Goal: Task Accomplishment & Management: Manage account settings

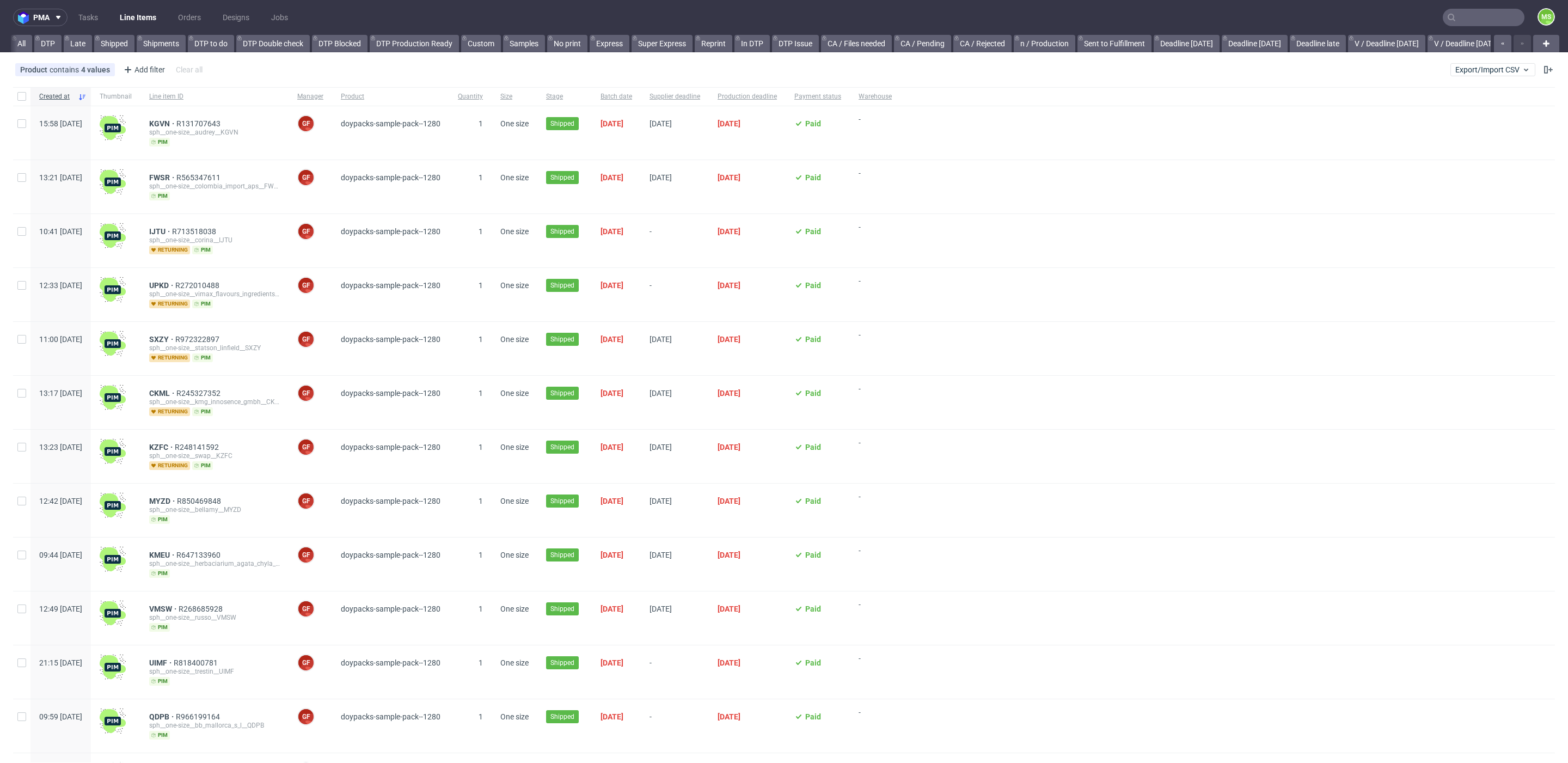
scroll to position [0, 2234]
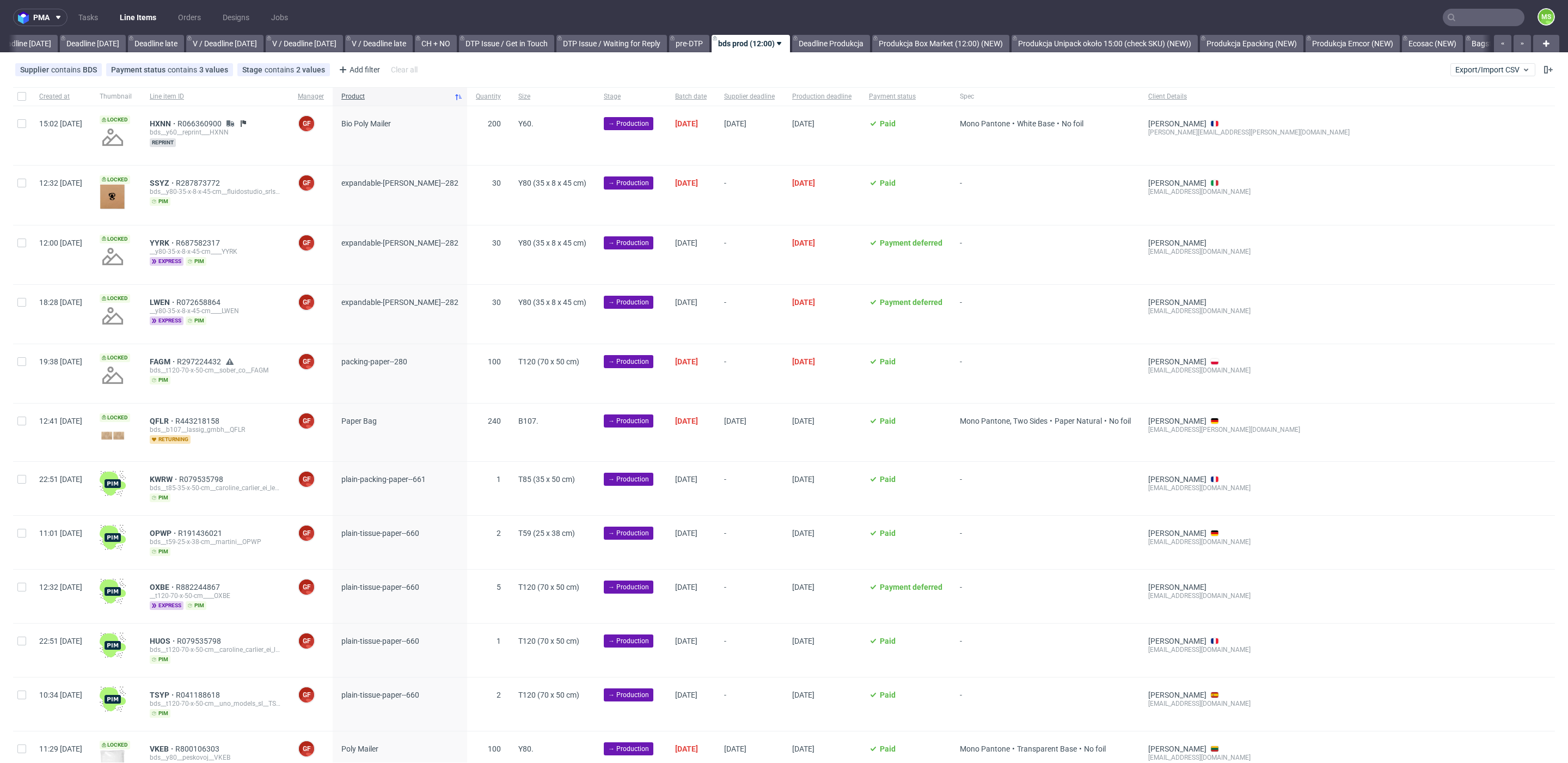
scroll to position [0, 1199]
click at [178, 122] on span "HXNN" at bounding box center [164, 124] width 28 height 9
drag, startPoint x: 25, startPoint y: 184, endPoint x: 20, endPoint y: 217, distance: 33.4
click at [25, 185] on input "checkbox" at bounding box center [22, 183] width 9 height 9
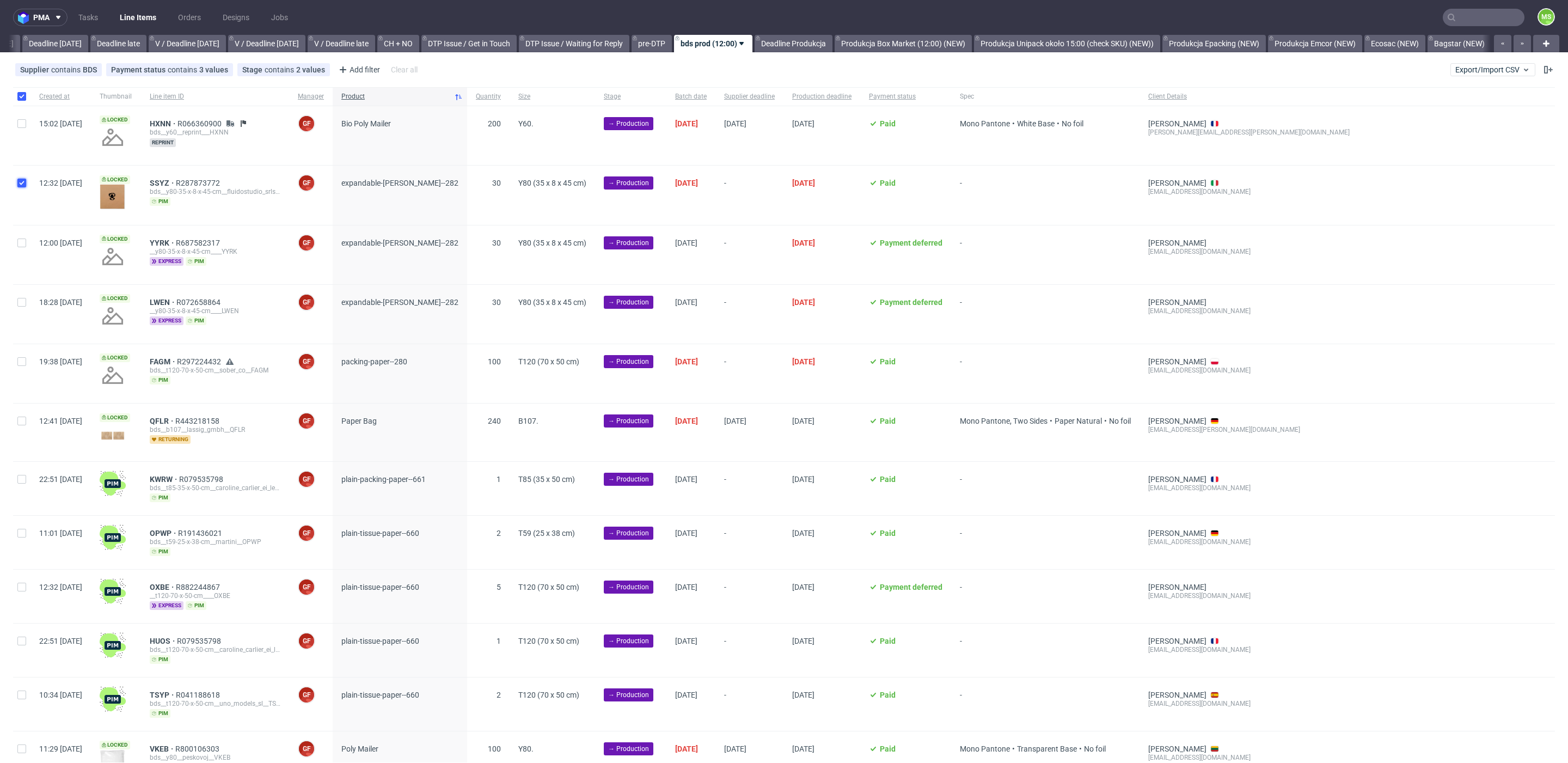
checkbox input "true"
click at [20, 239] on input "checkbox" at bounding box center [22, 243] width 9 height 9
checkbox input "true"
click at [23, 304] on input "checkbox" at bounding box center [22, 302] width 9 height 9
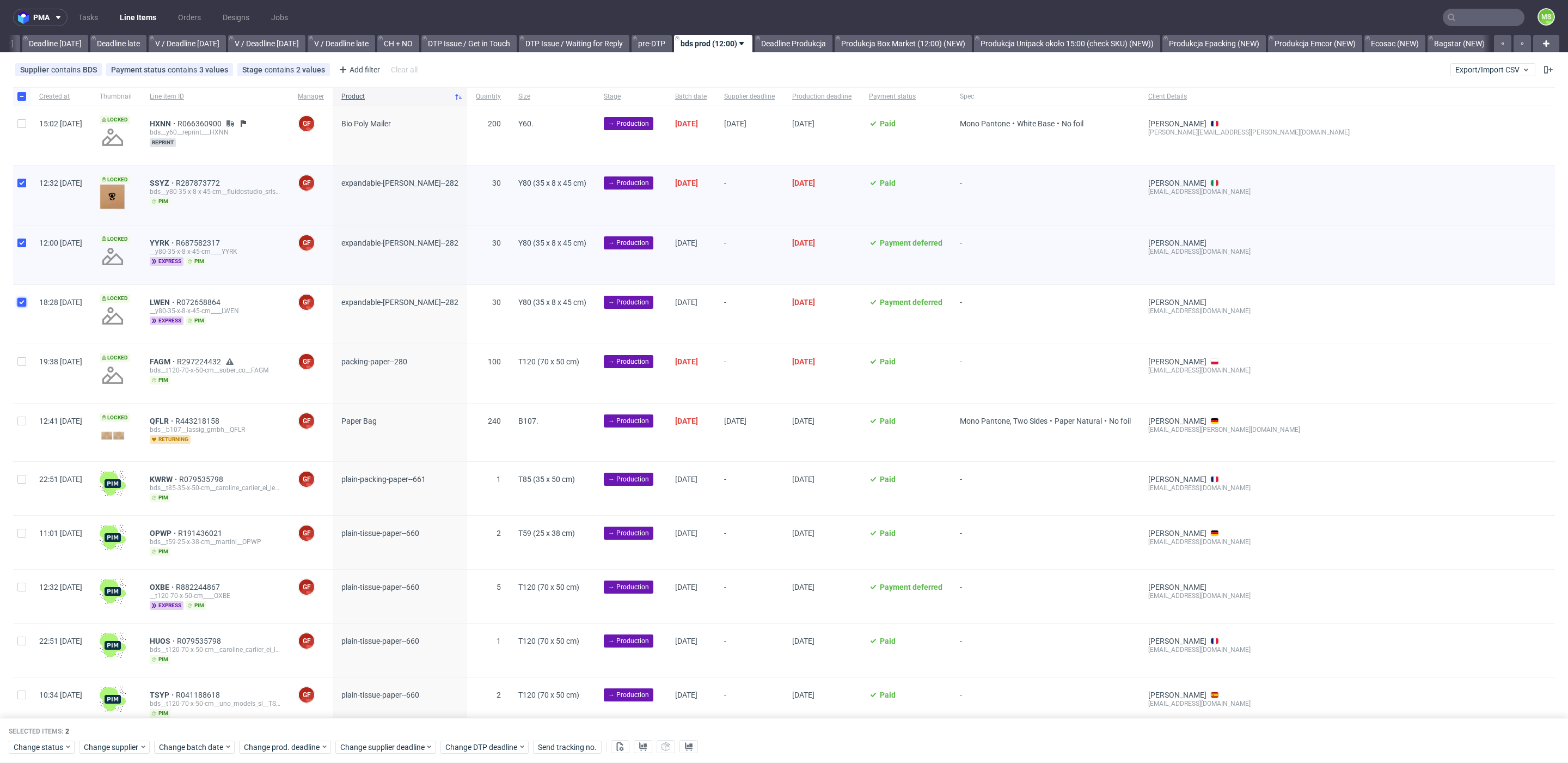
checkbox input "true"
drag, startPoint x: 207, startPoint y: 747, endPoint x: 212, endPoint y: 740, distance: 8.6
click at [207, 747] on span "Change batch date" at bounding box center [191, 747] width 65 height 11
click at [230, 628] on span "10" at bounding box center [227, 630] width 9 height 11
click at [290, 727] on span "Save" at bounding box center [283, 725] width 17 height 7
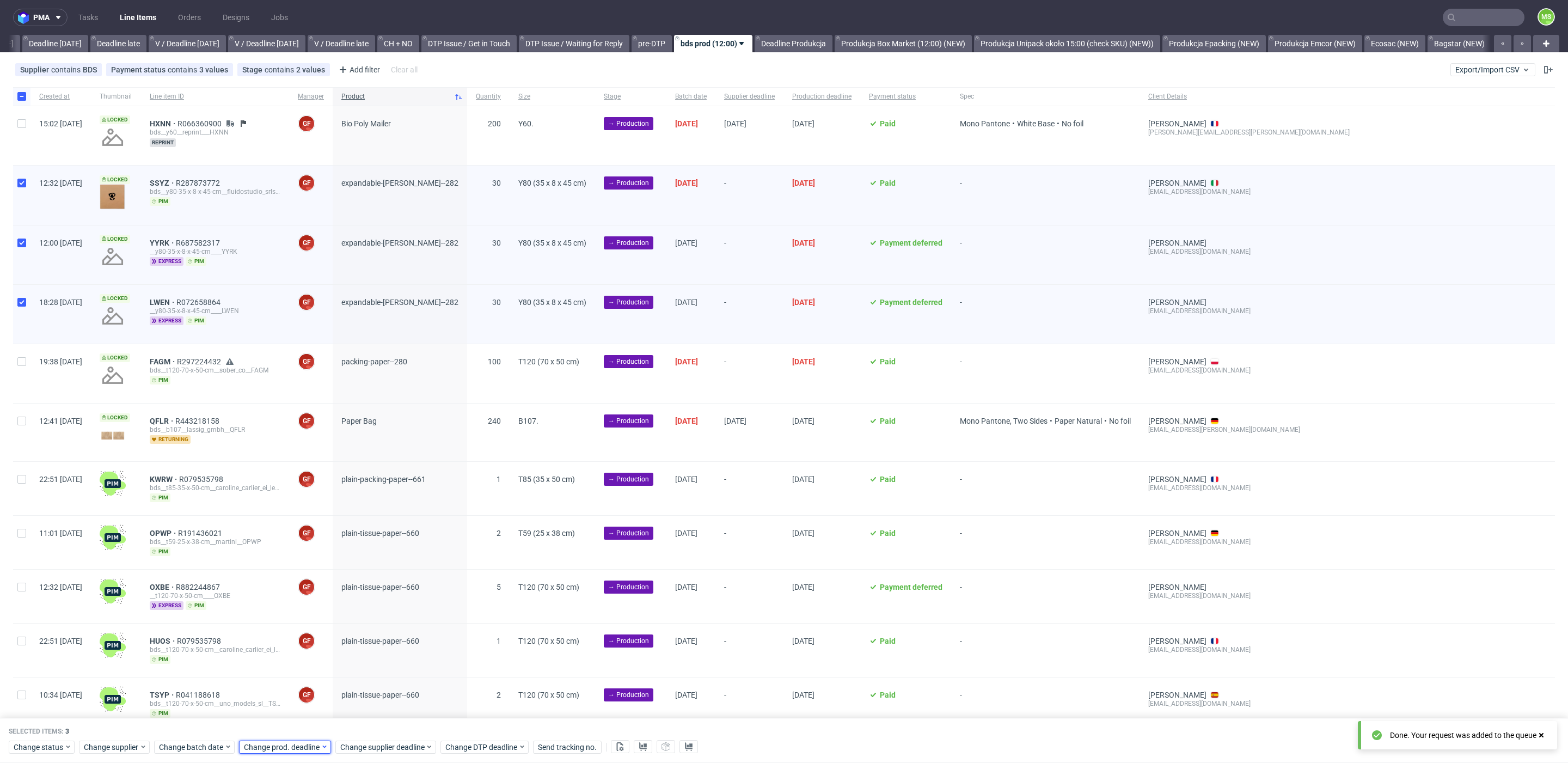
click at [306, 751] on span "Change prod. deadline" at bounding box center [282, 747] width 77 height 11
drag, startPoint x: 276, startPoint y: 644, endPoint x: 341, endPoint y: 711, distance: 93.3
click at [277, 646] on span "15" at bounding box center [276, 650] width 9 height 11
drag, startPoint x: 359, startPoint y: 721, endPoint x: 387, endPoint y: 739, distance: 33.3
click at [361, 722] on button "Save" at bounding box center [368, 725] width 26 height 18
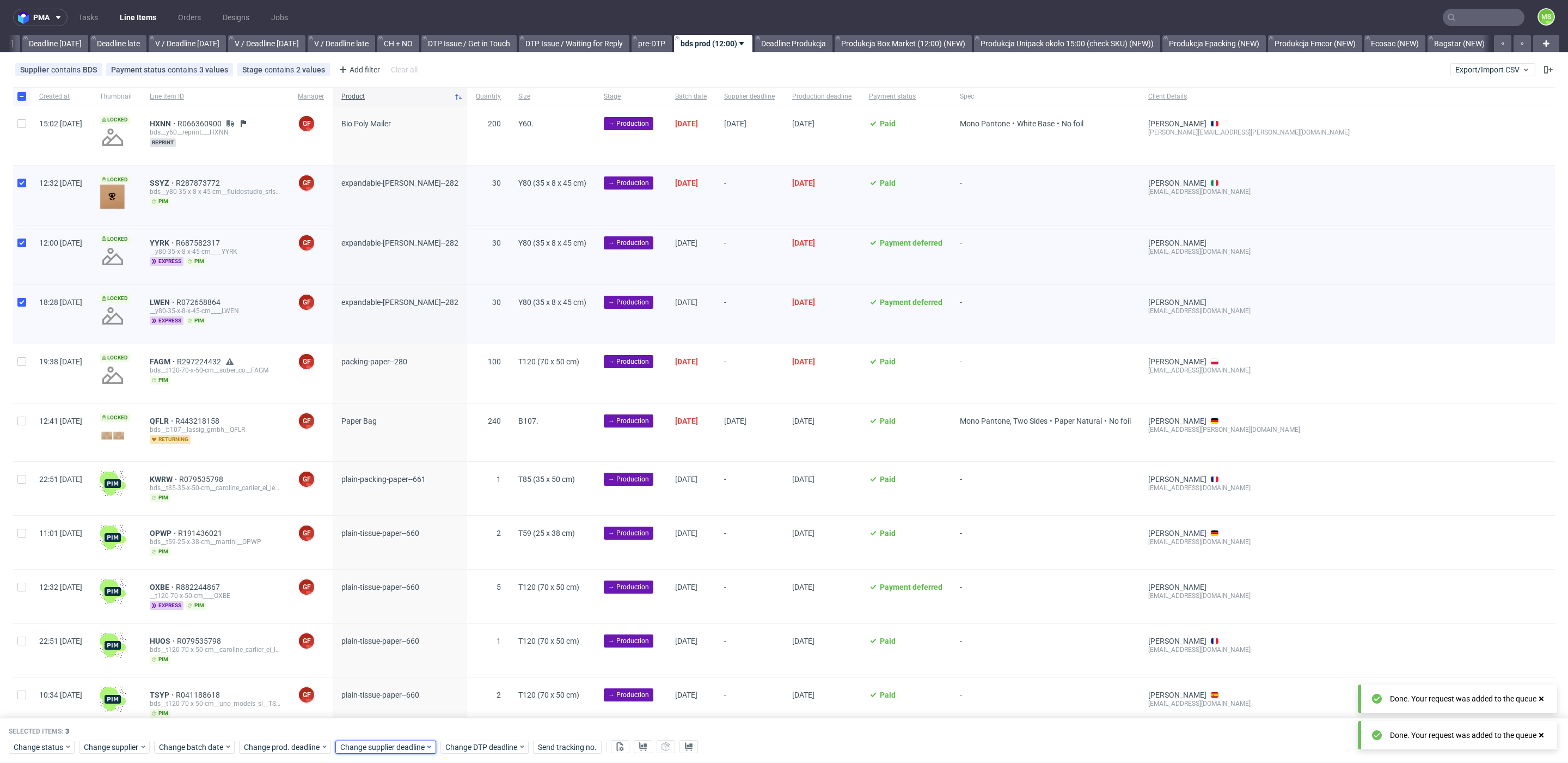
click at [396, 747] on span "Change supplier deadline" at bounding box center [382, 747] width 85 height 11
click at [376, 655] on span "15" at bounding box center [372, 650] width 9 height 11
click at [464, 730] on button "Save" at bounding box center [464, 725] width 26 height 18
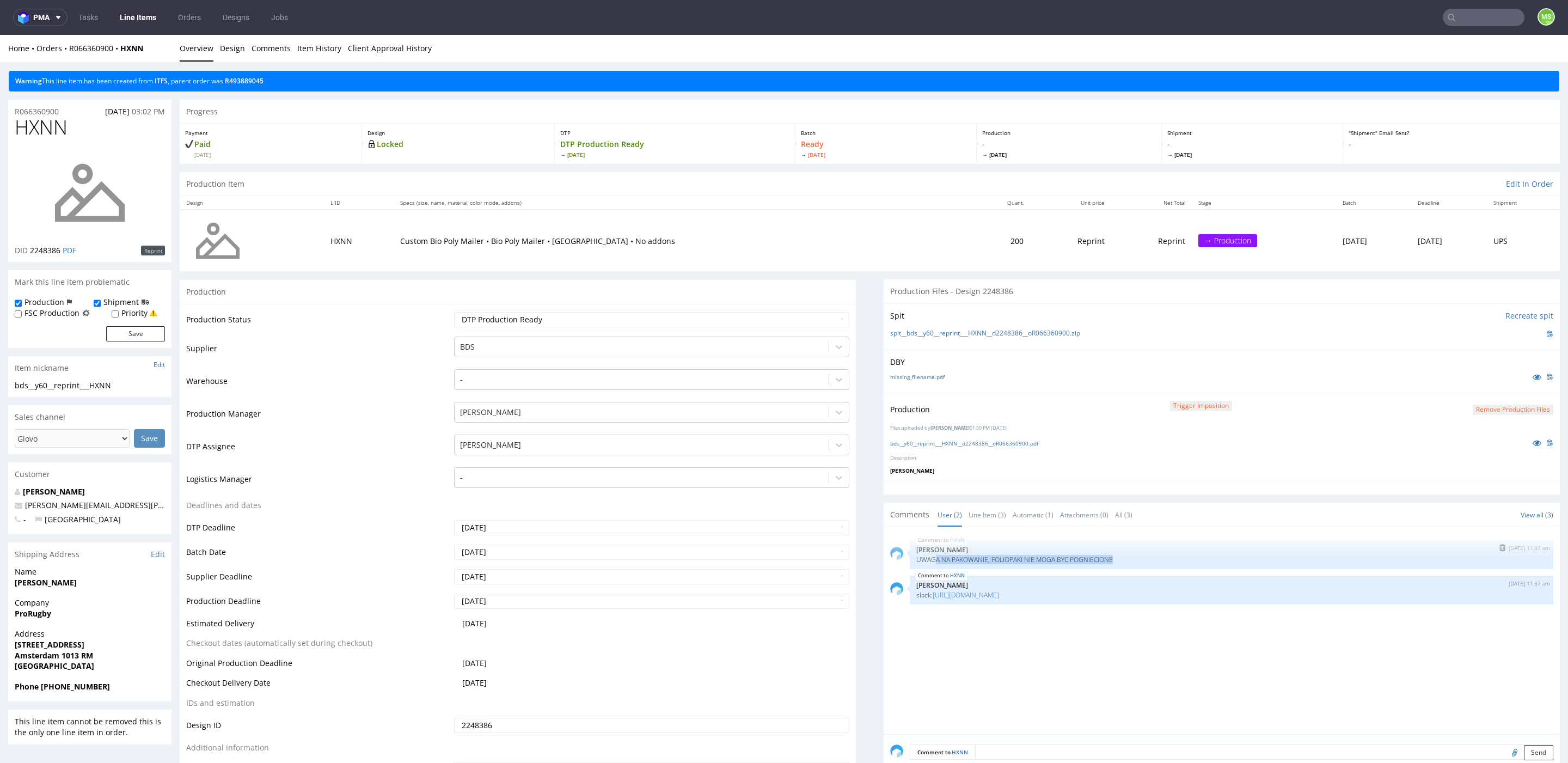
drag, startPoint x: 935, startPoint y: 562, endPoint x: 1060, endPoint y: 564, distance: 125.0
click at [1060, 564] on div "HXNN 9th Sep 25 | 11:37 am Ewa Prus UWAGA NA PAKOWANIE, FOLIOPAKI NIE MOGA BYC …" at bounding box center [1232, 554] width 644 height 29
click at [999, 593] on link "https://packhelp.slack.com/archives/C08TP6D5GBA/p1757075312929309" at bounding box center [965, 595] width 67 height 10
drag, startPoint x: 80, startPoint y: 126, endPoint x: 18, endPoint y: 129, distance: 62.1
click at [18, 129] on h1 "HXNN" at bounding box center [89, 127] width 150 height 22
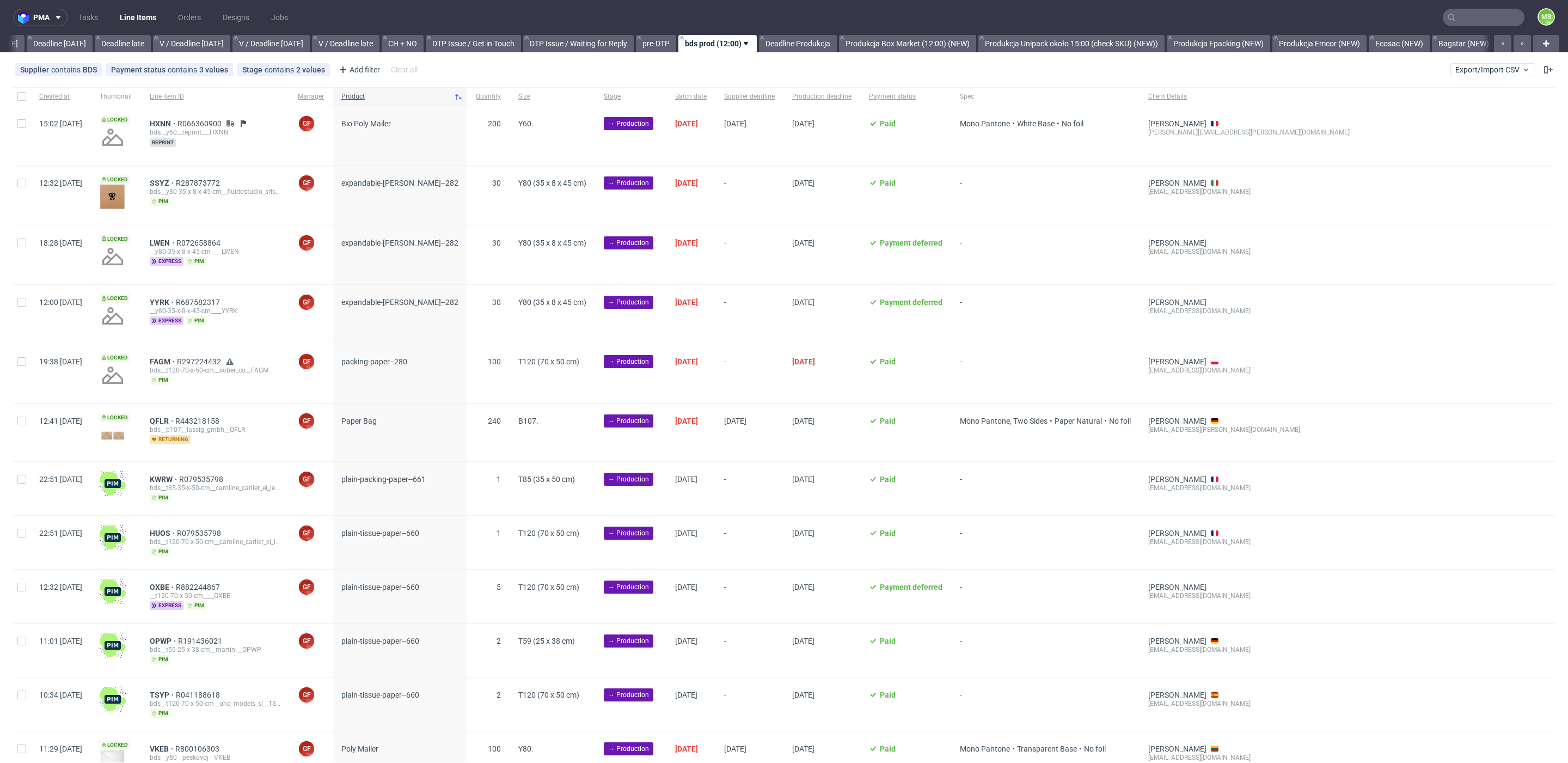
scroll to position [0, 1199]
click at [21, 362] on input "checkbox" at bounding box center [22, 361] width 9 height 9
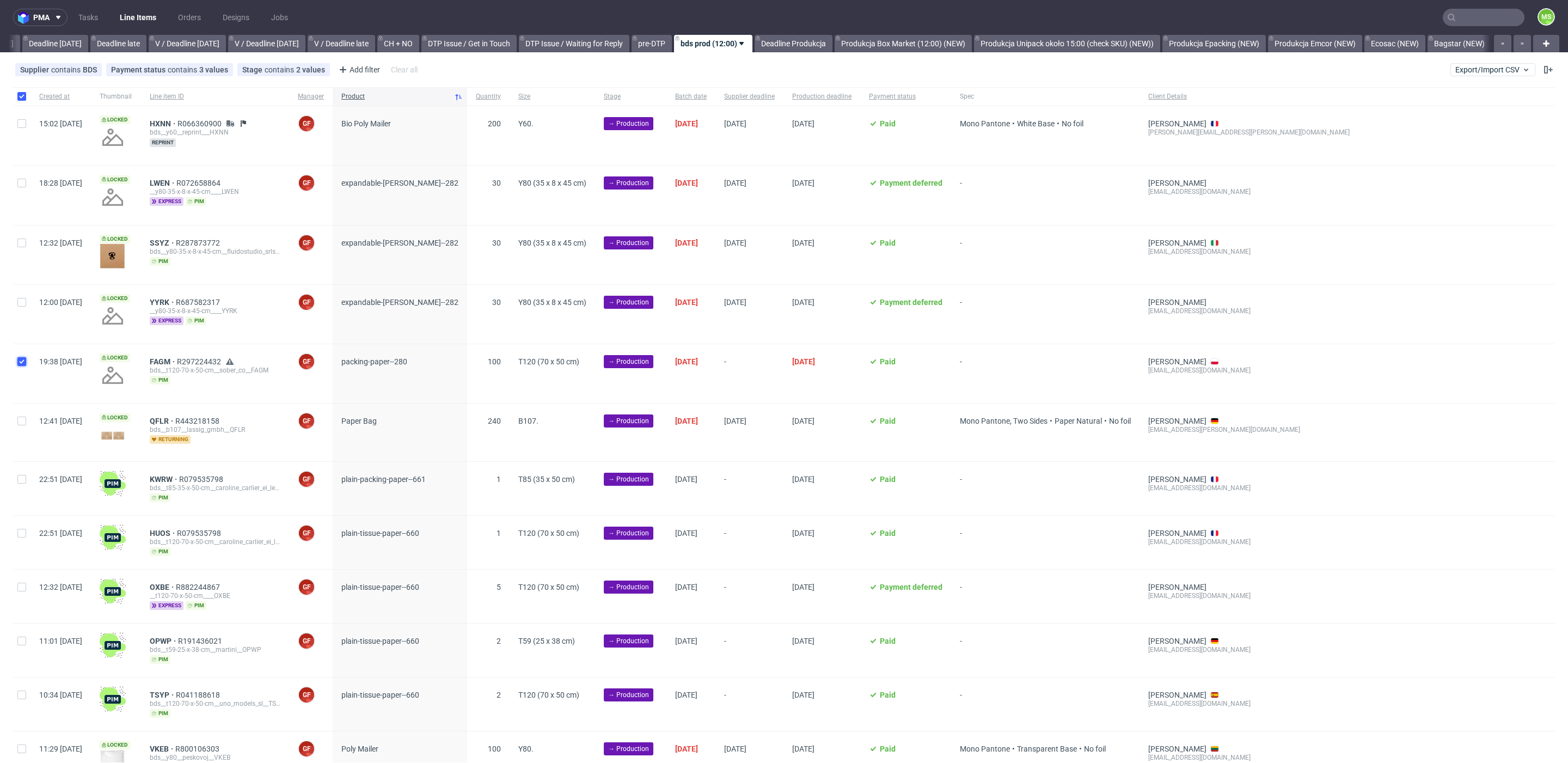
checkbox input "true"
click at [200, 748] on span "Change batch date" at bounding box center [191, 747] width 65 height 11
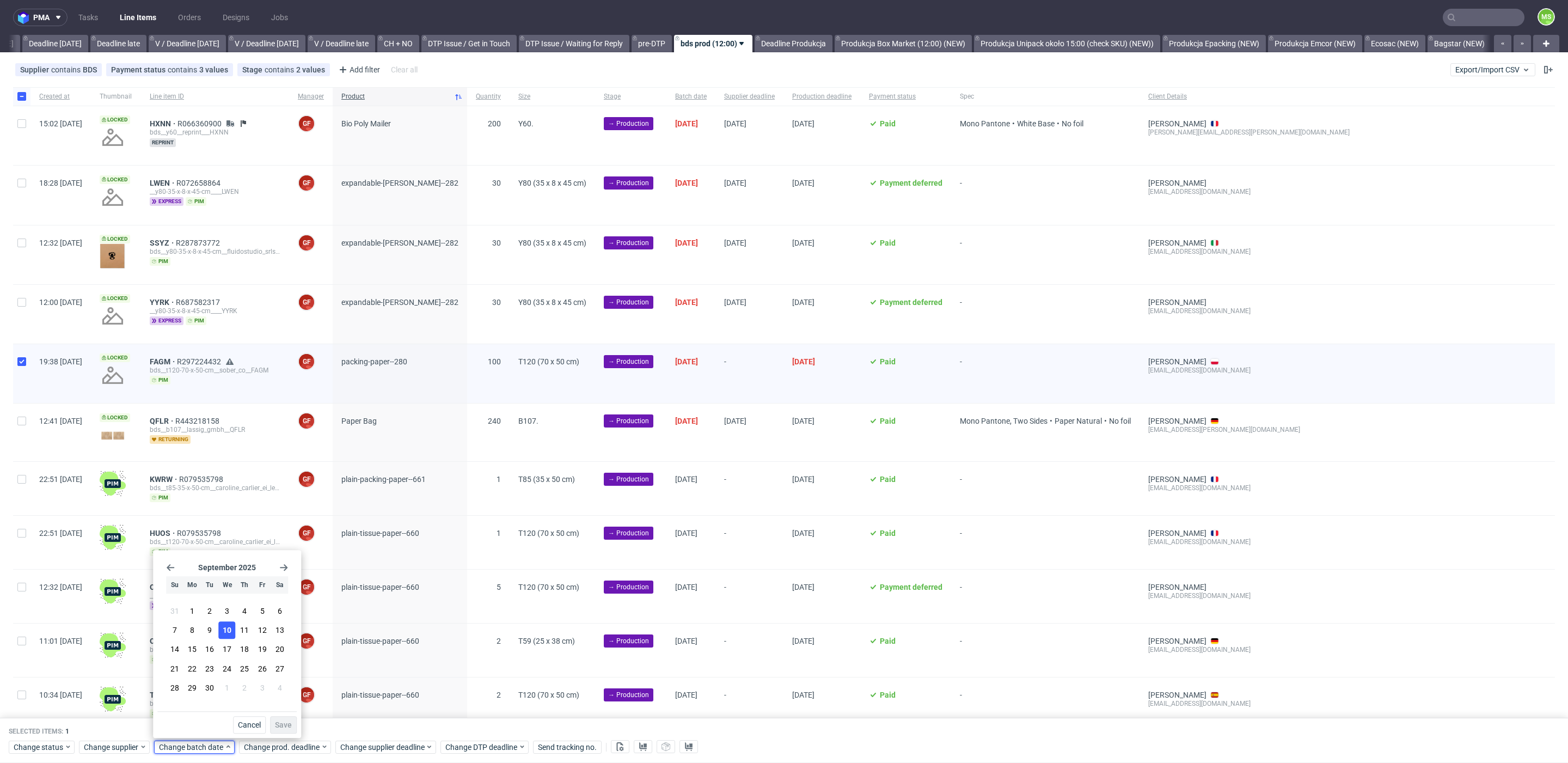
click at [227, 636] on button "10" at bounding box center [227, 630] width 17 height 18
click at [274, 724] on button "Save" at bounding box center [283, 725] width 26 height 18
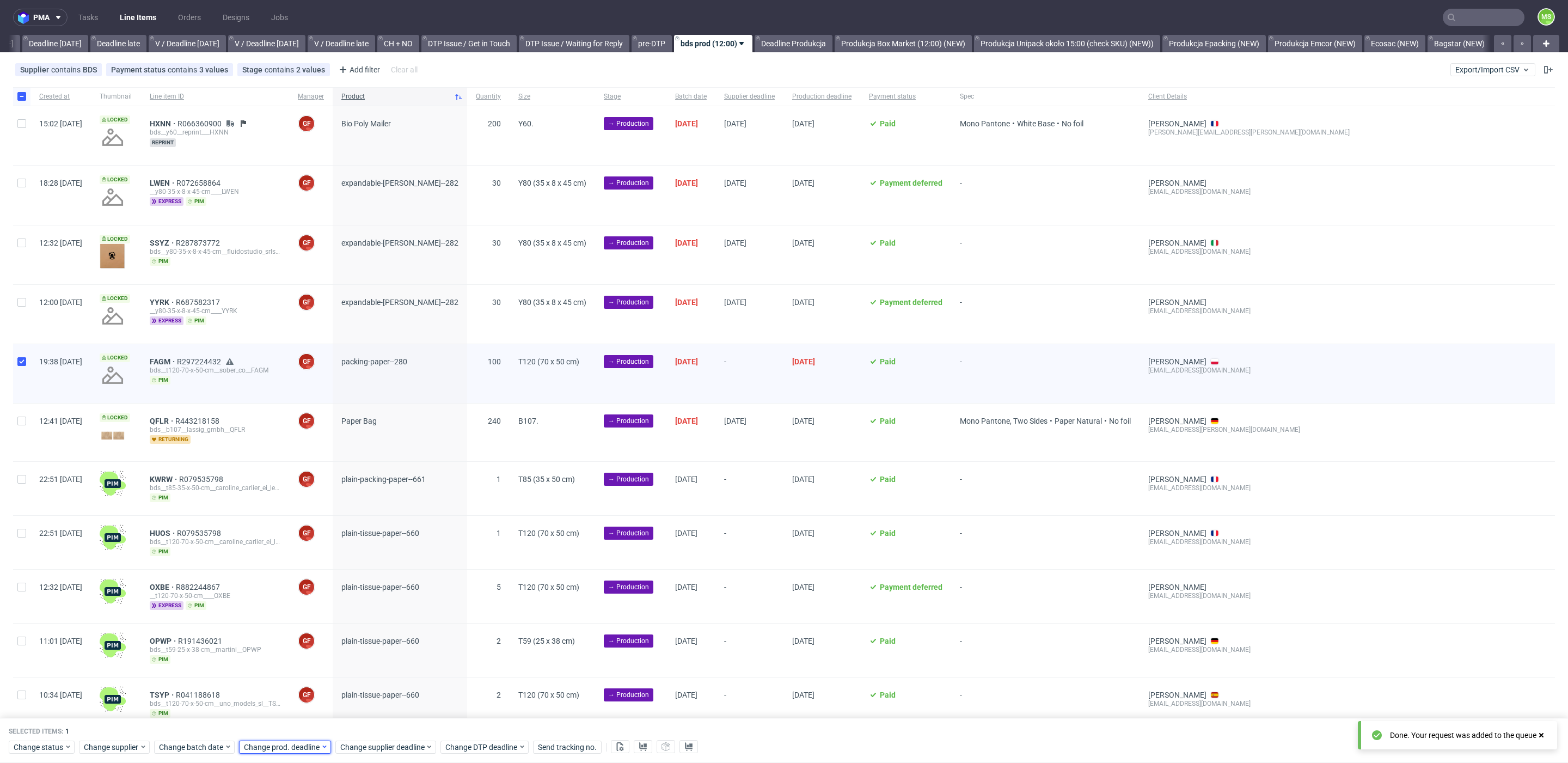
click at [279, 742] on span "Change prod. deadline" at bounding box center [282, 747] width 77 height 11
click at [273, 655] on button "15" at bounding box center [276, 650] width 17 height 18
click at [358, 719] on button "Save" at bounding box center [368, 725] width 26 height 18
click at [366, 753] on div "Selected items: 1 Change status Change supplier Change batch date Change prod. …" at bounding box center [784, 741] width 1568 height 45
click at [367, 751] on span "Change supplier deadline" at bounding box center [382, 747] width 85 height 11
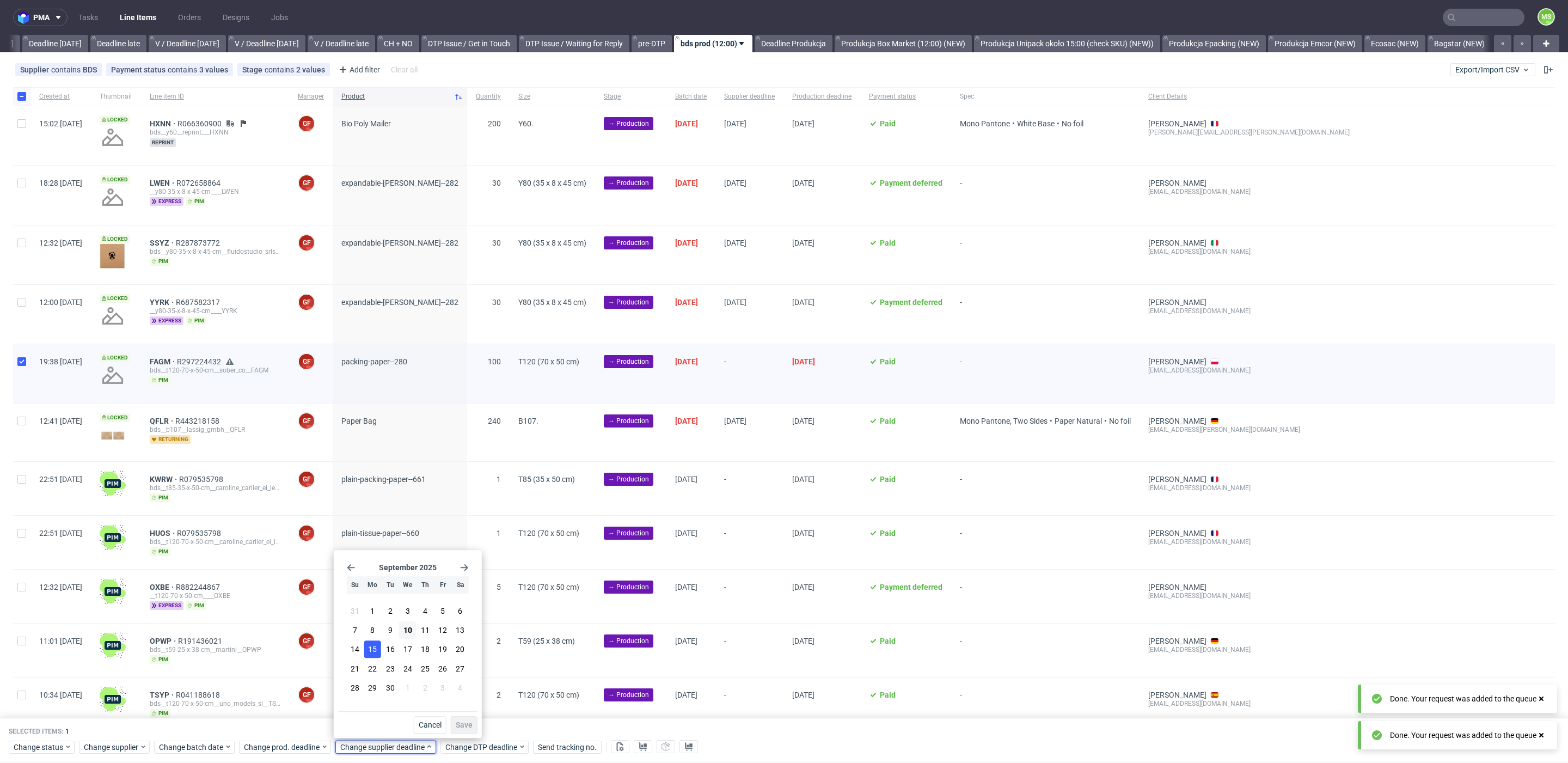
click at [376, 655] on span "15" at bounding box center [372, 650] width 9 height 11
click at [459, 723] on span "Save" at bounding box center [464, 725] width 17 height 7
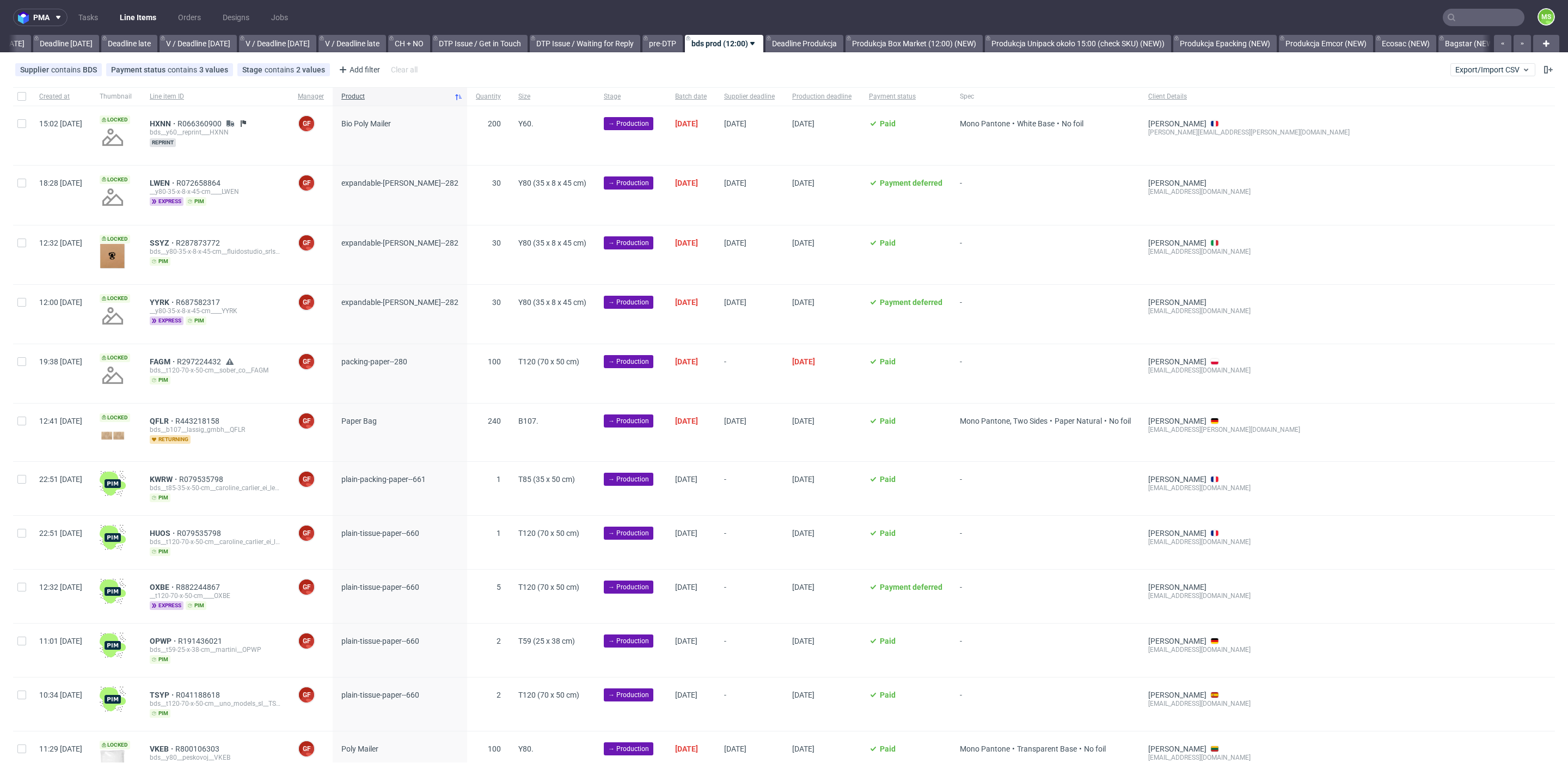
scroll to position [0, 1199]
click at [20, 422] on input "checkbox" at bounding box center [22, 421] width 9 height 9
checkbox input "true"
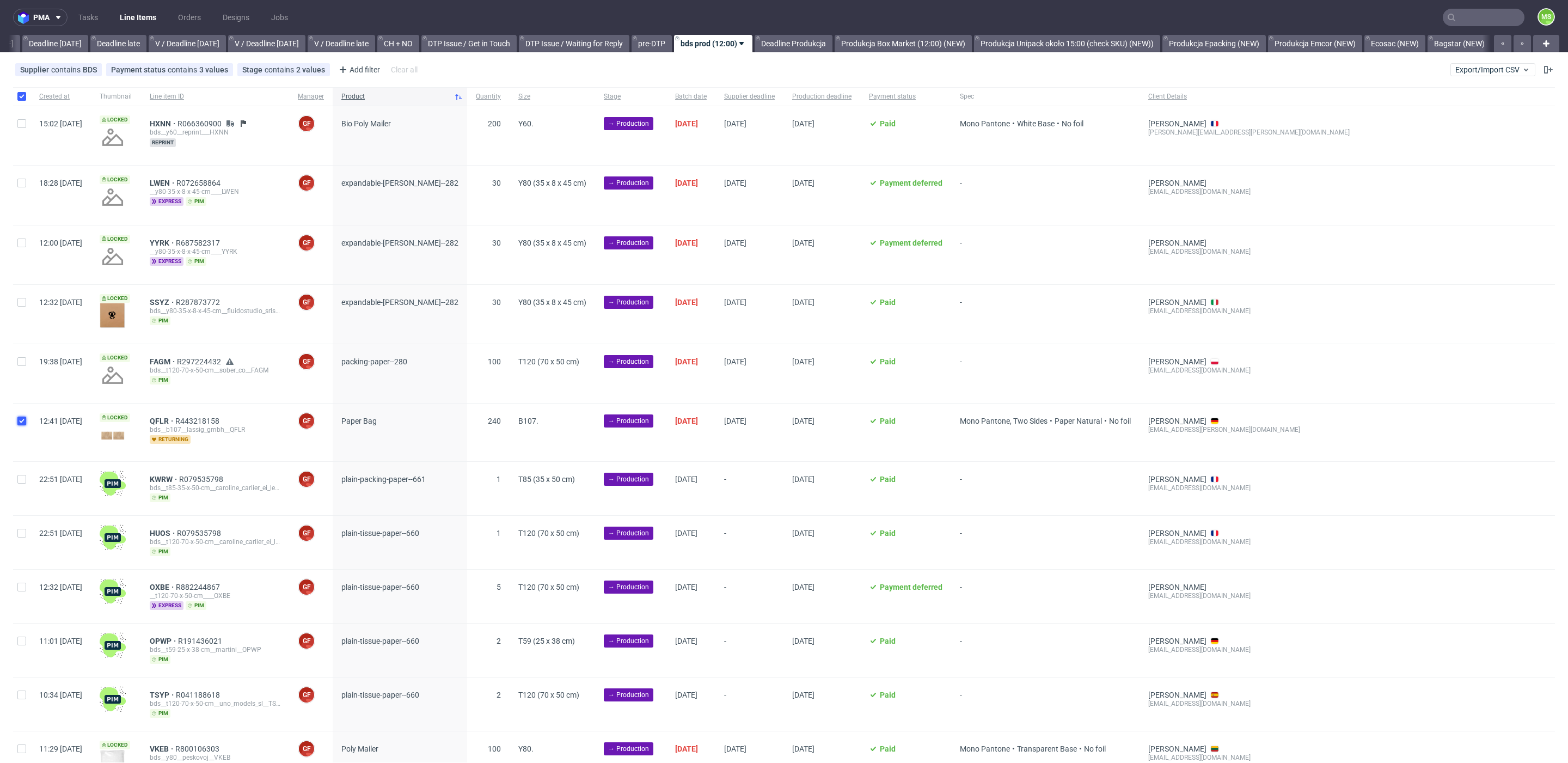
checkbox input "true"
click at [192, 747] on span "Change batch date" at bounding box center [191, 747] width 65 height 11
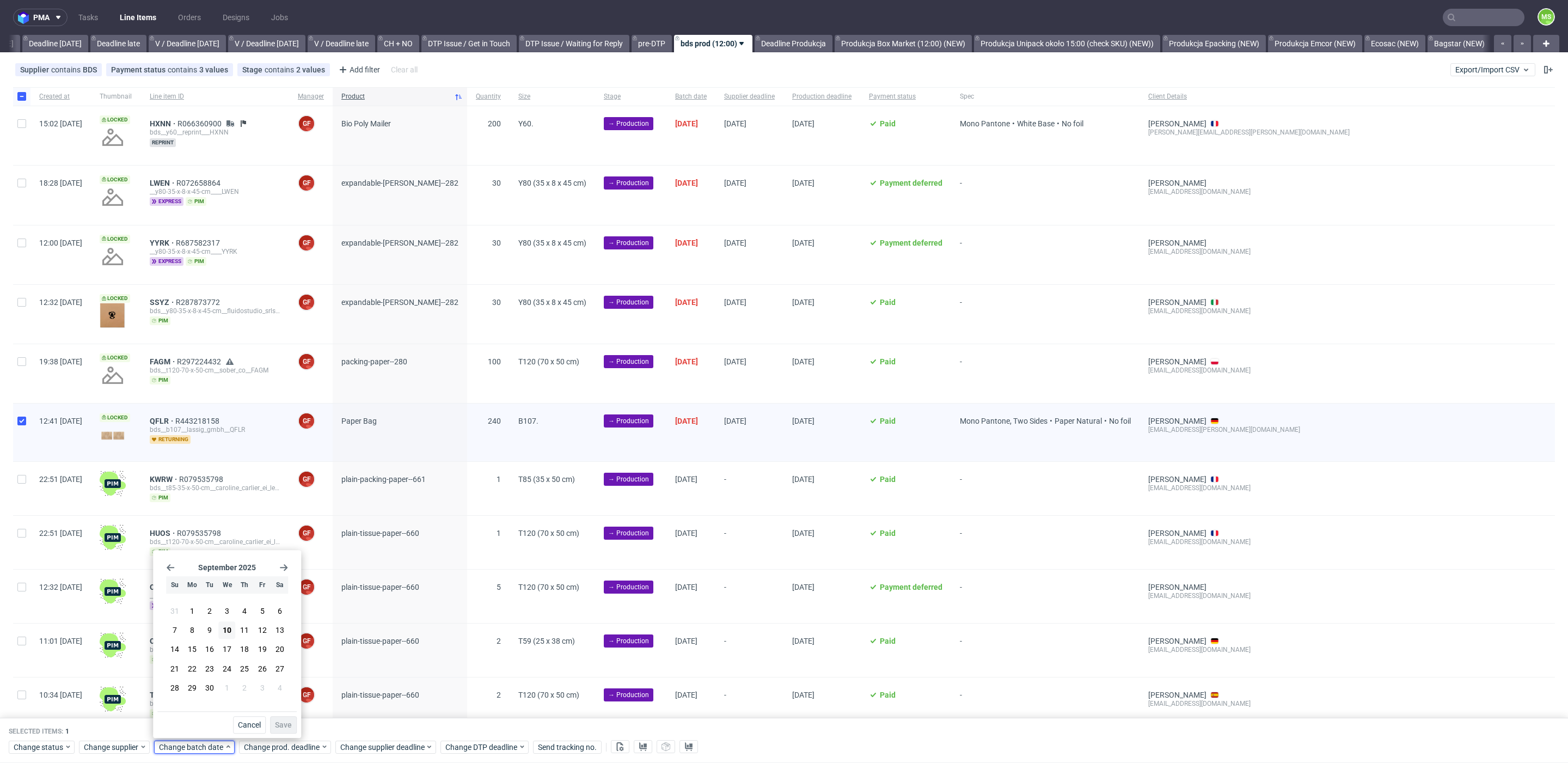
drag, startPoint x: 227, startPoint y: 630, endPoint x: 268, endPoint y: 715, distance: 94.4
click at [227, 630] on span "10" at bounding box center [227, 630] width 9 height 11
drag, startPoint x: 285, startPoint y: 726, endPoint x: 285, endPoint y: 750, distance: 24.0
click at [283, 732] on button "Save" at bounding box center [283, 725] width 26 height 18
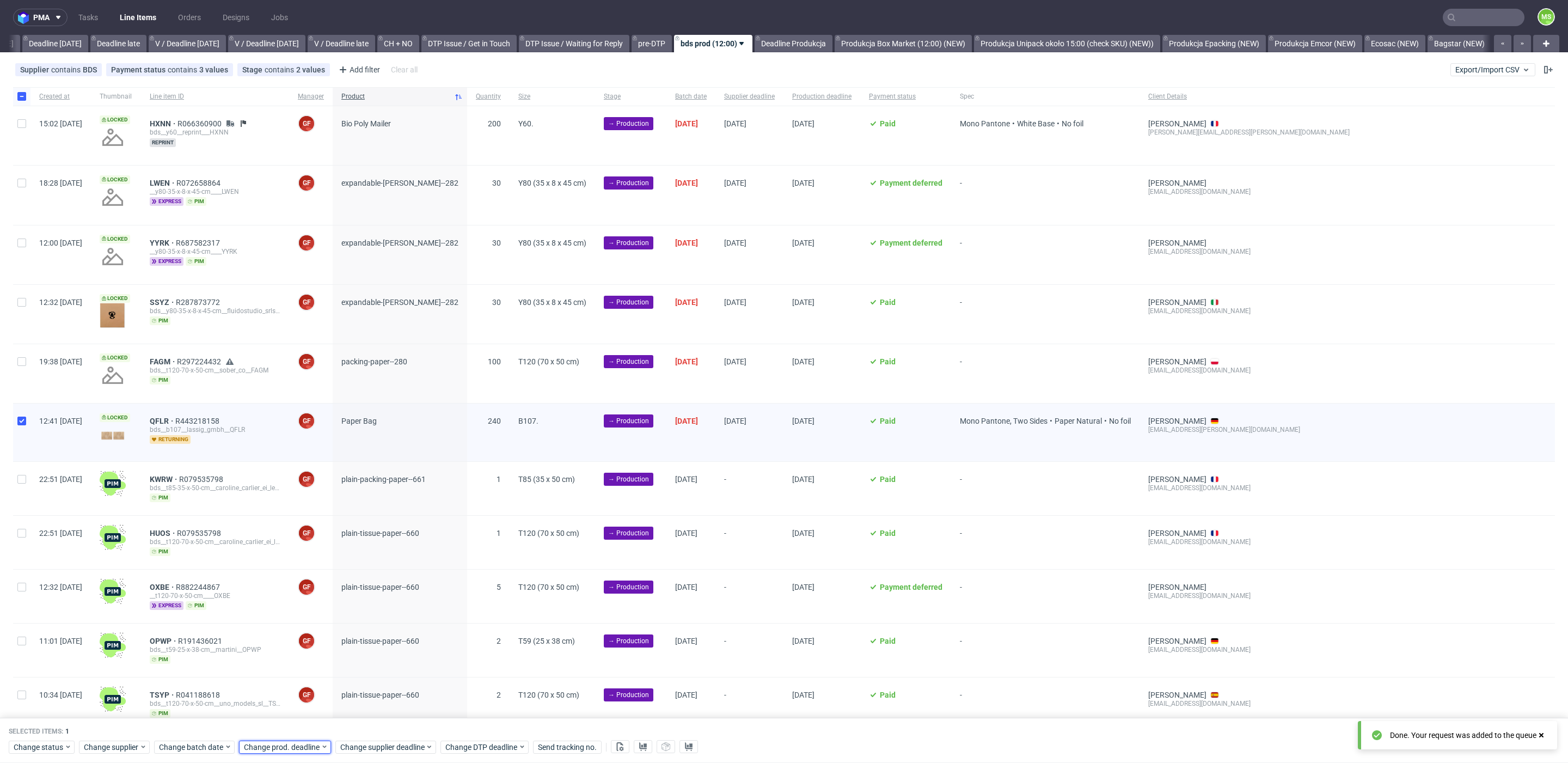
drag, startPoint x: 285, startPoint y: 750, endPoint x: 287, endPoint y: 738, distance: 12.2
click at [285, 749] on span "Change prod. deadline" at bounding box center [282, 747] width 77 height 11
drag, startPoint x: 278, startPoint y: 651, endPoint x: 292, endPoint y: 661, distance: 17.2
click at [280, 653] on span "15" at bounding box center [276, 650] width 9 height 11
click at [369, 726] on span "Save" at bounding box center [367, 725] width 17 height 7
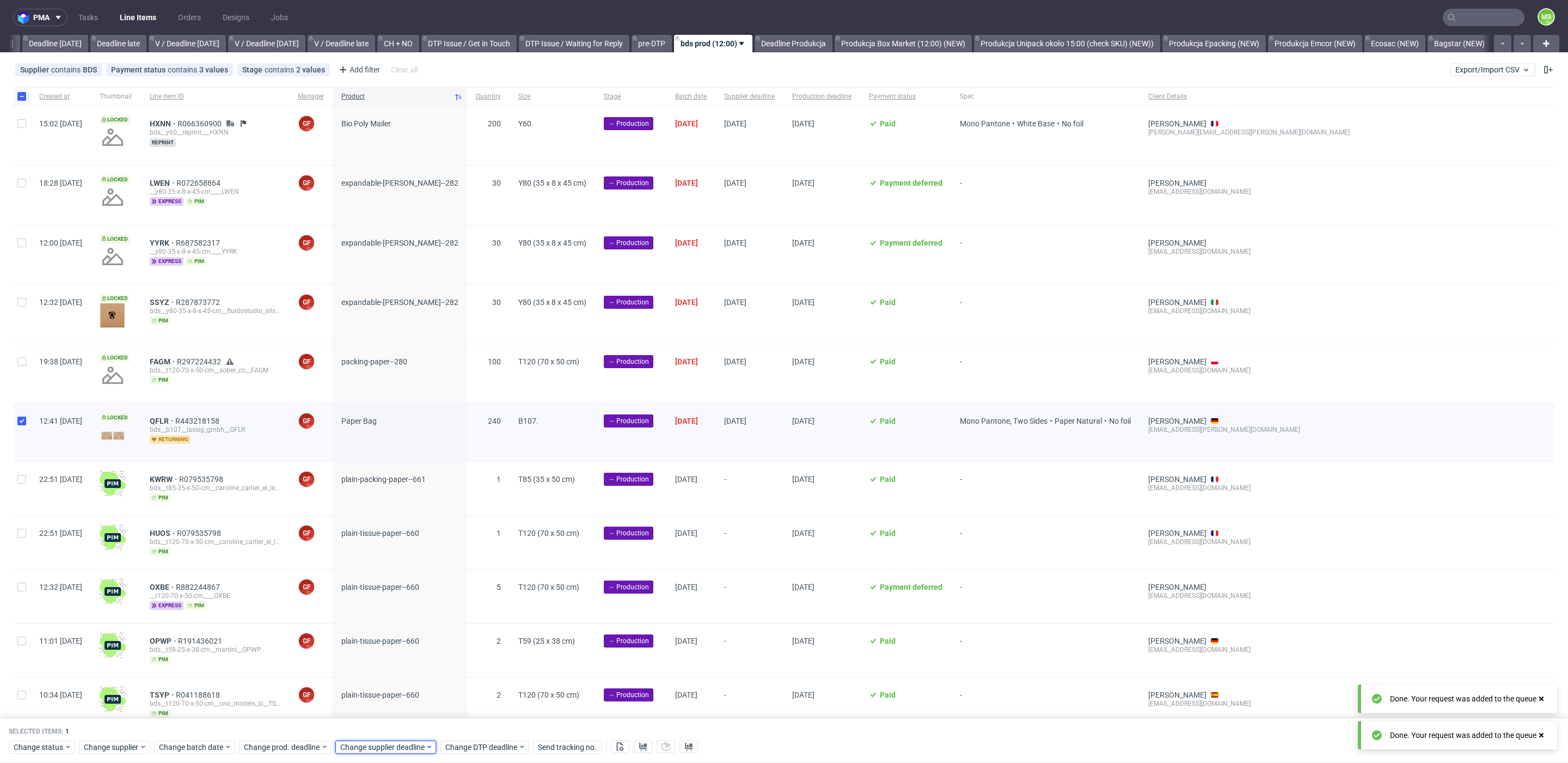
click at [381, 744] on span "Change supplier deadline" at bounding box center [382, 747] width 85 height 11
click at [377, 642] on button "15" at bounding box center [372, 650] width 17 height 18
click at [472, 726] on span "Save" at bounding box center [464, 725] width 17 height 7
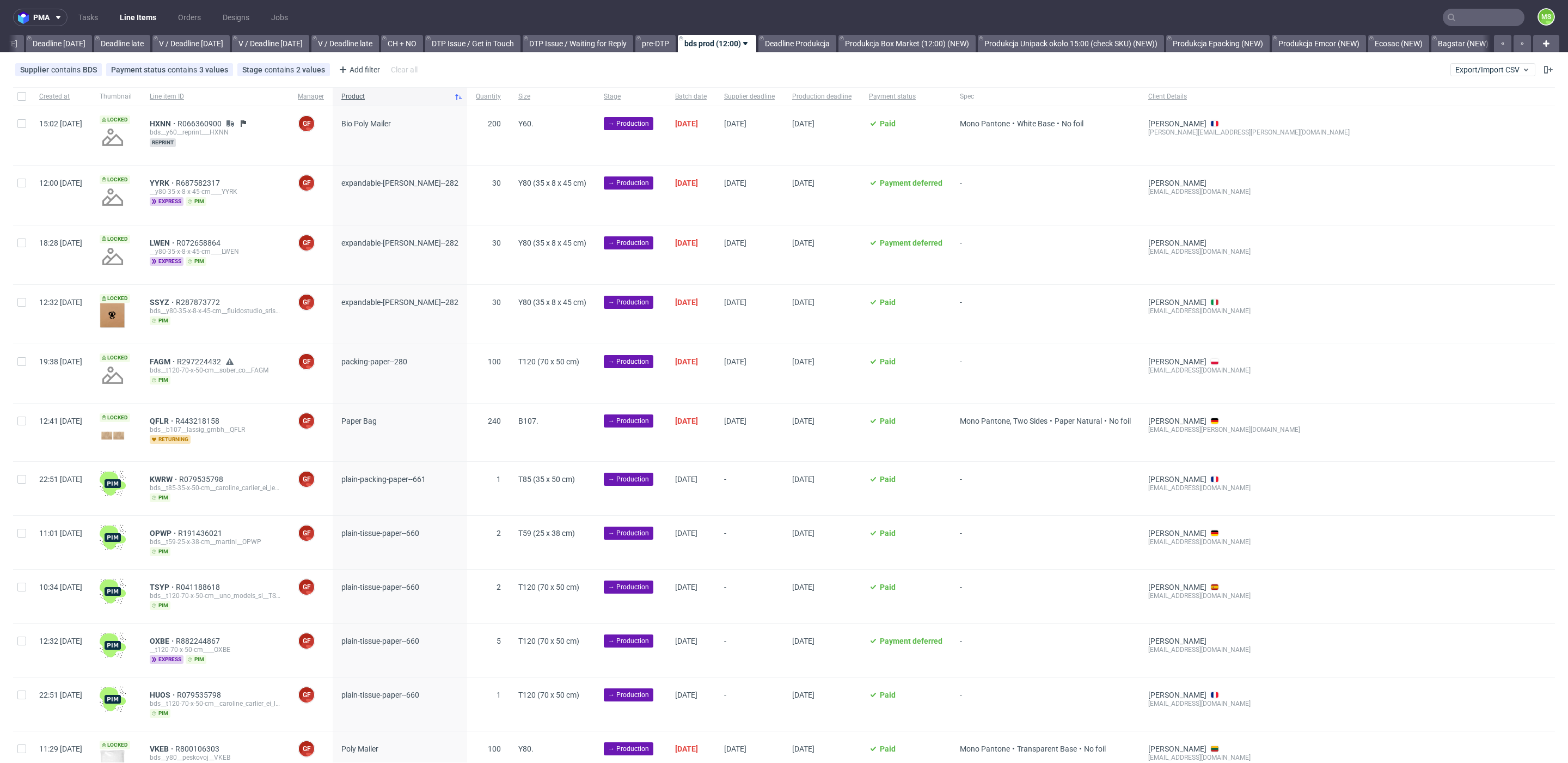
scroll to position [0, 1199]
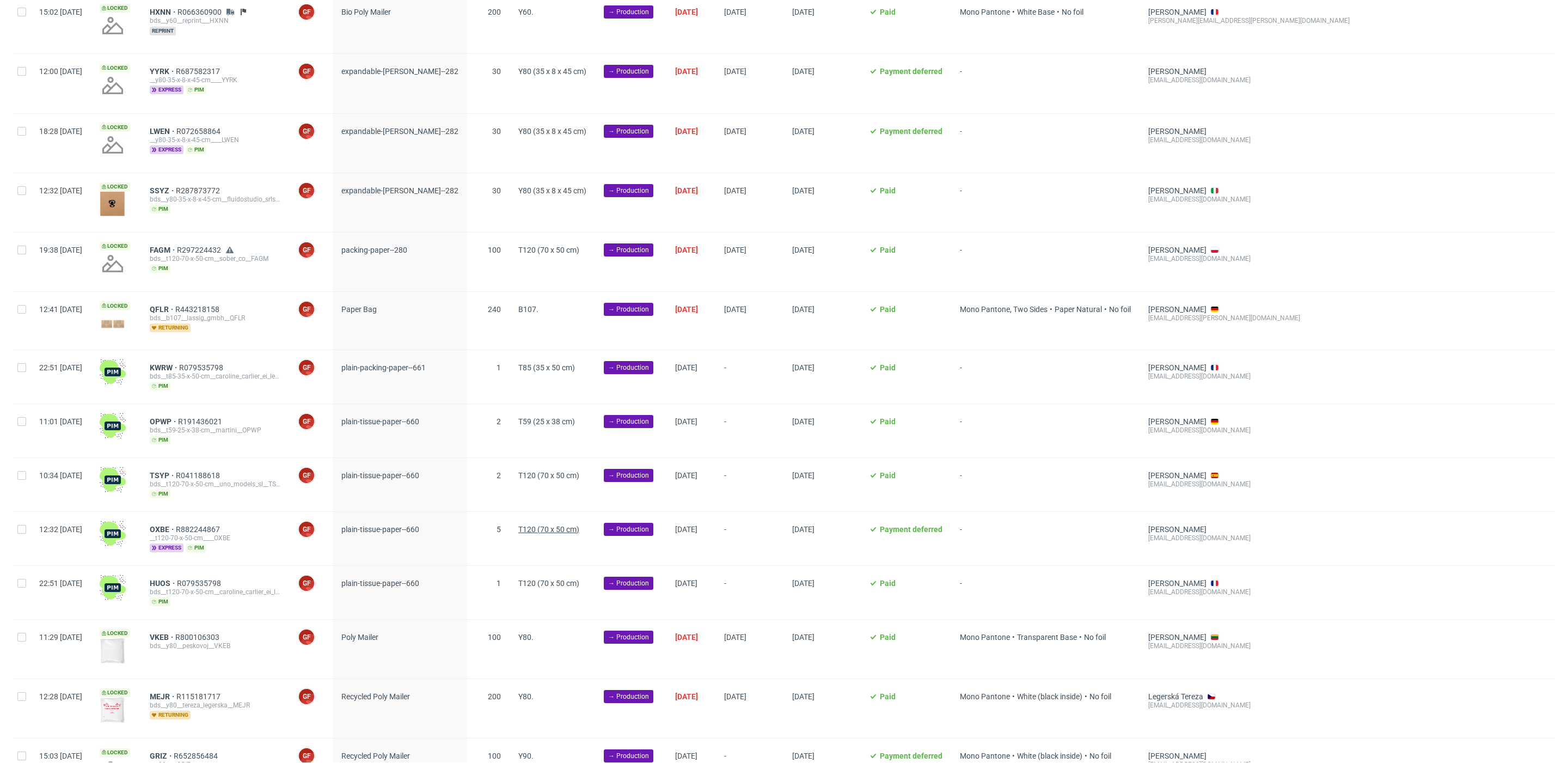
scroll to position [121, 0]
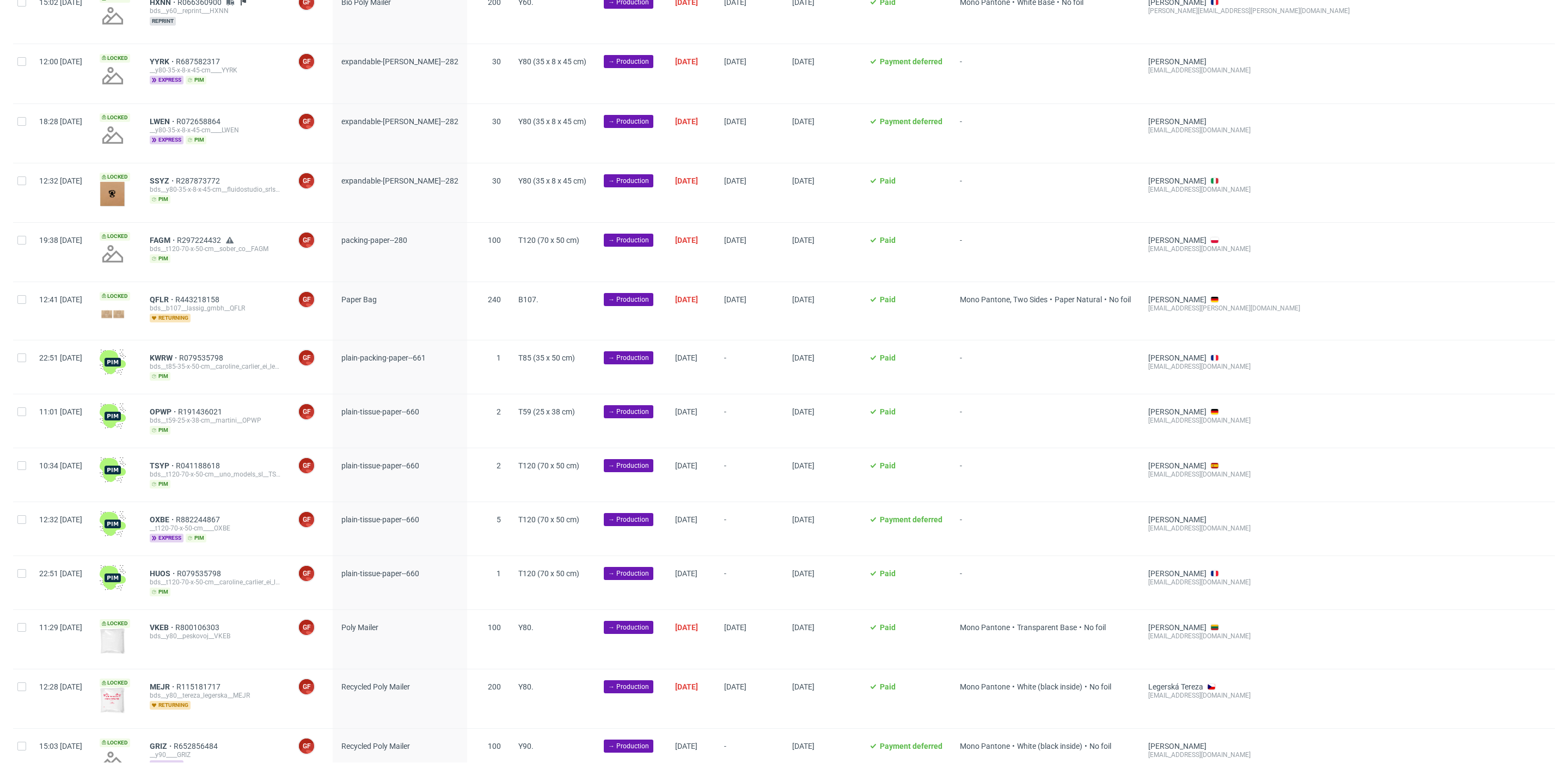
drag, startPoint x: 16, startPoint y: 358, endPoint x: 22, endPoint y: 378, distance: 20.9
click at [16, 358] on div at bounding box center [22, 367] width 18 height 53
checkbox input "true"
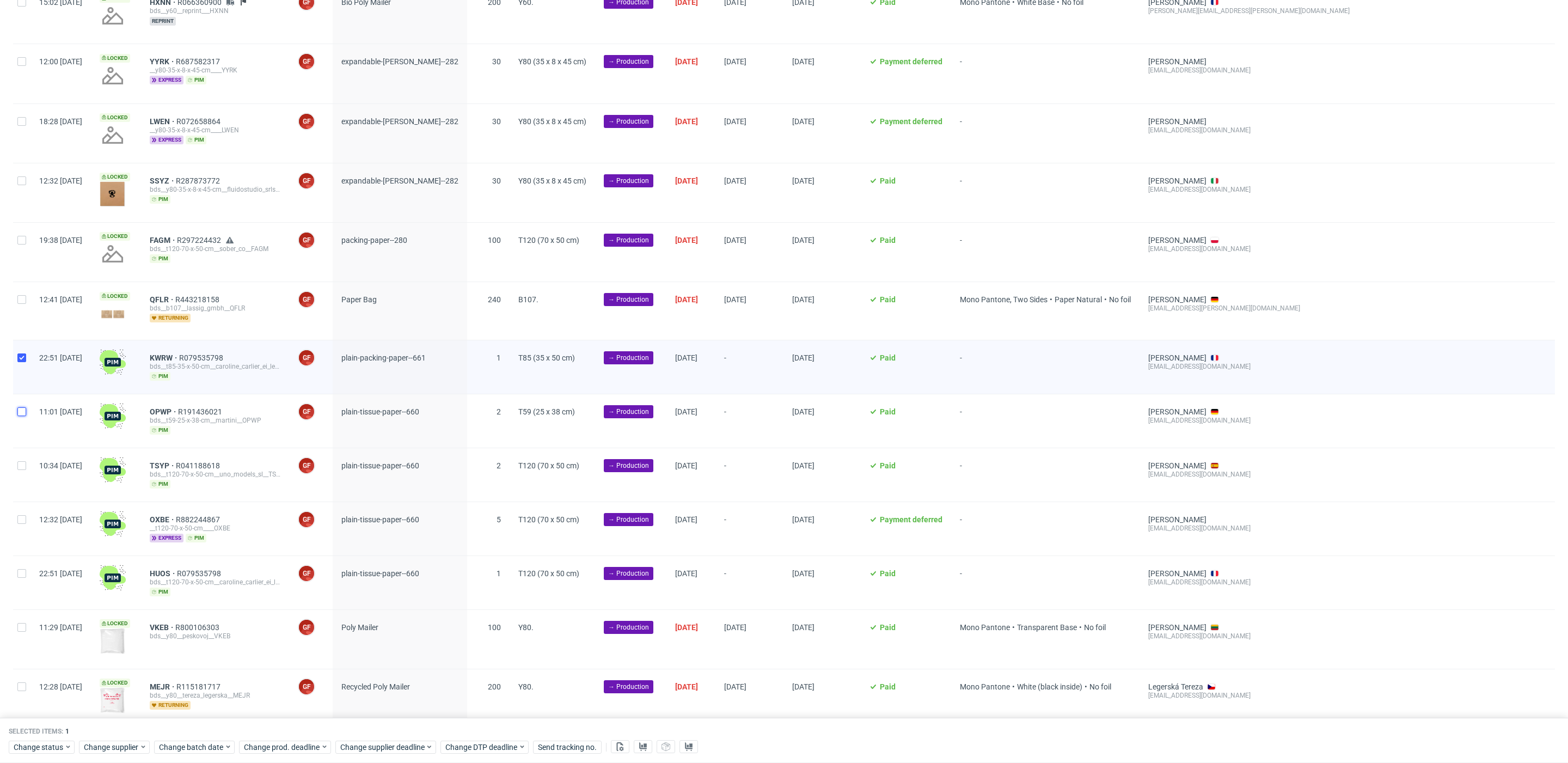
drag, startPoint x: 21, startPoint y: 408, endPoint x: 31, endPoint y: 422, distance: 17.2
click at [21, 408] on input "checkbox" at bounding box center [22, 412] width 9 height 9
checkbox input "true"
drag, startPoint x: 25, startPoint y: 461, endPoint x: 31, endPoint y: 512, distance: 51.4
click at [25, 462] on input "checkbox" at bounding box center [22, 466] width 9 height 9
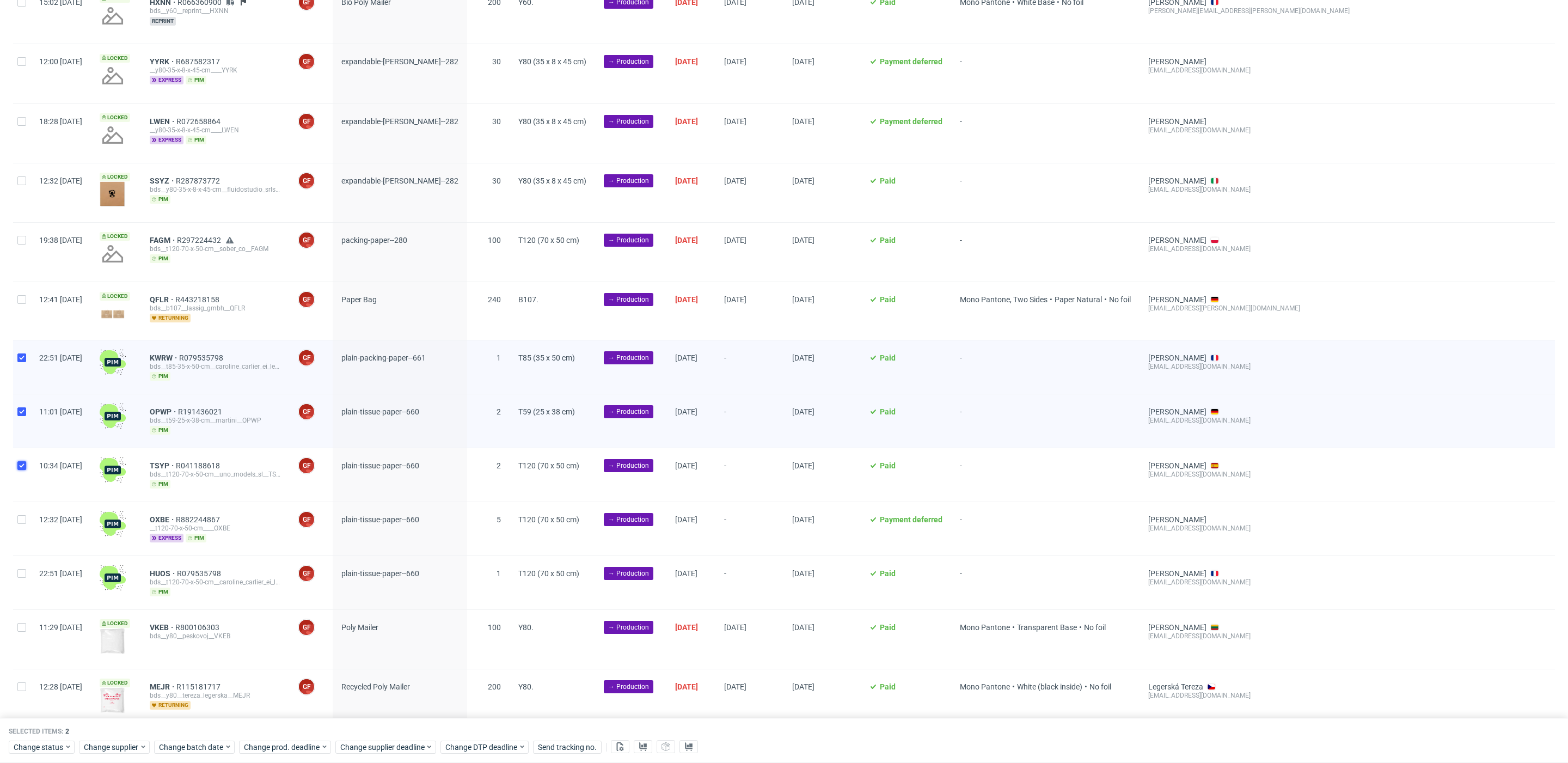
checkbox input "true"
click at [26, 512] on div at bounding box center [22, 528] width 18 height 53
checkbox input "true"
click at [23, 576] on div at bounding box center [22, 582] width 18 height 53
checkbox input "true"
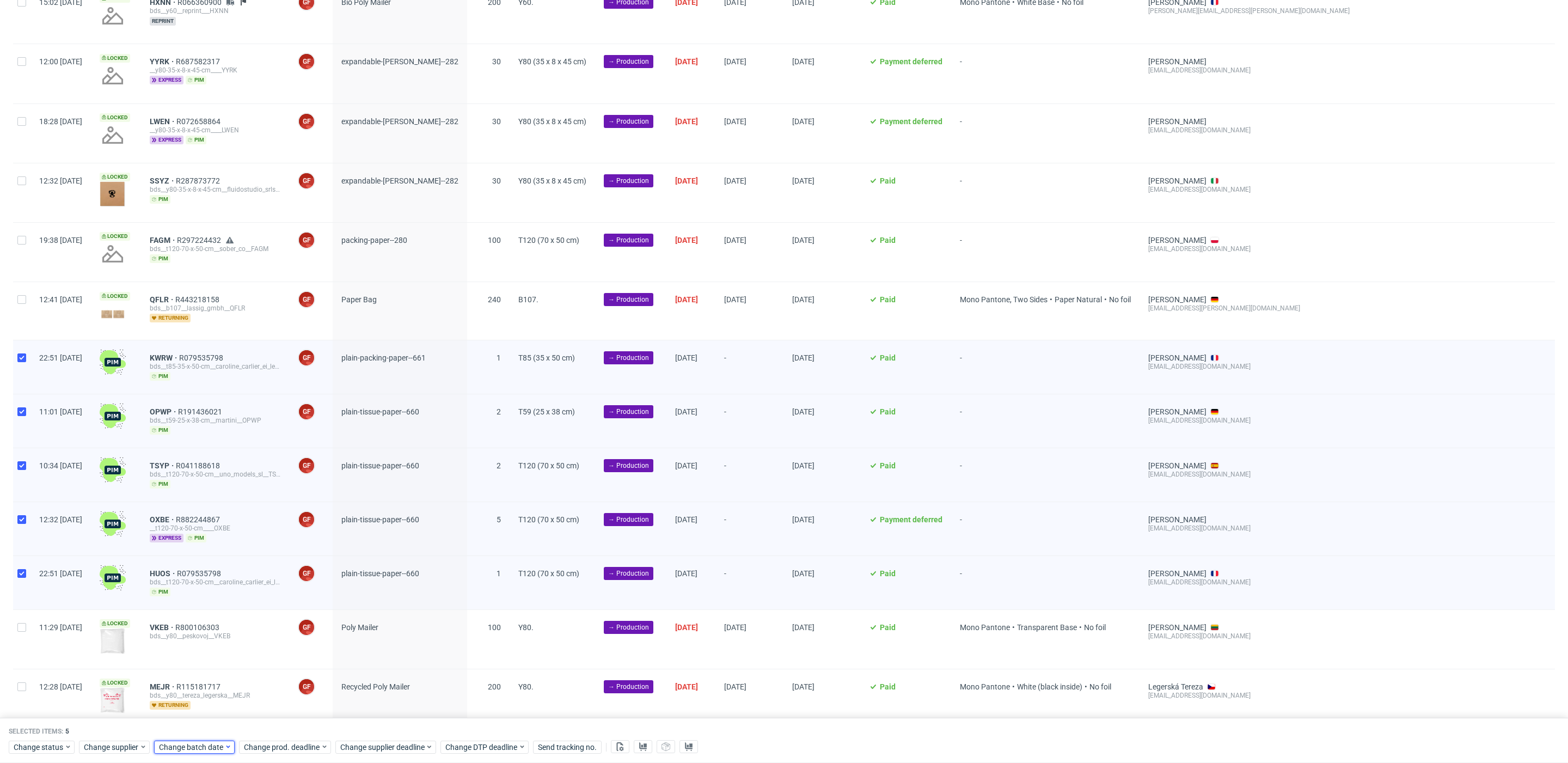
click at [176, 747] on span "Change batch date" at bounding box center [191, 747] width 65 height 11
drag, startPoint x: 230, startPoint y: 634, endPoint x: 271, endPoint y: 715, distance: 90.8
click at [230, 634] on span "10" at bounding box center [227, 630] width 9 height 11
click at [290, 728] on span "Save" at bounding box center [283, 725] width 17 height 7
click at [291, 742] on span "Change prod. deadline" at bounding box center [282, 747] width 77 height 11
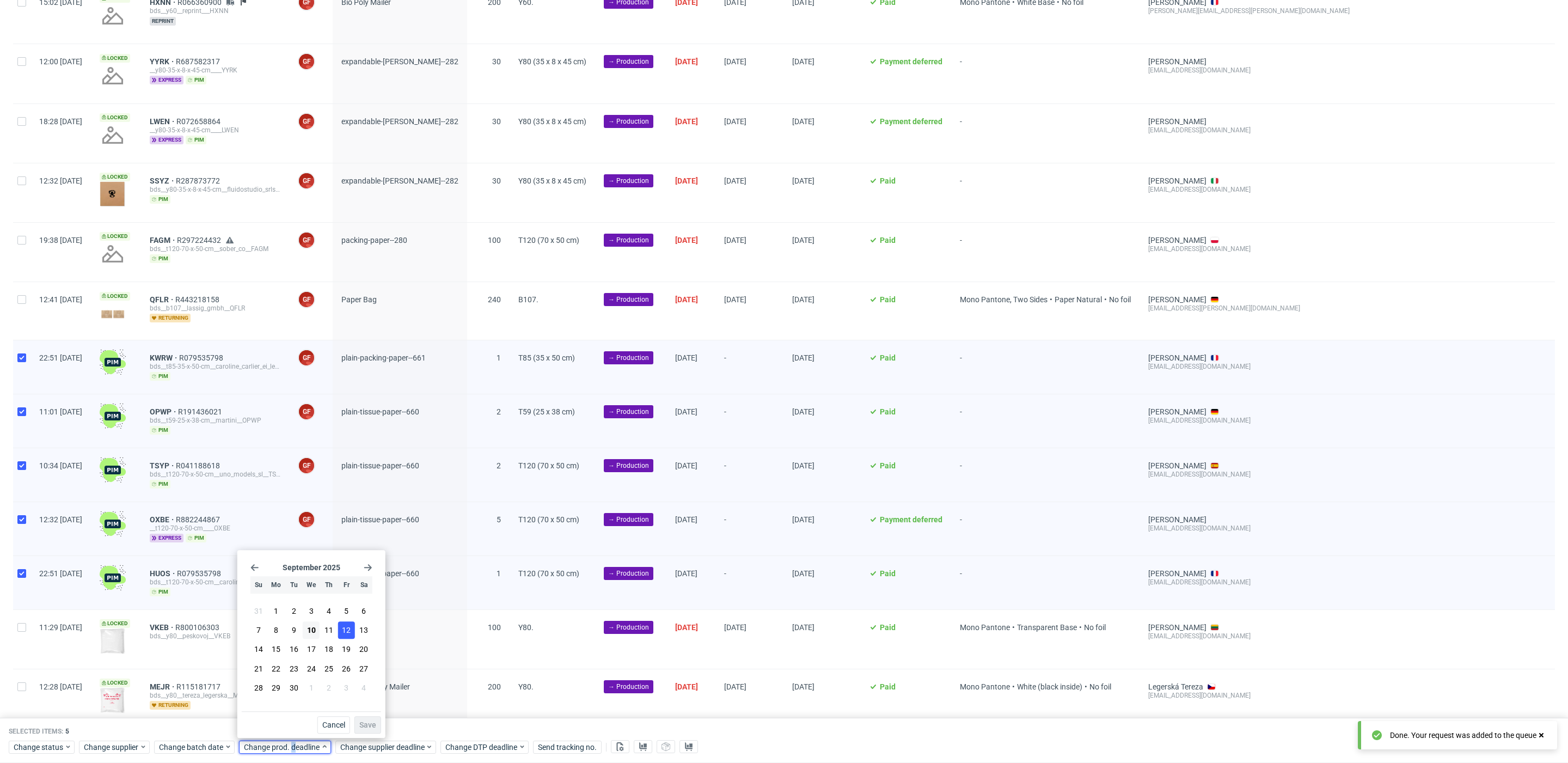
click at [348, 632] on span "12" at bounding box center [347, 630] width 9 height 11
click at [359, 717] on button "Save" at bounding box center [368, 725] width 26 height 18
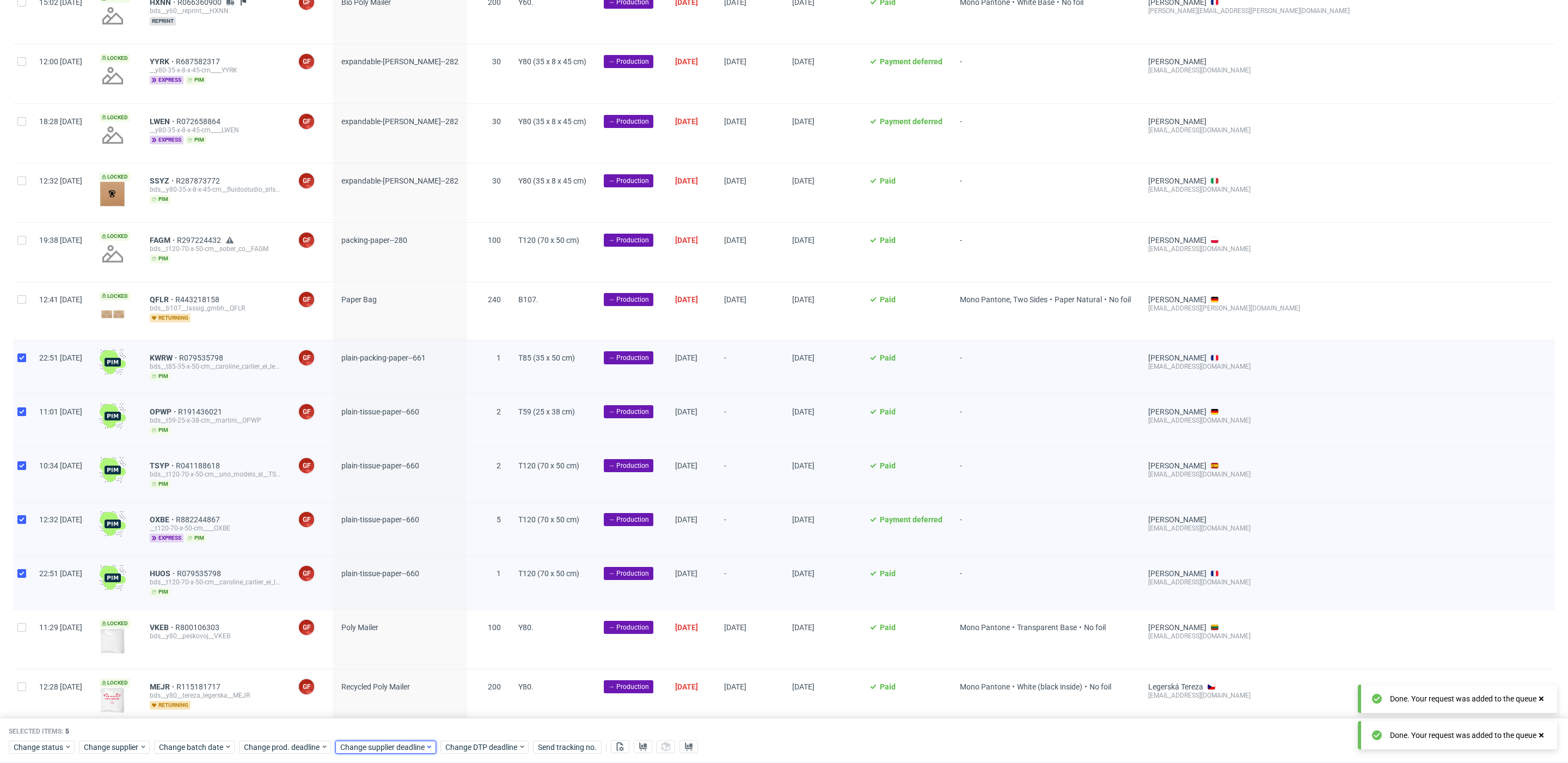
click at [374, 740] on div "Change supplier deadline" at bounding box center [386, 747] width 101 height 13
drag, startPoint x: 440, startPoint y: 627, endPoint x: 455, endPoint y: 659, distance: 35.3
click at [440, 630] on span "12" at bounding box center [442, 630] width 9 height 11
click at [464, 721] on span "Save" at bounding box center [464, 725] width 17 height 7
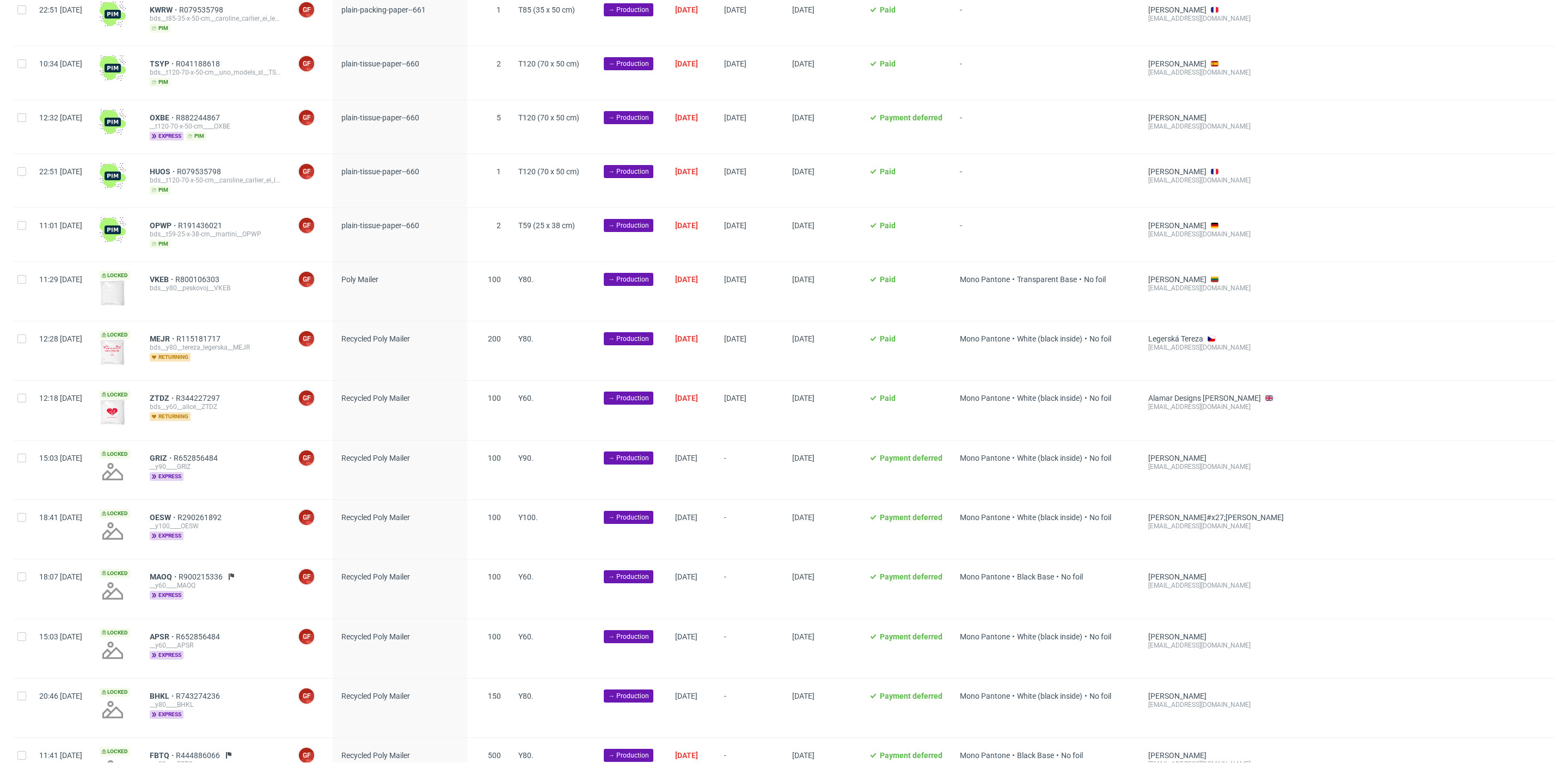
scroll to position [301, 0]
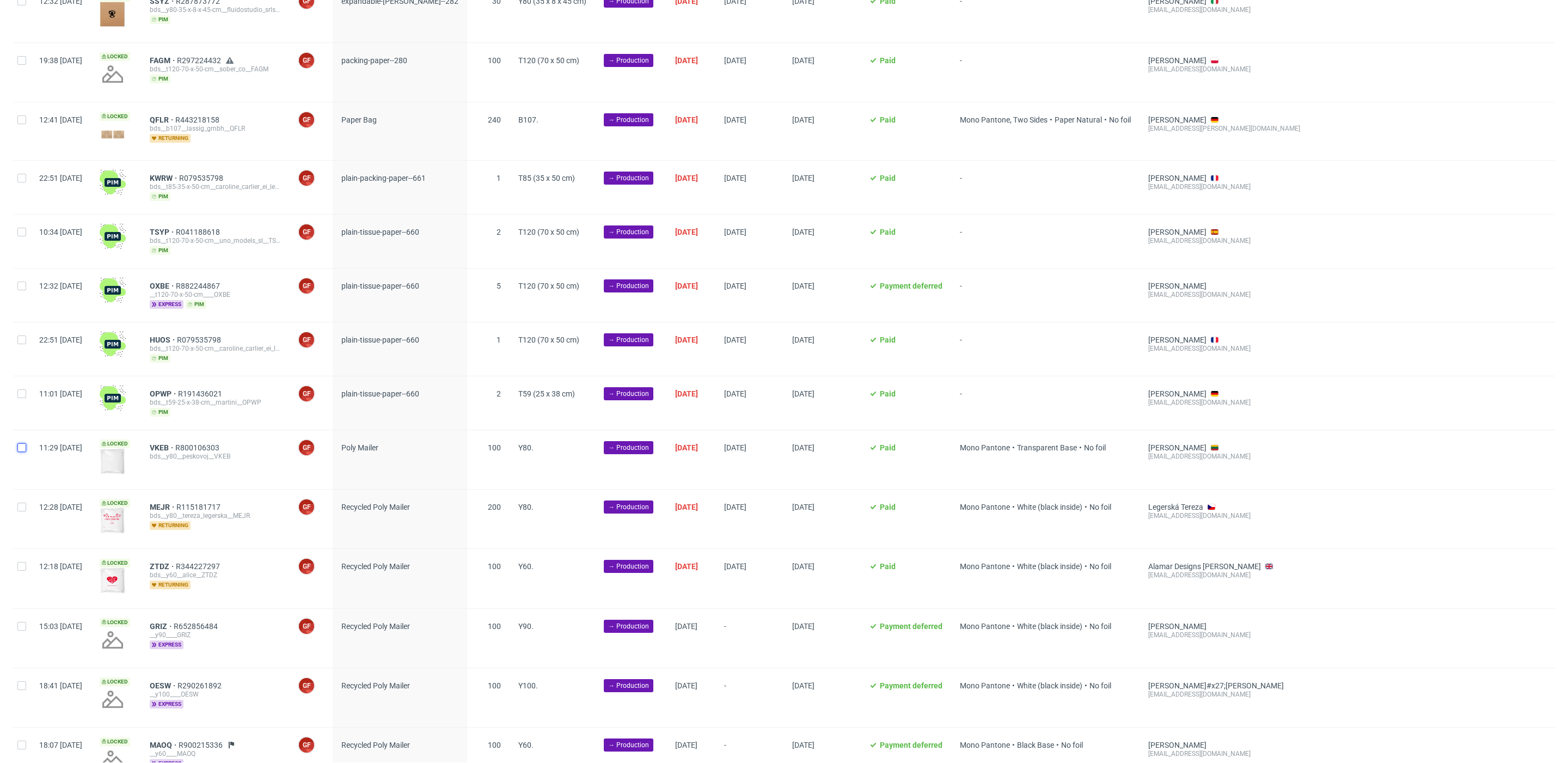
click at [21, 444] on input "checkbox" at bounding box center [22, 448] width 9 height 9
checkbox input "true"
click at [193, 745] on span "Change batch date" at bounding box center [191, 747] width 65 height 11
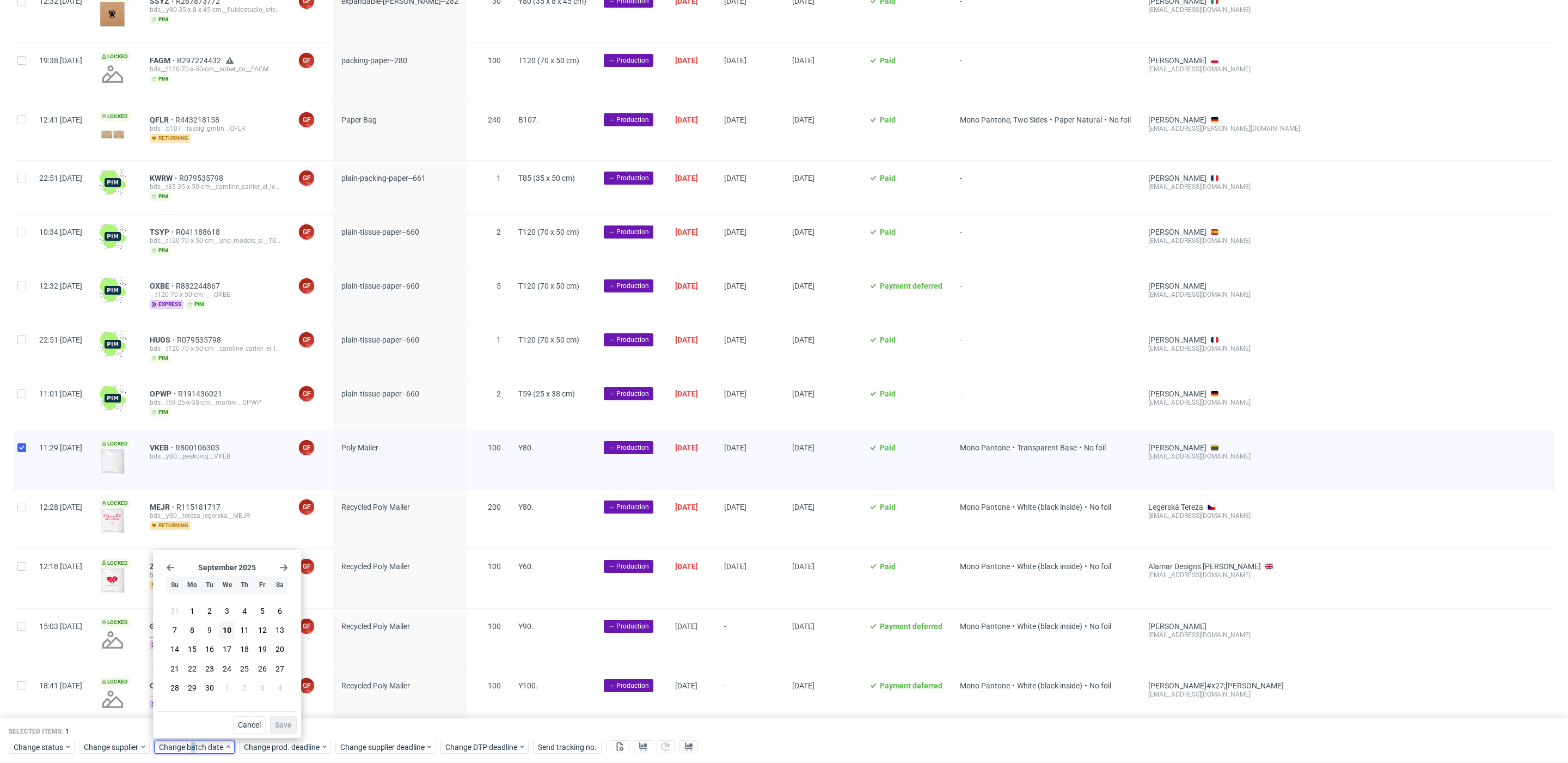
drag, startPoint x: 225, startPoint y: 633, endPoint x: 271, endPoint y: 704, distance: 84.6
click at [225, 634] on span "10" at bounding box center [227, 630] width 9 height 11
drag, startPoint x: 284, startPoint y: 719, endPoint x: 289, endPoint y: 734, distance: 15.8
click at [284, 721] on button "Save" at bounding box center [283, 725] width 26 height 18
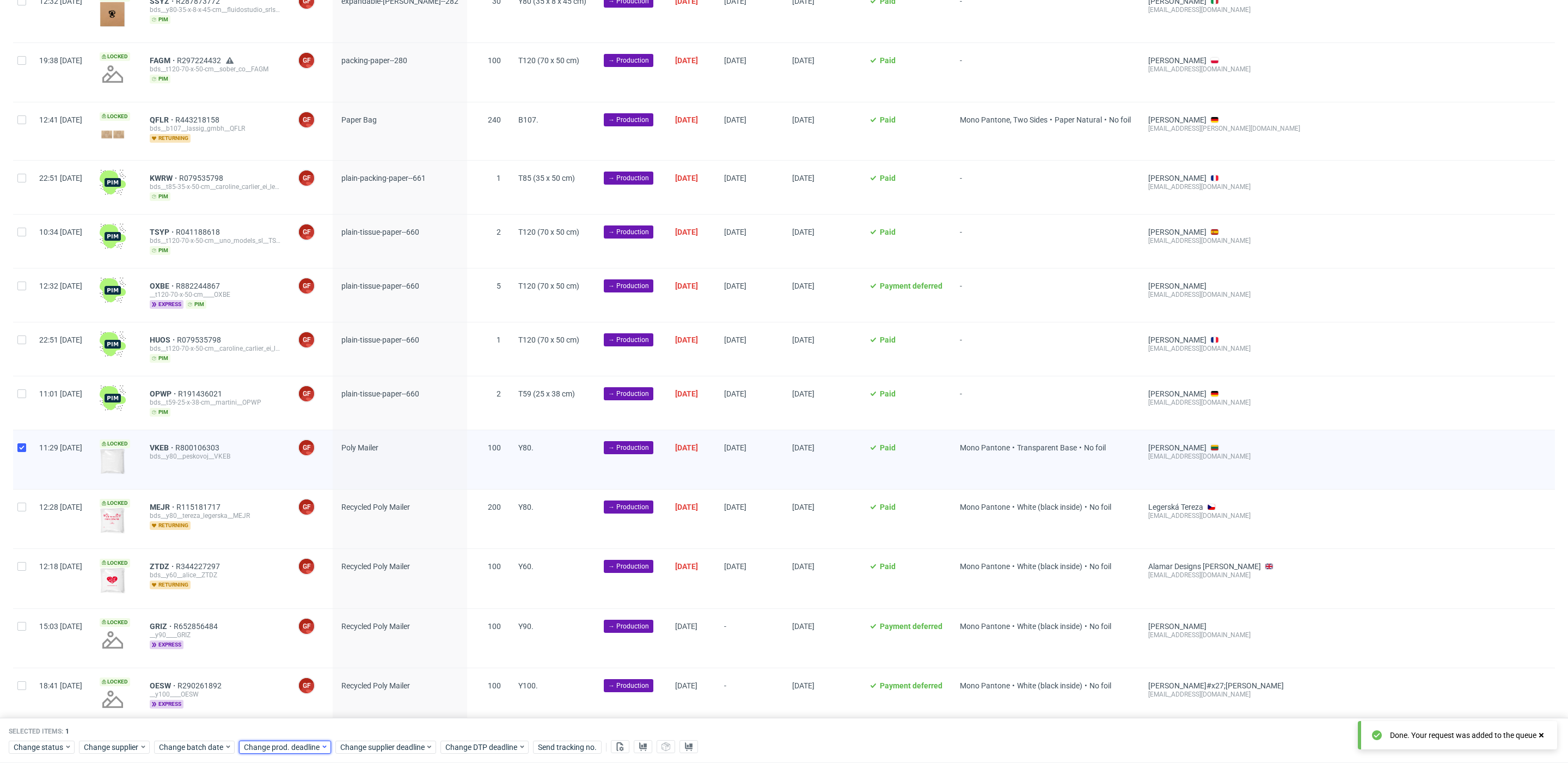
click at [294, 747] on span "Change prod. deadline" at bounding box center [282, 747] width 77 height 11
drag, startPoint x: 313, startPoint y: 652, endPoint x: 353, endPoint y: 716, distance: 75.5
click at [313, 652] on span "17" at bounding box center [312, 650] width 9 height 11
click at [365, 723] on span "Save" at bounding box center [367, 725] width 17 height 7
click at [366, 747] on span "Change supplier deadline" at bounding box center [382, 747] width 85 height 11
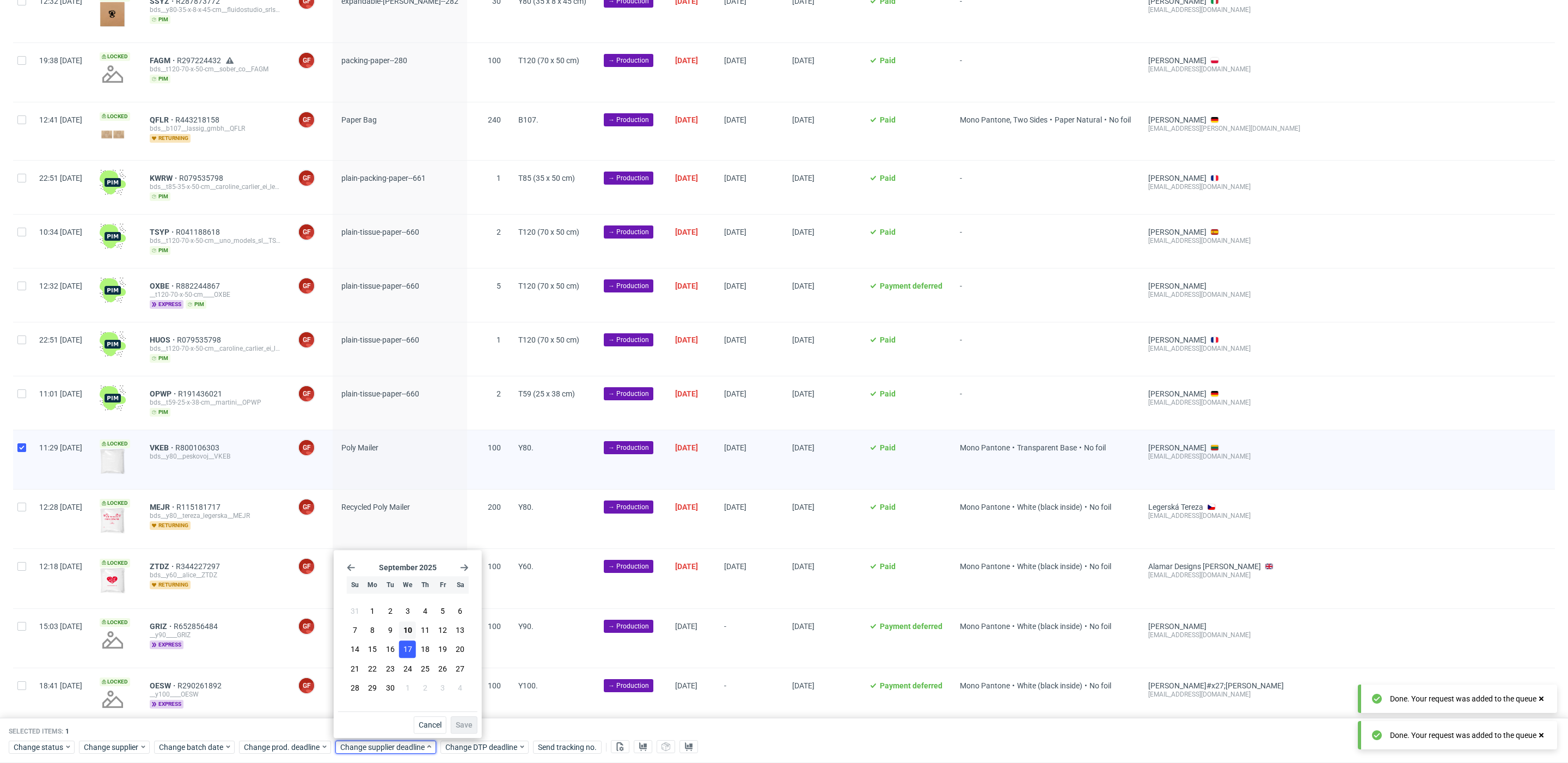
click at [405, 652] on span "17" at bounding box center [408, 650] width 9 height 11
click at [461, 723] on span "Save" at bounding box center [464, 725] width 17 height 7
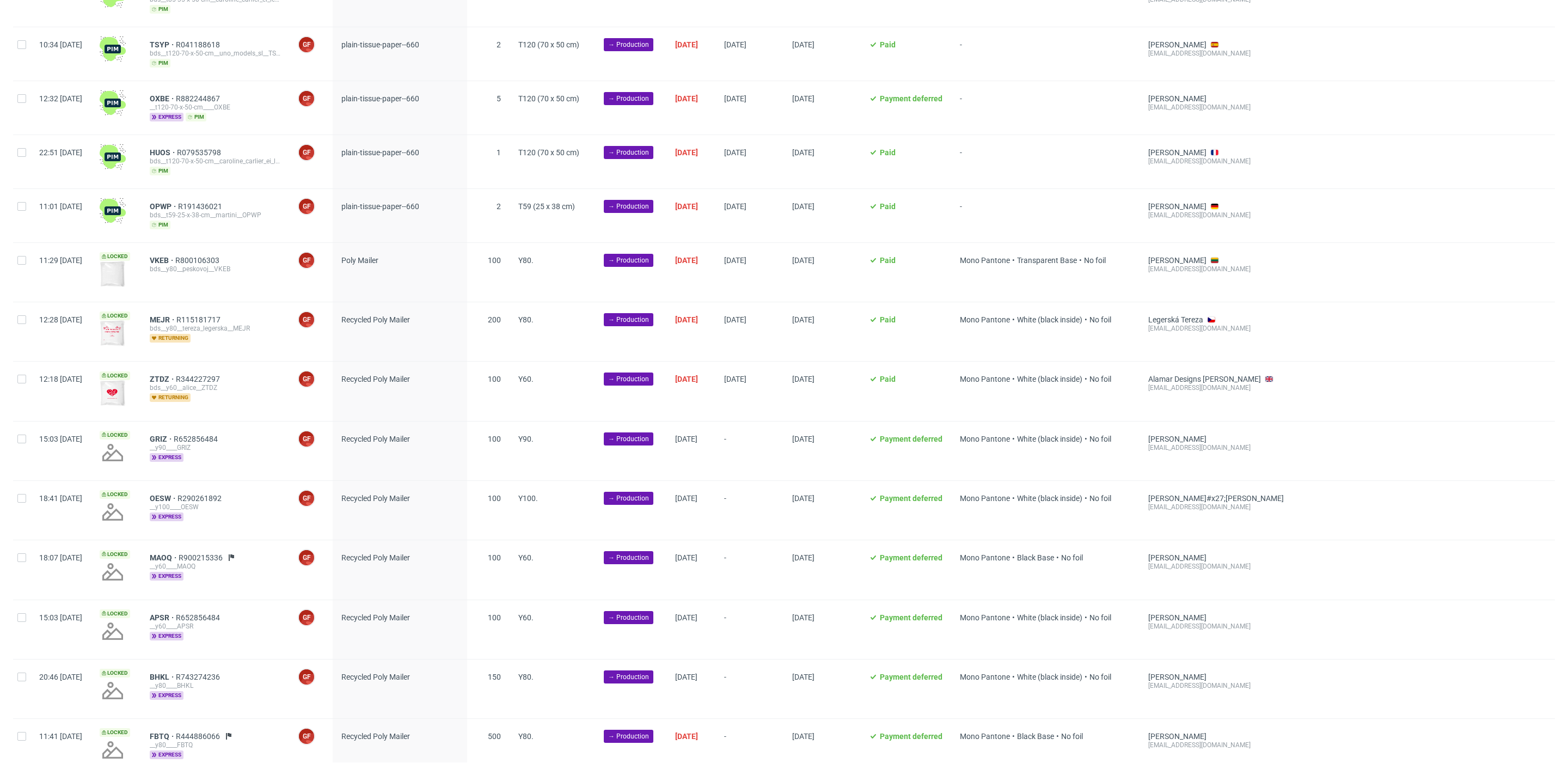
scroll to position [505, 0]
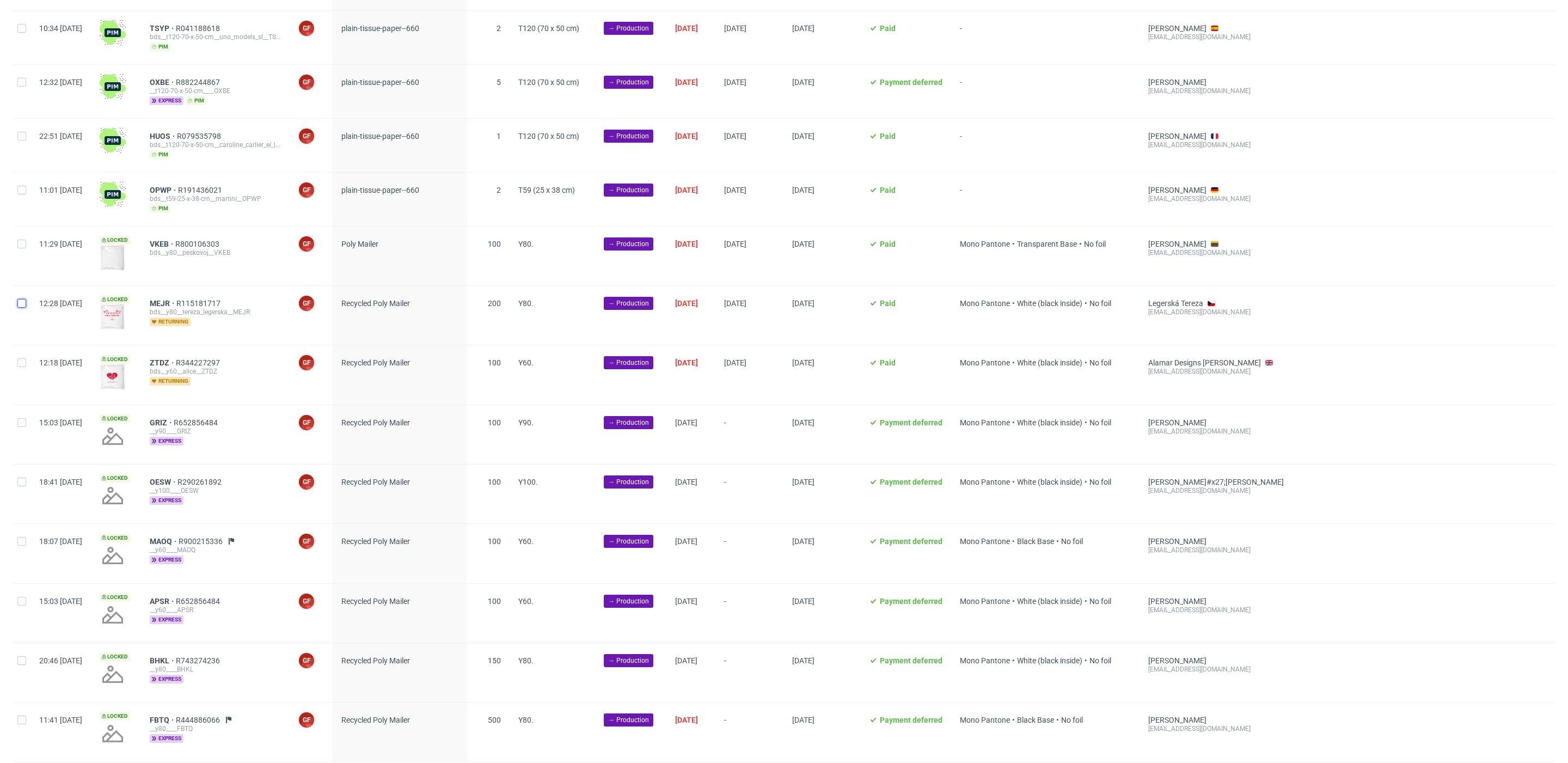
click at [18, 301] on input "checkbox" at bounding box center [22, 304] width 9 height 9
checkbox input "true"
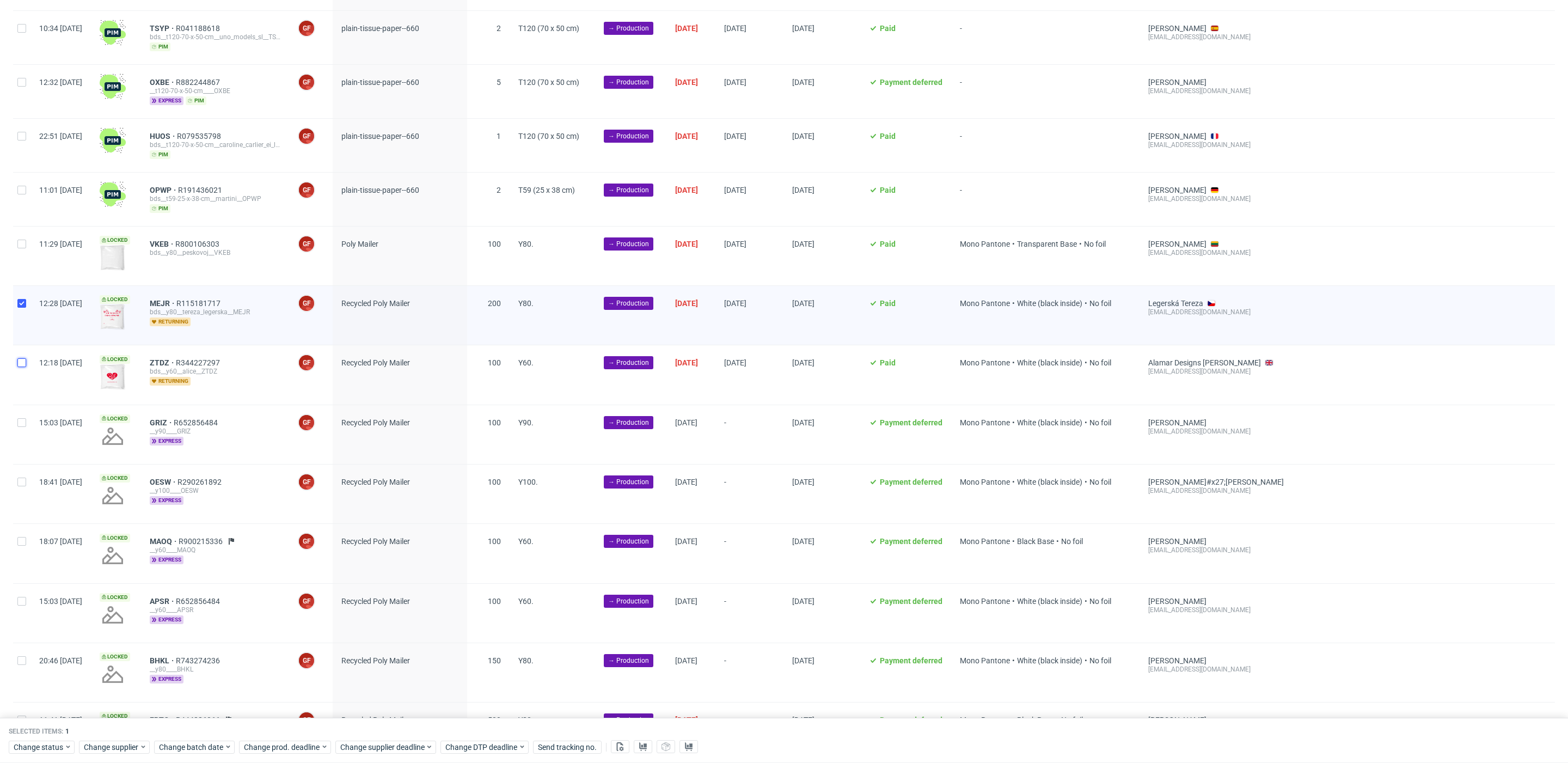
click at [20, 358] on input "checkbox" at bounding box center [22, 363] width 9 height 9
checkbox input "true"
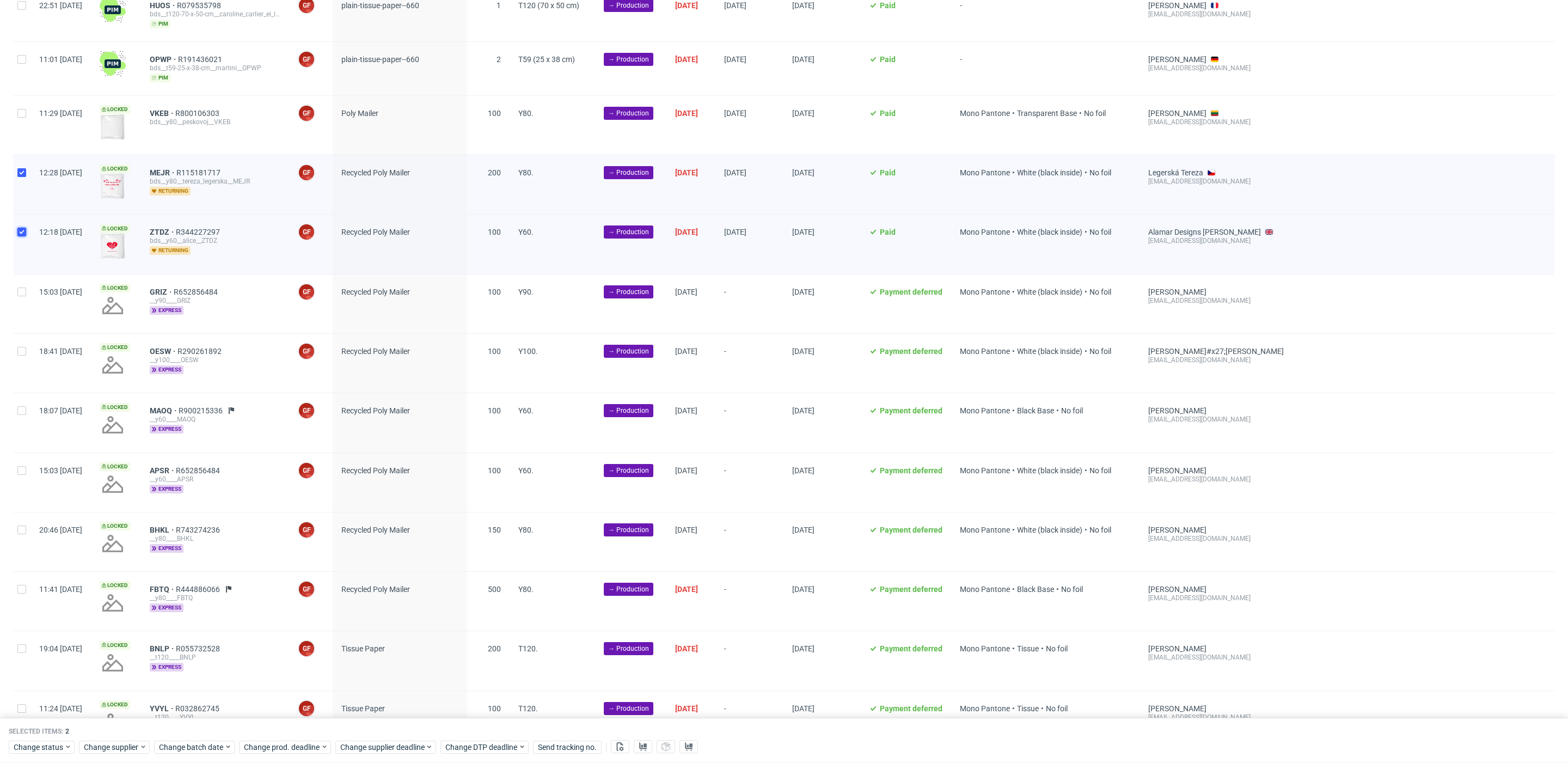
scroll to position [642, 0]
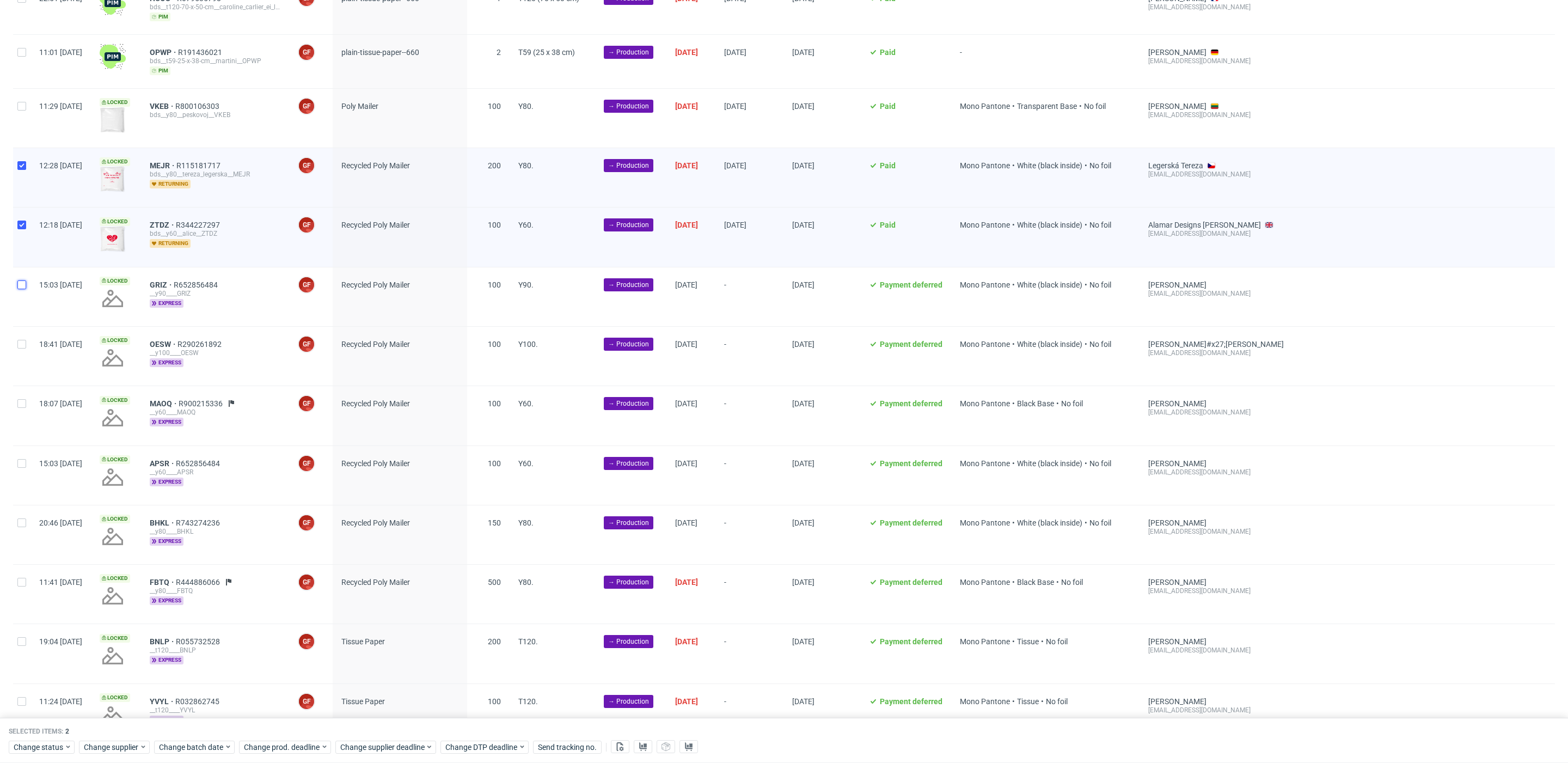
drag, startPoint x: 21, startPoint y: 280, endPoint x: 26, endPoint y: 338, distance: 58.2
click at [21, 281] on input "checkbox" at bounding box center [22, 285] width 9 height 9
checkbox input "true"
drag, startPoint x: 26, startPoint y: 338, endPoint x: 26, endPoint y: 345, distance: 7.0
click at [26, 338] on div at bounding box center [22, 356] width 18 height 59
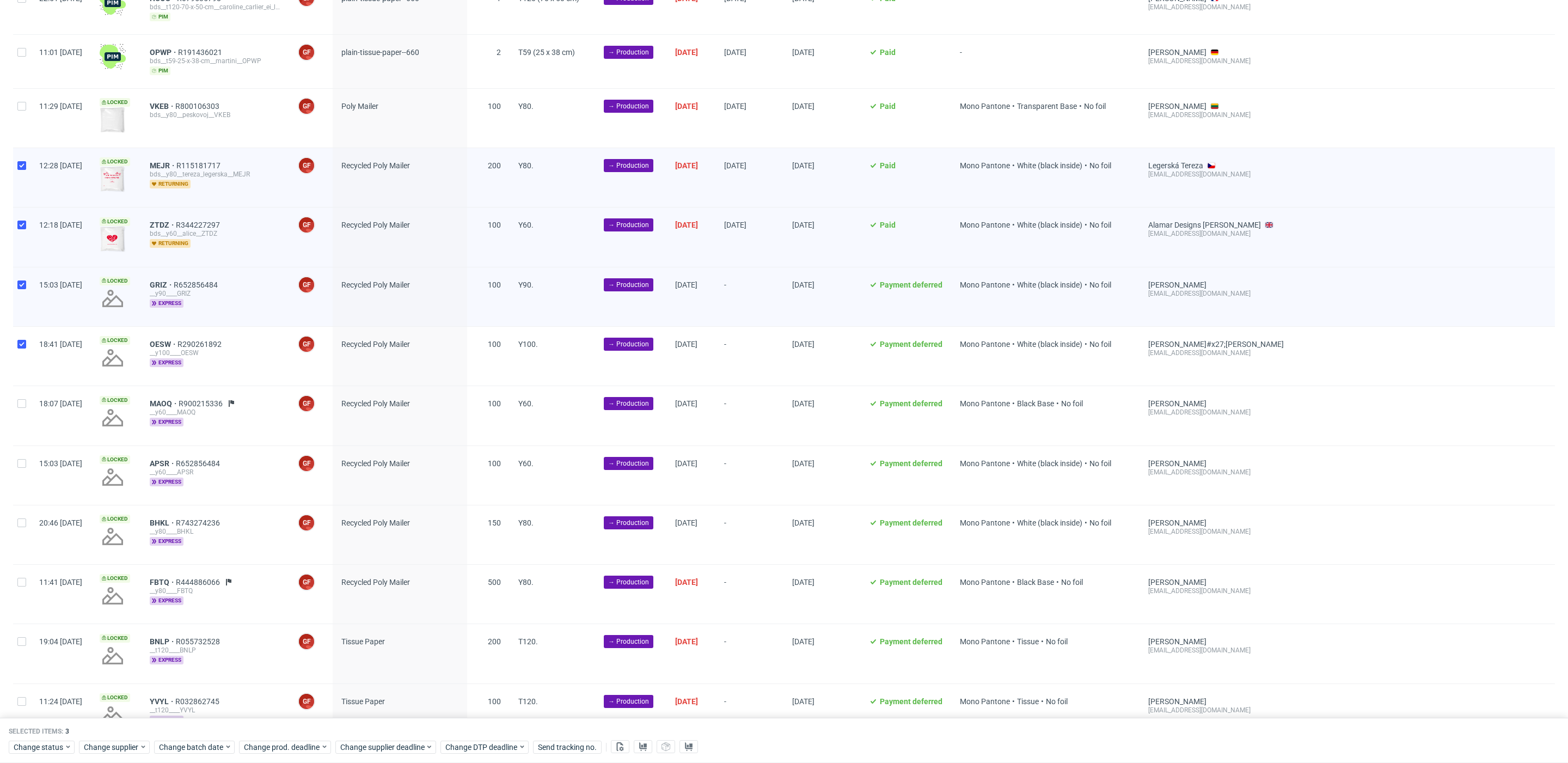
checkbox input "true"
click at [26, 399] on div at bounding box center [22, 416] width 18 height 59
checkbox input "true"
click at [25, 460] on div at bounding box center [22, 476] width 18 height 59
checkbox input "true"
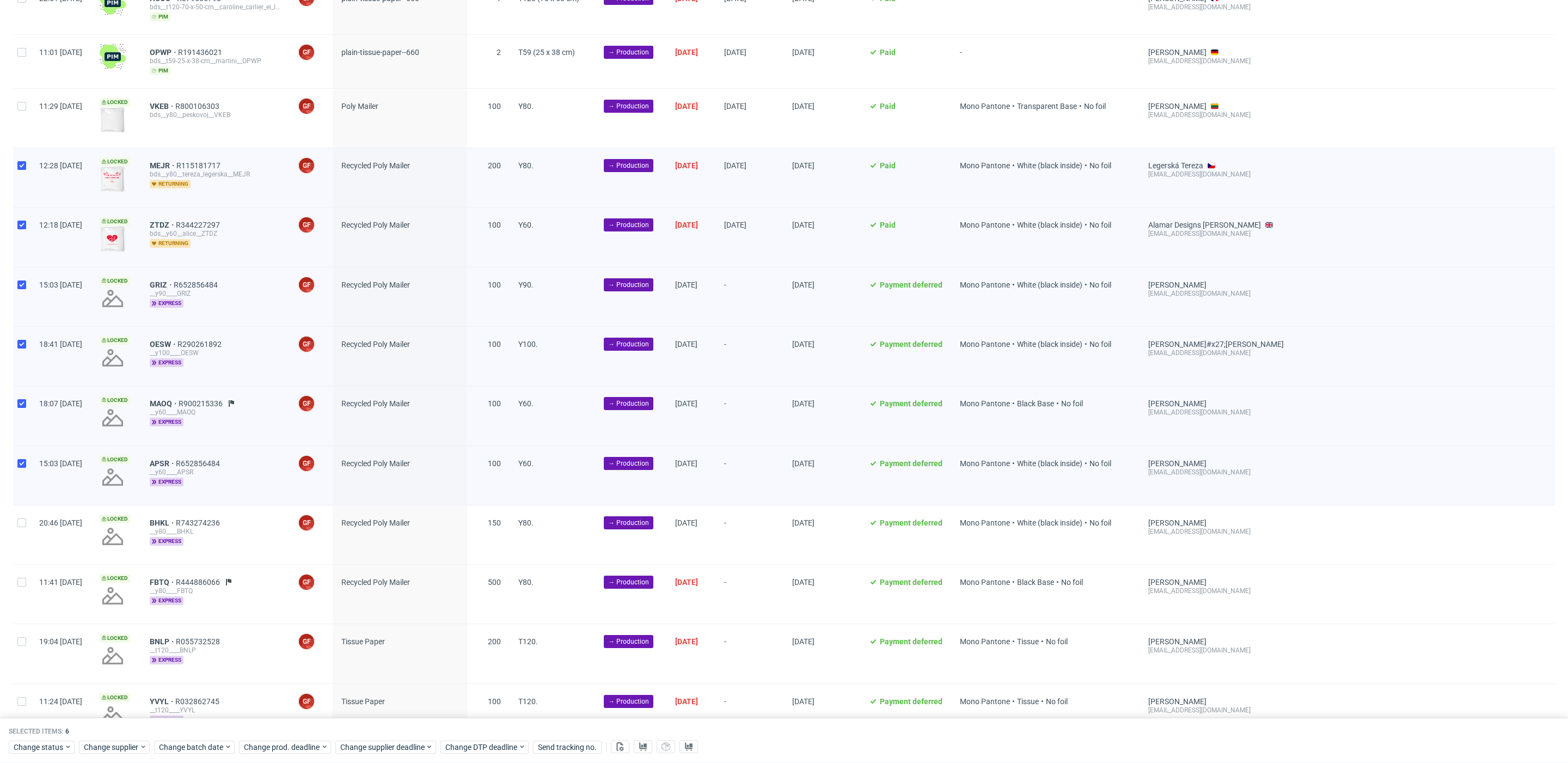
click at [25, 521] on div at bounding box center [22, 535] width 18 height 59
checkbox input "true"
drag, startPoint x: 25, startPoint y: 579, endPoint x: 33, endPoint y: 585, distance: 10.0
click at [25, 579] on input "checkbox" at bounding box center [22, 582] width 9 height 9
checkbox input "true"
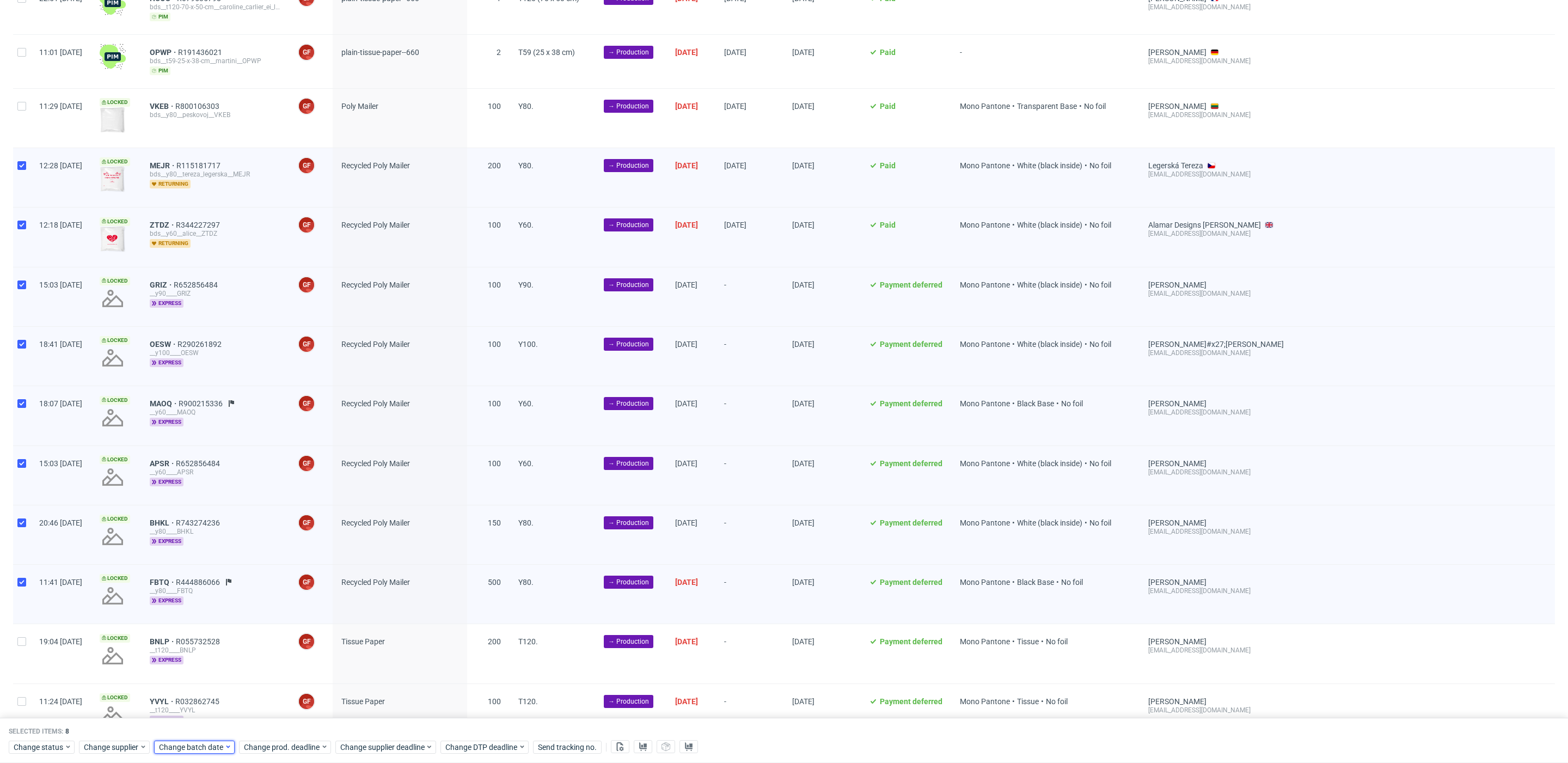
click at [208, 743] on span "Change batch date" at bounding box center [191, 747] width 65 height 11
drag, startPoint x: 232, startPoint y: 631, endPoint x: 274, endPoint y: 709, distance: 88.6
click at [232, 631] on button "10" at bounding box center [227, 630] width 17 height 18
click at [286, 721] on span "Save" at bounding box center [283, 725] width 17 height 7
click at [178, 399] on span "MAOQ" at bounding box center [164, 404] width 29 height 9
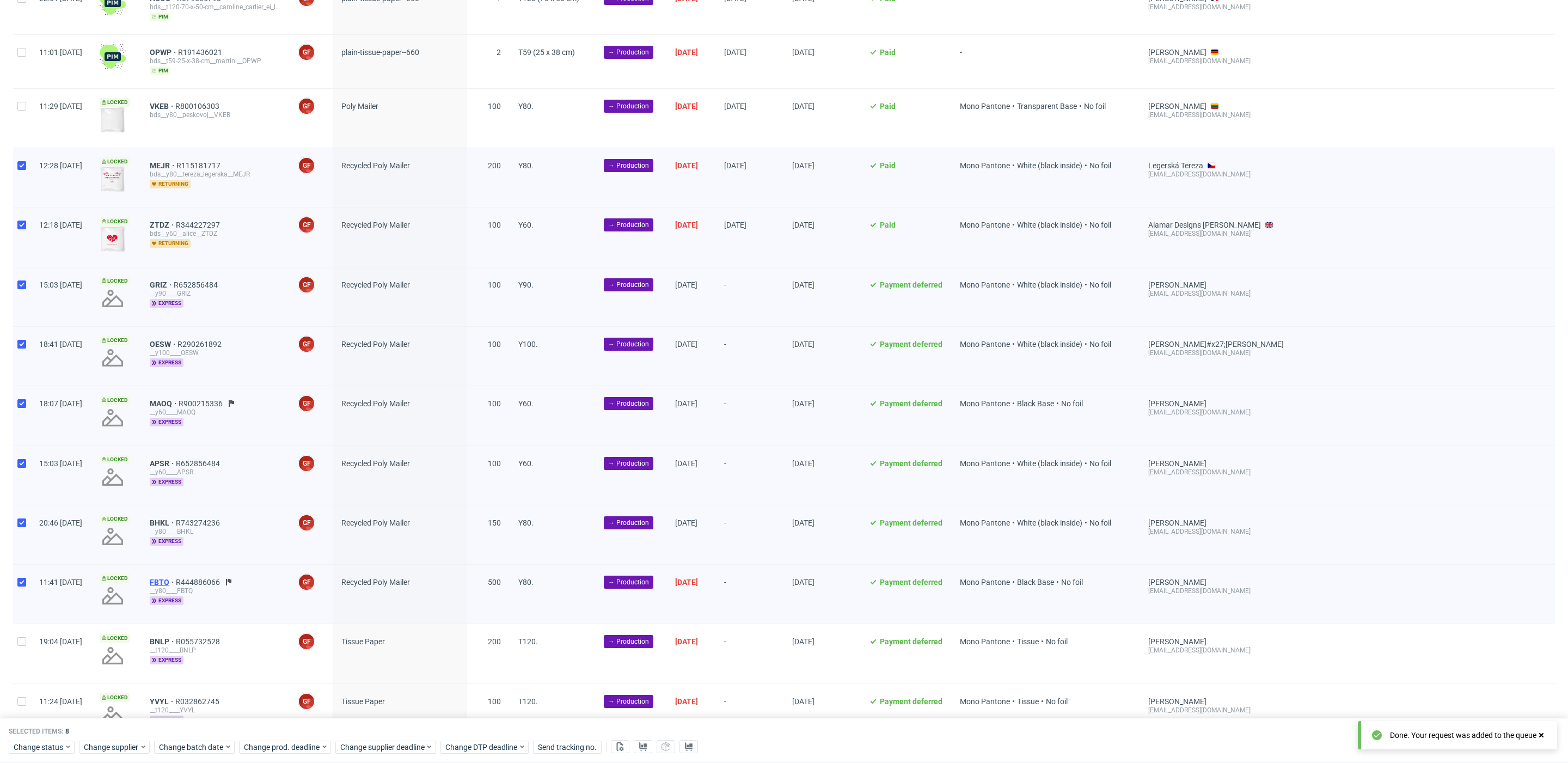
click at [176, 578] on span "FBTQ" at bounding box center [163, 582] width 26 height 9
click at [201, 746] on span "Change batch date" at bounding box center [191, 747] width 65 height 11
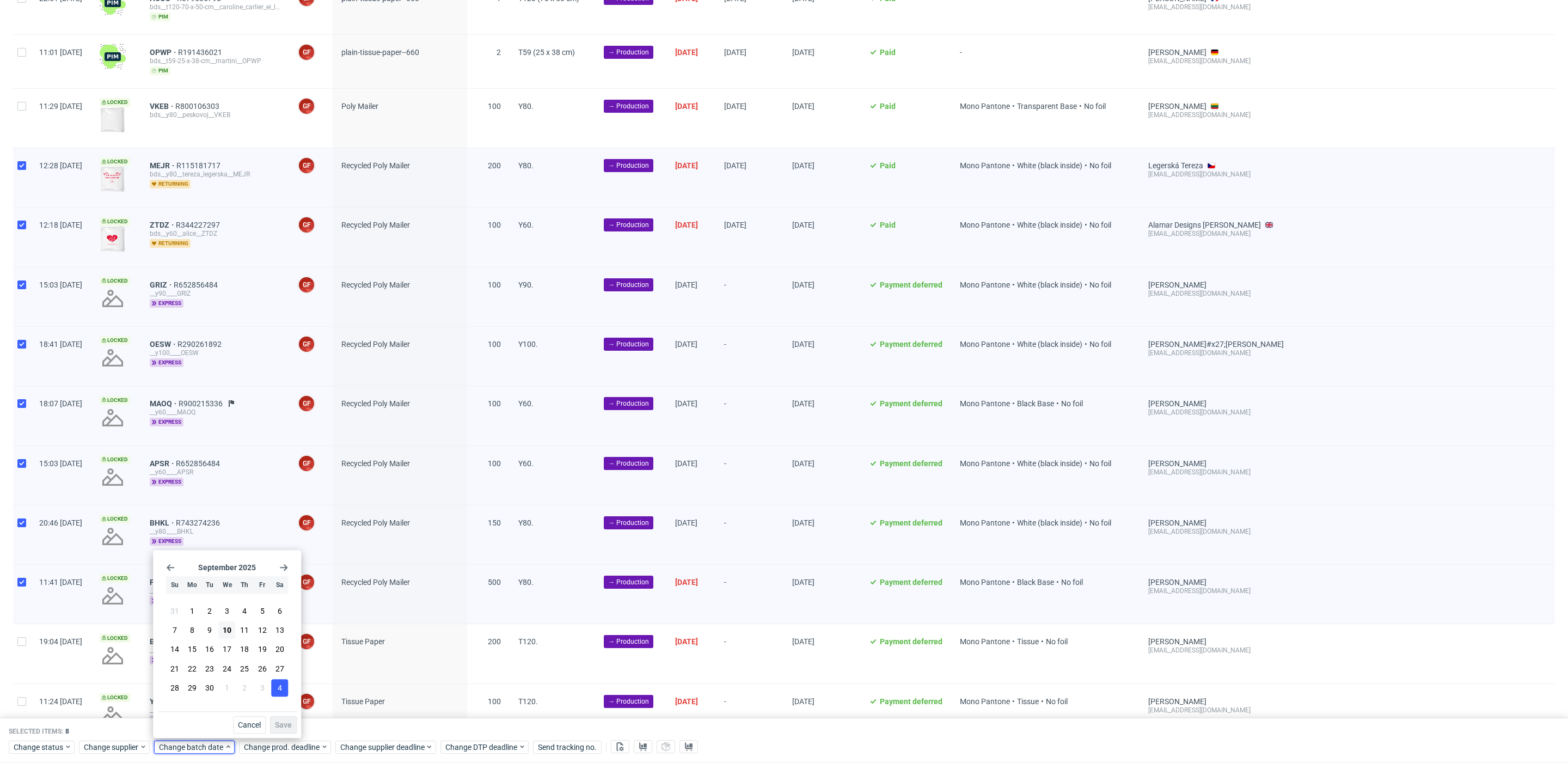
drag, startPoint x: 231, startPoint y: 636, endPoint x: 284, endPoint y: 696, distance: 80.1
click at [233, 637] on button "10" at bounding box center [227, 630] width 17 height 18
drag, startPoint x: 292, startPoint y: 726, endPoint x: 300, endPoint y: 743, distance: 18.8
click at [293, 729] on button "Save" at bounding box center [283, 725] width 26 height 18
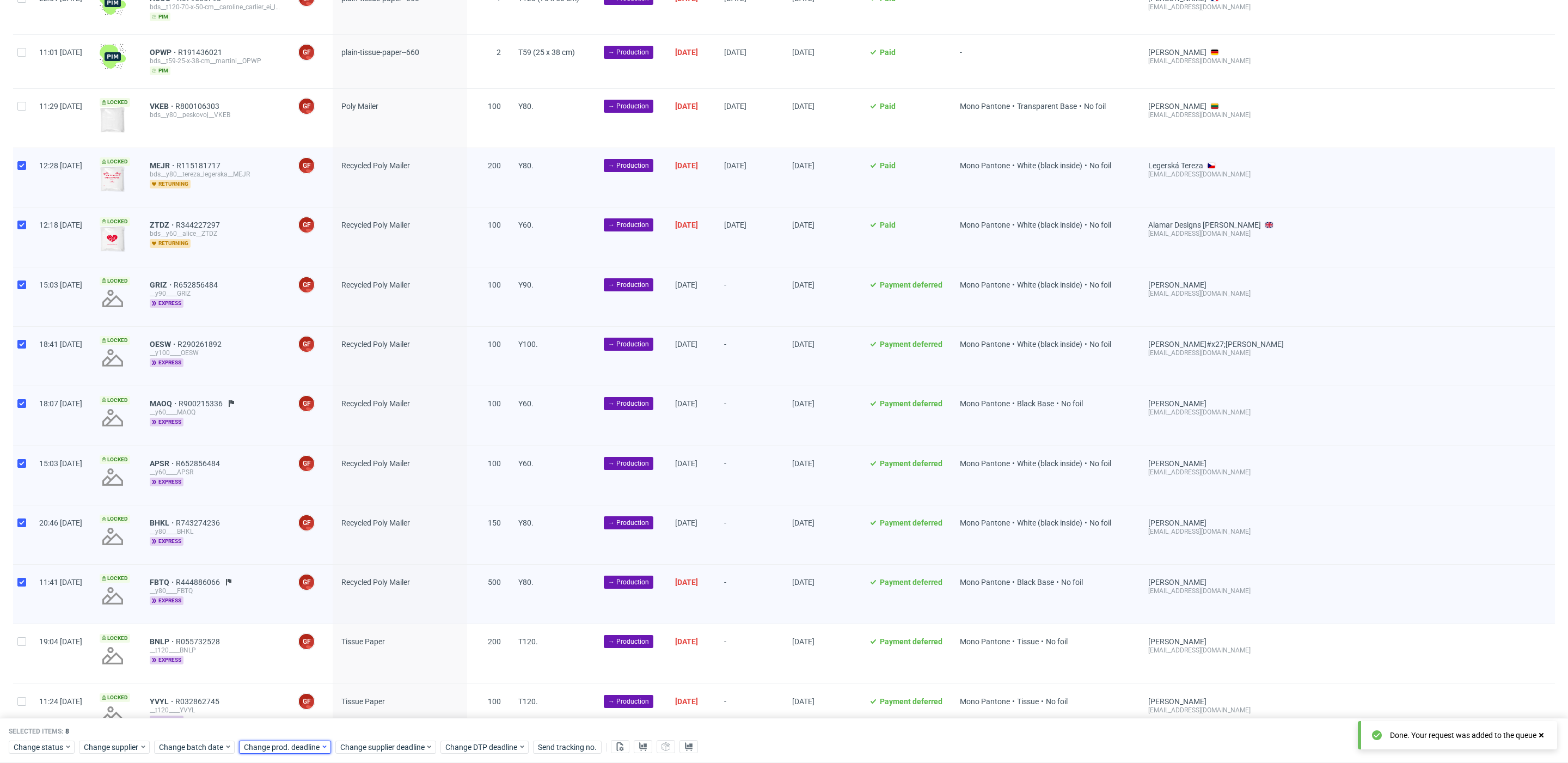
click at [301, 743] on span "Change prod. deadline" at bounding box center [282, 747] width 77 height 11
click at [316, 655] on button "17" at bounding box center [311, 650] width 17 height 18
drag, startPoint x: 376, startPoint y: 726, endPoint x: 383, endPoint y: 746, distance: 21.2
click at [376, 726] on button "Save" at bounding box center [368, 725] width 26 height 18
drag, startPoint x: 384, startPoint y: 748, endPoint x: 388, endPoint y: 740, distance: 8.9
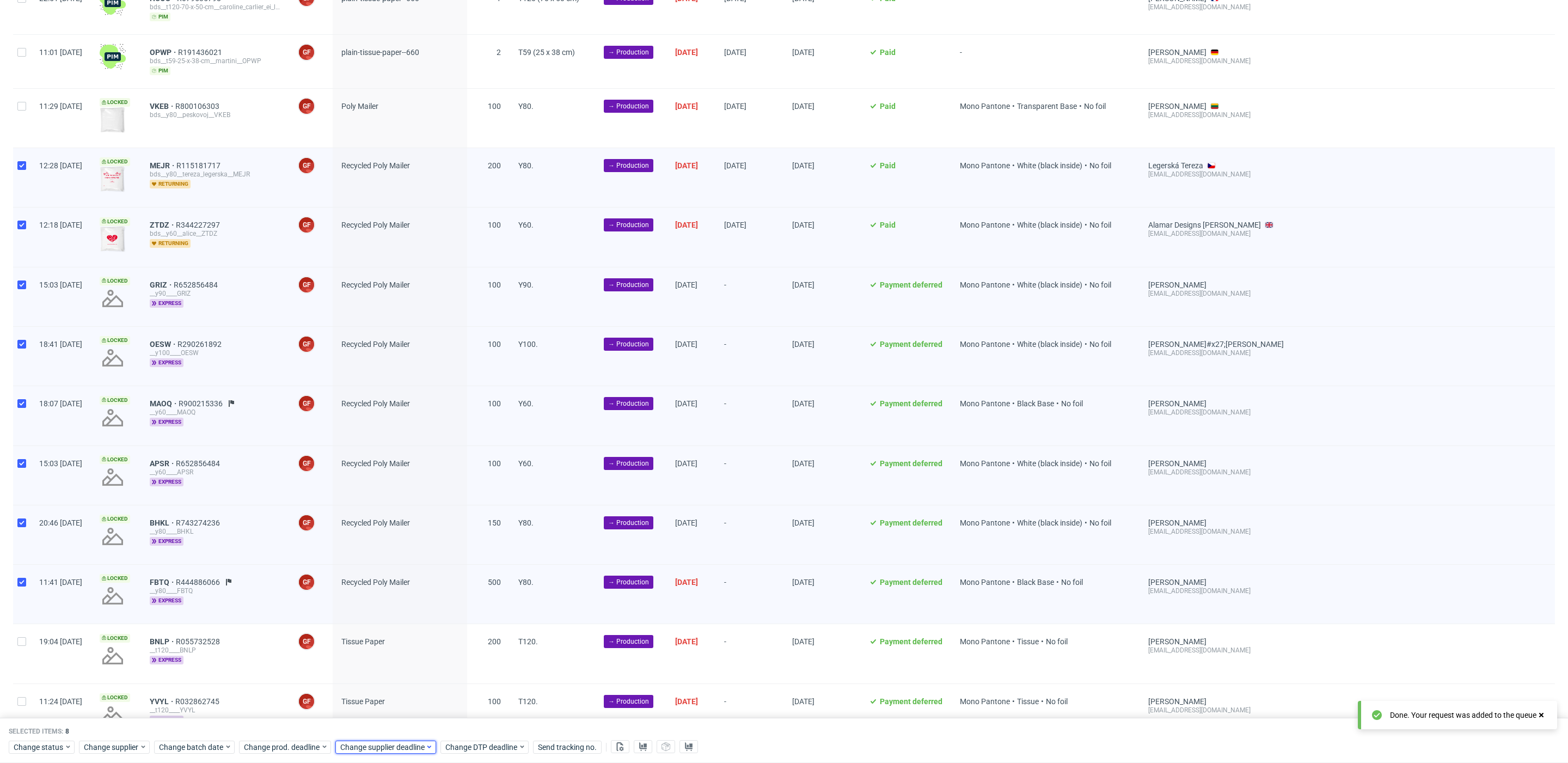
click at [385, 747] on span "Change supplier deadline" at bounding box center [382, 747] width 85 height 11
click at [410, 655] on button "17" at bounding box center [407, 650] width 17 height 18
click at [467, 726] on span "Save" at bounding box center [464, 725] width 17 height 7
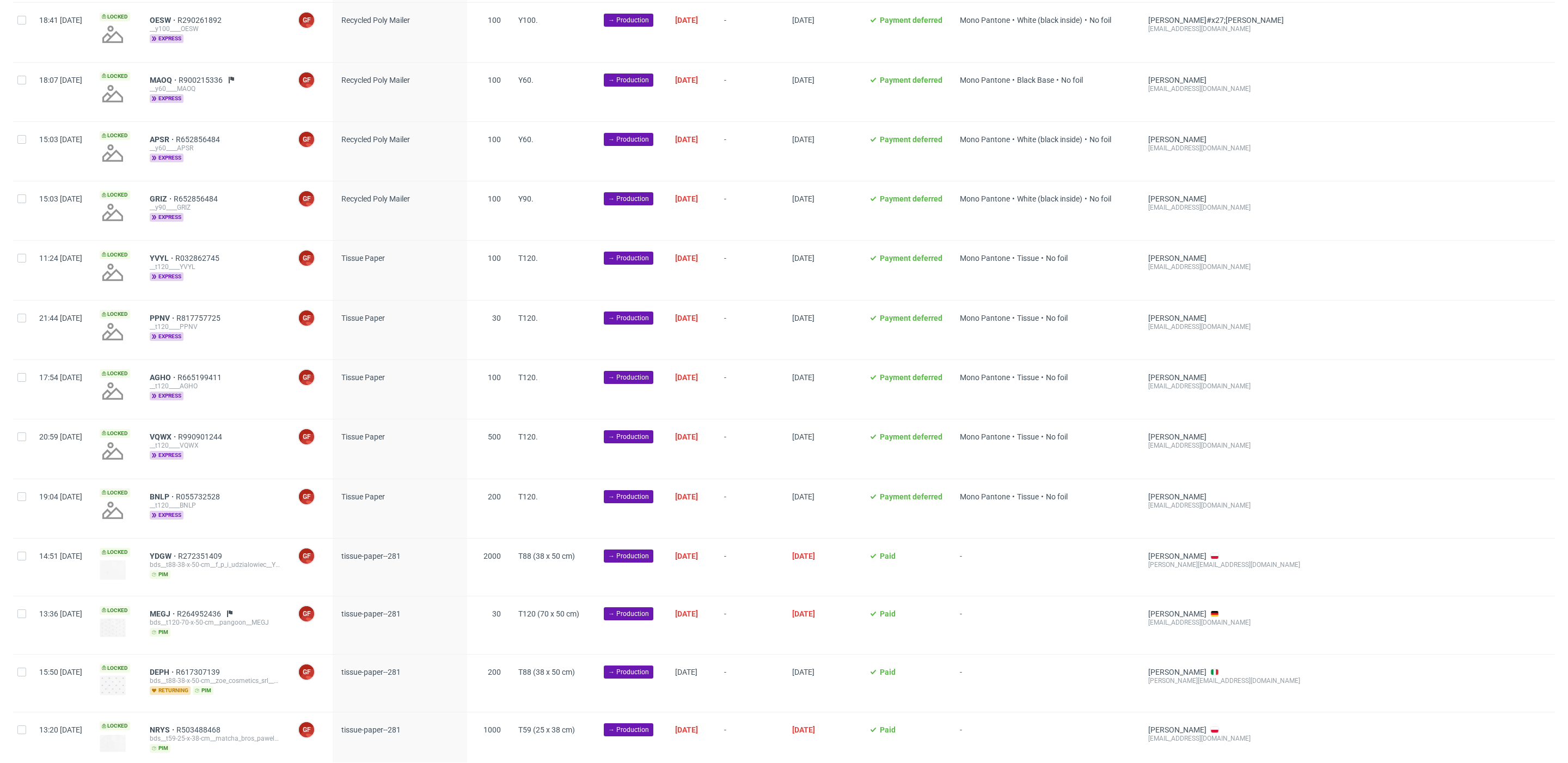
scroll to position [1013, 0]
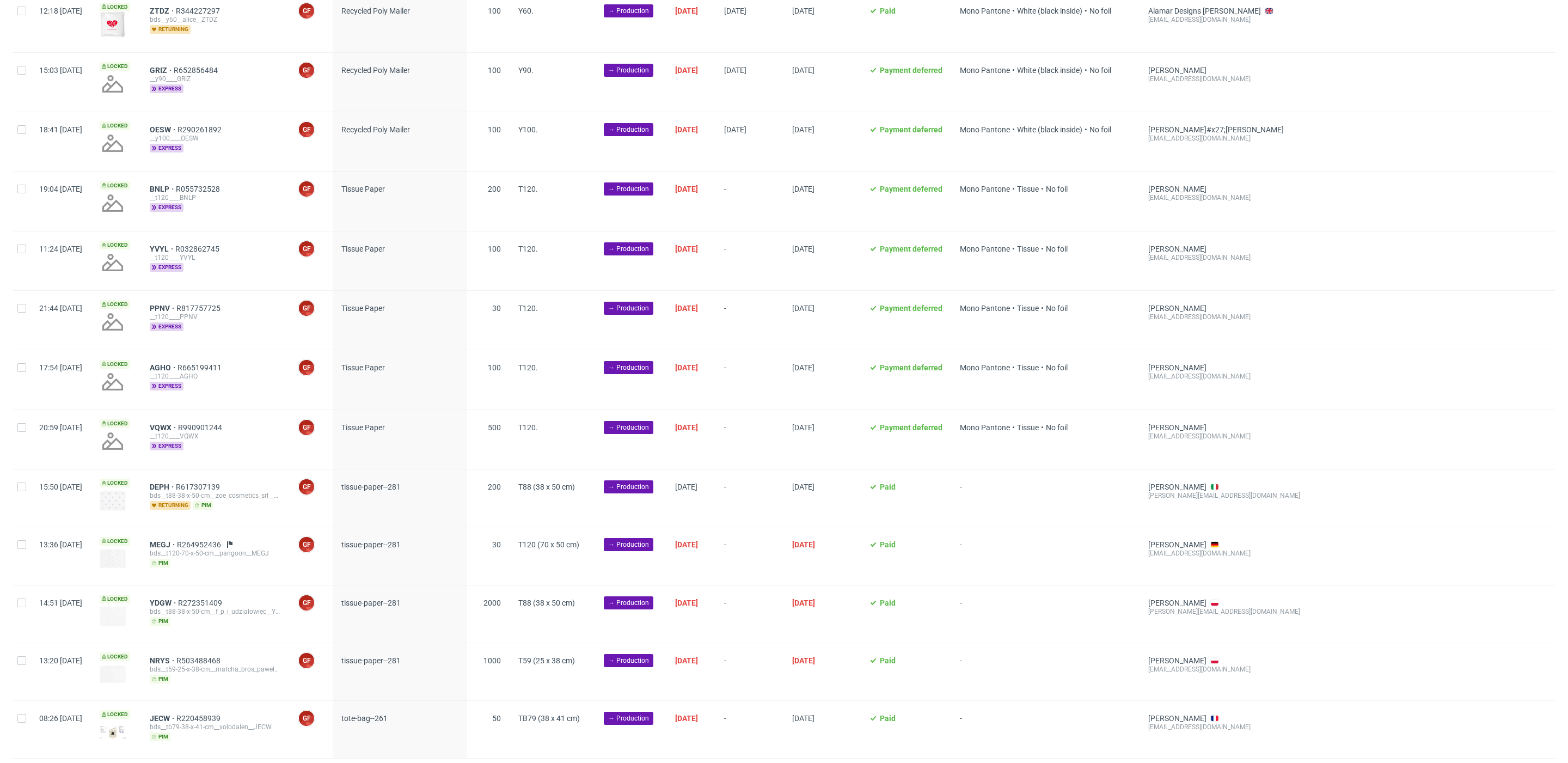
scroll to position [1116, 0]
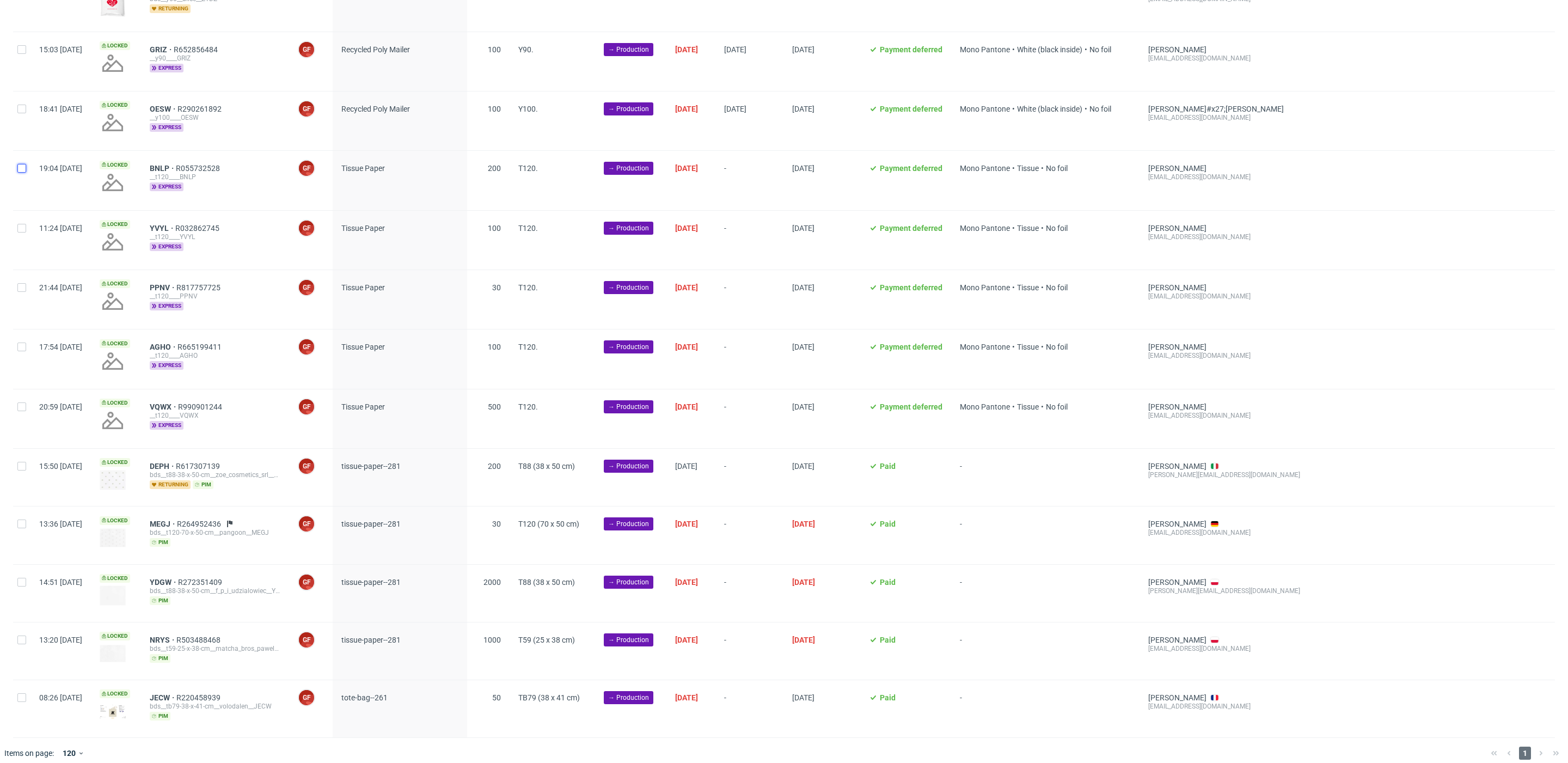
click at [18, 164] on input "checkbox" at bounding box center [22, 168] width 9 height 9
checkbox input "true"
drag, startPoint x: 18, startPoint y: 634, endPoint x: 20, endPoint y: 609, distance: 25.1
click at [18, 636] on input "checkbox" at bounding box center [22, 640] width 9 height 9
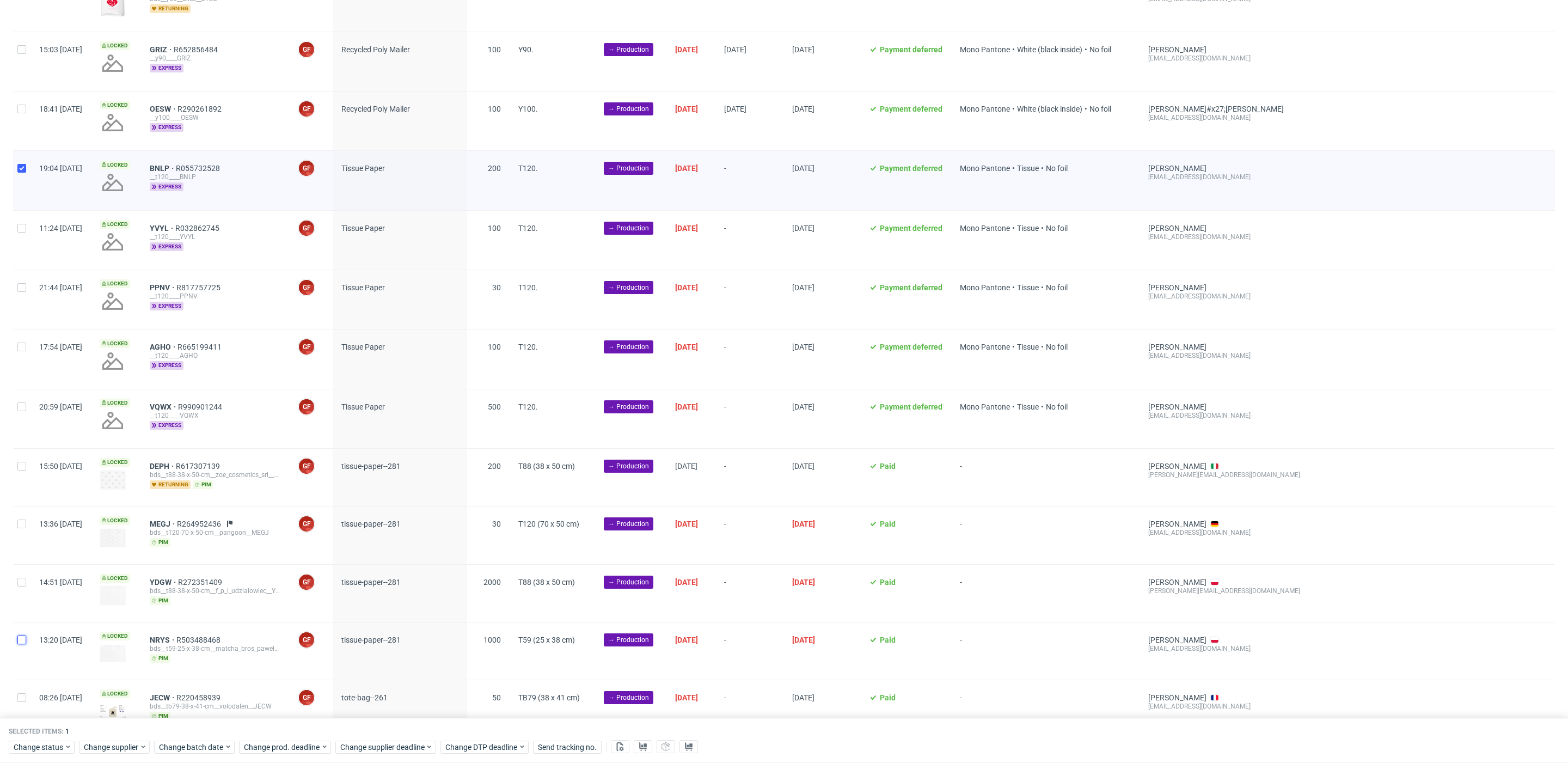
checkbox input "true"
drag, startPoint x: 23, startPoint y: 570, endPoint x: 23, endPoint y: 562, distance: 8.0
click at [23, 568] on div at bounding box center [22, 593] width 18 height 57
checkbox input "true"
drag, startPoint x: 23, startPoint y: 516, endPoint x: 16, endPoint y: 468, distance: 48.5
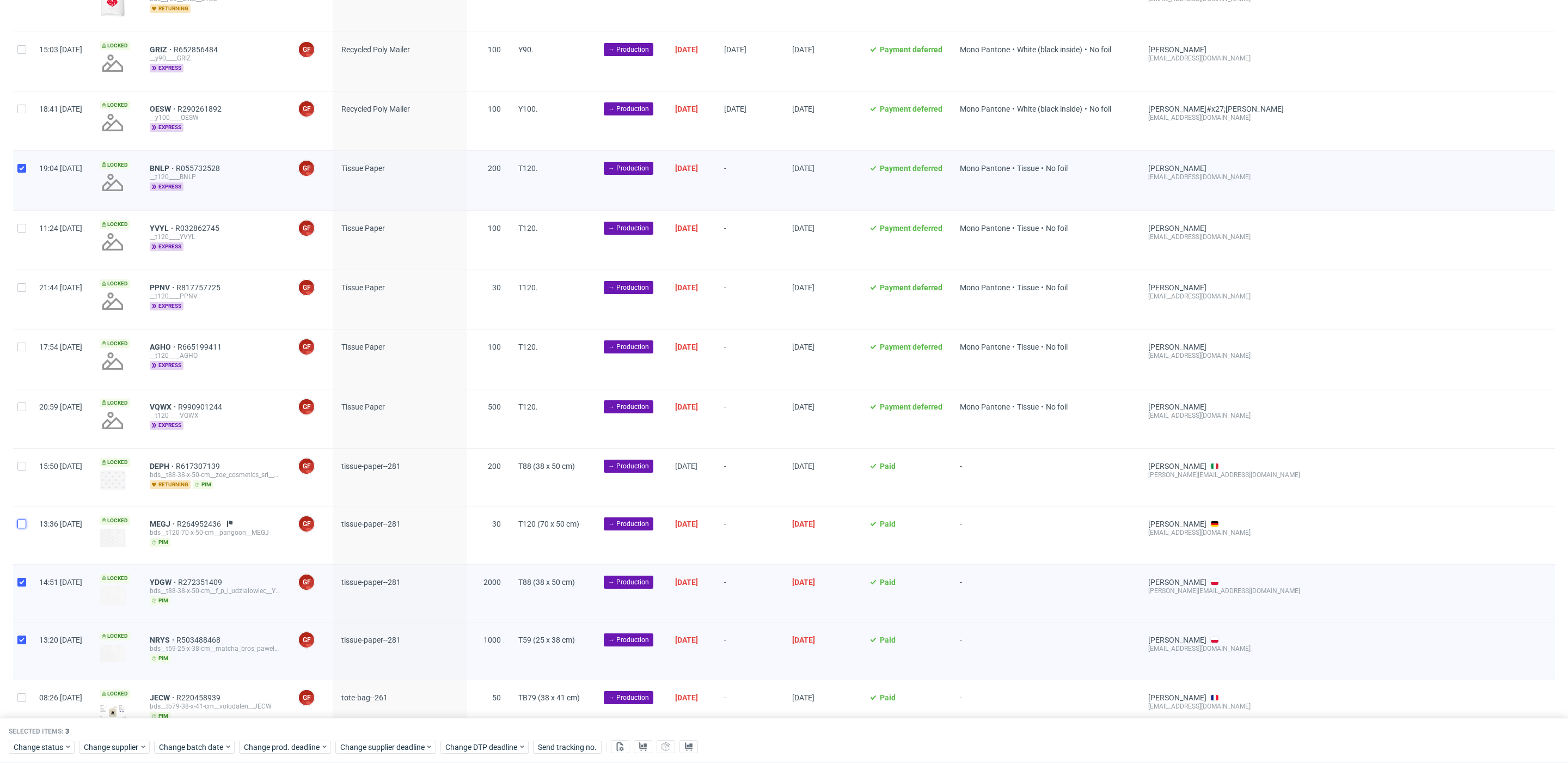
click at [23, 519] on input "checkbox" at bounding box center [22, 524] width 9 height 9
checkbox input "true"
click at [23, 462] on input "checkbox" at bounding box center [22, 466] width 9 height 9
checkbox input "true"
drag, startPoint x: 24, startPoint y: 399, endPoint x: 25, endPoint y: 389, distance: 10.0
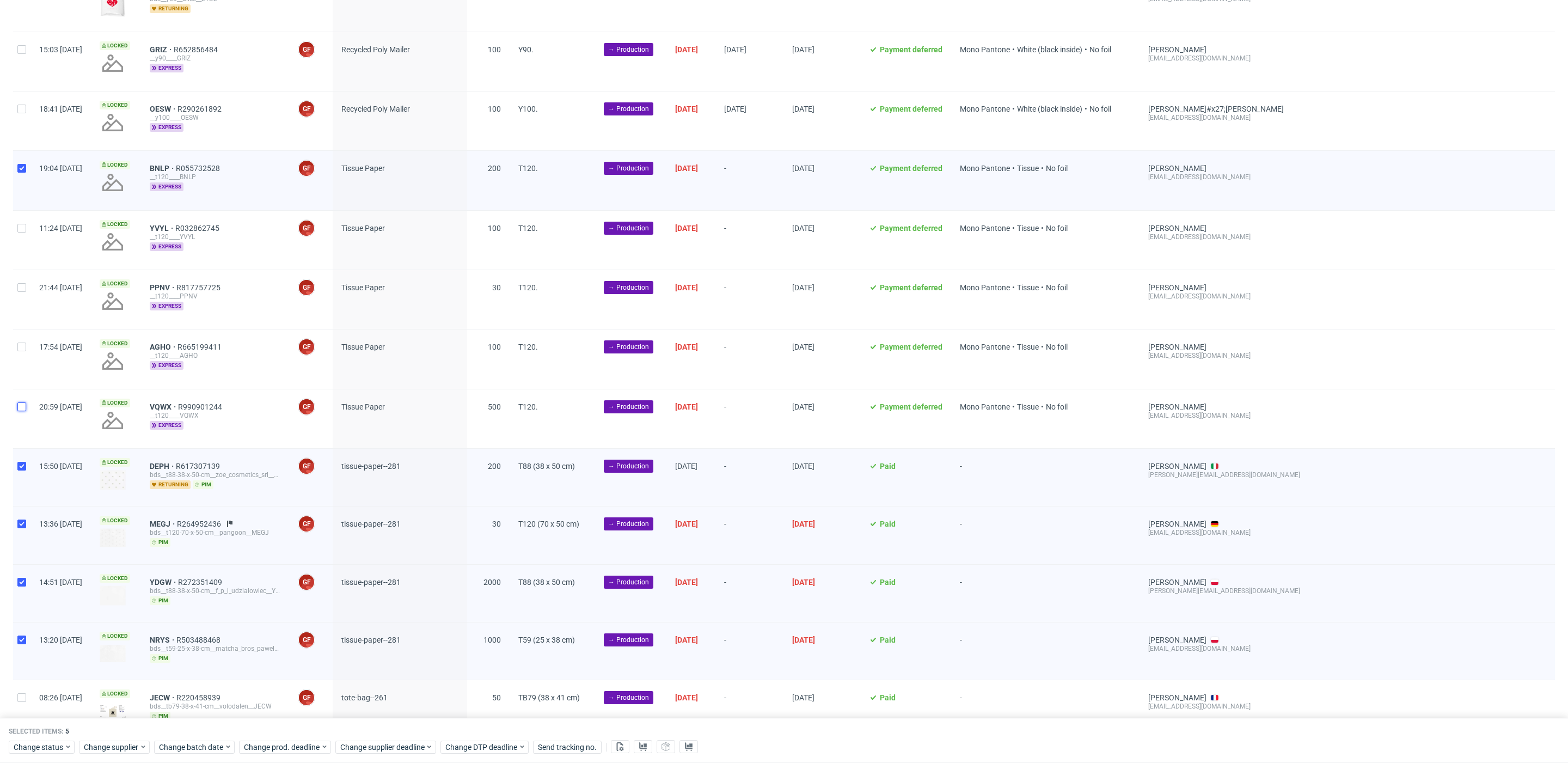
click at [24, 395] on div at bounding box center [22, 418] width 18 height 59
checkbox input "true"
drag, startPoint x: 21, startPoint y: 339, endPoint x: 20, endPoint y: 322, distance: 17.0
click at [20, 342] on input "checkbox" at bounding box center [22, 347] width 9 height 9
checkbox input "true"
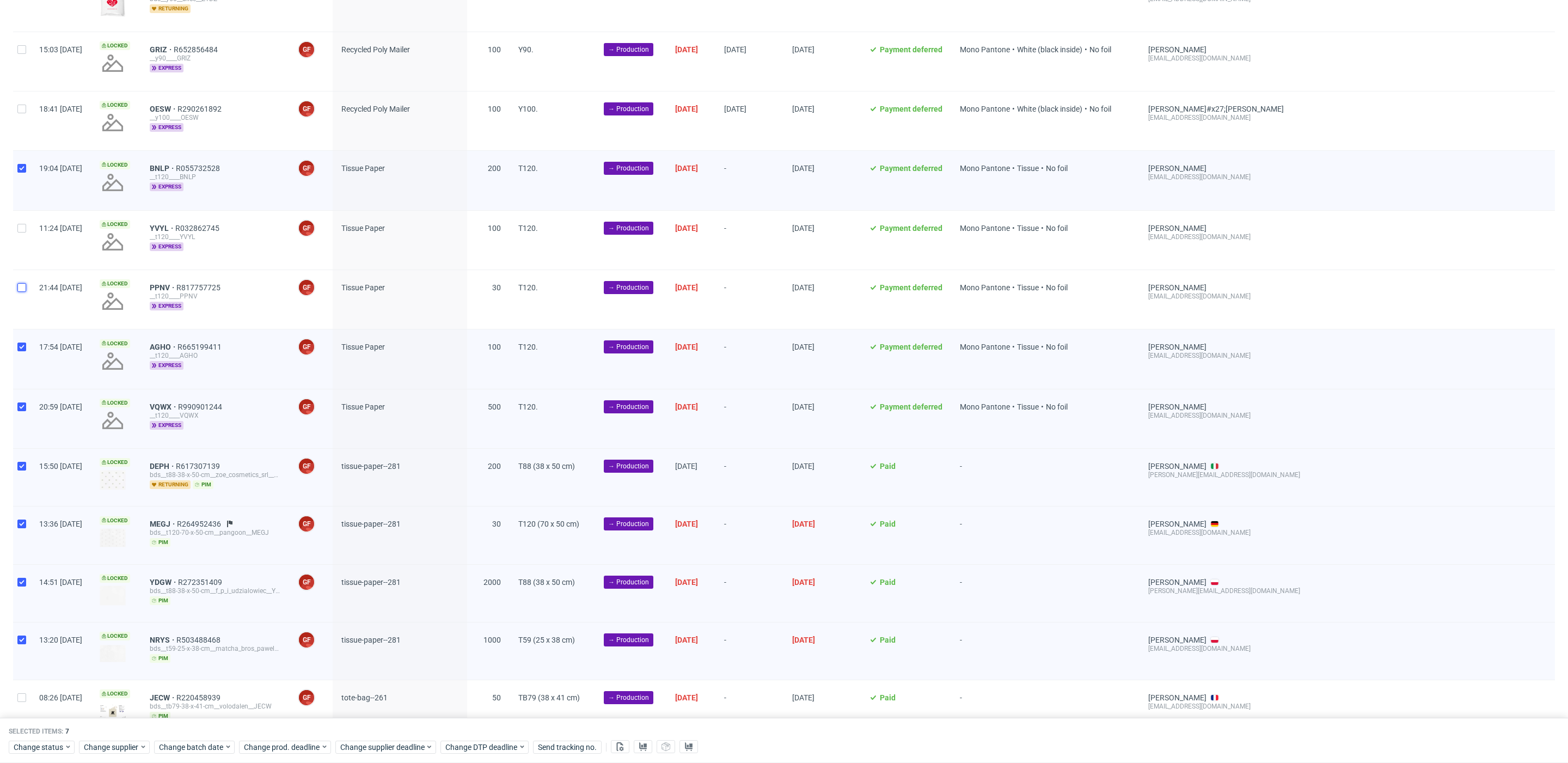
drag, startPoint x: 23, startPoint y: 278, endPoint x: 23, endPoint y: 253, distance: 25.0
click at [21, 271] on div at bounding box center [22, 299] width 18 height 59
checkbox input "true"
click at [22, 224] on input "checkbox" at bounding box center [22, 228] width 9 height 9
checkbox input "true"
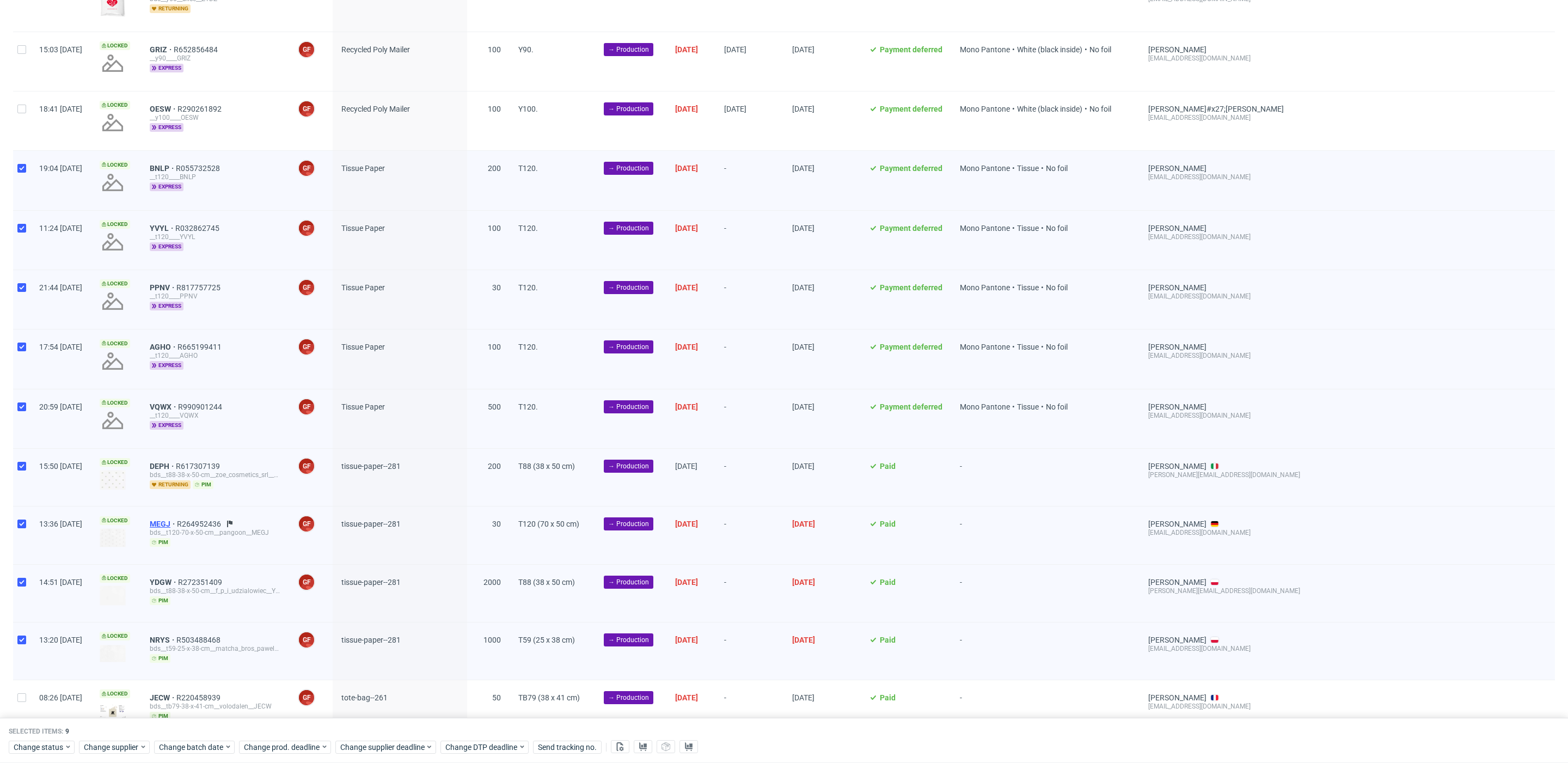
click at [177, 519] on span "MEGJ" at bounding box center [163, 524] width 27 height 9
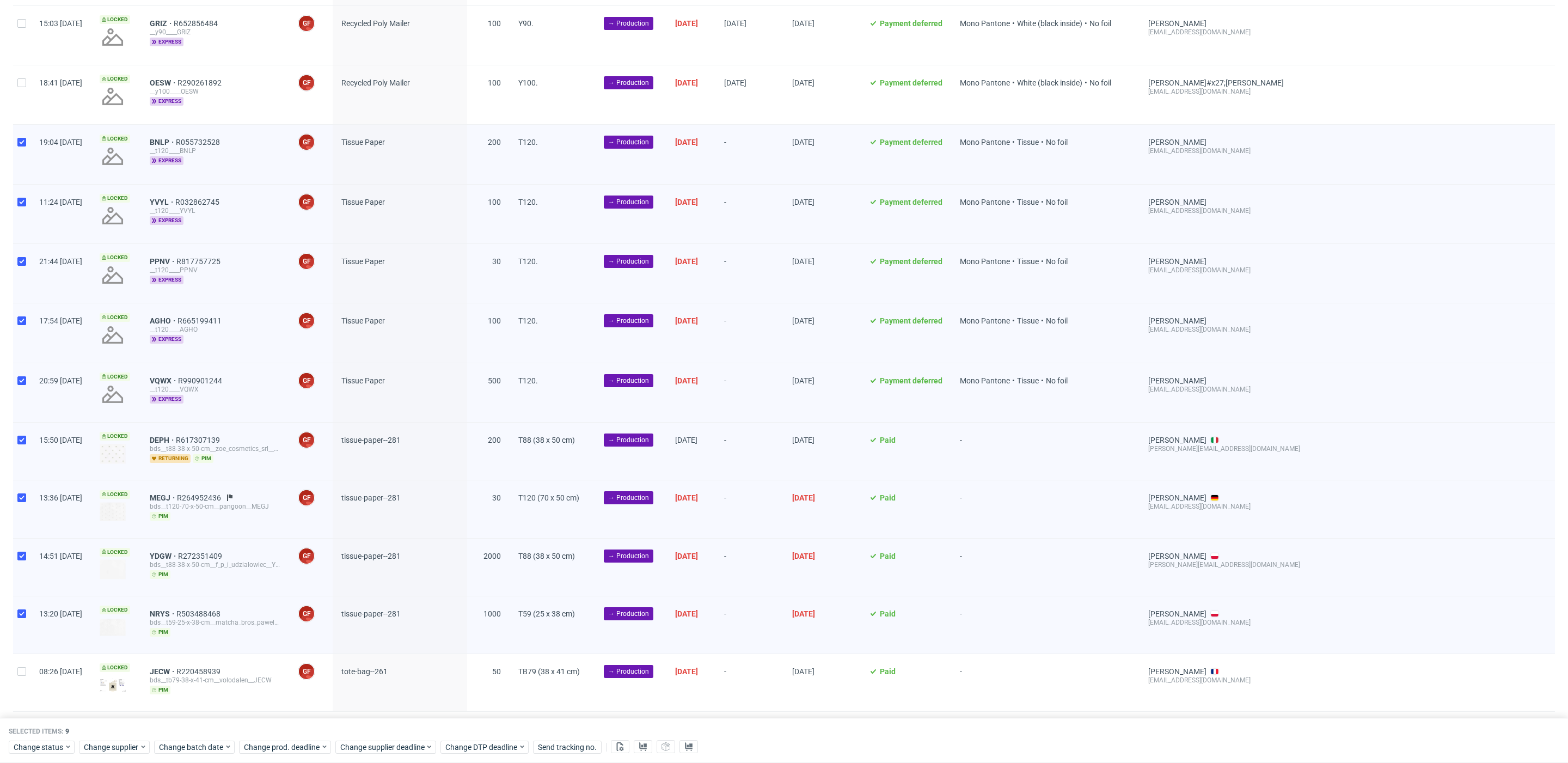
scroll to position [1144, 0]
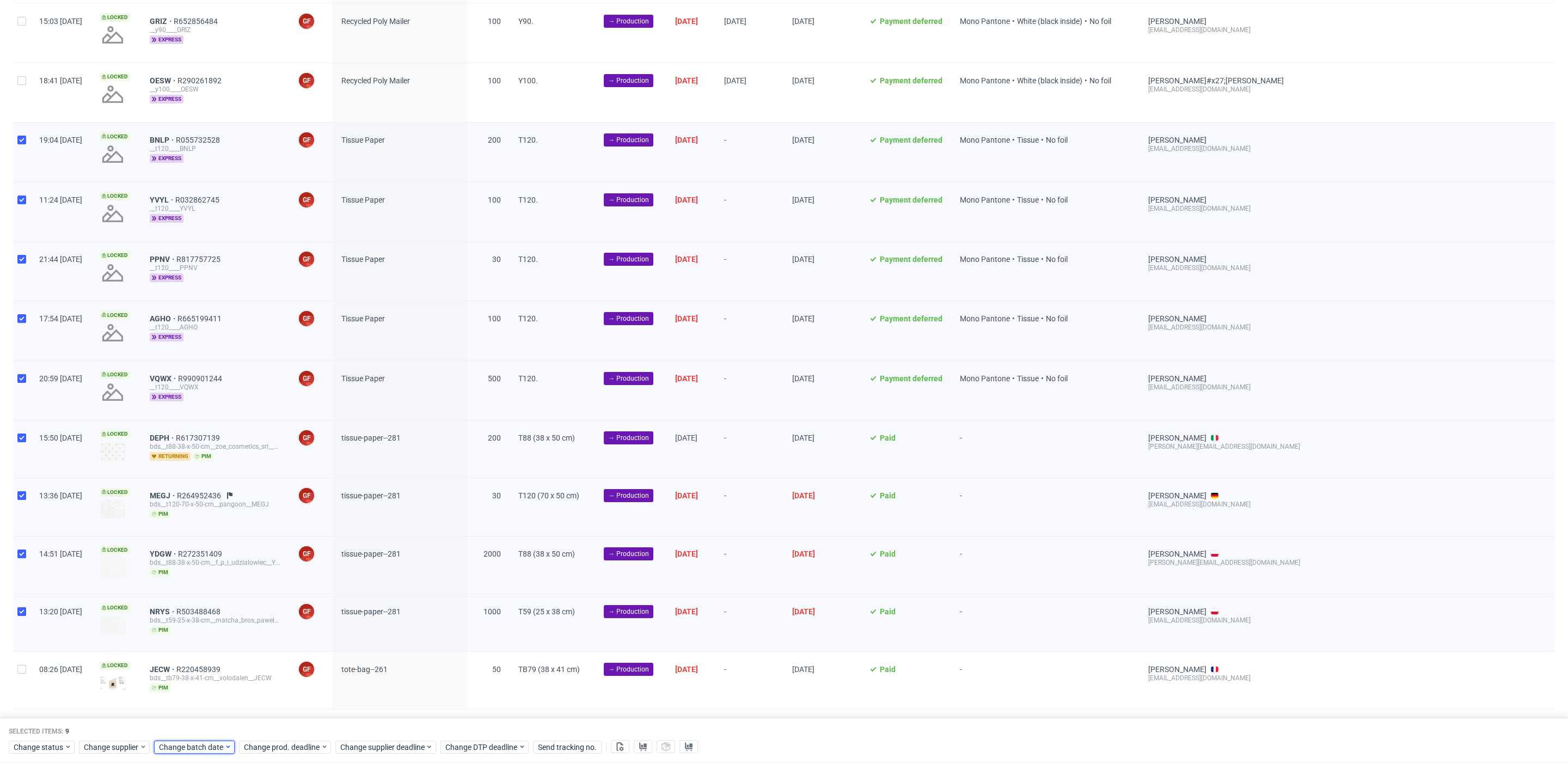
click at [188, 749] on span "Change batch date" at bounding box center [191, 747] width 65 height 11
click at [230, 636] on button "10" at bounding box center [227, 630] width 17 height 18
click at [287, 729] on button "Save" at bounding box center [283, 725] width 26 height 18
click at [287, 745] on span "Change prod. deadline" at bounding box center [282, 747] width 77 height 11
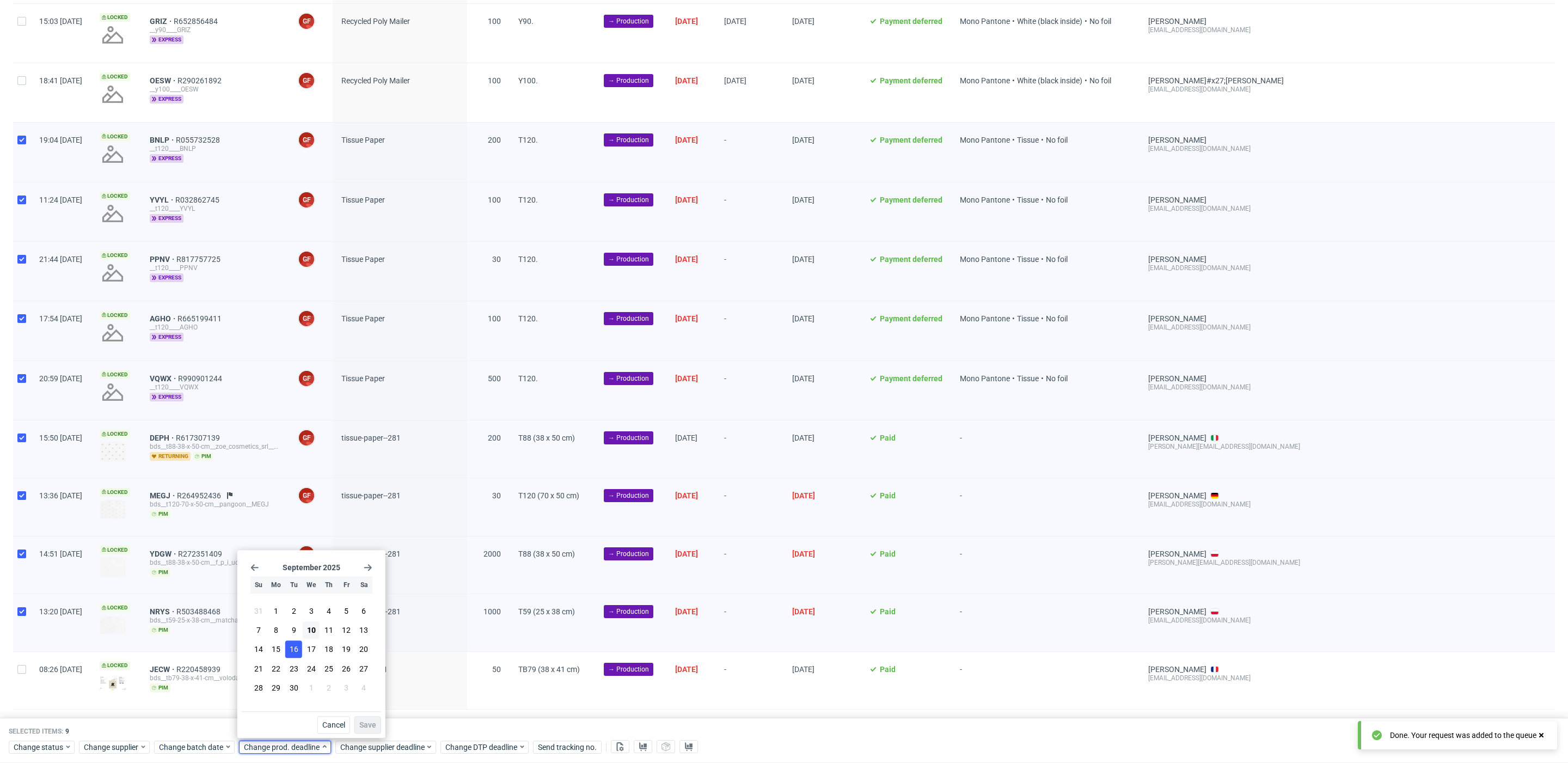
drag, startPoint x: 278, startPoint y: 651, endPoint x: 284, endPoint y: 653, distance: 6.3
click at [279, 651] on span "15" at bounding box center [276, 650] width 9 height 11
drag, startPoint x: 356, startPoint y: 721, endPoint x: 367, endPoint y: 729, distance: 13.6
click at [359, 723] on button "Save" at bounding box center [368, 725] width 26 height 18
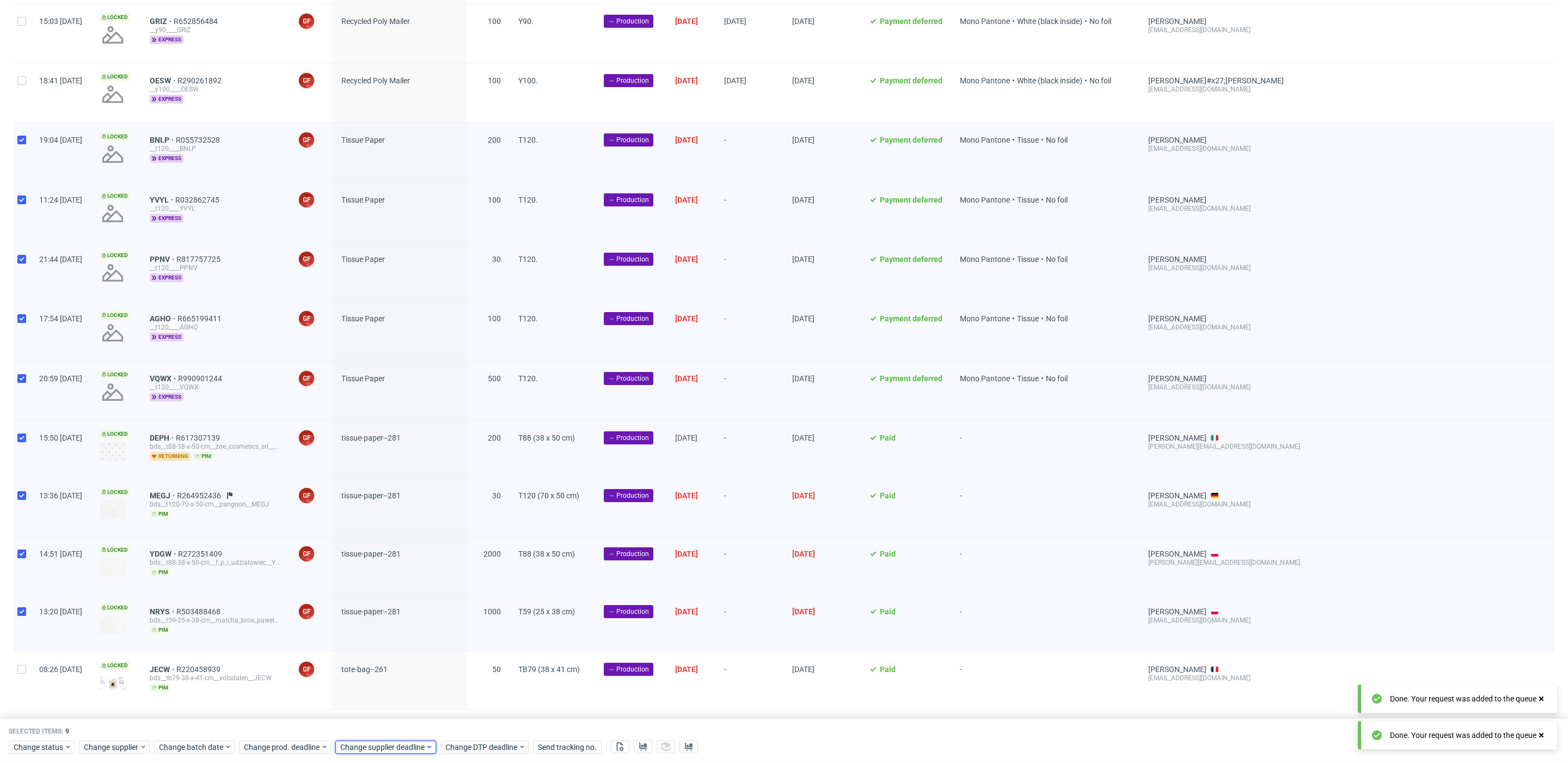
drag, startPoint x: 380, startPoint y: 749, endPoint x: 383, endPoint y: 743, distance: 6.7
click at [380, 748] on span "Change supplier deadline" at bounding box center [382, 747] width 85 height 11
drag, startPoint x: 372, startPoint y: 652, endPoint x: 393, endPoint y: 664, distance: 24.2
click at [374, 652] on span "15" at bounding box center [372, 650] width 9 height 11
click at [466, 729] on button "Save" at bounding box center [464, 725] width 26 height 18
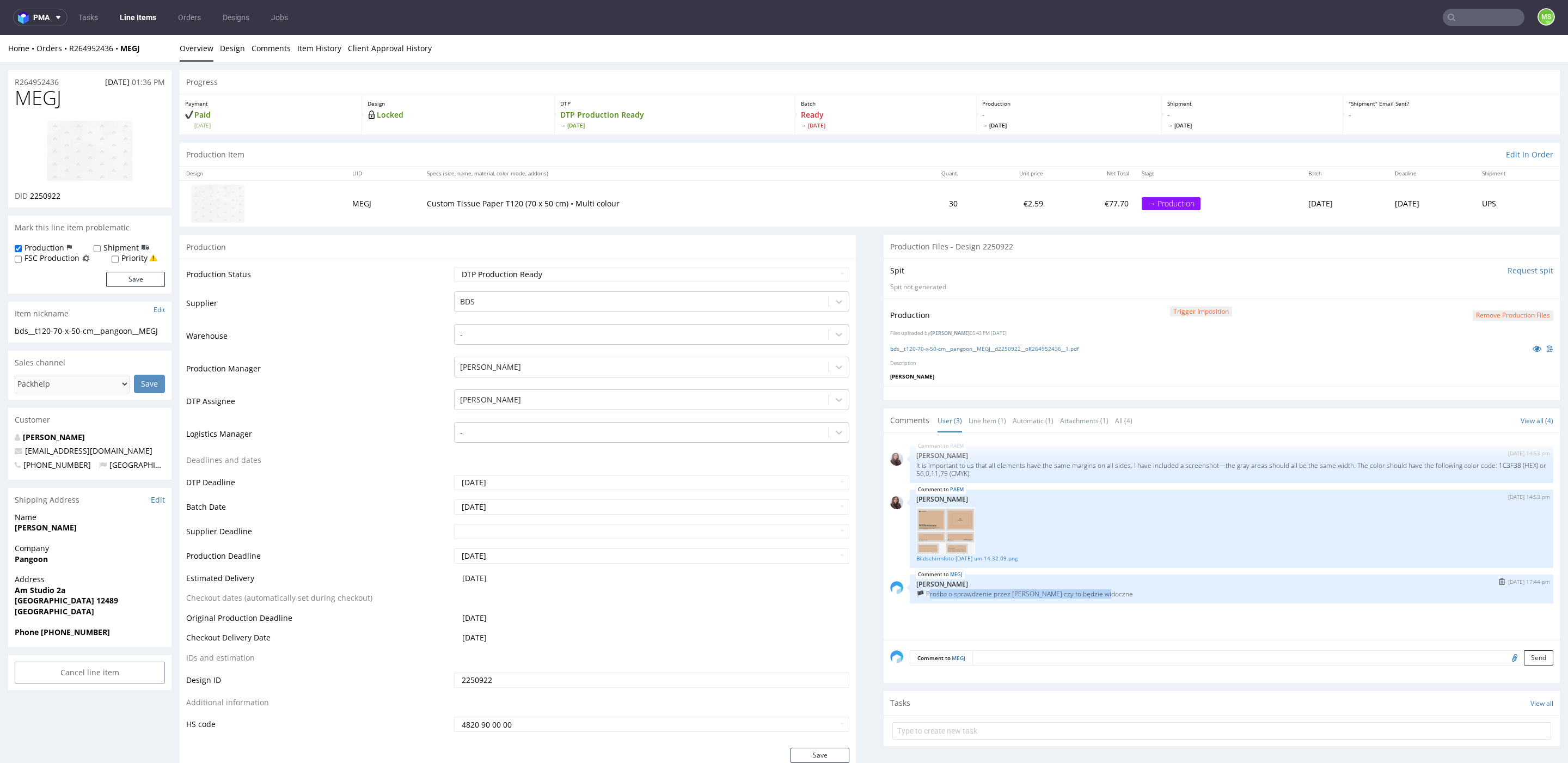
drag, startPoint x: 1035, startPoint y: 593, endPoint x: 1105, endPoint y: 593, distance: 70.0
click at [1105, 593] on p "🏴 Prośba o sprawdzenie przez [PERSON_NAME] czy to będzie widoczne" at bounding box center [1232, 593] width 630 height 8
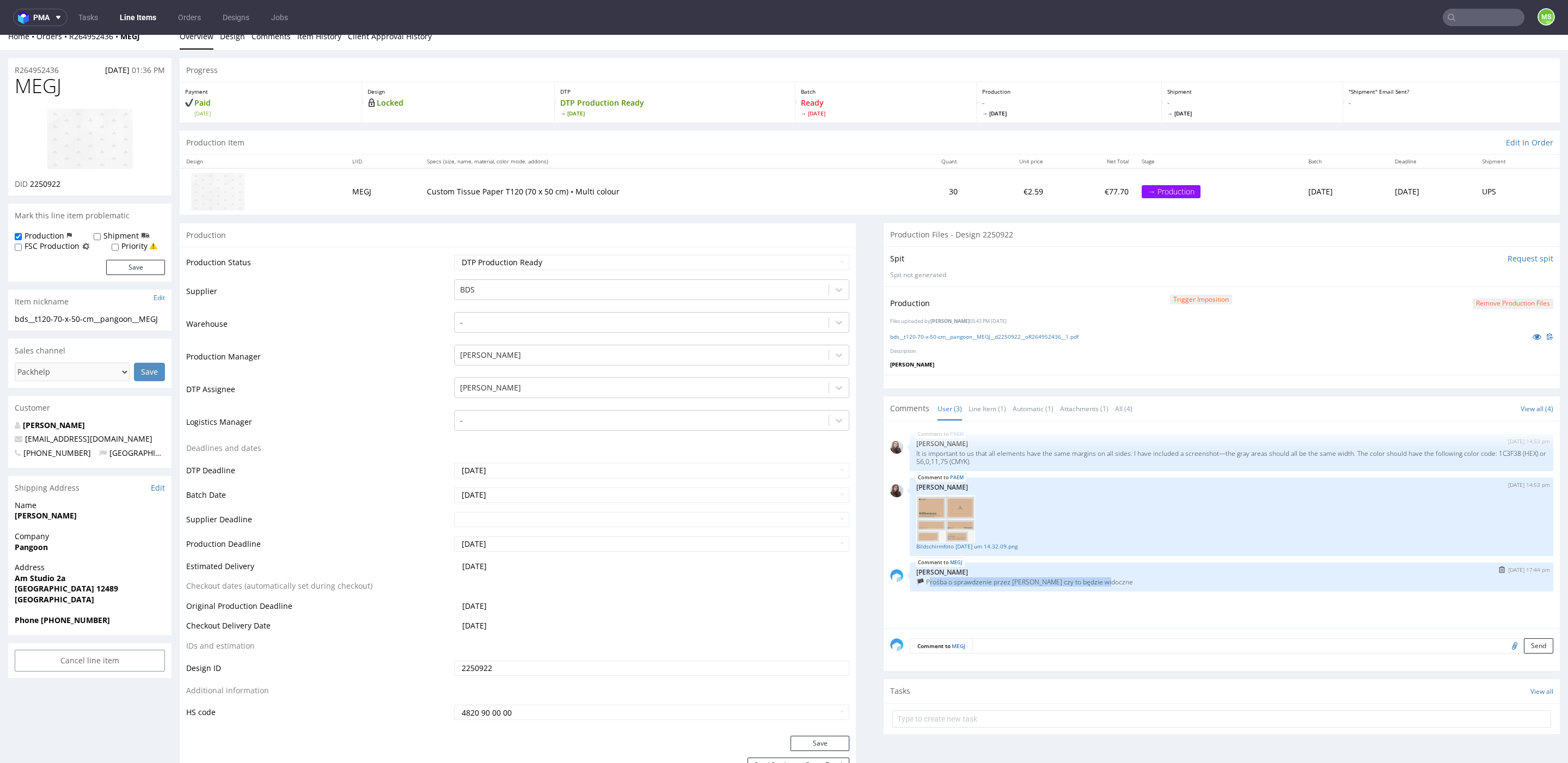
scroll to position [13, 0]
drag, startPoint x: 69, startPoint y: 87, endPoint x: 16, endPoint y: 89, distance: 53.0
click at [16, 89] on h1 "MEGJ" at bounding box center [89, 85] width 150 height 22
copy span "MEGJ"
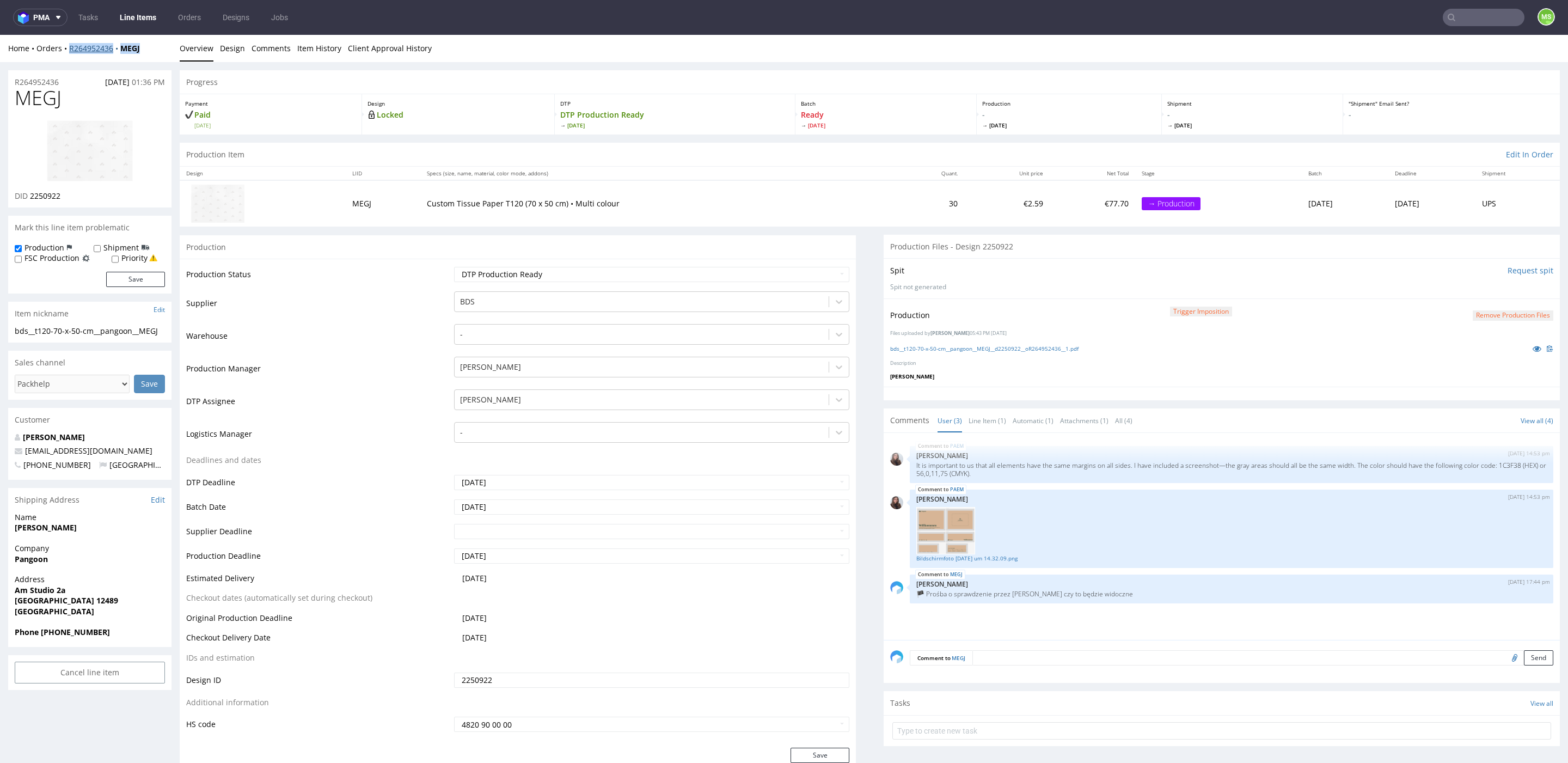
drag, startPoint x: 154, startPoint y: 48, endPoint x: 75, endPoint y: 51, distance: 79.1
click at [69, 50] on div "Home Orders R264952436 MEGJ" at bounding box center [89, 48] width 163 height 11
copy div "R264952436 MEGJ"
drag, startPoint x: 928, startPoint y: 464, endPoint x: 1184, endPoint y: 520, distance: 262.1
click at [1436, 464] on p "It is important to us that all elements have the same margins on all sides. I h…" at bounding box center [1232, 470] width 630 height 16
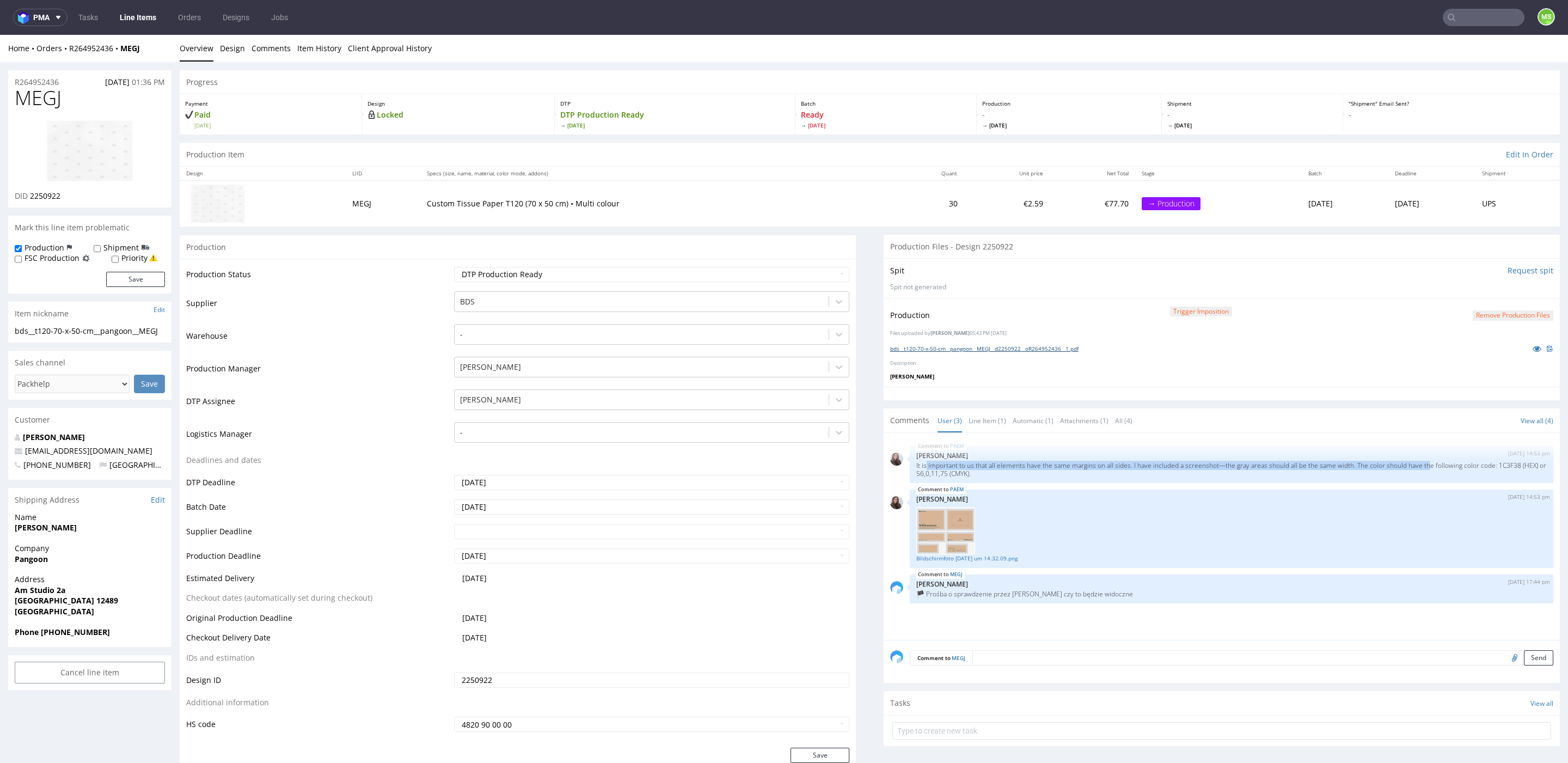
click at [930, 348] on link "bds__t120-70-x-50-cm__pangoon__MEGJ__d2250922__oR264952436__1.pdf" at bounding box center [984, 348] width 189 height 7
click at [949, 531] on img at bounding box center [946, 530] width 59 height 48
click at [946, 557] on link "Bildschirmfoto [DATE] um 14.32.09.png" at bounding box center [1232, 558] width 630 height 8
click at [1056, 54] on div "Home Orders R264952436 MEGJ Overview Design Comments Item History Client Approv…" at bounding box center [784, 48] width 1568 height 27
click at [941, 348] on link "bds__t120-70-x-50-cm__pangoon__MEGJ__d2250922__oR264952436__1.pdf" at bounding box center [984, 348] width 189 height 7
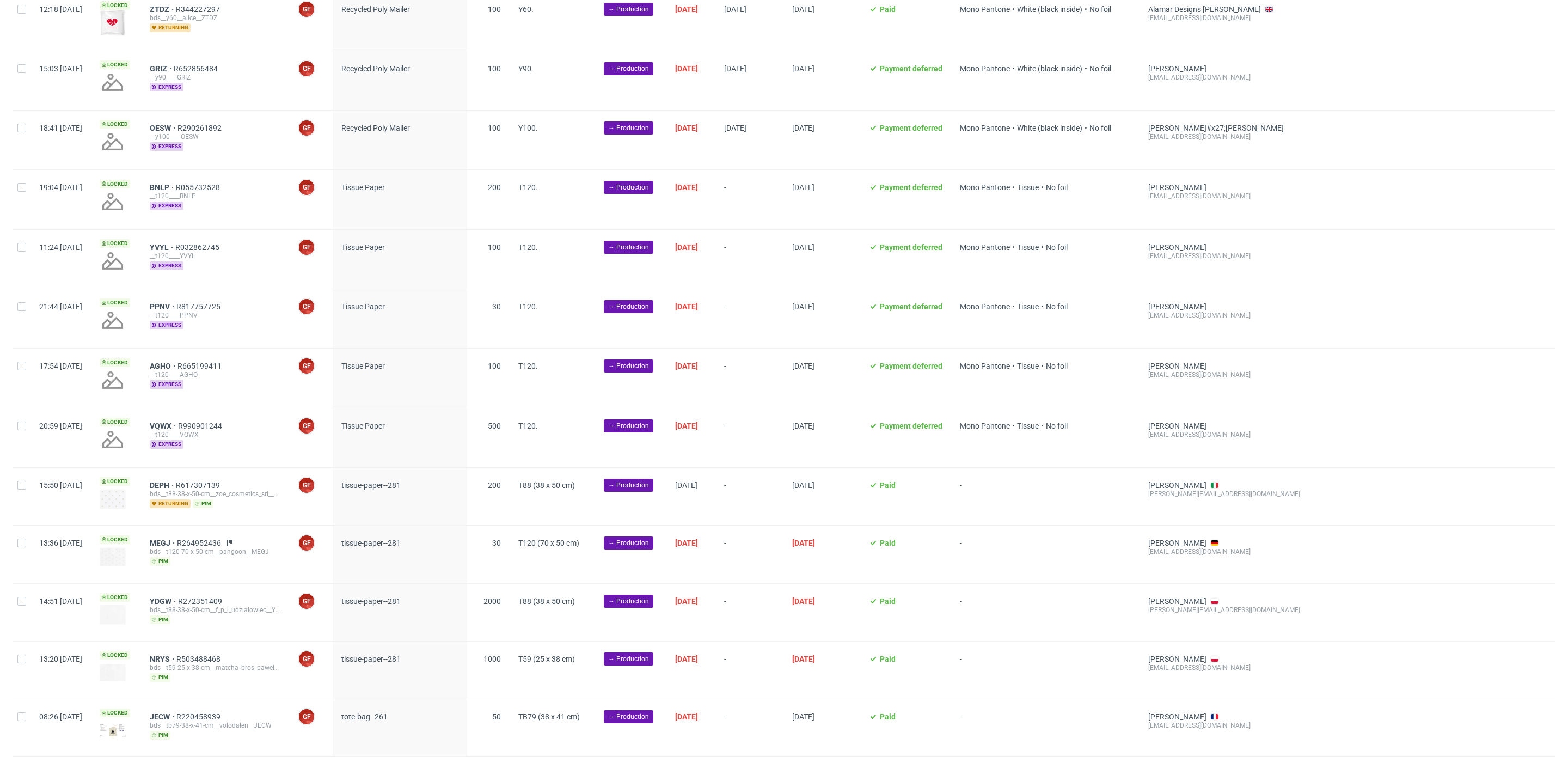
scroll to position [1116, 0]
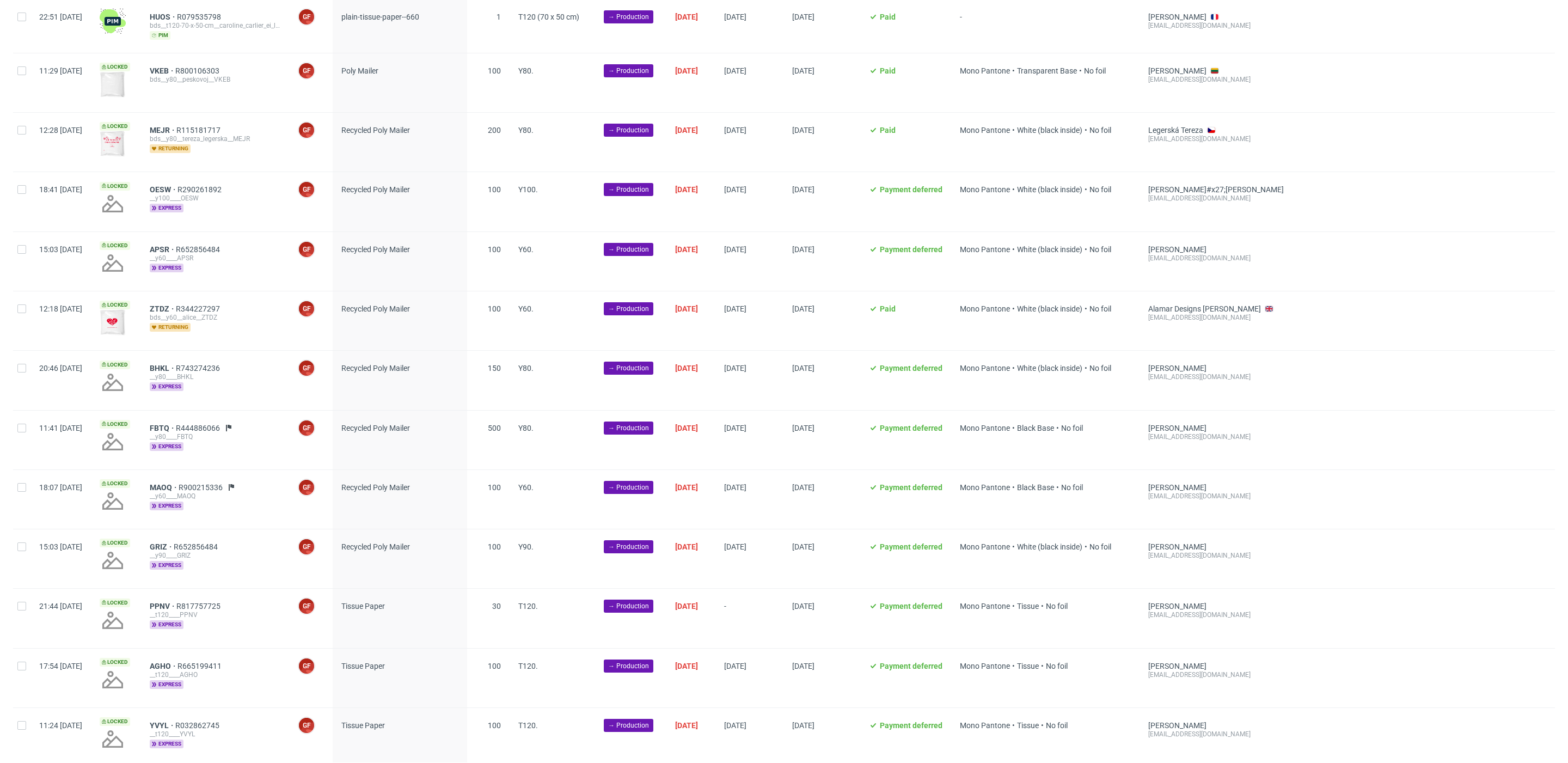
scroll to position [0, 1199]
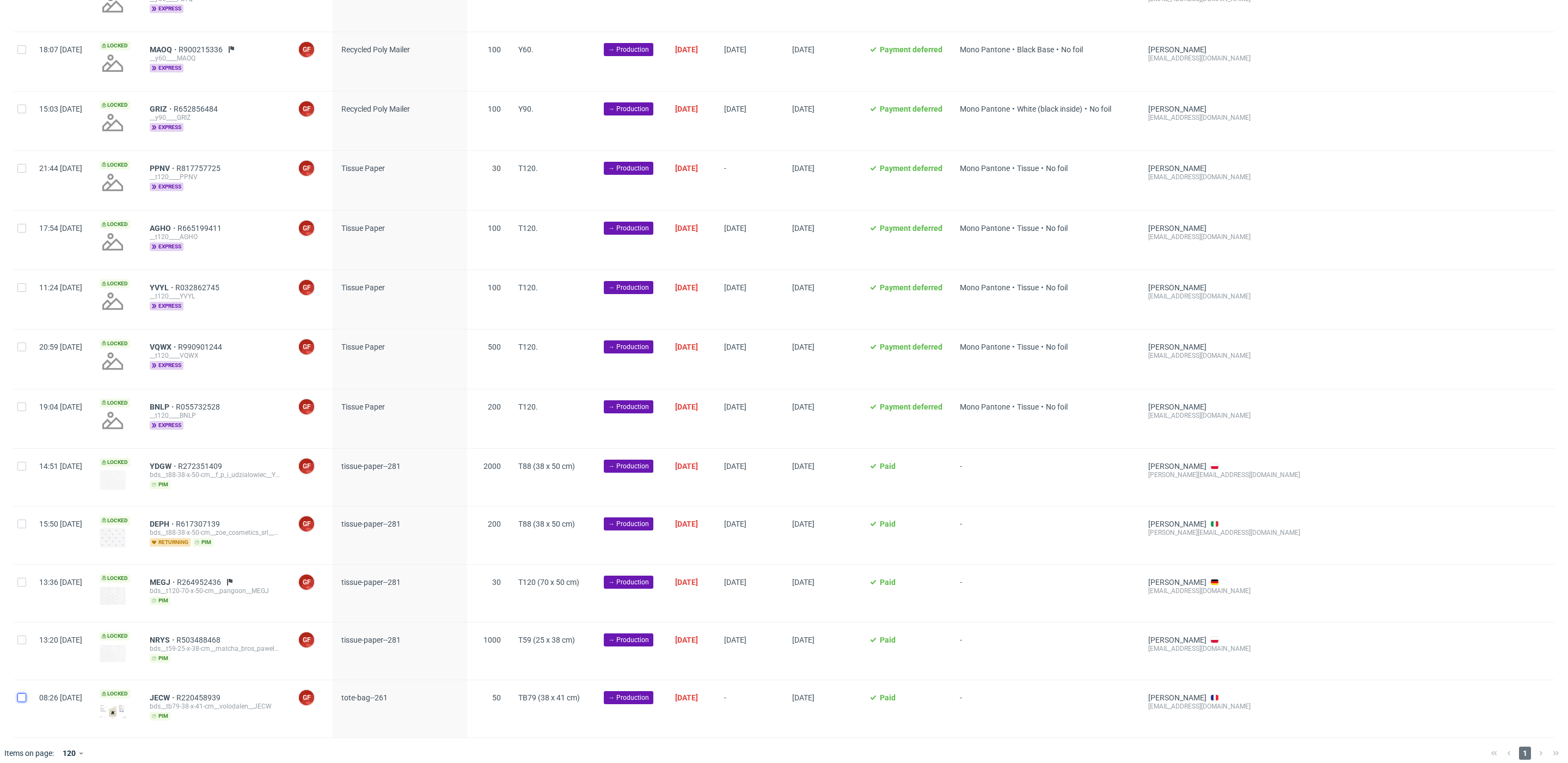
click at [20, 694] on input "checkbox" at bounding box center [22, 698] width 9 height 9
checkbox input "true"
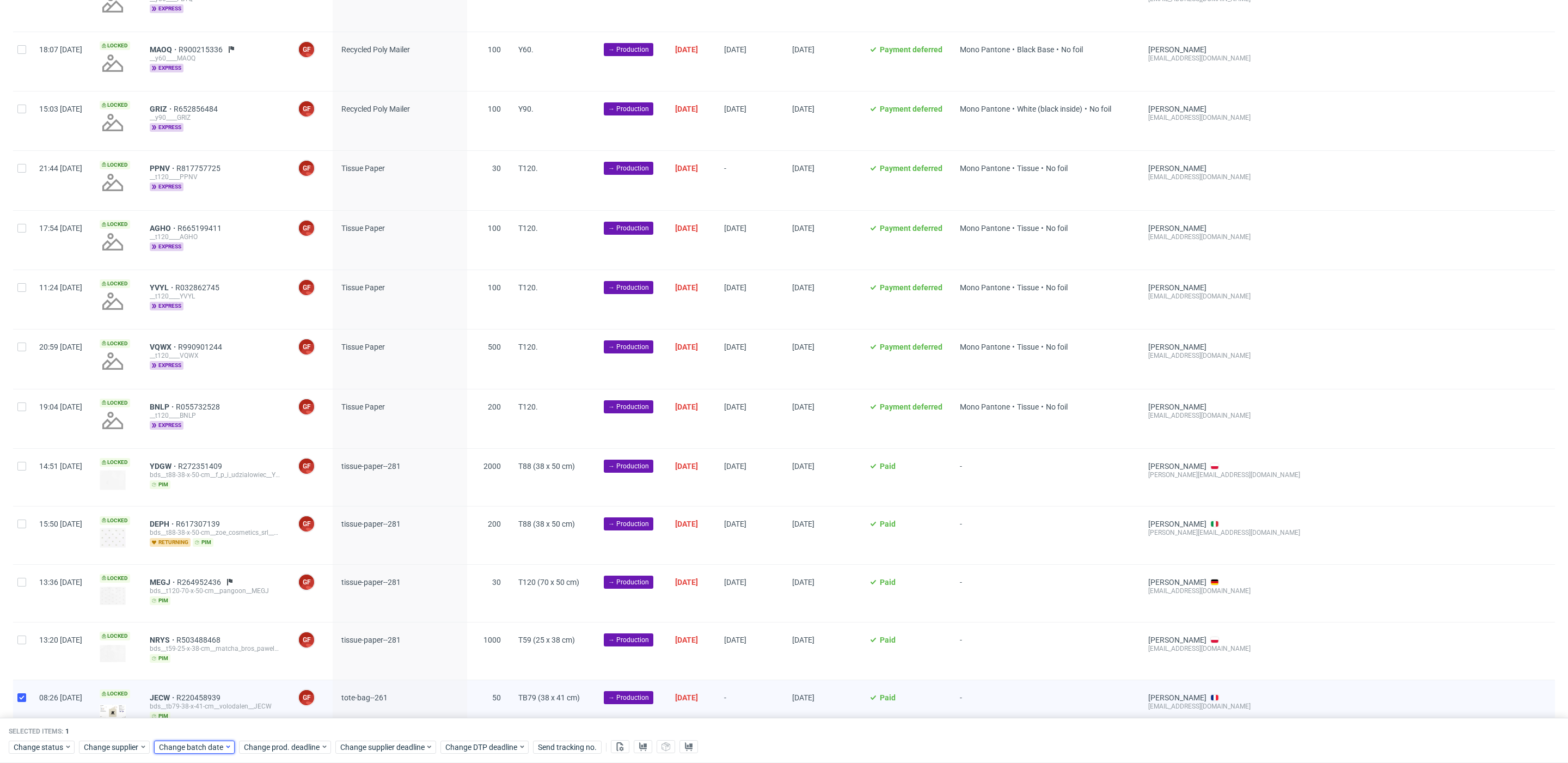
click at [189, 747] on span "Change batch date" at bounding box center [191, 747] width 65 height 11
click at [229, 634] on span "10" at bounding box center [227, 630] width 9 height 11
drag, startPoint x: 283, startPoint y: 721, endPoint x: 291, endPoint y: 749, distance: 29.1
click at [283, 723] on span "Save" at bounding box center [283, 725] width 17 height 7
drag, startPoint x: 291, startPoint y: 749, endPoint x: 295, endPoint y: 745, distance: 5.7
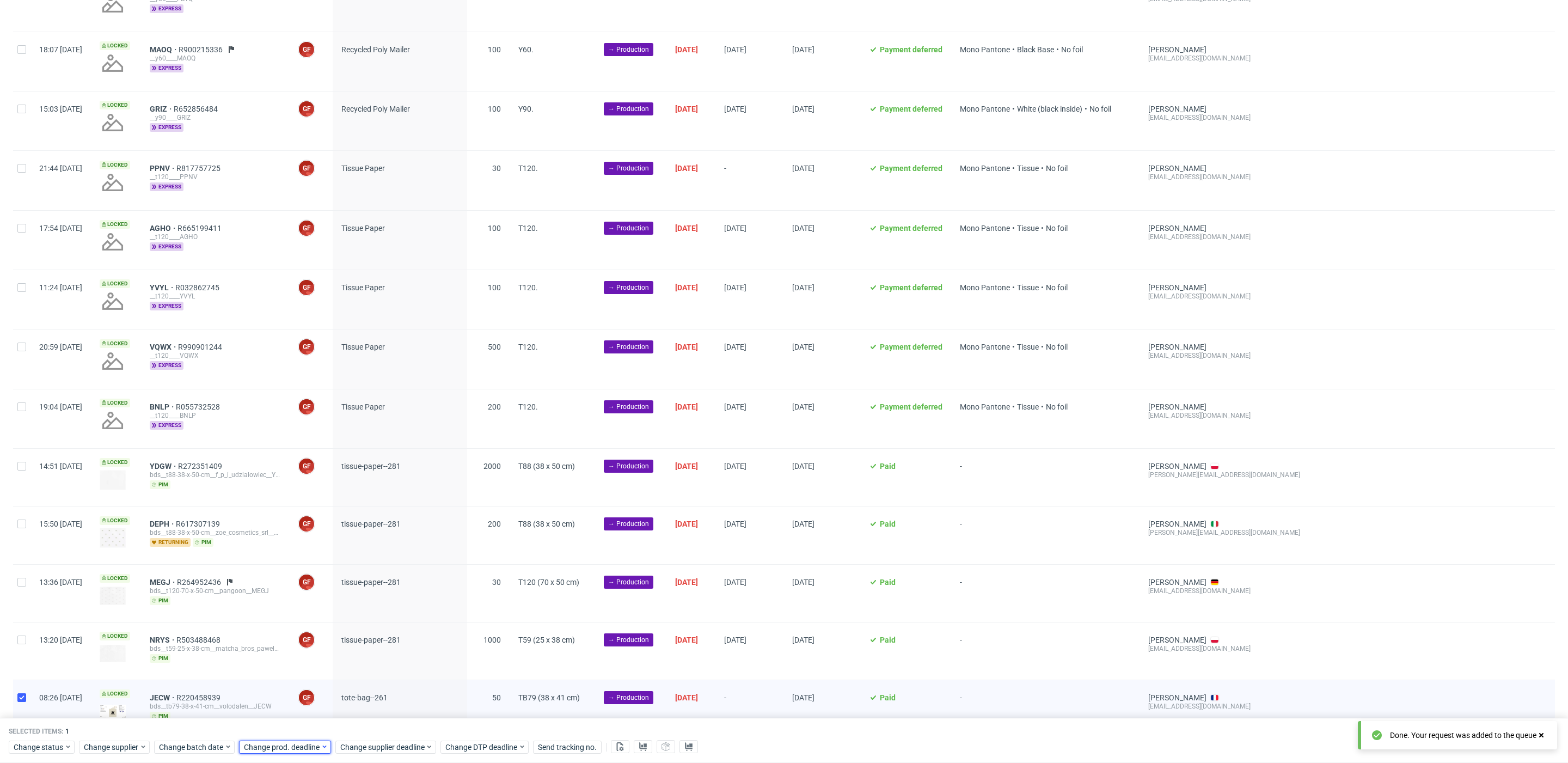
click at [293, 747] on span "Change prod. deadline" at bounding box center [282, 747] width 77 height 11
click at [291, 653] on span "16" at bounding box center [294, 650] width 9 height 11
drag, startPoint x: 358, startPoint y: 726, endPoint x: 373, endPoint y: 742, distance: 21.9
click at [360, 726] on button "Save" at bounding box center [368, 725] width 26 height 18
click at [372, 743] on span "Change supplier deadline" at bounding box center [382, 747] width 85 height 11
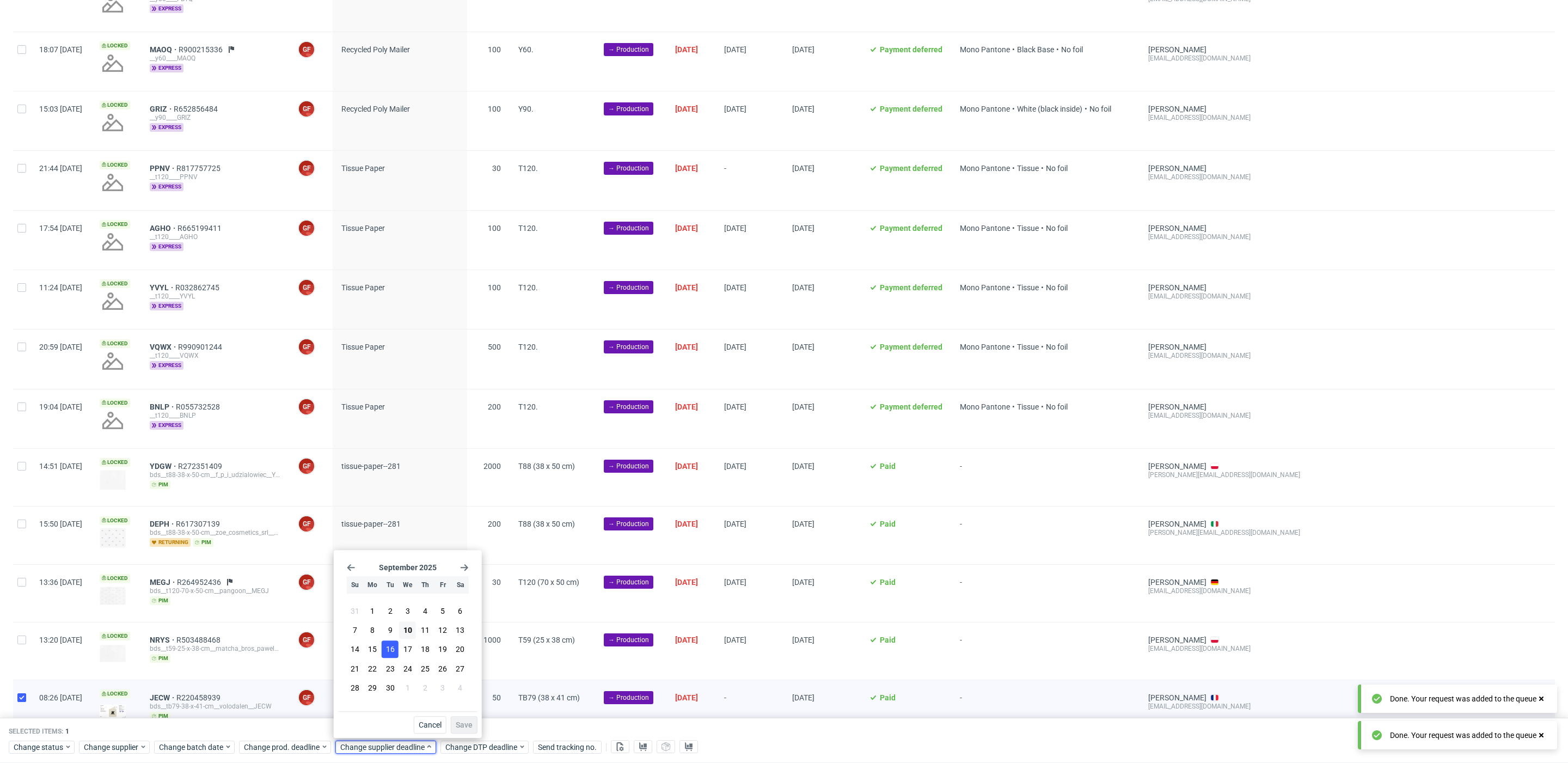
click at [393, 654] on span "16" at bounding box center [391, 650] width 9 height 11
click at [464, 729] on span "Save" at bounding box center [464, 725] width 17 height 7
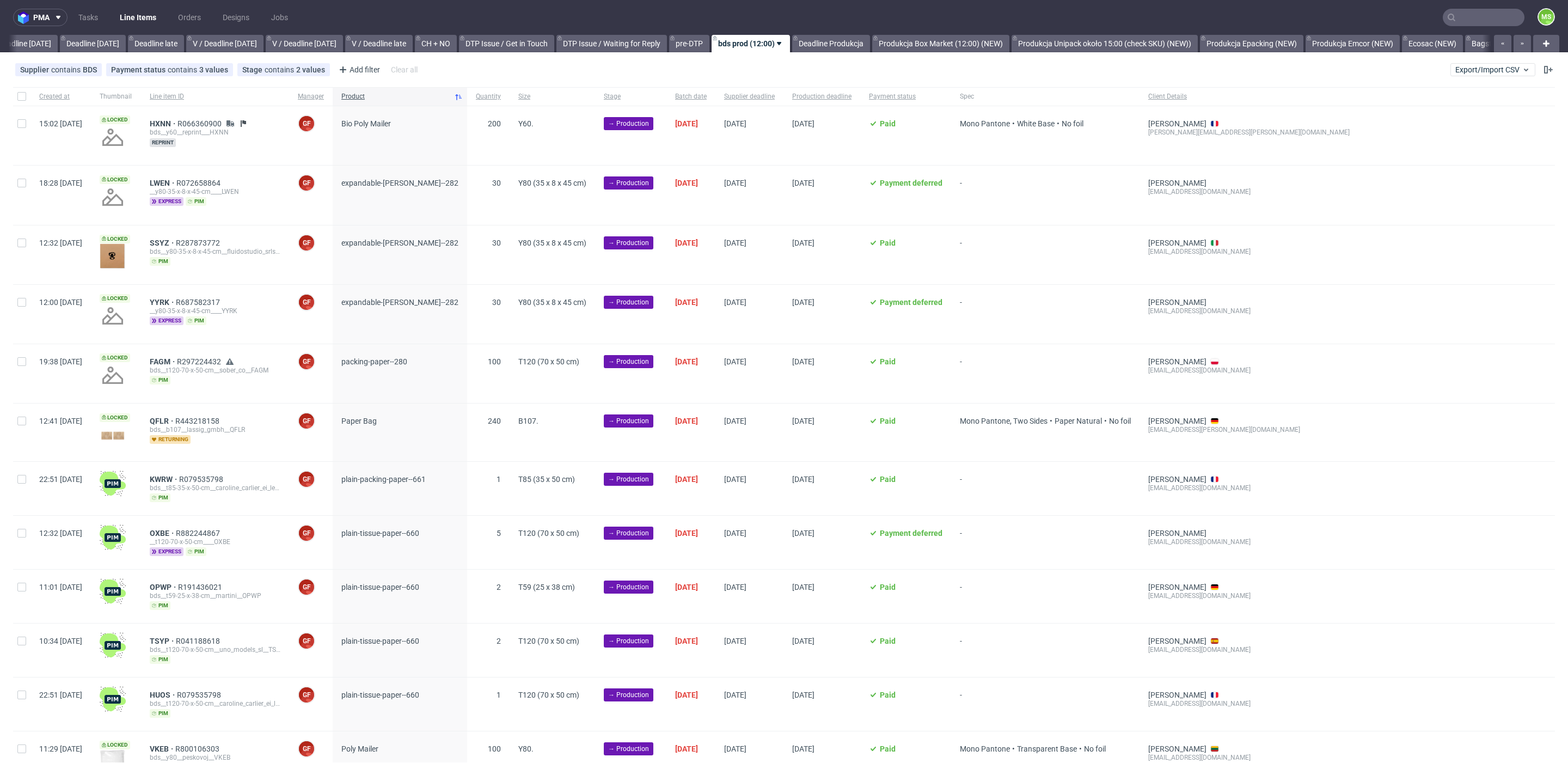
scroll to position [0, 1199]
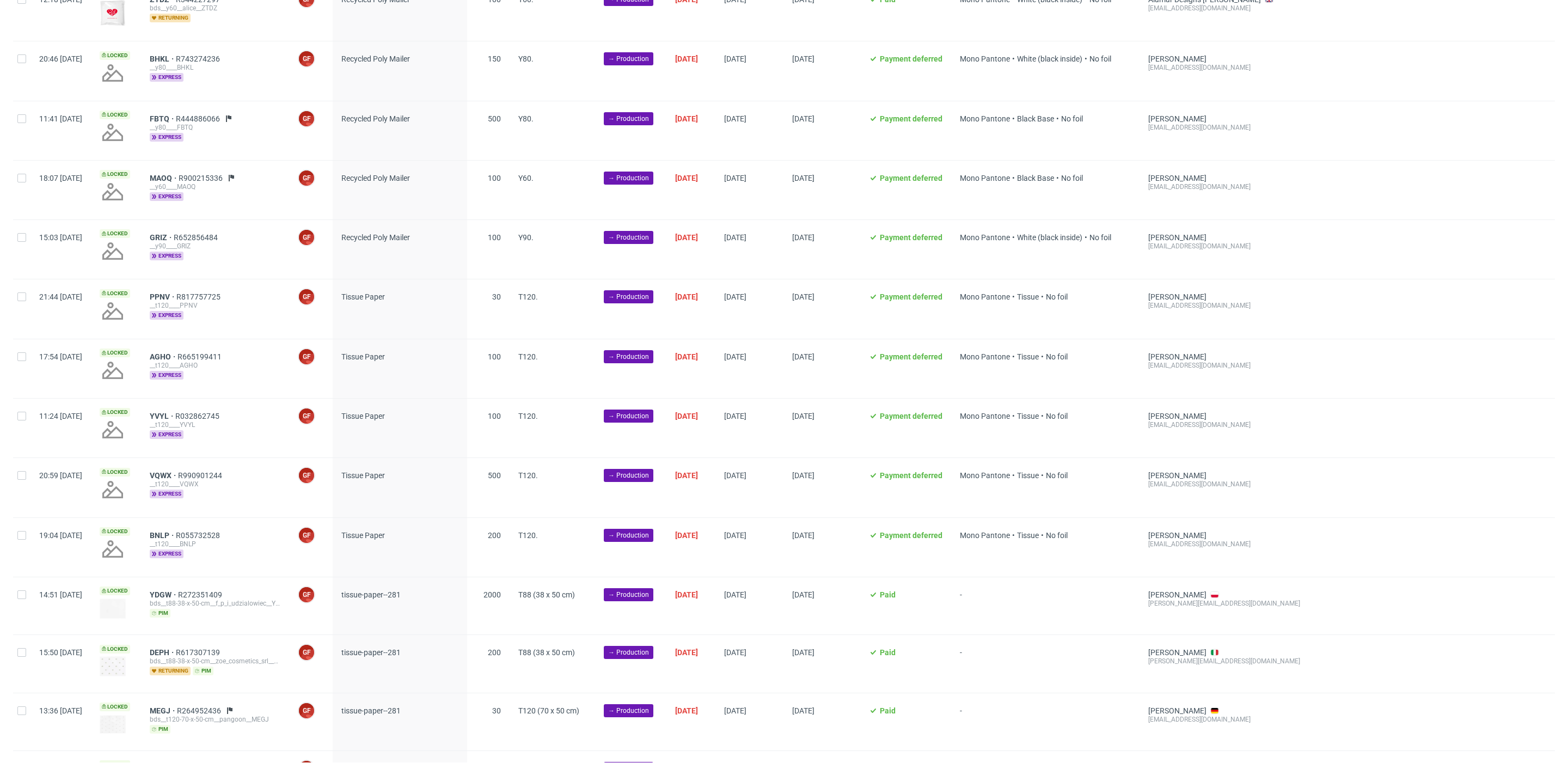
scroll to position [1116, 0]
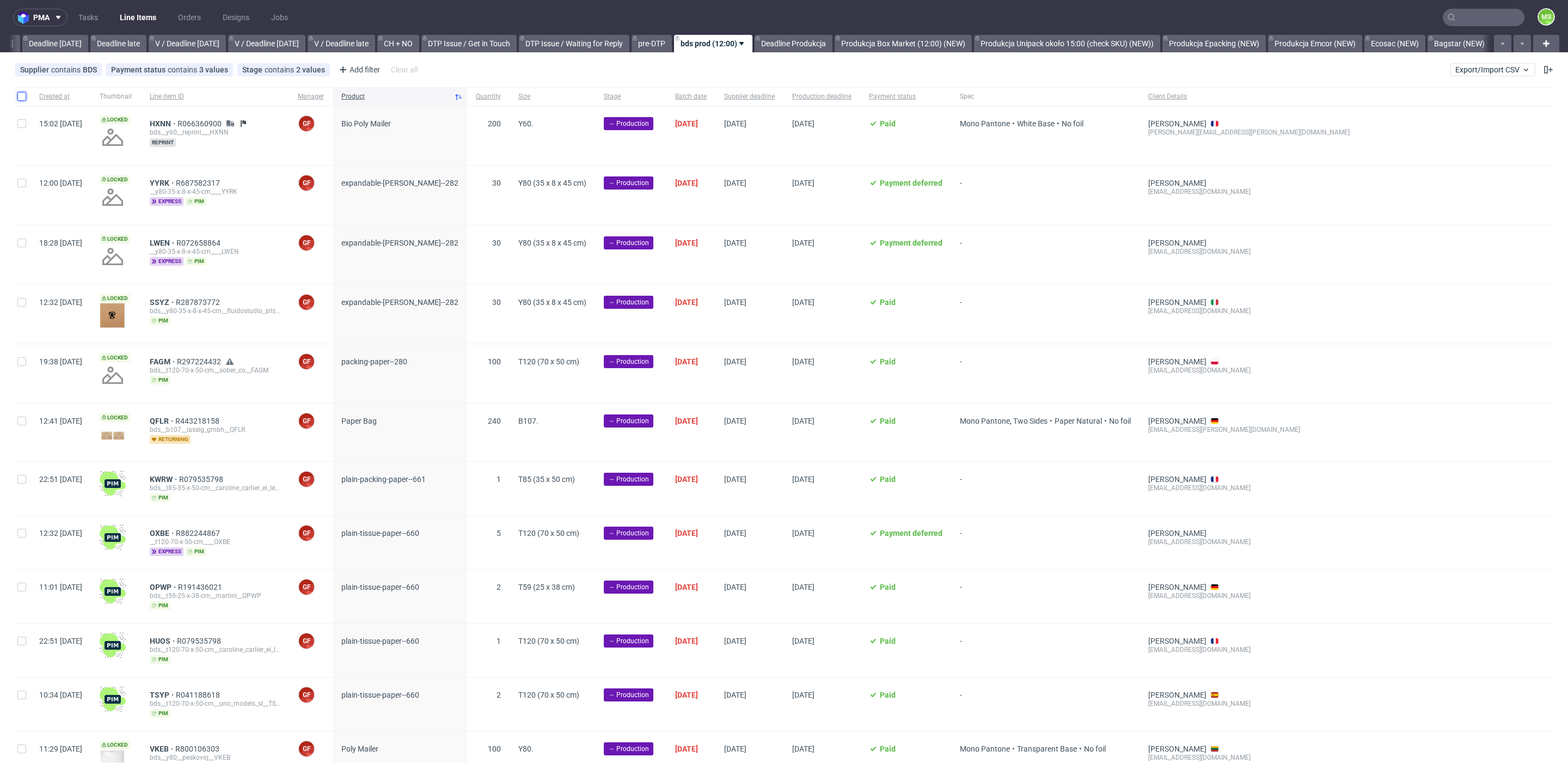
click at [24, 99] on input "checkbox" at bounding box center [22, 97] width 9 height 9
checkbox input "true"
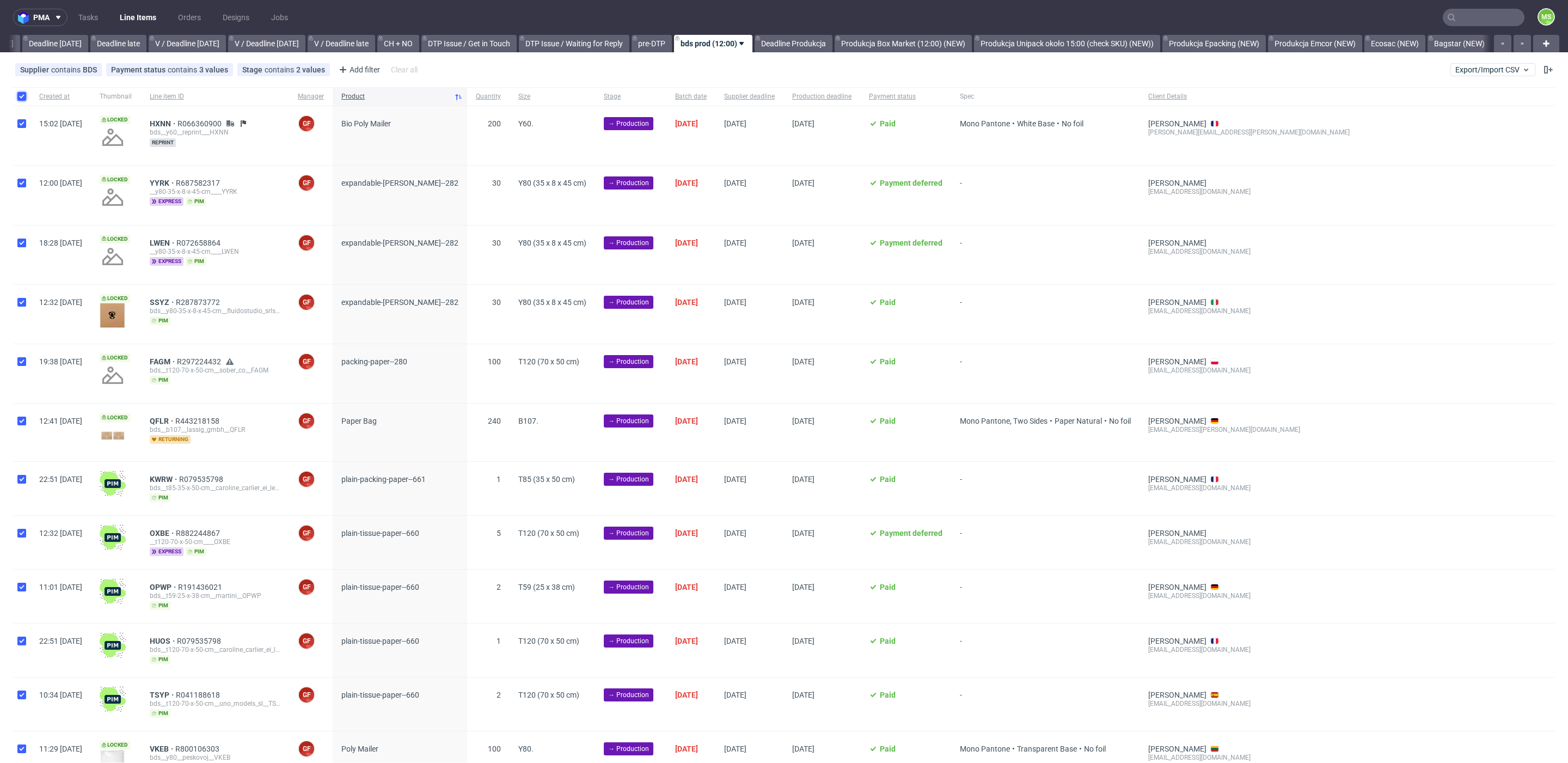
checkbox input "true"
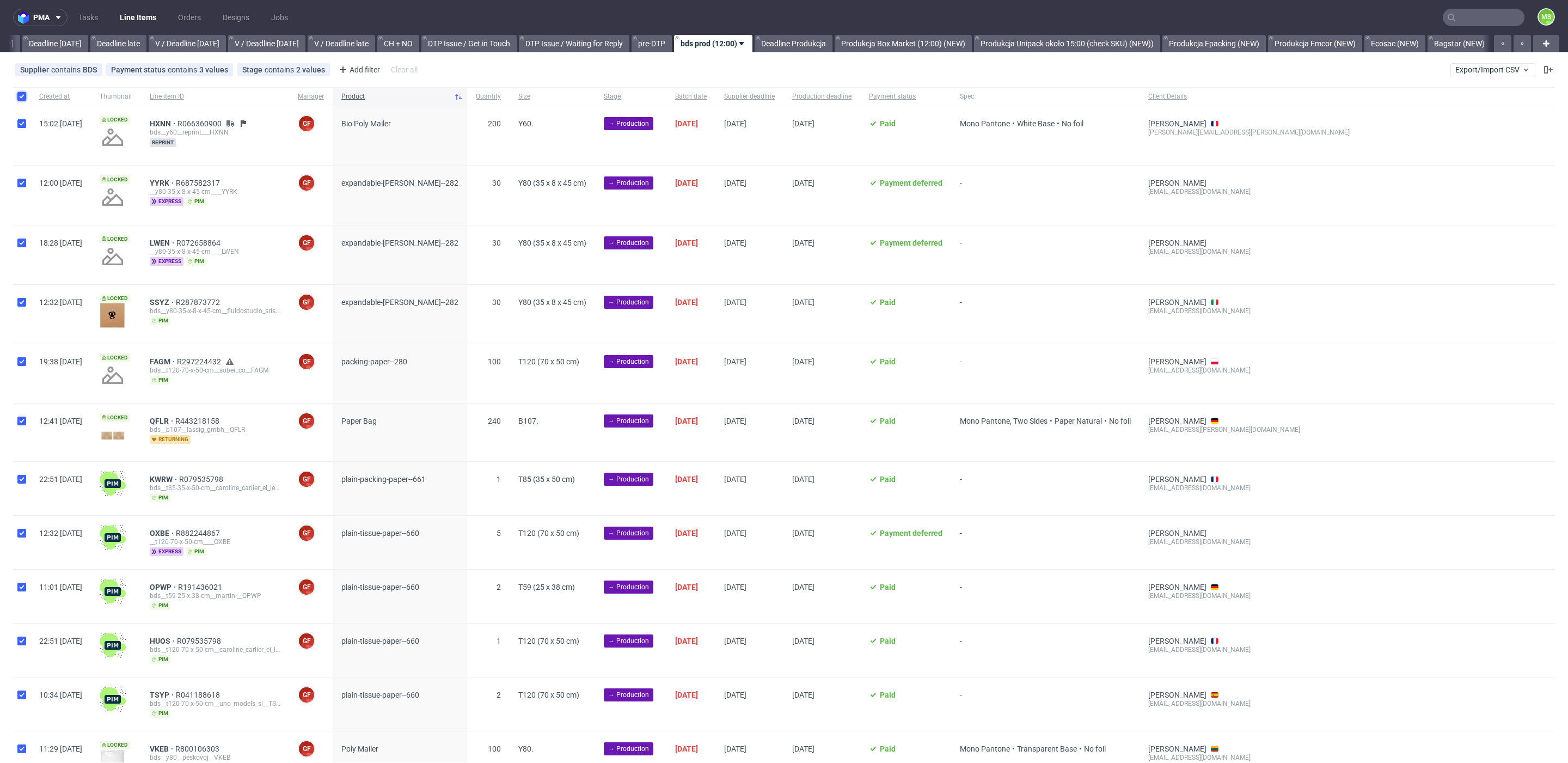
checkbox input "true"
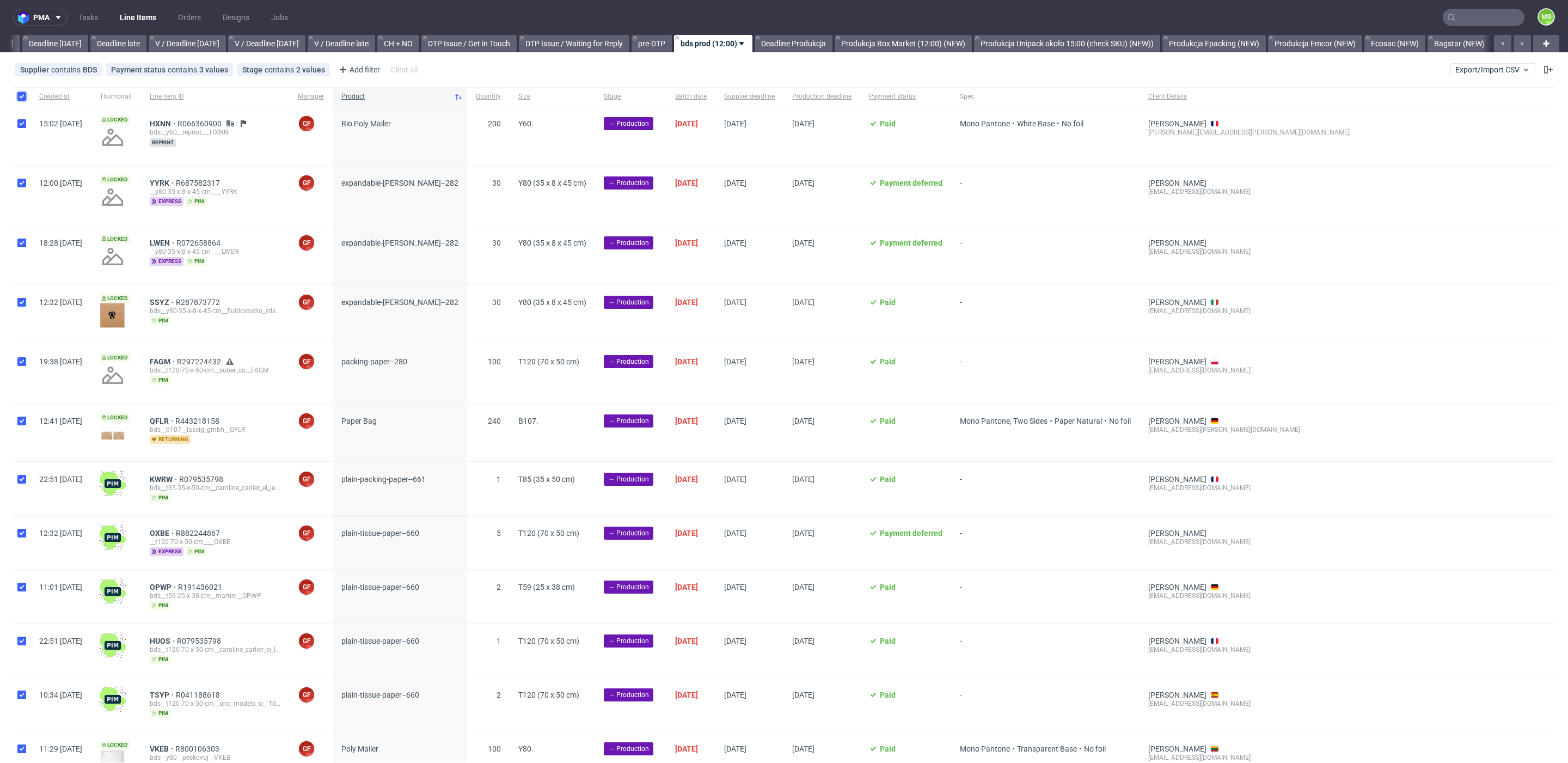
checkbox input "true"
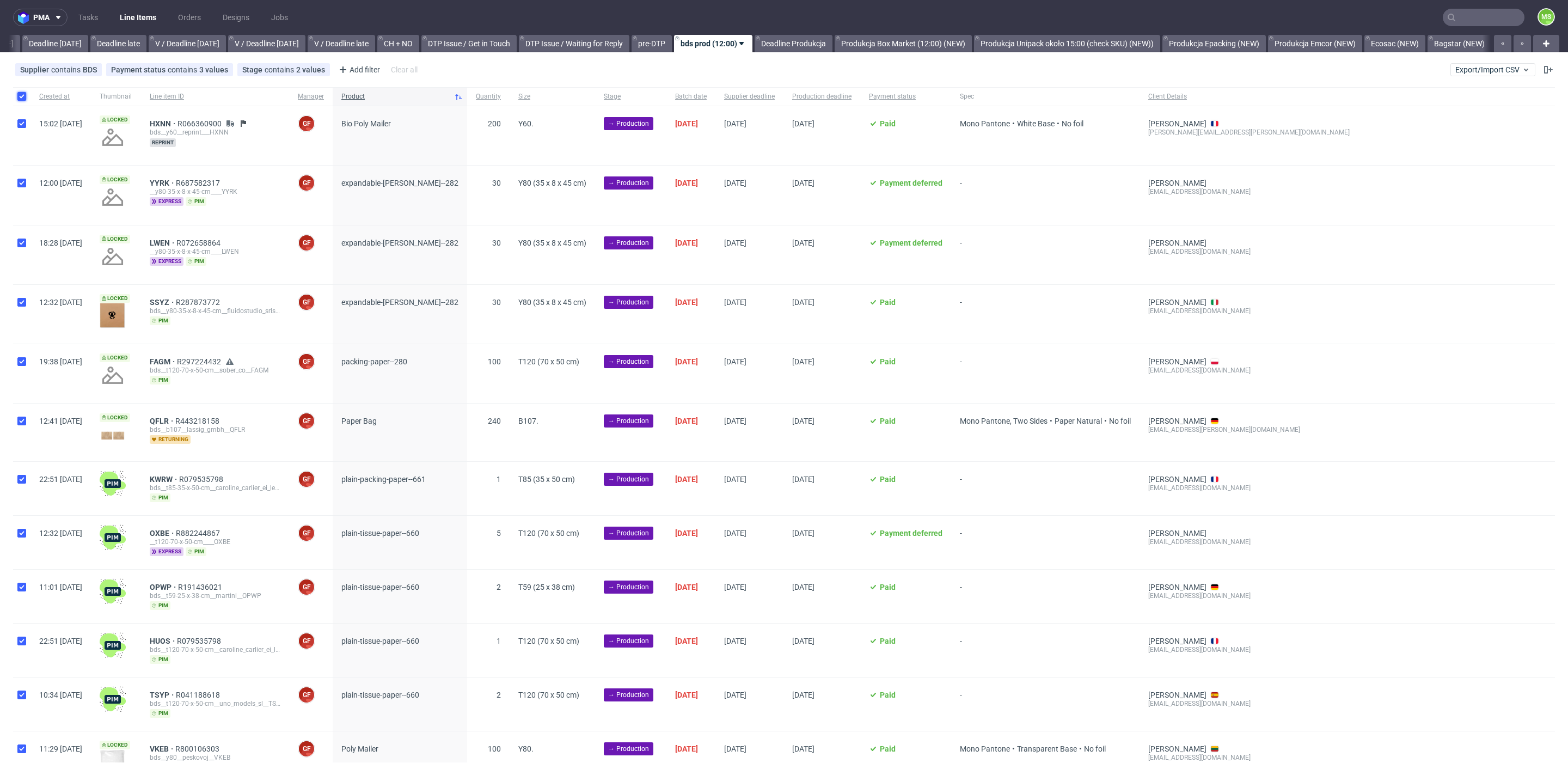
checkbox input "true"
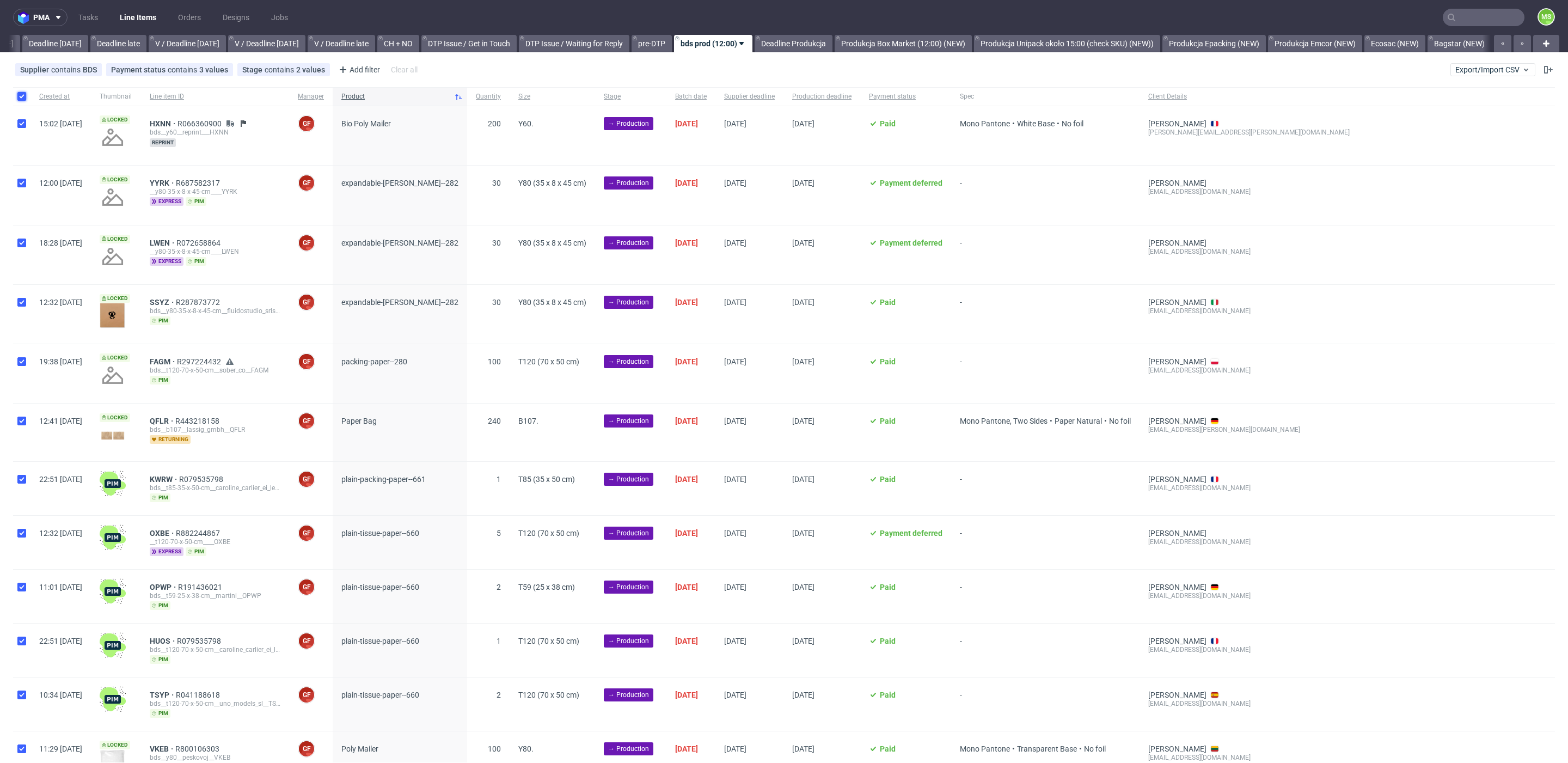
checkbox input "true"
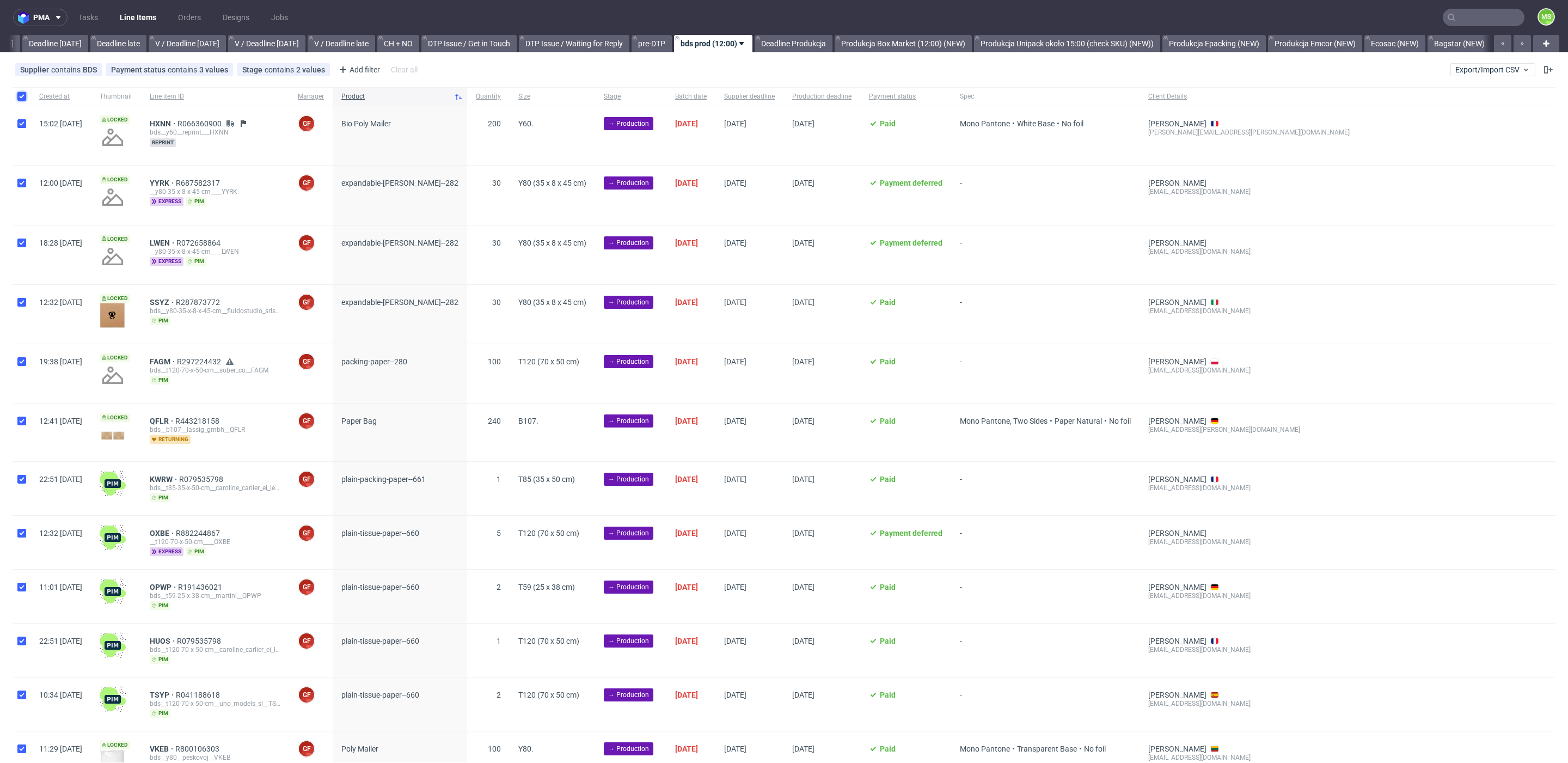
checkbox input "true"
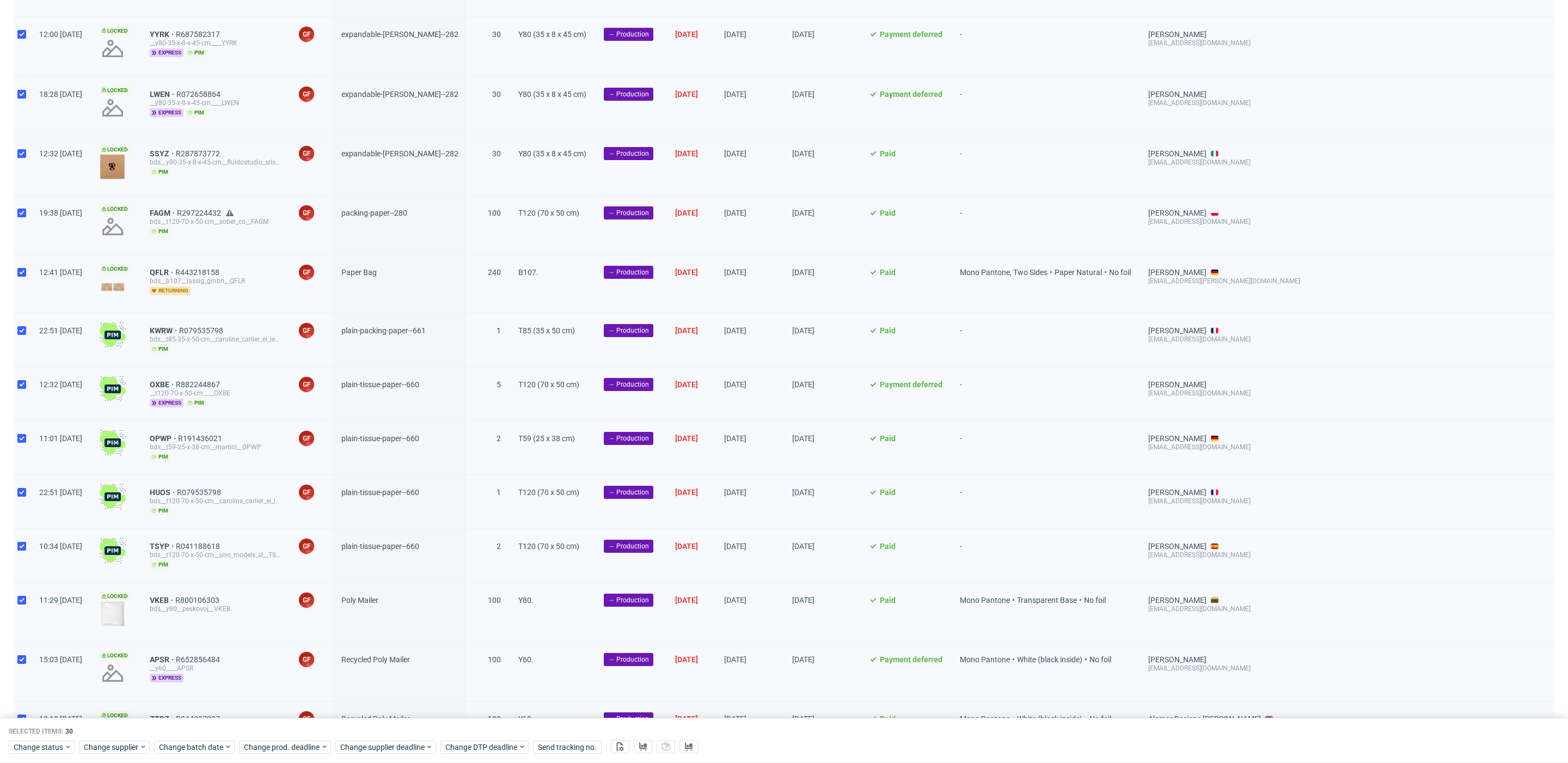
scroll to position [155, 0]
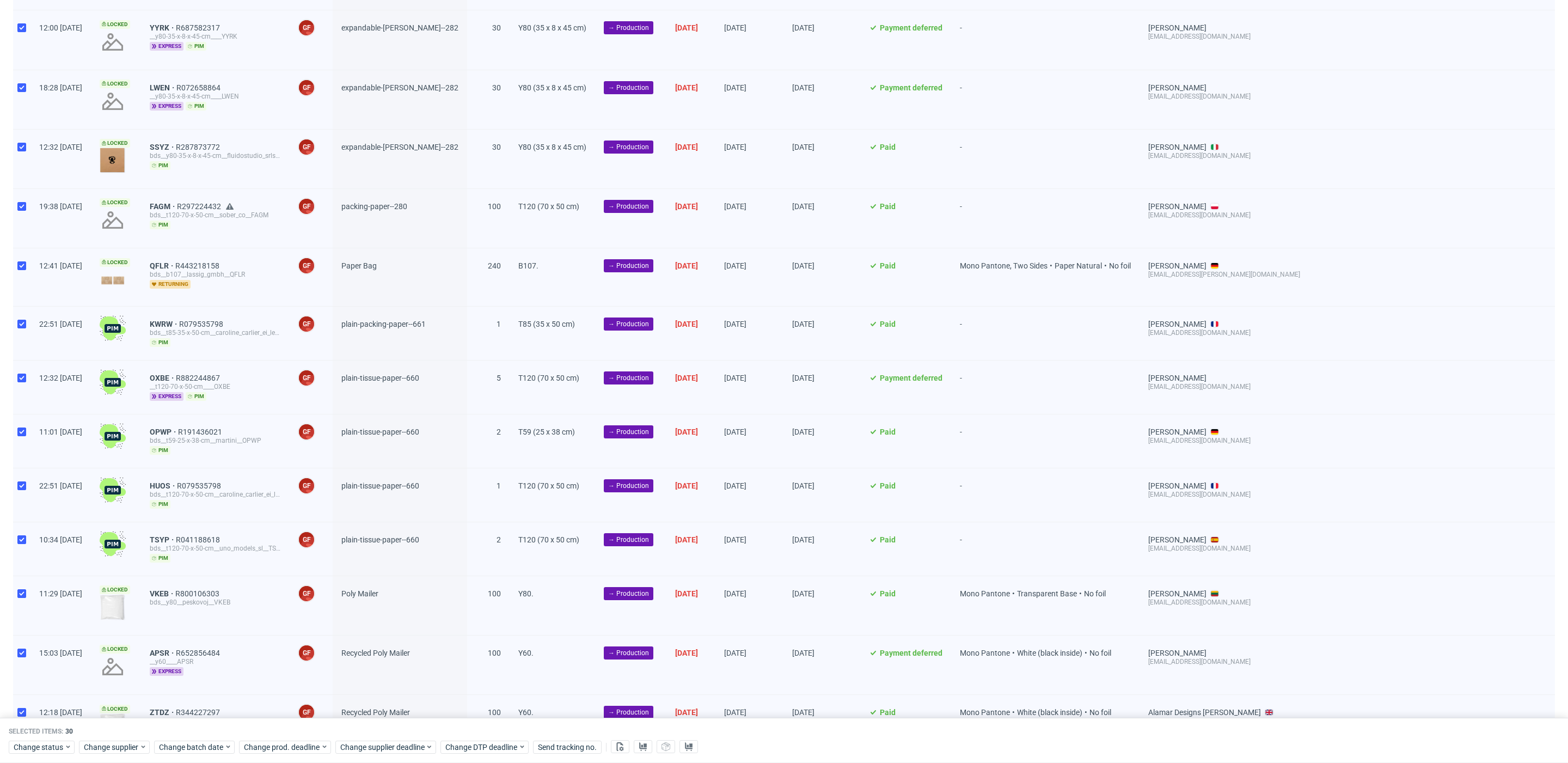
drag, startPoint x: 26, startPoint y: 320, endPoint x: 31, endPoint y: 364, distance: 44.3
click at [26, 320] on div at bounding box center [22, 333] width 18 height 53
checkbox input "false"
drag, startPoint x: 27, startPoint y: 378, endPoint x: 29, endPoint y: 421, distance: 43.0
click at [26, 380] on div at bounding box center [22, 387] width 18 height 53
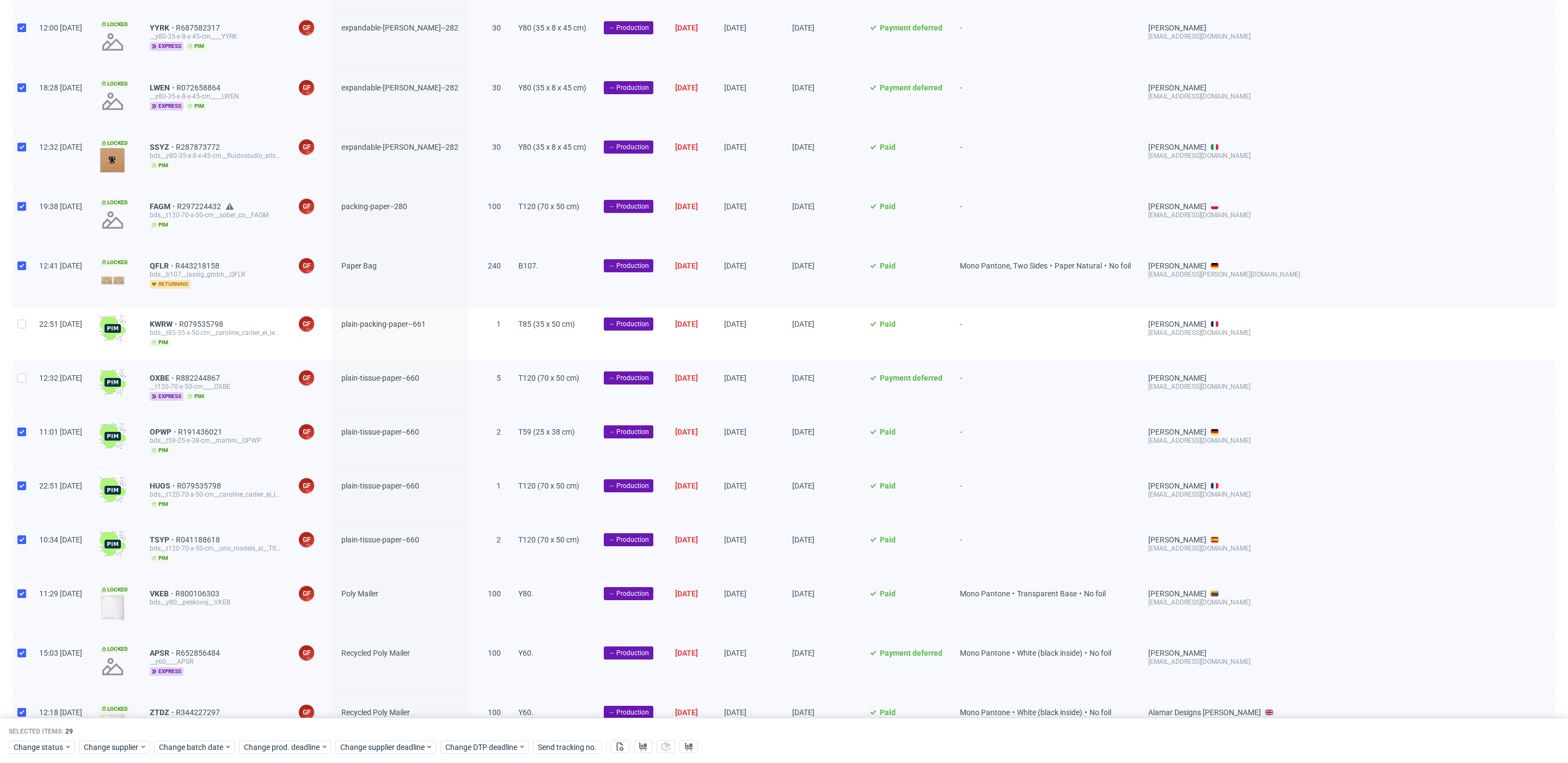
checkbox input "false"
click at [25, 435] on div at bounding box center [22, 441] width 18 height 53
checkbox input "false"
click at [18, 481] on input "checkbox" at bounding box center [22, 486] width 9 height 9
checkbox input "false"
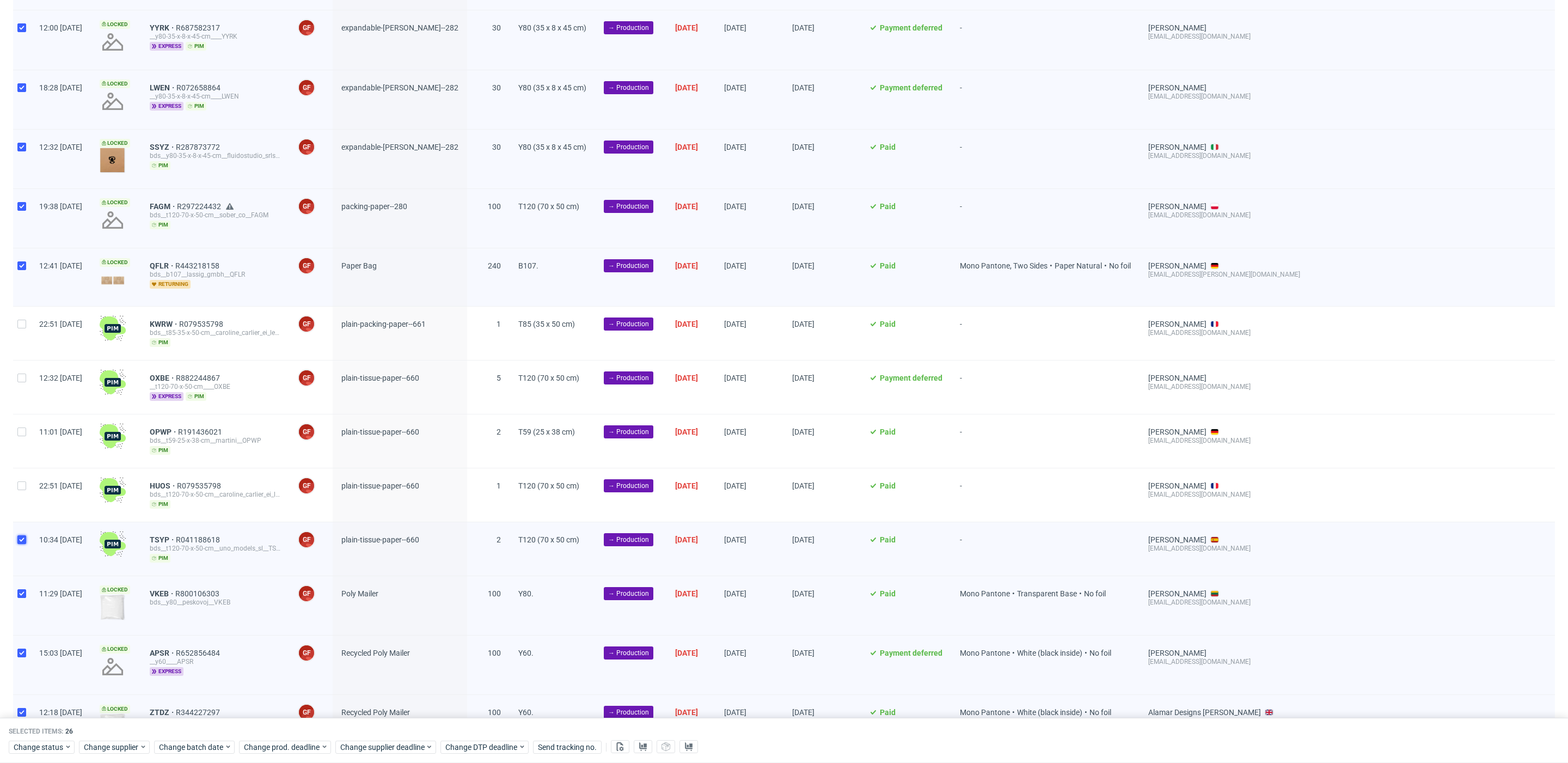
click at [20, 535] on input "checkbox" at bounding box center [22, 540] width 9 height 9
checkbox input "false"
click at [613, 745] on button at bounding box center [619, 747] width 18 height 13
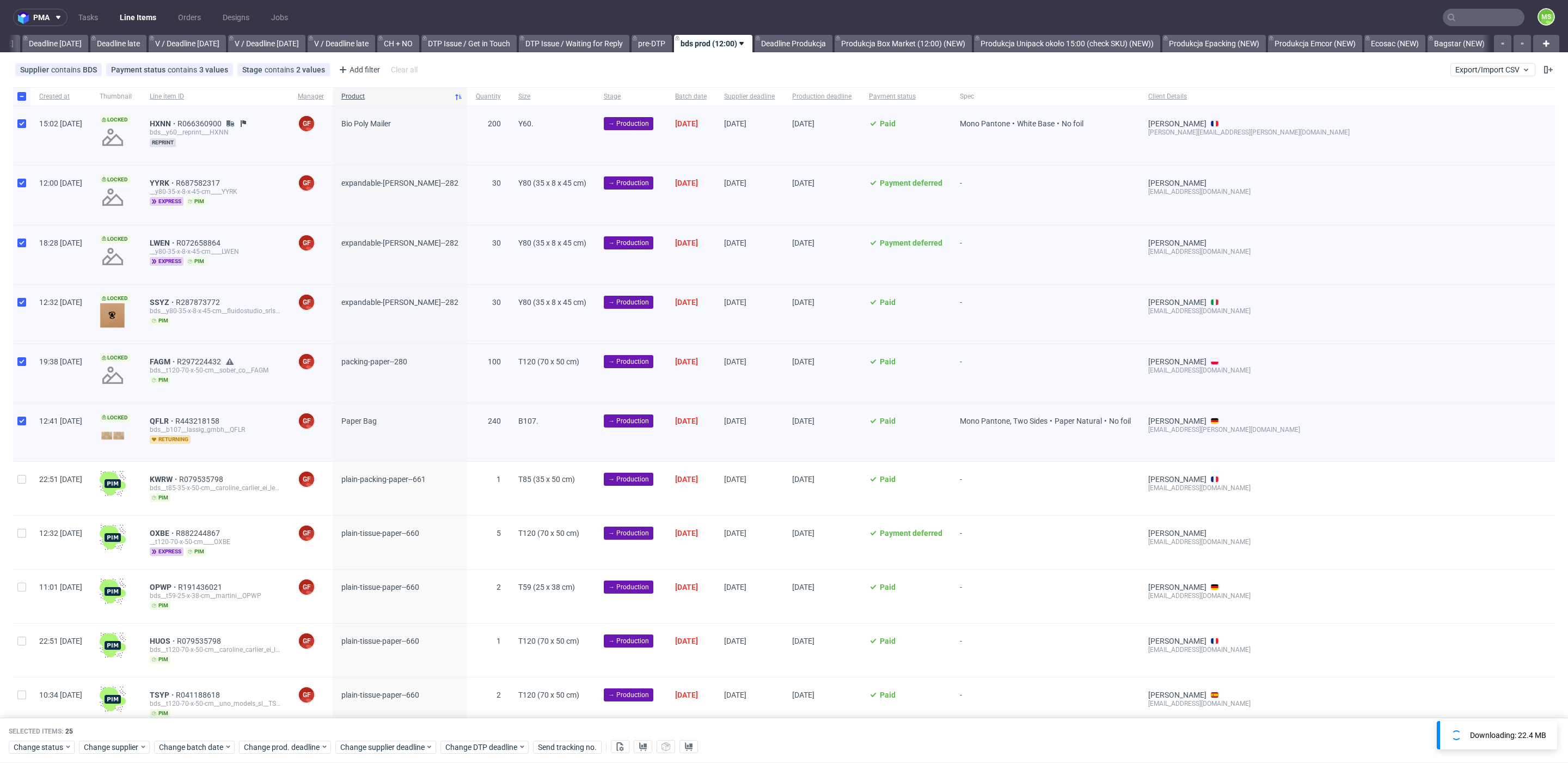
click at [27, 100] on div at bounding box center [22, 96] width 18 height 18
checkbox input "false"
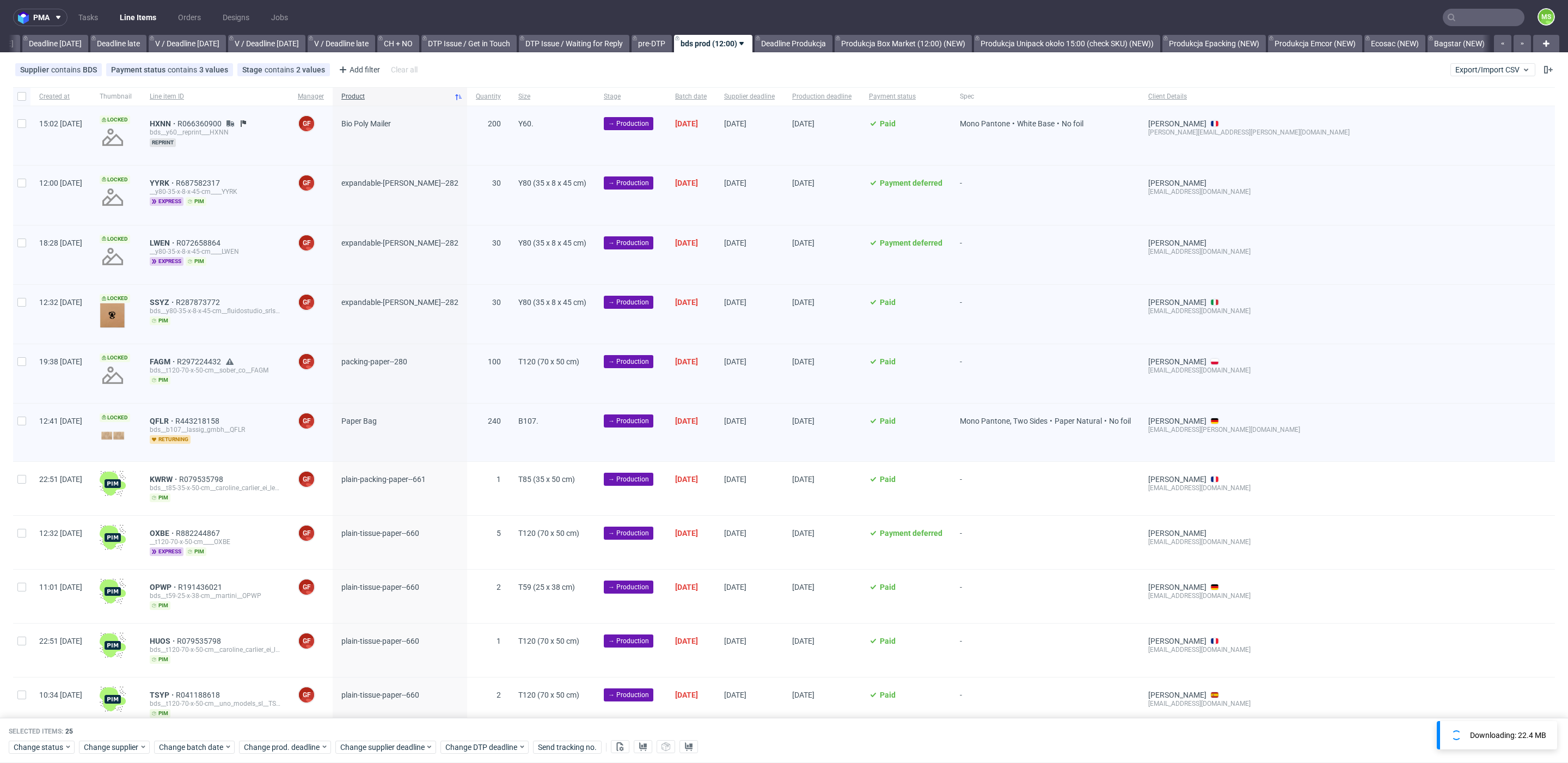
checkbox input "false"
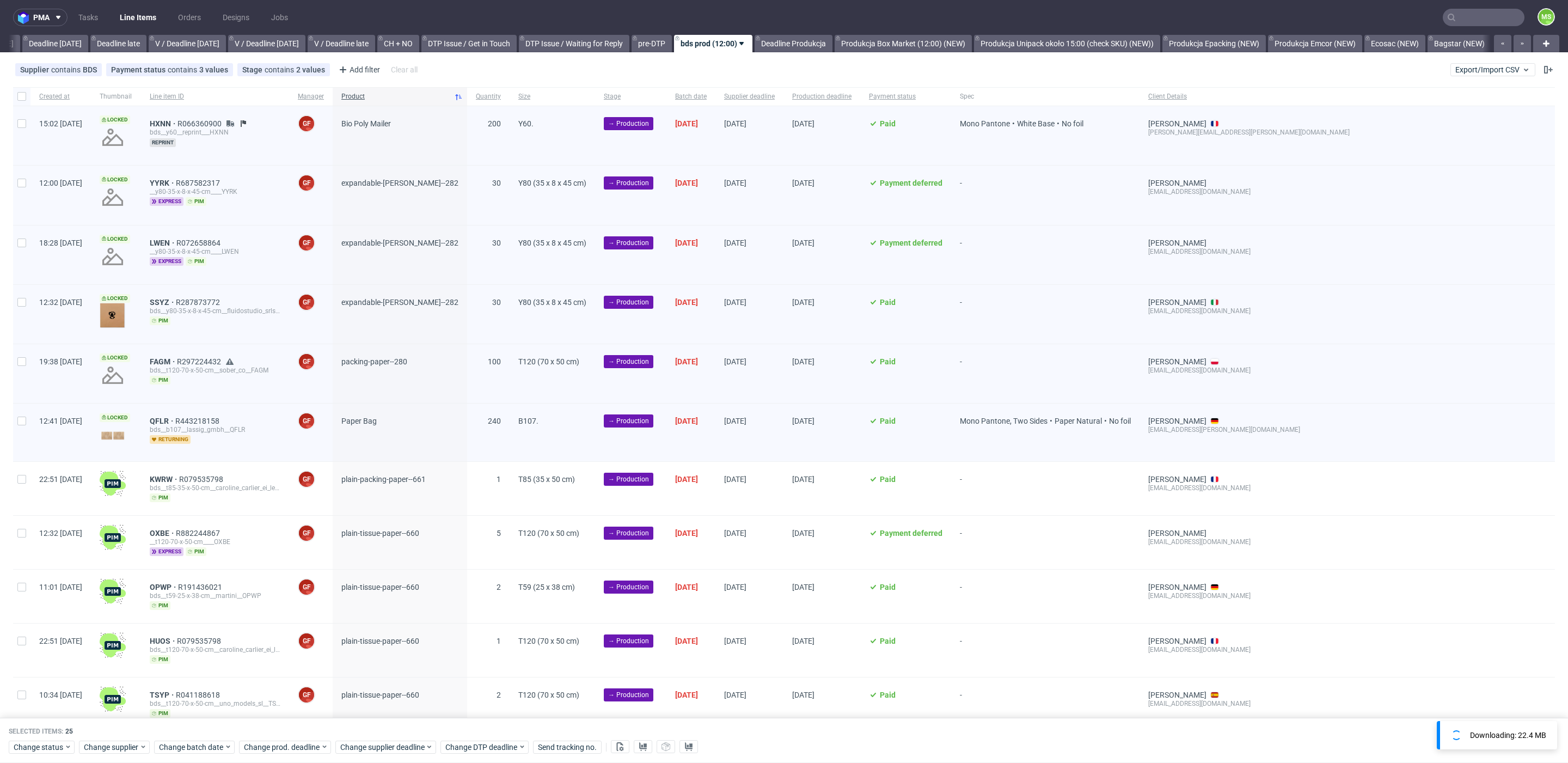
checkbox input "false"
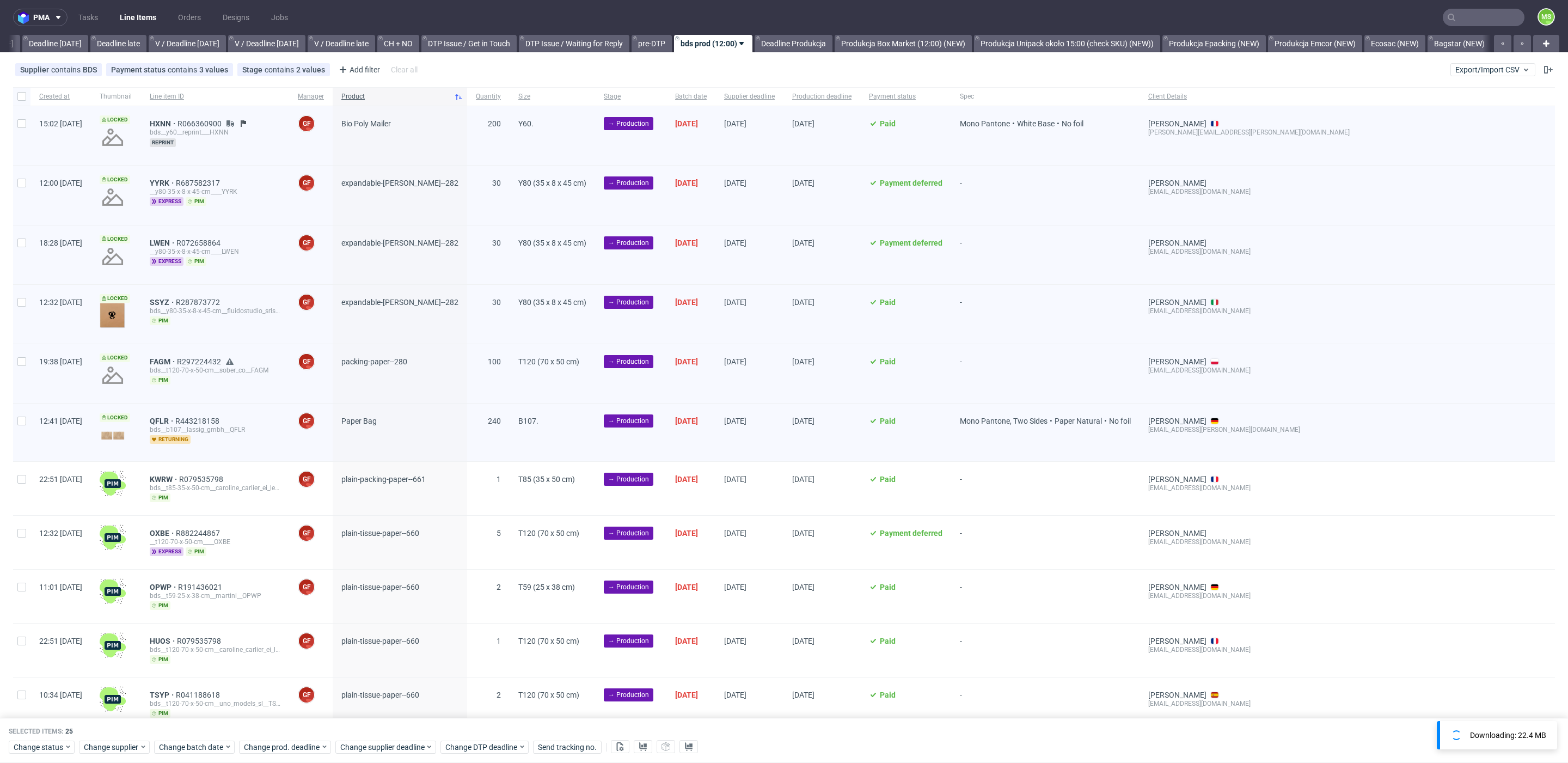
checkbox input "false"
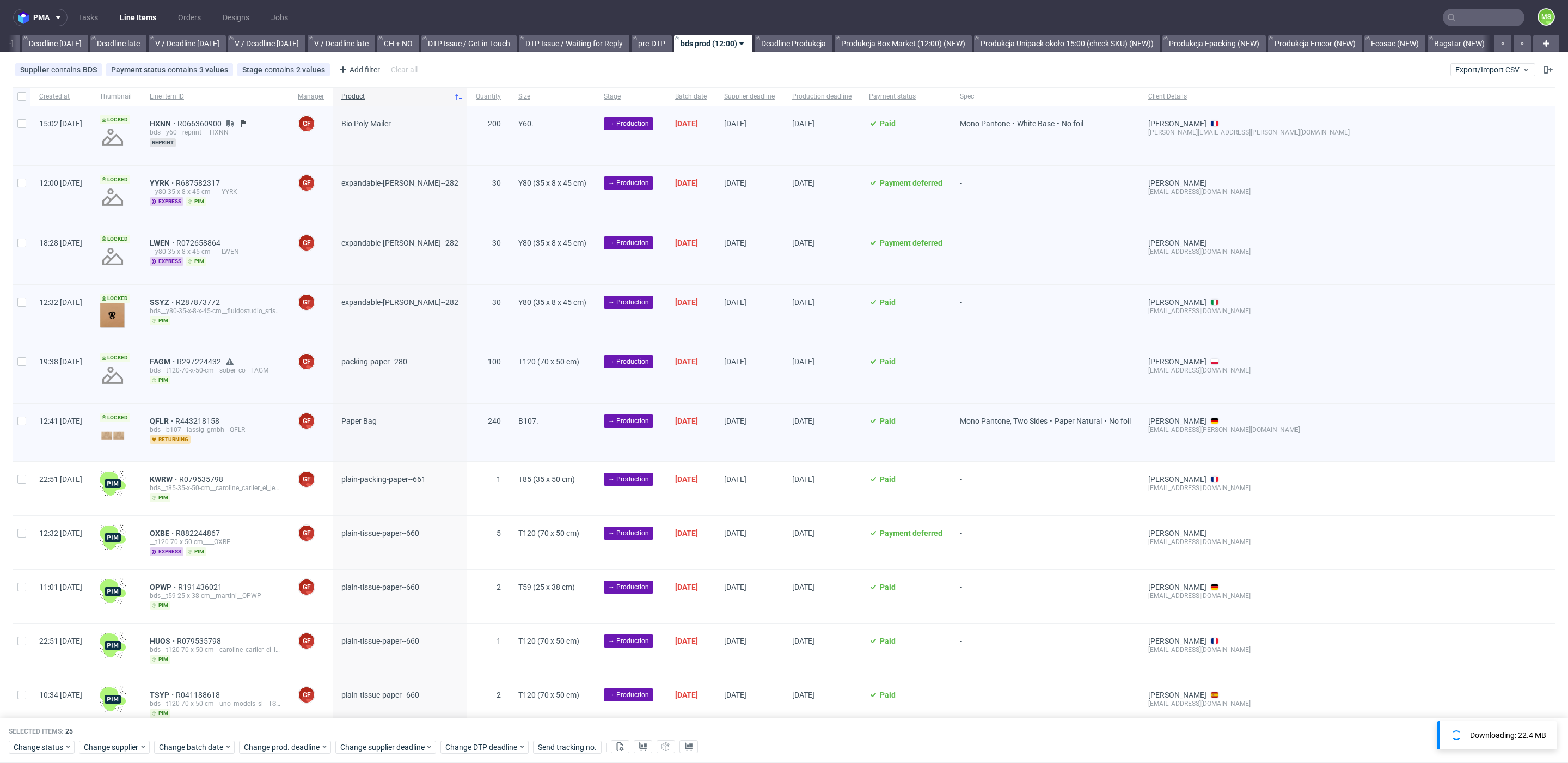
checkbox input "false"
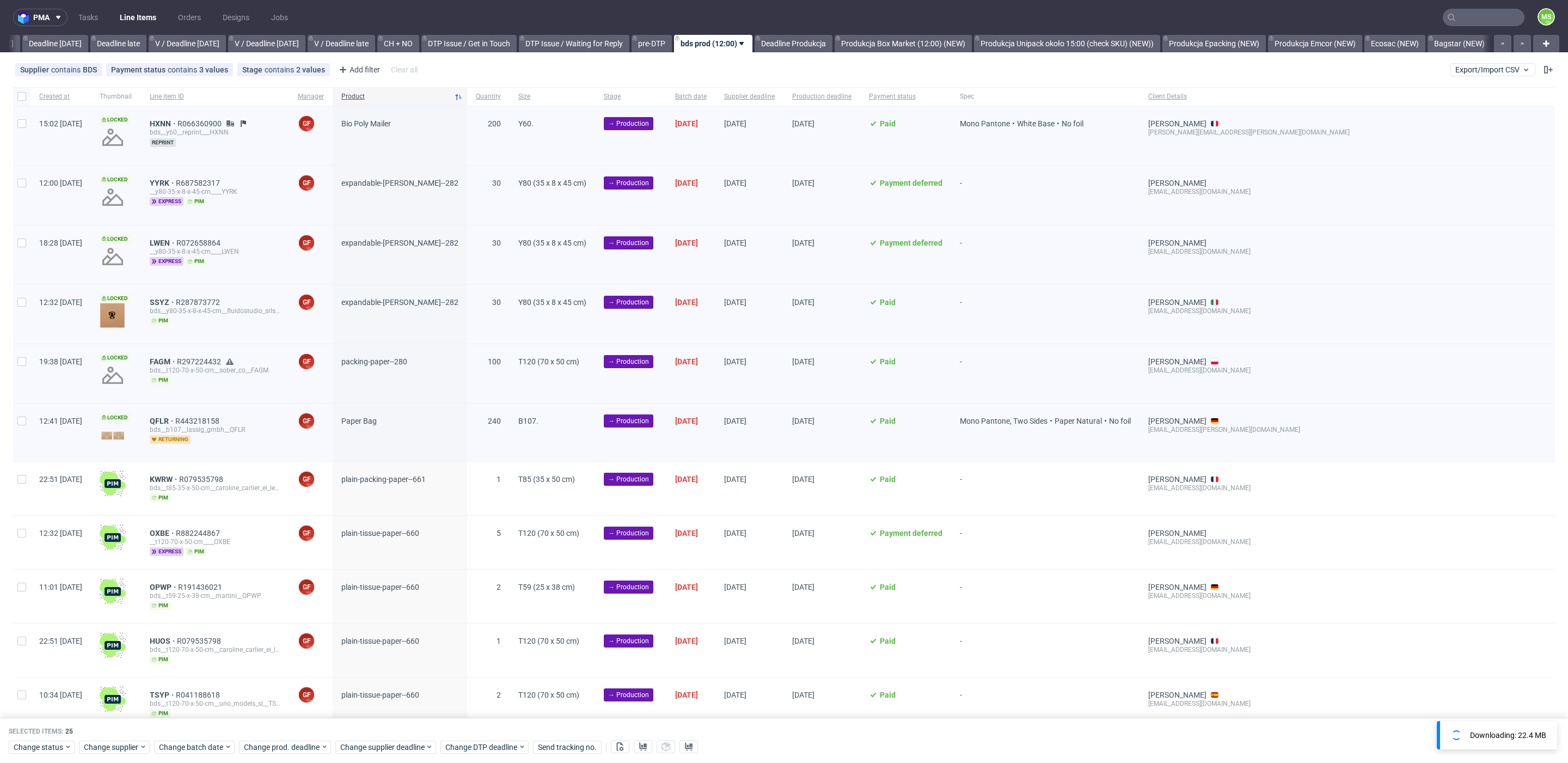
checkbox input "false"
click at [27, 100] on div at bounding box center [22, 96] width 18 height 18
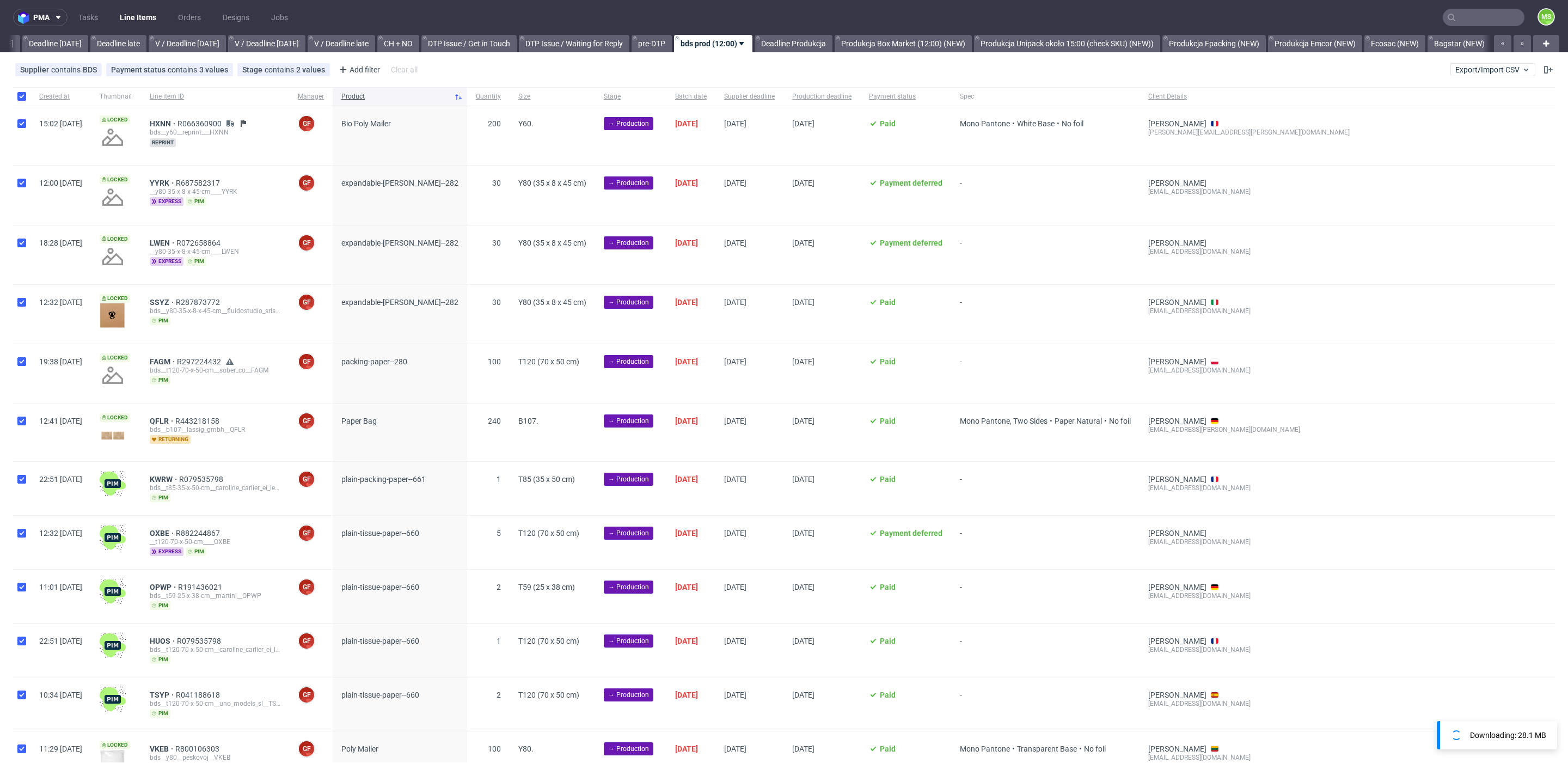
checkbox input "true"
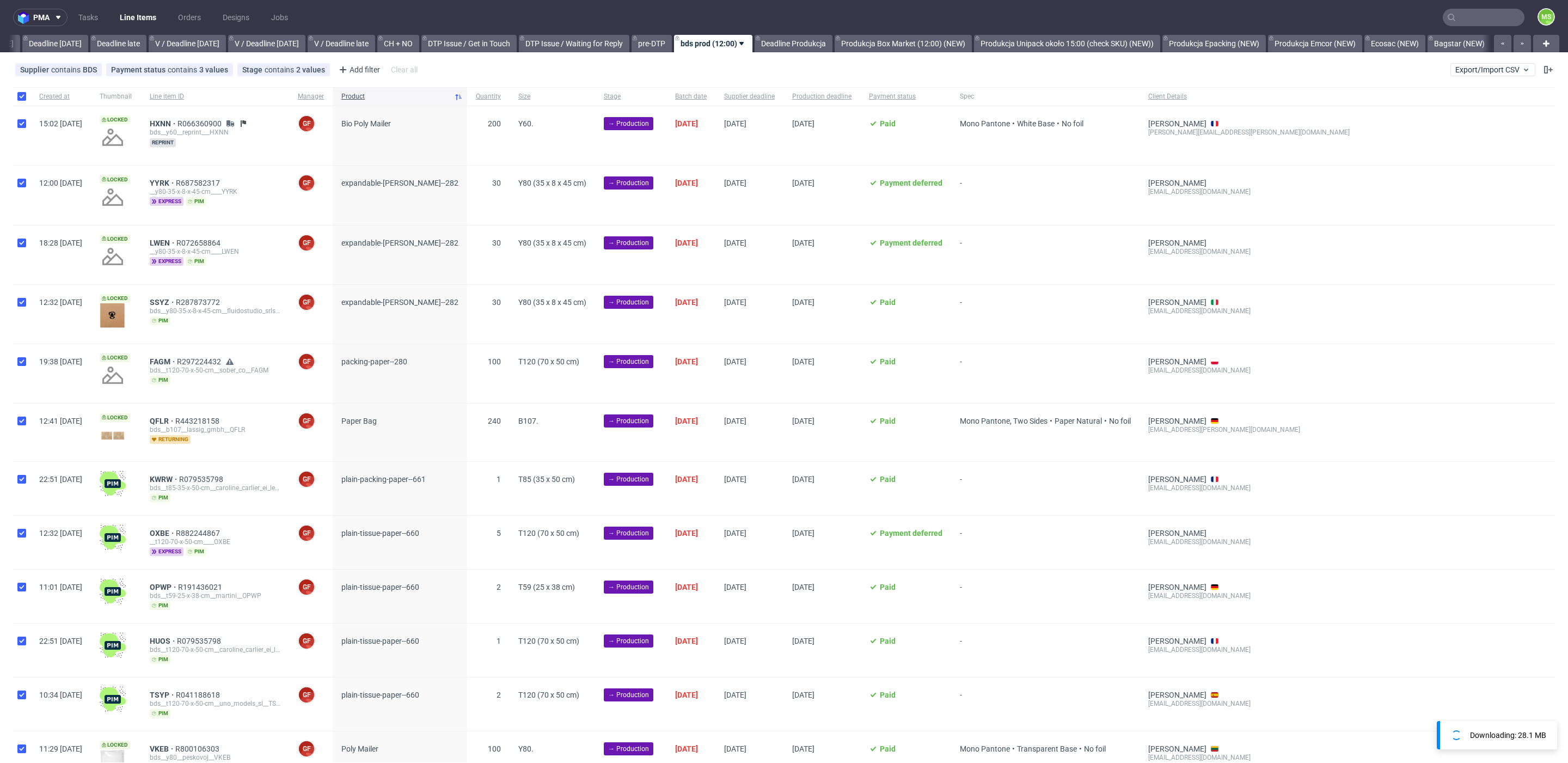
checkbox input "true"
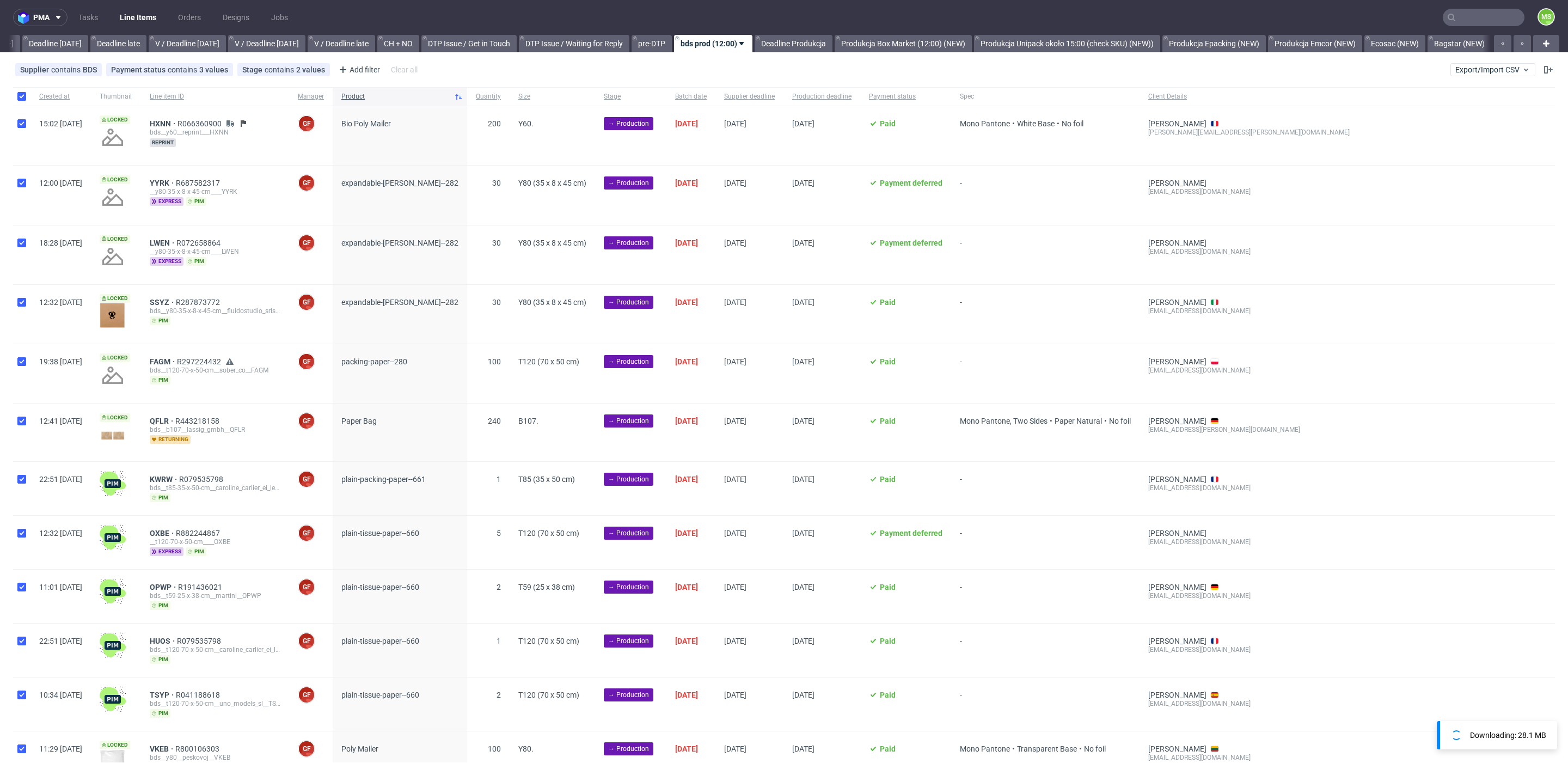
checkbox input "true"
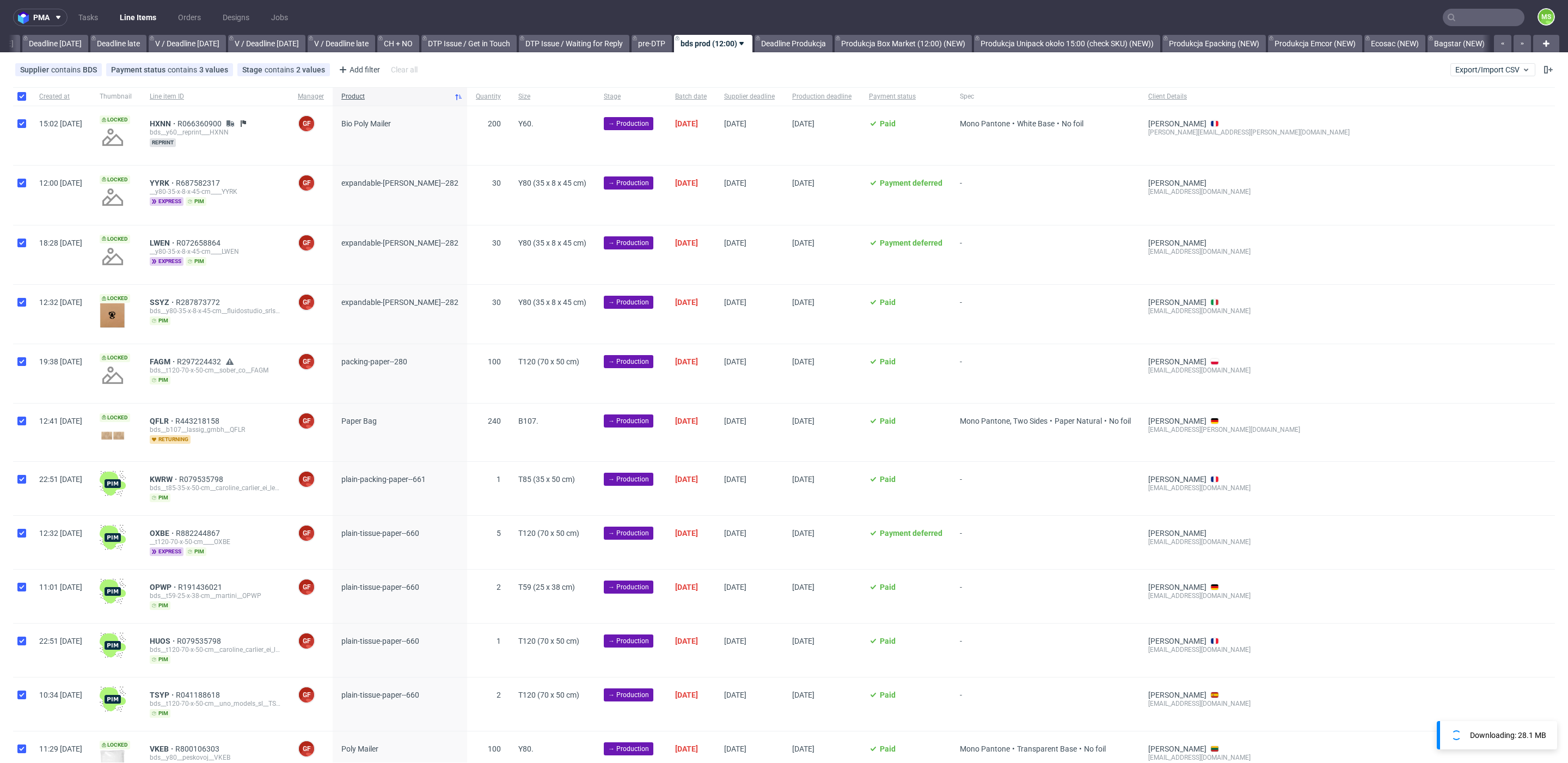
checkbox input "true"
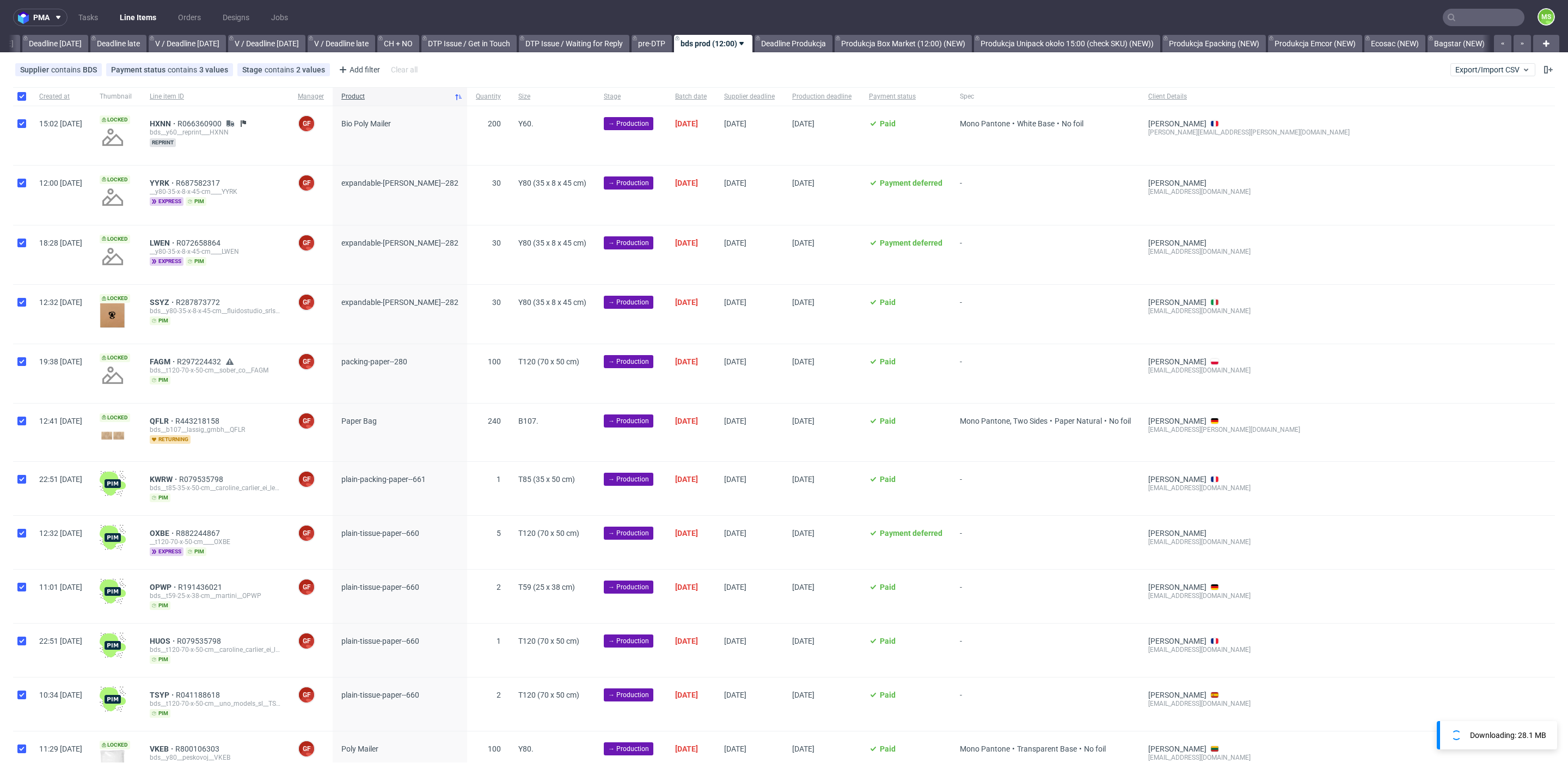
checkbox input "true"
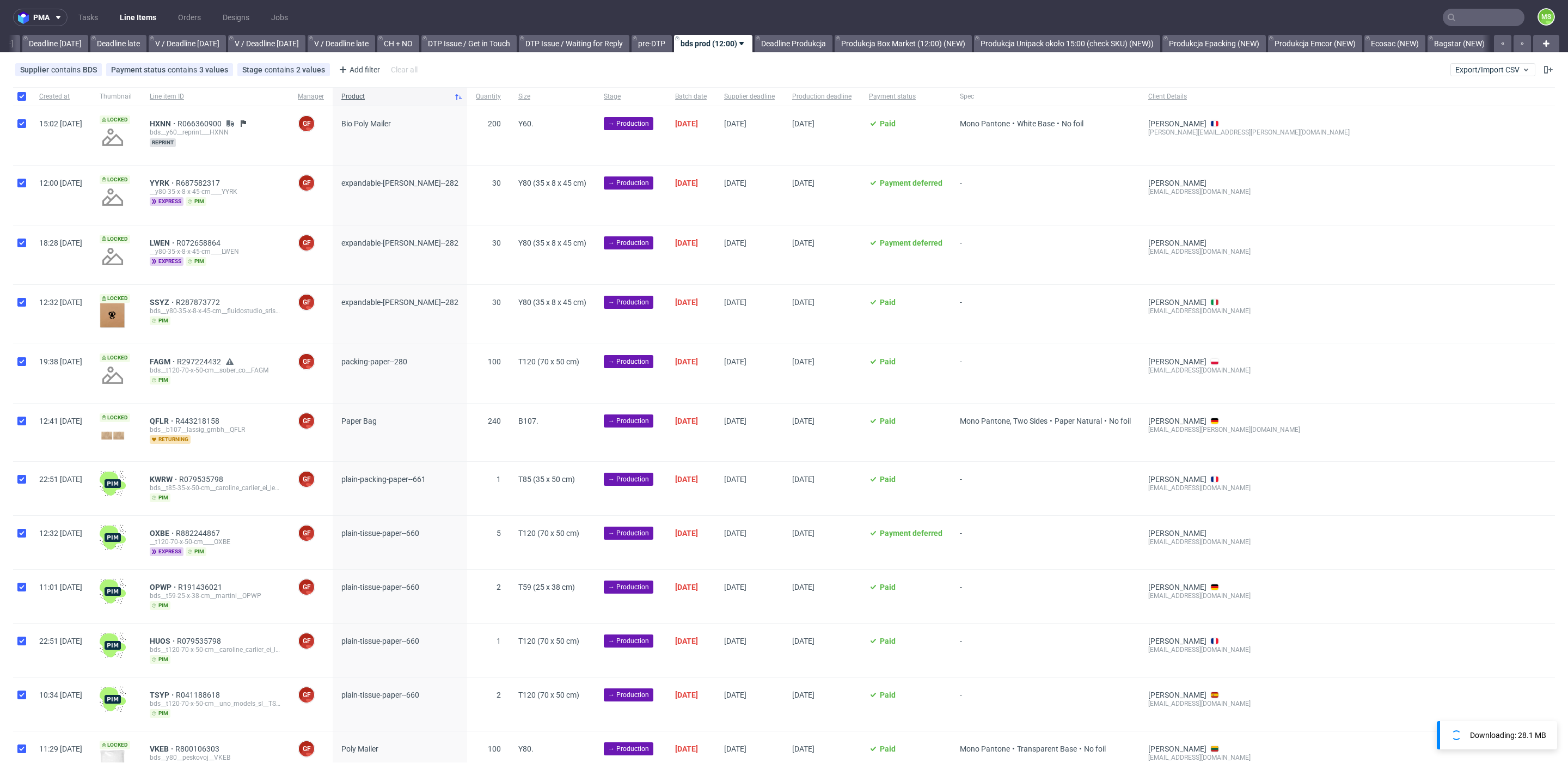
checkbox input "true"
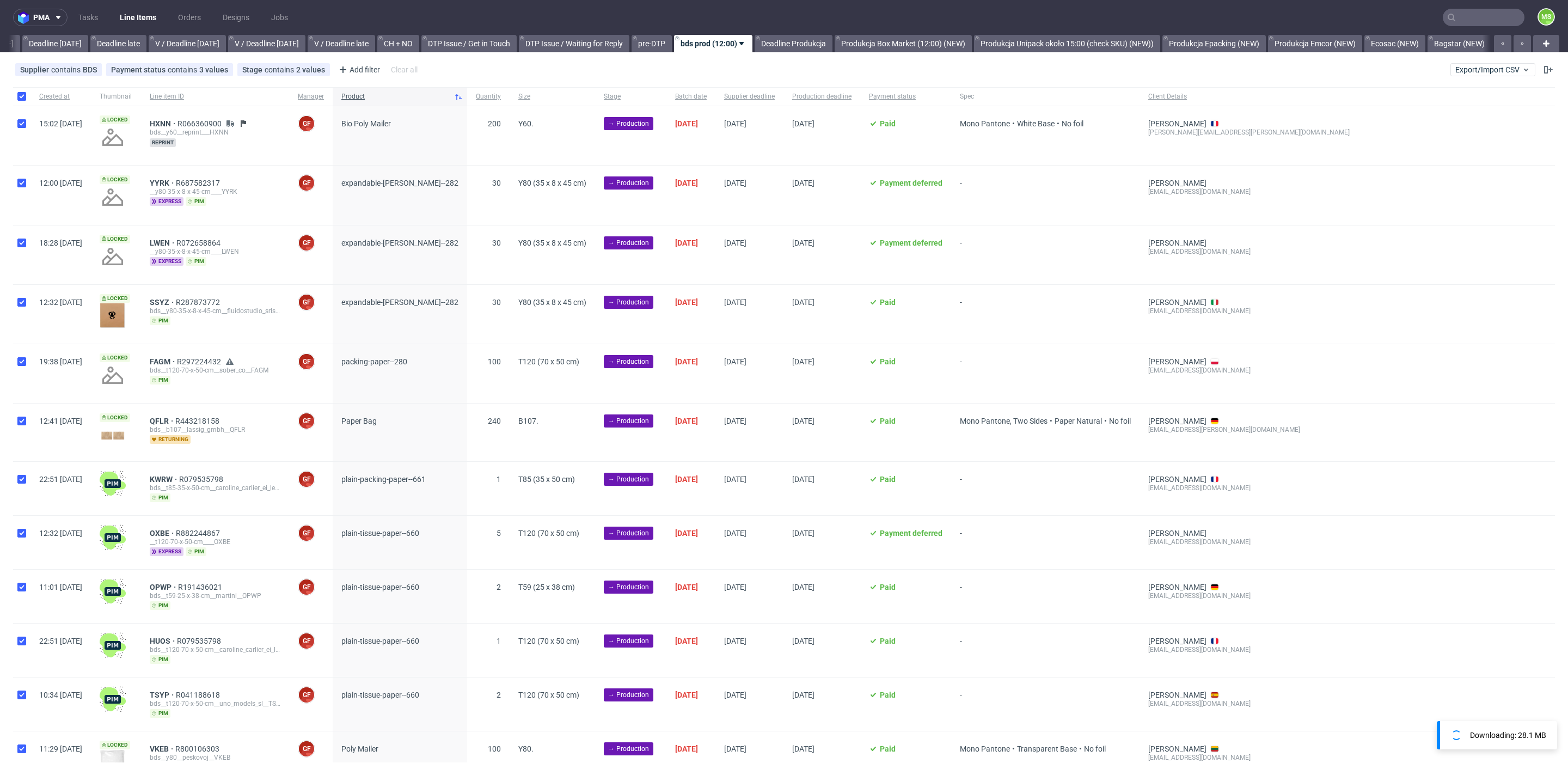
checkbox input "true"
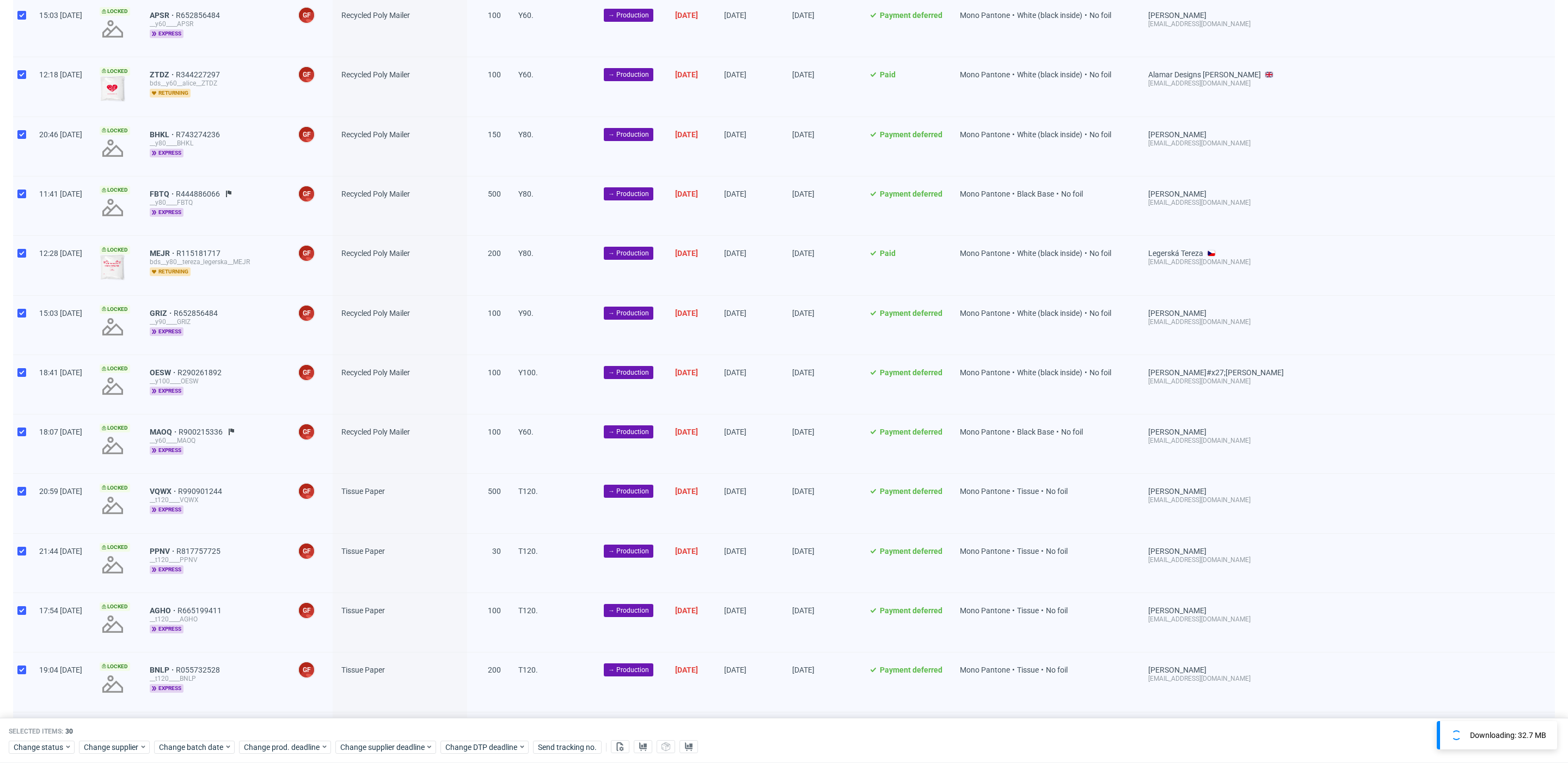
scroll to position [1160, 0]
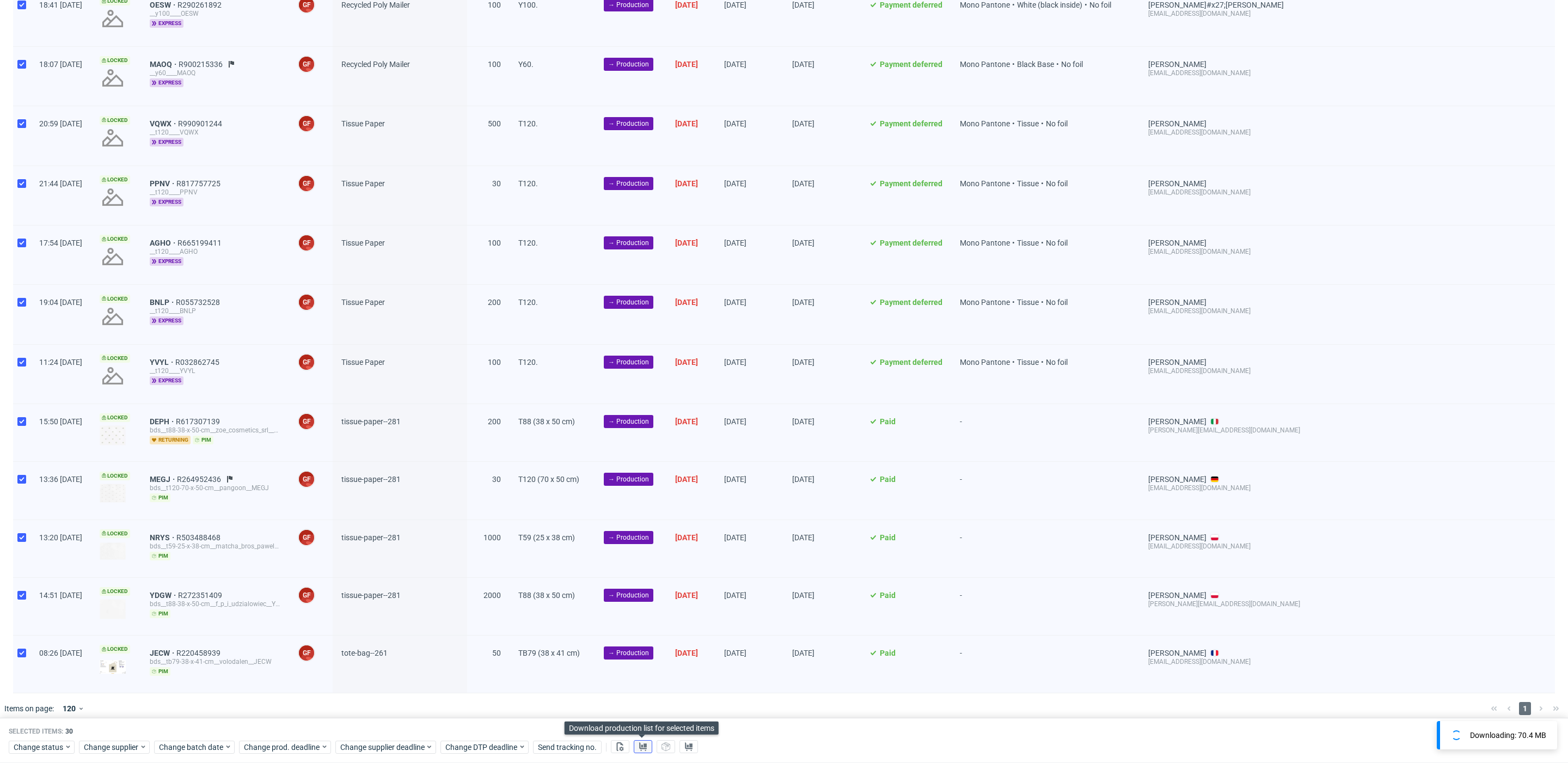
click at [643, 745] on use at bounding box center [643, 747] width 7 height 9
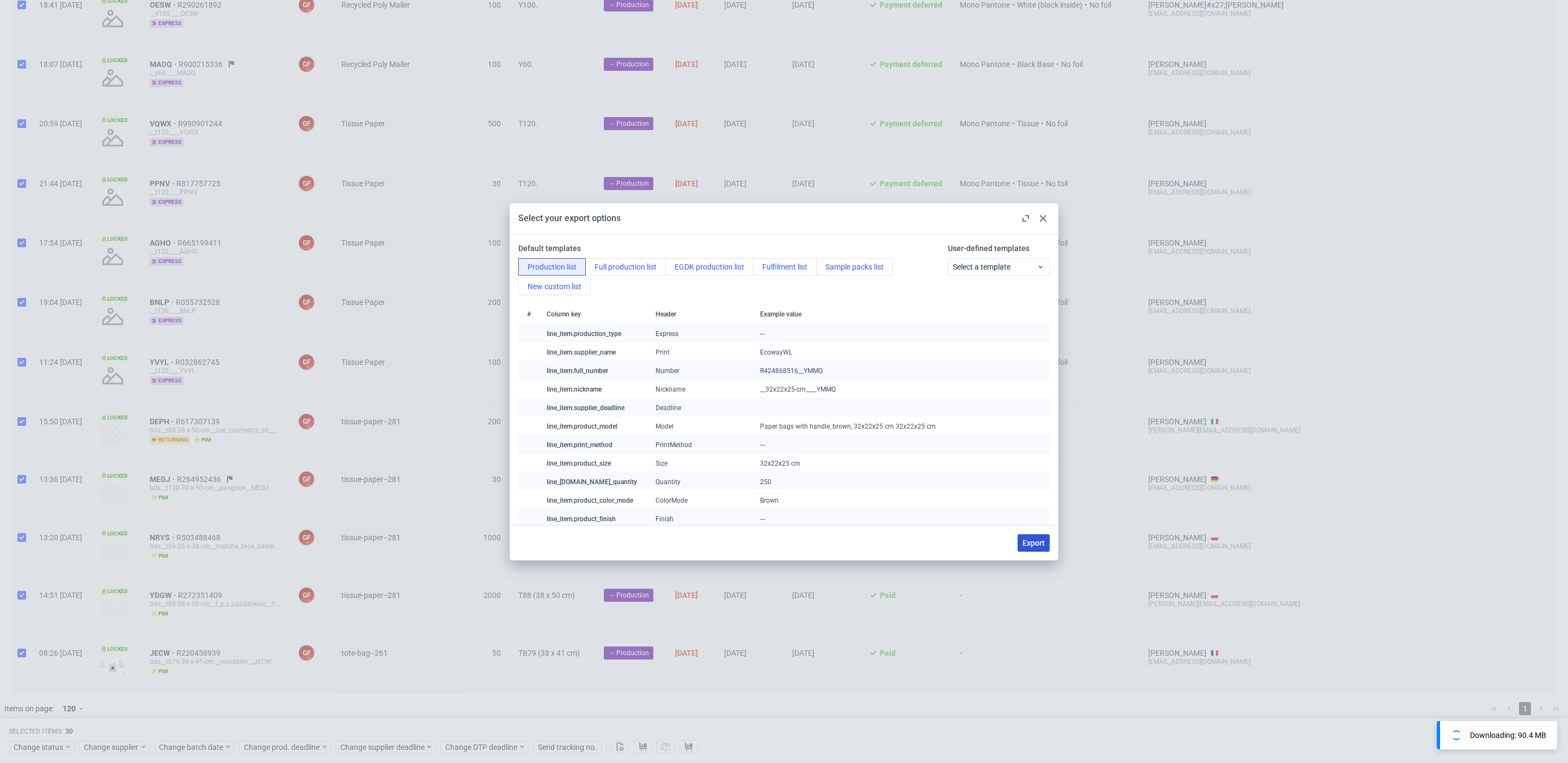
click at [1026, 541] on span "Export" at bounding box center [1033, 543] width 23 height 7
checkbox input "false"
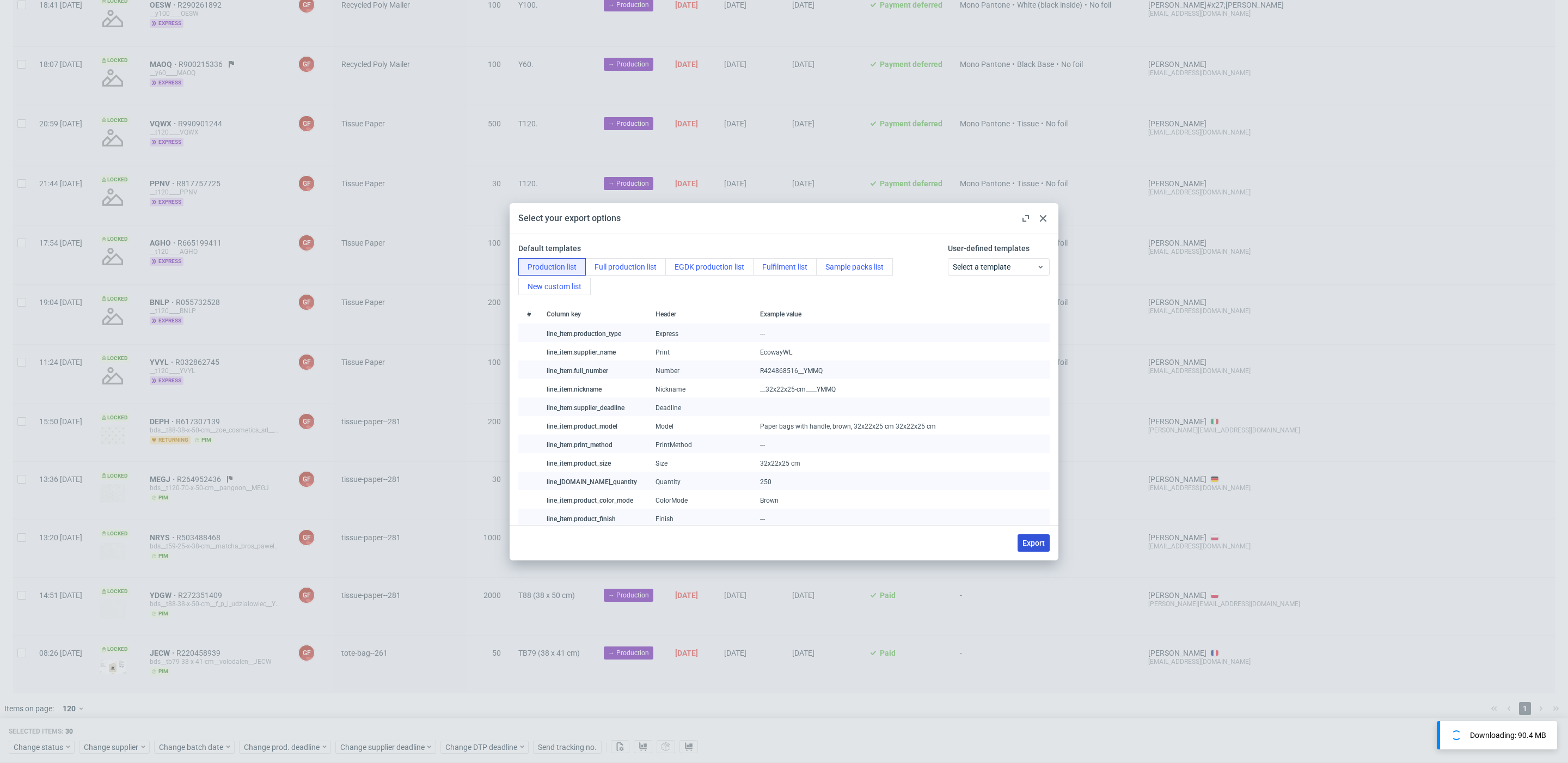
checkbox input "false"
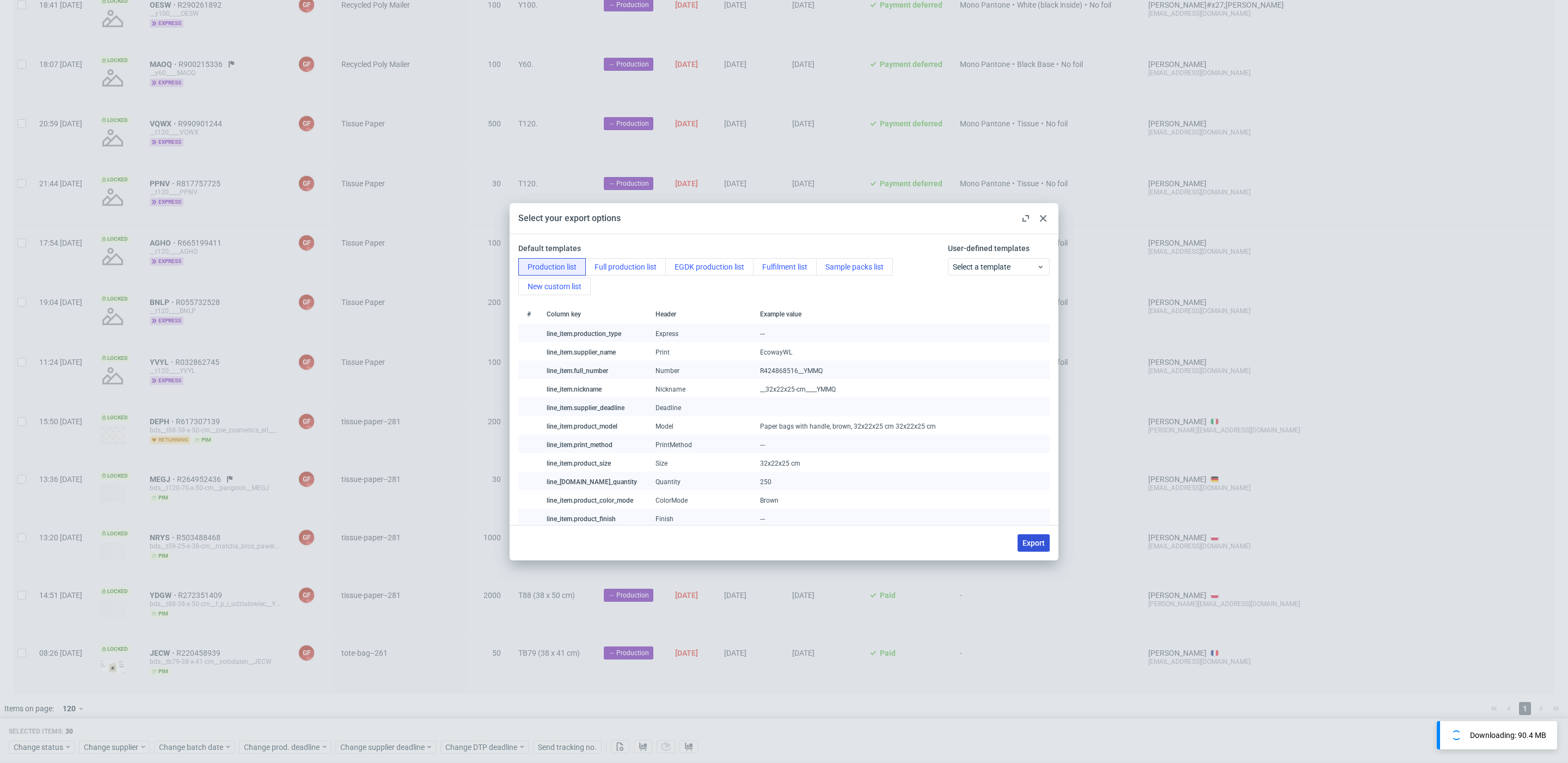
checkbox input "false"
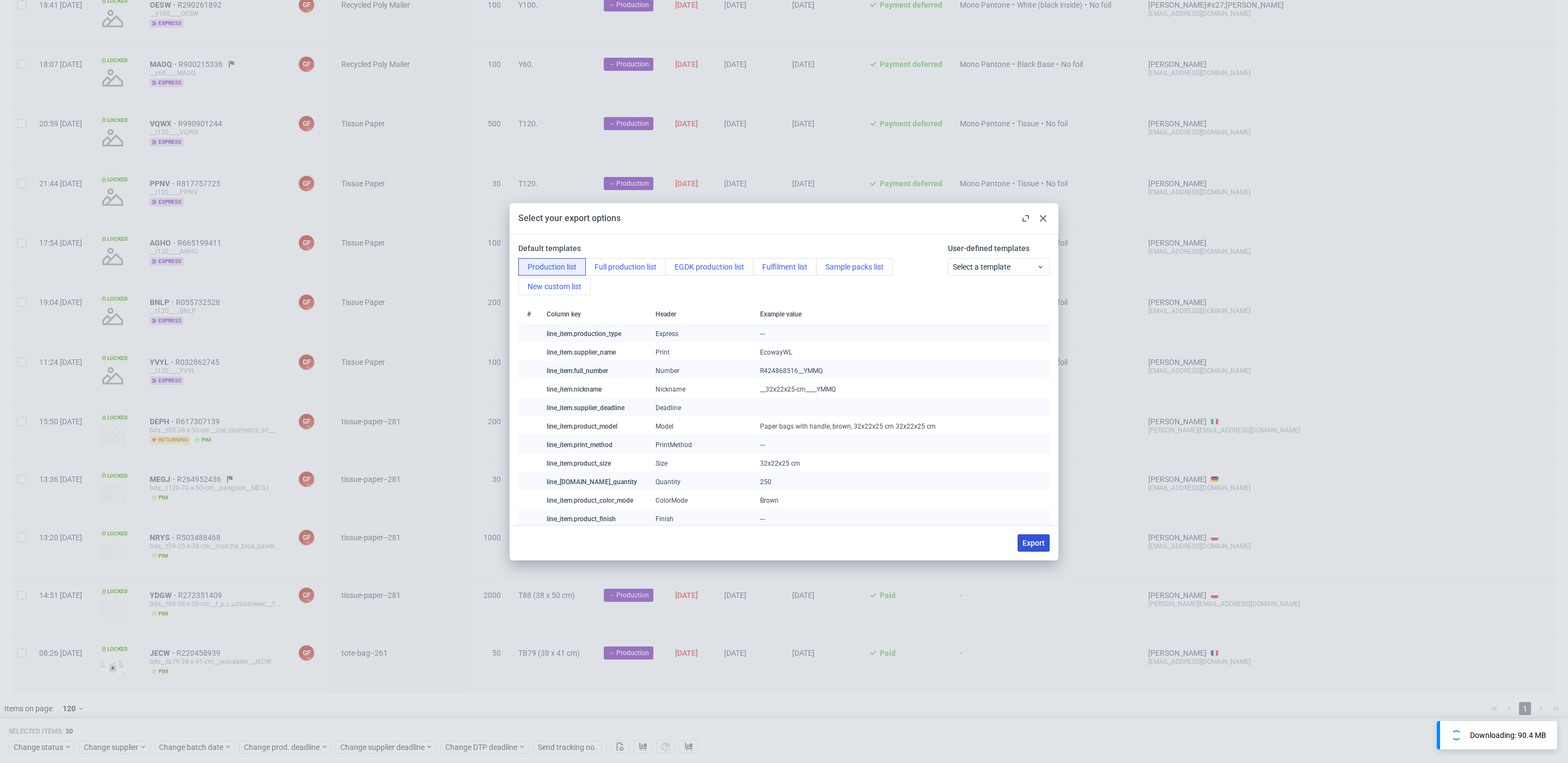
checkbox input "false"
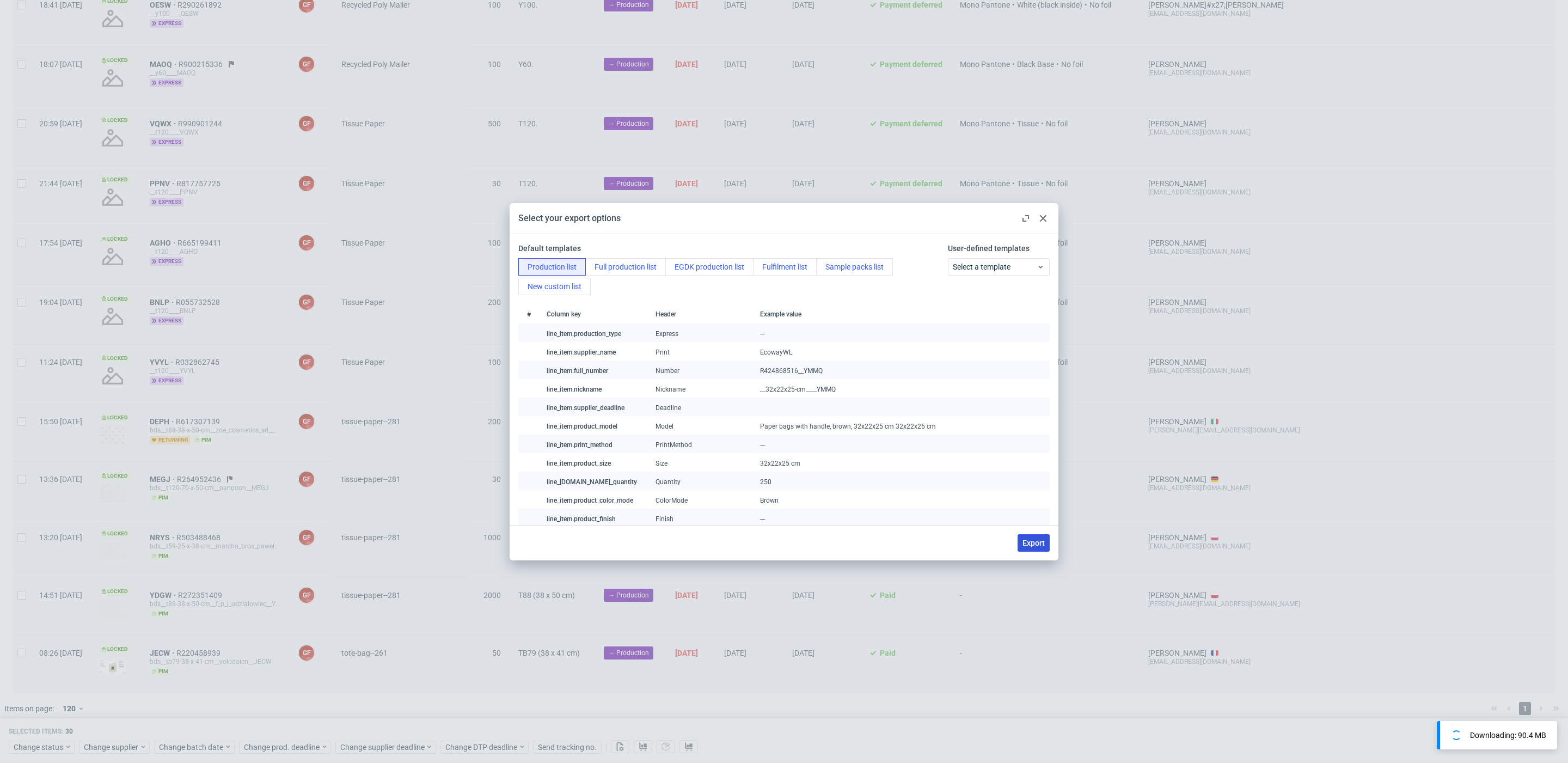
checkbox input "false"
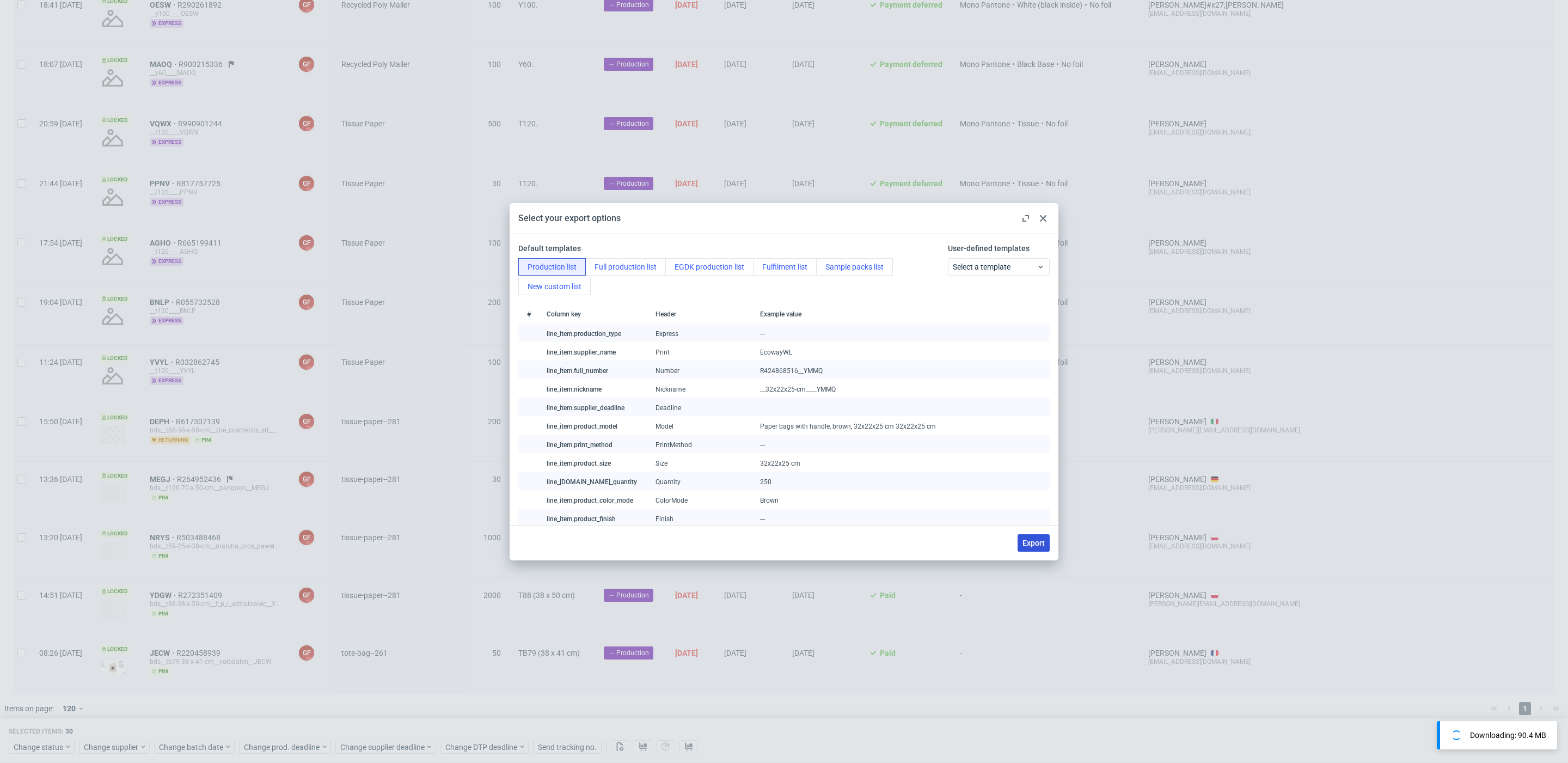
checkbox input "false"
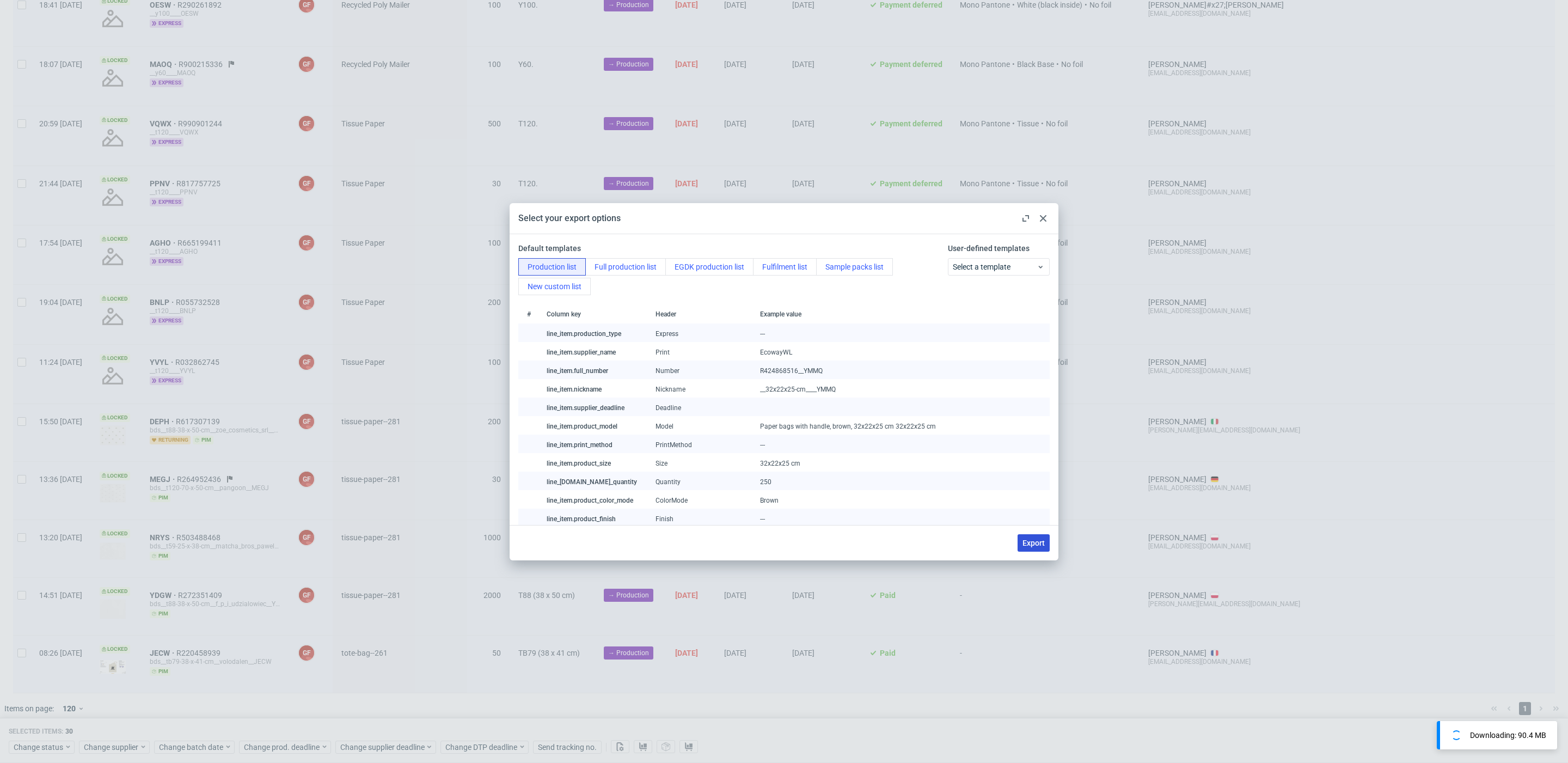
checkbox input "false"
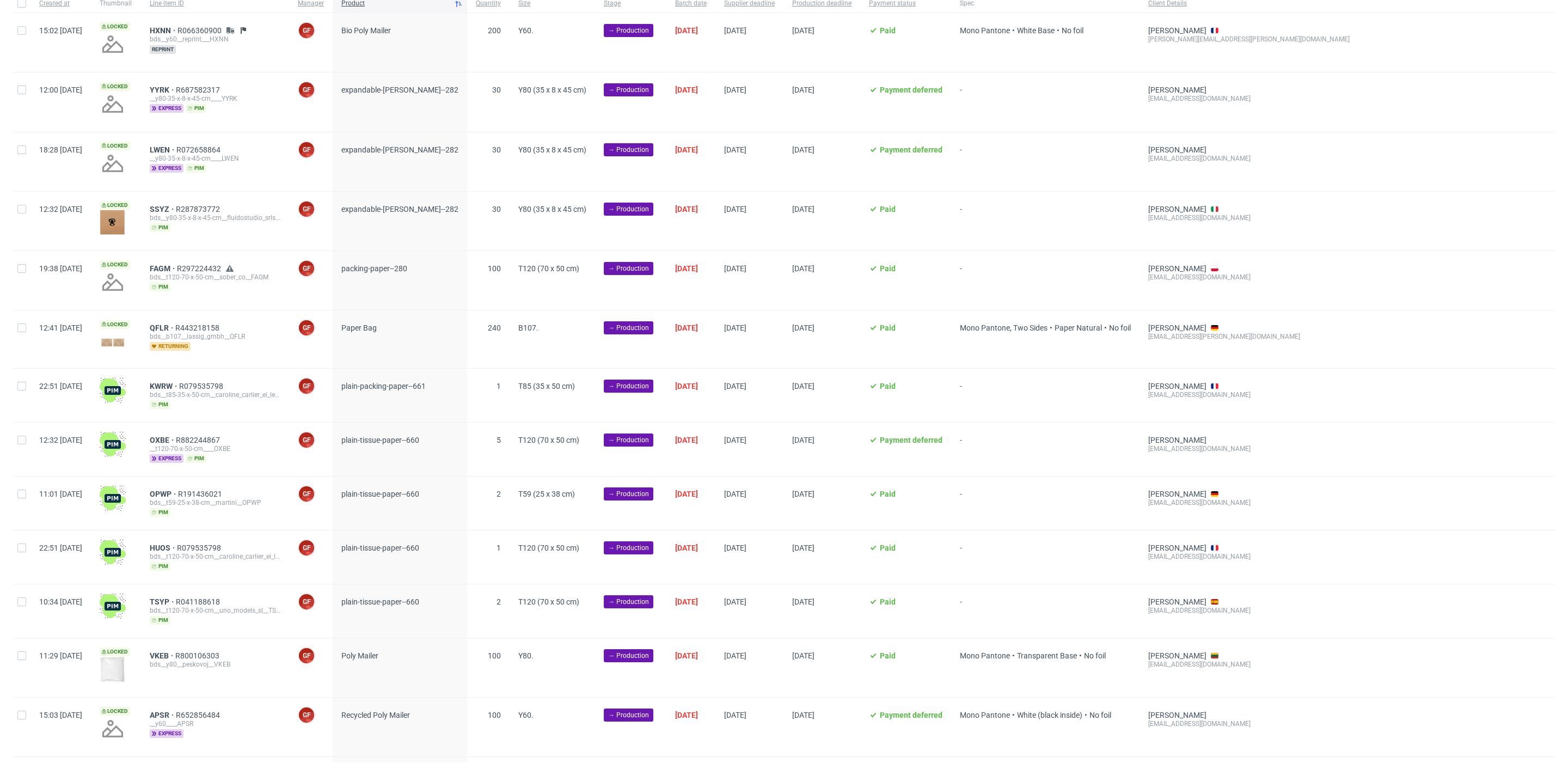
scroll to position [0, 0]
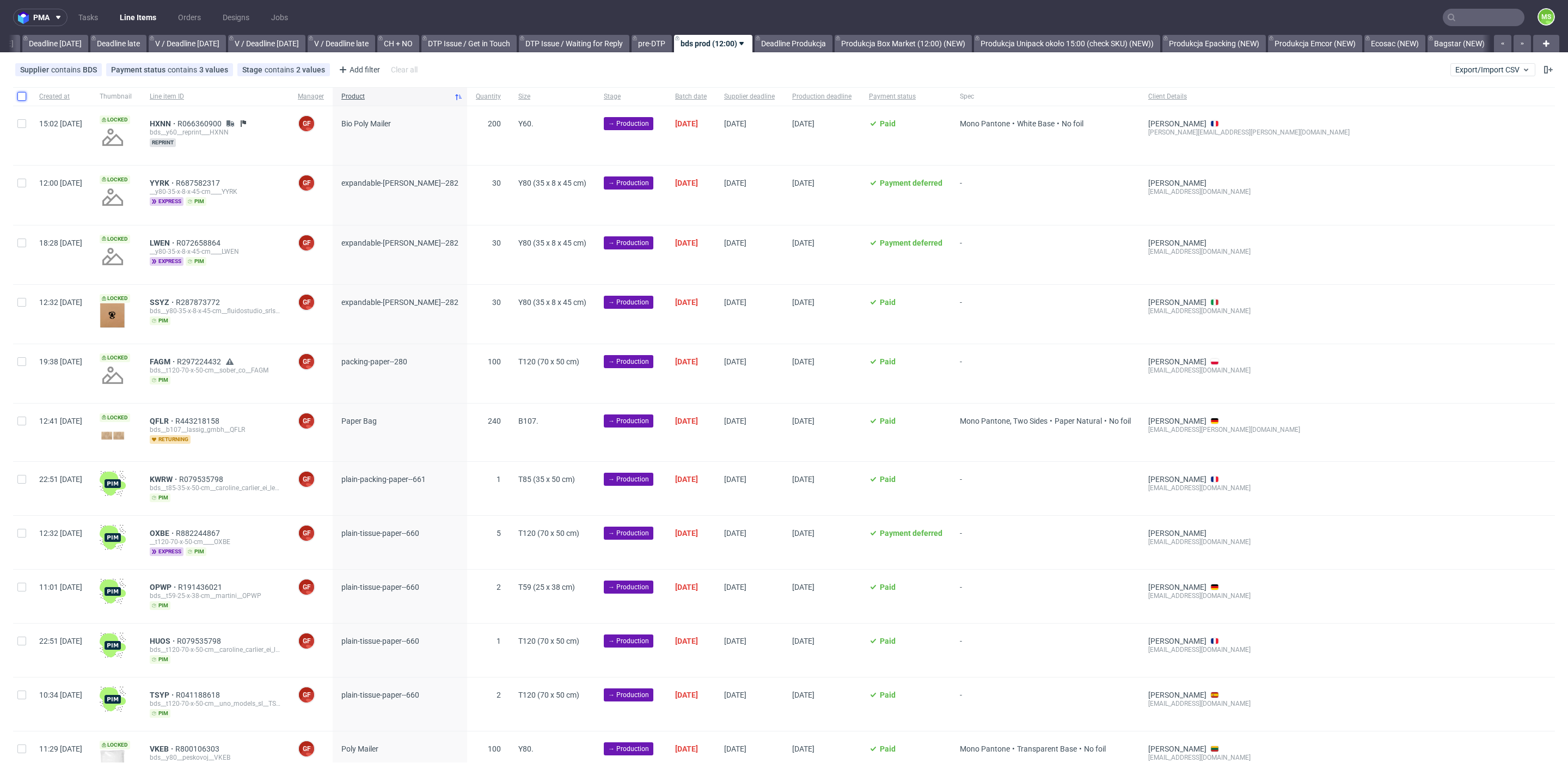
click at [23, 97] on input "checkbox" at bounding box center [22, 97] width 9 height 9
checkbox input "true"
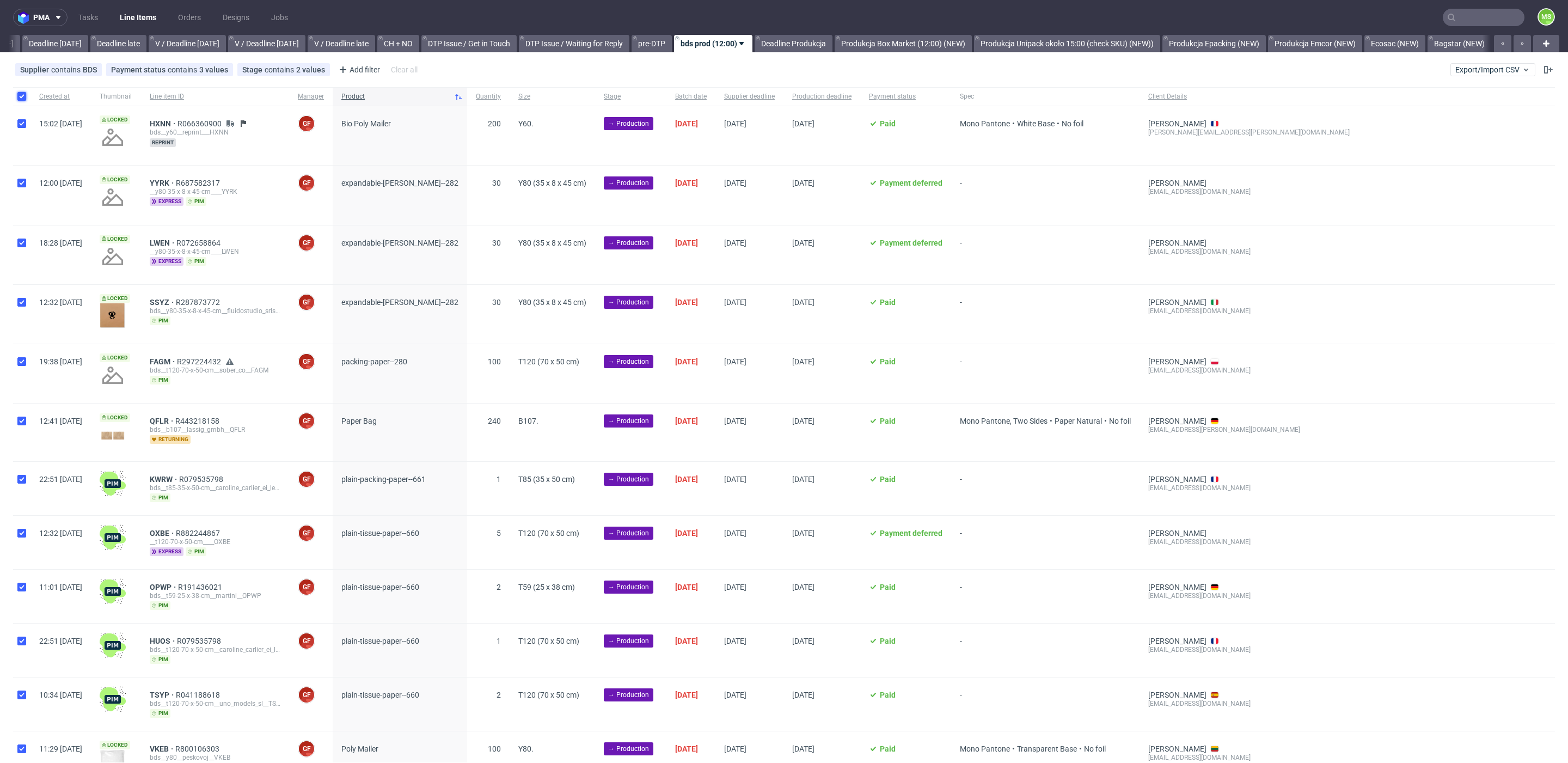
checkbox input "true"
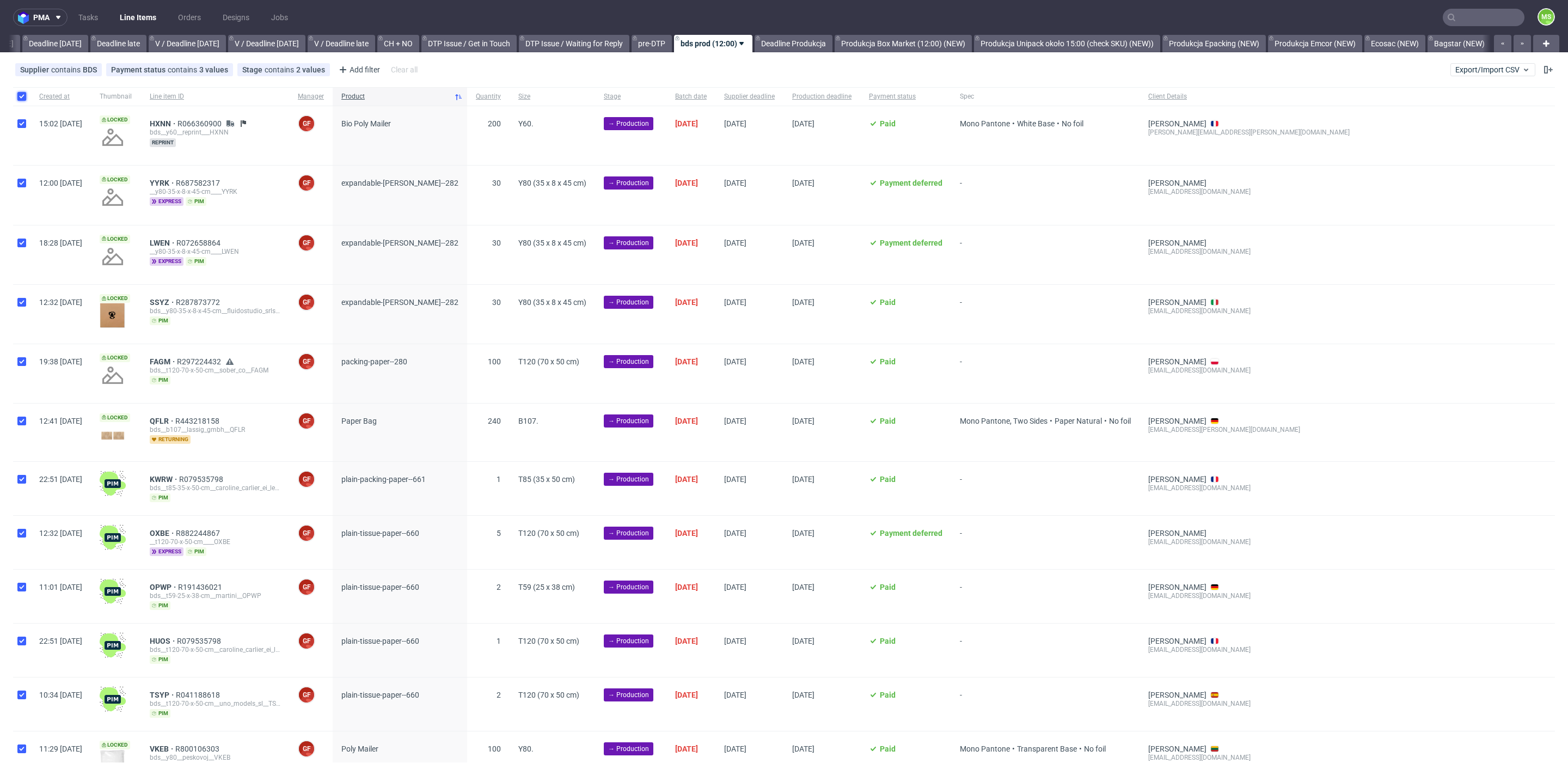
checkbox input "true"
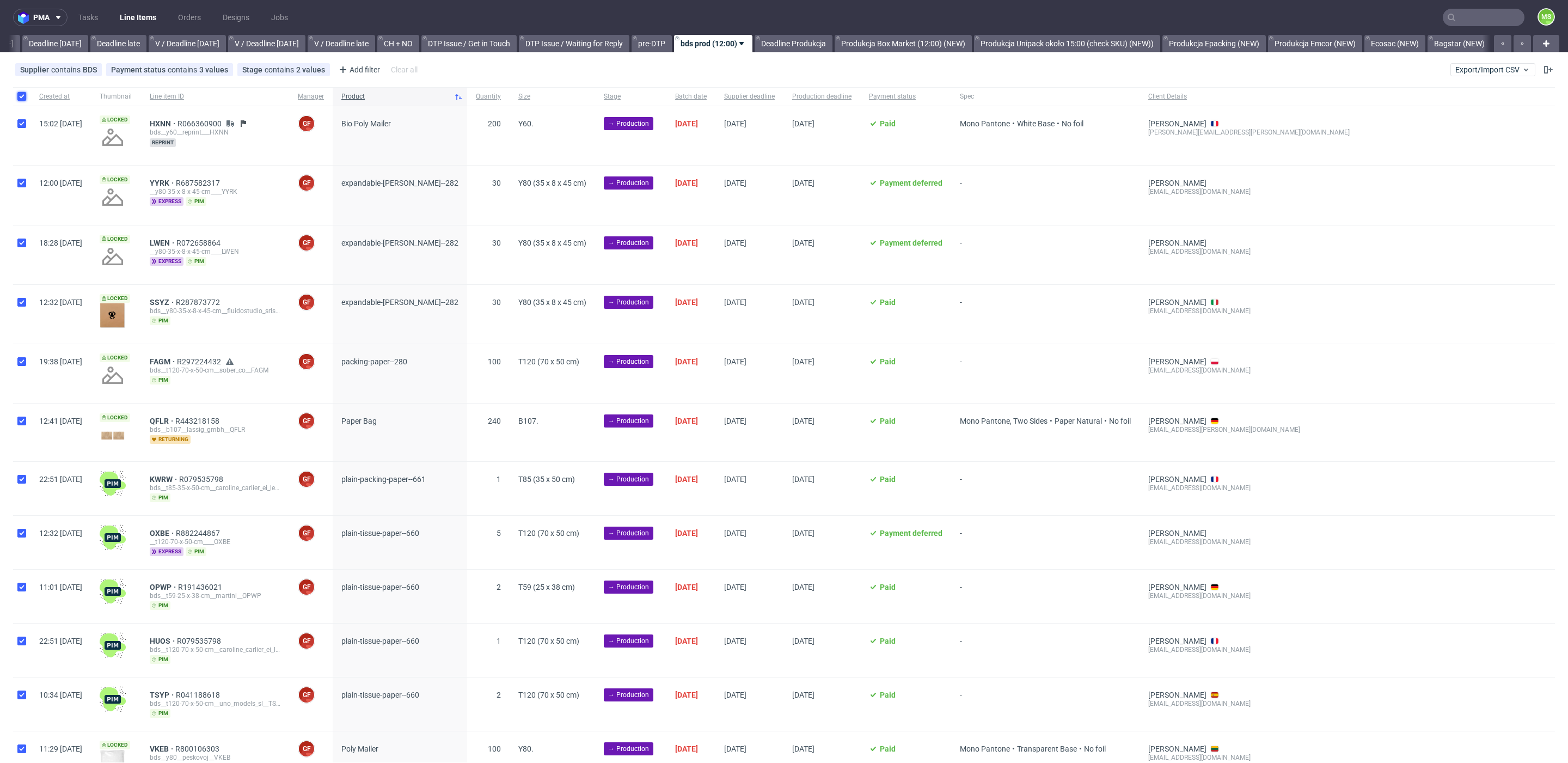
checkbox input "true"
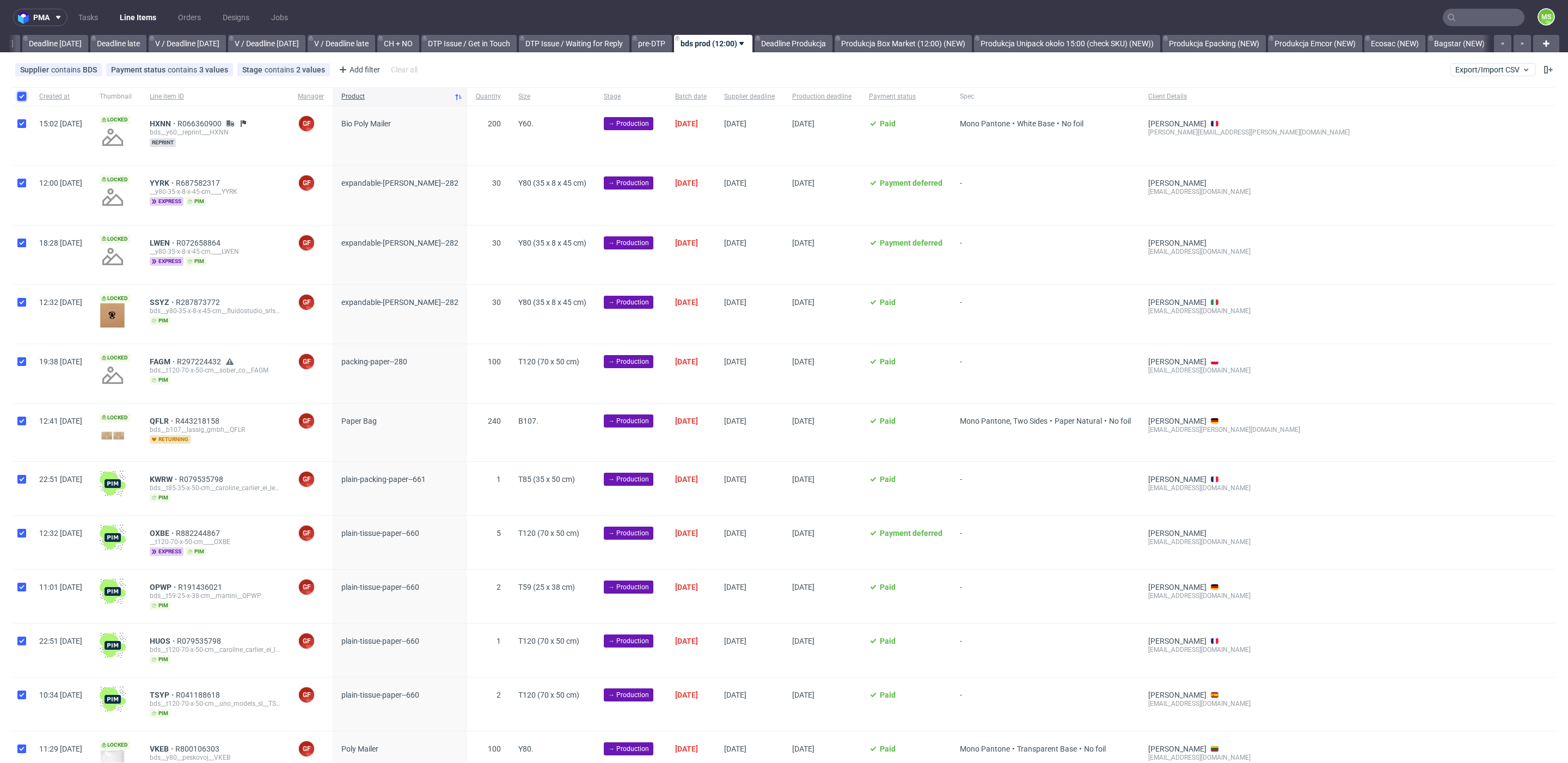
checkbox input "true"
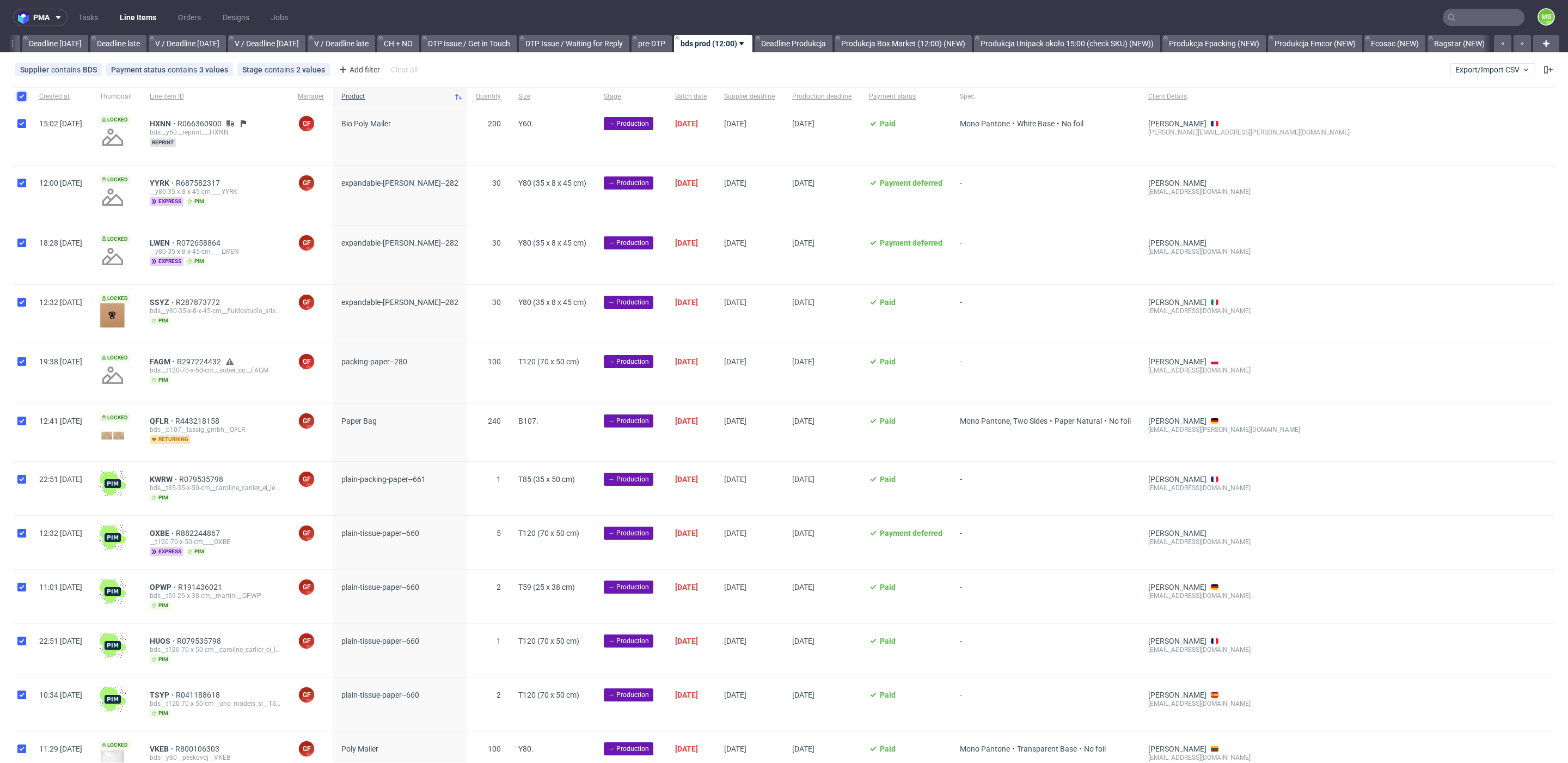
checkbox input "true"
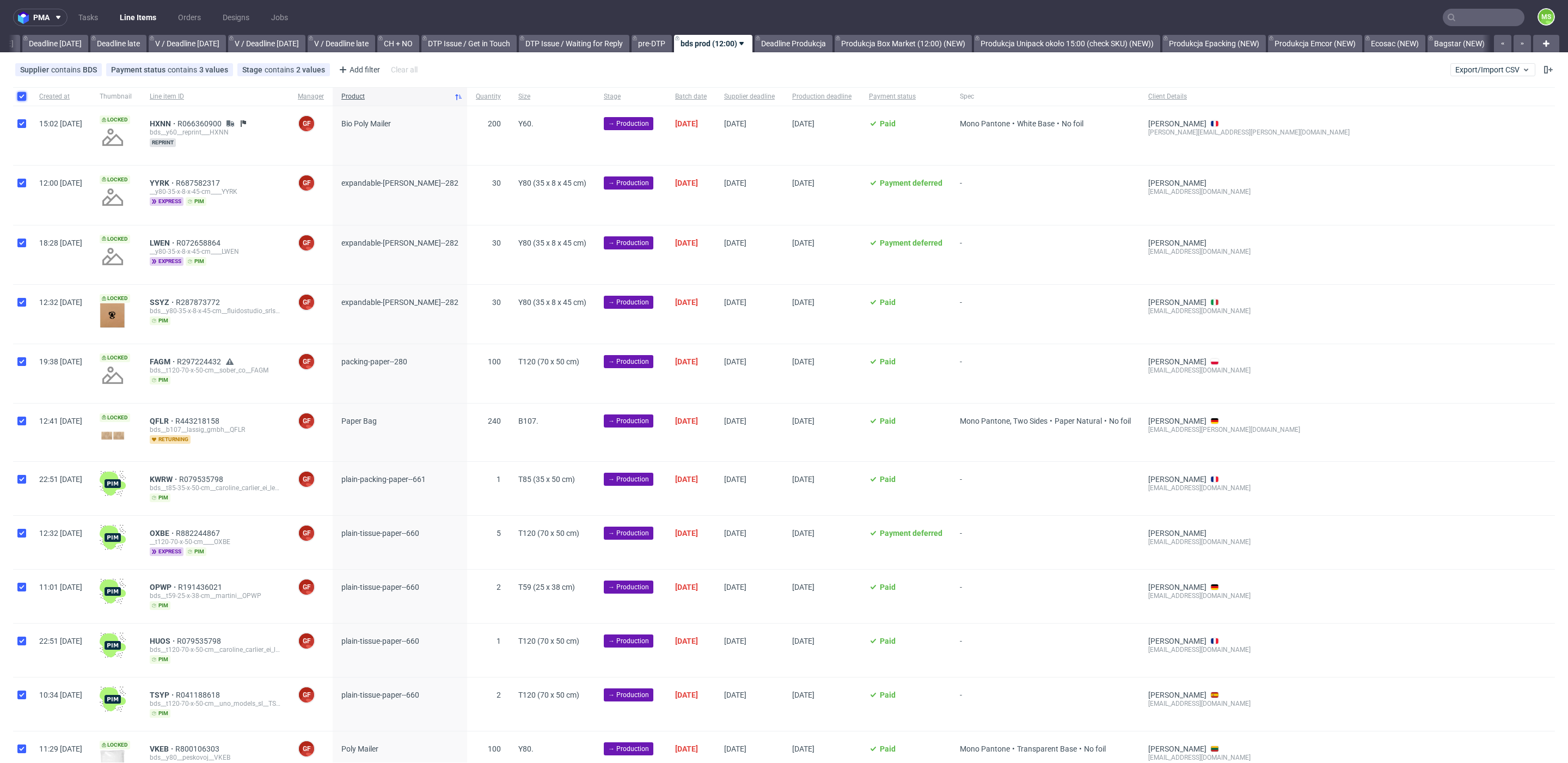
checkbox input "true"
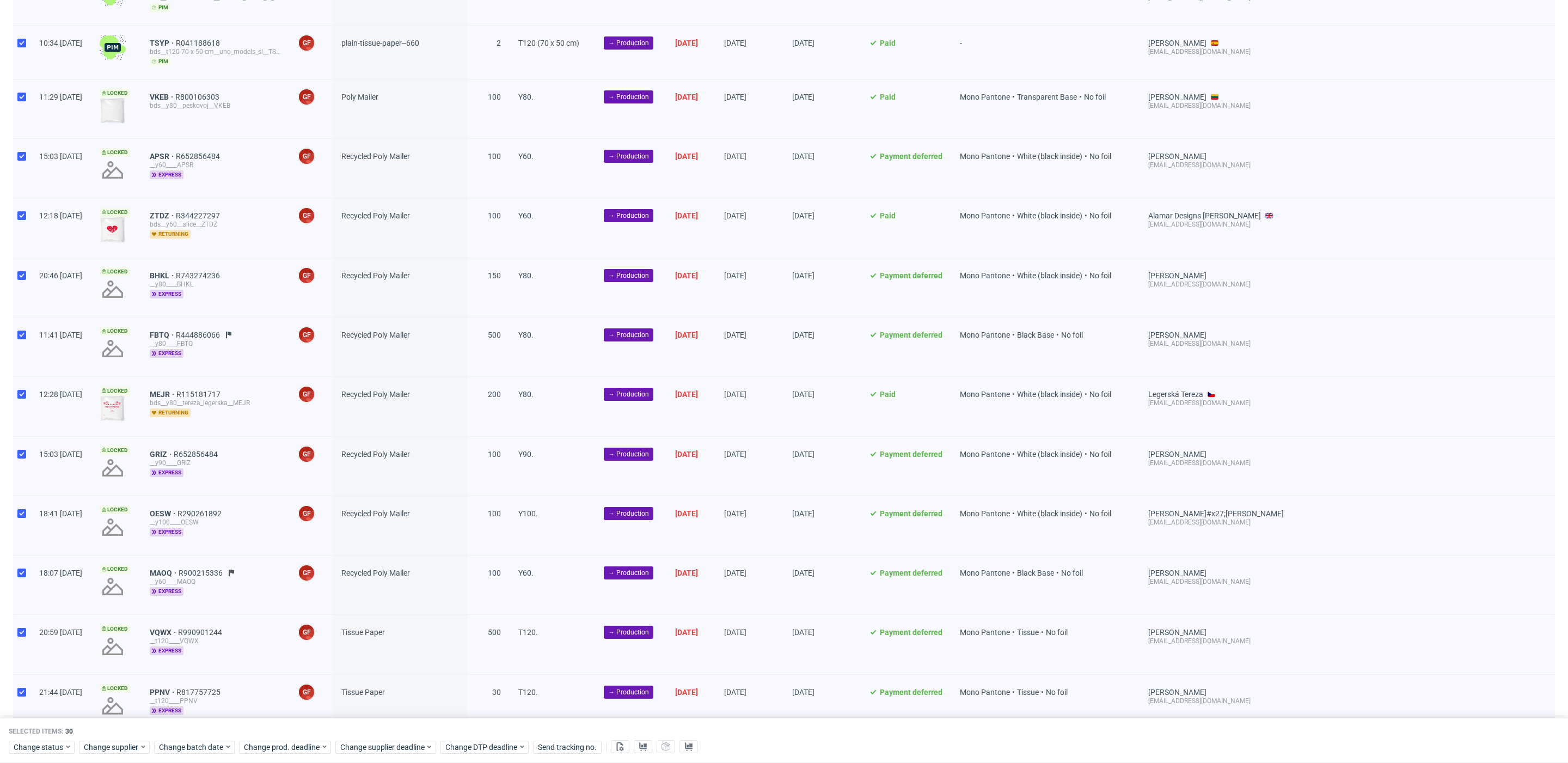
scroll to position [690, 0]
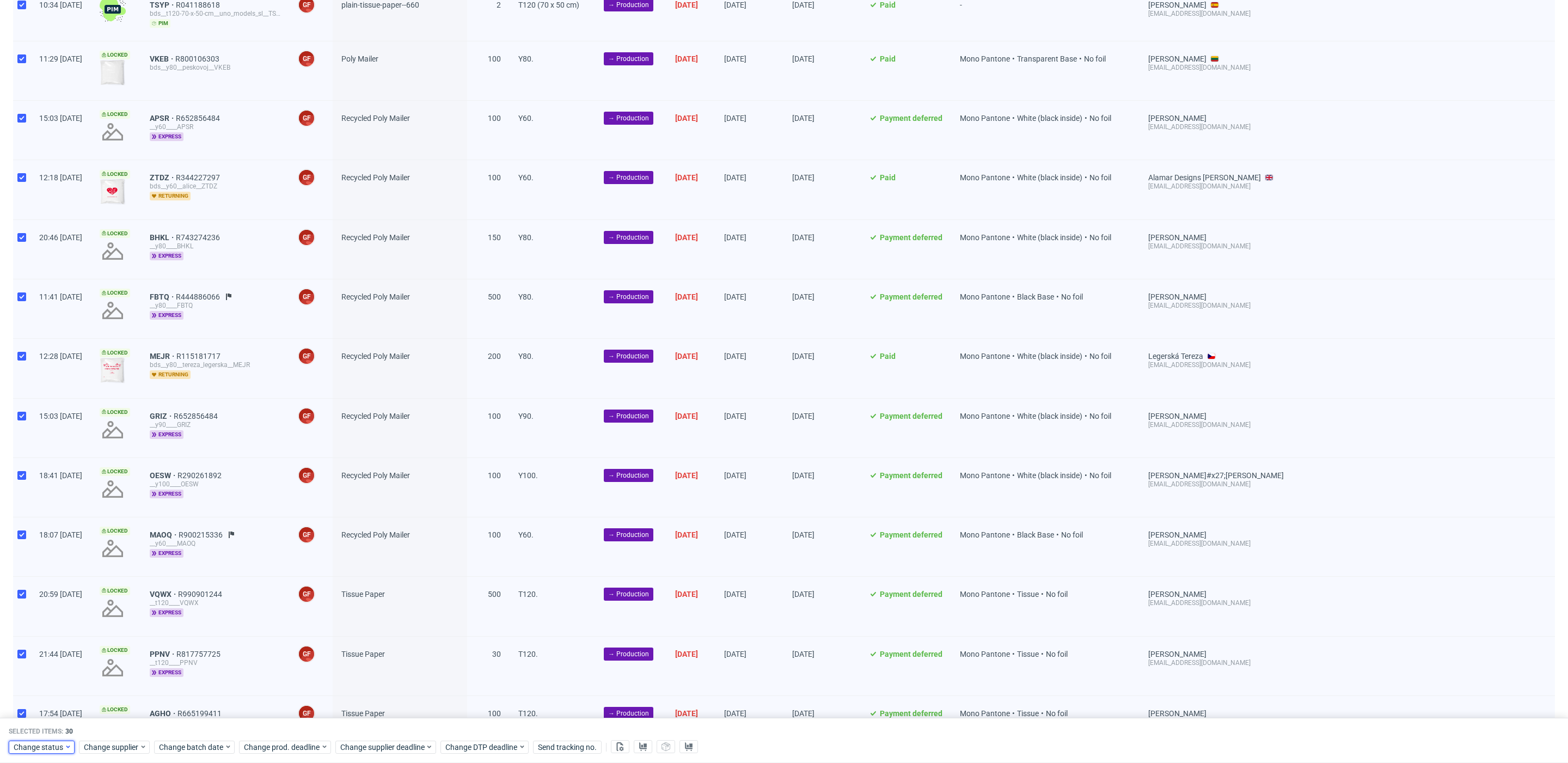
drag, startPoint x: 43, startPoint y: 740, endPoint x: 45, endPoint y: 746, distance: 6.3
click at [43, 741] on div "Change status" at bounding box center [42, 747] width 66 height 13
click at [45, 621] on span "In Production" at bounding box center [40, 623] width 55 height 15
click at [116, 723] on span "Save" at bounding box center [124, 725] width 17 height 7
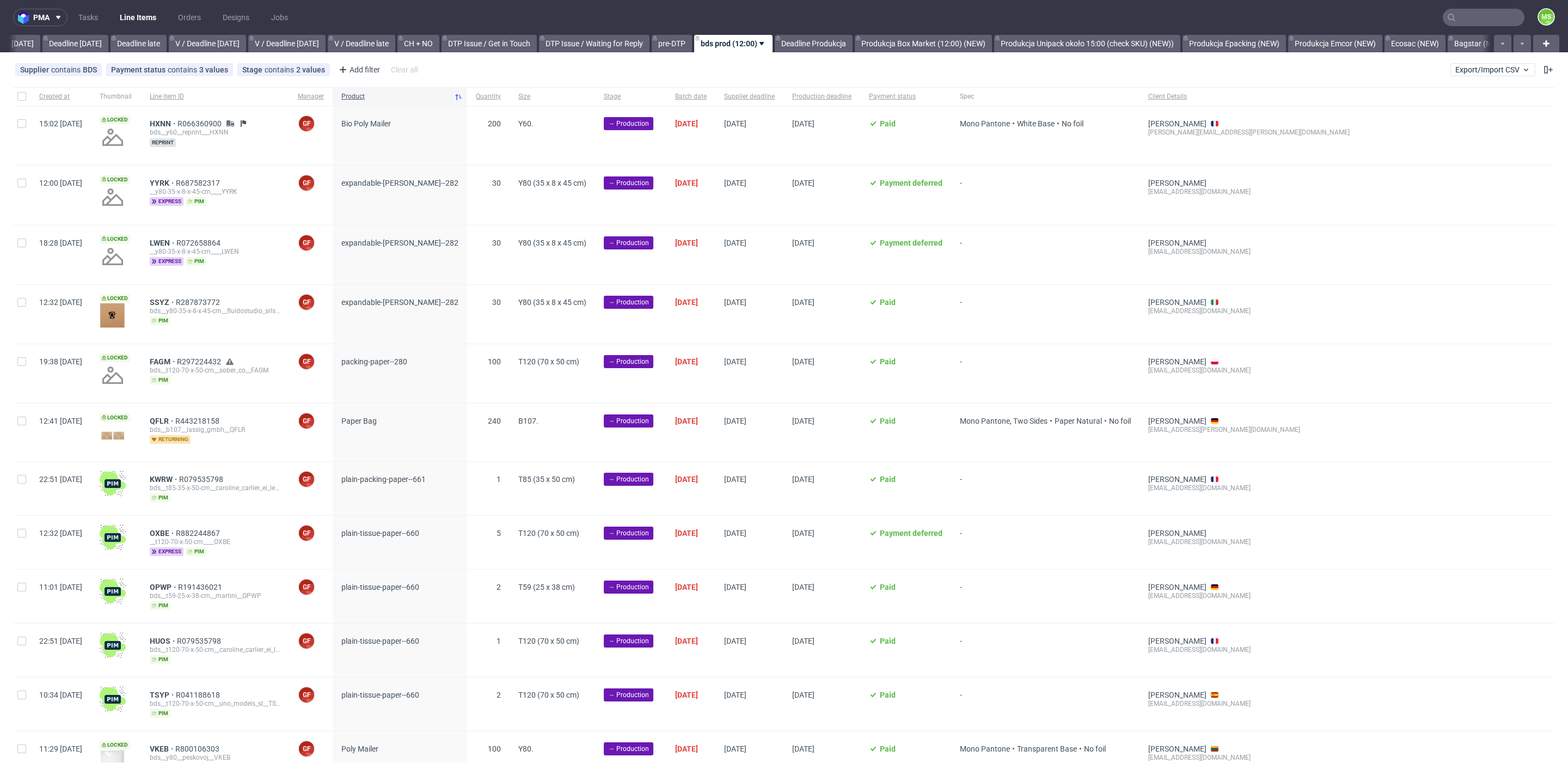
scroll to position [0, 1199]
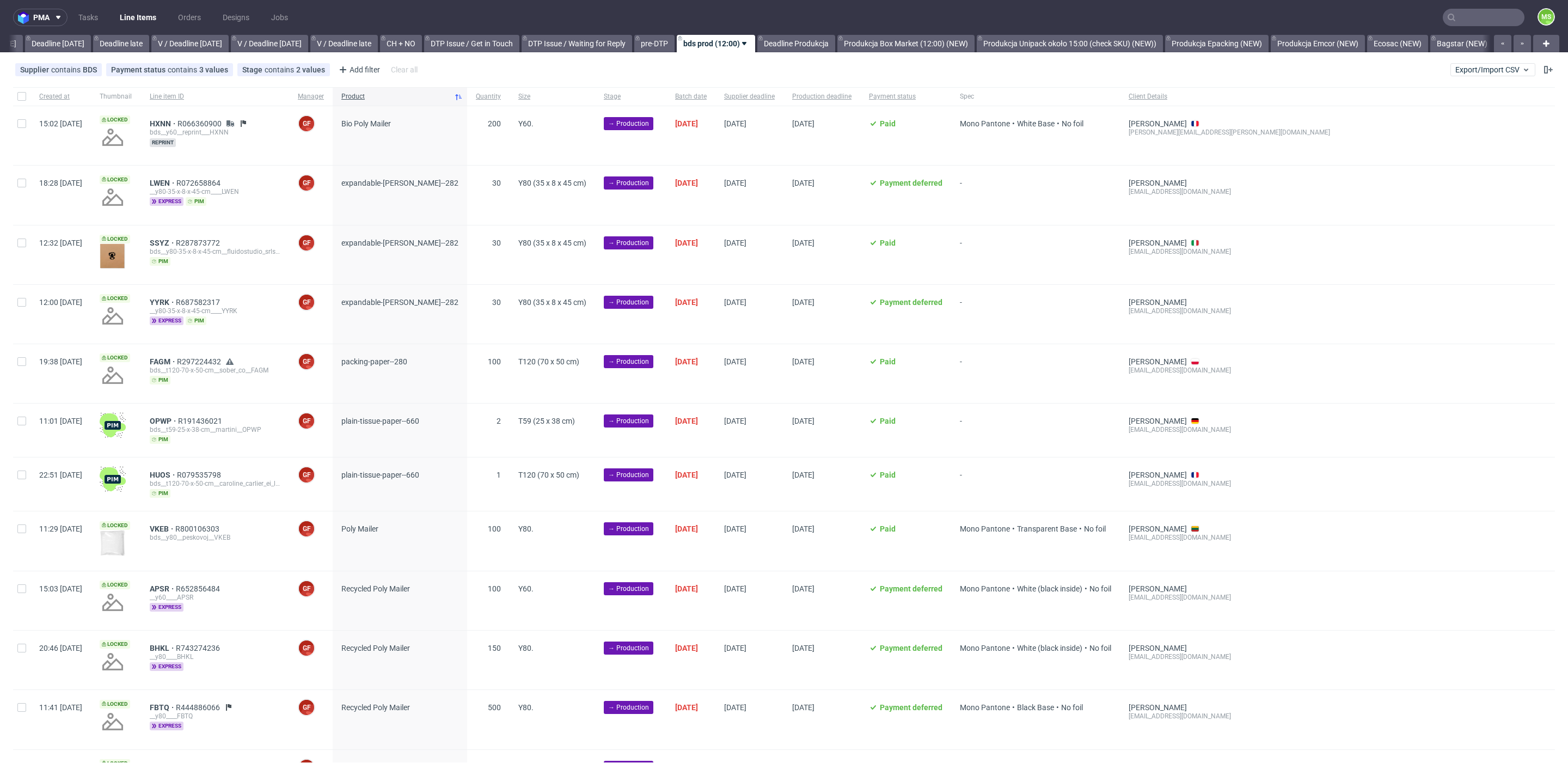
scroll to position [0, 1199]
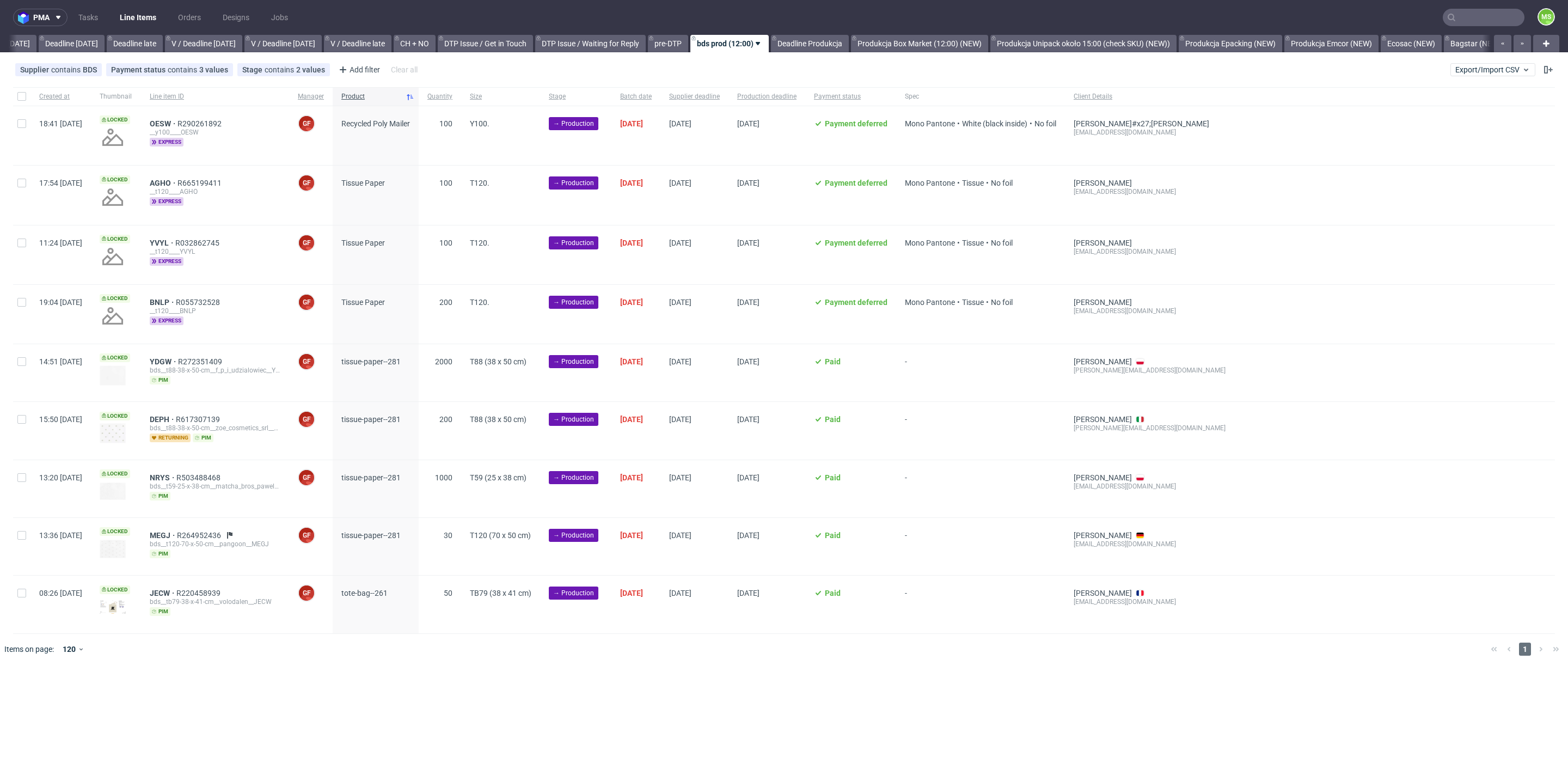
scroll to position [0, 1193]
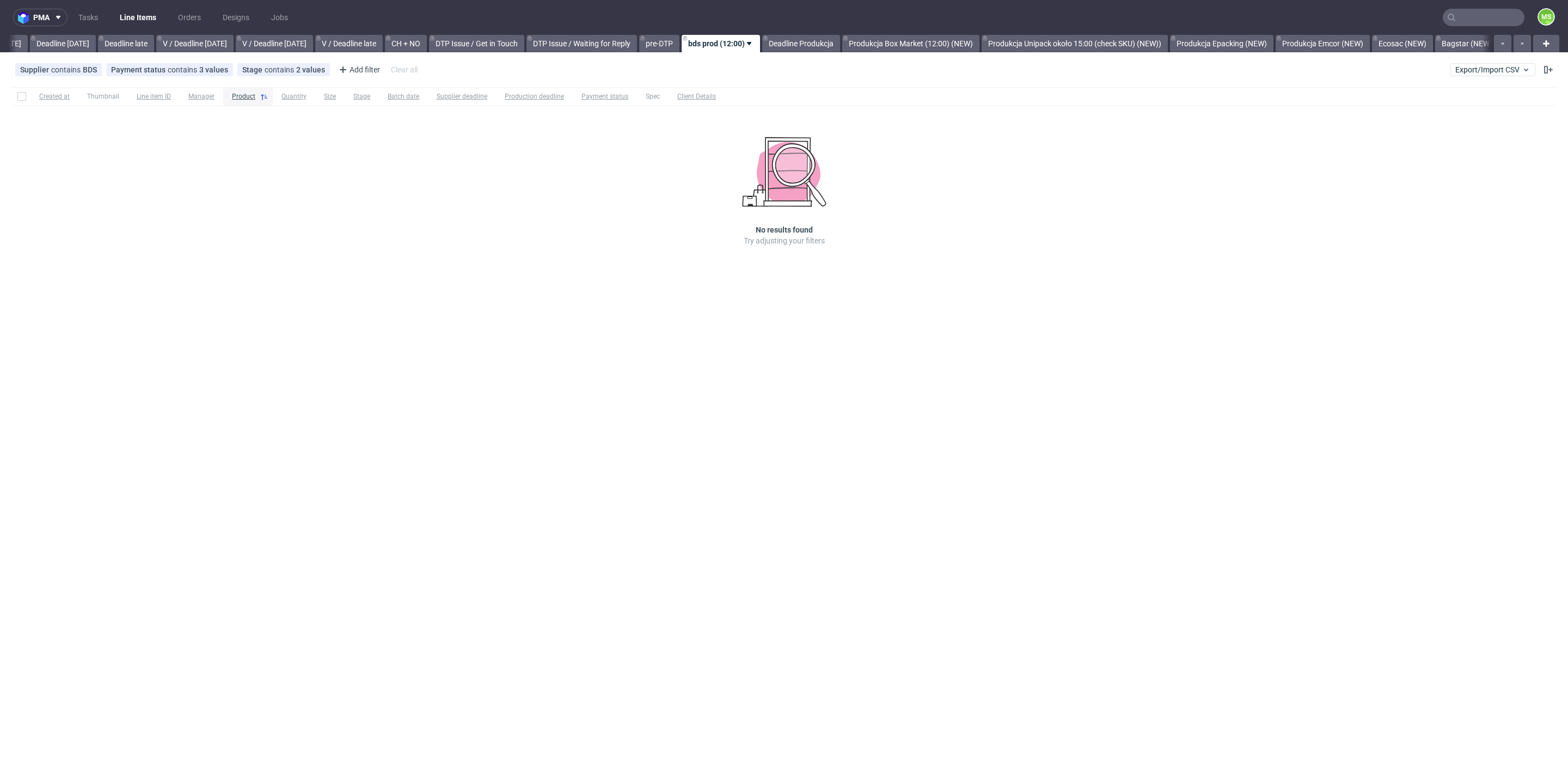
scroll to position [0, 1193]
click at [924, 48] on link "Produkcja Box Market (12:00) (NEW)" at bounding box center [910, 44] width 137 height 18
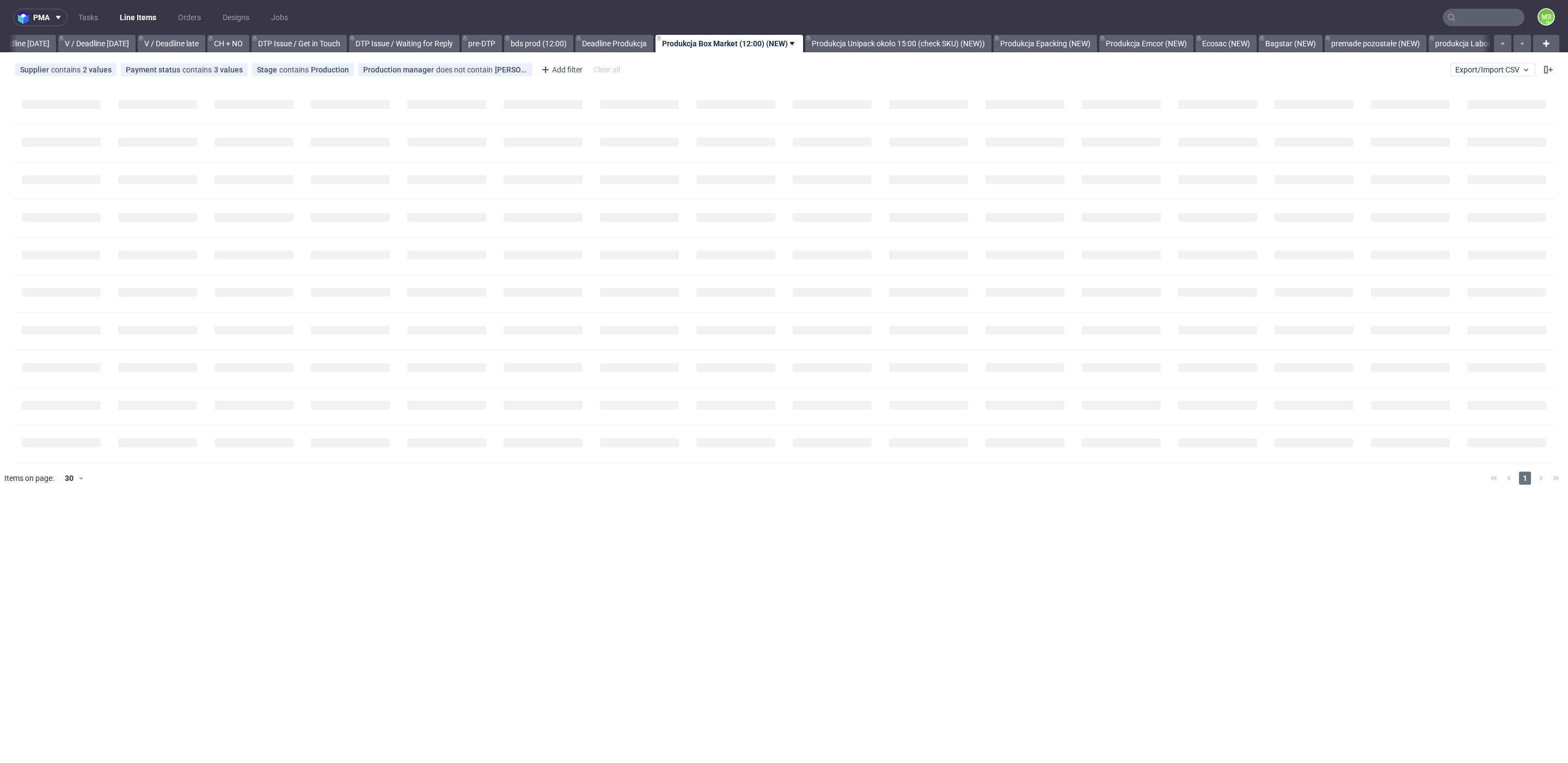
scroll to position [0, 1379]
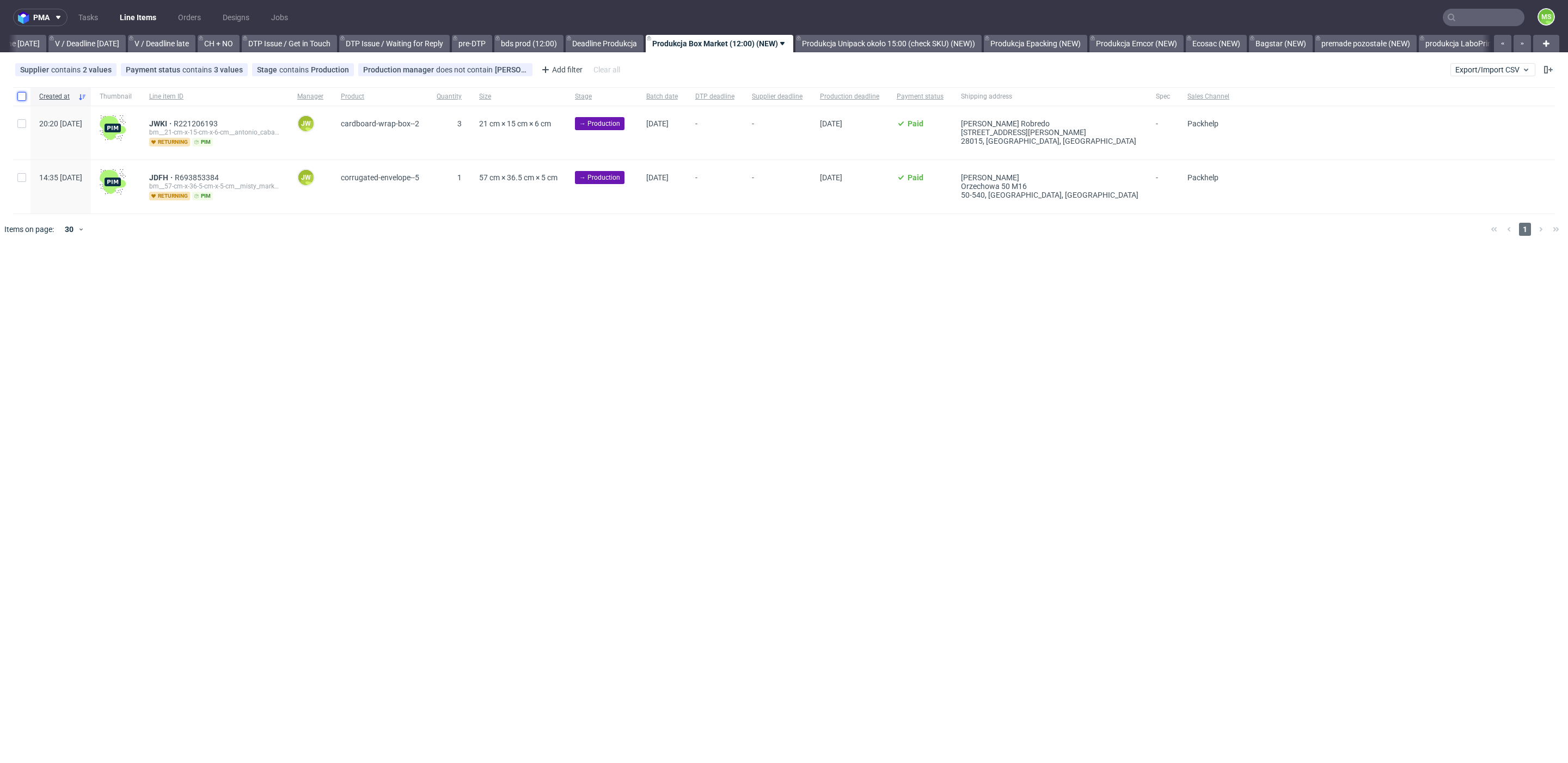
click at [24, 99] on input "checkbox" at bounding box center [22, 97] width 9 height 9
checkbox input "true"
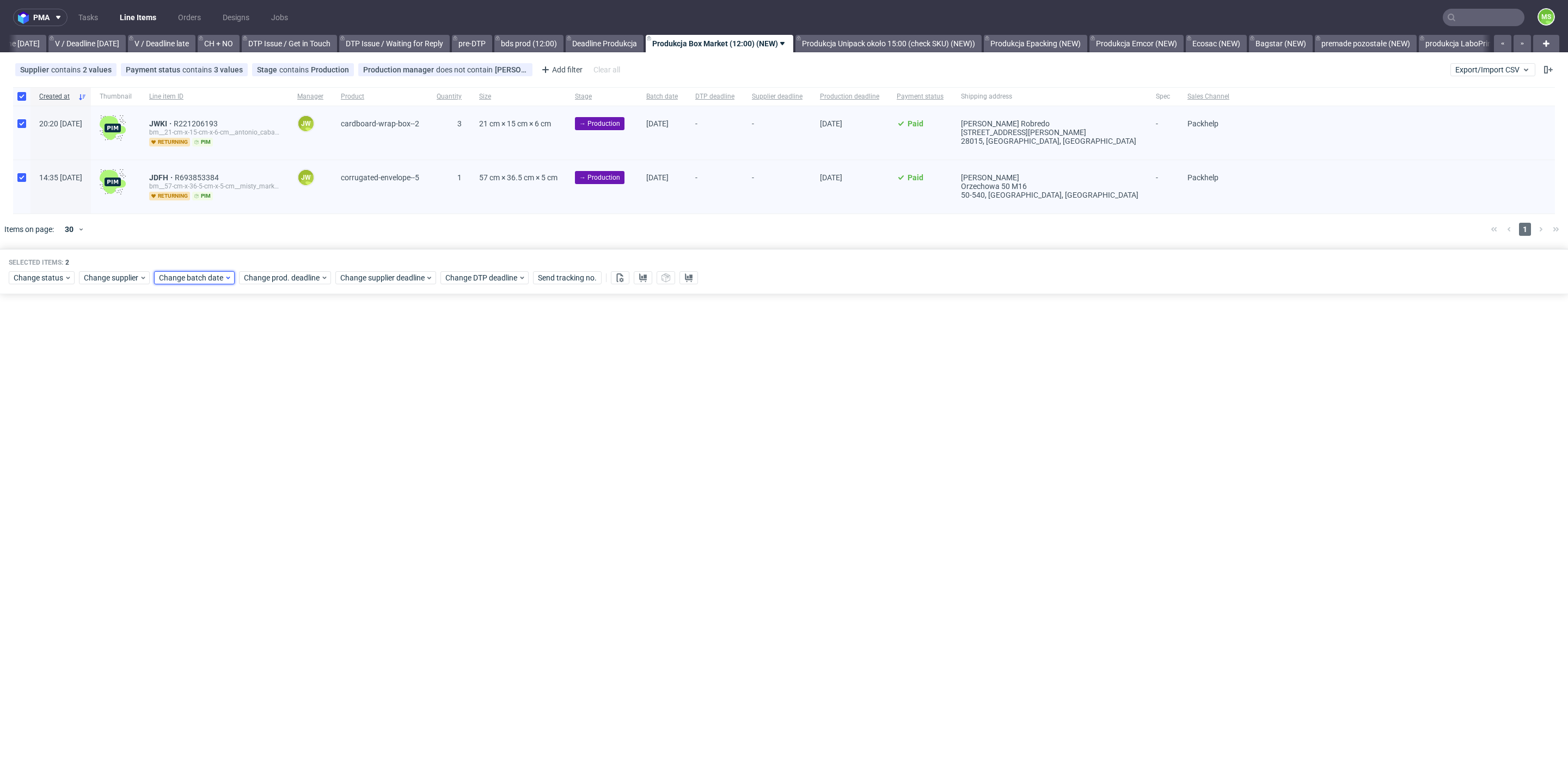
click at [173, 272] on span "Change batch date" at bounding box center [191, 277] width 65 height 11
click at [235, 362] on section "31 1 2 3 4 5 6 7 8 9 10 11 12 13 14 15 16 17 18 19 20 21 22 23 24 25 26 27 28 2…" at bounding box center [227, 386] width 122 height 96
drag, startPoint x: 229, startPoint y: 361, endPoint x: 275, endPoint y: 448, distance: 98.4
click at [231, 365] on span "10" at bounding box center [227, 365] width 9 height 11
drag, startPoint x: 284, startPoint y: 459, endPoint x: 300, endPoint y: 347, distance: 113.1
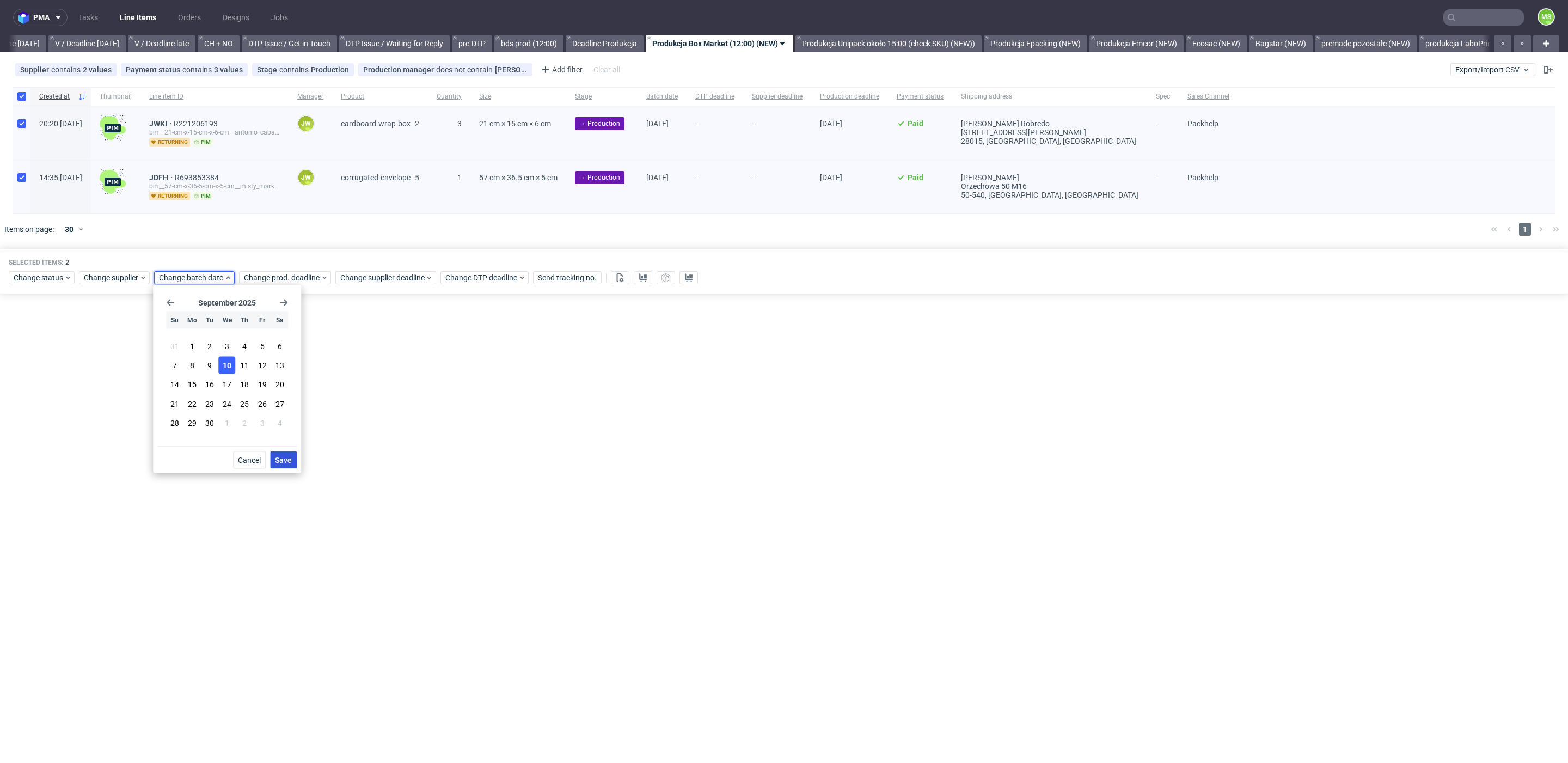
click at [284, 456] on span "Save" at bounding box center [283, 460] width 17 height 7
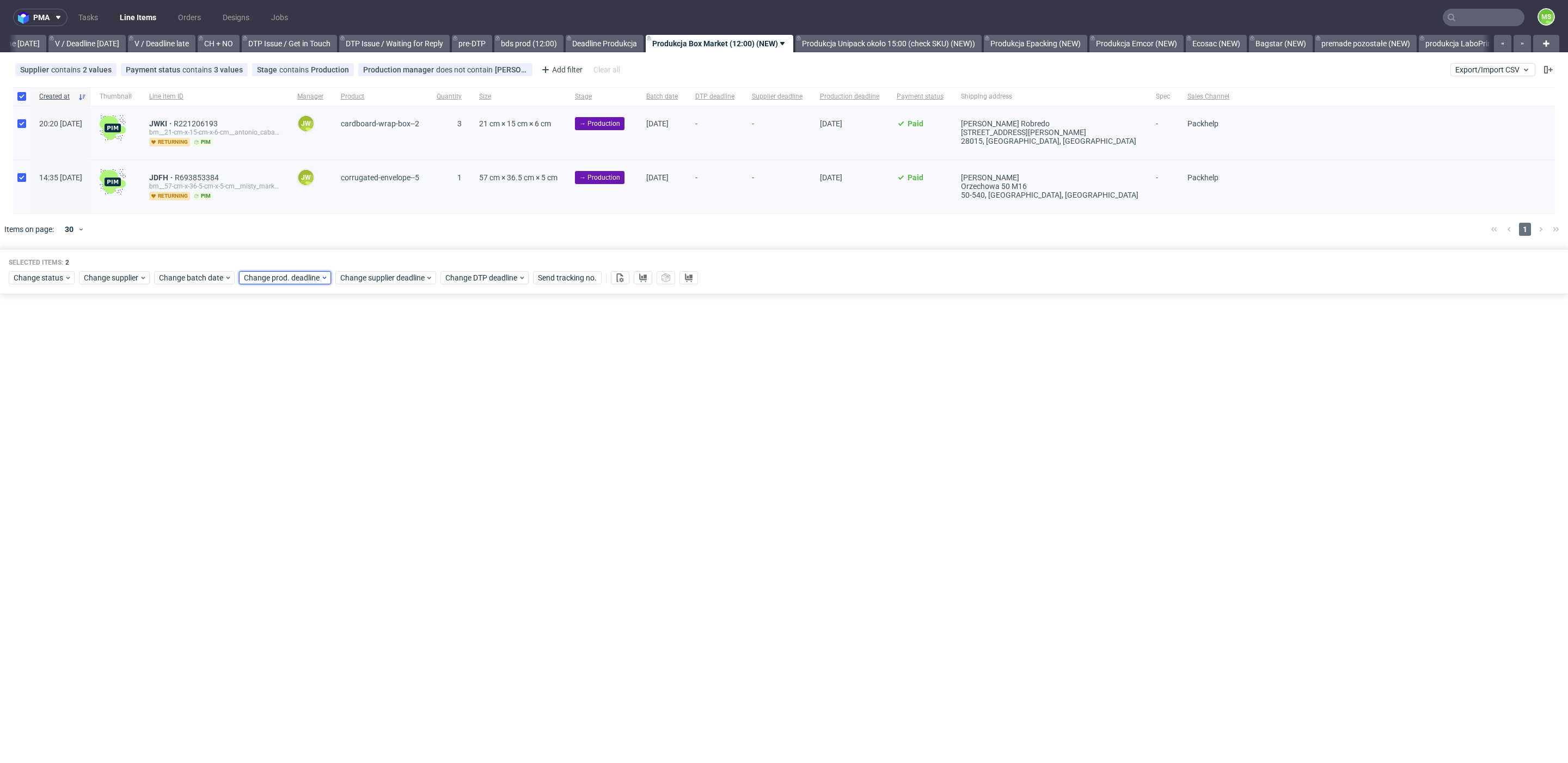
drag, startPoint x: 299, startPoint y: 275, endPoint x: 303, endPoint y: 282, distance: 8.1
click at [299, 276] on span "Change prod. deadline" at bounding box center [282, 277] width 77 height 11
click at [331, 357] on button "11" at bounding box center [328, 366] width 17 height 18
drag, startPoint x: 366, startPoint y: 459, endPoint x: 385, endPoint y: 373, distance: 88.1
click at [367, 459] on span "Save" at bounding box center [367, 460] width 17 height 7
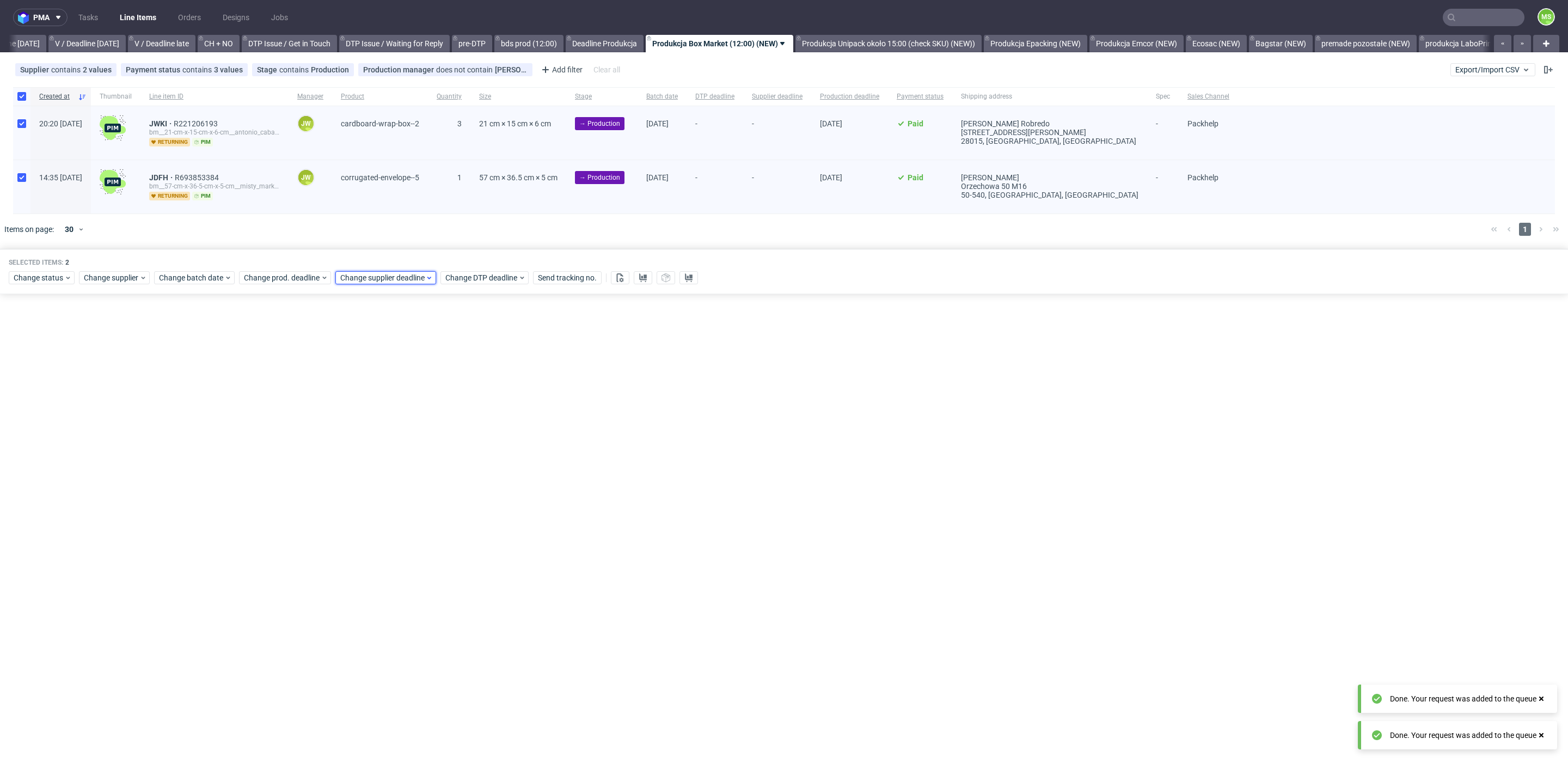
click at [393, 274] on span "Change supplier deadline" at bounding box center [382, 277] width 85 height 11
drag, startPoint x: 425, startPoint y: 368, endPoint x: 470, endPoint y: 453, distance: 96.2
click at [425, 368] on span "11" at bounding box center [425, 365] width 9 height 11
drag, startPoint x: 472, startPoint y: 461, endPoint x: 534, endPoint y: 372, distance: 108.5
click at [472, 459] on span "Save" at bounding box center [464, 460] width 17 height 7
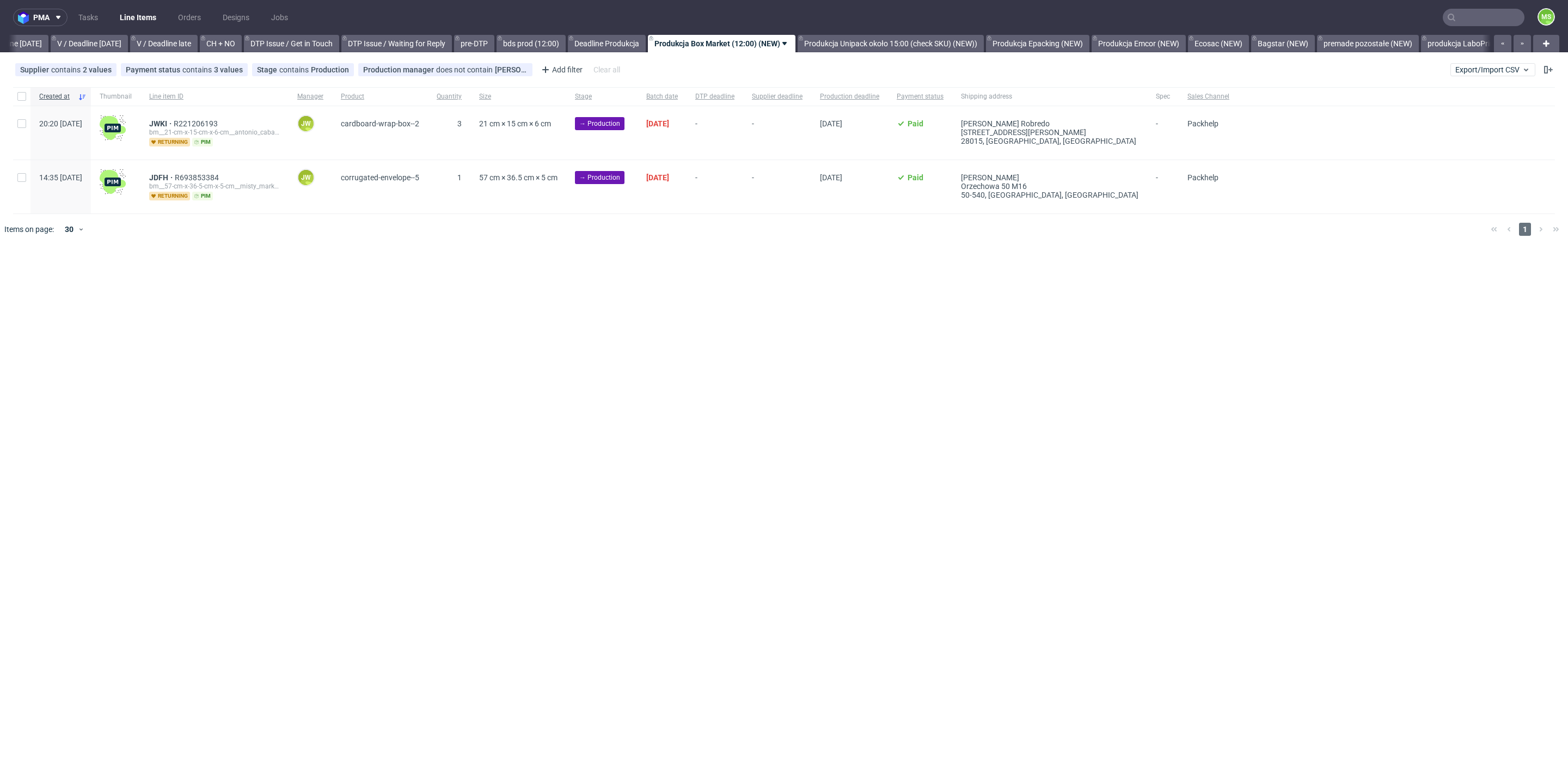
scroll to position [0, 1379]
click at [26, 98] on input "checkbox" at bounding box center [22, 97] width 9 height 9
checkbox input "true"
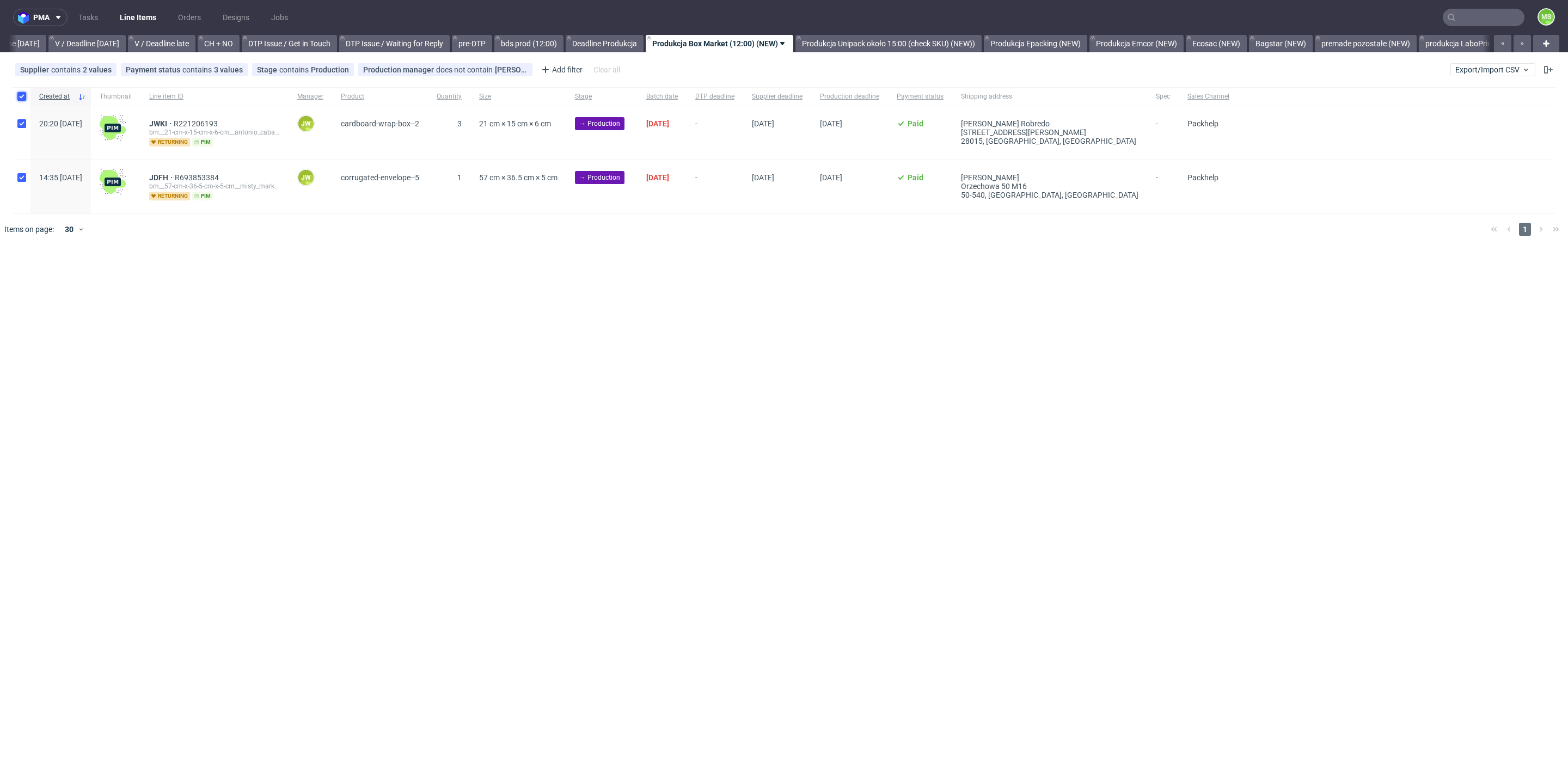
checkbox input "true"
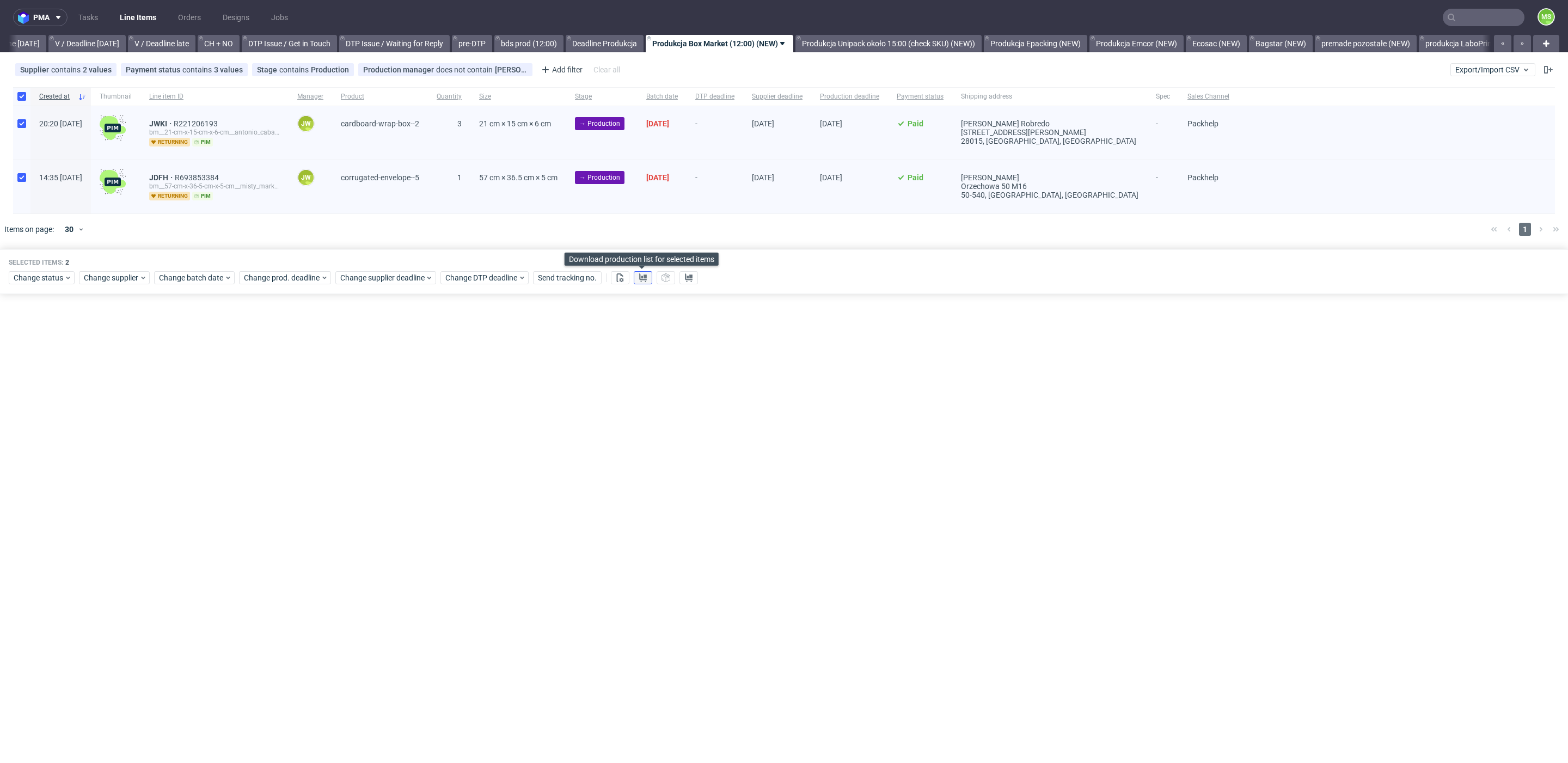
click at [647, 279] on button at bounding box center [643, 278] width 18 height 13
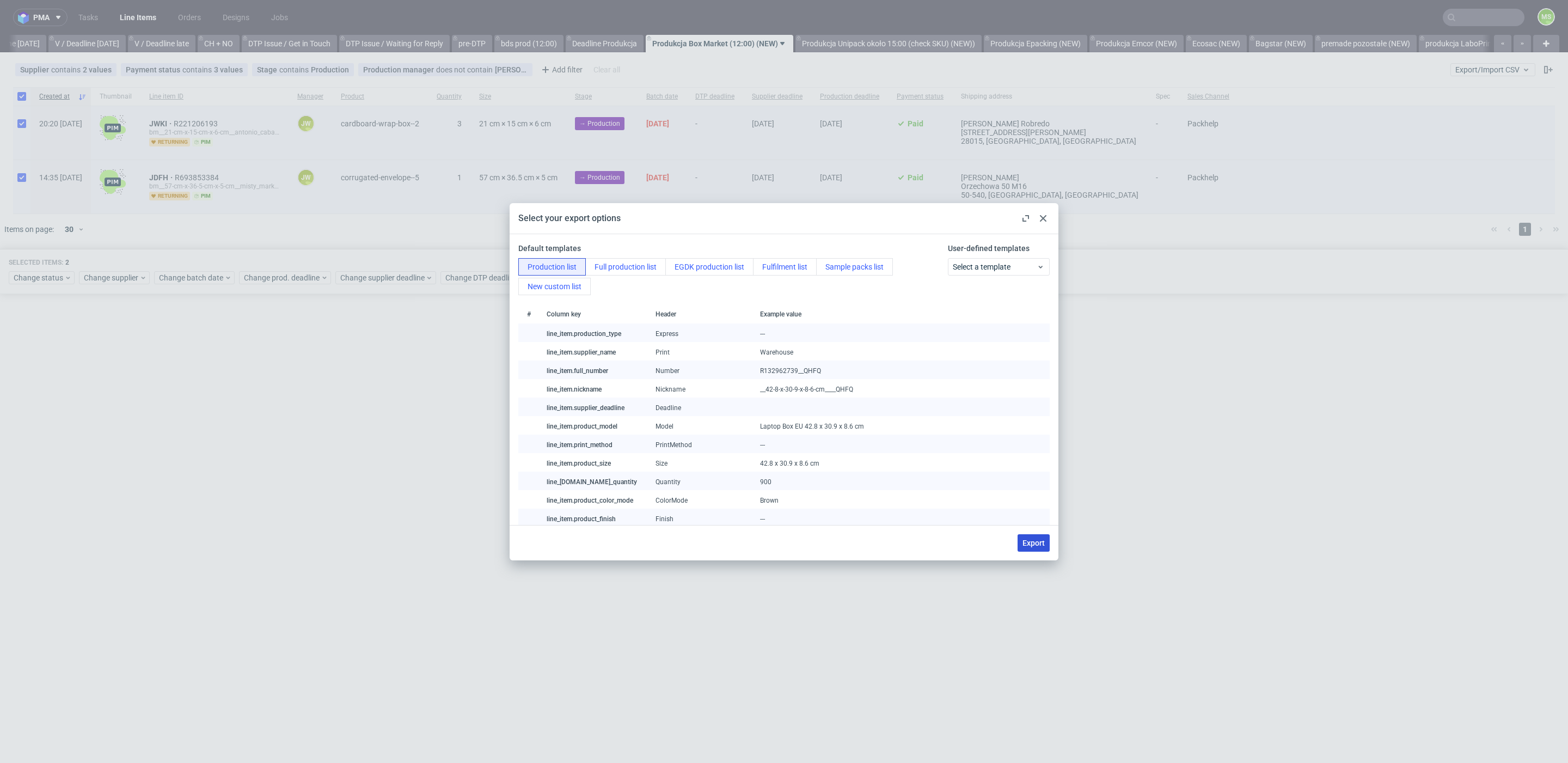
click at [1036, 544] on span "Export" at bounding box center [1033, 543] width 23 height 7
checkbox input "false"
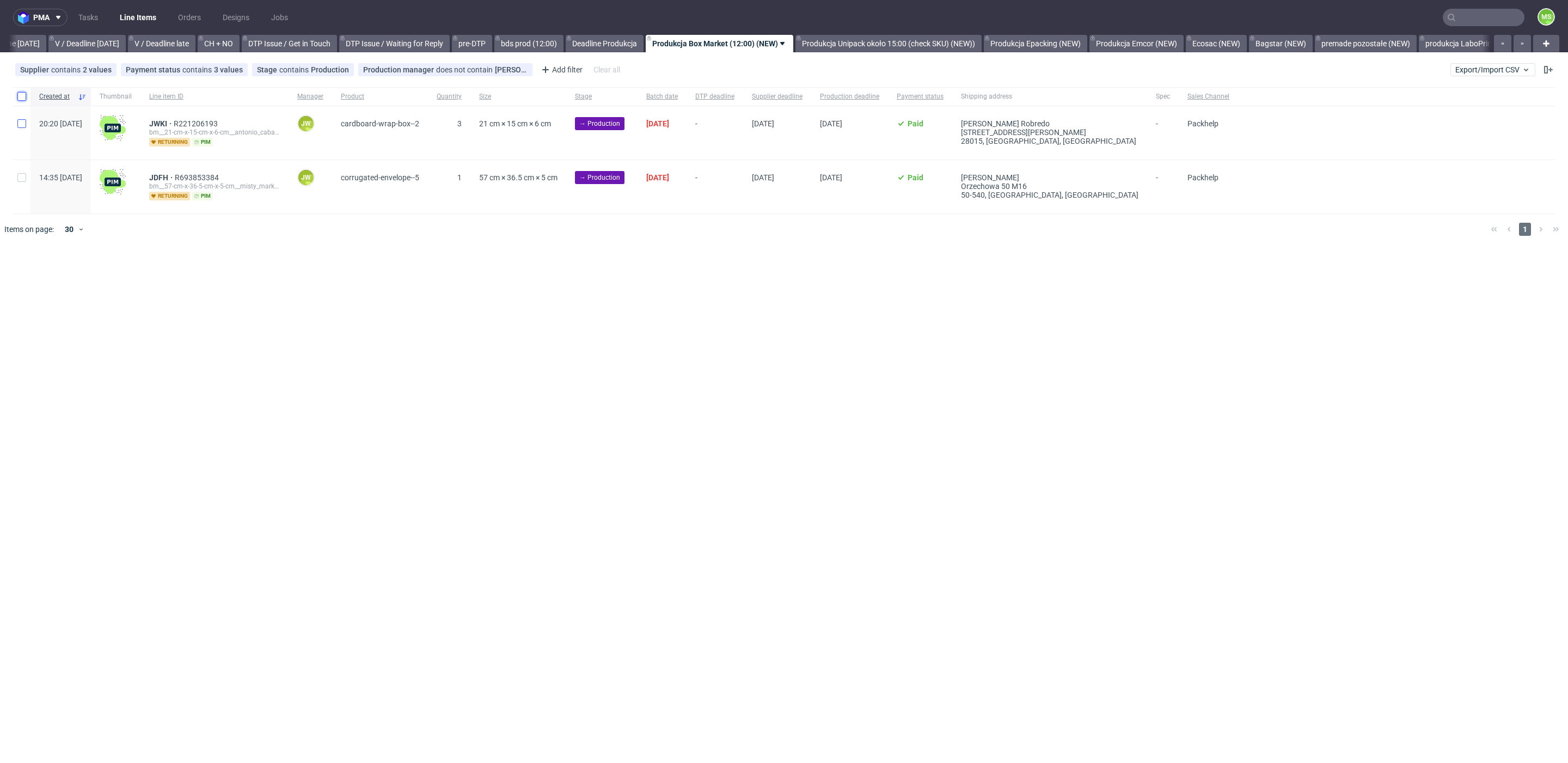
drag, startPoint x: 23, startPoint y: 97, endPoint x: 18, endPoint y: 126, distance: 29.4
click at [23, 97] on input "checkbox" at bounding box center [22, 97] width 9 height 9
checkbox input "true"
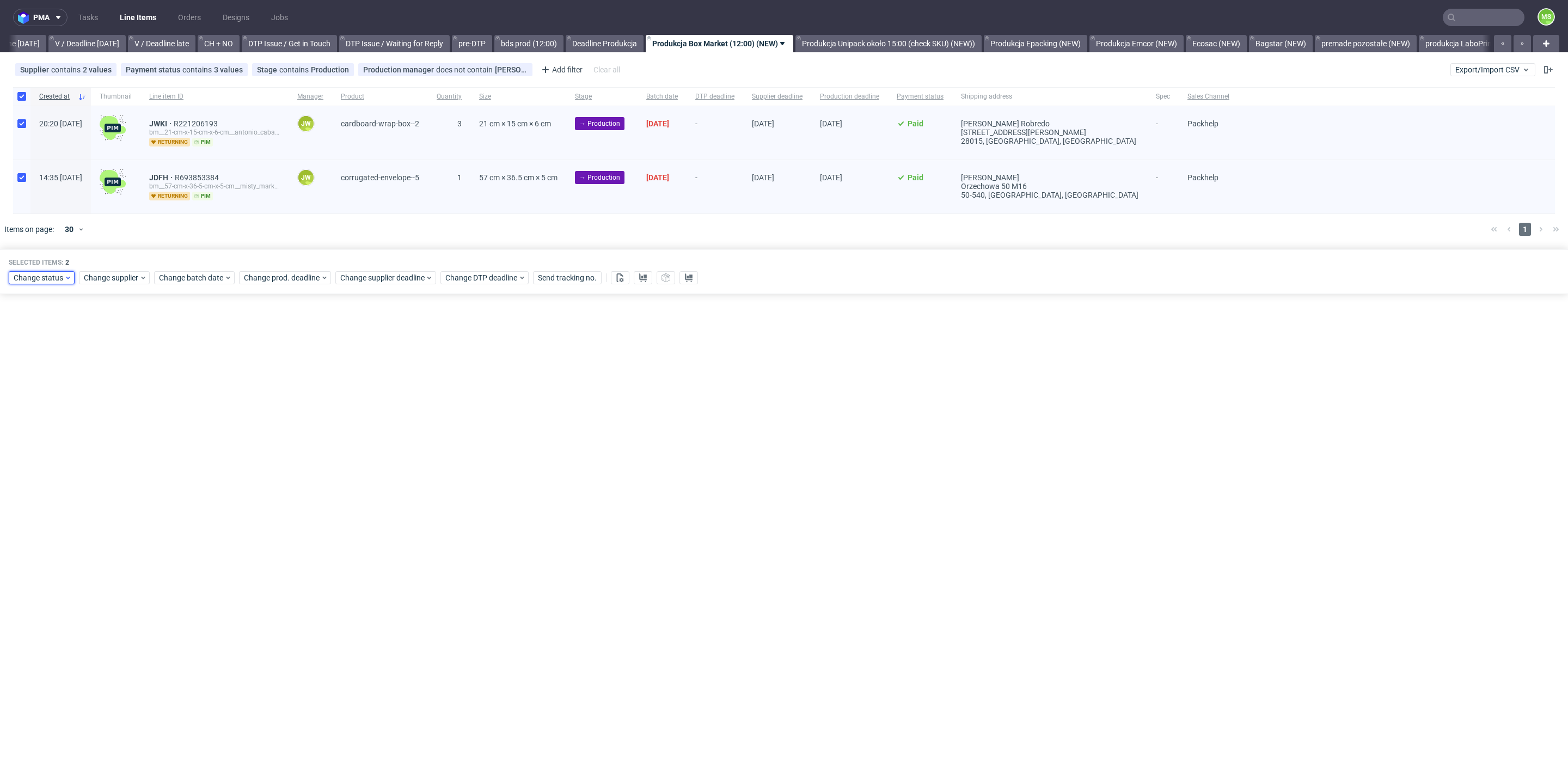
click at [22, 272] on span "Change status" at bounding box center [39, 277] width 50 height 11
click at [81, 335] on div "In Production" at bounding box center [75, 336] width 124 height 15
click at [116, 436] on span "Save" at bounding box center [124, 437] width 17 height 7
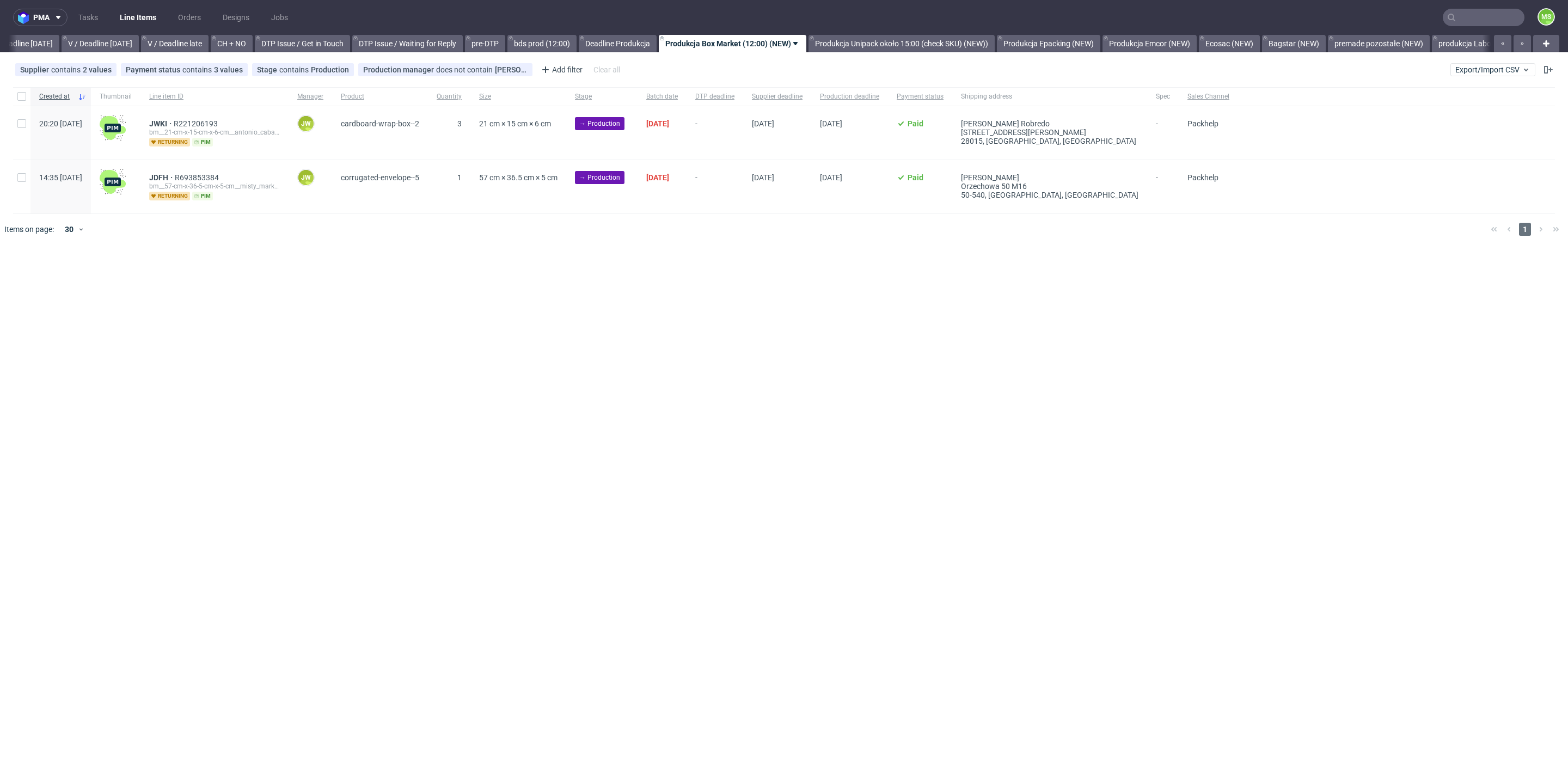
scroll to position [0, 1379]
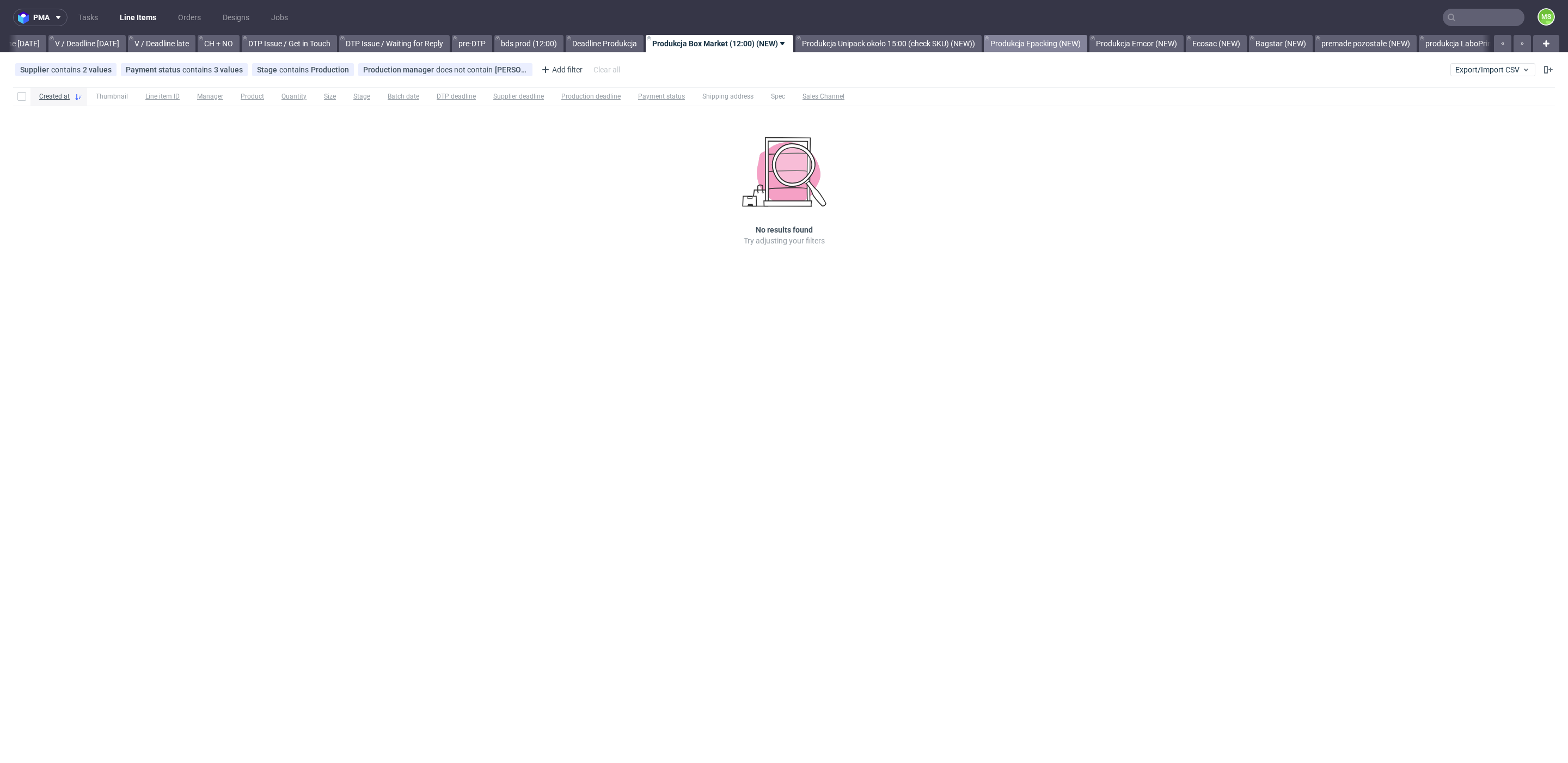
drag, startPoint x: 911, startPoint y: 40, endPoint x: 1025, endPoint y: 46, distance: 114.2
click at [912, 40] on link "Produkcja Unipack około 15:00 (check SKU) (NEW))" at bounding box center [889, 44] width 186 height 18
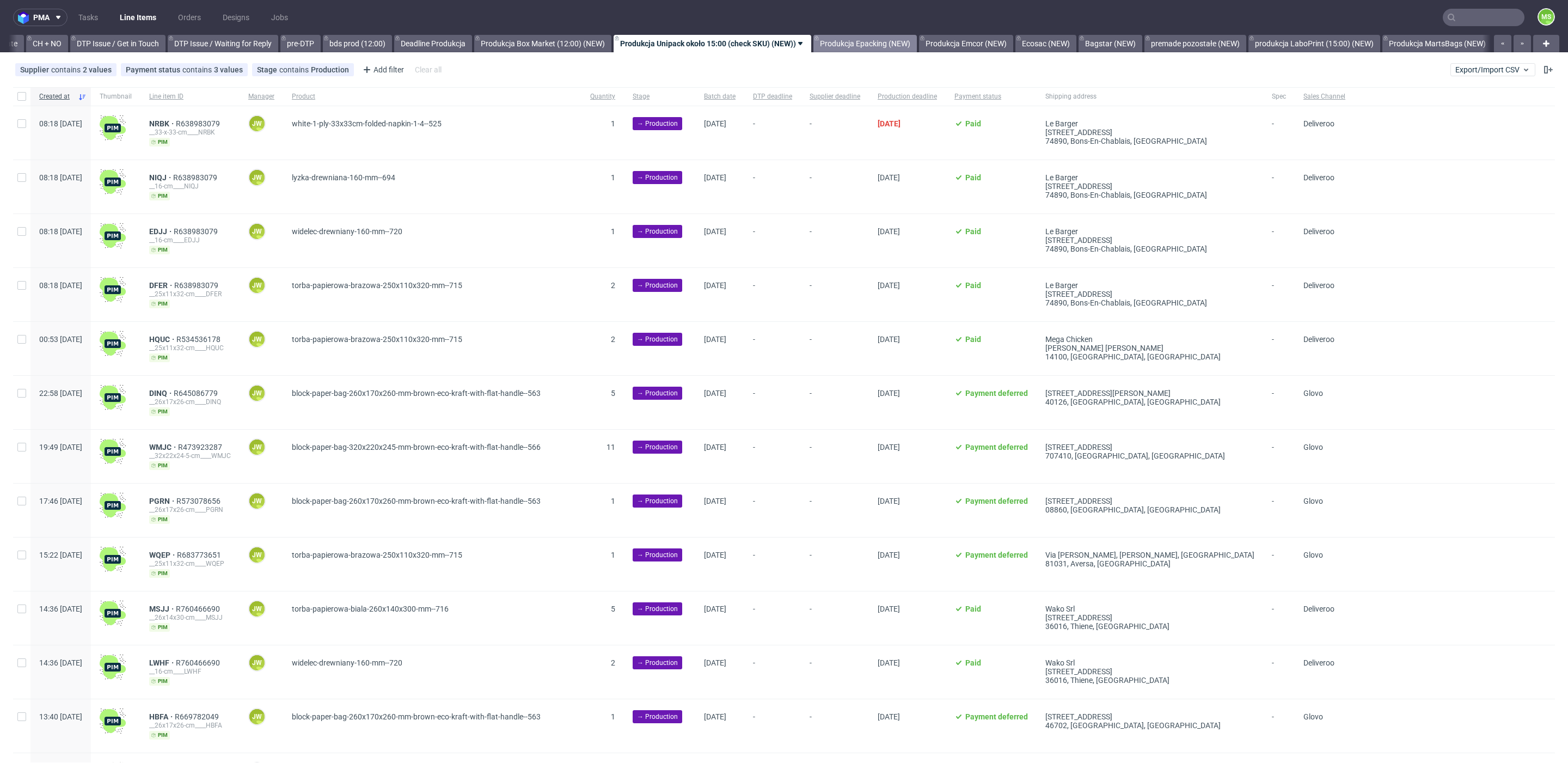
click at [904, 37] on link "Produkcja Epacking (NEW)" at bounding box center [864, 44] width 103 height 18
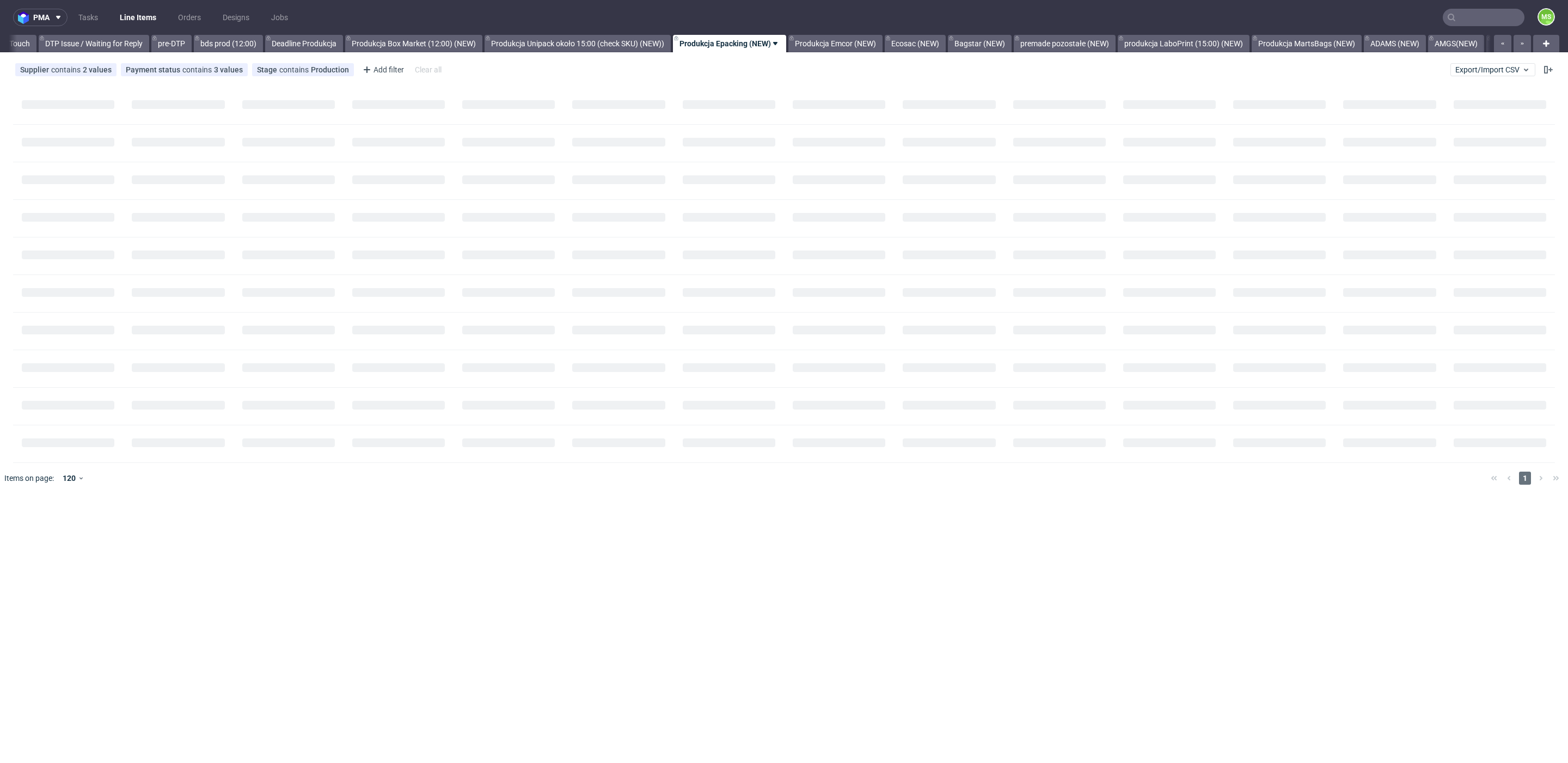
scroll to position [0, 1691]
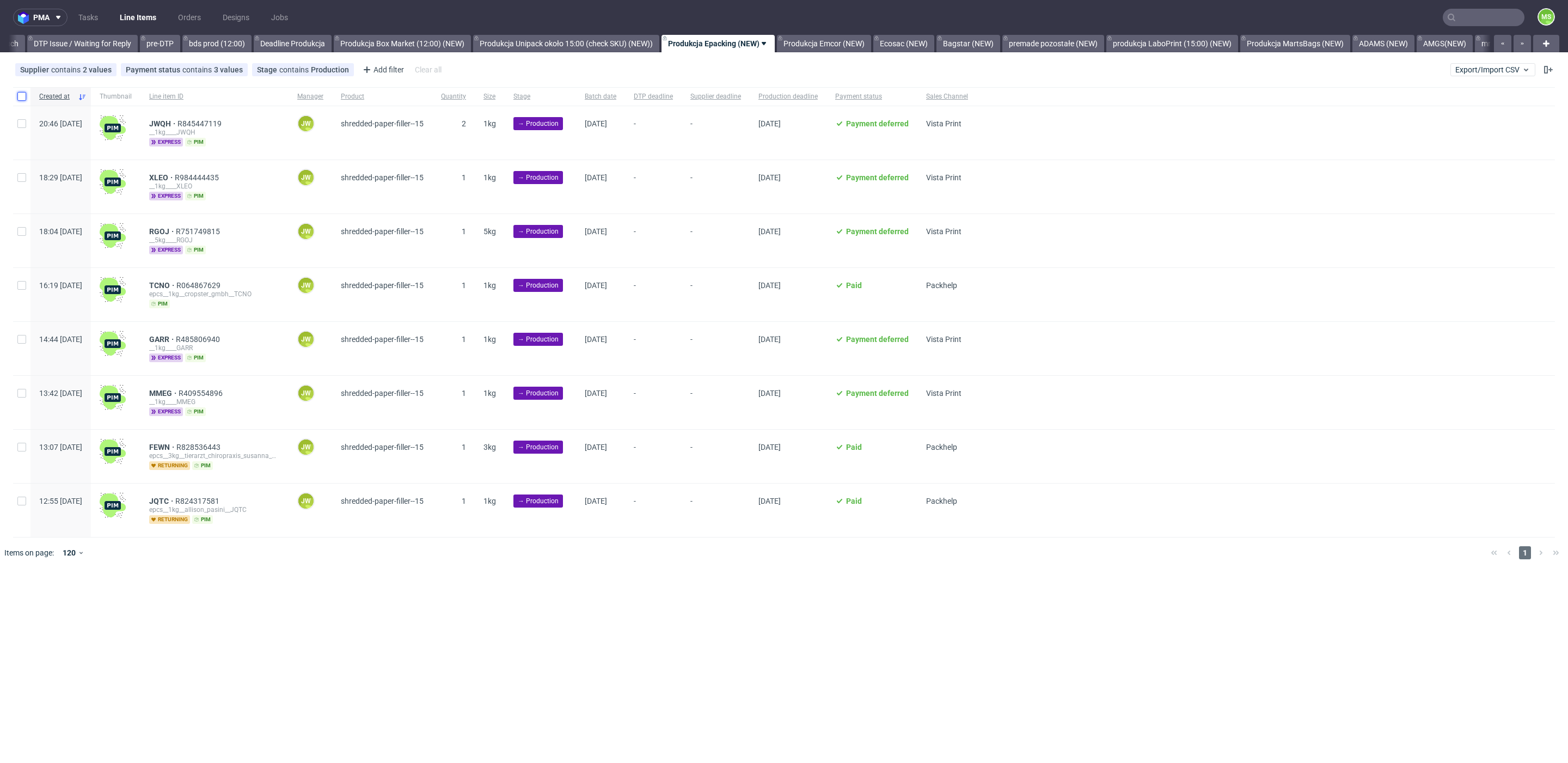
click at [20, 97] on input "checkbox" at bounding box center [22, 97] width 9 height 9
checkbox input "true"
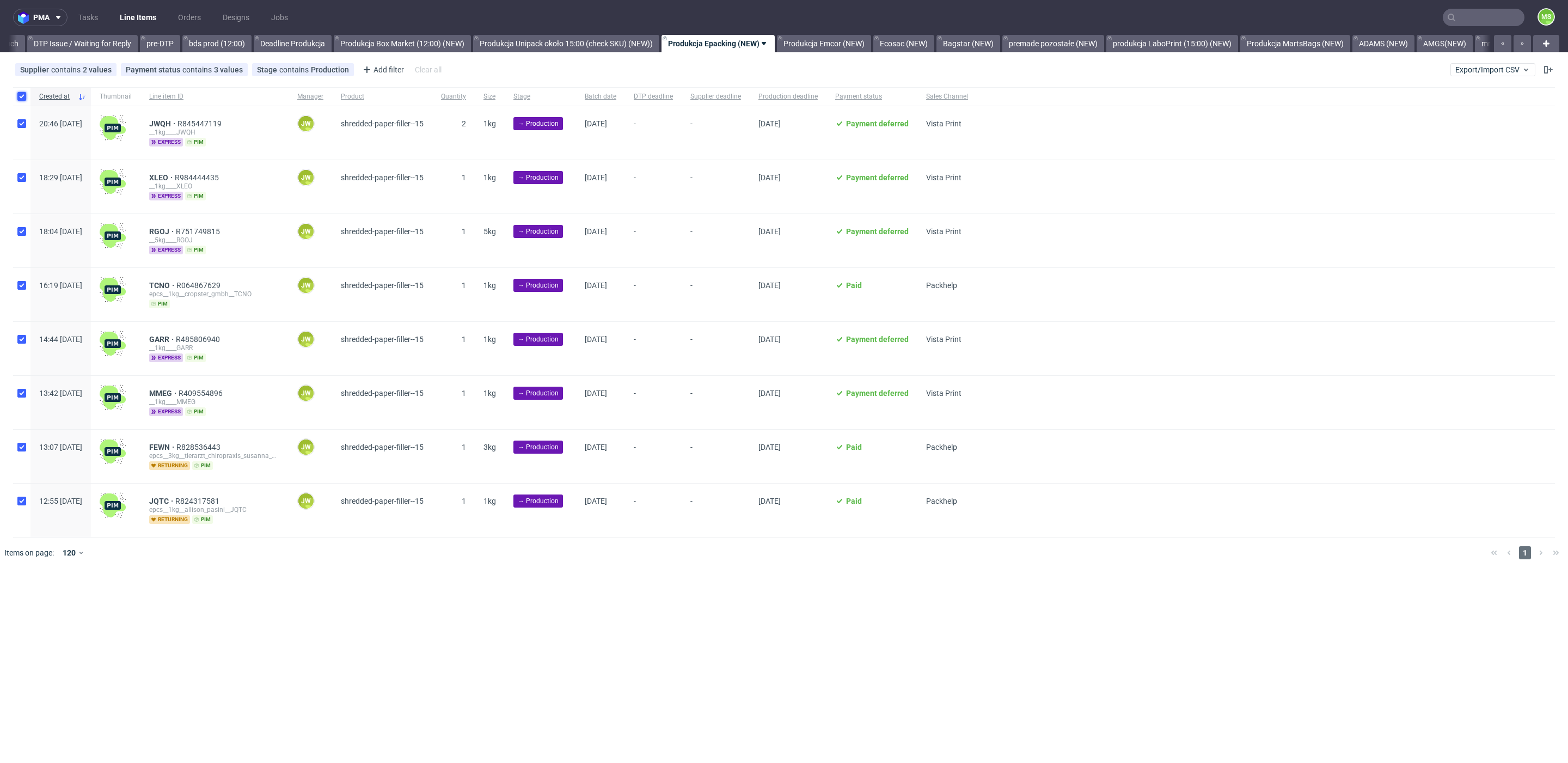
checkbox input "true"
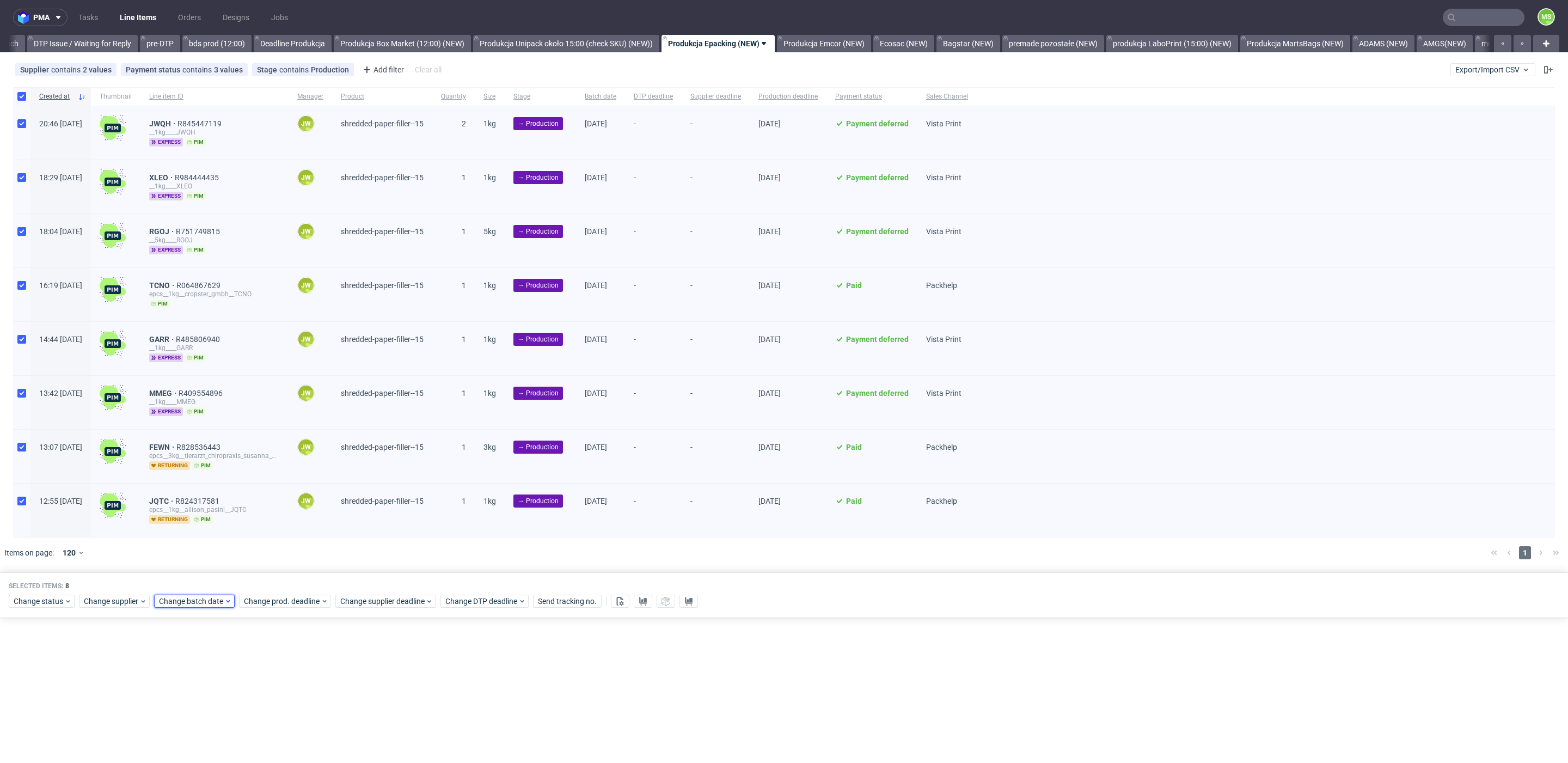
click at [187, 595] on span "Change batch date" at bounding box center [191, 601] width 65 height 11
click at [225, 484] on span "10" at bounding box center [227, 479] width 9 height 11
click at [282, 574] on span "Save" at bounding box center [283, 574] width 17 height 7
click at [295, 597] on span "Change prod. deadline" at bounding box center [282, 601] width 77 height 11
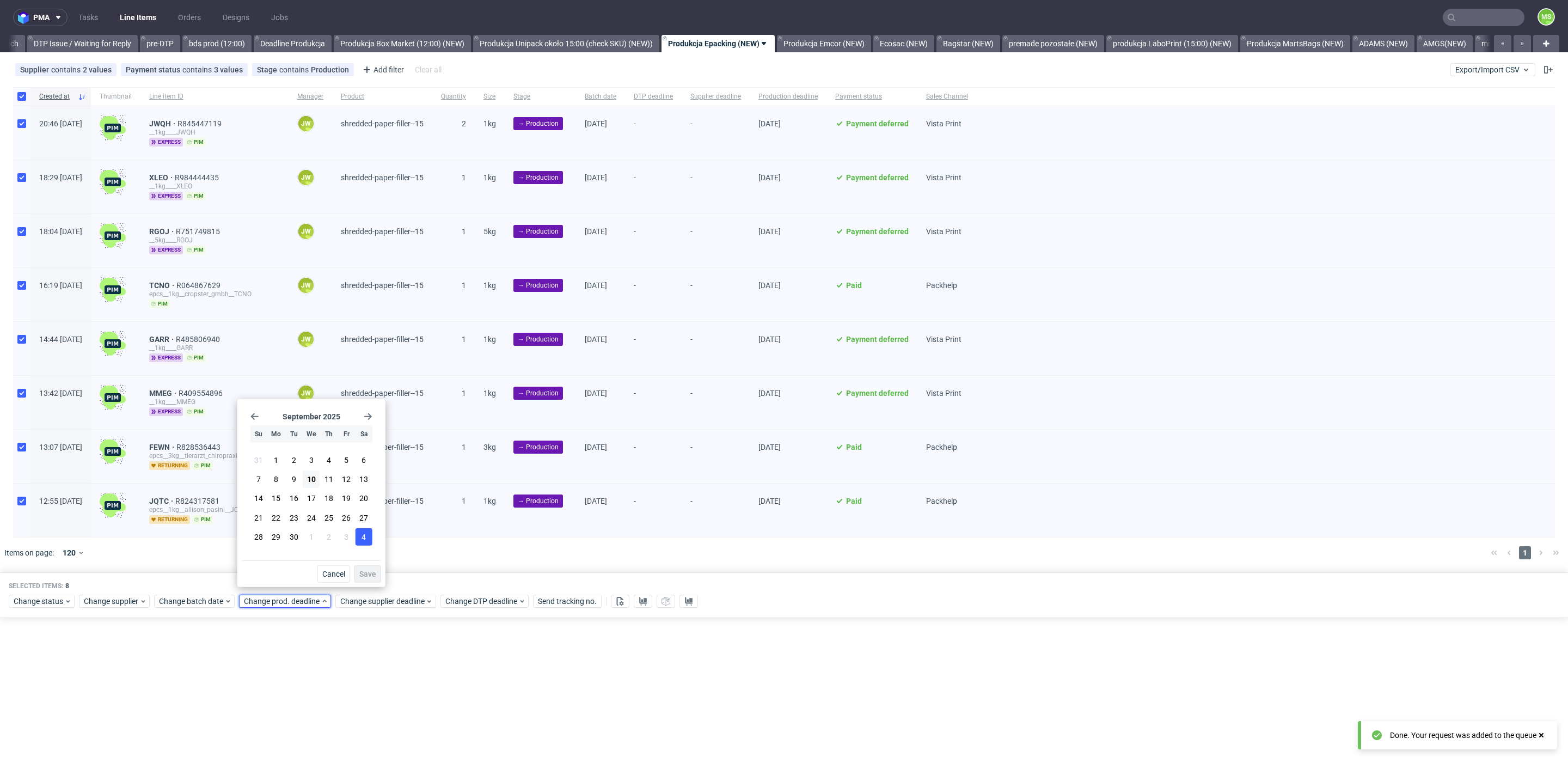
drag, startPoint x: 325, startPoint y: 477, endPoint x: 367, endPoint y: 538, distance: 74.1
click at [329, 476] on span "11" at bounding box center [329, 479] width 9 height 11
click at [367, 576] on span "Save" at bounding box center [367, 574] width 17 height 7
click at [374, 597] on span "Change supplier deadline" at bounding box center [382, 601] width 85 height 11
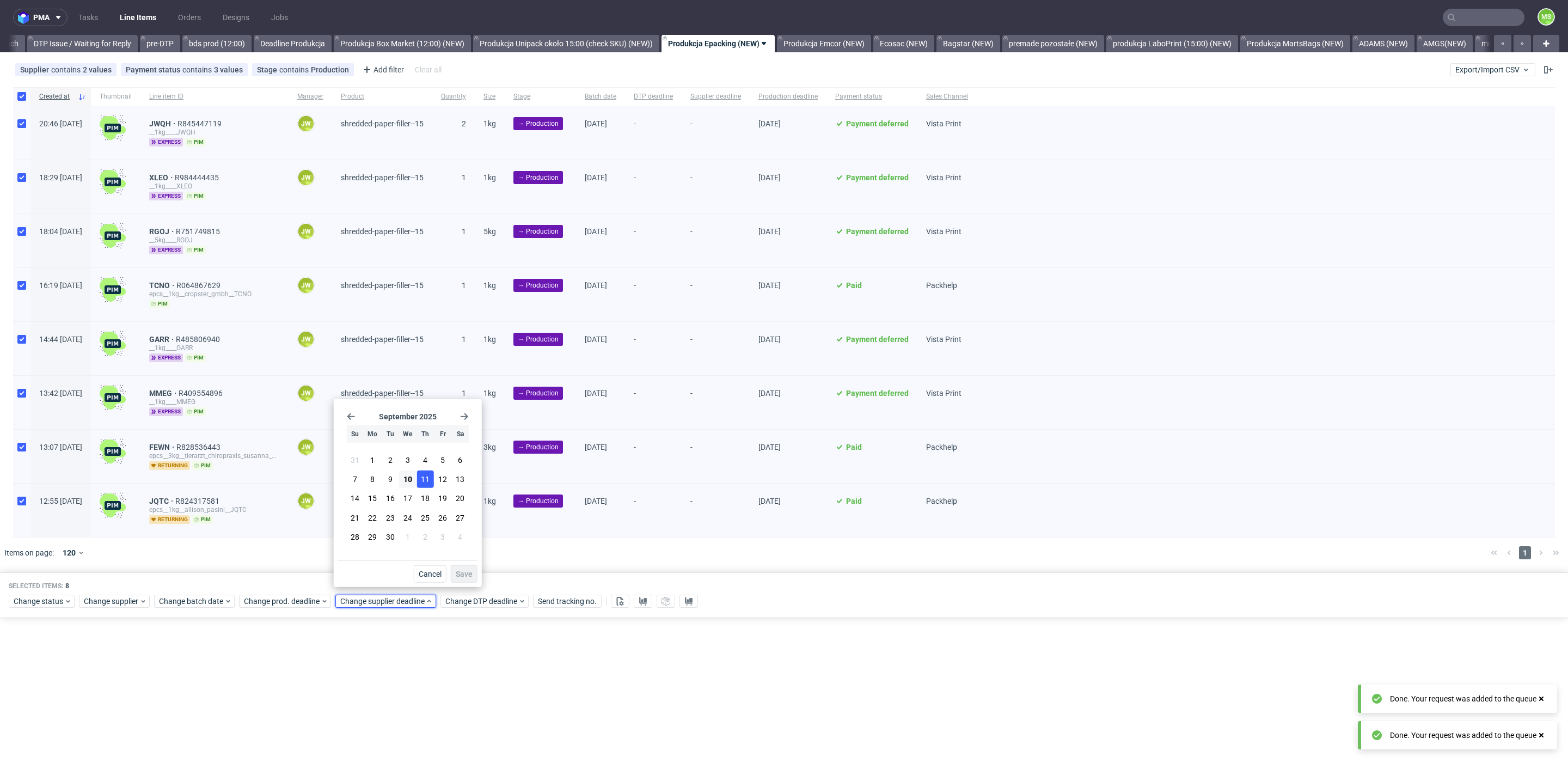
click at [427, 485] on button "11" at bounding box center [425, 479] width 17 height 18
click at [461, 575] on span "Save" at bounding box center [464, 574] width 17 height 7
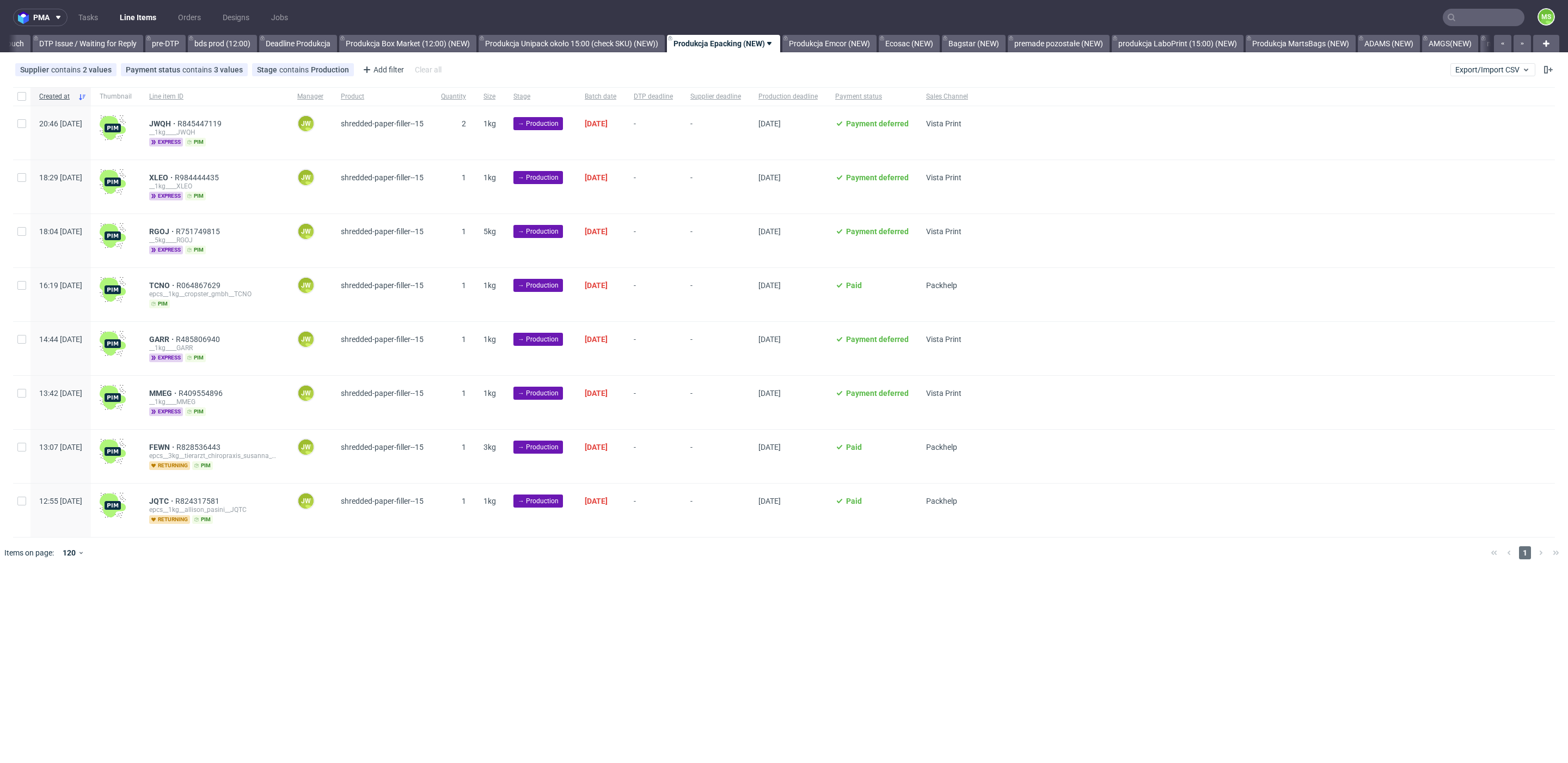
scroll to position [0, 1691]
click at [18, 95] on input "checkbox" at bounding box center [22, 97] width 9 height 9
checkbox input "true"
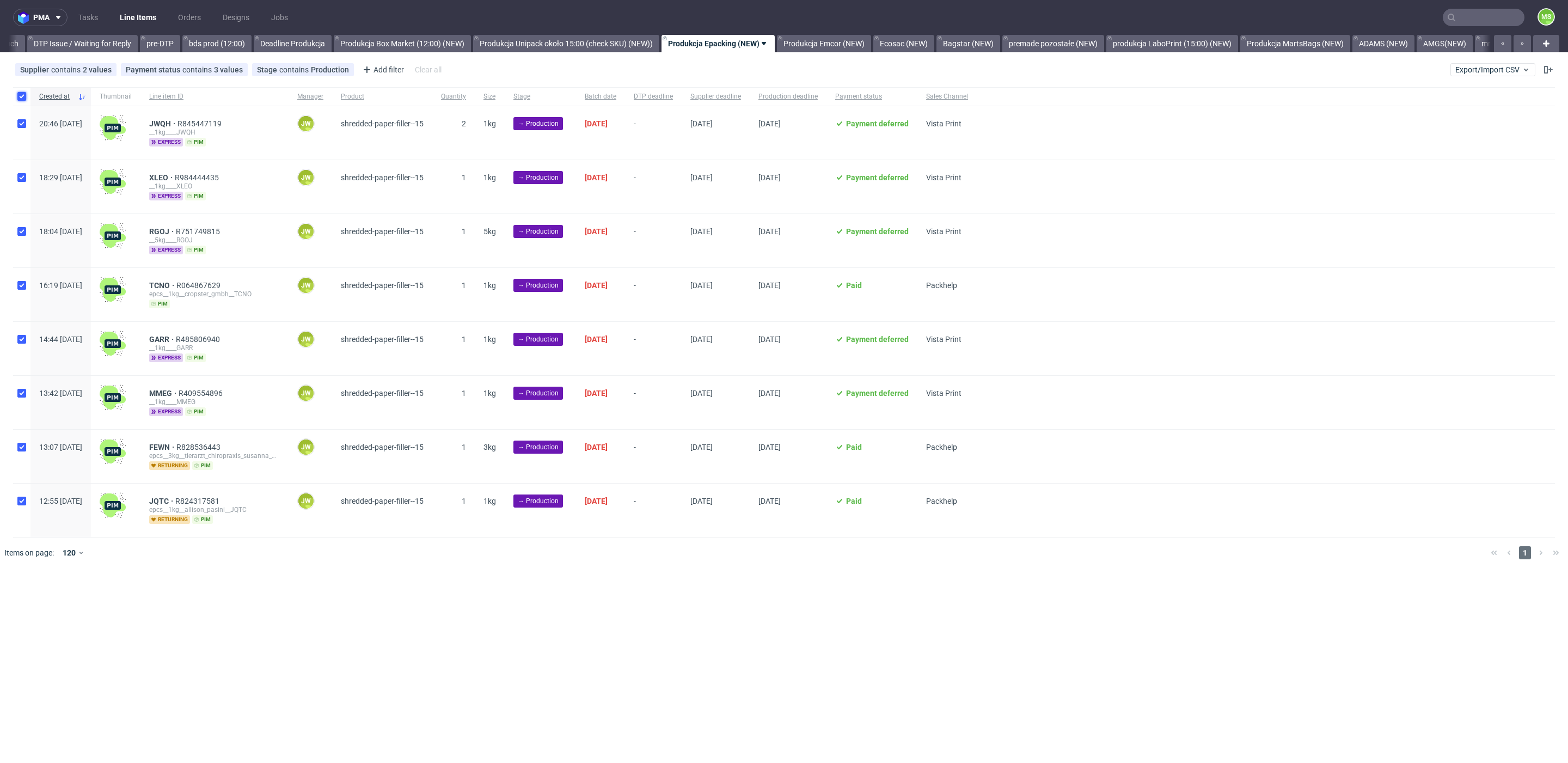
checkbox input "true"
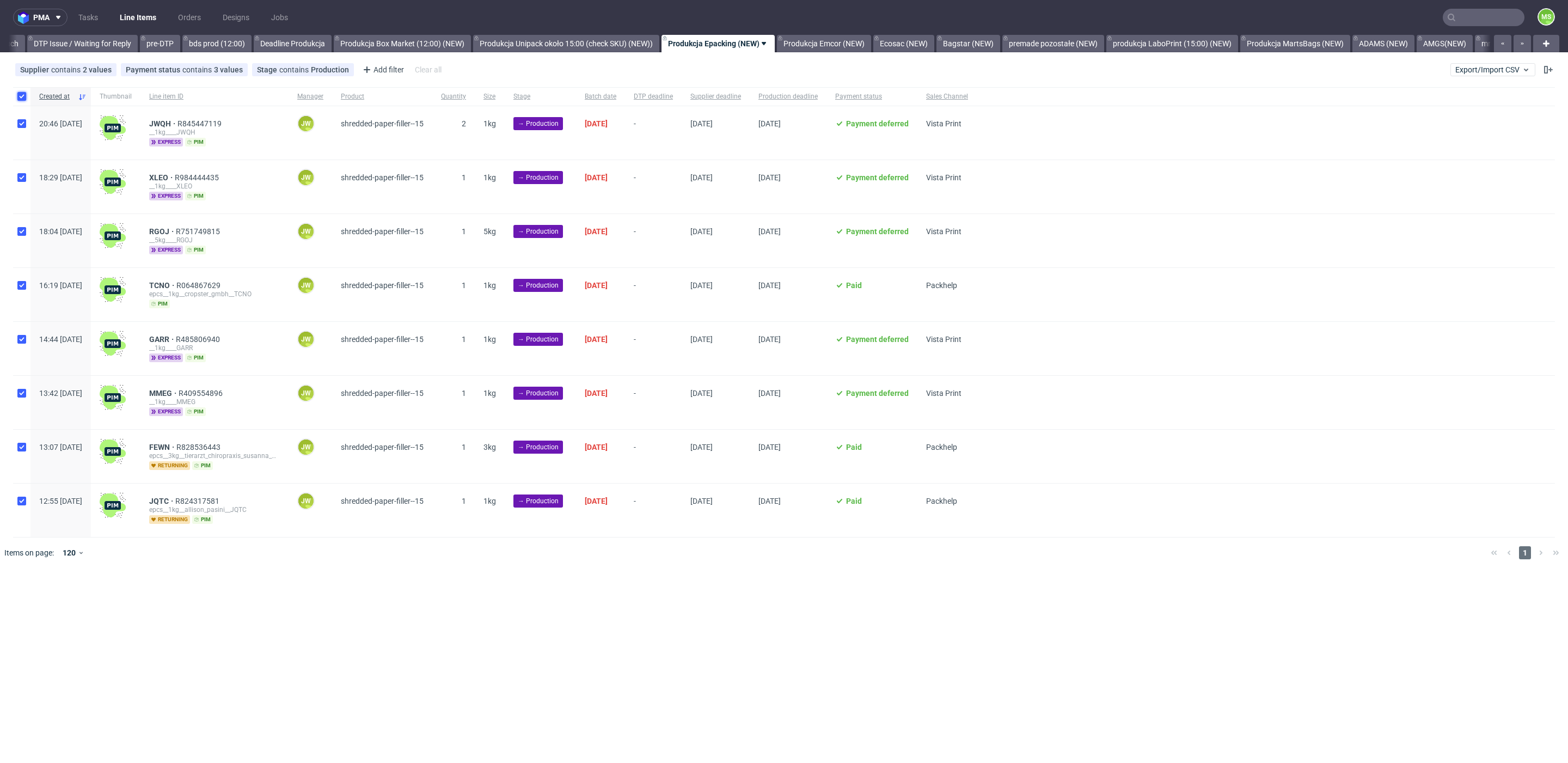
checkbox input "true"
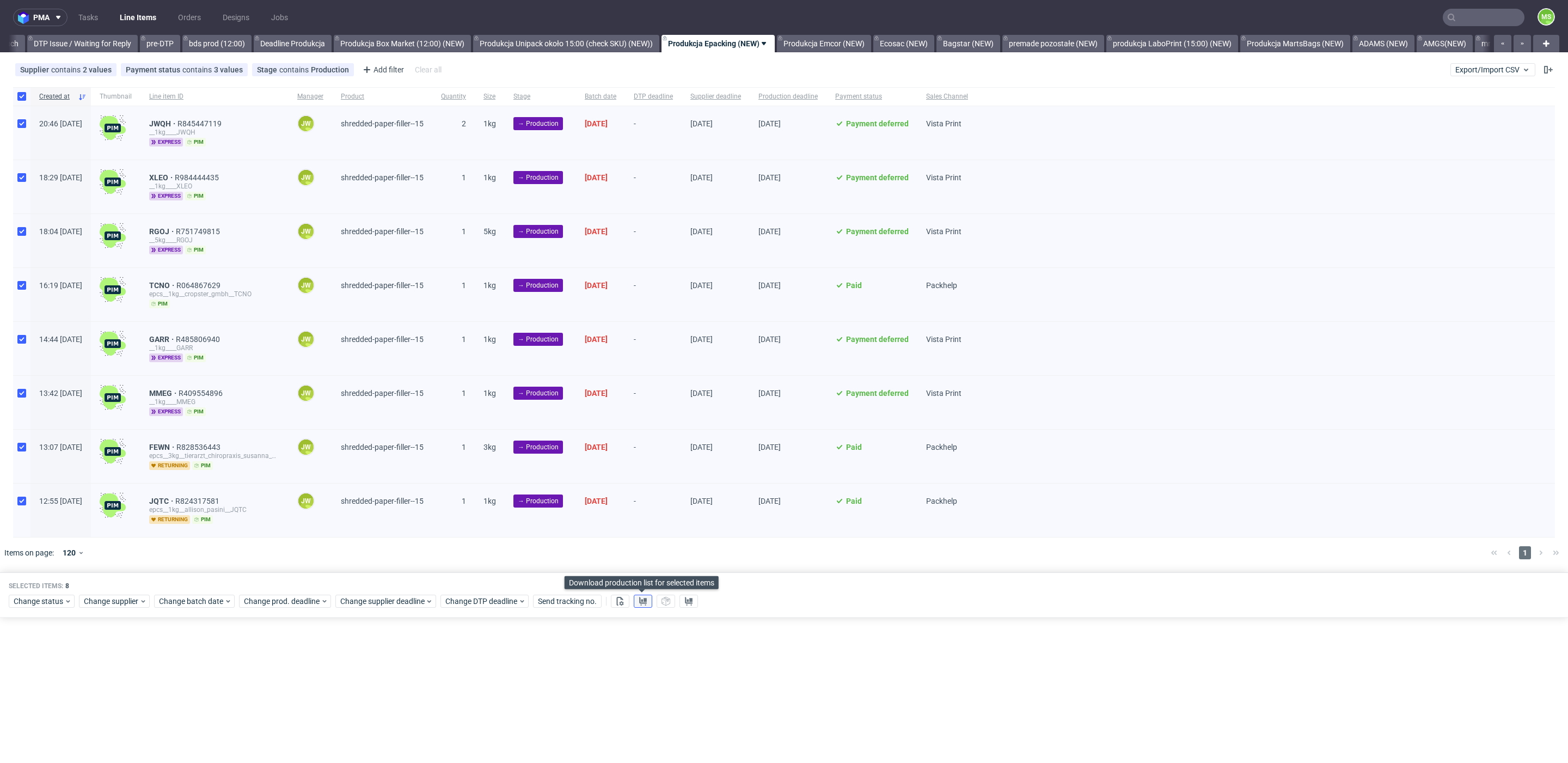
click at [640, 600] on button at bounding box center [643, 601] width 18 height 13
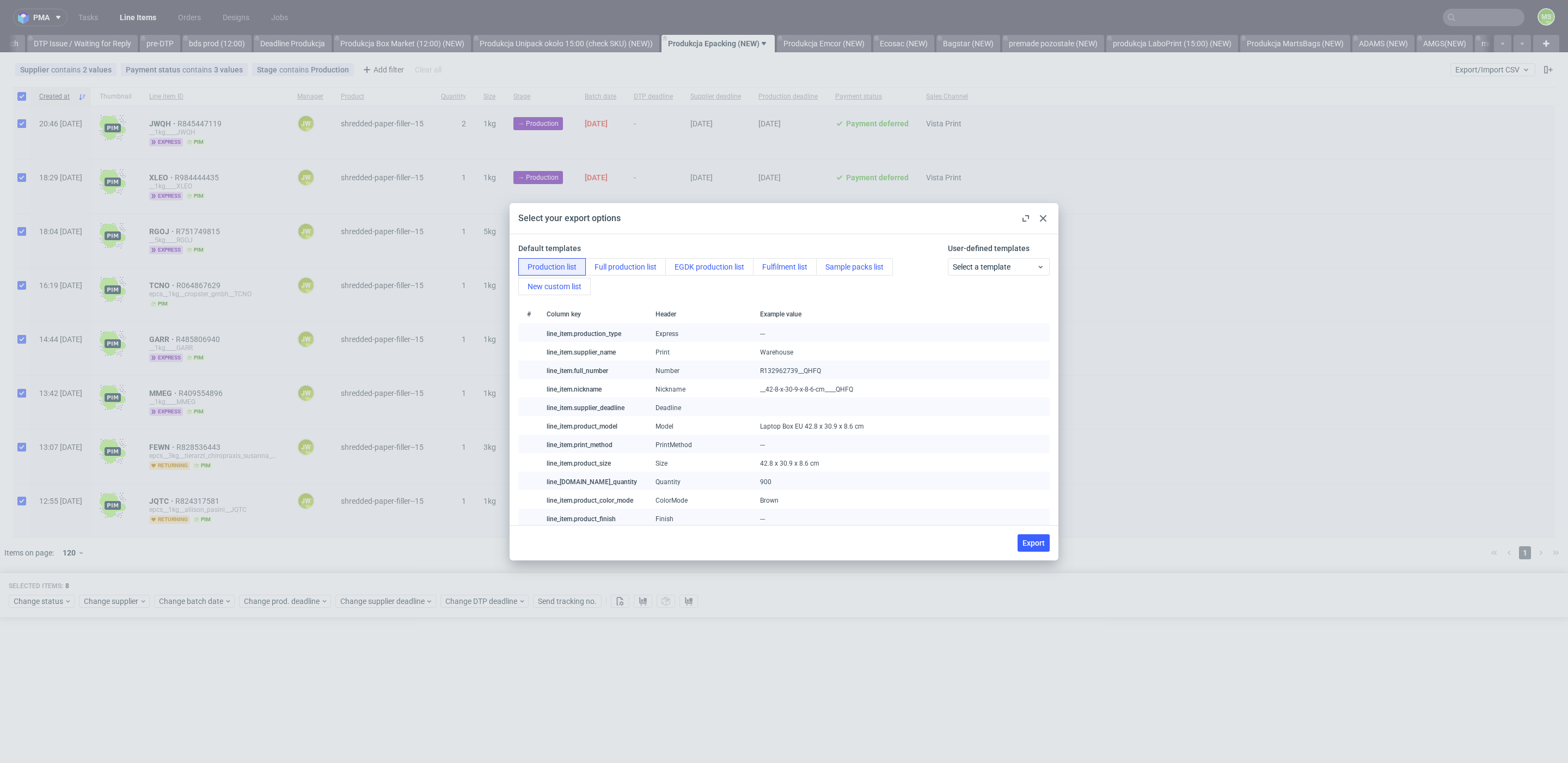
click at [1033, 540] on span "Export" at bounding box center [1033, 543] width 23 height 7
checkbox input "false"
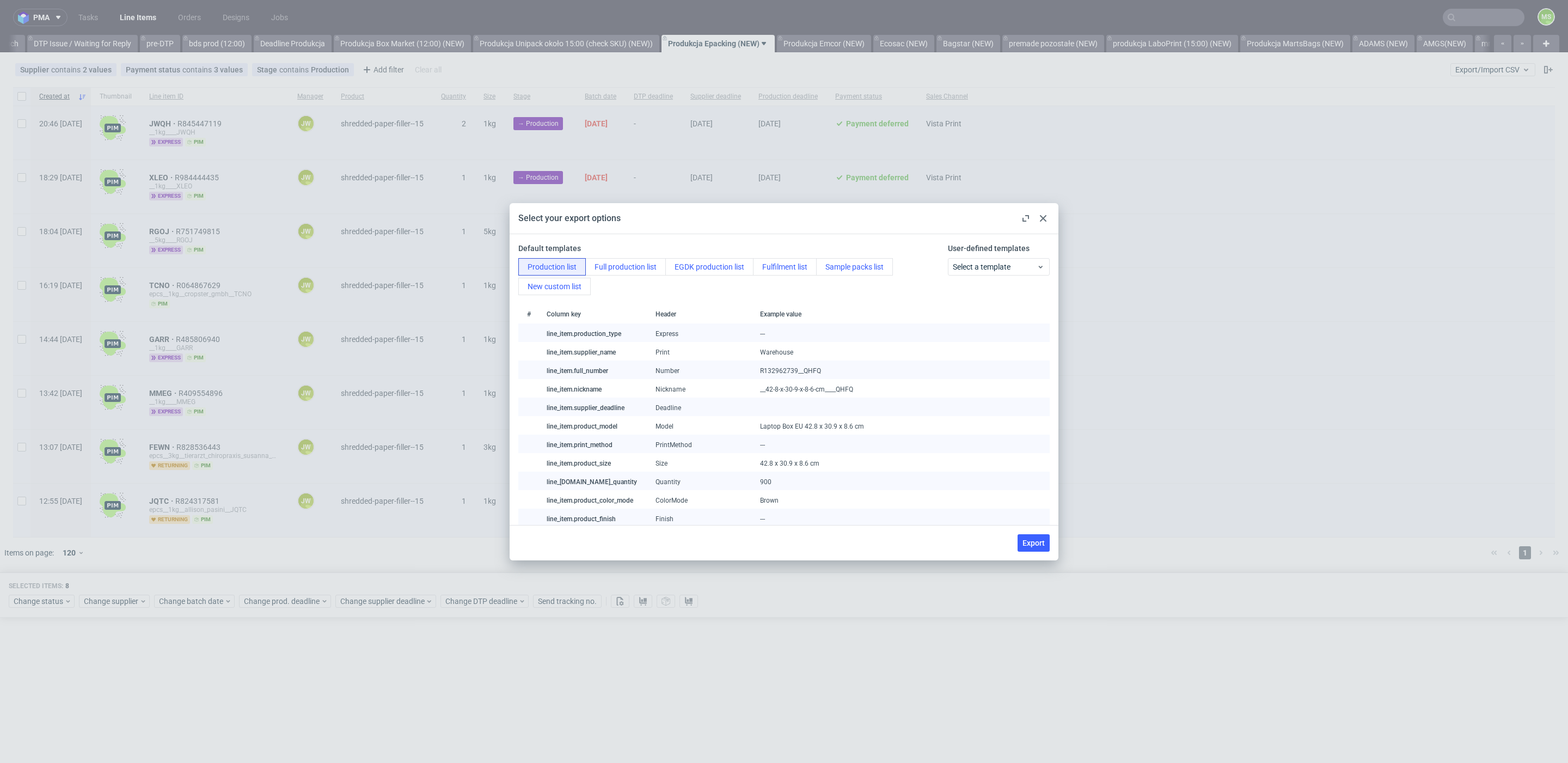
checkbox input "false"
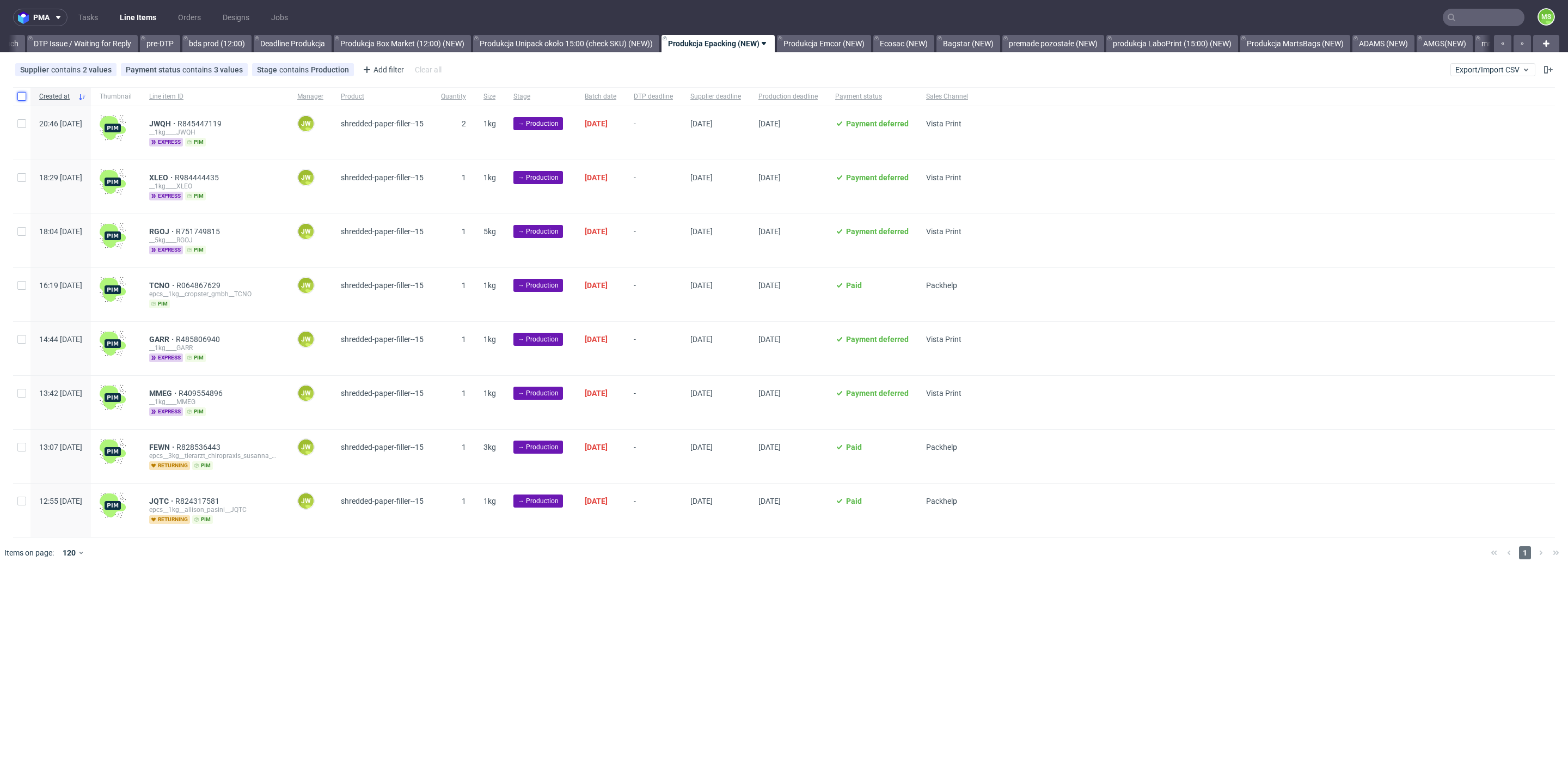
click at [24, 95] on input "checkbox" at bounding box center [22, 97] width 9 height 9
checkbox input "true"
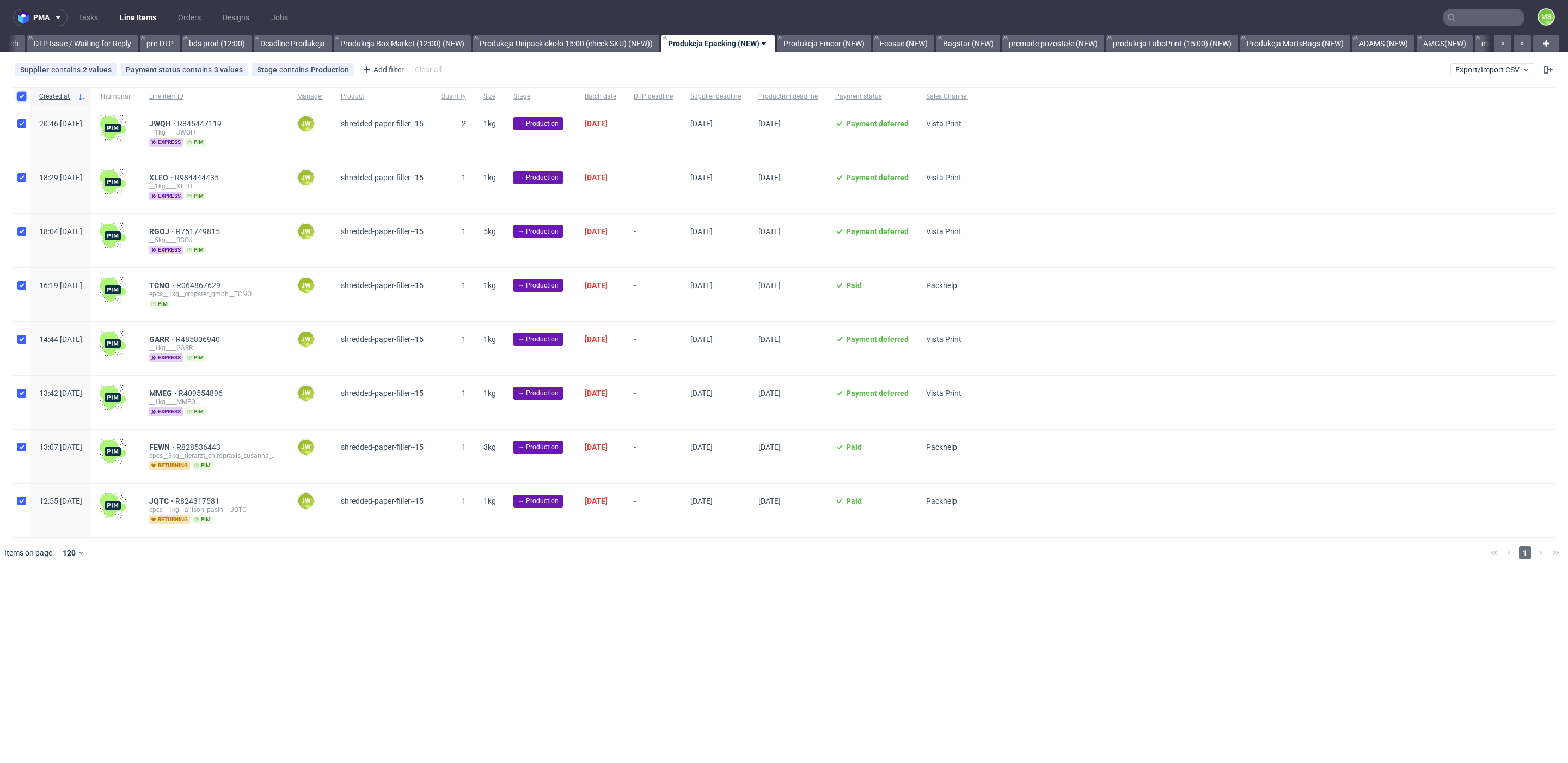
checkbox input "true"
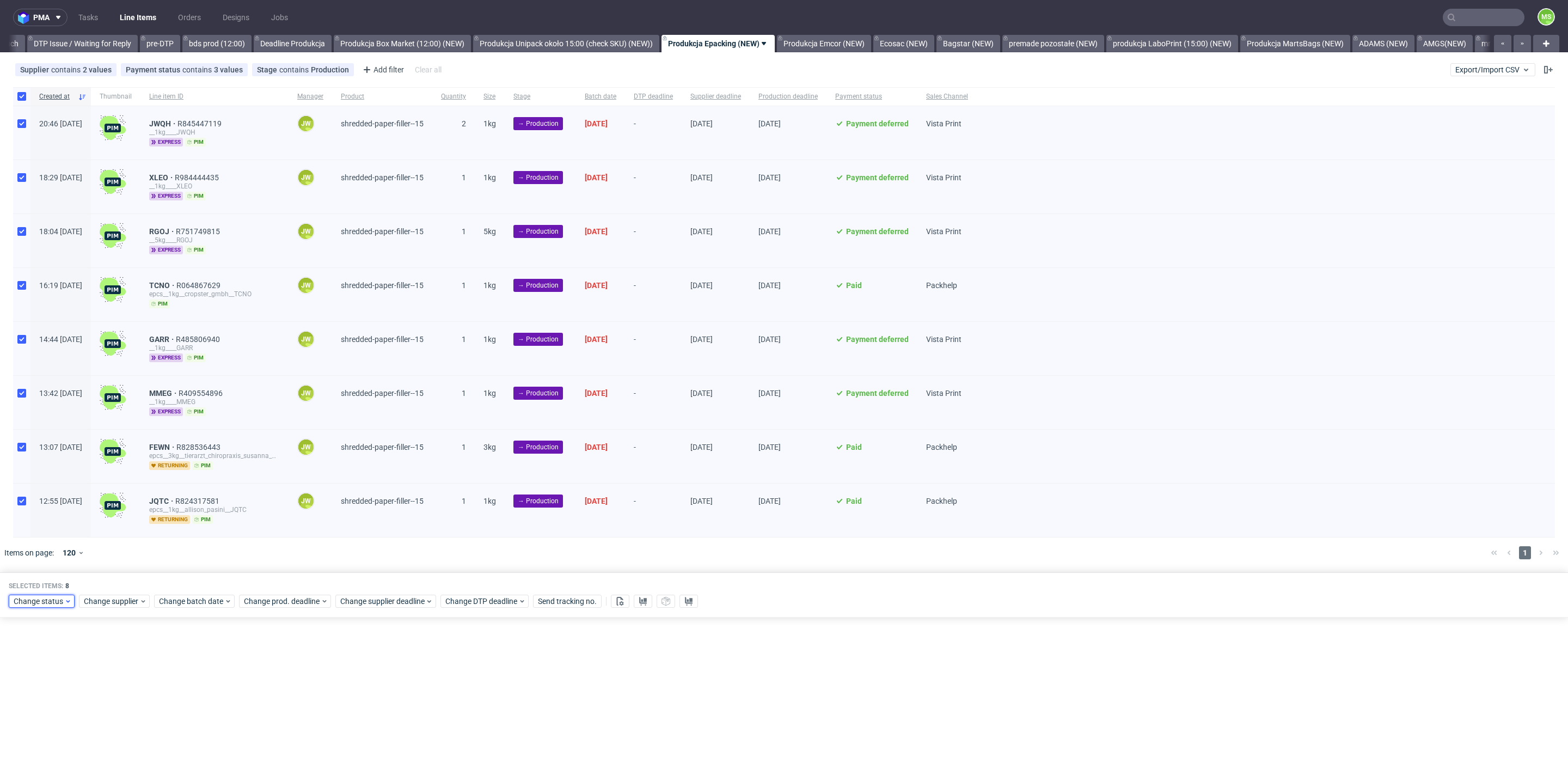
click at [47, 598] on span "Change status" at bounding box center [39, 601] width 50 height 11
click at [61, 474] on span "In Production" at bounding box center [40, 472] width 55 height 15
click at [112, 579] on button "Save" at bounding box center [124, 574] width 26 height 18
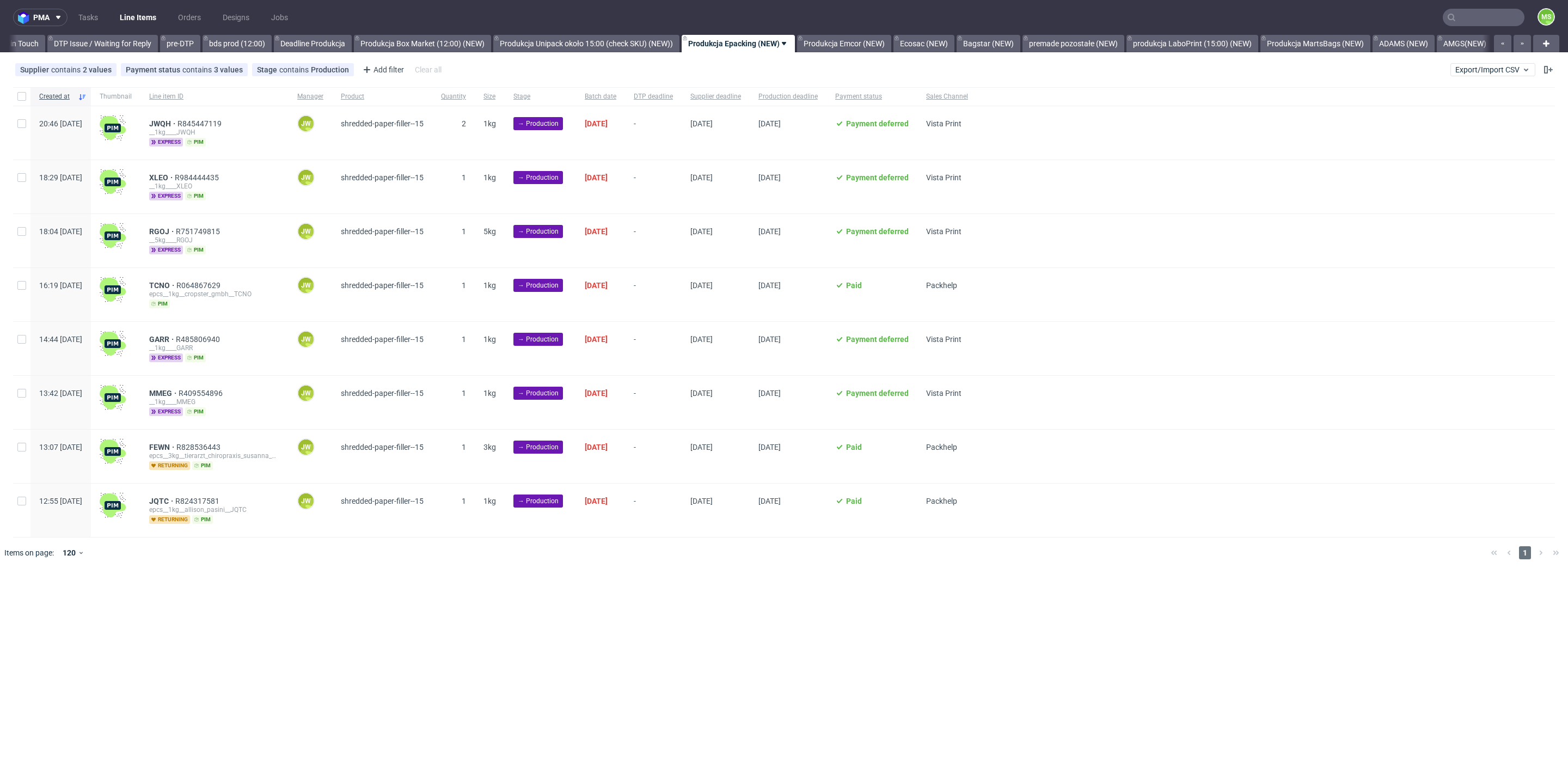
scroll to position [0, 1689]
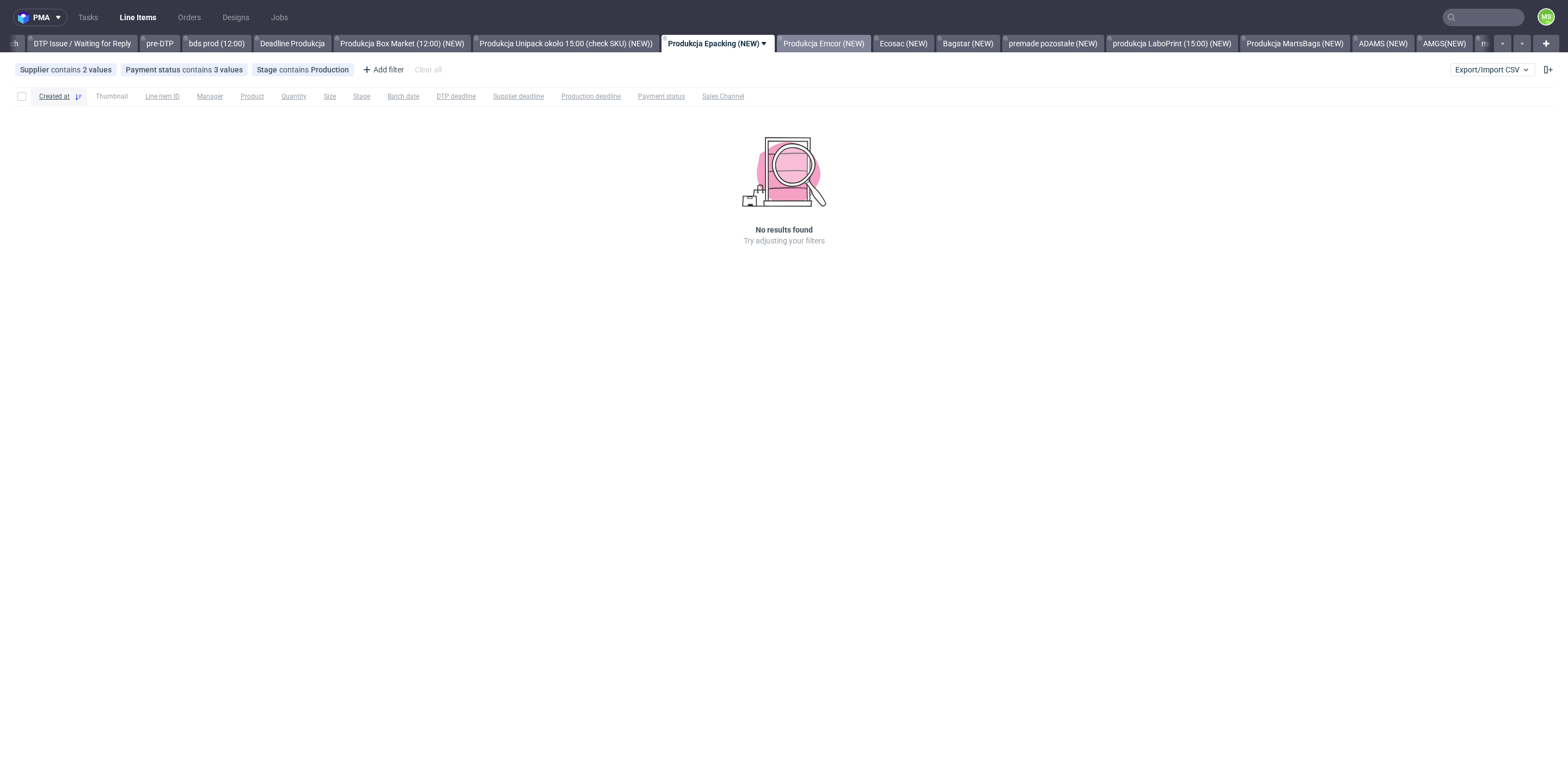
click at [871, 48] on link "Produkcja Emcor (NEW)" at bounding box center [823, 44] width 94 height 18
click at [886, 47] on link "Bagstar (NEW)" at bounding box center [867, 44] width 64 height 18
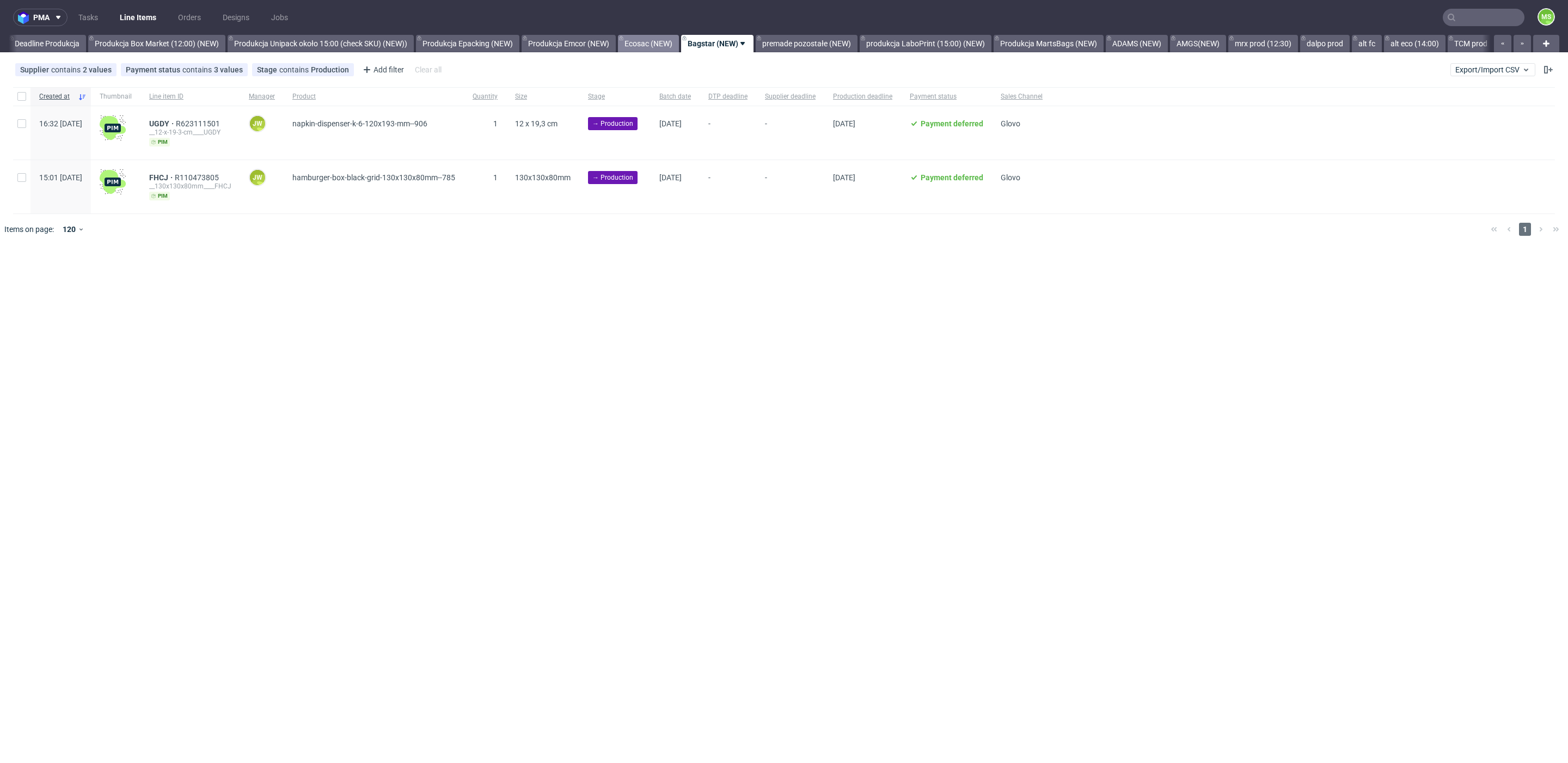
click at [679, 45] on link "Ecosac (NEW)" at bounding box center [648, 44] width 61 height 18
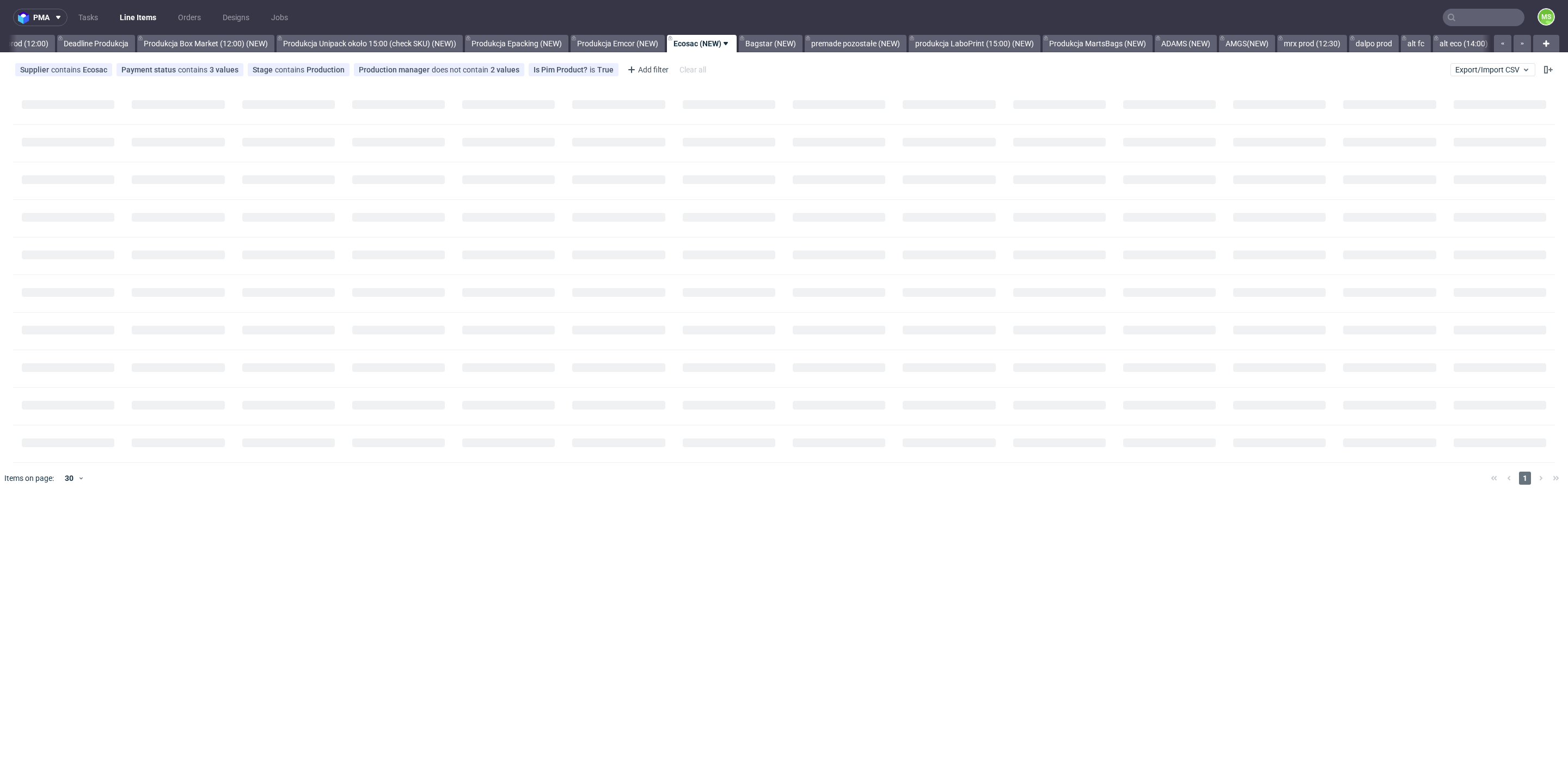
scroll to position [0, 1872]
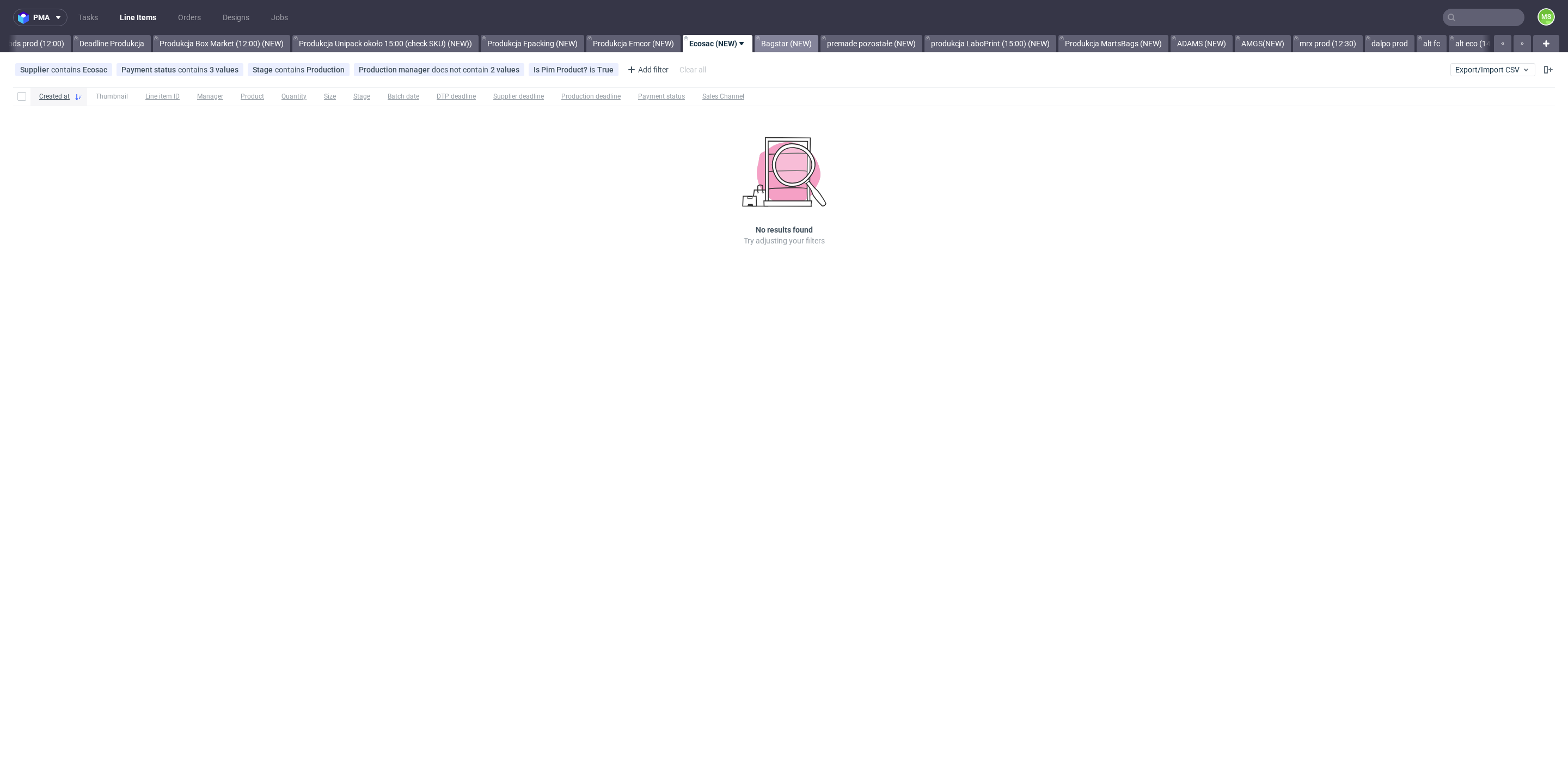
click at [818, 51] on link "Bagstar (NEW)" at bounding box center [786, 44] width 64 height 18
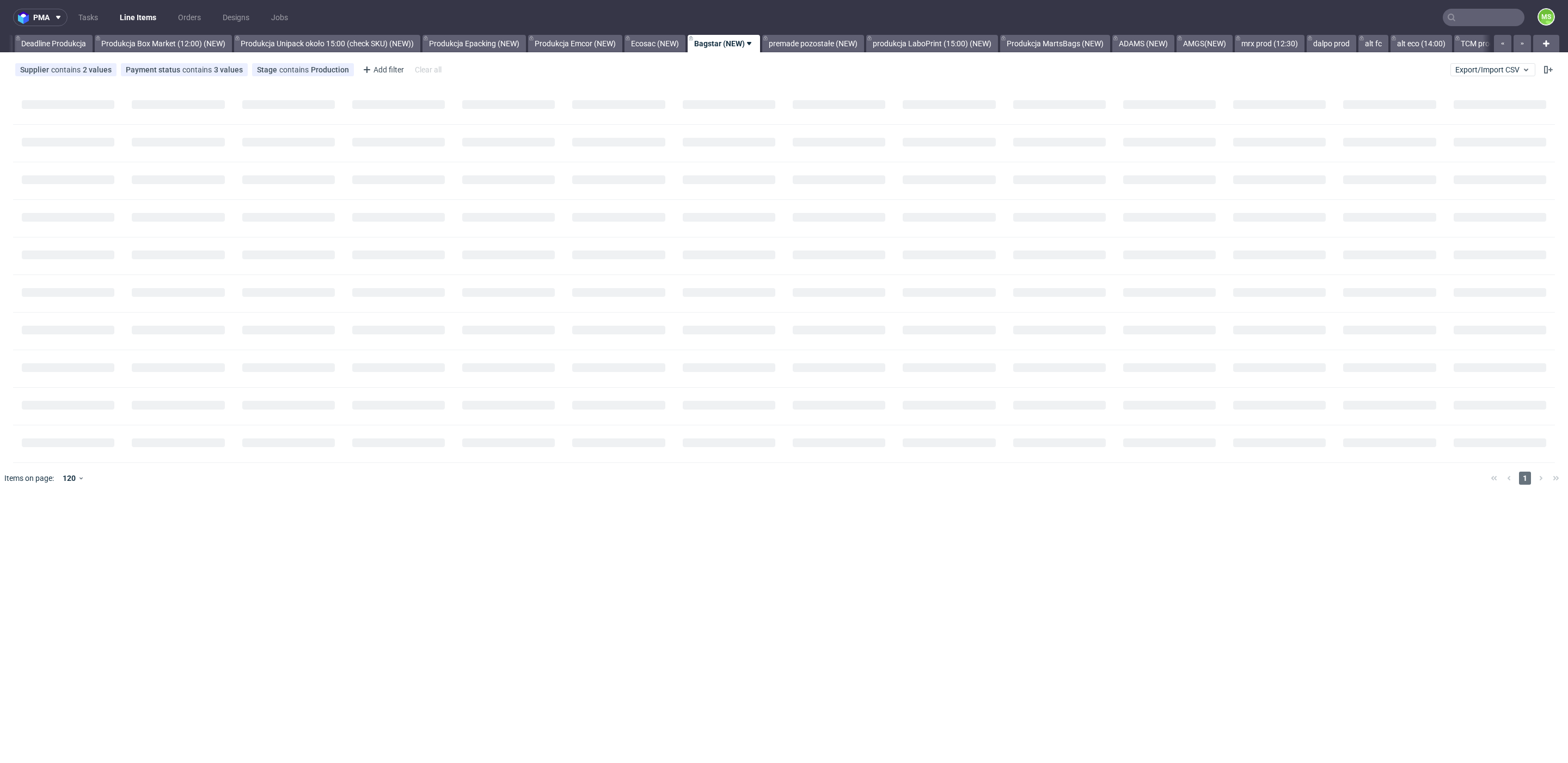
scroll to position [0, 1937]
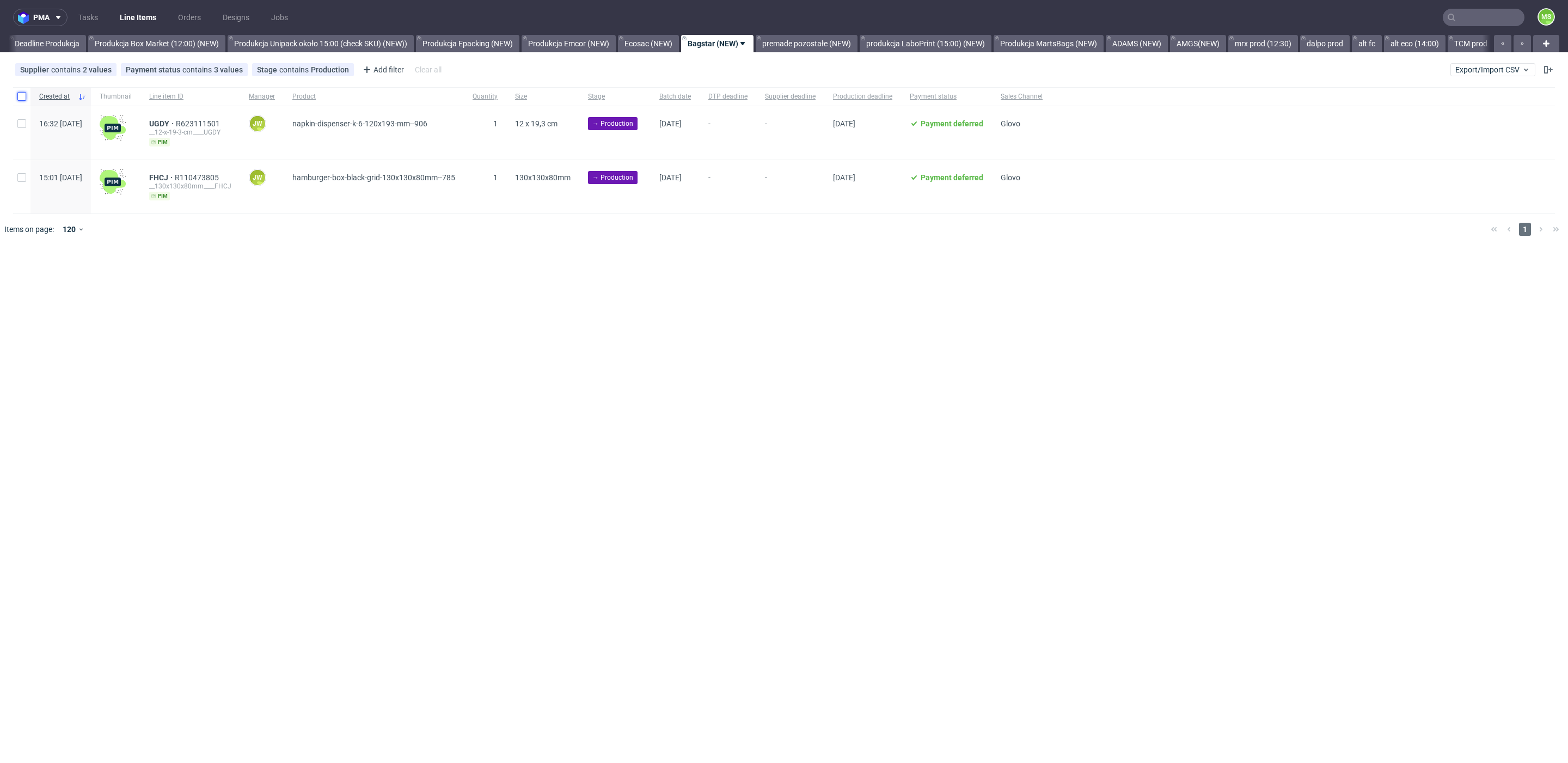
click at [23, 98] on input "checkbox" at bounding box center [22, 97] width 9 height 9
checkbox input "true"
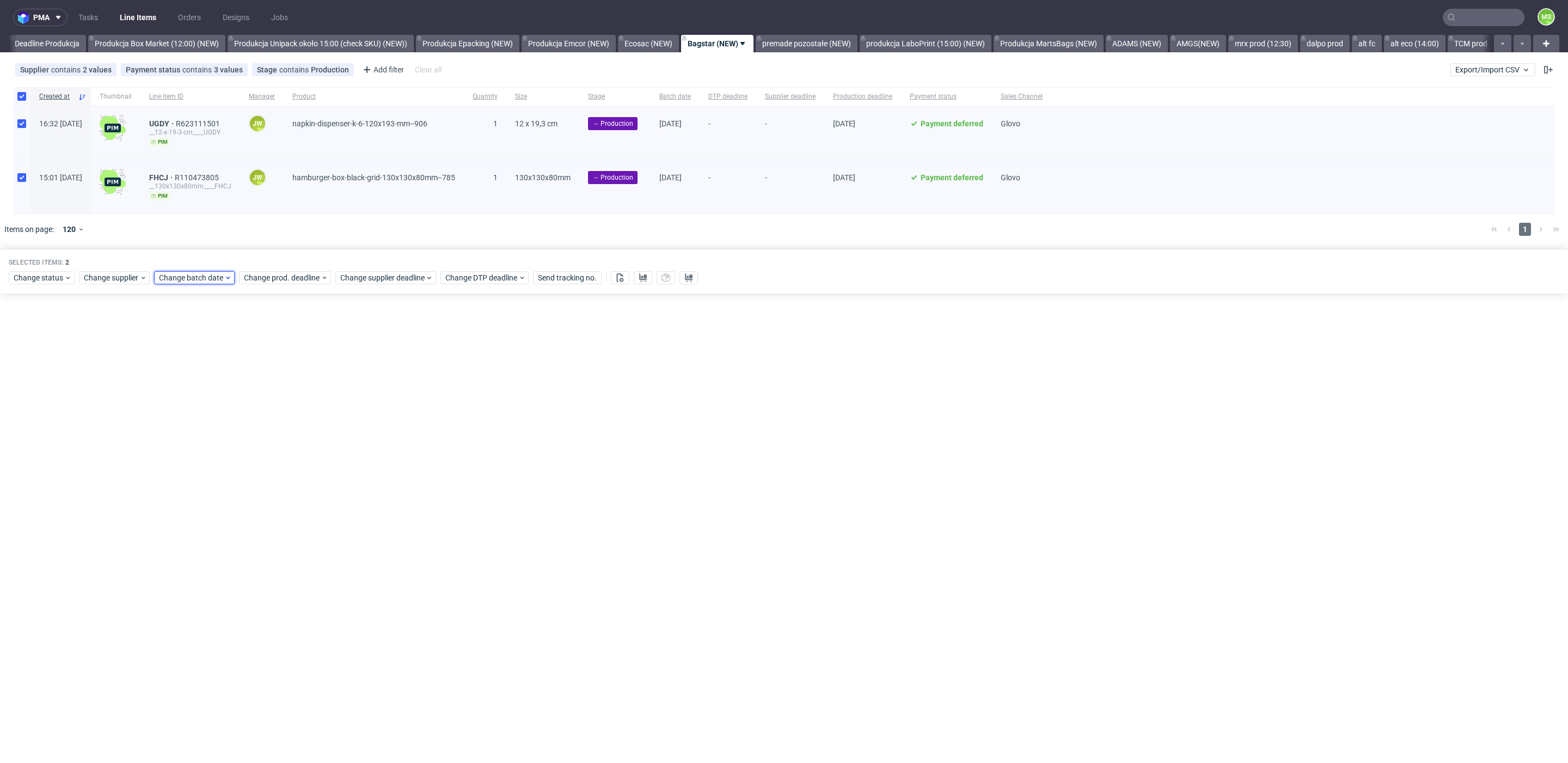
click at [206, 280] on span "Change batch date" at bounding box center [191, 277] width 65 height 11
click at [224, 366] on span "10" at bounding box center [227, 365] width 9 height 11
drag, startPoint x: 287, startPoint y: 460, endPoint x: 298, endPoint y: 317, distance: 143.4
click at [287, 459] on span "Save" at bounding box center [283, 460] width 17 height 7
click at [298, 280] on span "Change prod. deadline" at bounding box center [282, 277] width 77 height 11
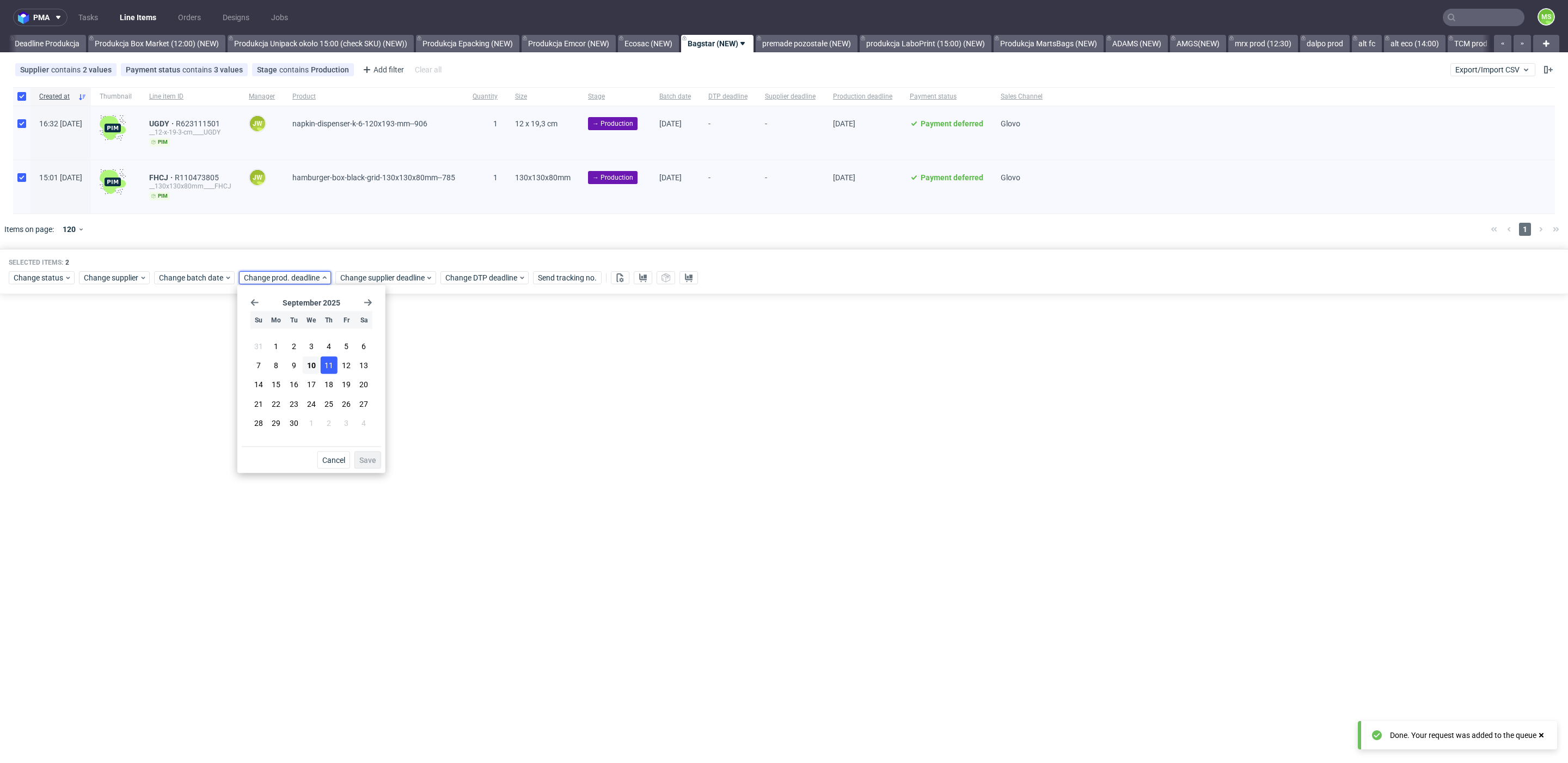
click at [332, 362] on span "11" at bounding box center [329, 365] width 9 height 11
drag, startPoint x: 366, startPoint y: 460, endPoint x: 369, endPoint y: 383, distance: 77.1
click at [366, 456] on span "Save" at bounding box center [367, 460] width 17 height 7
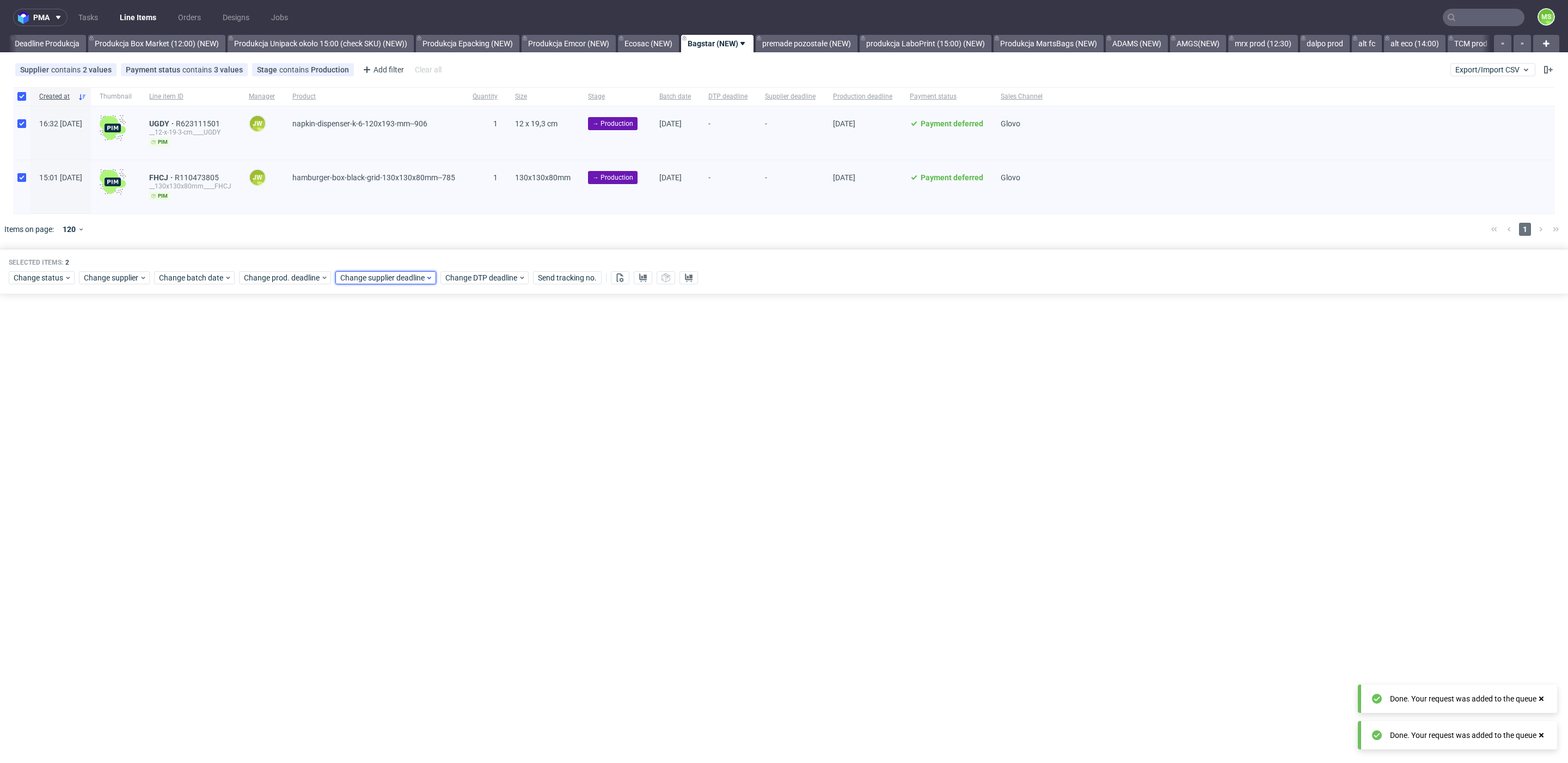
click at [377, 271] on div "Change supplier deadline" at bounding box center [386, 278] width 101 height 13
drag, startPoint x: 426, startPoint y: 364, endPoint x: 455, endPoint y: 433, distance: 74.8
click at [426, 364] on span "11" at bounding box center [425, 365] width 9 height 11
drag, startPoint x: 467, startPoint y: 458, endPoint x: 491, endPoint y: 440, distance: 30.0
click at [467, 458] on span "Save" at bounding box center [464, 460] width 17 height 7
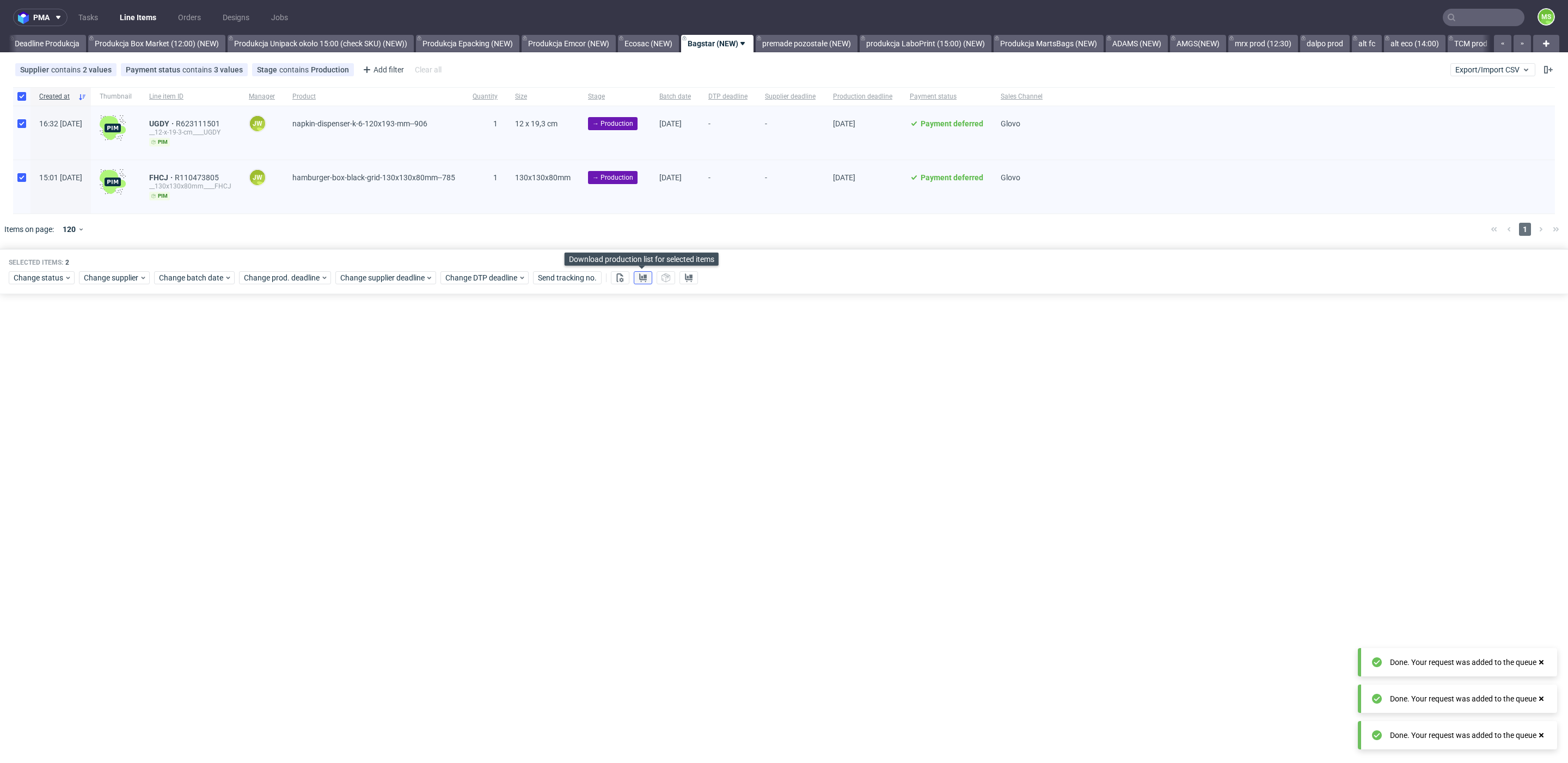
click at [641, 279] on icon at bounding box center [643, 278] width 9 height 9
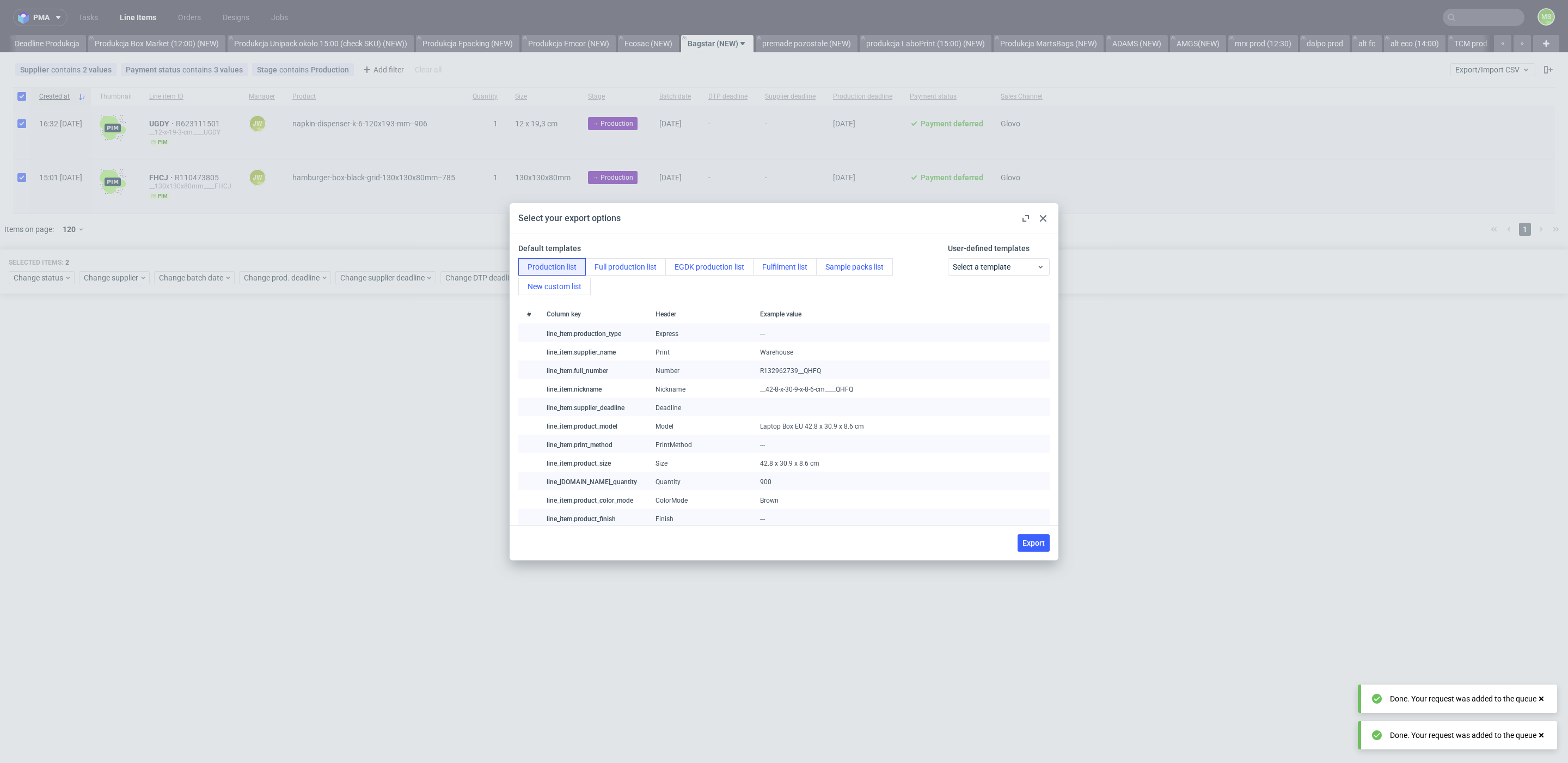
click at [1045, 542] on button "Export" at bounding box center [1033, 543] width 32 height 18
checkbox input "false"
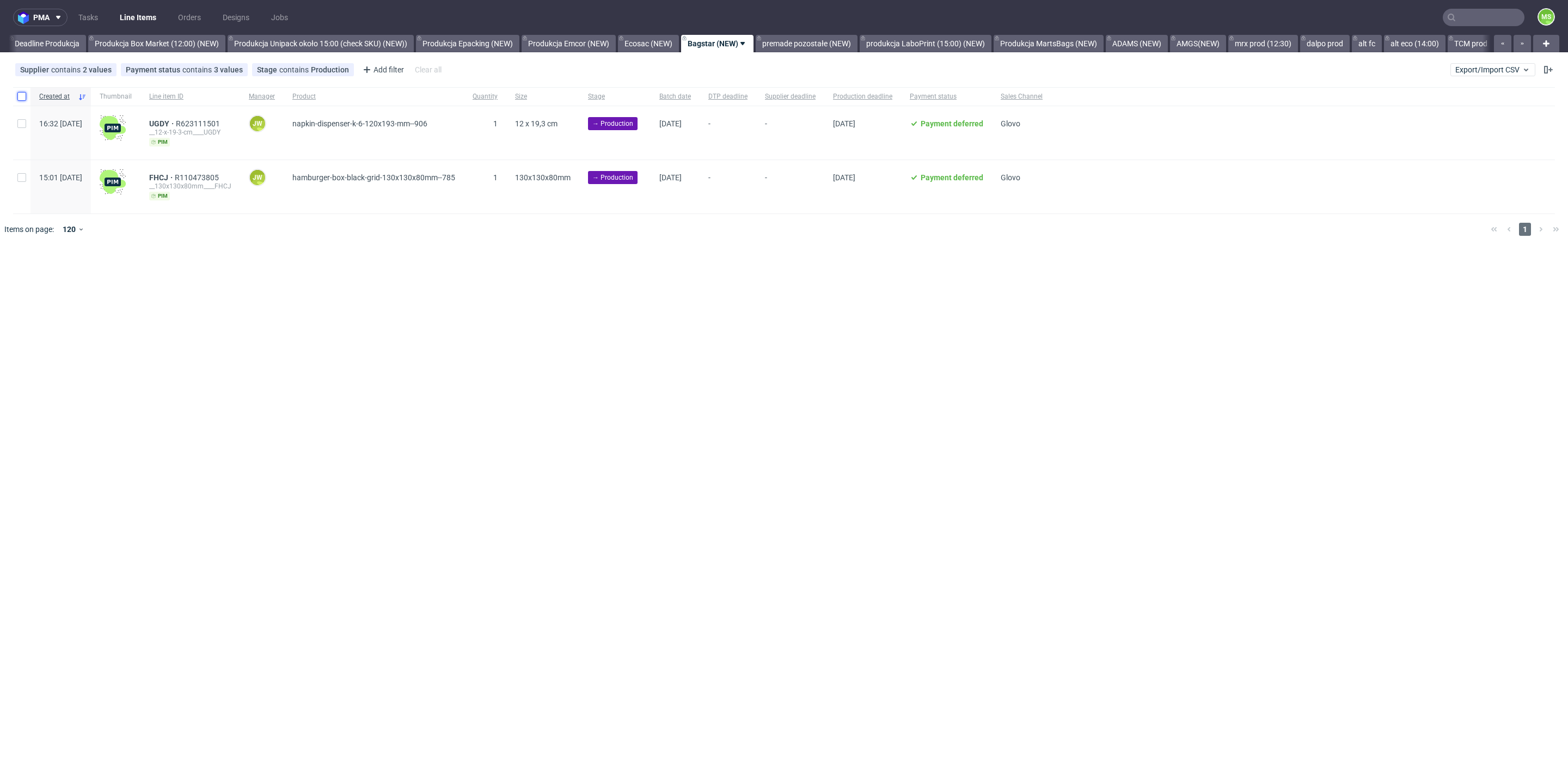
drag, startPoint x: 18, startPoint y: 97, endPoint x: 24, endPoint y: 108, distance: 12.5
click at [18, 98] on input "checkbox" at bounding box center [22, 97] width 9 height 9
checkbox input "true"
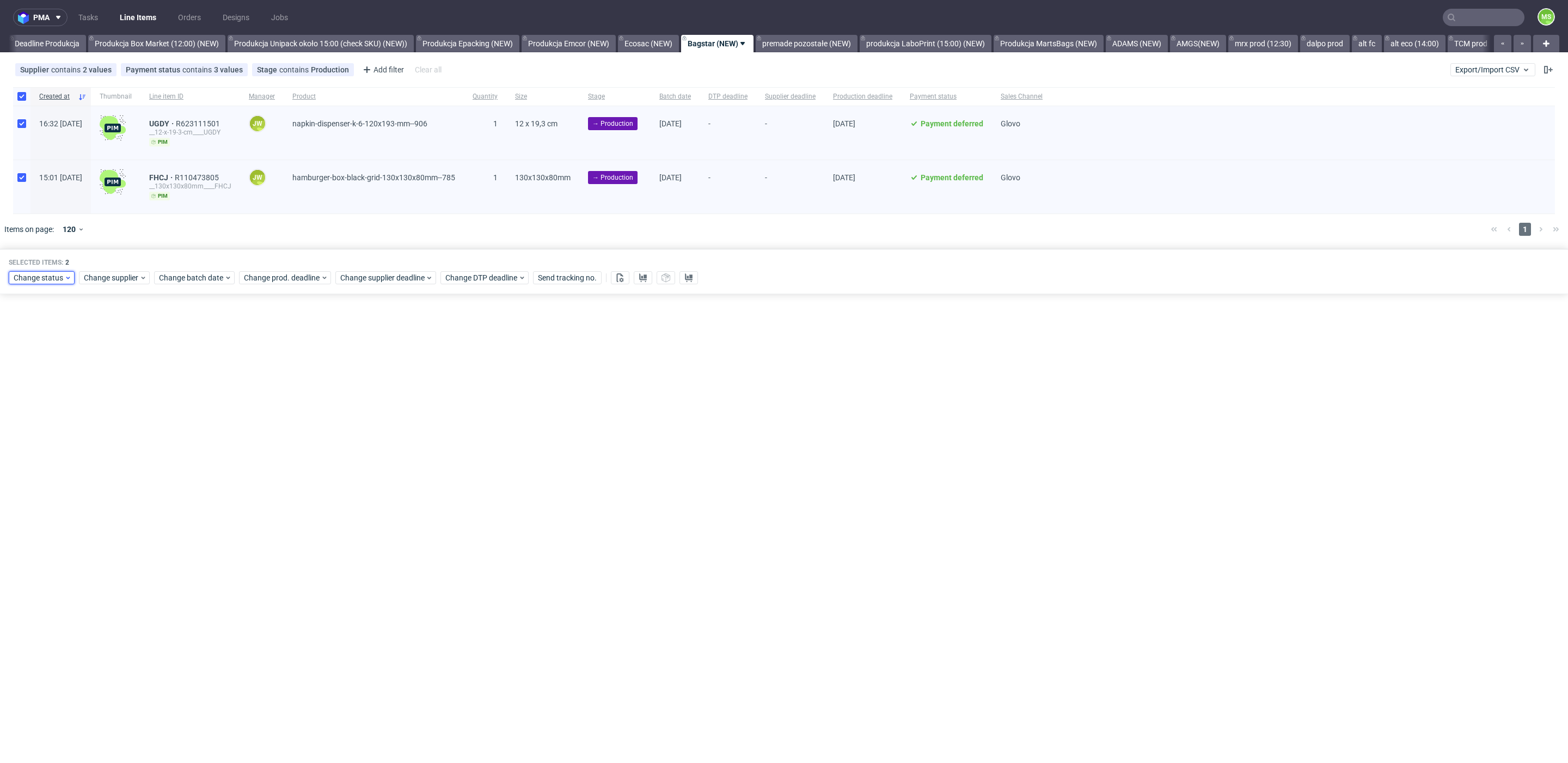
drag, startPoint x: 33, startPoint y: 273, endPoint x: 39, endPoint y: 279, distance: 8.5
click at [33, 274] on span "Change status" at bounding box center [39, 277] width 50 height 11
click at [64, 342] on span "In Production" at bounding box center [40, 336] width 55 height 15
click at [121, 438] on span "Save" at bounding box center [124, 437] width 17 height 7
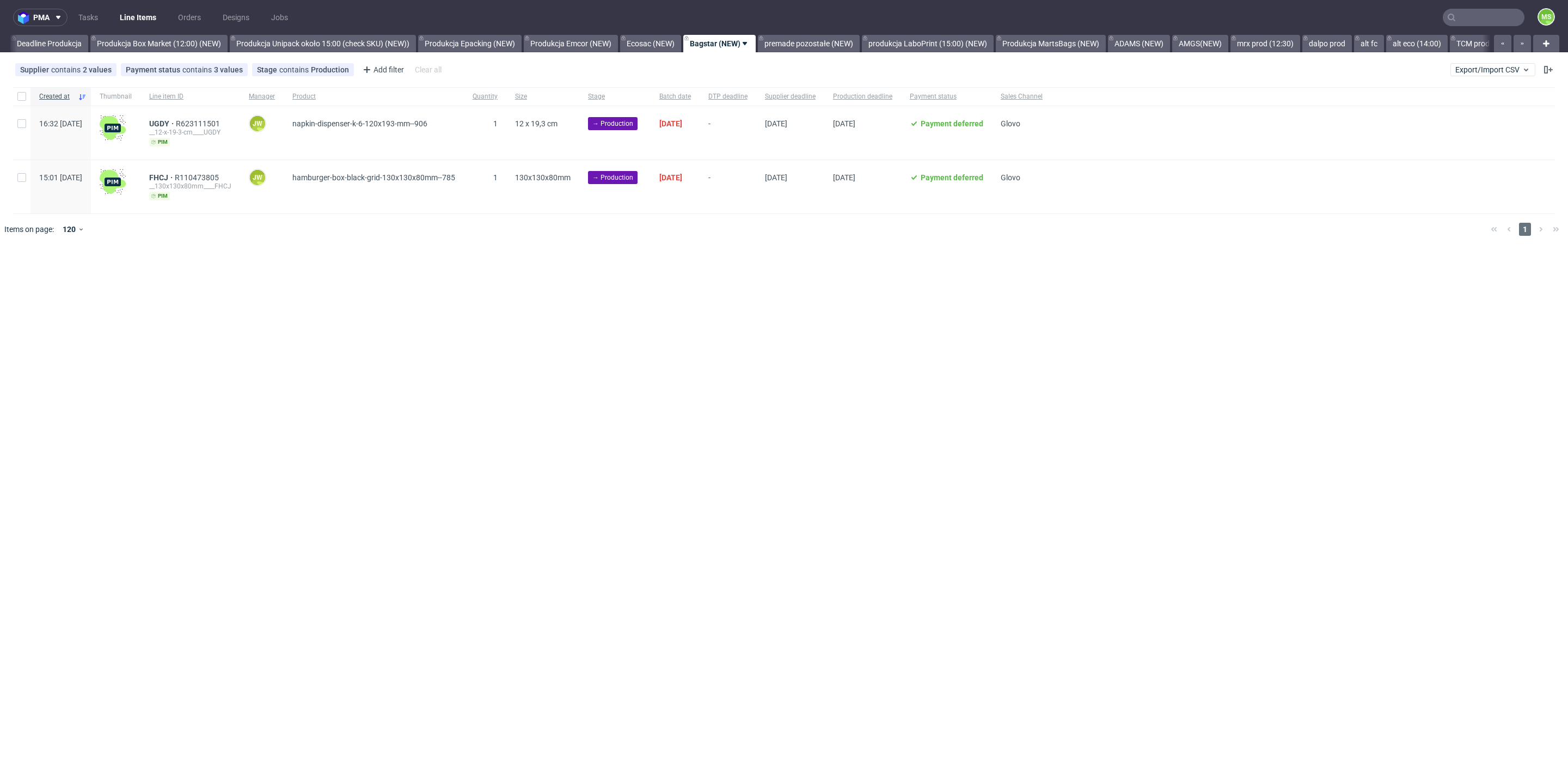
scroll to position [0, 1937]
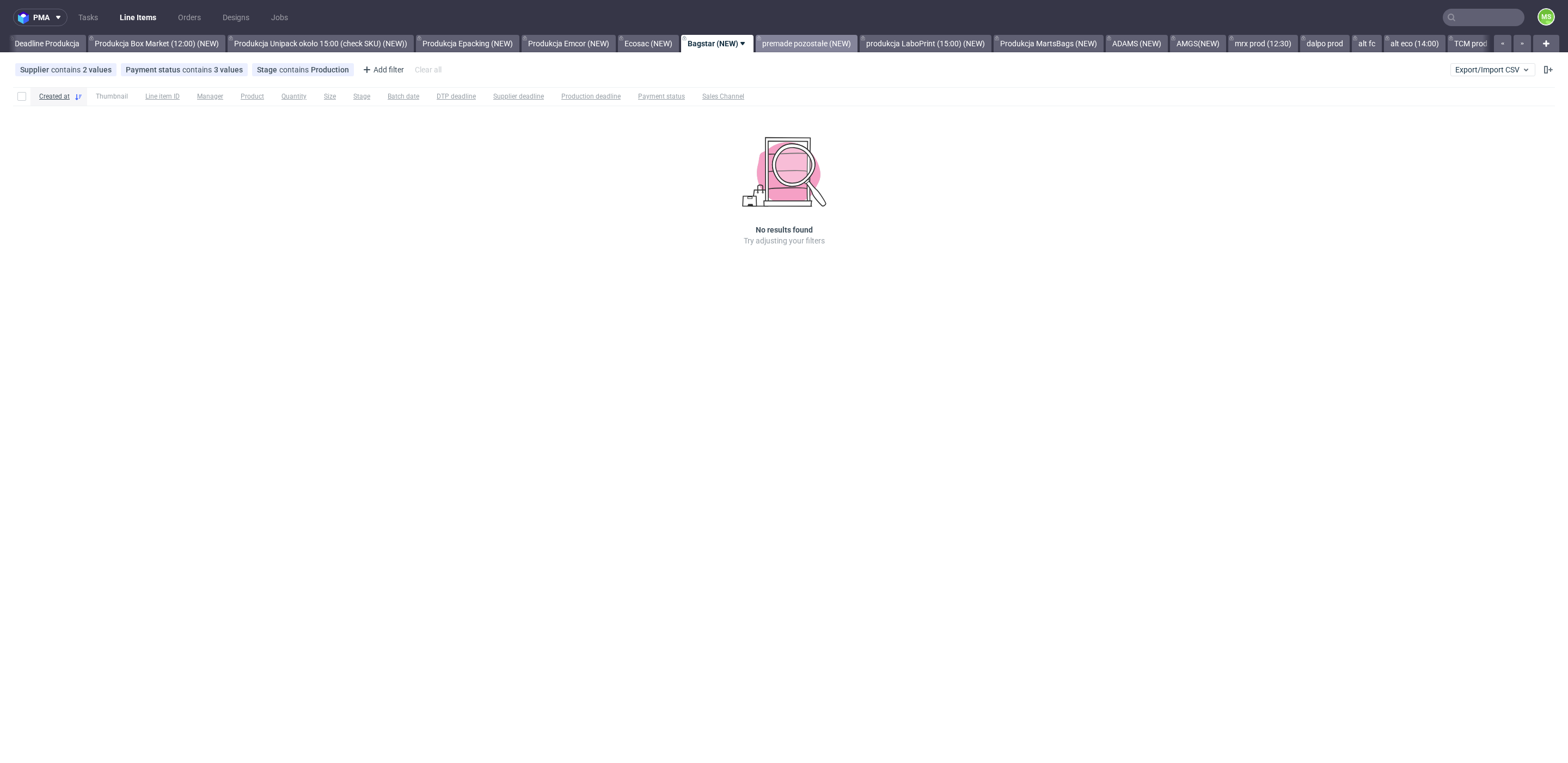
click at [843, 41] on link "premade pozostałe (NEW)" at bounding box center [806, 44] width 102 height 18
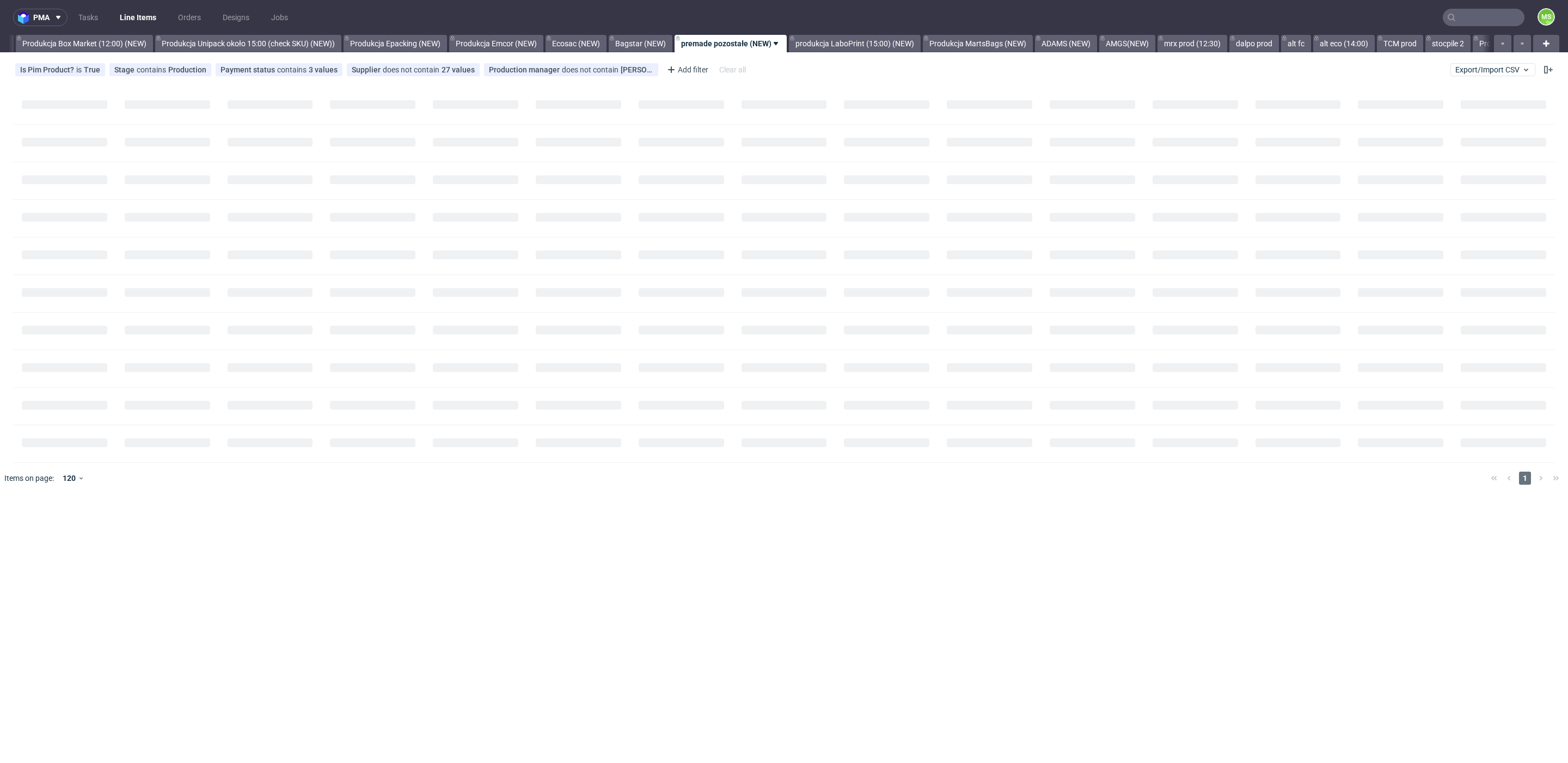
scroll to position [0, 2021]
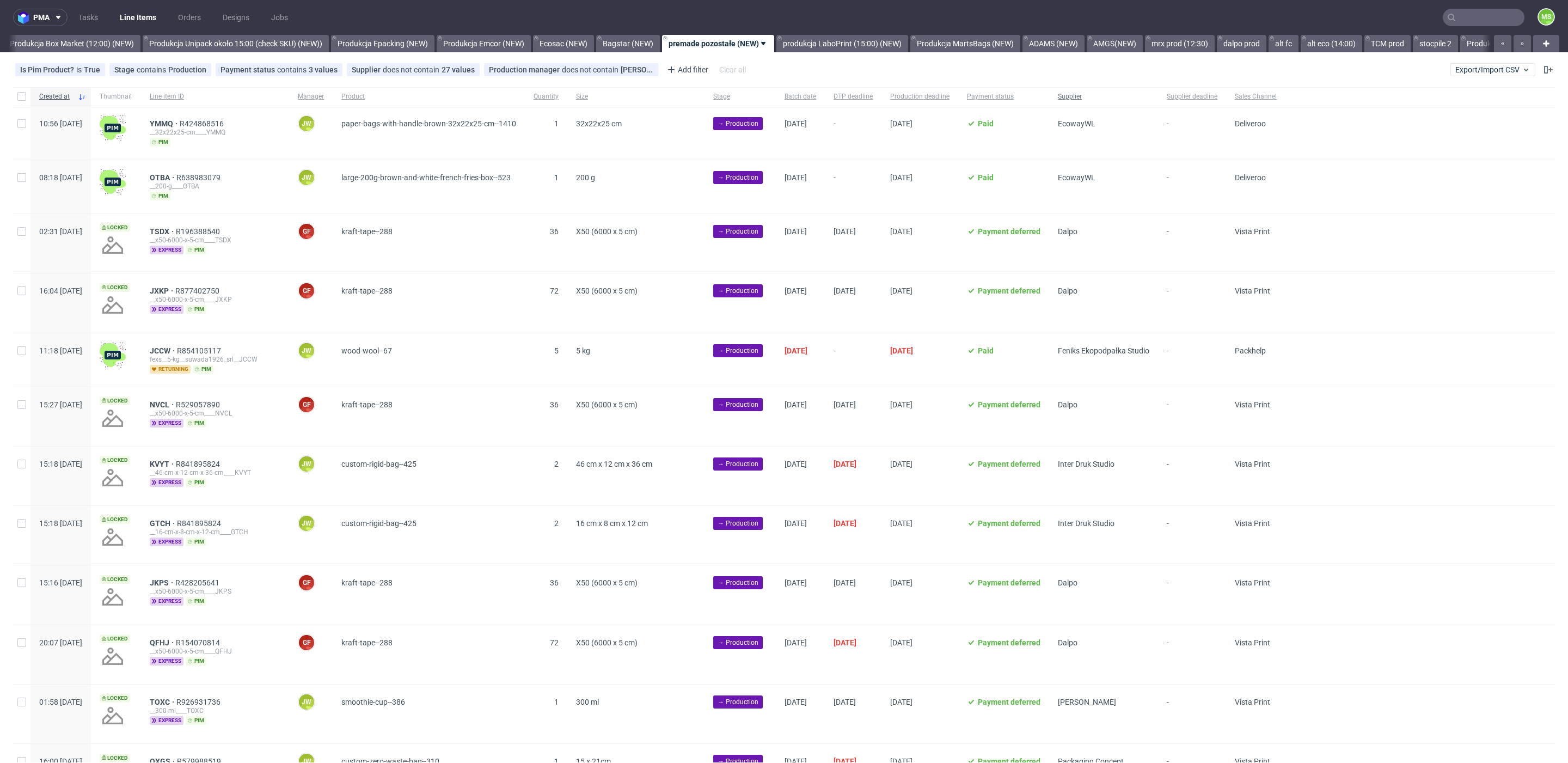
click at [1106, 101] on div "Supplier" at bounding box center [1104, 96] width 109 height 18
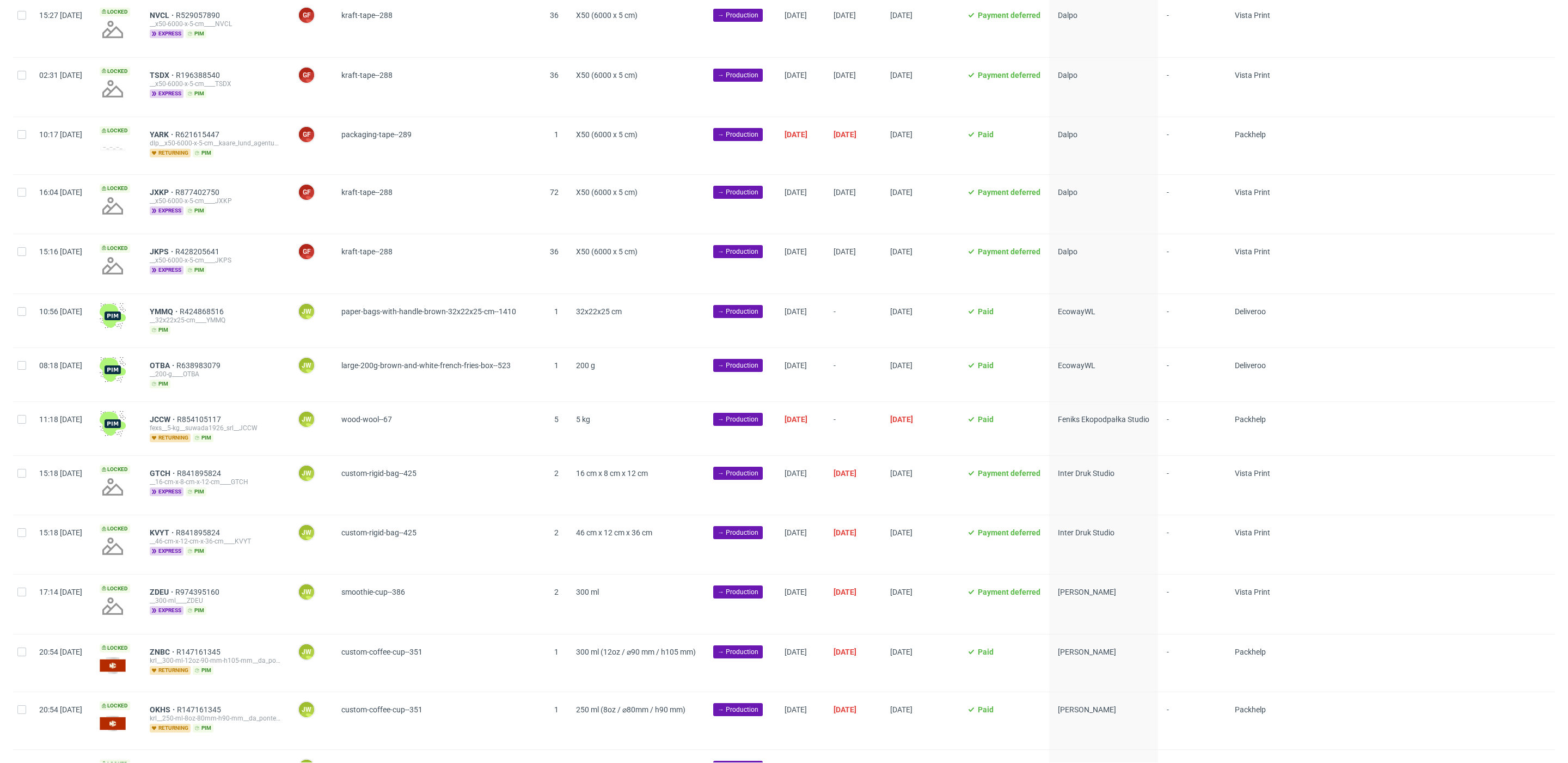
scroll to position [200, 0]
click at [21, 311] on input "checkbox" at bounding box center [22, 311] width 9 height 9
checkbox input "true"
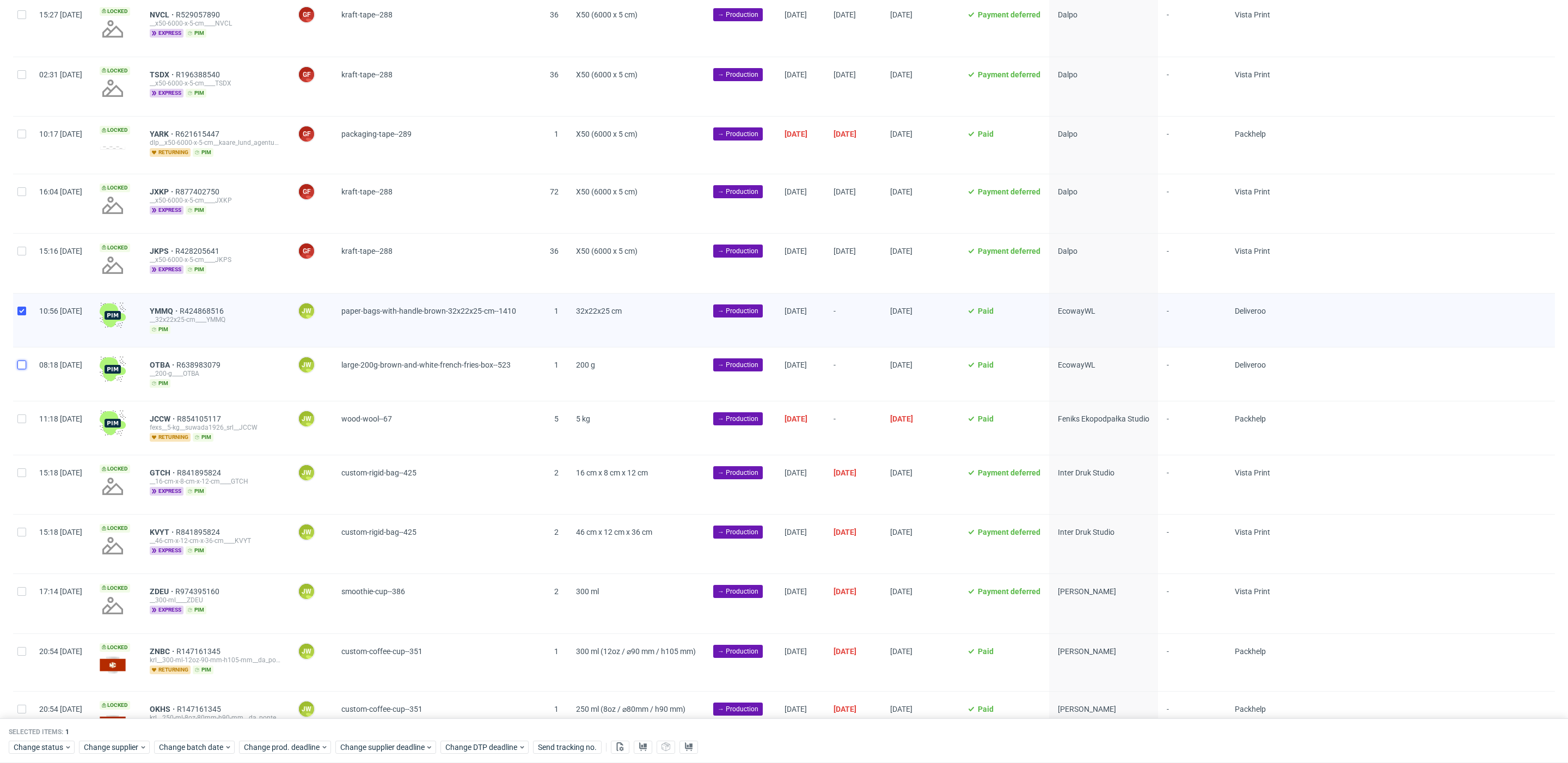
click at [18, 361] on input "checkbox" at bounding box center [22, 365] width 9 height 9
checkbox input "true"
drag, startPoint x: 184, startPoint y: 751, endPoint x: 186, endPoint y: 740, distance: 11.2
click at [183, 751] on span "Change batch date" at bounding box center [191, 747] width 65 height 11
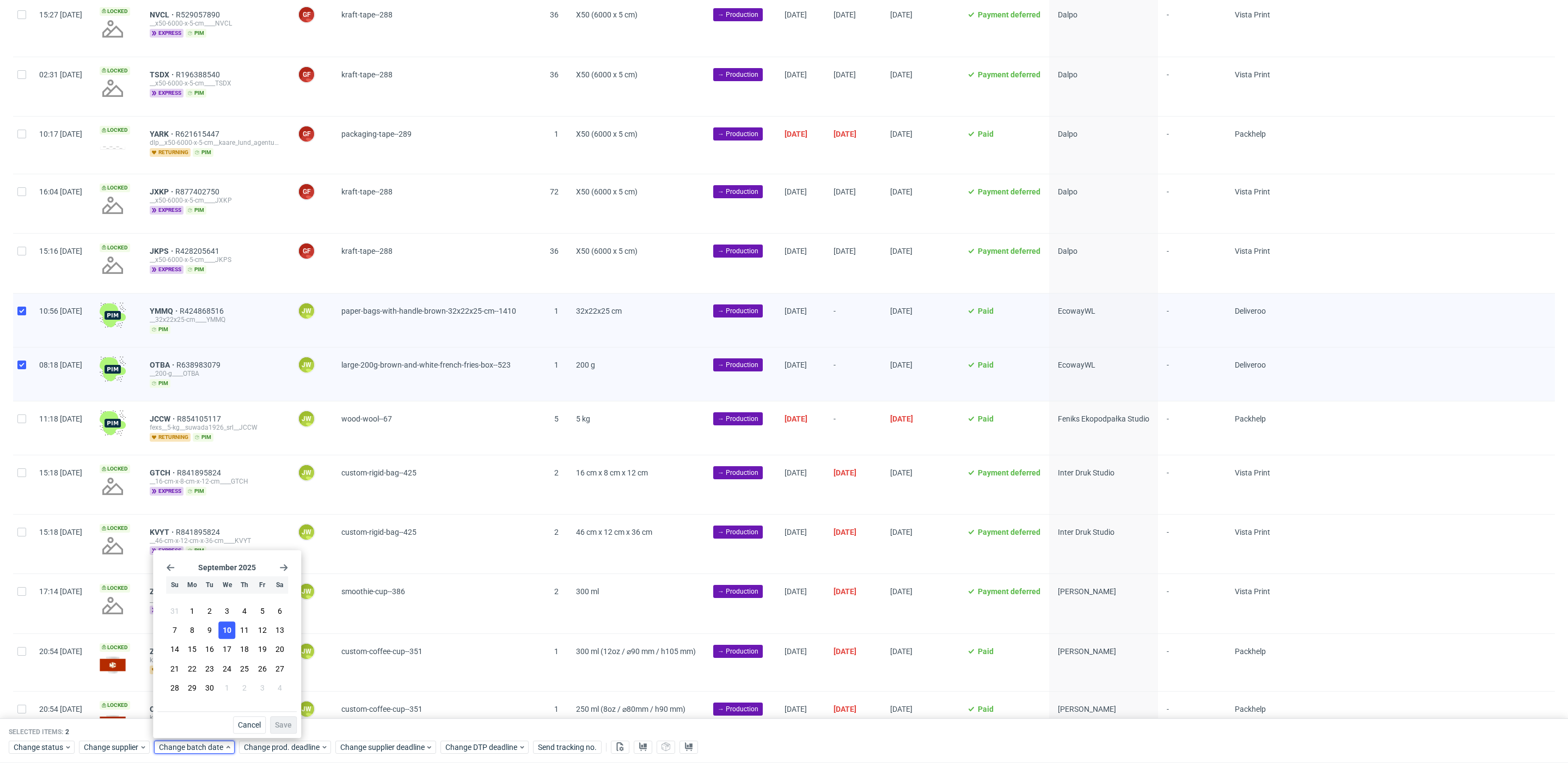
click at [229, 631] on span "10" at bounding box center [227, 630] width 9 height 11
drag, startPoint x: 284, startPoint y: 721, endPoint x: 293, endPoint y: 745, distance: 25.6
click at [284, 722] on span "Save" at bounding box center [283, 725] width 17 height 7
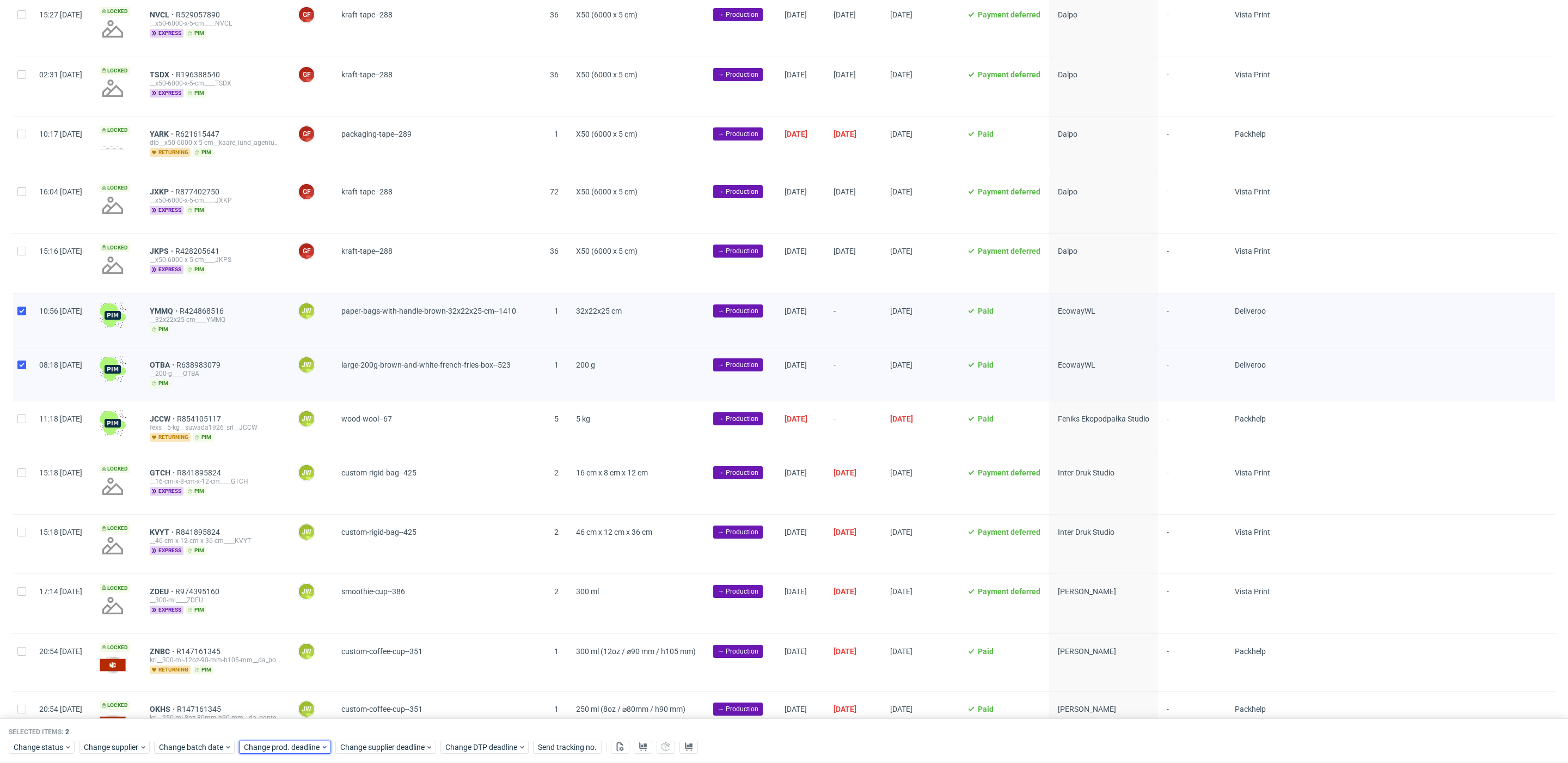
click at [293, 745] on span "Change prod. deadline" at bounding box center [282, 747] width 77 height 11
drag, startPoint x: 345, startPoint y: 631, endPoint x: 365, endPoint y: 721, distance: 92.2
click at [345, 631] on span "12" at bounding box center [347, 630] width 9 height 11
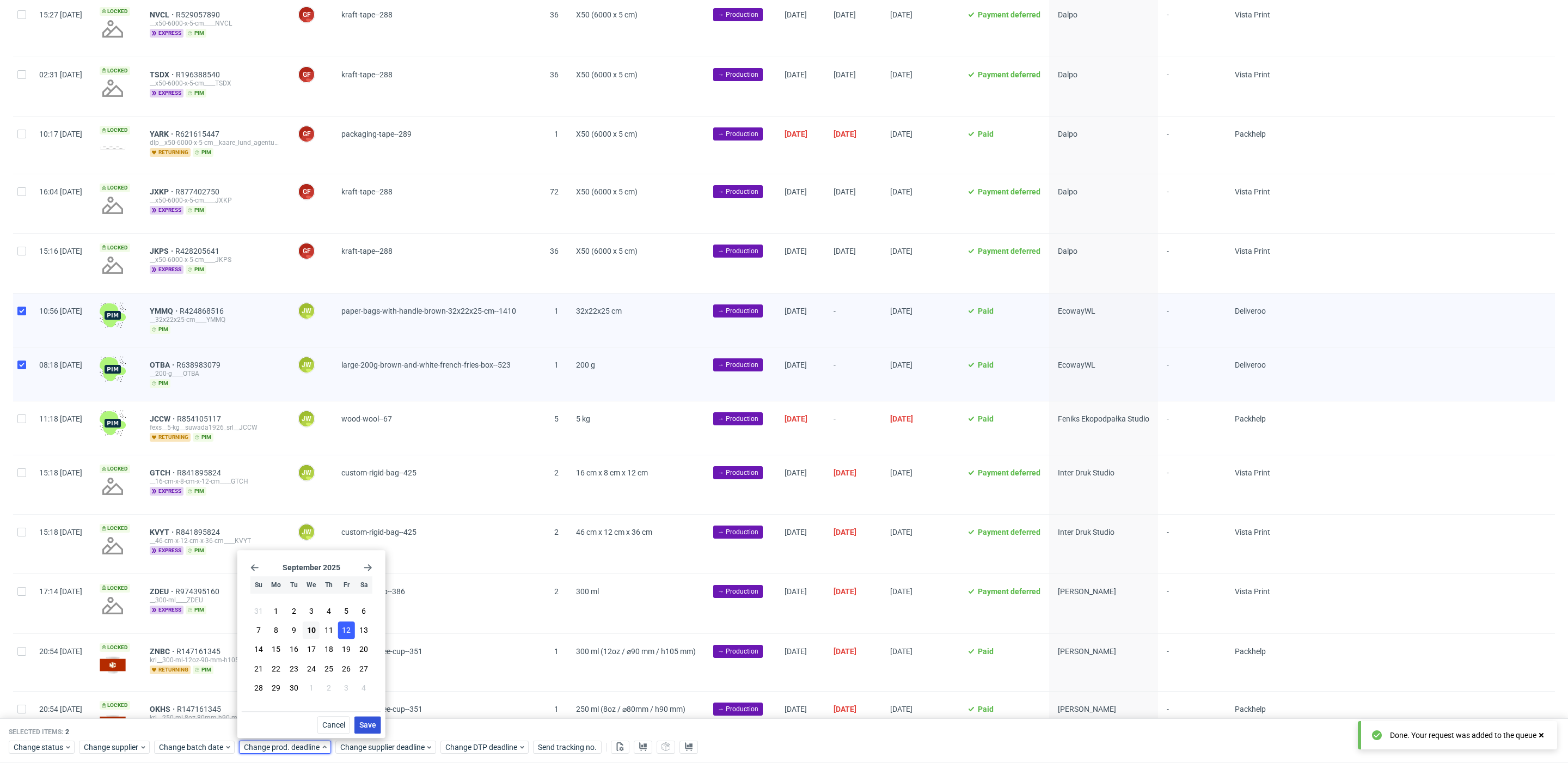
click at [371, 731] on button "Save" at bounding box center [368, 725] width 26 height 18
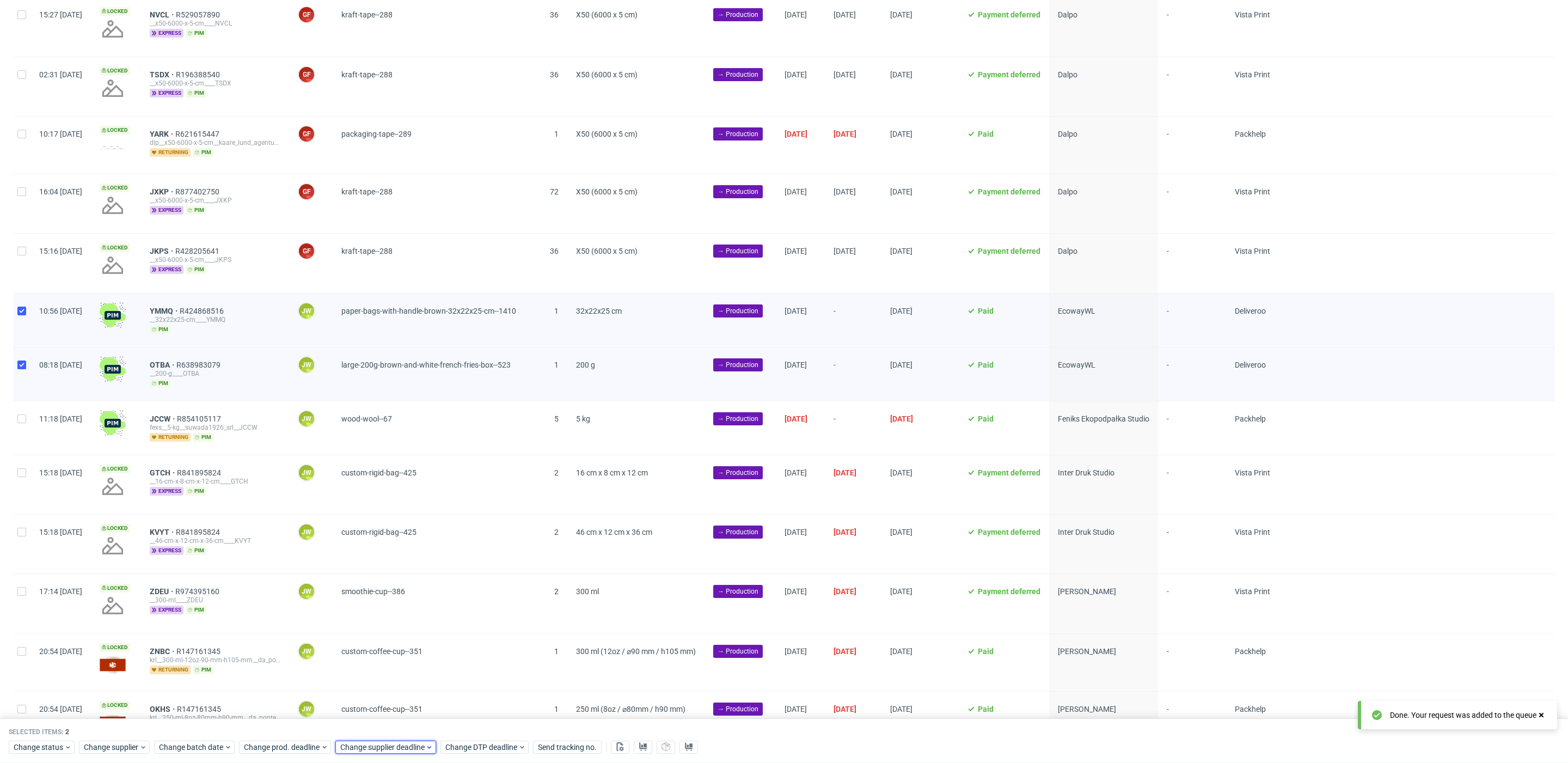
drag, startPoint x: 374, startPoint y: 750, endPoint x: 379, endPoint y: 744, distance: 7.8
click at [374, 750] on span "Change supplier deadline" at bounding box center [382, 747] width 85 height 11
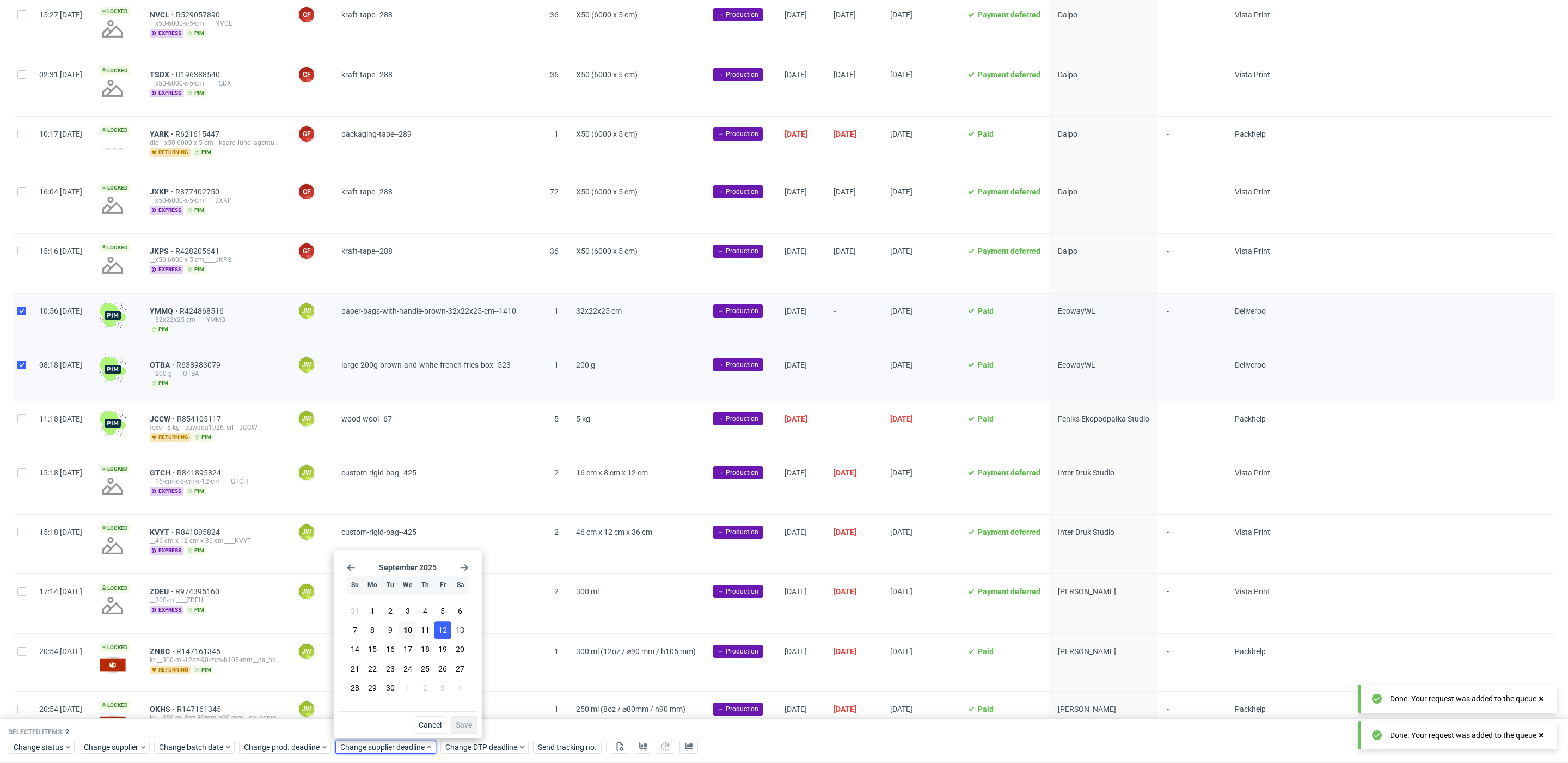
drag, startPoint x: 435, startPoint y: 630, endPoint x: 439, endPoint y: 636, distance: 7.2
click button "12"
click span "Save"
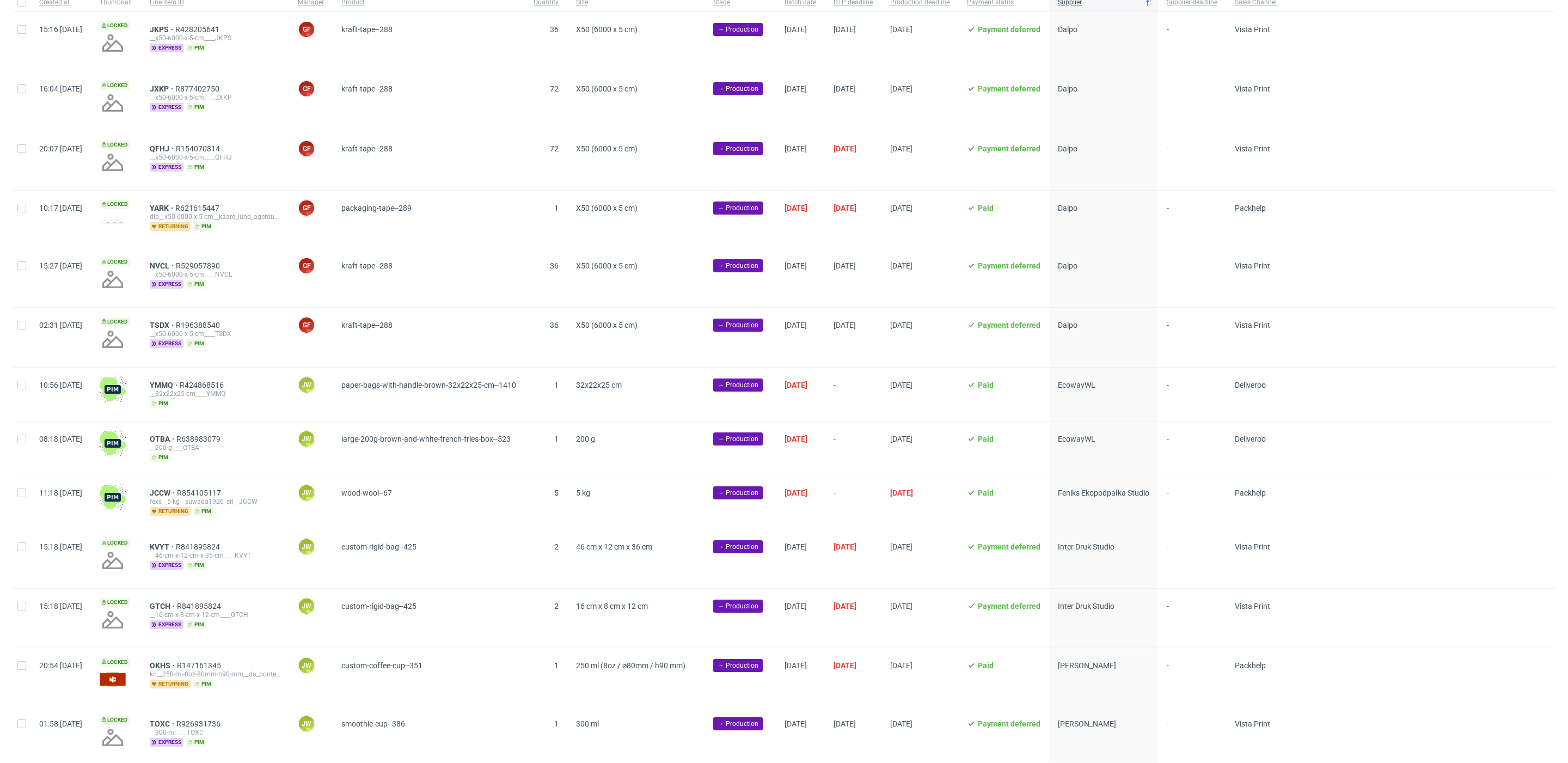
scroll to position [138, 0]
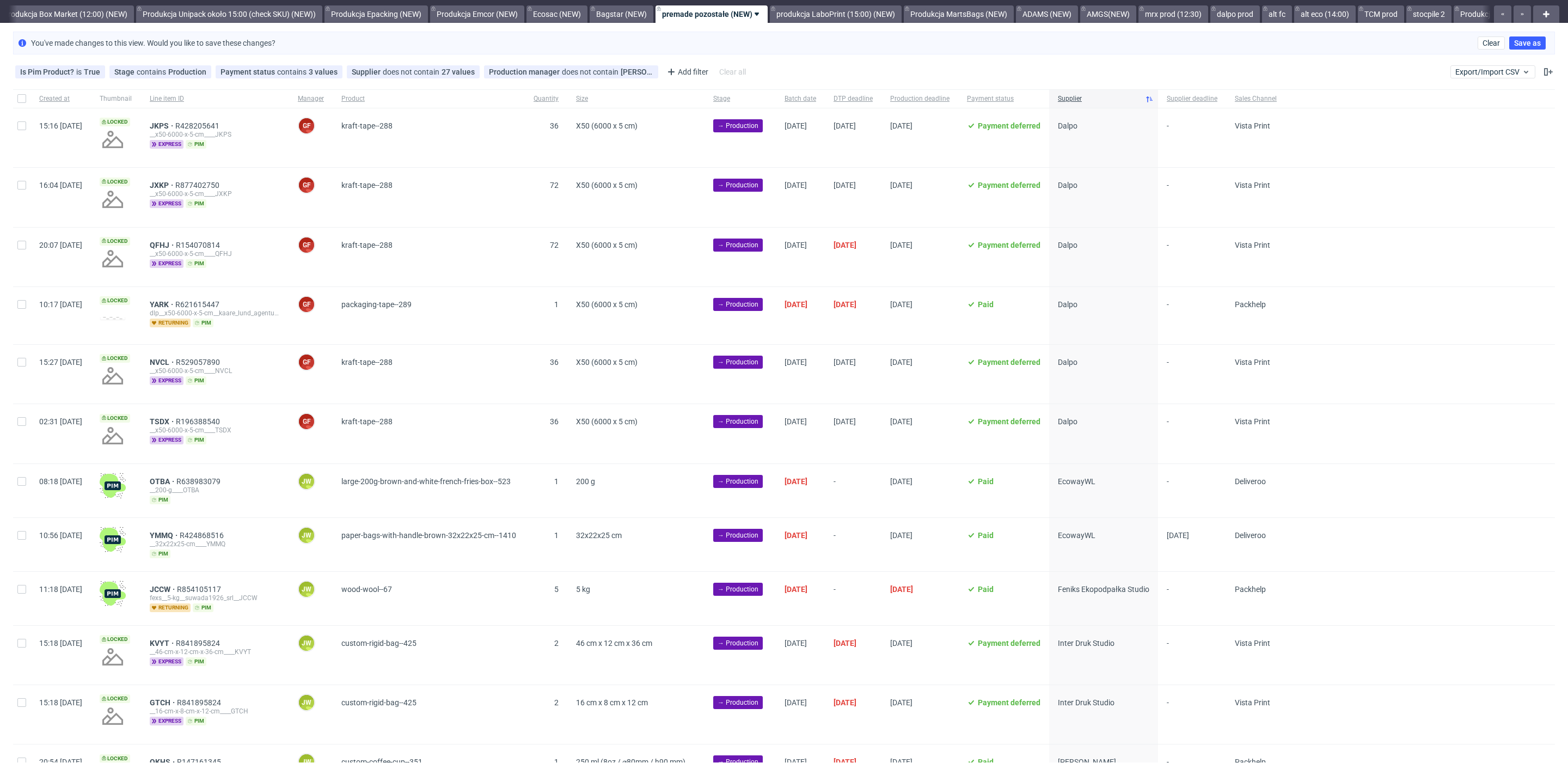
scroll to position [35, 0]
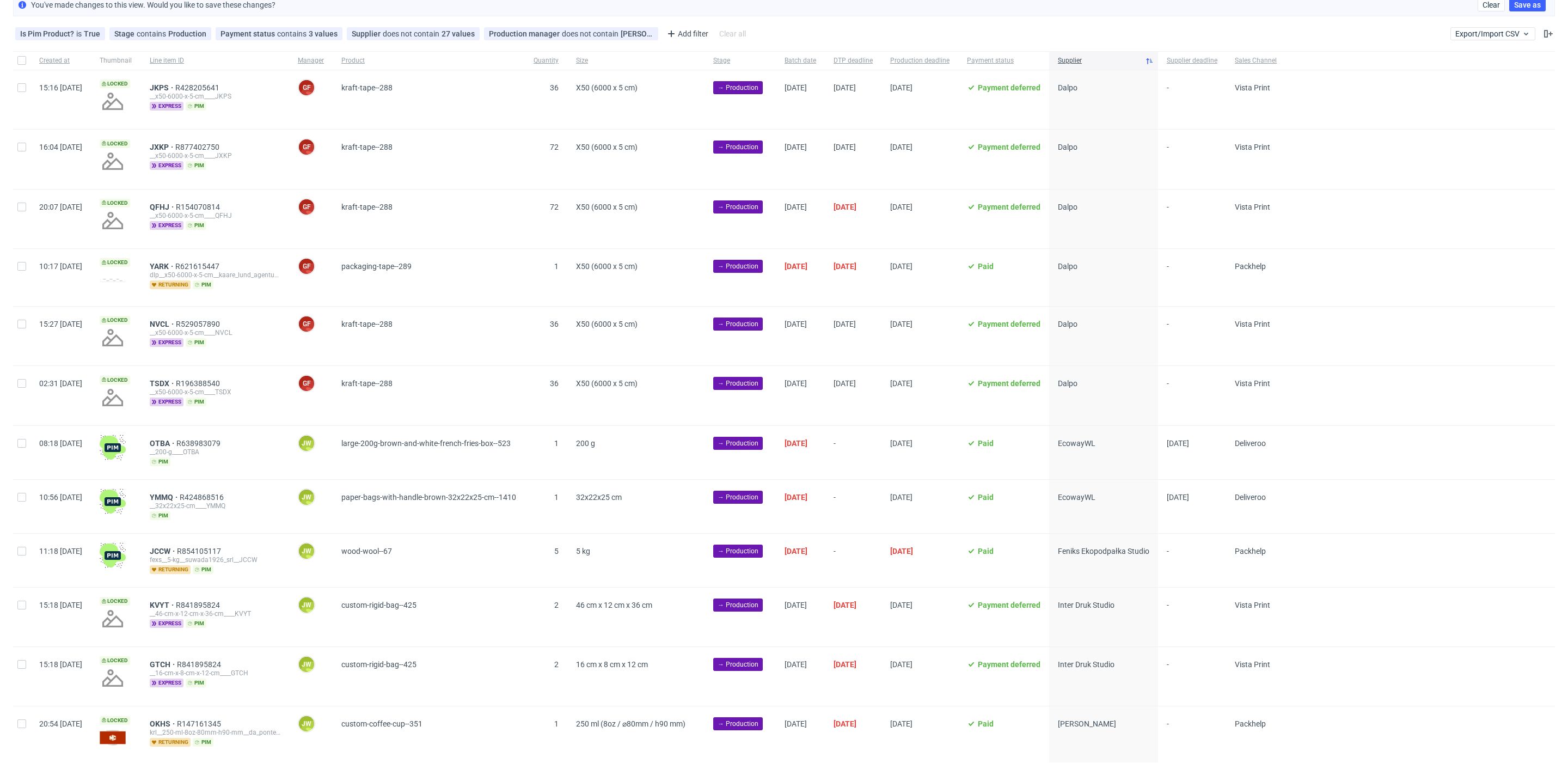
scroll to position [0, 2028]
drag, startPoint x: 23, startPoint y: 441, endPoint x: 24, endPoint y: 491, distance: 50.0
click at [23, 442] on input "checkbox" at bounding box center [22, 443] width 9 height 9
checkbox input "true"
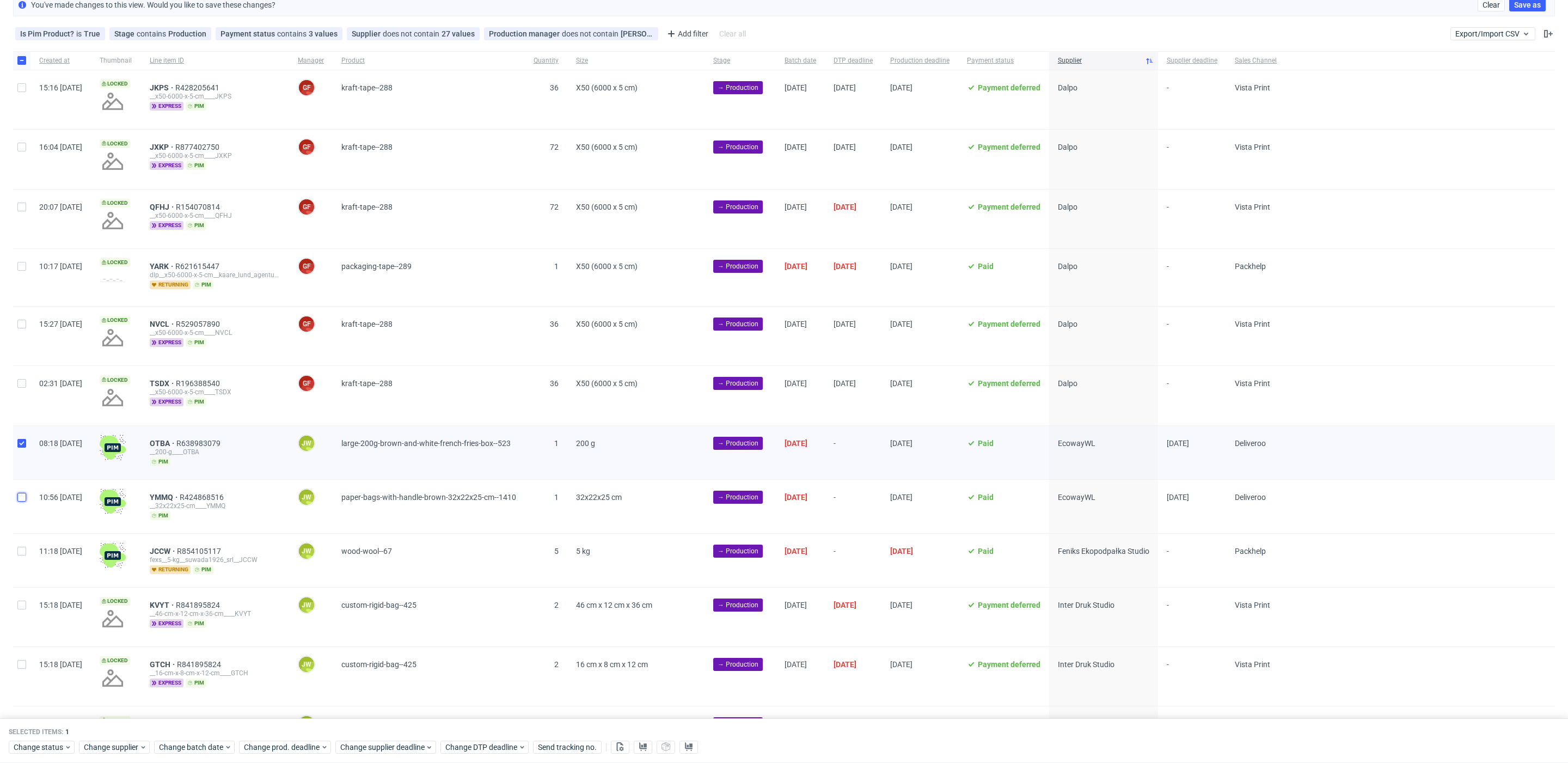
click at [23, 497] on input "checkbox" at bounding box center [22, 497] width 9 height 9
checkbox input "true"
click at [647, 745] on button at bounding box center [643, 747] width 18 height 13
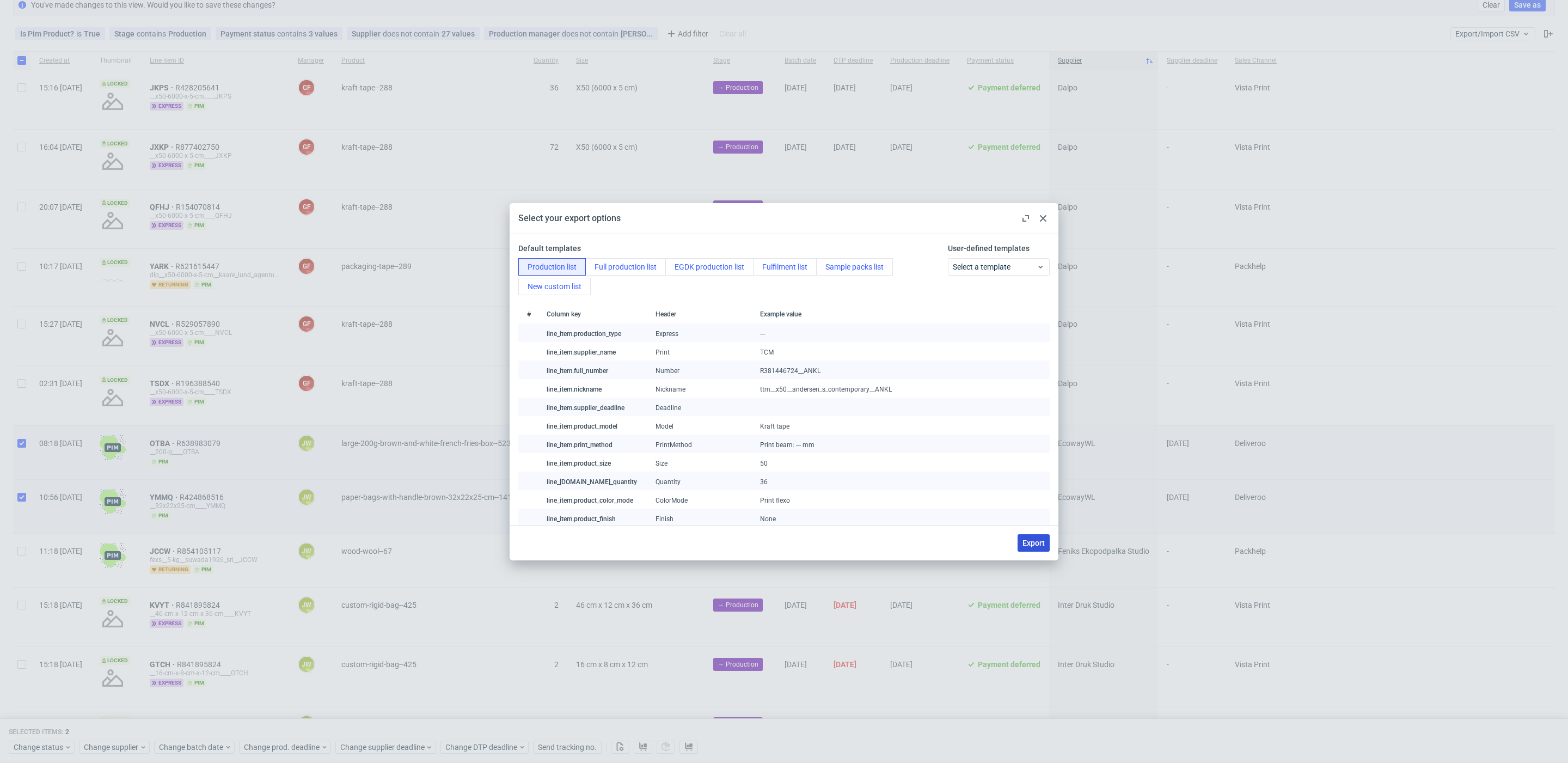
click at [1031, 542] on span "Export" at bounding box center [1033, 543] width 23 height 7
checkbox input "false"
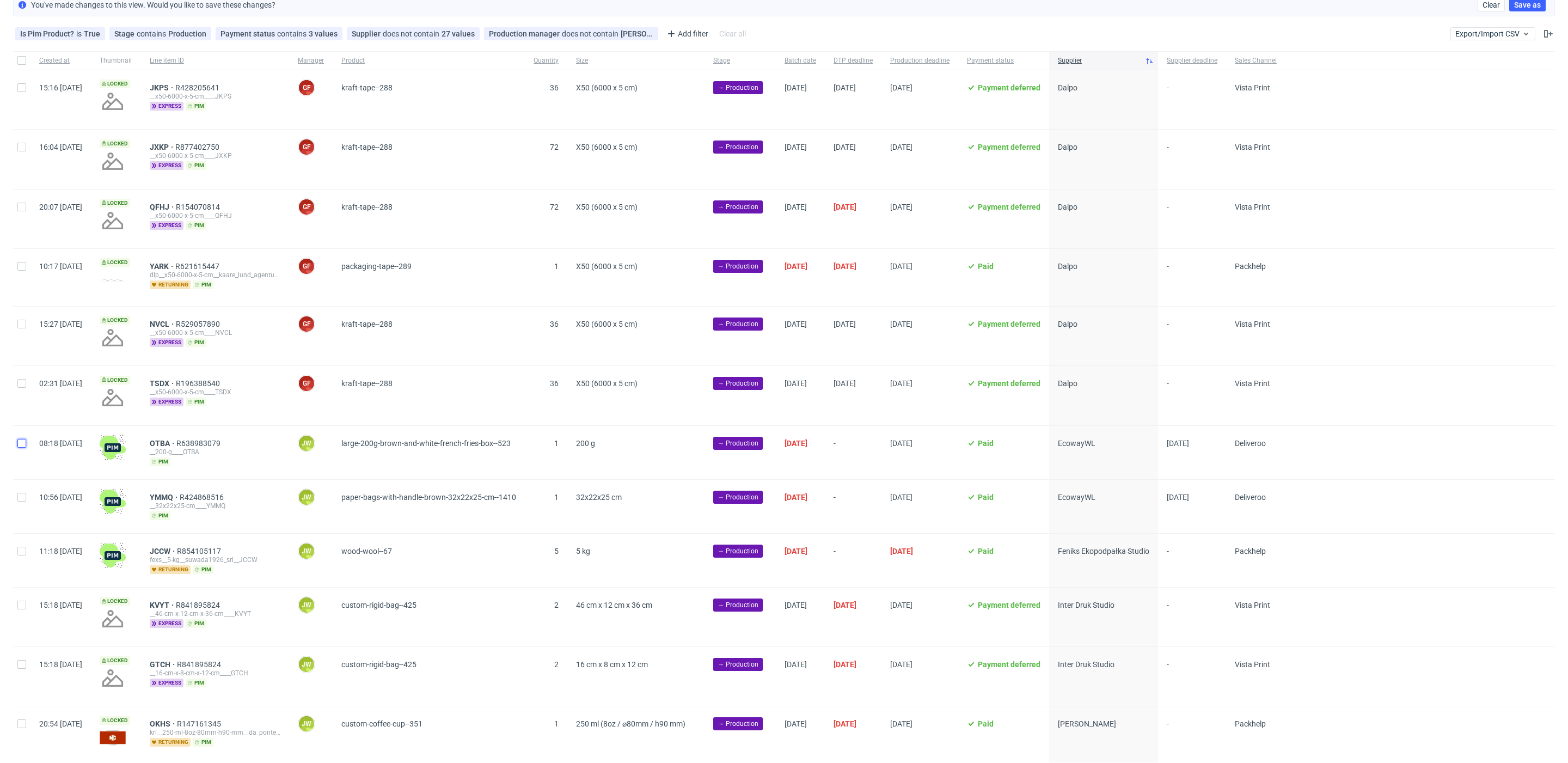
click at [19, 440] on input "checkbox" at bounding box center [22, 443] width 9 height 9
checkbox input "true"
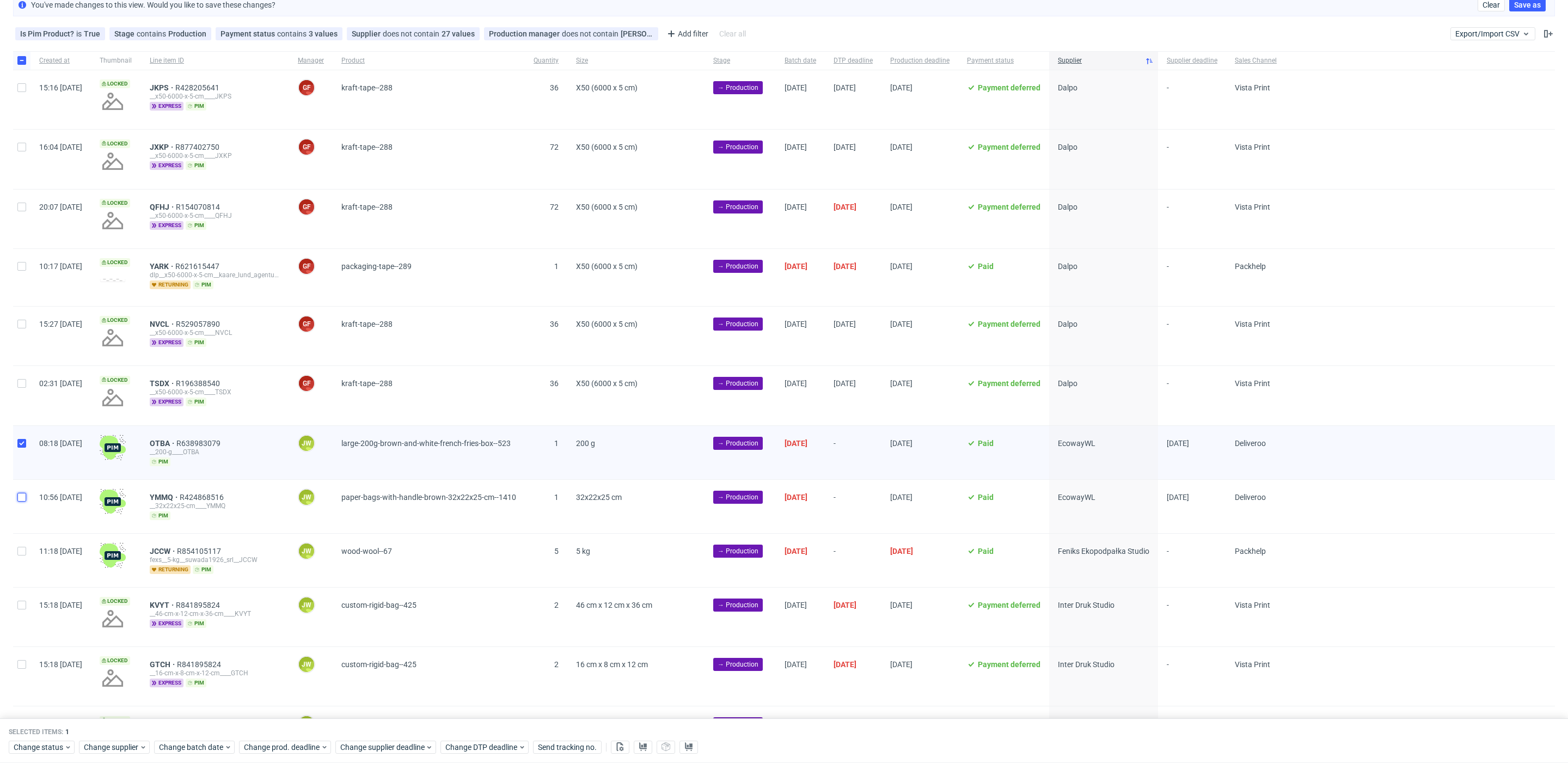
click at [24, 493] on input "checkbox" at bounding box center [22, 497] width 9 height 9
checkbox input "true"
click at [47, 747] on span "Change status" at bounding box center [39, 747] width 50 height 11
click at [66, 619] on span "In Production" at bounding box center [40, 623] width 55 height 15
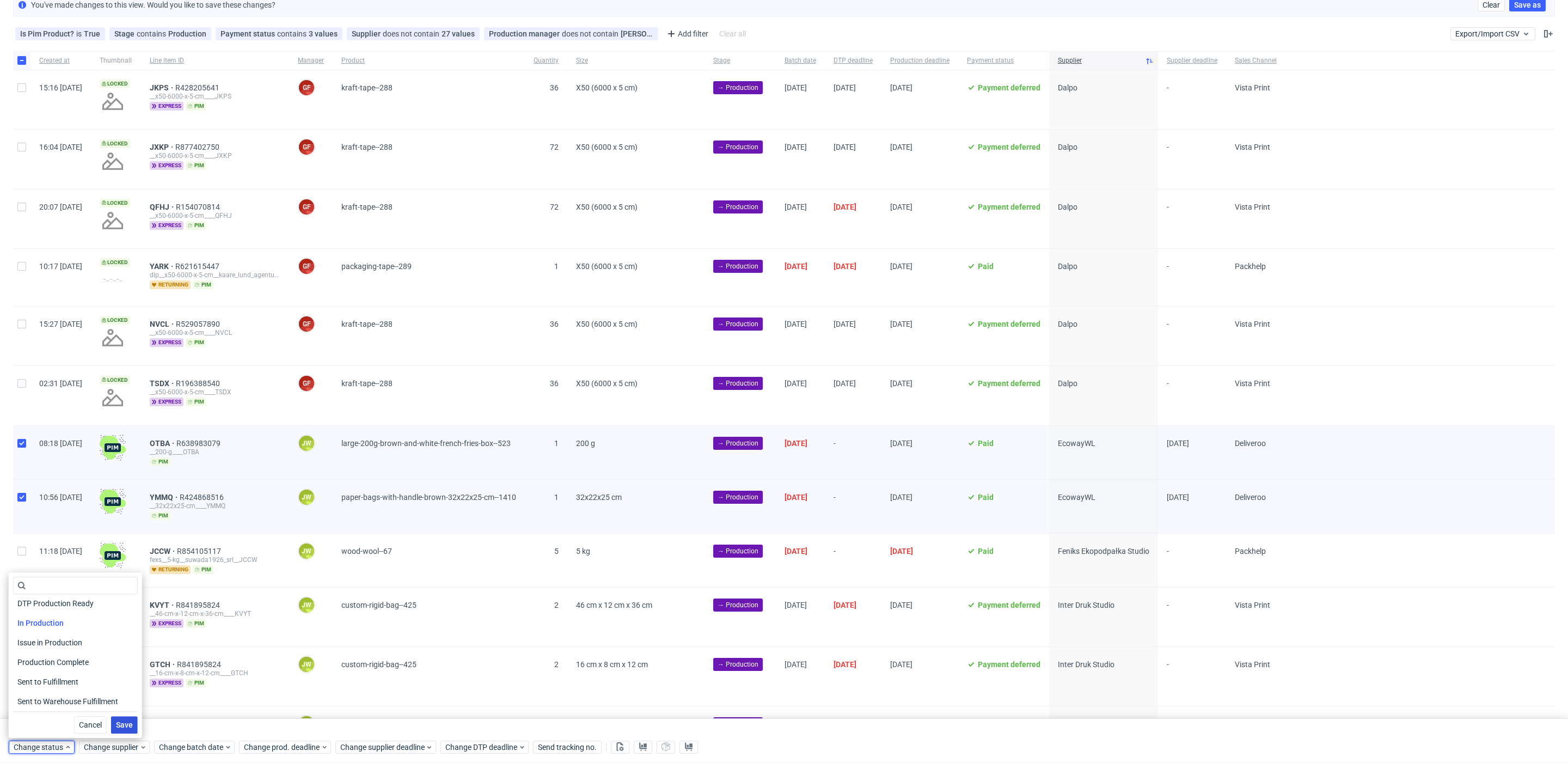
click at [118, 722] on span "Save" at bounding box center [124, 725] width 17 height 7
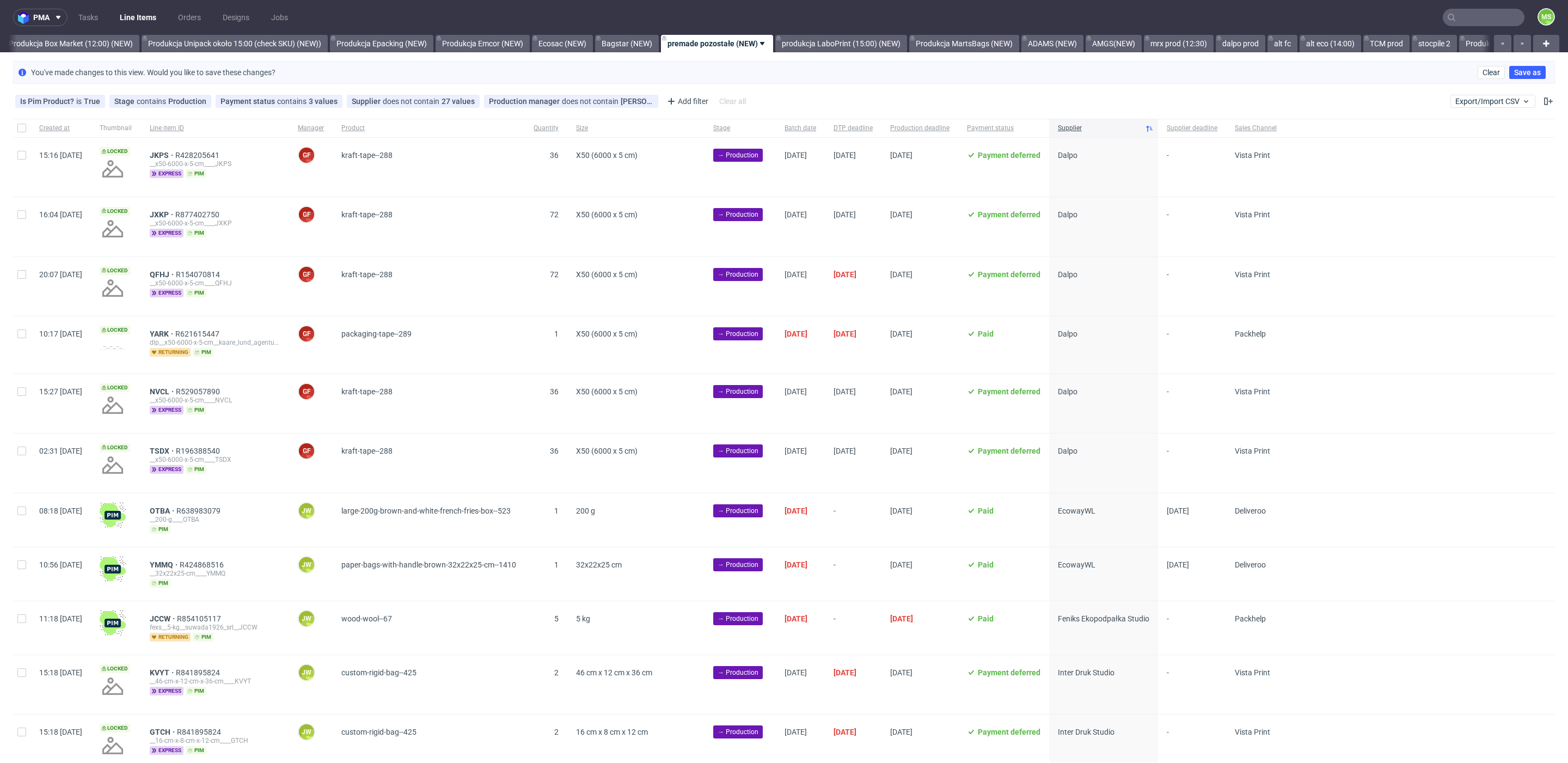
scroll to position [0, 2028]
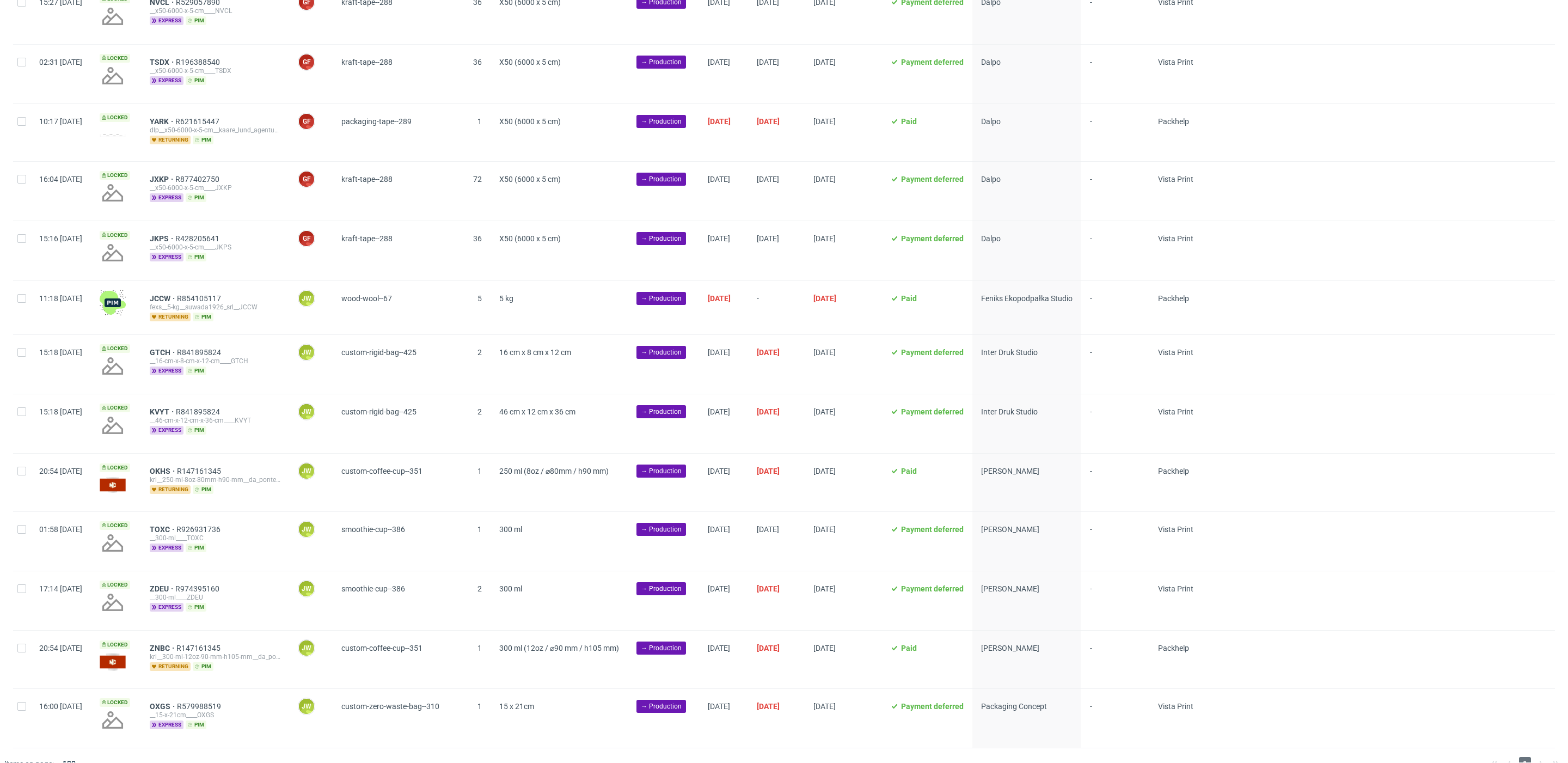
scroll to position [228, 0]
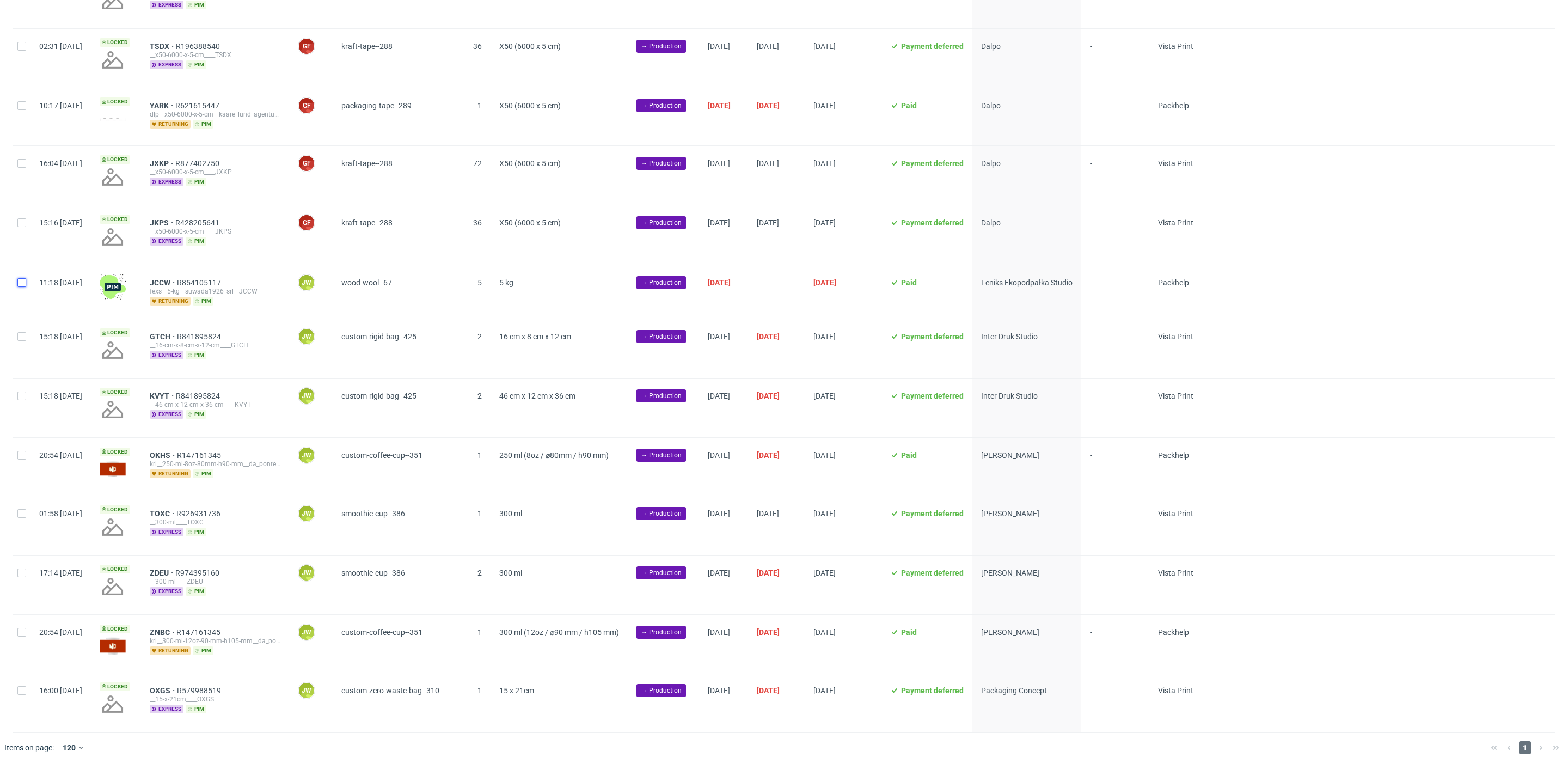
click at [23, 282] on input "checkbox" at bounding box center [22, 282] width 9 height 9
checkbox input "true"
click at [201, 743] on span "Change batch date" at bounding box center [191, 747] width 65 height 11
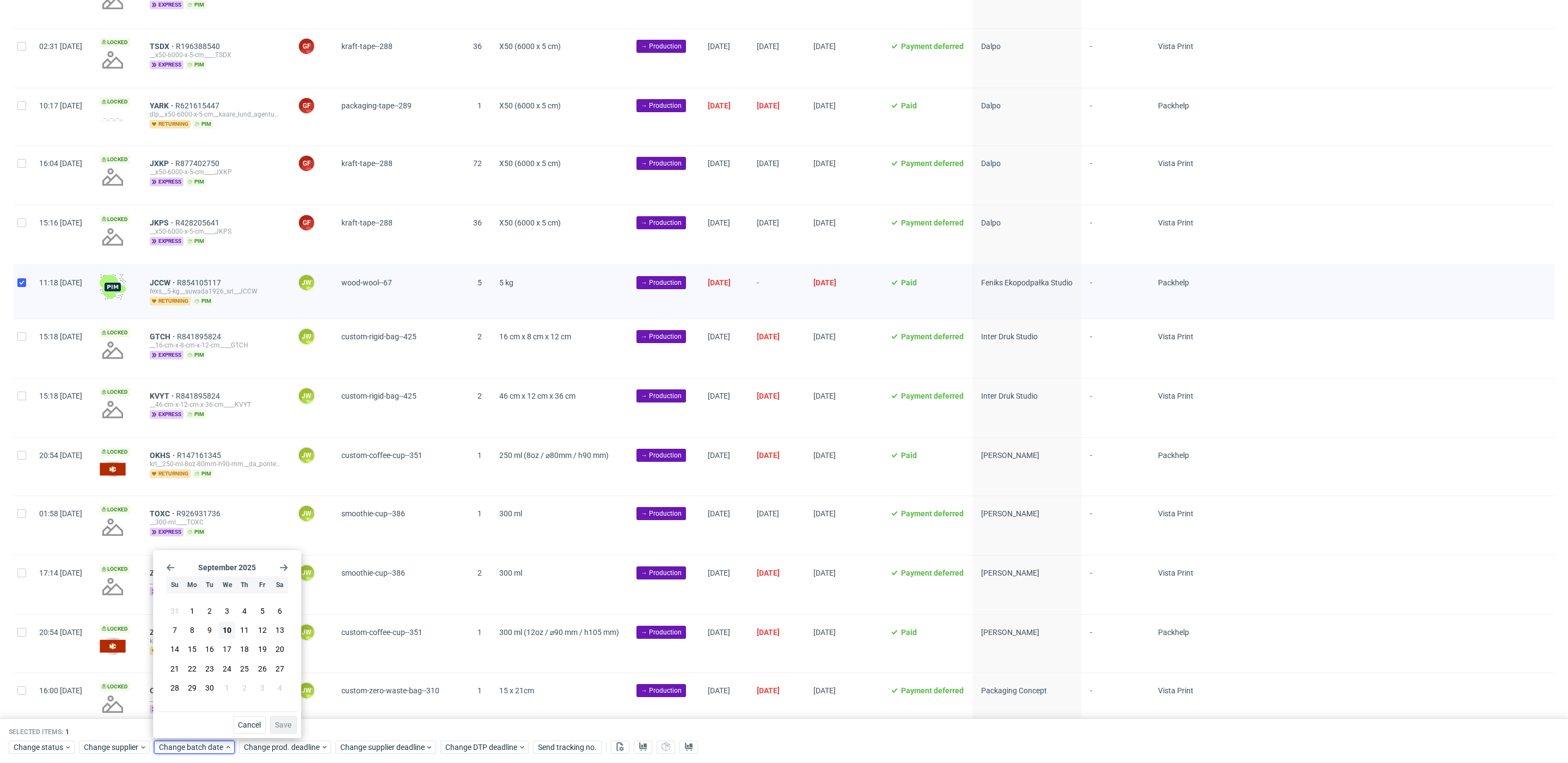
drag, startPoint x: 229, startPoint y: 634, endPoint x: 265, endPoint y: 704, distance: 78.7
click at [229, 634] on span "10" at bounding box center [227, 630] width 9 height 11
click at [282, 719] on button "Save" at bounding box center [283, 725] width 26 height 18
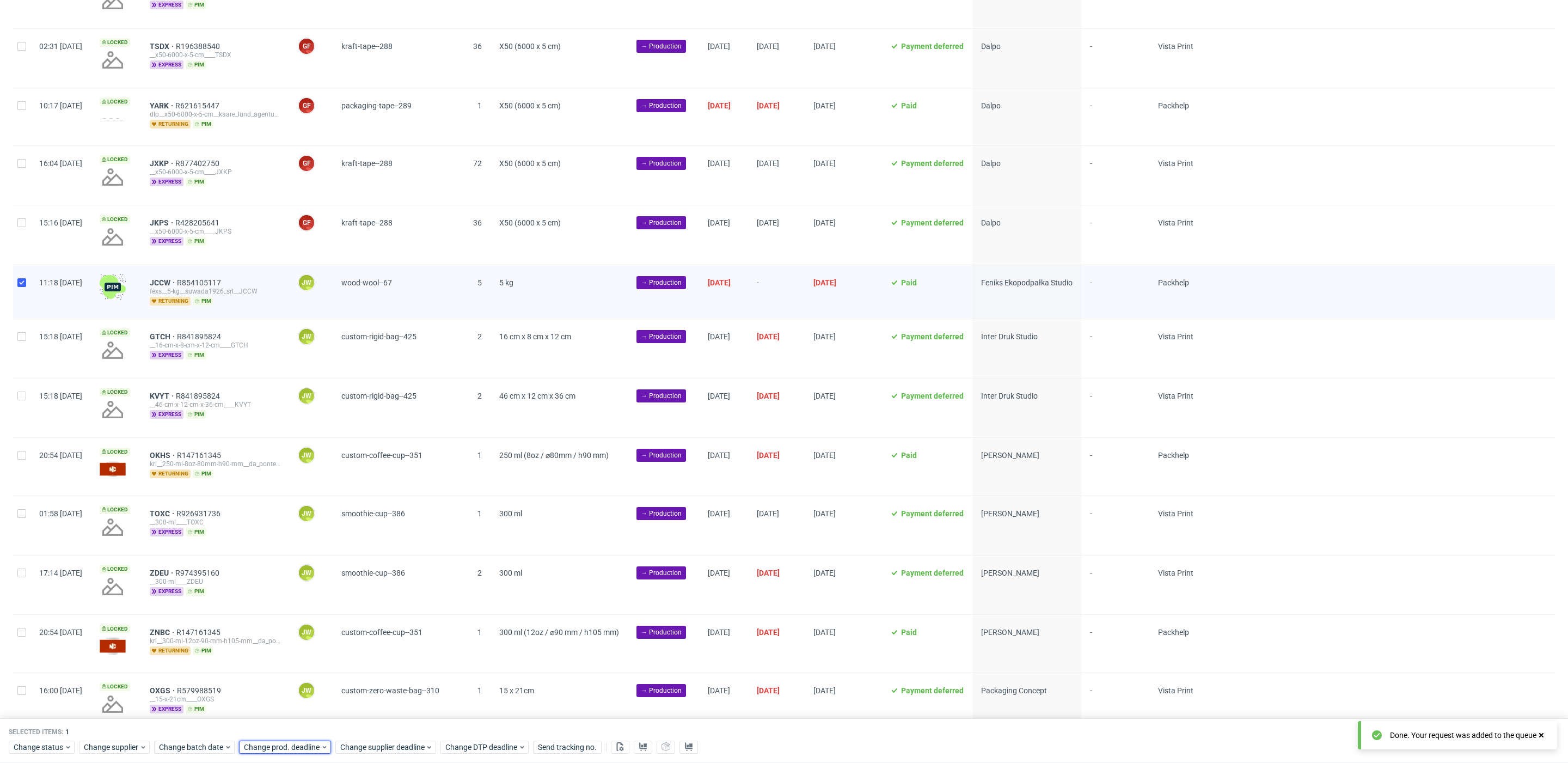
drag, startPoint x: 293, startPoint y: 747, endPoint x: 295, endPoint y: 740, distance: 7.3
click at [295, 744] on span "Change prod. deadline" at bounding box center [282, 747] width 77 height 11
drag, startPoint x: 327, startPoint y: 634, endPoint x: 355, endPoint y: 713, distance: 83.8
click at [327, 634] on span "11" at bounding box center [329, 630] width 9 height 11
drag, startPoint x: 361, startPoint y: 728, endPoint x: 368, endPoint y: 738, distance: 12.2
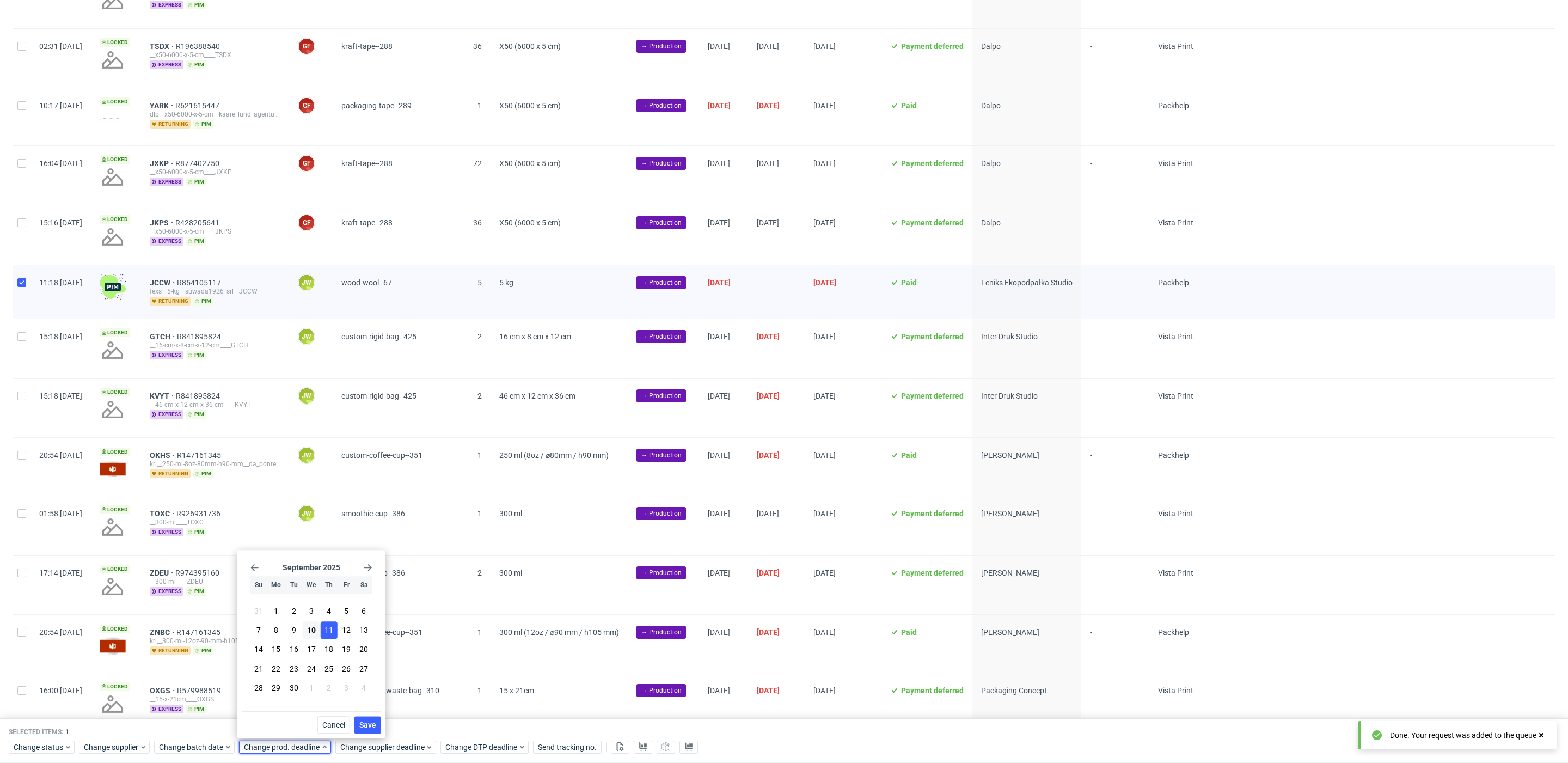
click at [361, 728] on span "Save" at bounding box center [367, 725] width 17 height 7
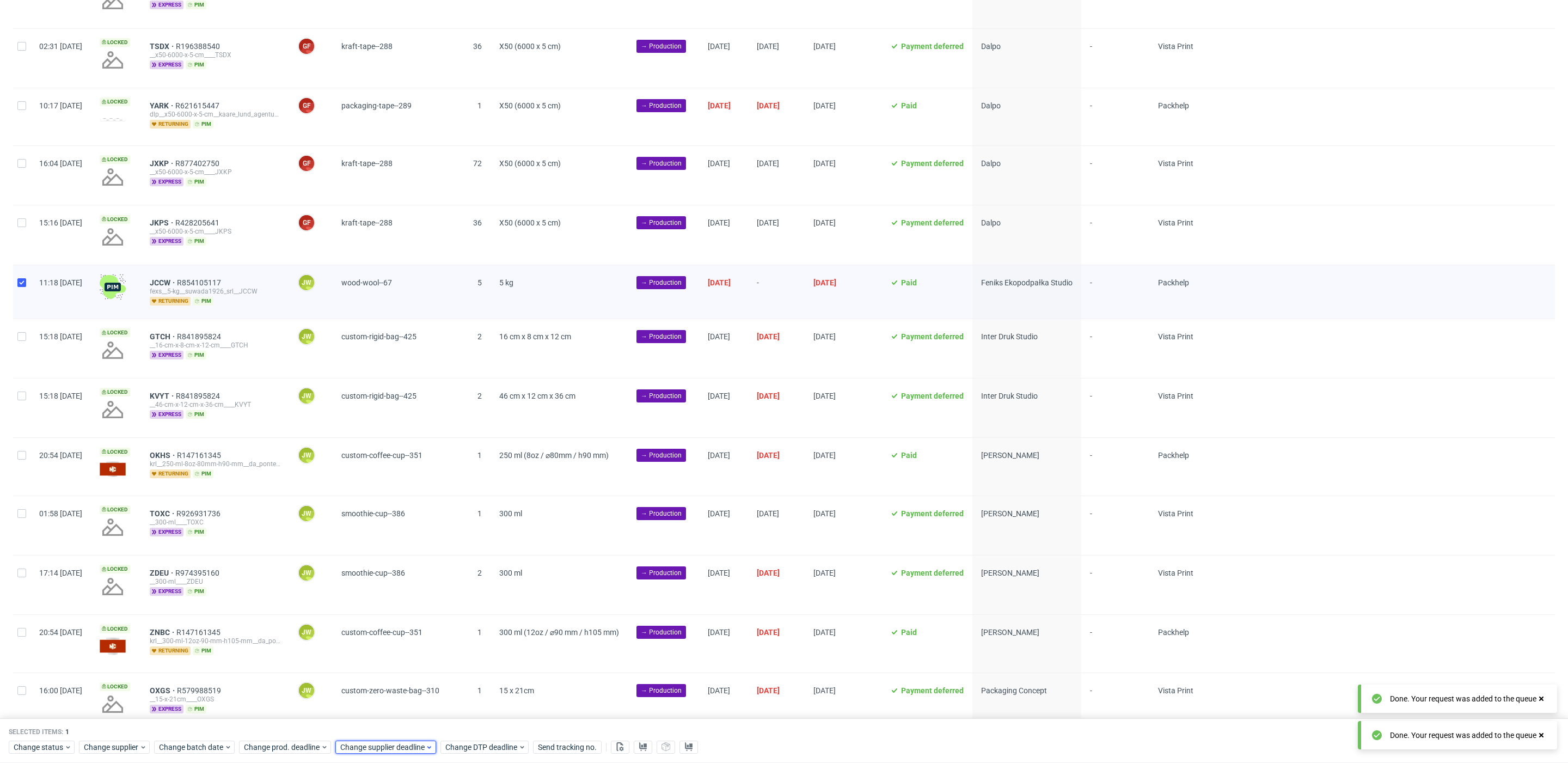
click at [369, 745] on span "Change supplier deadline" at bounding box center [382, 747] width 85 height 11
drag, startPoint x: 420, startPoint y: 628, endPoint x: 438, endPoint y: 655, distance: 32.4
click at [421, 628] on button "11" at bounding box center [425, 630] width 17 height 18
click at [460, 727] on span "Save" at bounding box center [464, 725] width 17 height 7
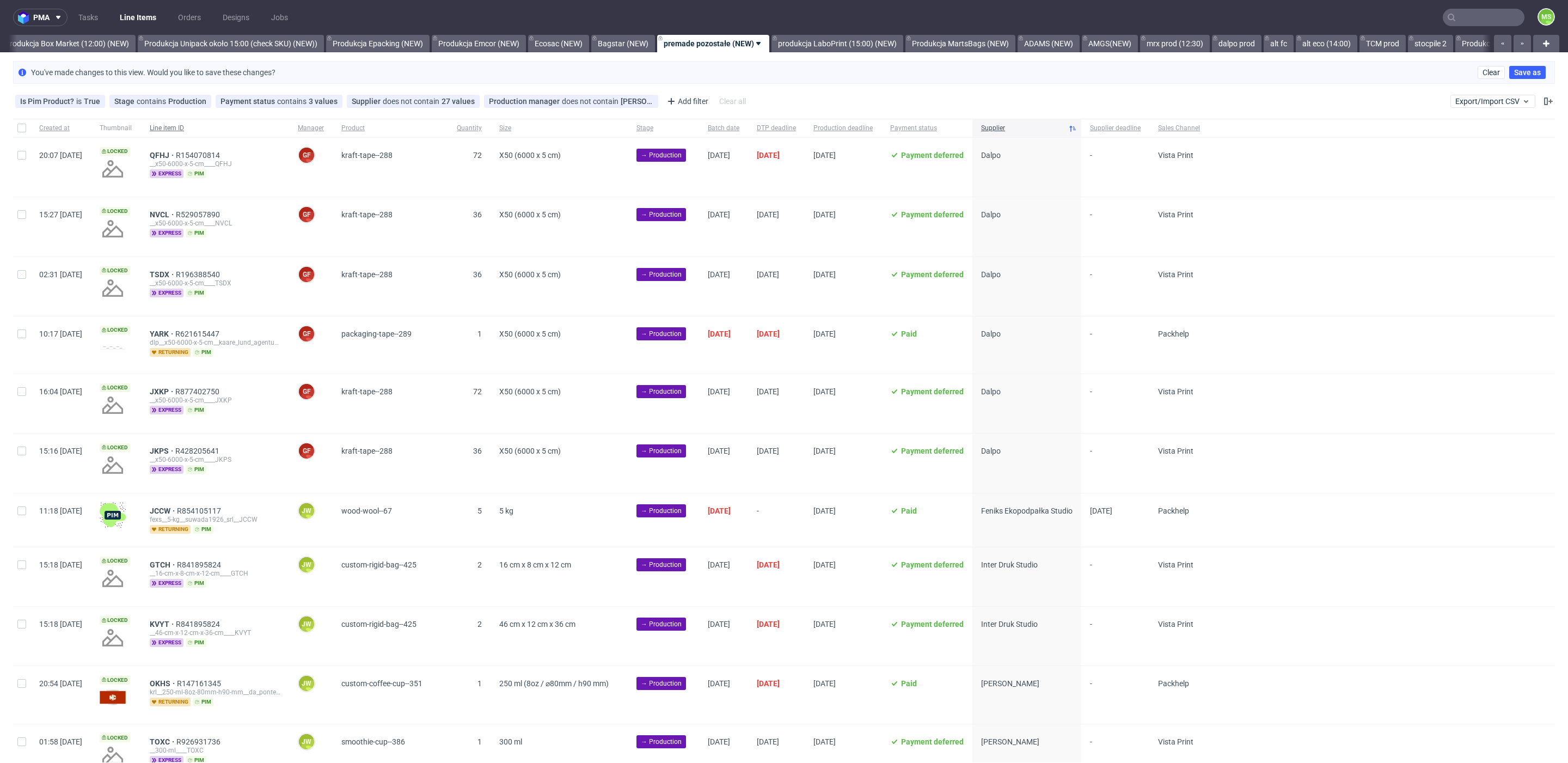
scroll to position [0, 2028]
click at [25, 509] on input "checkbox" at bounding box center [22, 511] width 9 height 9
checkbox input "true"
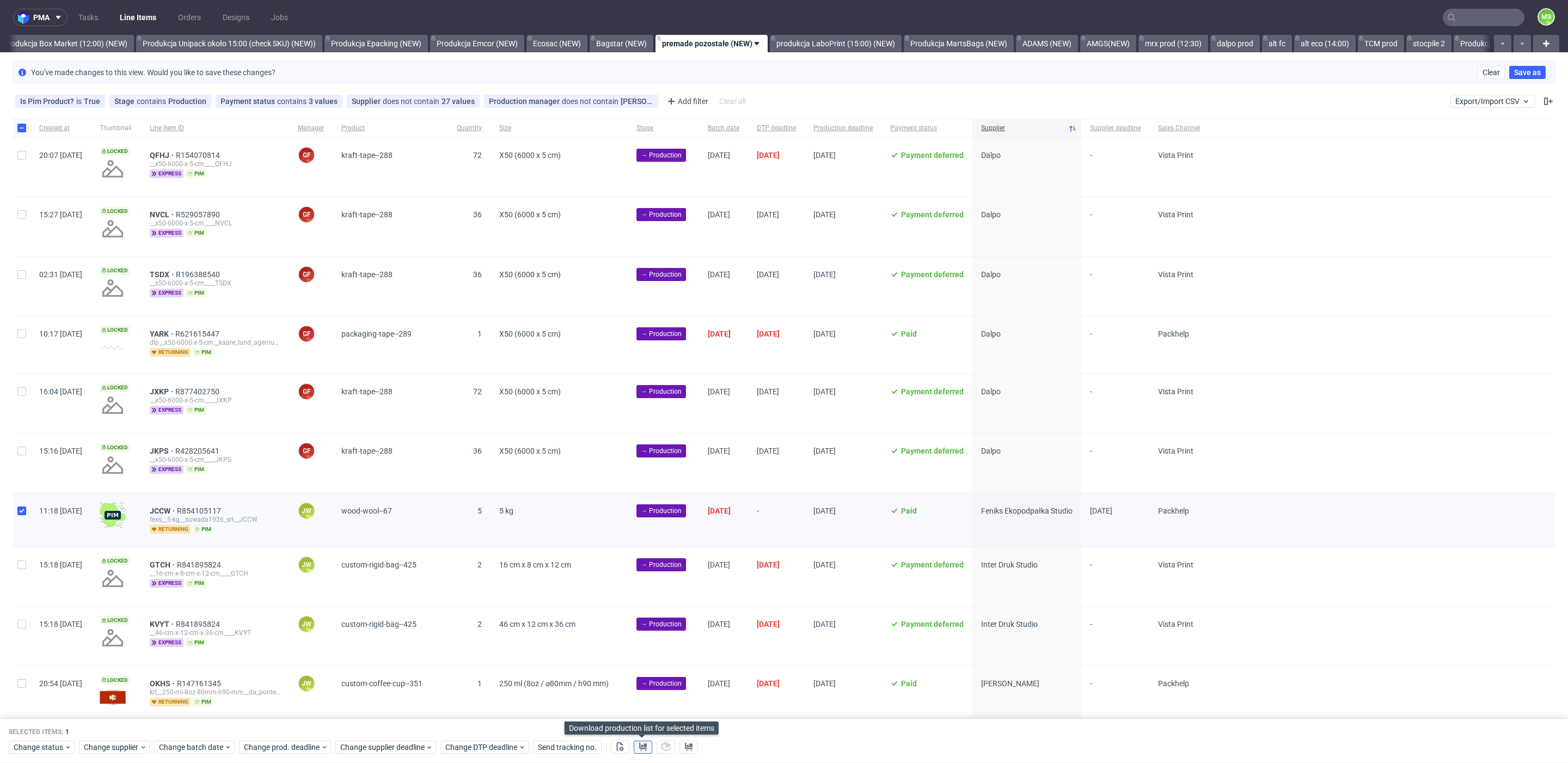
click at [641, 744] on icon at bounding box center [643, 747] width 9 height 9
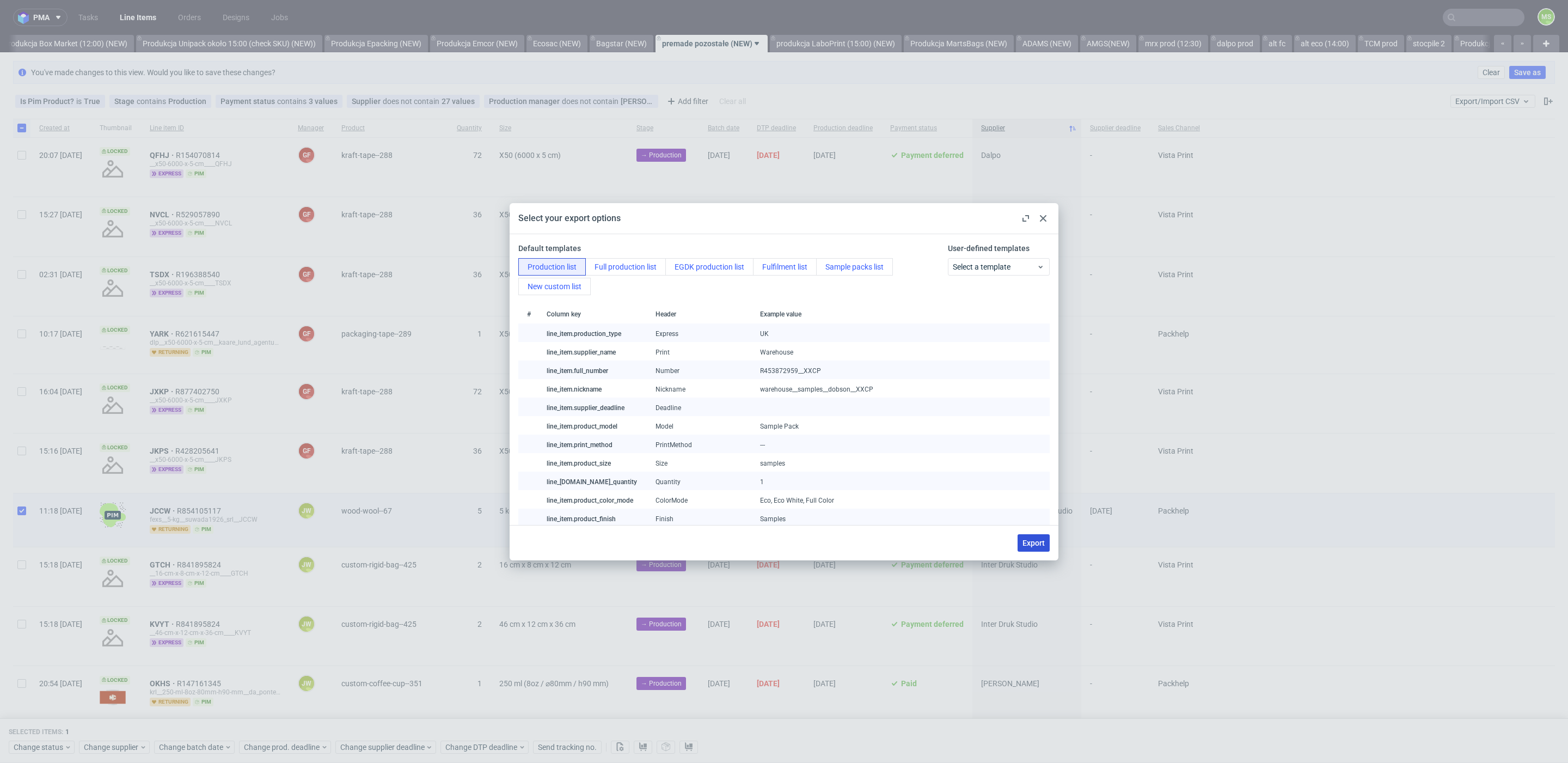
click at [1034, 539] on span "Export" at bounding box center [1033, 543] width 23 height 7
checkbox input "false"
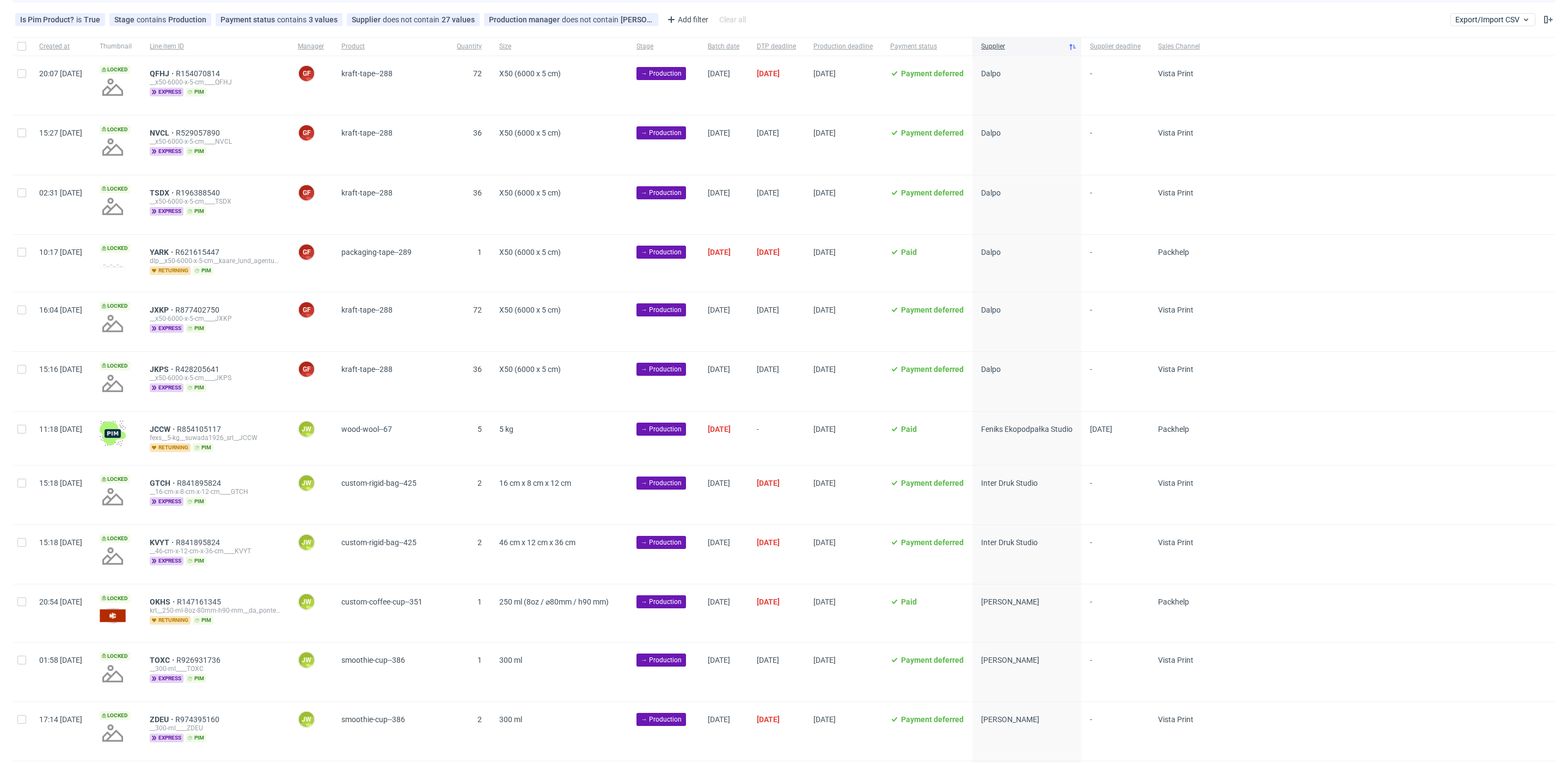
scroll to position [84, 0]
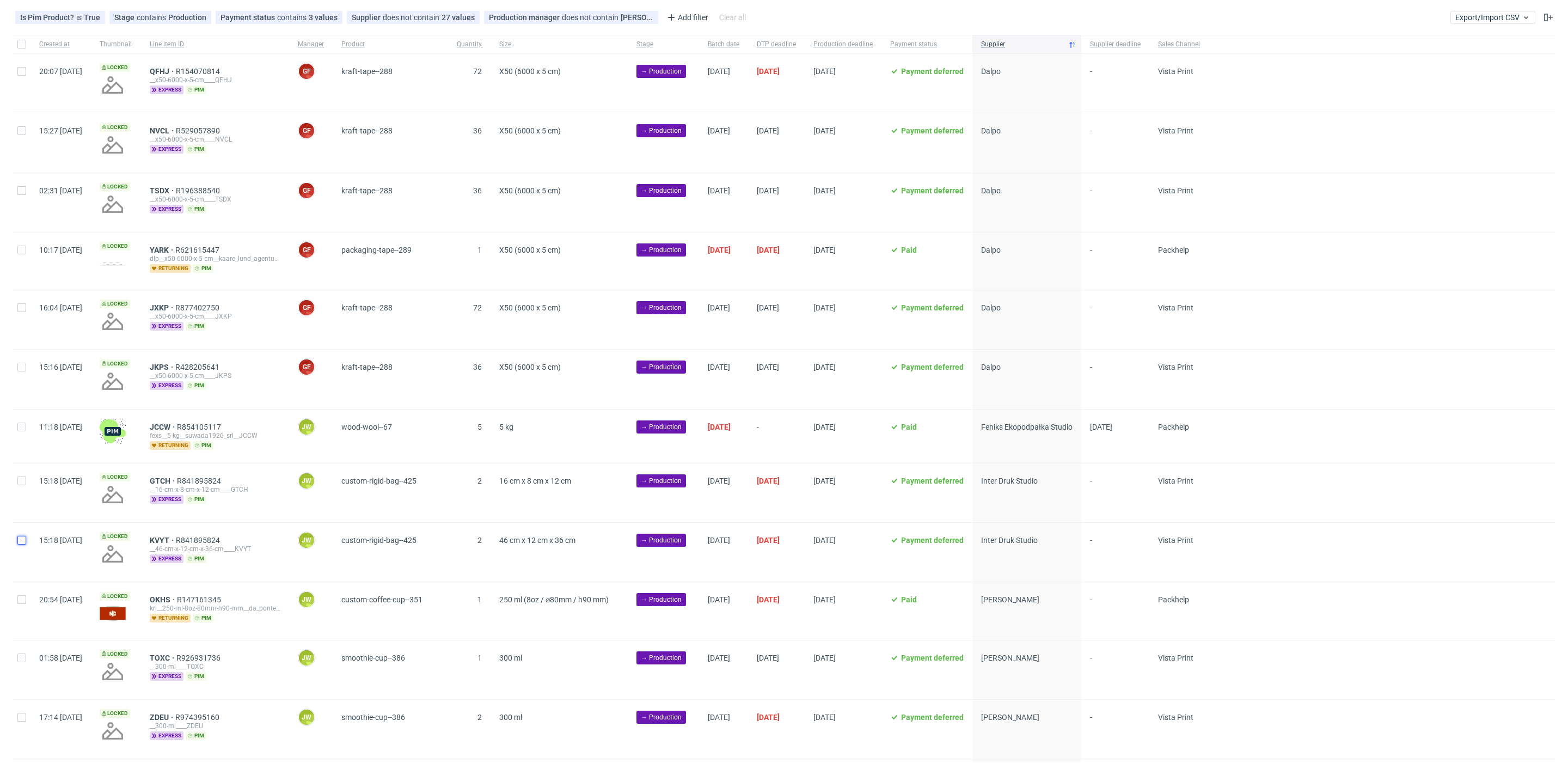
drag, startPoint x: 25, startPoint y: 540, endPoint x: 24, endPoint y: 497, distance: 43.0
click at [25, 538] on input "checkbox" at bounding box center [22, 541] width 9 height 9
checkbox input "true"
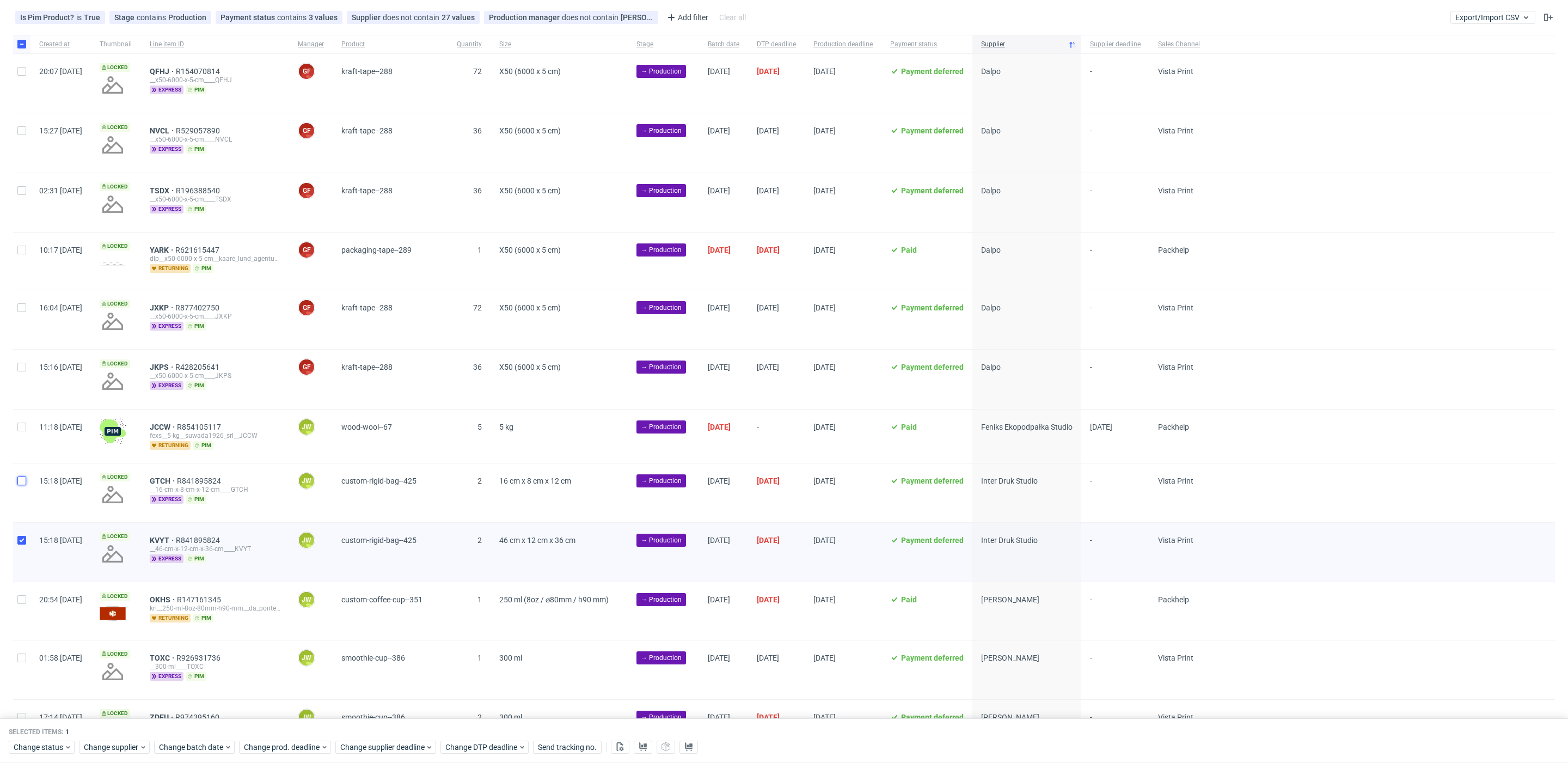
click at [24, 478] on input "checkbox" at bounding box center [22, 481] width 9 height 9
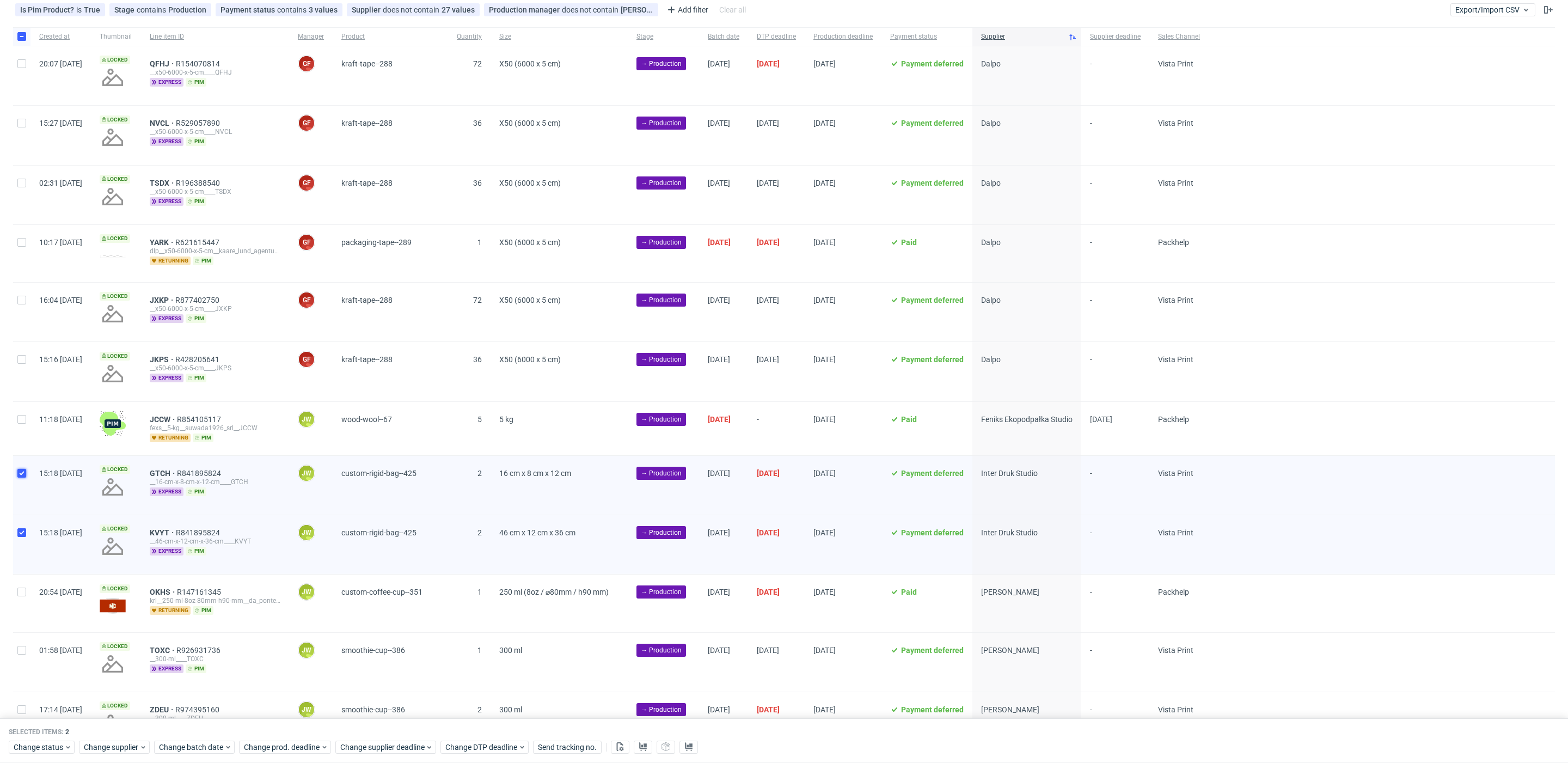
drag, startPoint x: 18, startPoint y: 471, endPoint x: 37, endPoint y: 519, distance: 51.6
click at [20, 472] on input "checkbox" at bounding box center [22, 473] width 9 height 9
checkbox input "false"
click at [26, 530] on div at bounding box center [22, 544] width 18 height 59
checkbox input "false"
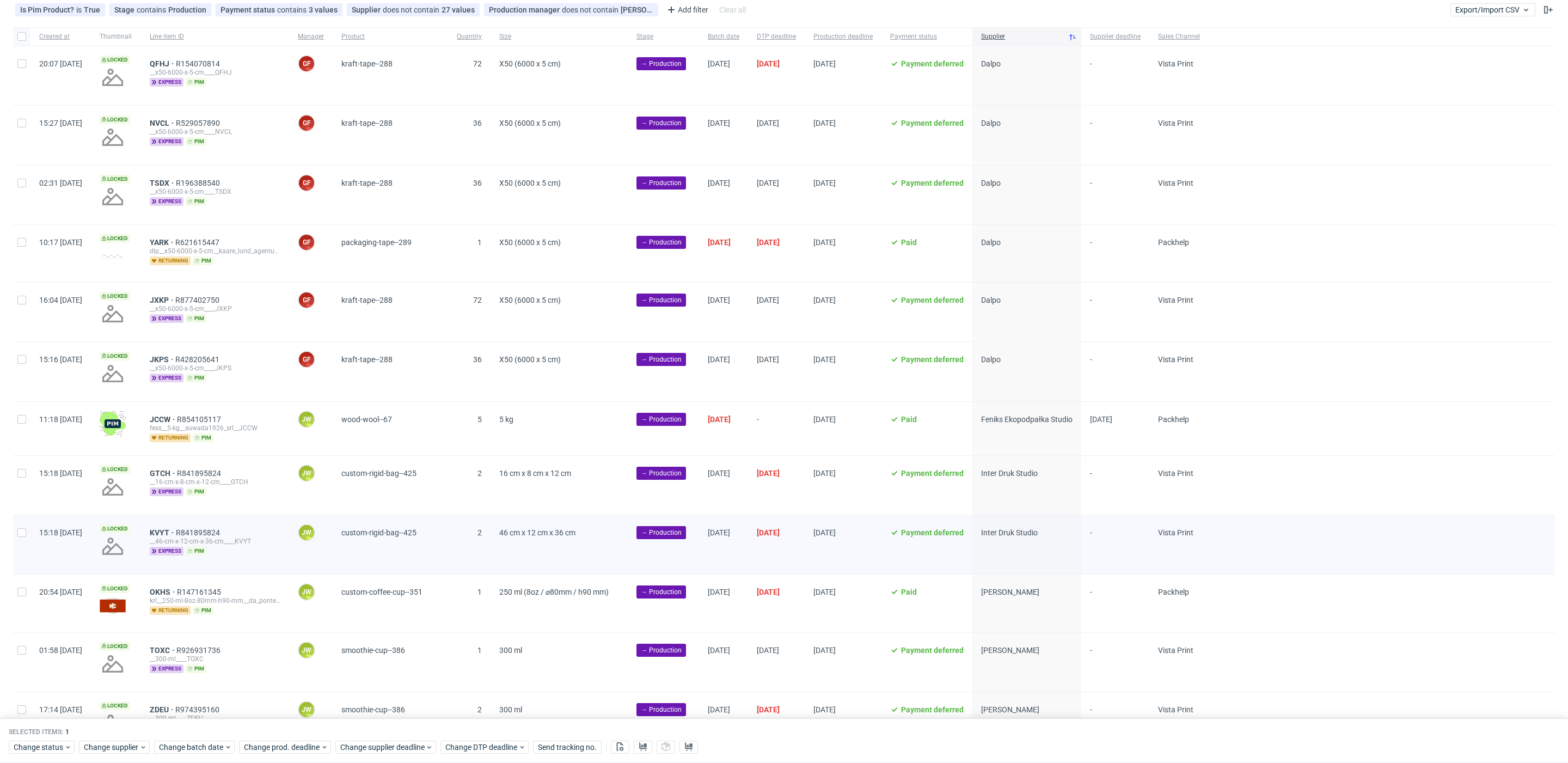
checkbox input "false"
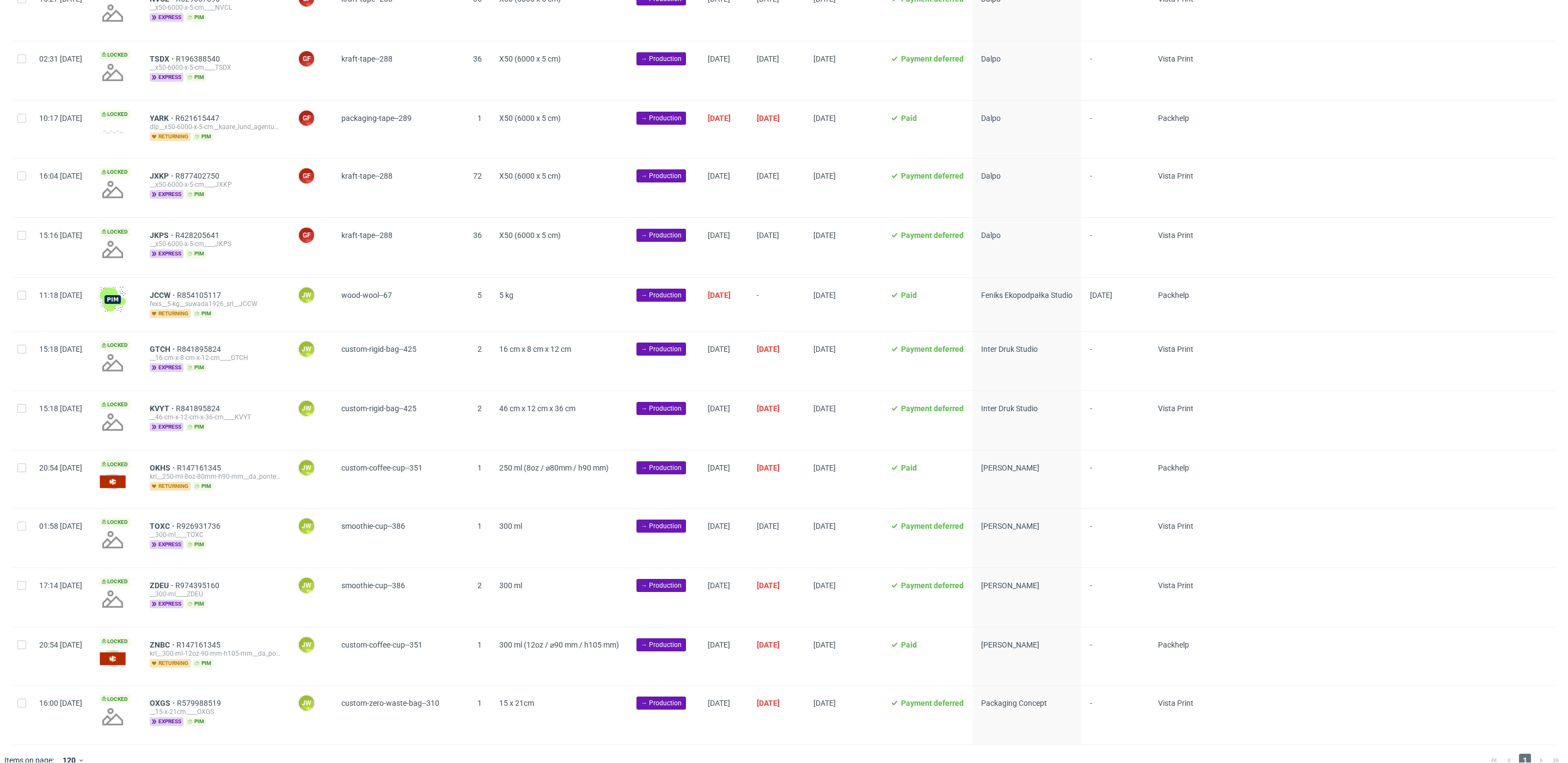
scroll to position [214, 0]
drag, startPoint x: 20, startPoint y: 467, endPoint x: 26, endPoint y: 493, distance: 26.7
click at [23, 470] on div at bounding box center [22, 480] width 18 height 57
checkbox input "true"
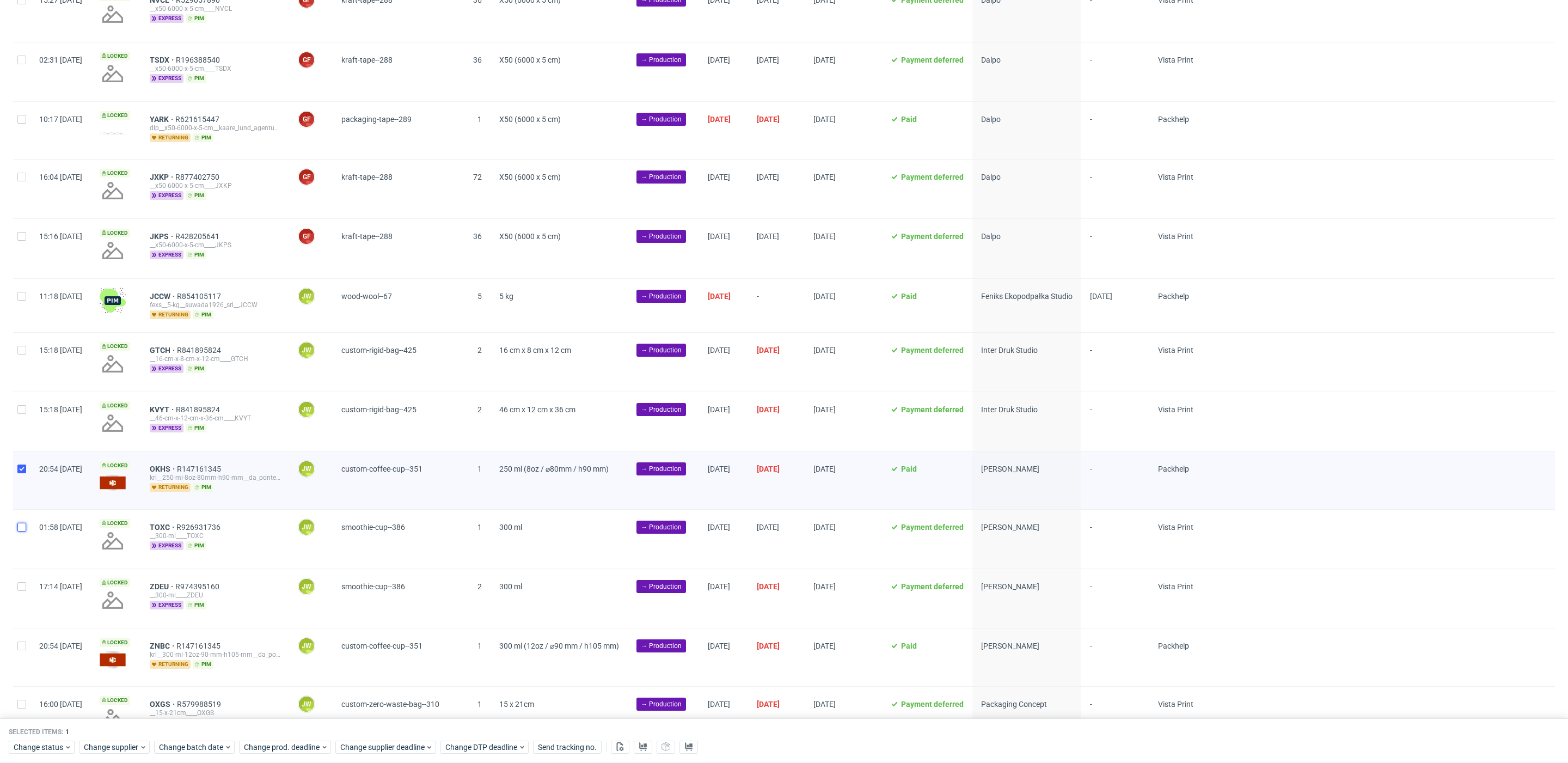
click at [25, 527] on input "checkbox" at bounding box center [22, 527] width 9 height 9
checkbox input "true"
click at [25, 589] on div at bounding box center [22, 598] width 18 height 59
checkbox input "true"
click at [23, 467] on input "checkbox" at bounding box center [22, 469] width 9 height 9
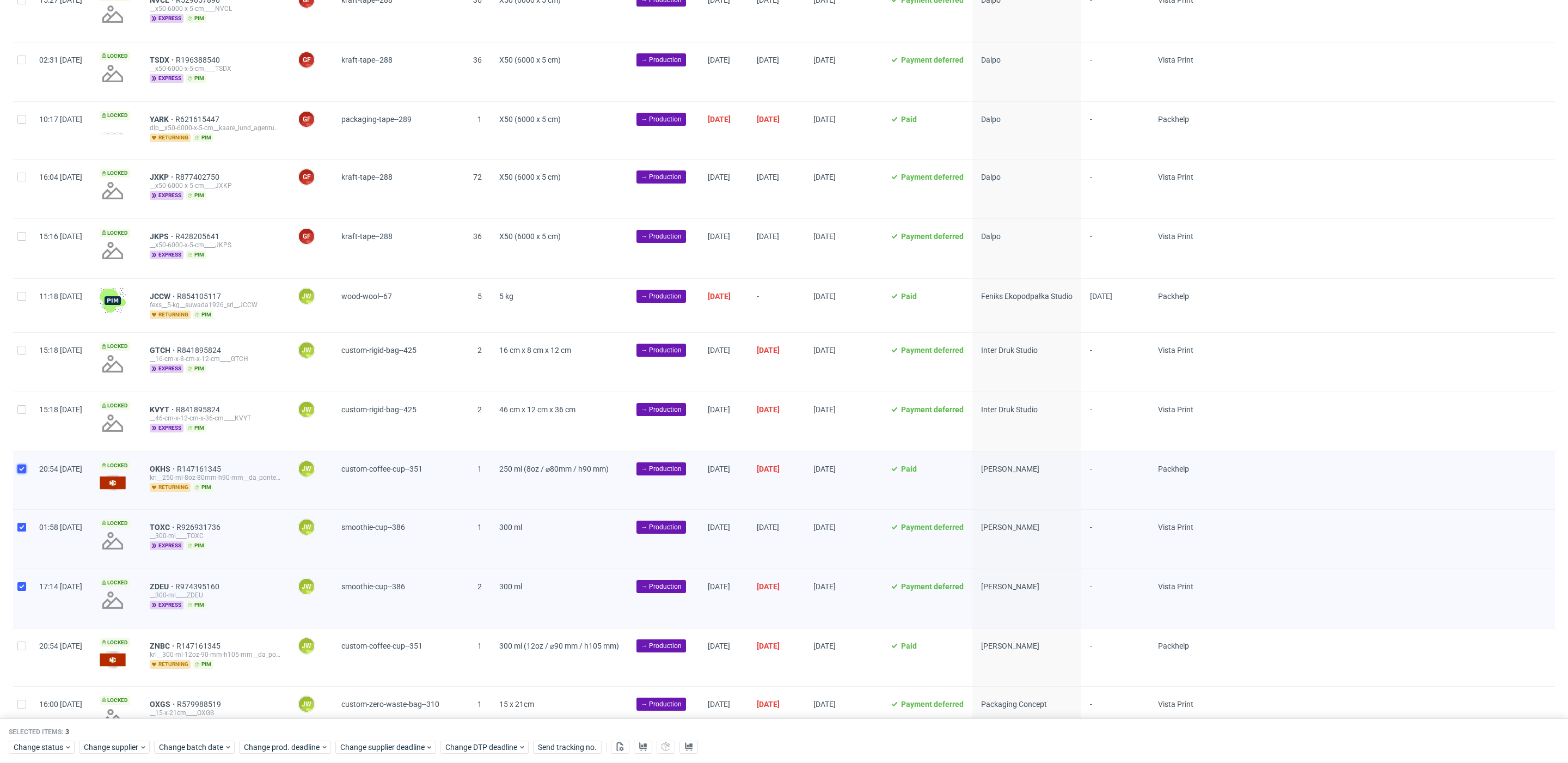
checkbox input "false"
click at [174, 749] on span "Change batch date" at bounding box center [191, 747] width 65 height 11
click at [233, 632] on button "10" at bounding box center [227, 630] width 17 height 18
drag, startPoint x: 291, startPoint y: 725, endPoint x: 293, endPoint y: 732, distance: 7.3
click at [291, 725] on span "Save" at bounding box center [283, 725] width 17 height 7
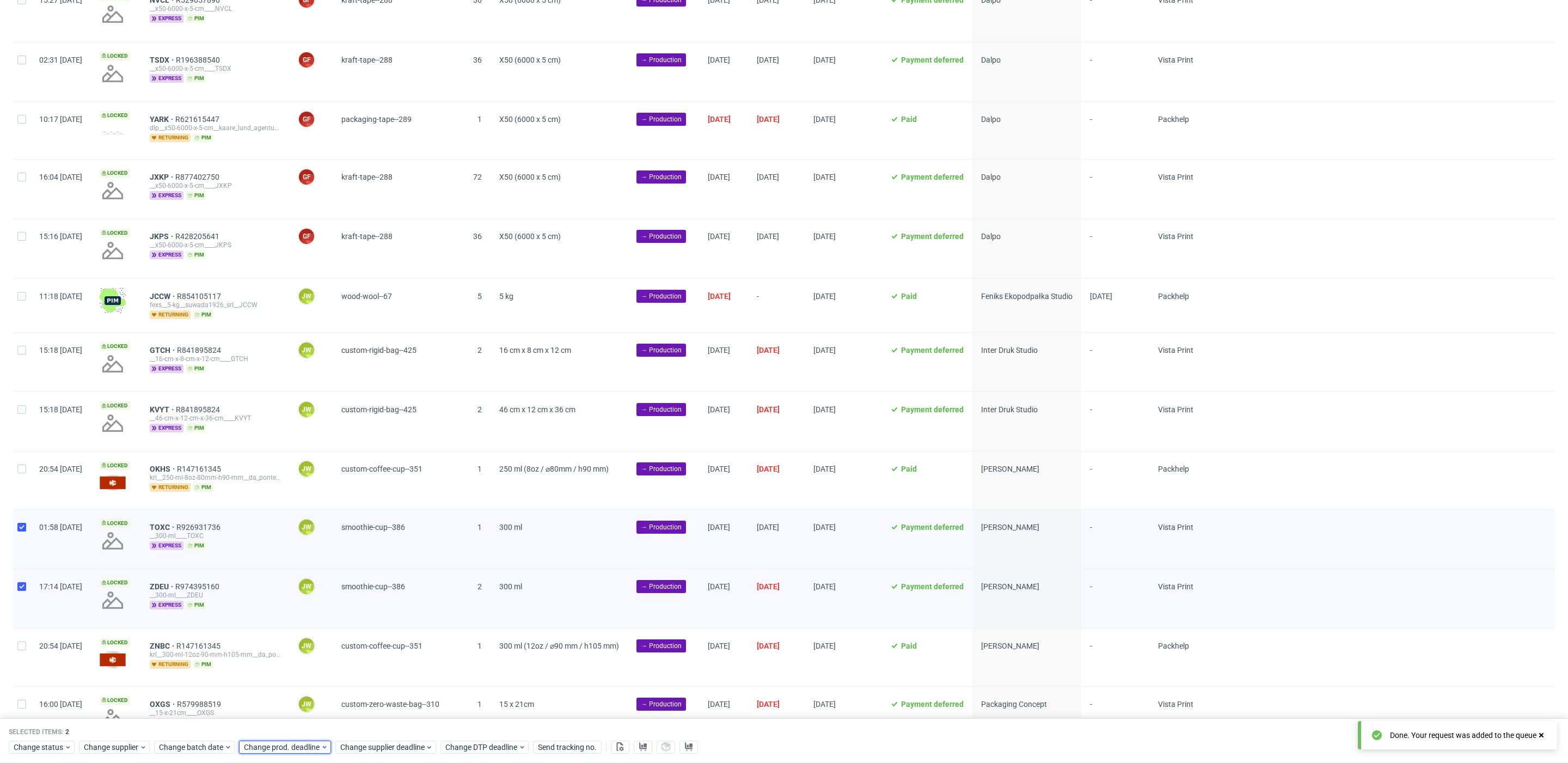
click at [295, 747] on span "Change prod. deadline" at bounding box center [282, 747] width 77 height 11
click at [368, 566] on icon "Go forward 1 month" at bounding box center [368, 568] width 9 height 9
click at [276, 665] on span "20" at bounding box center [276, 669] width 9 height 11
click at [366, 723] on span "Save" at bounding box center [367, 725] width 17 height 7
click at [390, 751] on span "Change supplier deadline" at bounding box center [382, 747] width 85 height 11
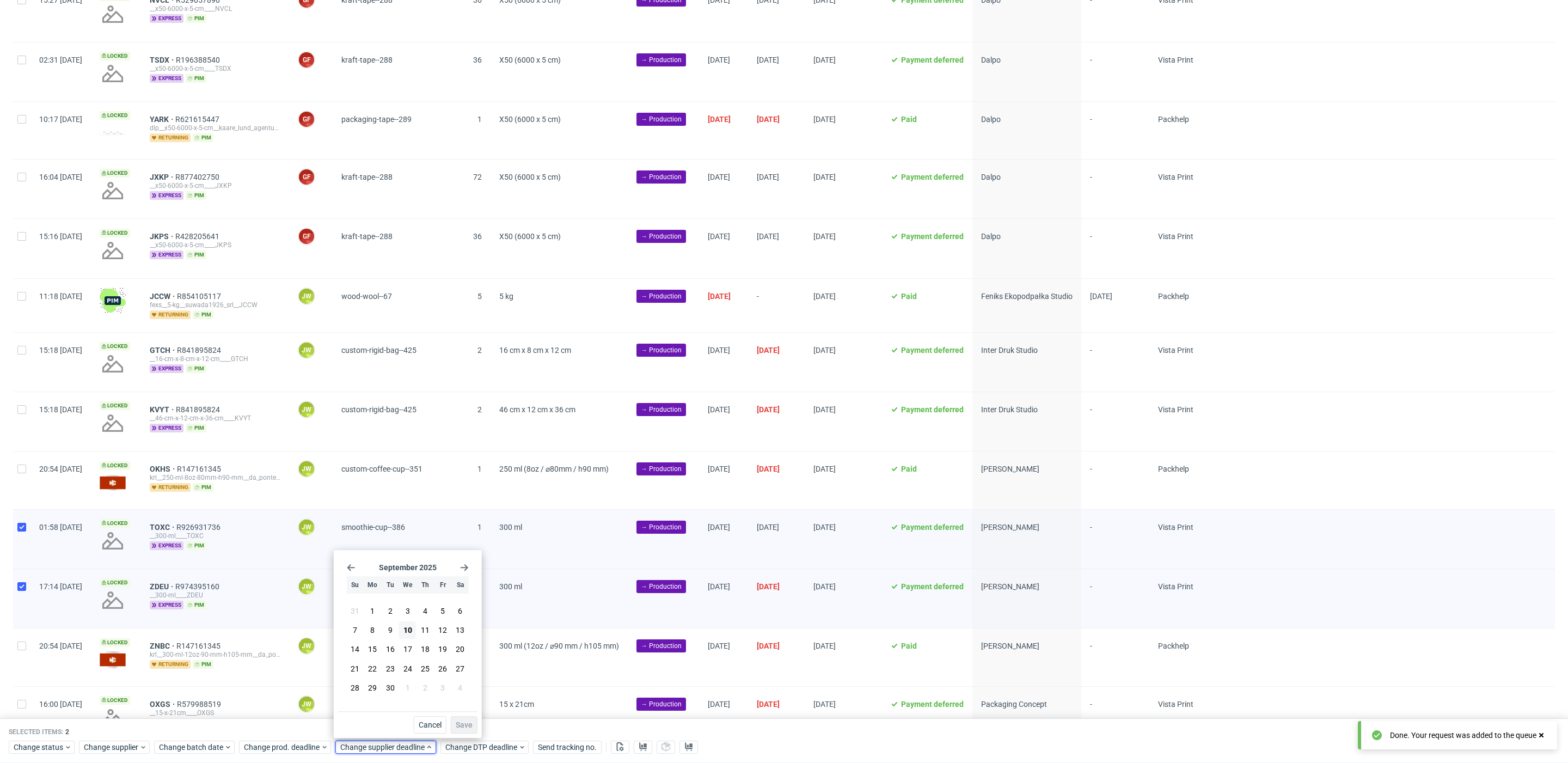
click at [464, 568] on use "Go forward 1 month" at bounding box center [464, 567] width 7 height 7
drag, startPoint x: 368, startPoint y: 674, endPoint x: 453, endPoint y: 702, distance: 89.5
click at [371, 674] on span "20" at bounding box center [372, 669] width 9 height 11
click at [464, 721] on span "Save" at bounding box center [464, 725] width 17 height 7
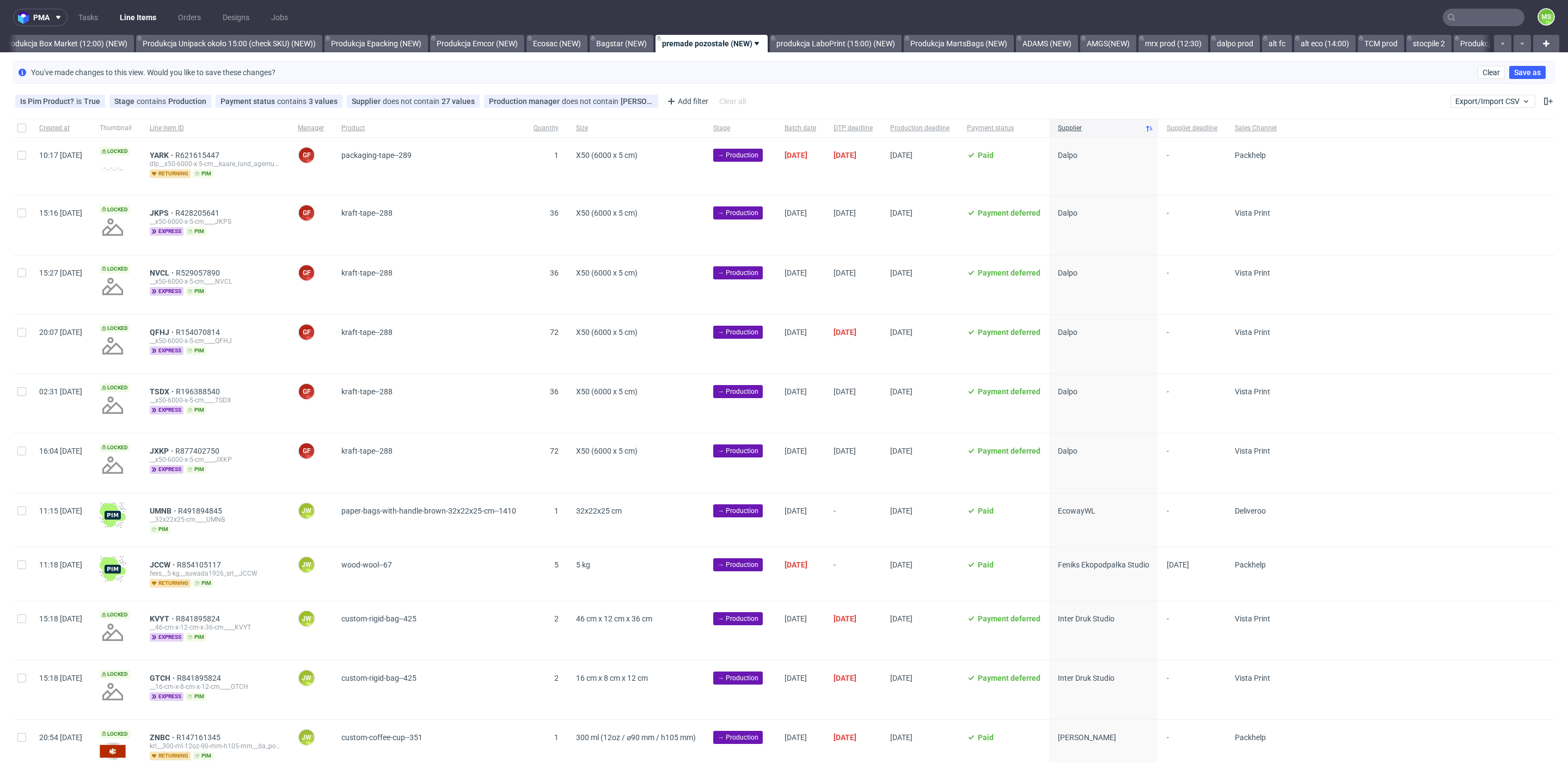
scroll to position [281, 0]
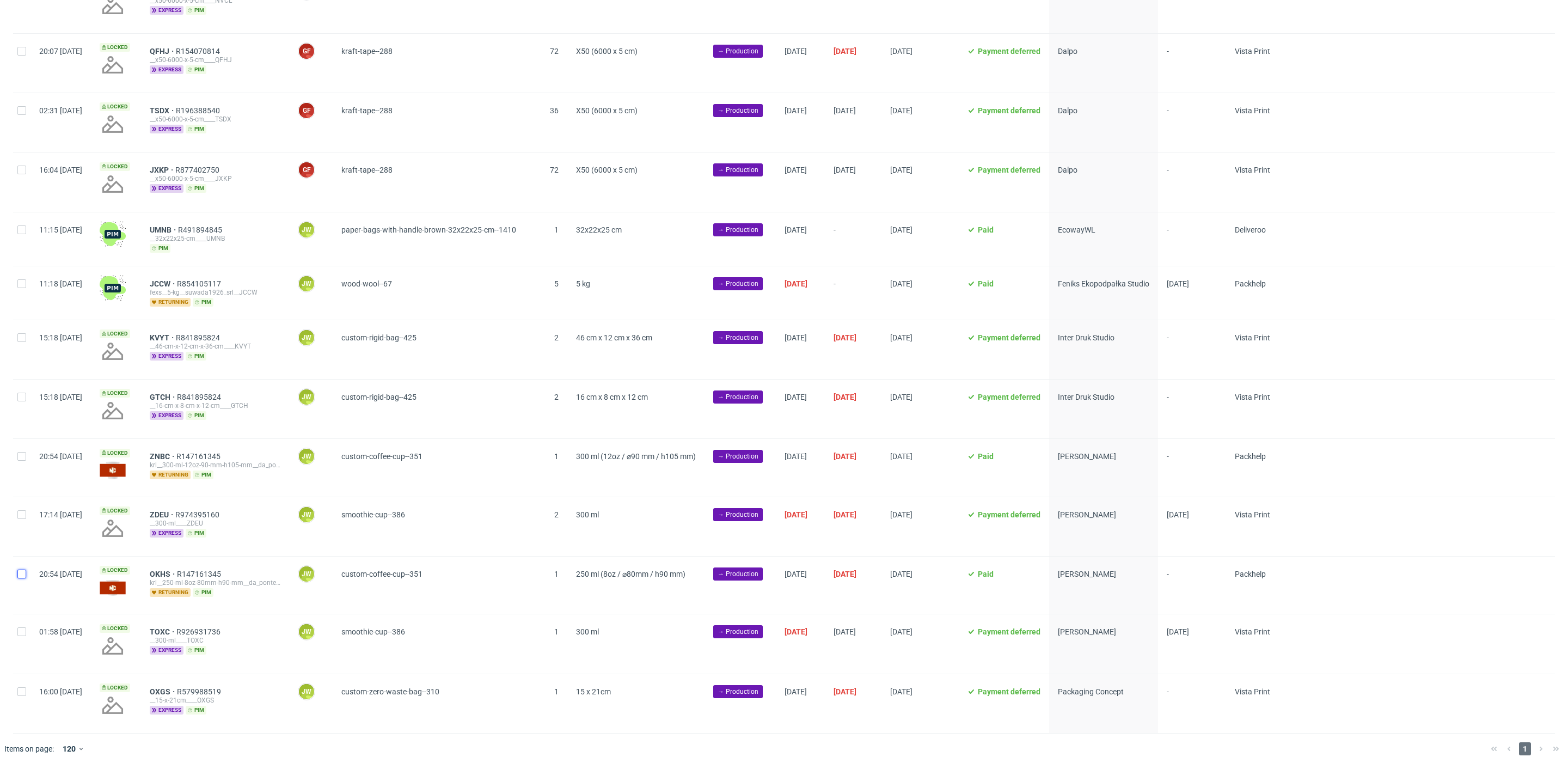
click at [20, 570] on input "checkbox" at bounding box center [22, 574] width 9 height 9
checkbox input "true"
click at [177, 571] on span "OKHS" at bounding box center [163, 574] width 27 height 9
click at [200, 747] on span "Change batch date" at bounding box center [191, 747] width 65 height 11
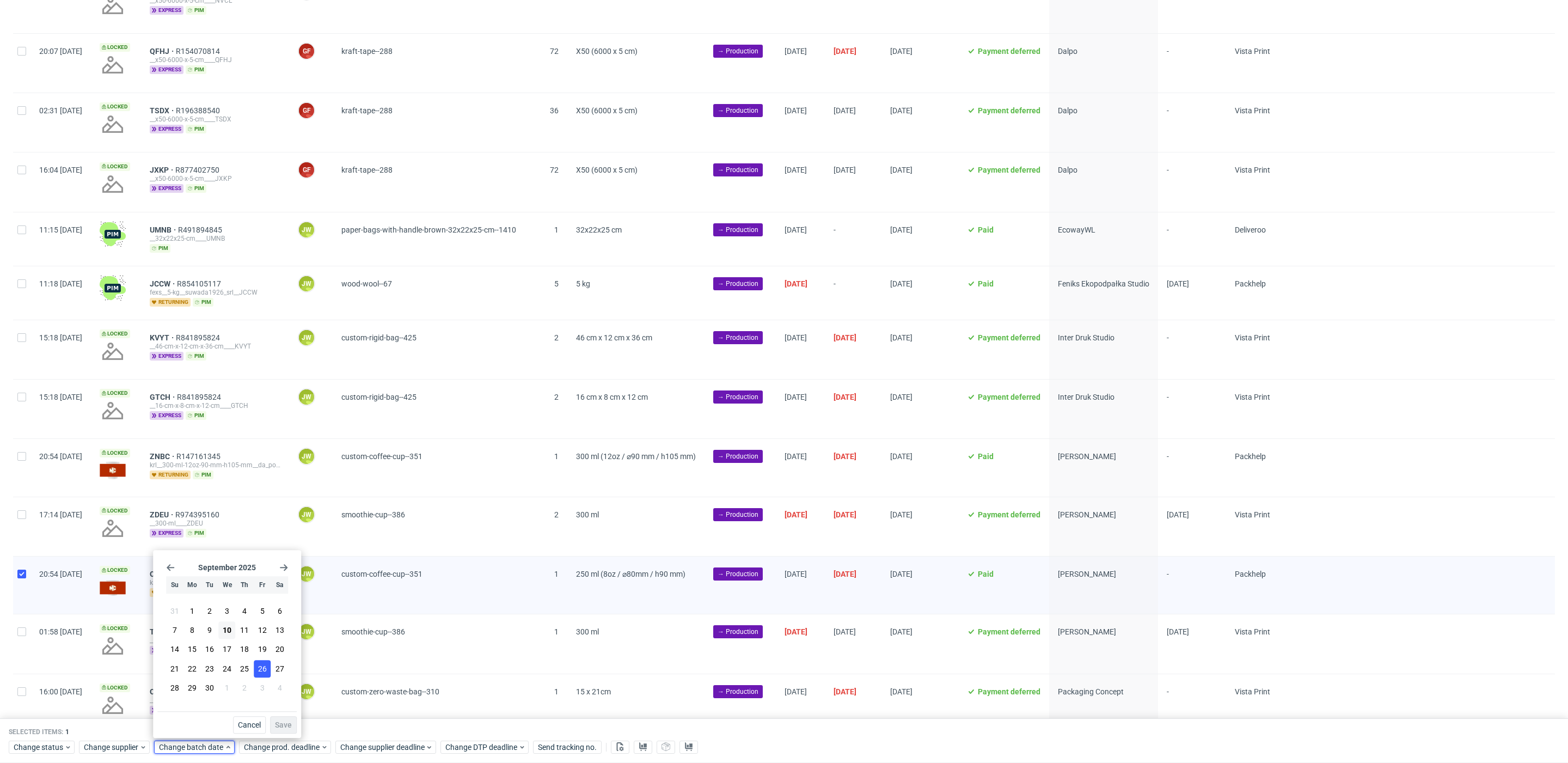
drag, startPoint x: 231, startPoint y: 630, endPoint x: 257, endPoint y: 674, distance: 51.1
click at [231, 630] on span "10" at bounding box center [227, 630] width 9 height 11
click at [295, 728] on button "Save" at bounding box center [283, 725] width 26 height 18
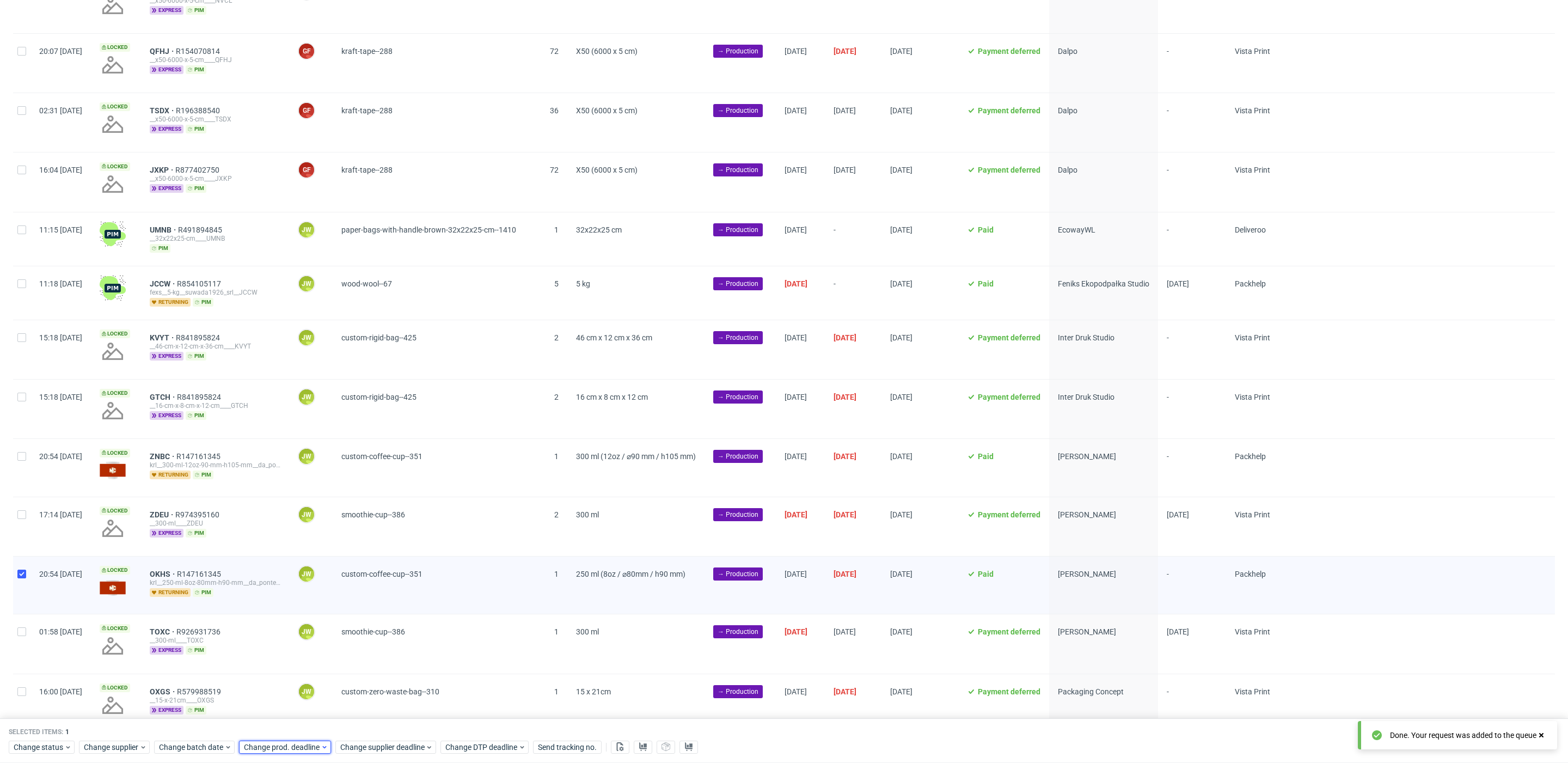
click at [298, 745] on span "Change prod. deadline" at bounding box center [282, 747] width 77 height 11
click at [367, 570] on icon "Go forward 1 month" at bounding box center [368, 568] width 9 height 9
drag, startPoint x: 276, startPoint y: 628, endPoint x: 335, endPoint y: 690, distance: 85.6
click at [276, 629] on span "6" at bounding box center [276, 630] width 4 height 11
drag, startPoint x: 371, startPoint y: 726, endPoint x: 376, endPoint y: 729, distance: 5.8
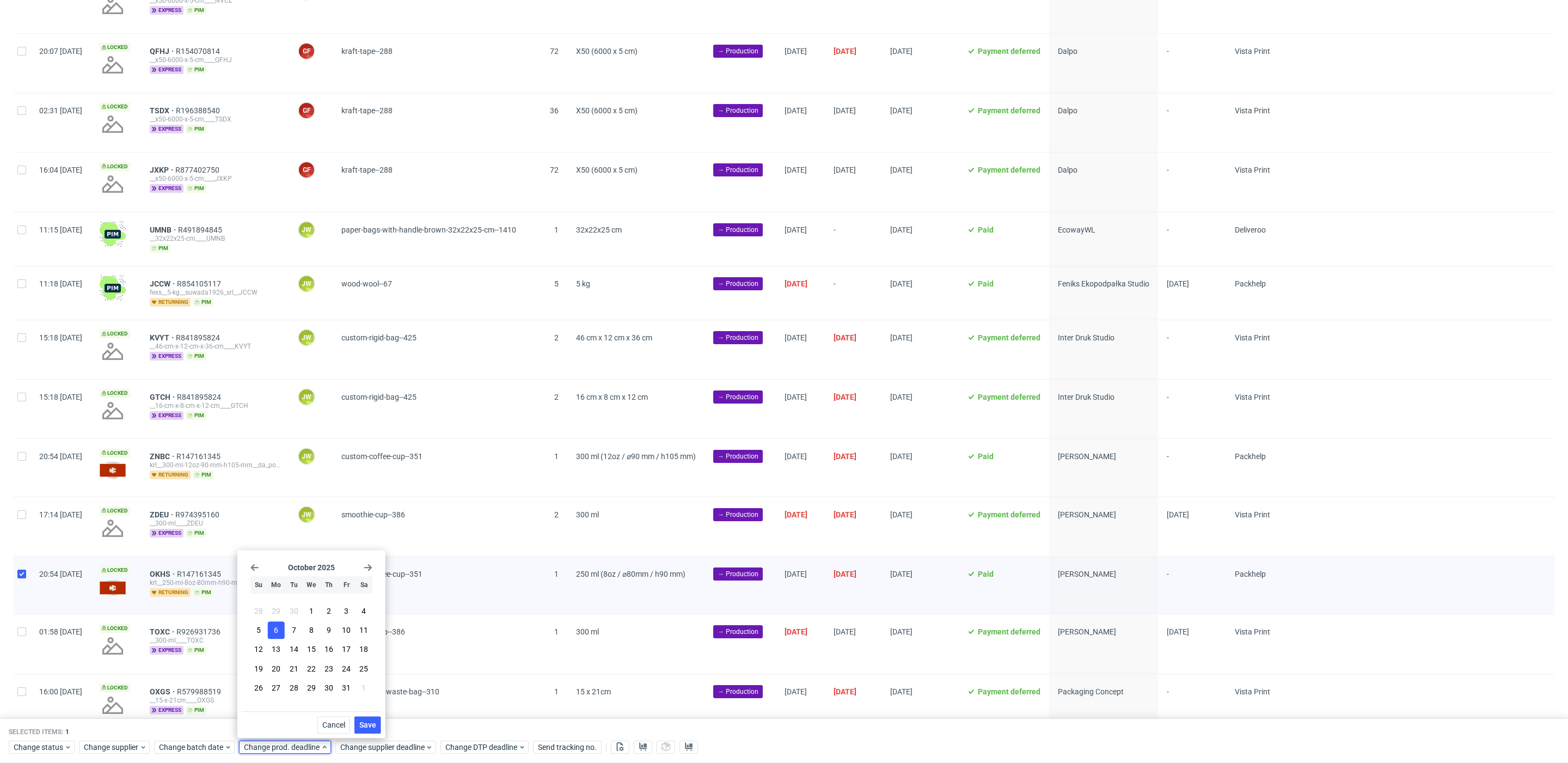
click at [371, 726] on span "Save" at bounding box center [367, 725] width 17 height 7
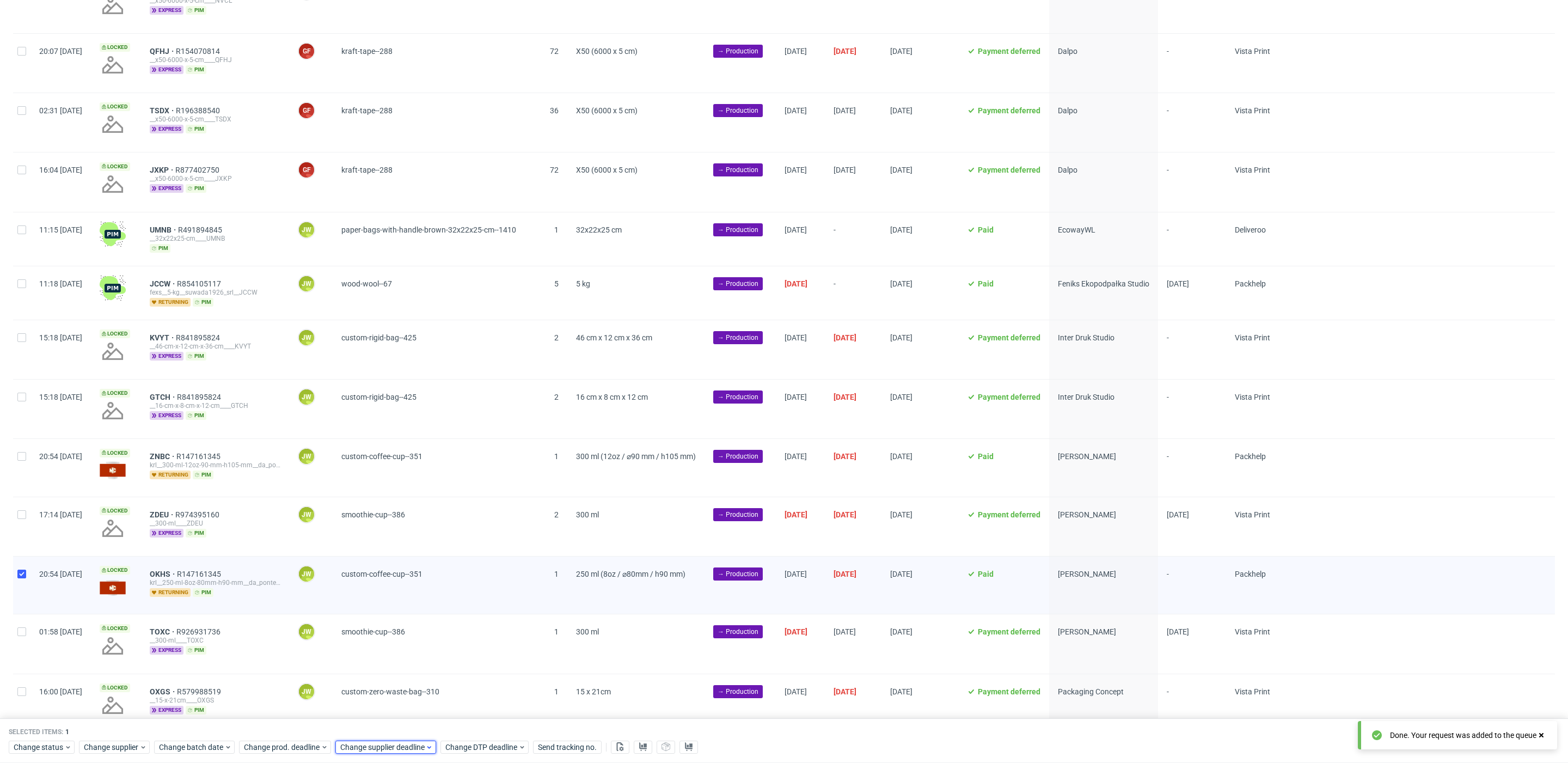
click at [384, 742] on span "Change supplier deadline" at bounding box center [382, 747] width 85 height 11
click at [464, 563] on div "[DATE] Su Mo Tu We Th Fr Sa 31 1 2 3 4 5 6 7 8 9 10 11 12 13 14 15 16 17 18 19 …" at bounding box center [407, 633] width 140 height 157
click at [464, 574] on div "[DATE] Su Mo Tu We Th Fr Sa 31 1 2 3 4 5 6 7 8 9 10 11 12 13 14 15 16 17 18 19 …" at bounding box center [407, 633] width 140 height 157
click at [465, 569] on use "Go forward 1 month" at bounding box center [464, 567] width 7 height 7
click at [374, 634] on span "6" at bounding box center [372, 630] width 4 height 11
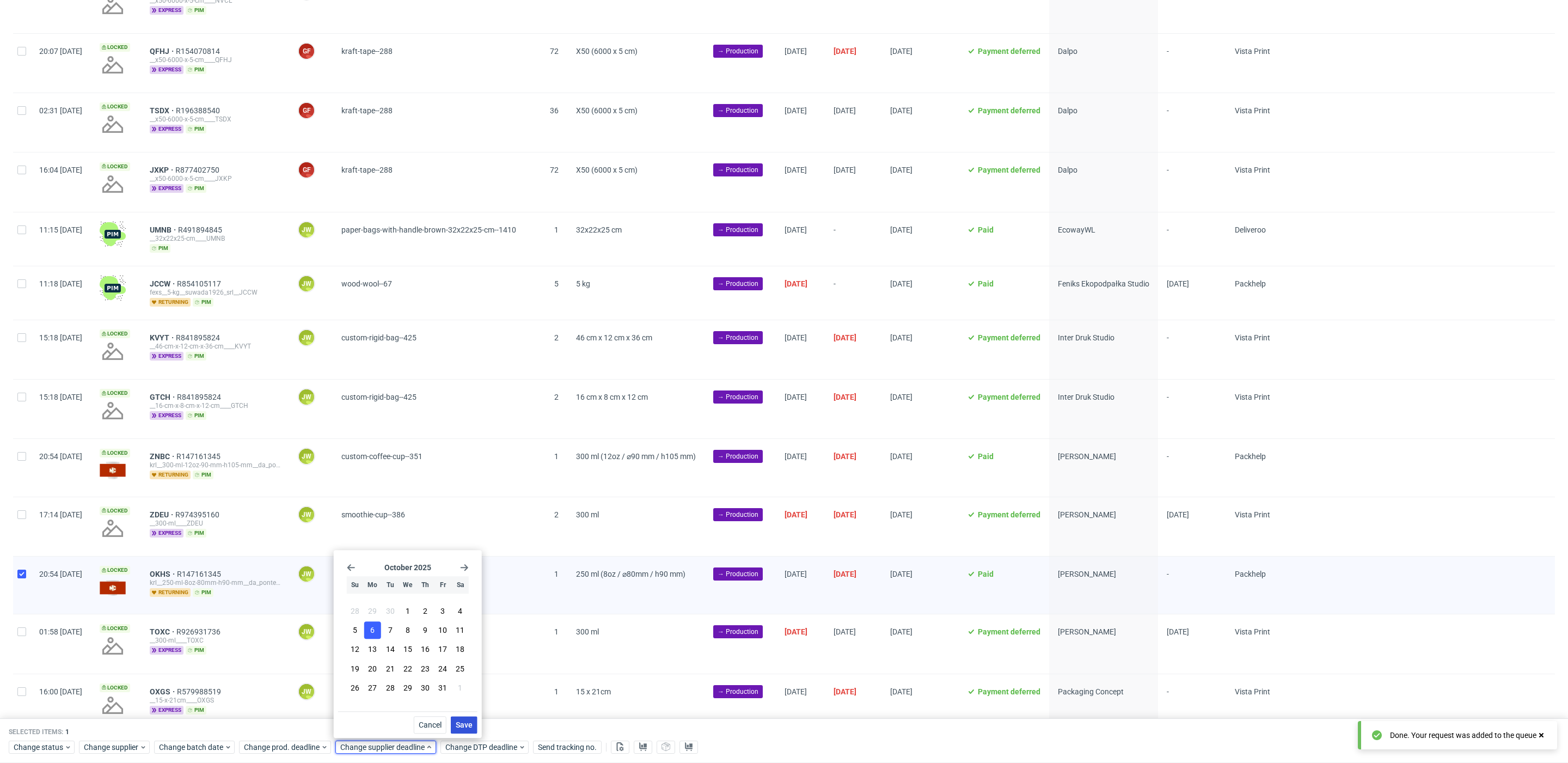
click at [470, 721] on span "Save" at bounding box center [464, 725] width 17 height 7
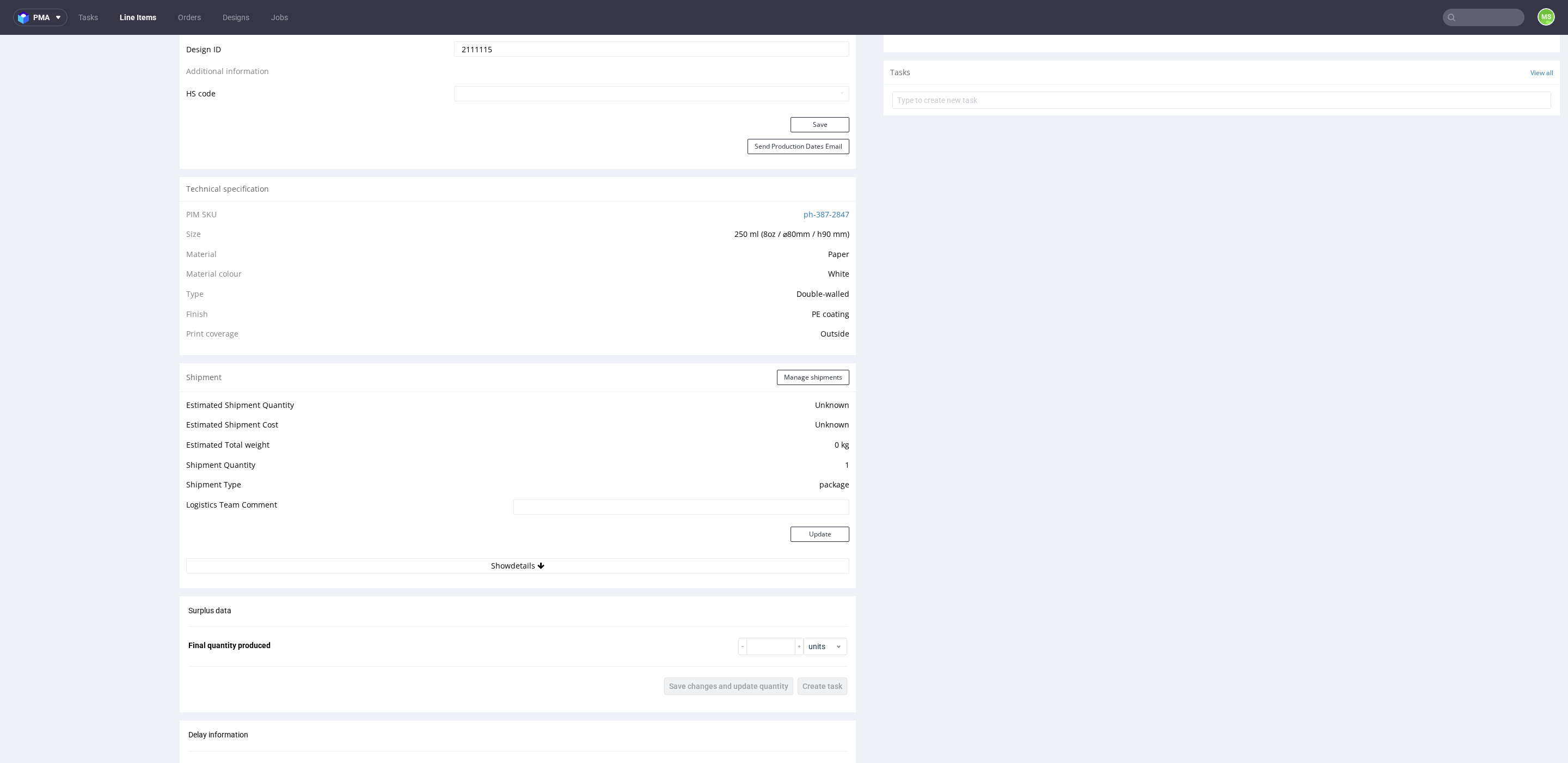
scroll to position [683, 0]
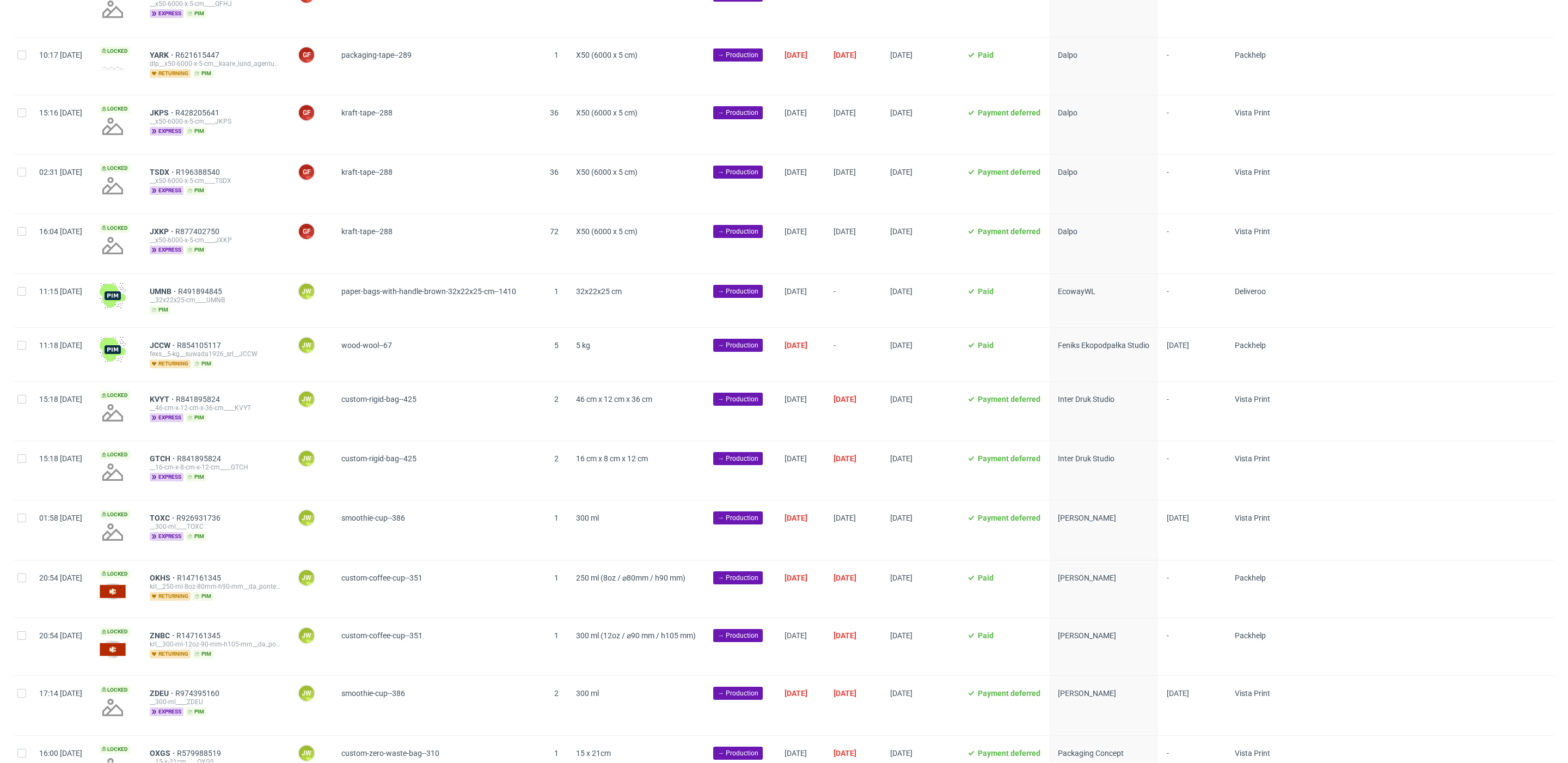
scroll to position [281, 0]
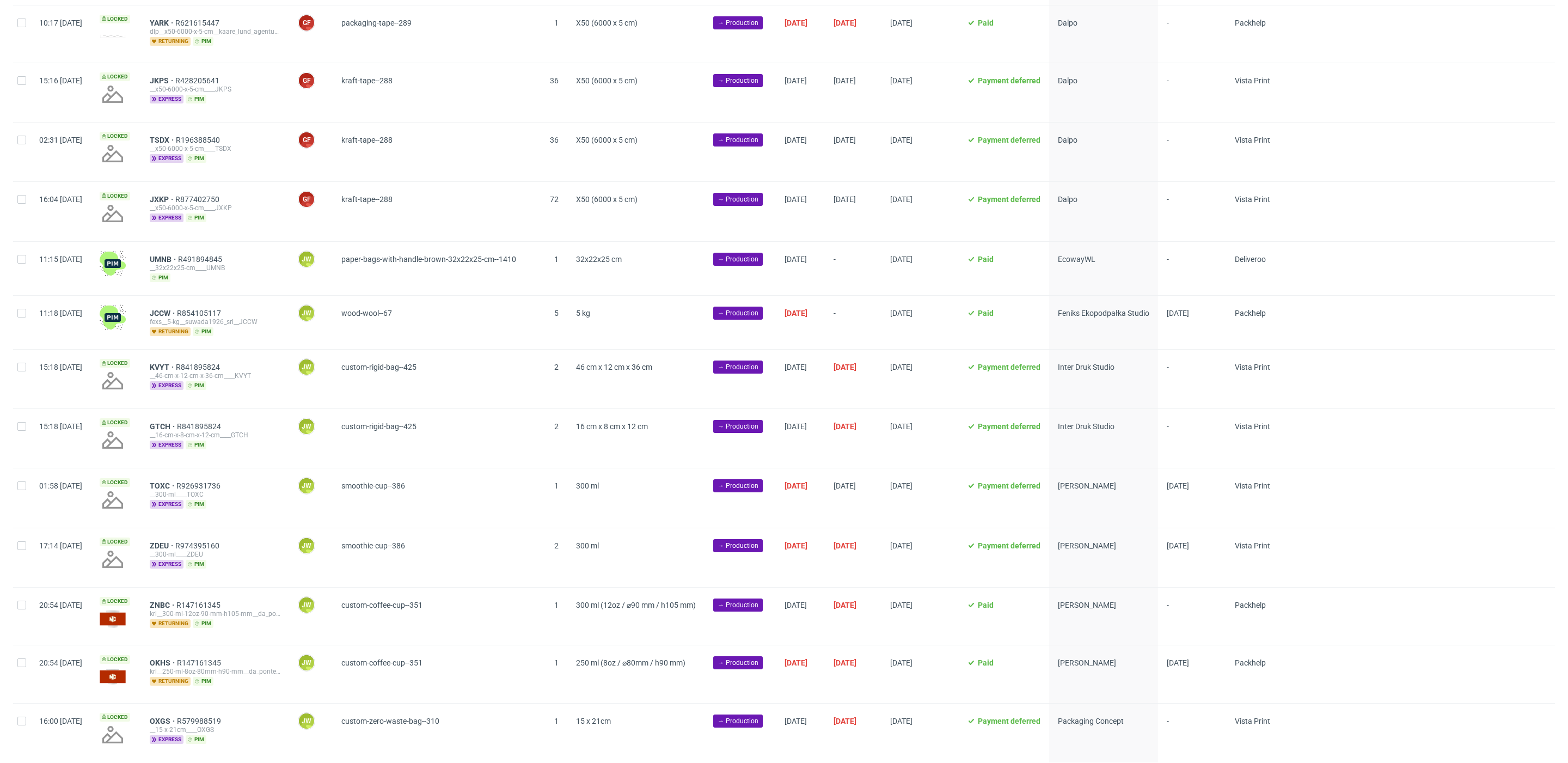
scroll to position [281, 0]
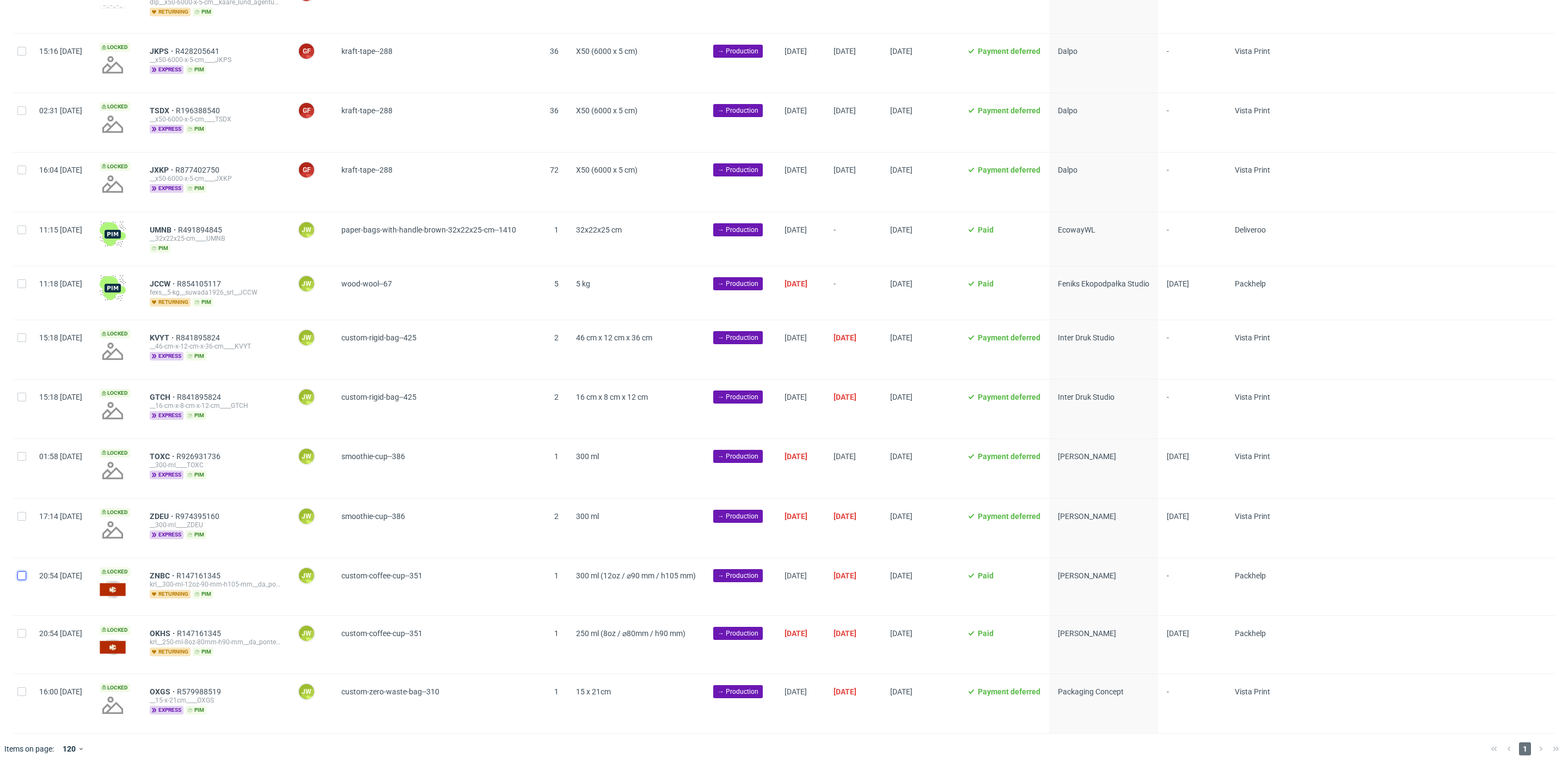
click at [21, 575] on input "checkbox" at bounding box center [22, 576] width 9 height 9
checkbox input "true"
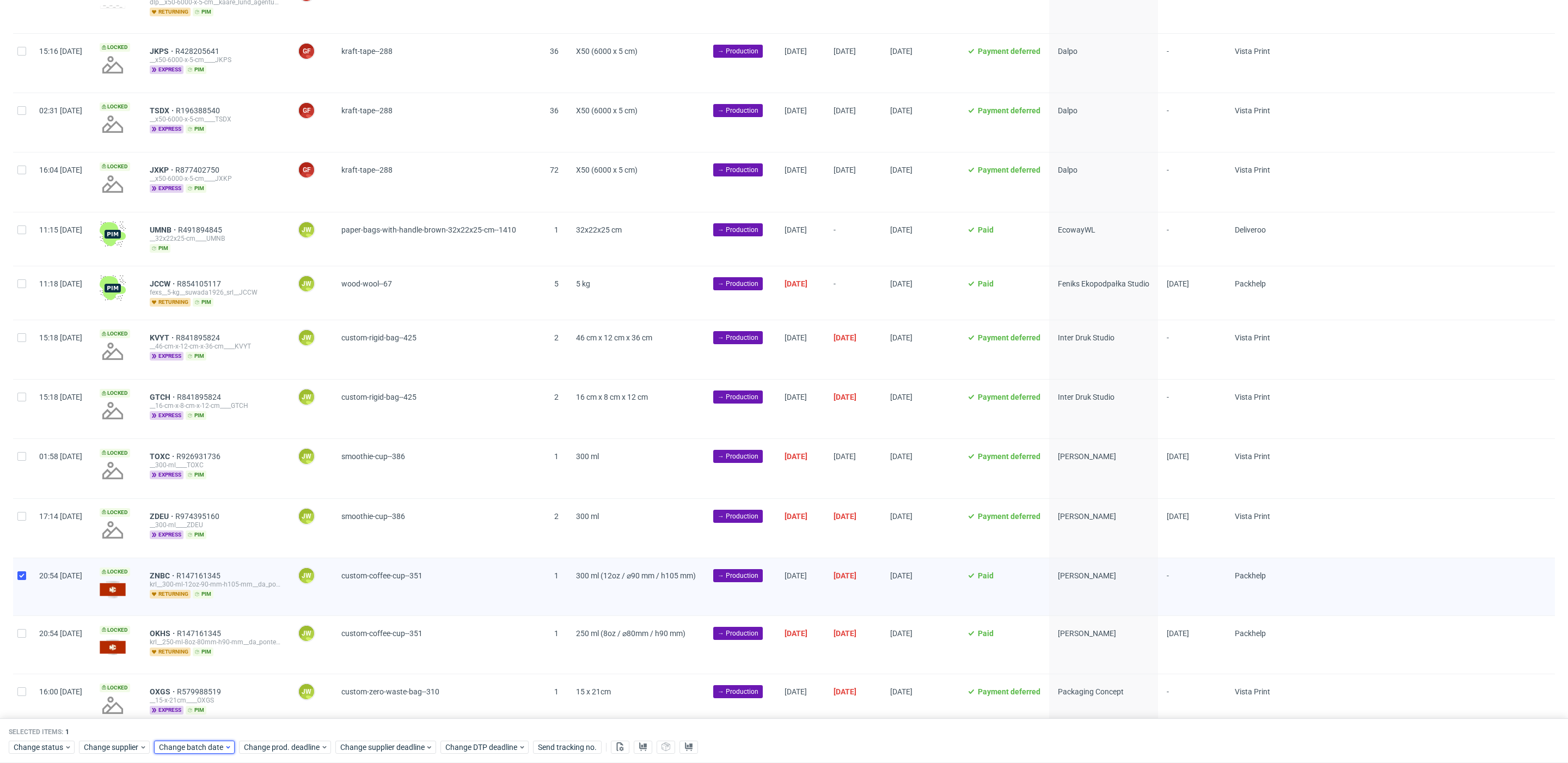
click at [170, 744] on span "Change batch date" at bounding box center [191, 747] width 65 height 11
click at [224, 636] on button "10" at bounding box center [227, 630] width 17 height 18
click at [278, 726] on span "Save" at bounding box center [283, 725] width 17 height 7
click at [287, 745] on span "Change prod. deadline" at bounding box center [282, 747] width 77 height 11
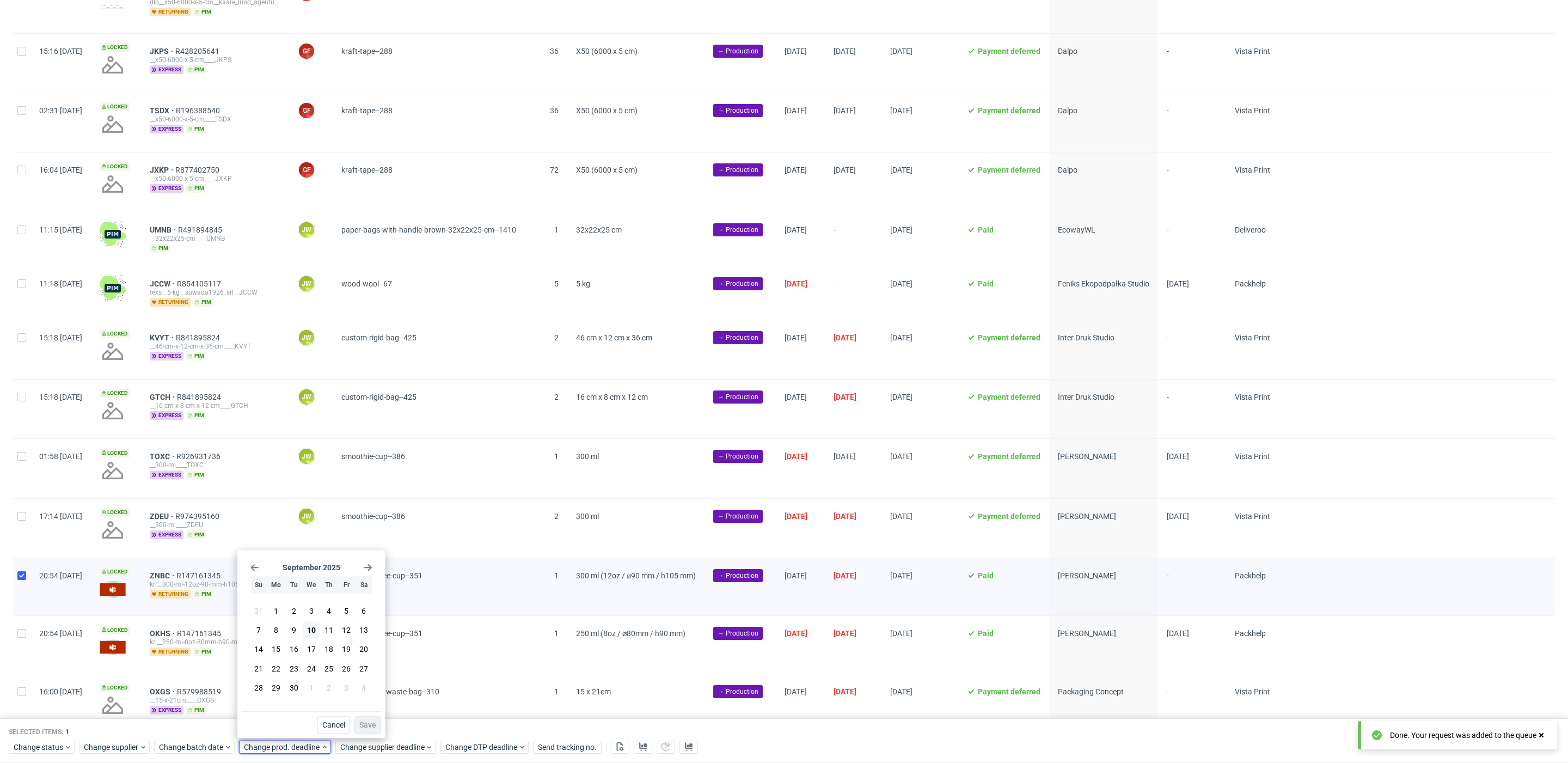
click at [372, 568] on div "September 2025 Su Mo Tu We Th Fr Sa 31 1 2 3 4 5 6 7 8 9 10 11 12 13 14 15 16 1…" at bounding box center [312, 633] width 140 height 157
click at [370, 568] on use "Go forward 1 month" at bounding box center [368, 567] width 7 height 7
click at [280, 635] on button "6" at bounding box center [276, 630] width 17 height 18
click at [363, 726] on span "Save" at bounding box center [367, 725] width 17 height 7
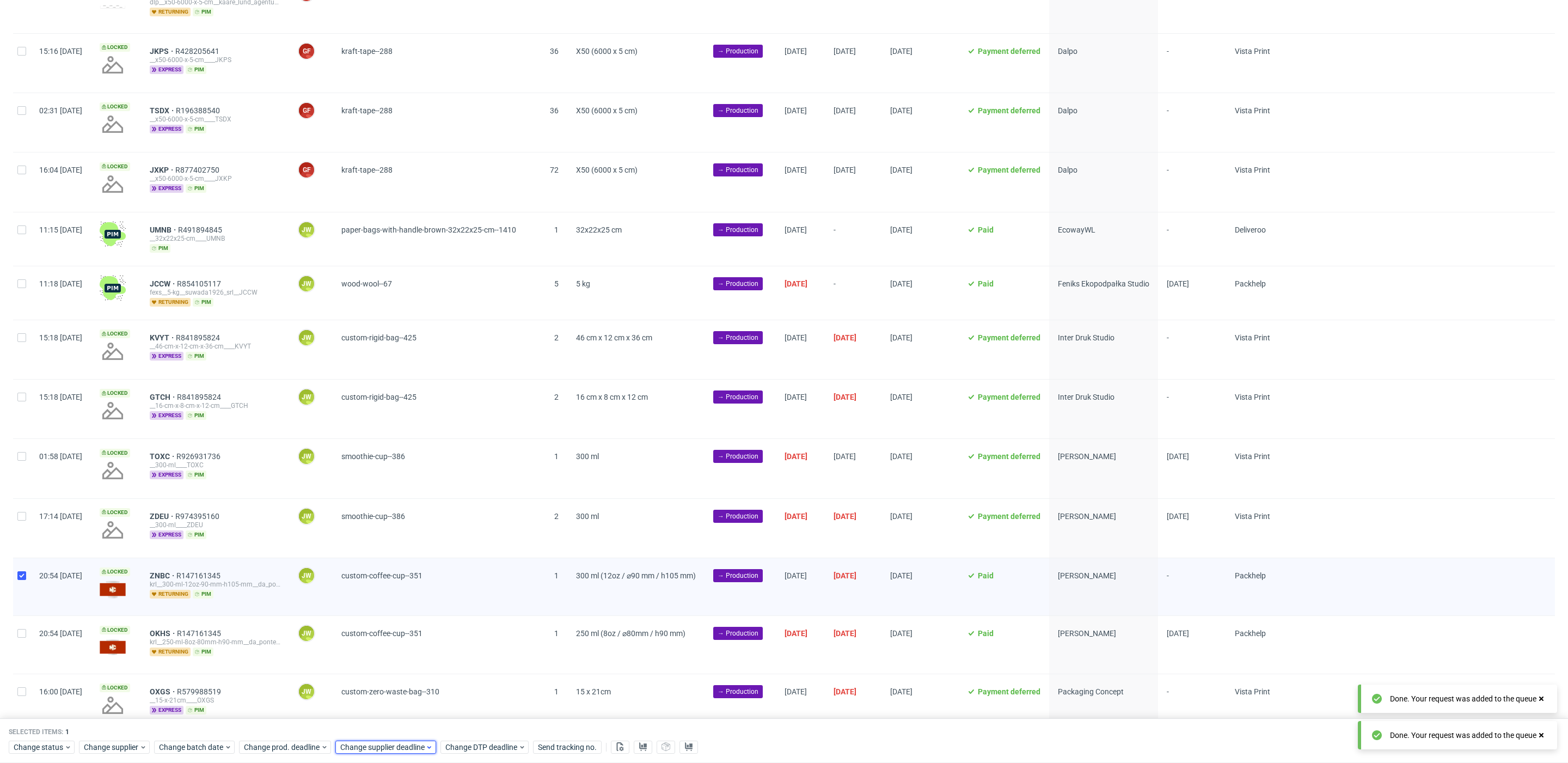
click at [377, 740] on div "Change supplier deadline" at bounding box center [386, 747] width 101 height 13
click at [470, 564] on div "September 2025 Su Mo Tu We Th Fr Sa 31 1 2 3 4 5 6 7 8 9 10 11 12 13 14 15 16 1…" at bounding box center [407, 633] width 140 height 157
click at [467, 565] on icon "Go forward 1 month" at bounding box center [464, 568] width 9 height 9
click at [372, 635] on span "6" at bounding box center [372, 630] width 4 height 11
click at [464, 721] on span "Save" at bounding box center [464, 725] width 17 height 7
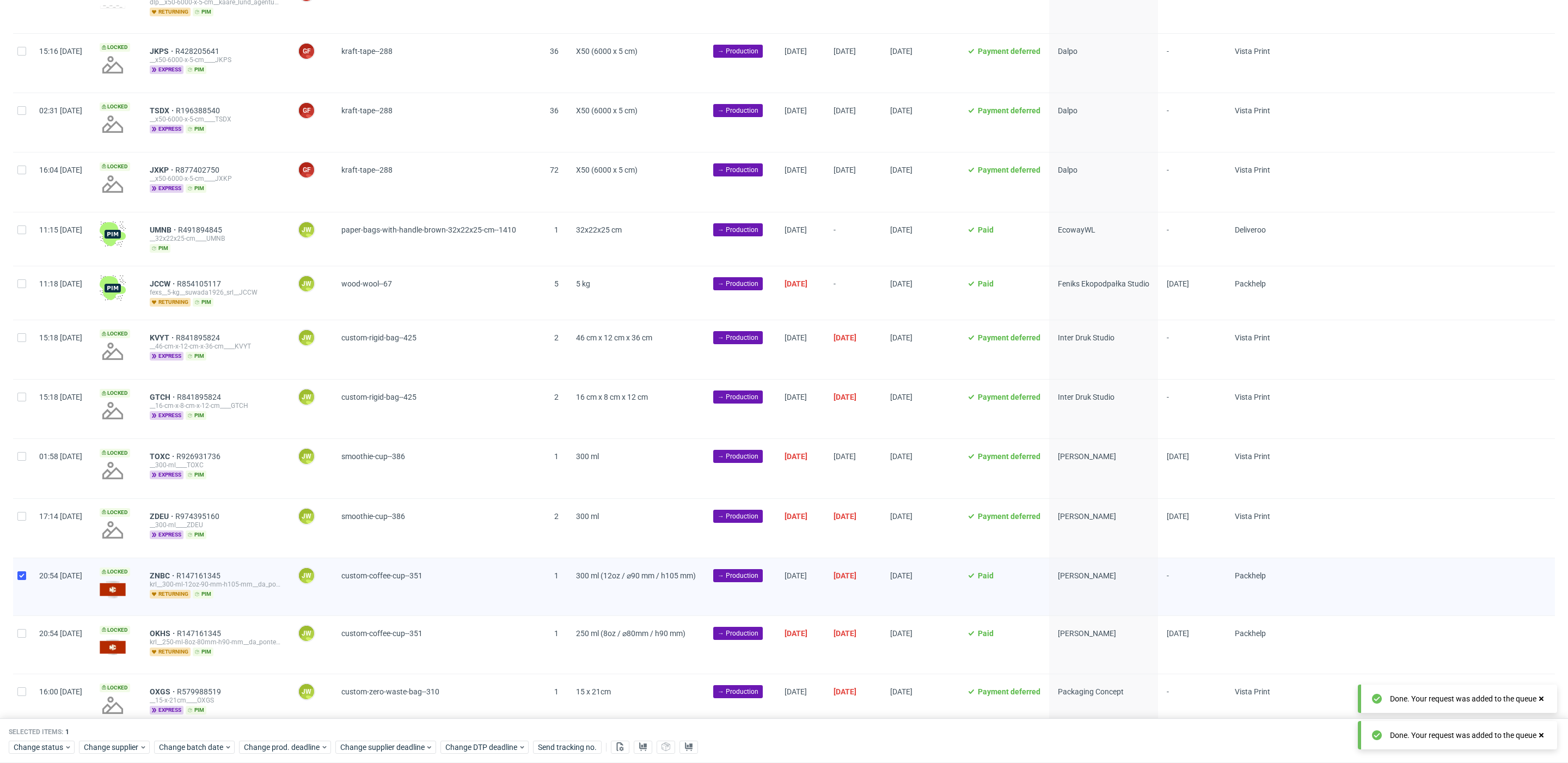
scroll to position [326, 0]
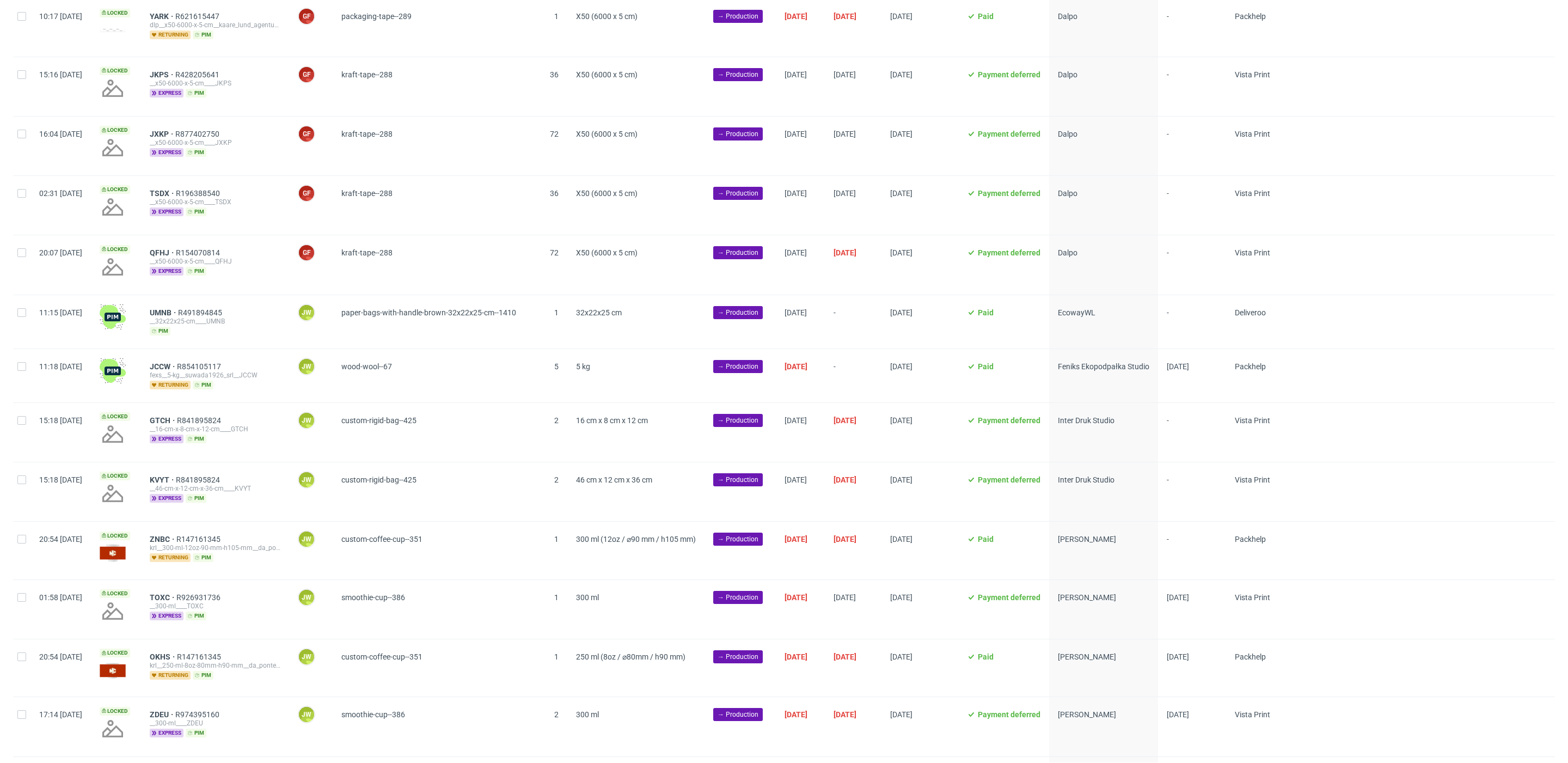
scroll to position [281, 0]
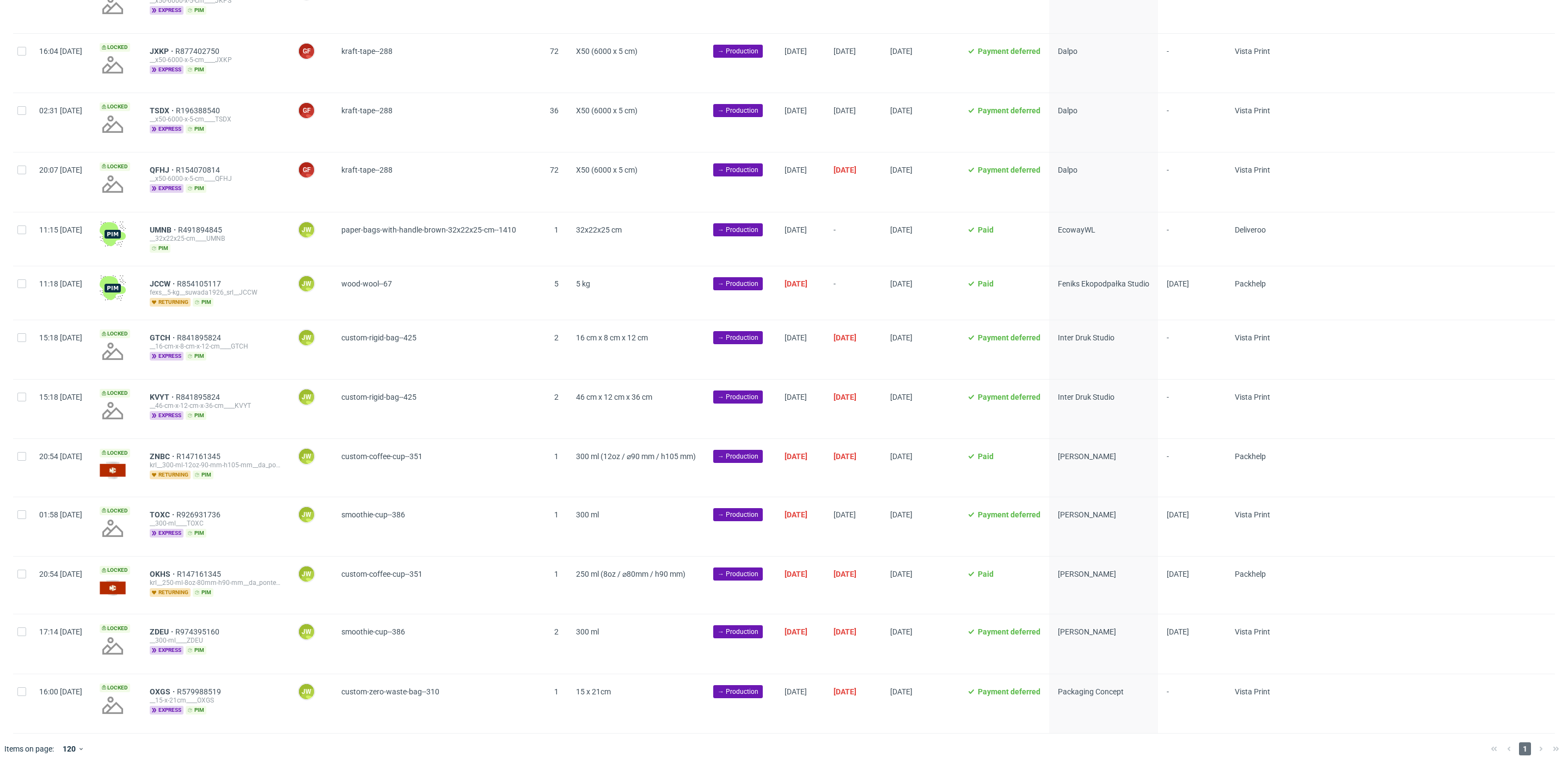
scroll to position [0, 2028]
click at [20, 284] on input "checkbox" at bounding box center [22, 284] width 9 height 9
checkbox input "true"
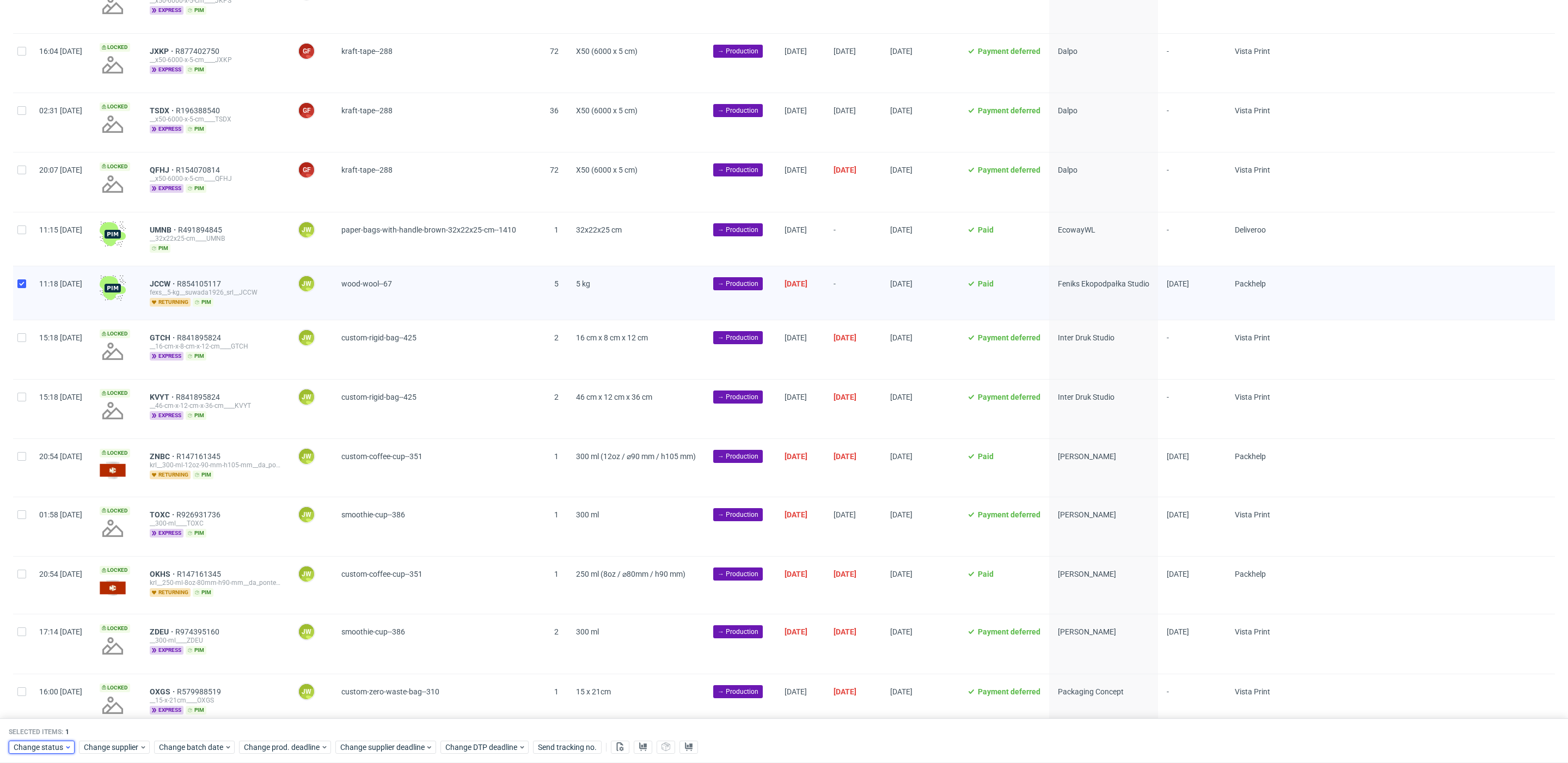
click at [48, 749] on span "Change status" at bounding box center [39, 747] width 50 height 11
drag, startPoint x: 72, startPoint y: 621, endPoint x: 85, endPoint y: 640, distance: 23.0
click at [72, 622] on div "In Production" at bounding box center [75, 623] width 124 height 15
click at [116, 722] on span "Save" at bounding box center [124, 725] width 17 height 7
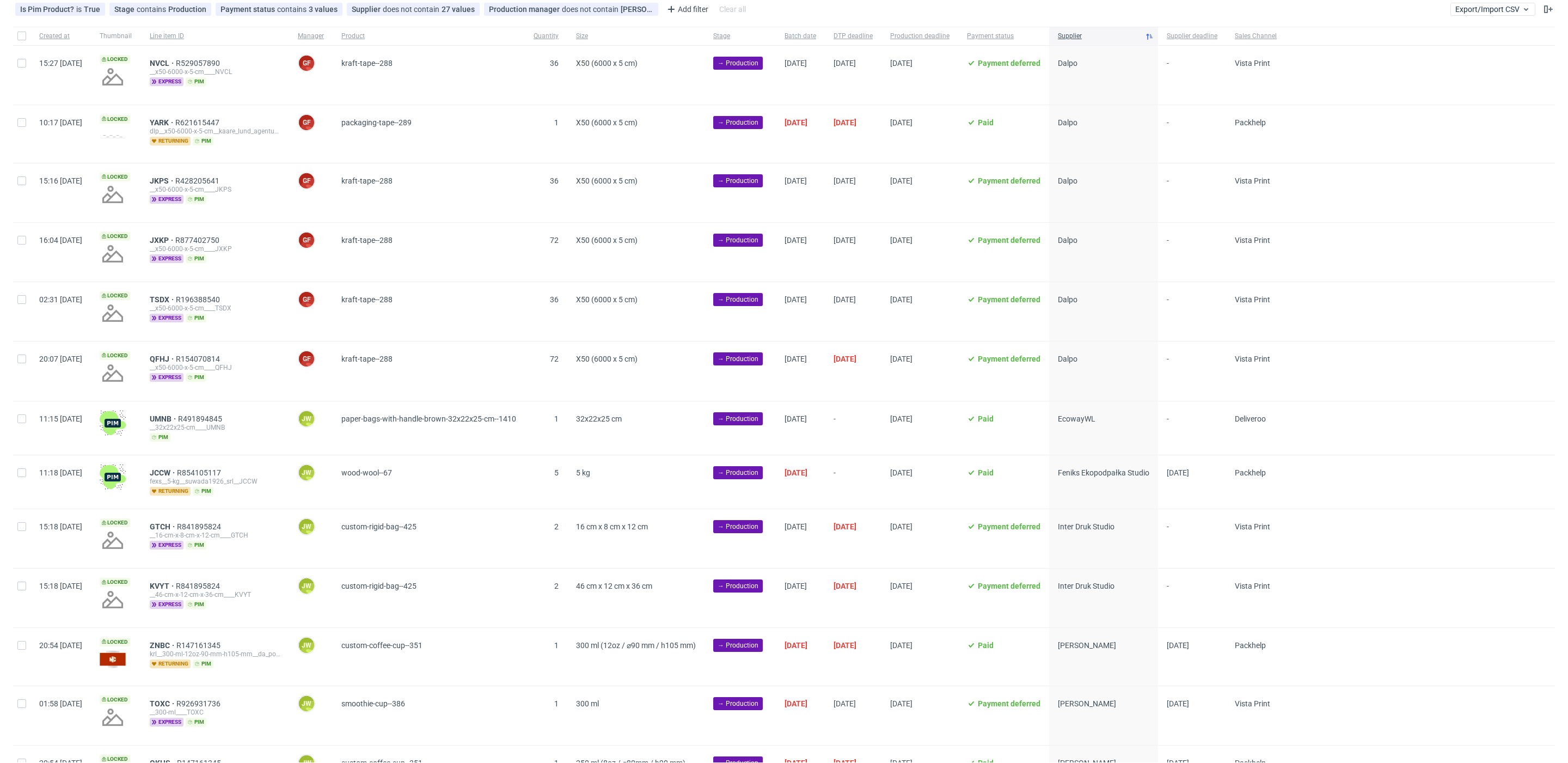
scroll to position [0, 2028]
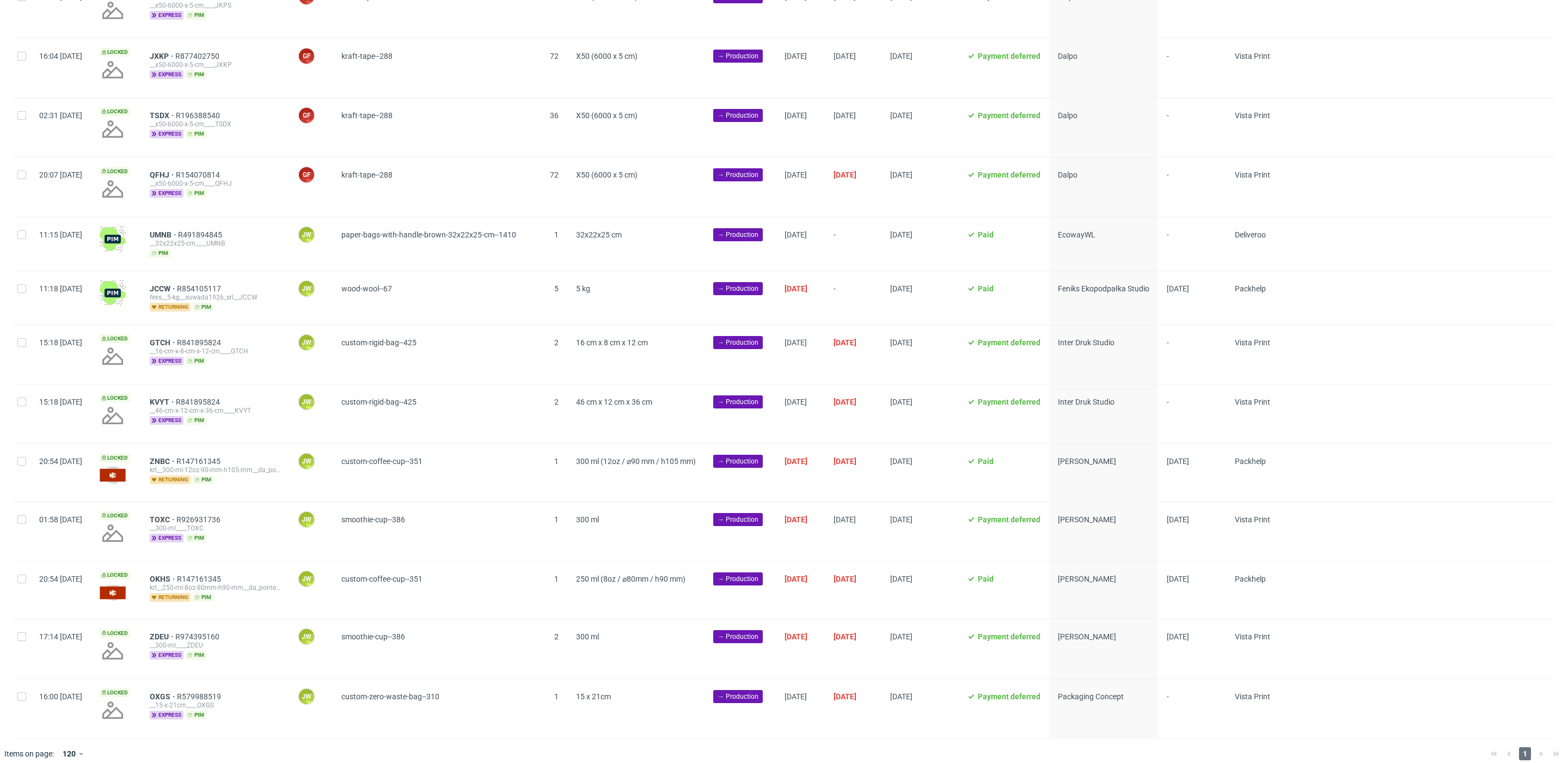
scroll to position [0, 2028]
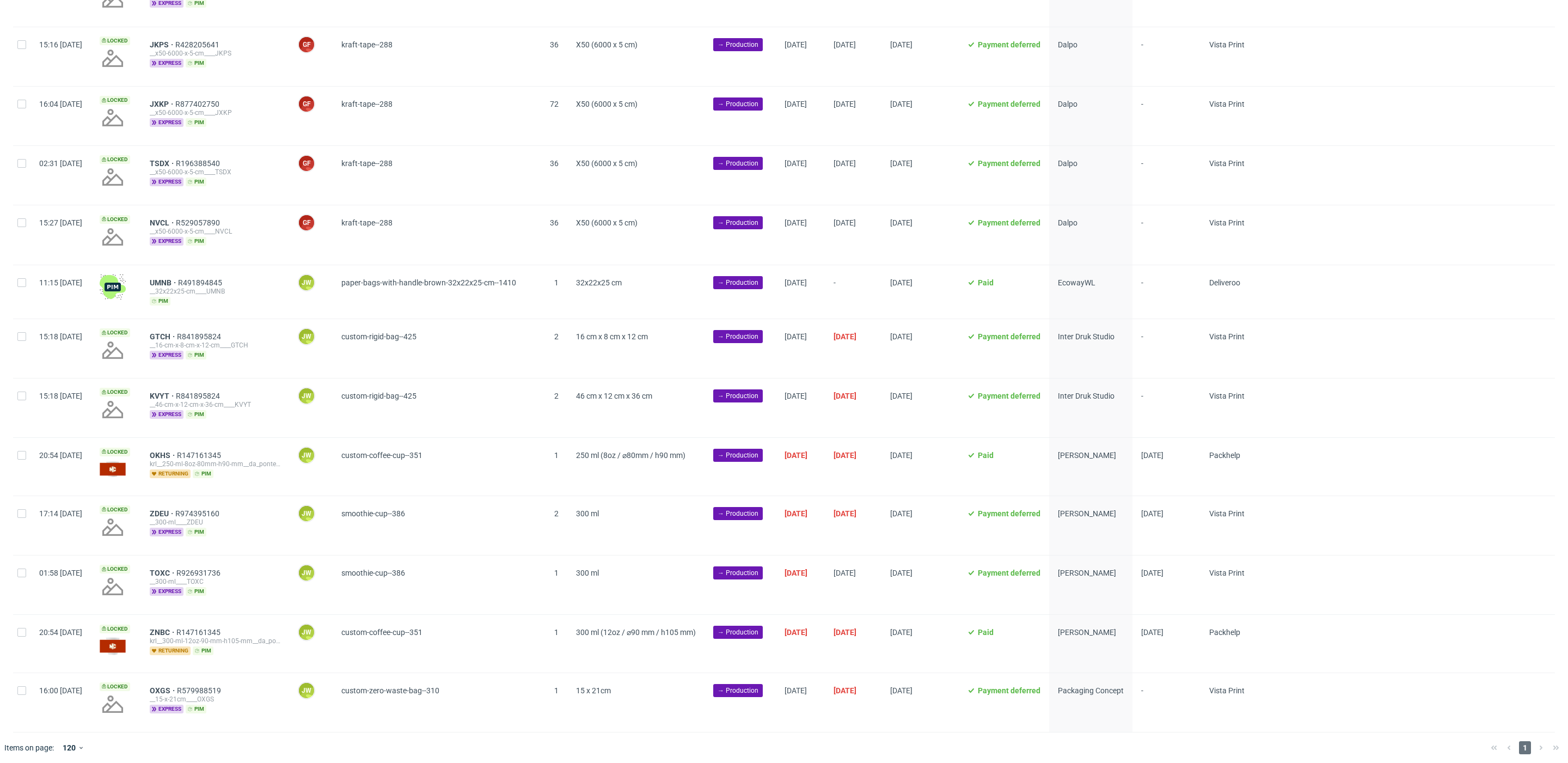
scroll to position [0, 2028]
drag, startPoint x: 274, startPoint y: 452, endPoint x: 183, endPoint y: 453, distance: 91.0
click at [183, 453] on div "OKHS R147161345" at bounding box center [215, 455] width 131 height 9
copy div "OKHS R147161345"
click at [23, 628] on input "checkbox" at bounding box center [22, 632] width 9 height 9
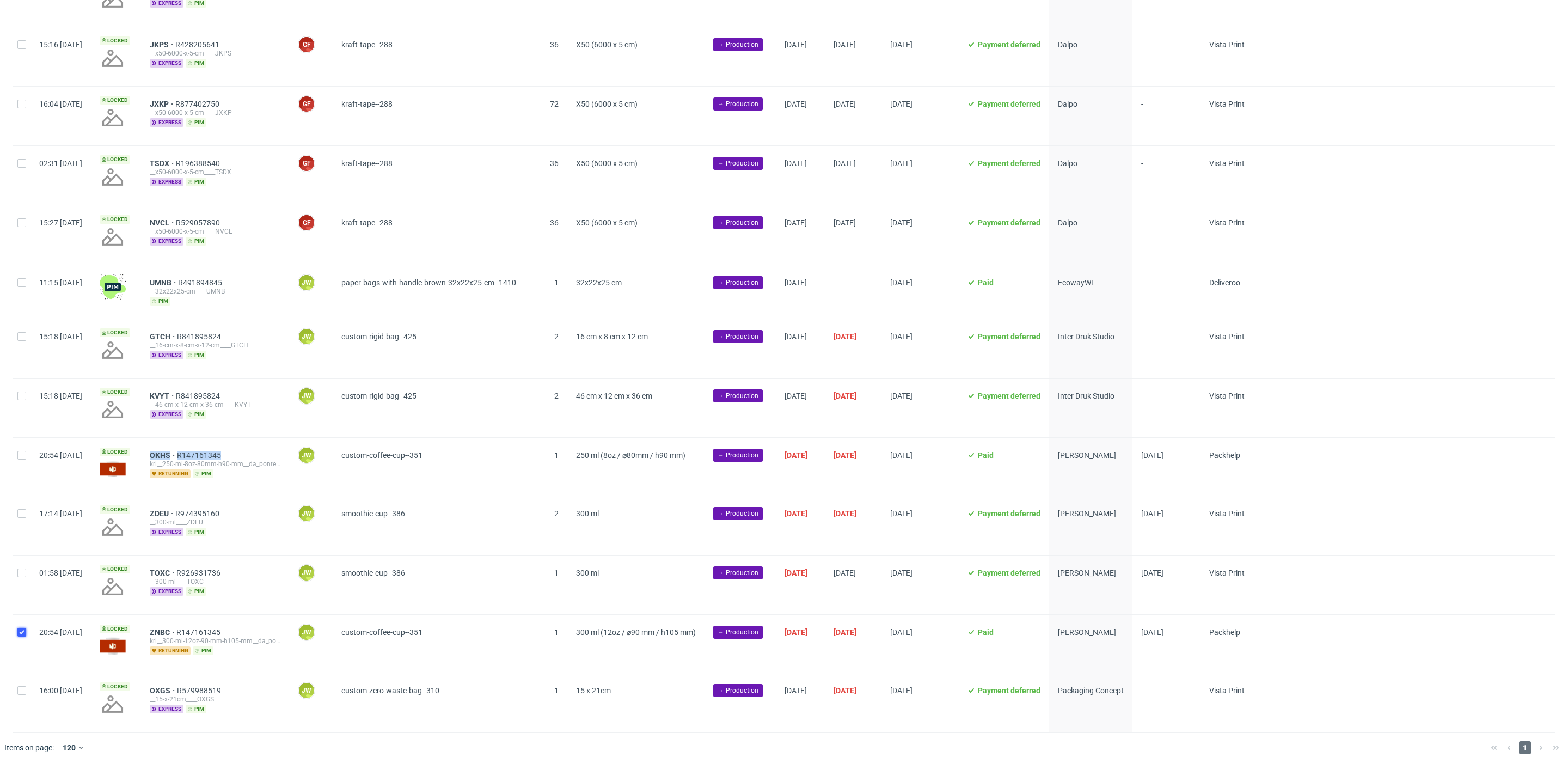
checkbox input "true"
click at [22, 455] on input "checkbox" at bounding box center [22, 455] width 9 height 9
checkbox input "true"
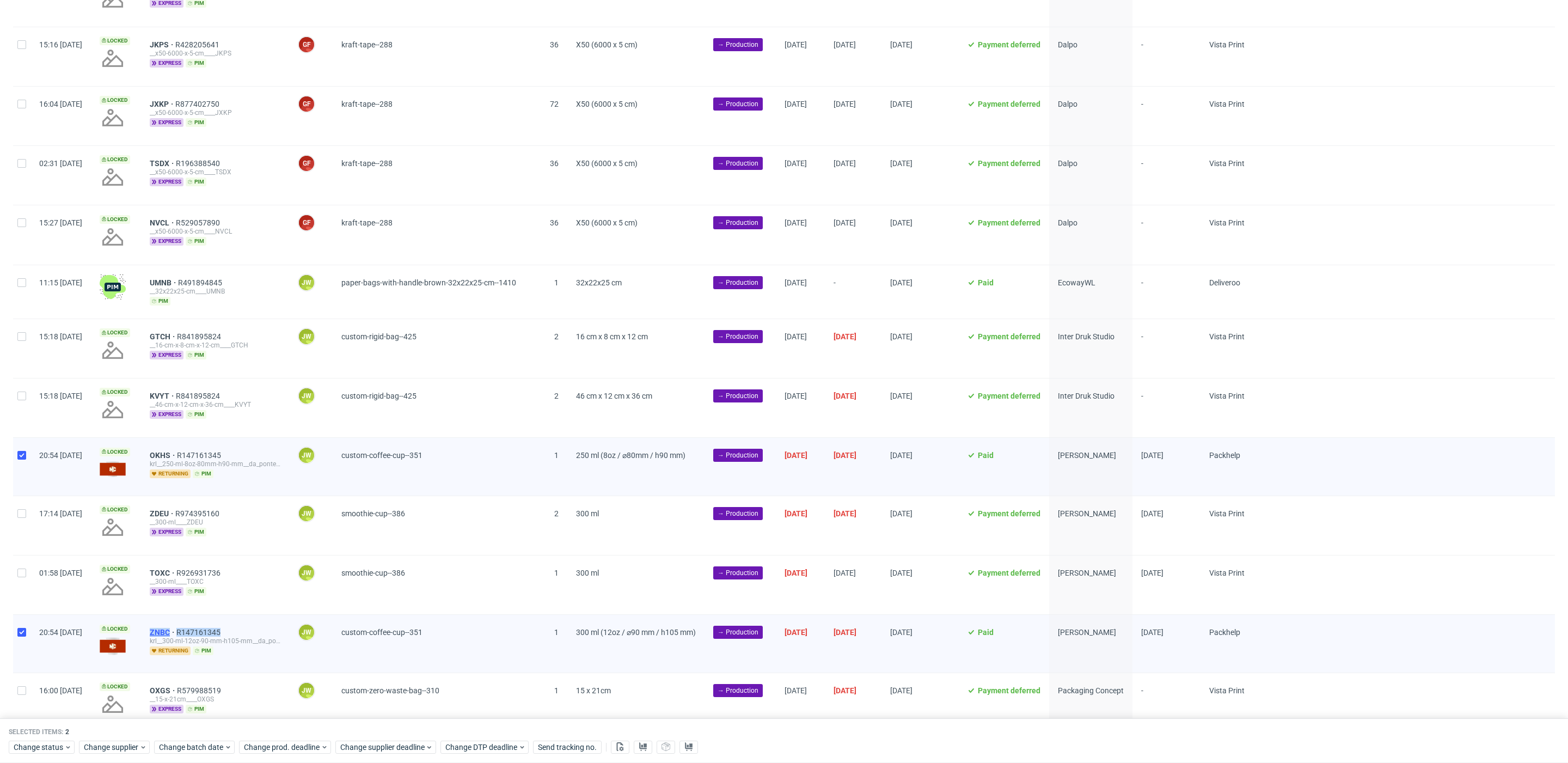
drag, startPoint x: 257, startPoint y: 628, endPoint x: 183, endPoint y: 631, distance: 74.1
click at [183, 631] on div "ZNBC R147161345" at bounding box center [215, 632] width 131 height 9
copy div "ZNBC R147161345"
click at [621, 747] on icon at bounding box center [620, 747] width 9 height 9
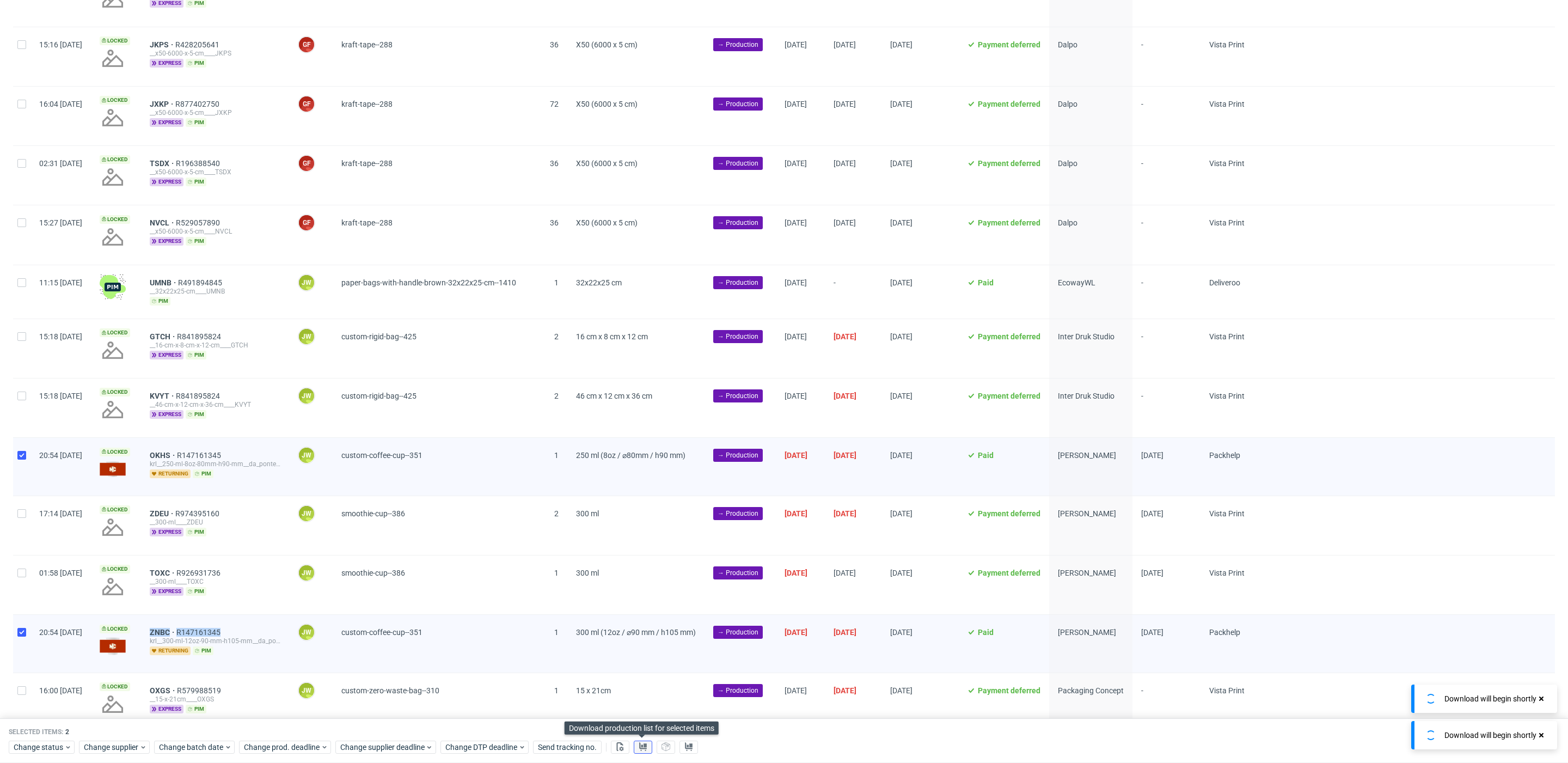
click at [643, 747] on use at bounding box center [643, 747] width 7 height 9
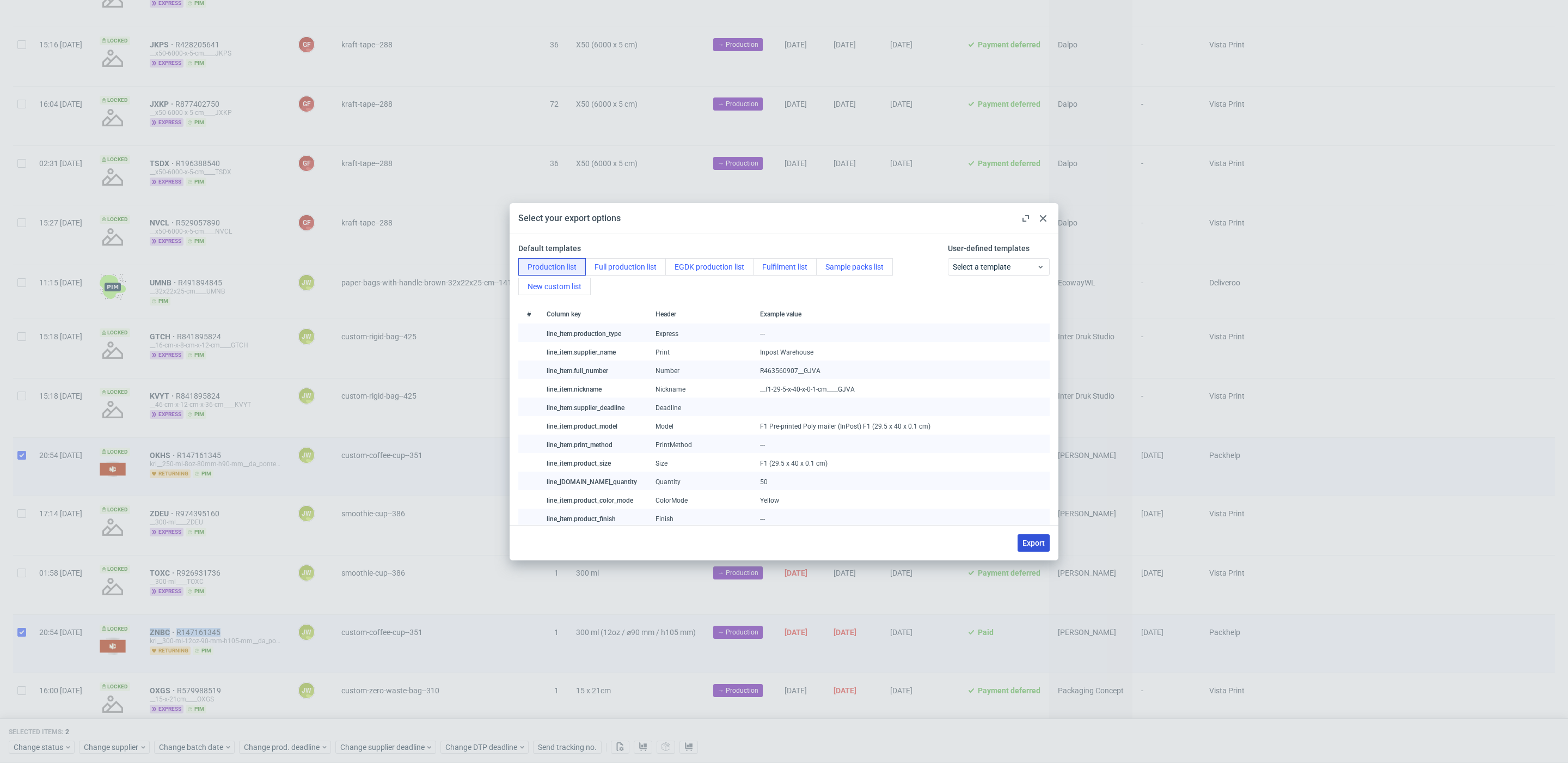
click at [1036, 541] on span "Export" at bounding box center [1033, 543] width 23 height 7
checkbox input "false"
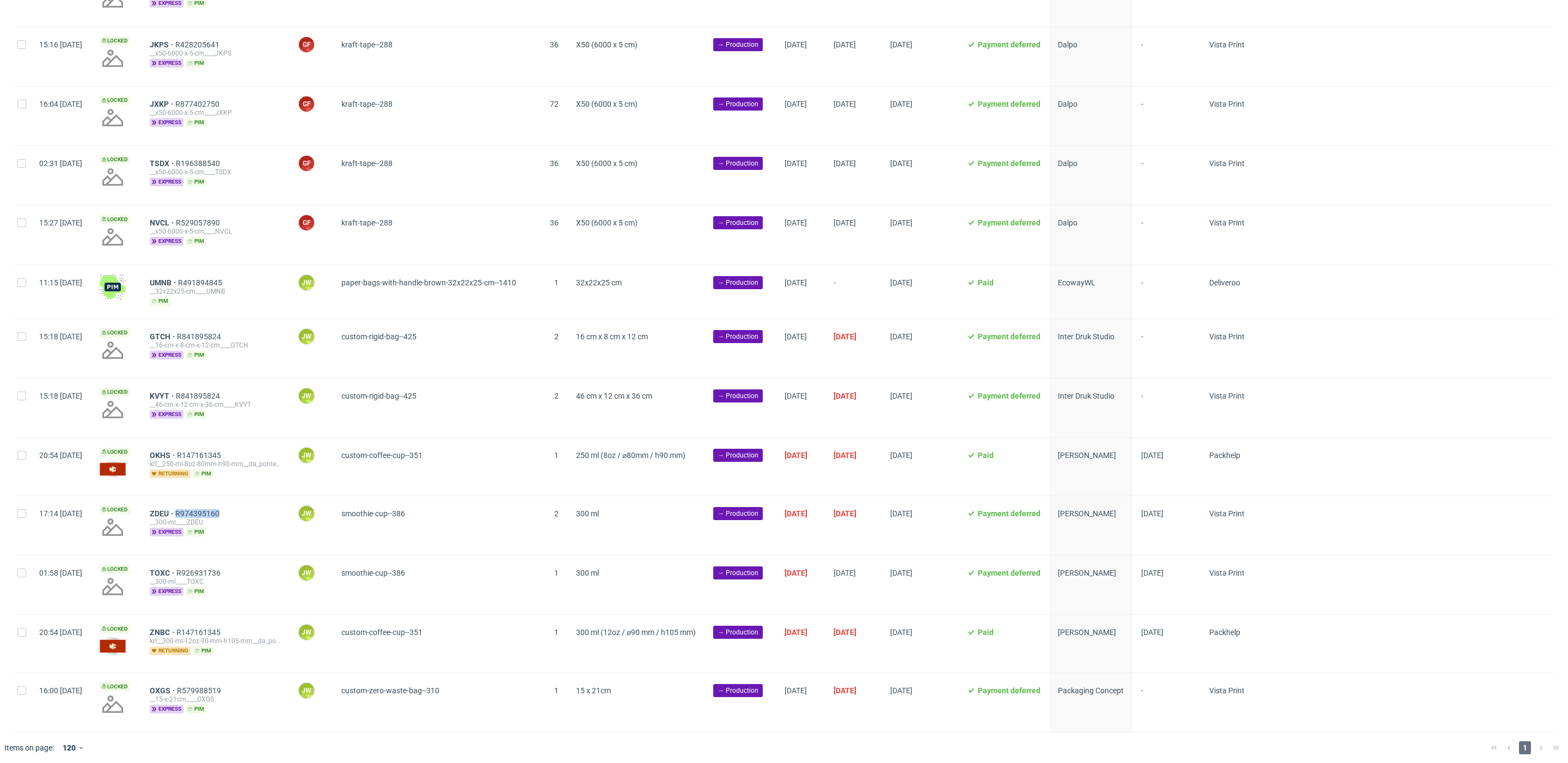
drag, startPoint x: 265, startPoint y: 510, endPoint x: 301, endPoint y: 538, distance: 45.6
click at [208, 509] on div "ZDEU R974395160" at bounding box center [215, 514] width 131 height 9
copy span "R974395160"
click at [18, 509] on input "checkbox" at bounding box center [22, 514] width 9 height 9
checkbox input "true"
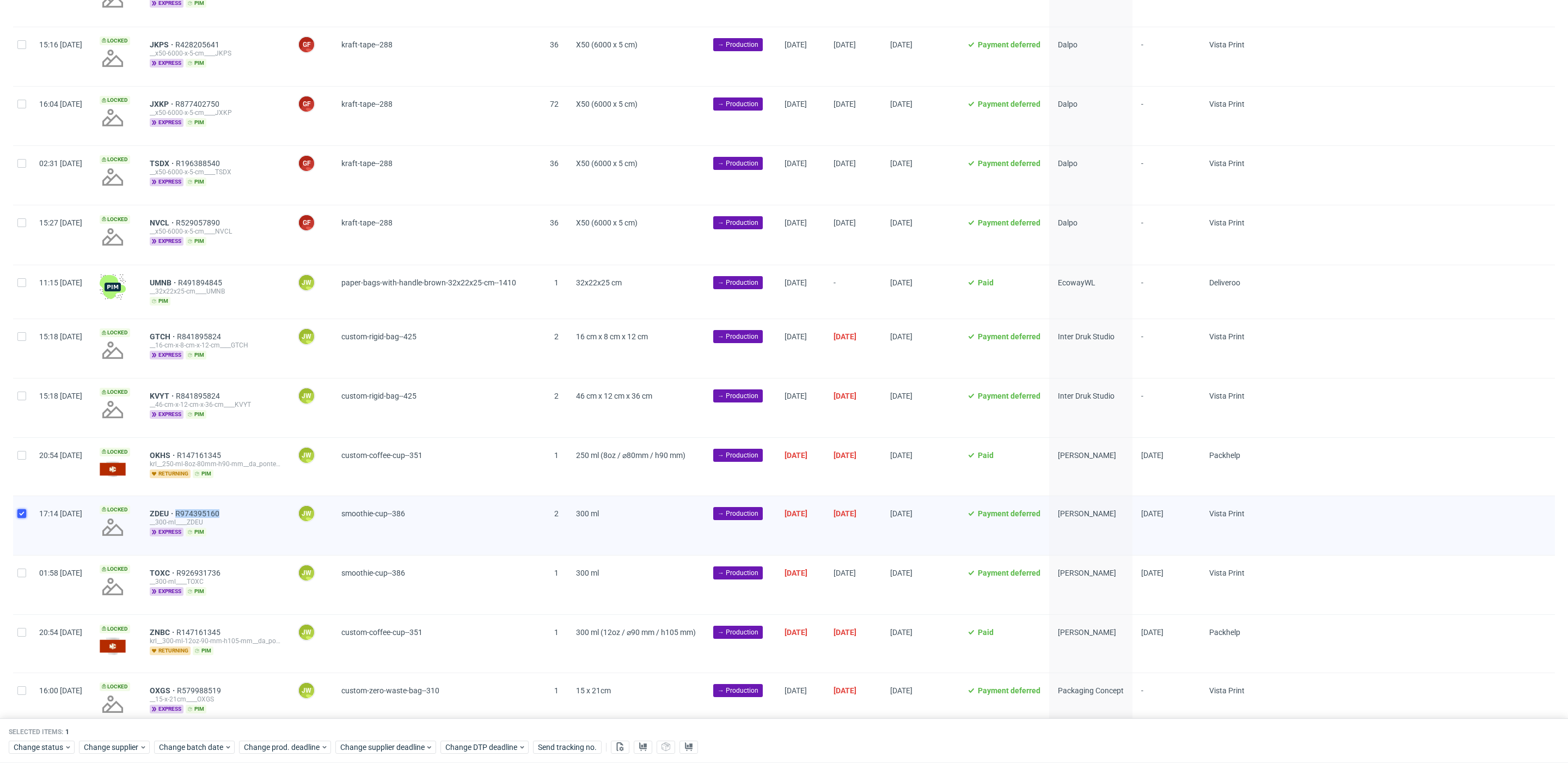
checkbox input "true"
click at [18, 509] on input "checkbox" at bounding box center [22, 514] width 9 height 9
checkbox input "false"
click at [20, 511] on input "checkbox" at bounding box center [22, 514] width 9 height 9
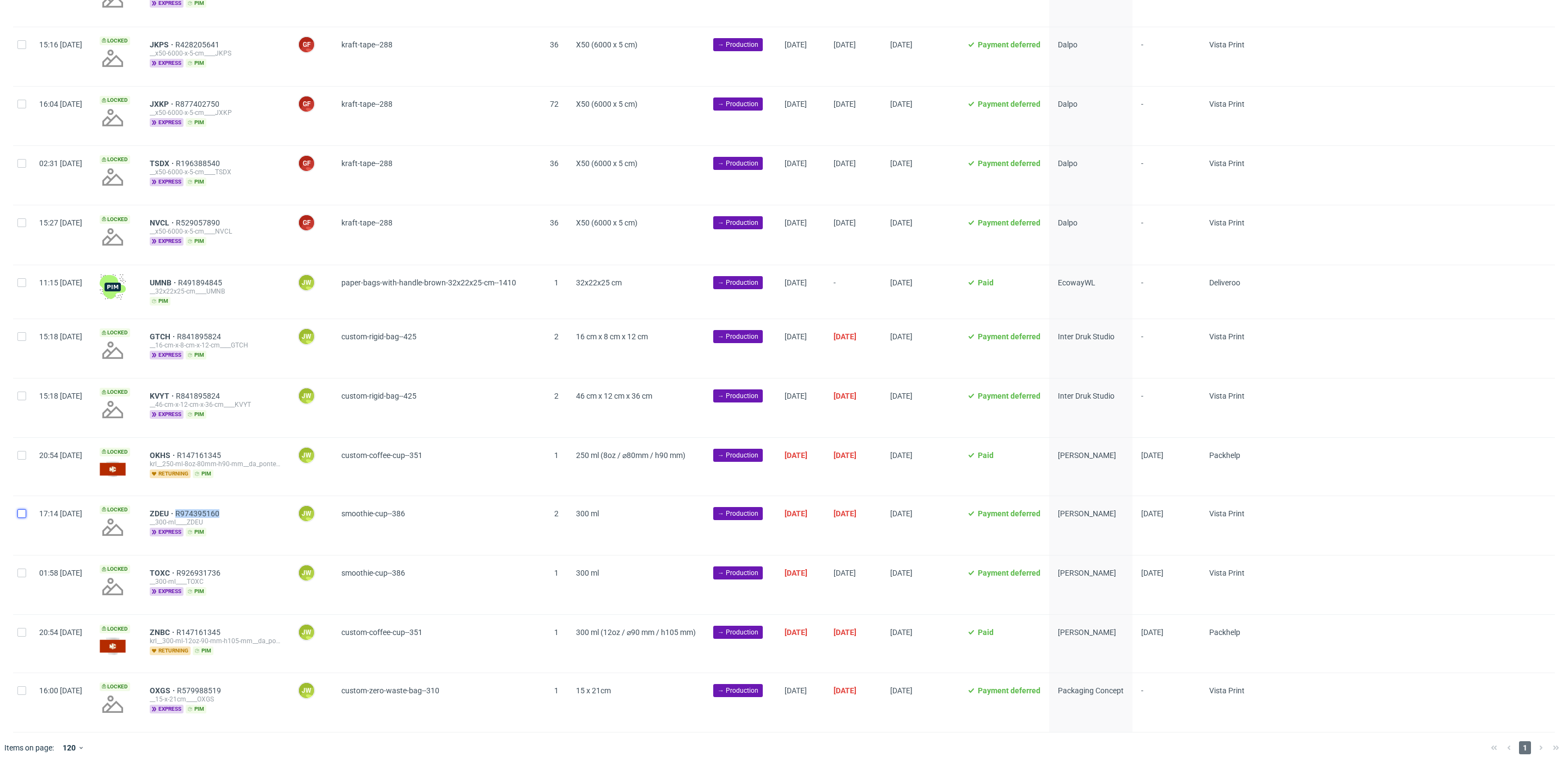
checkbox input "true"
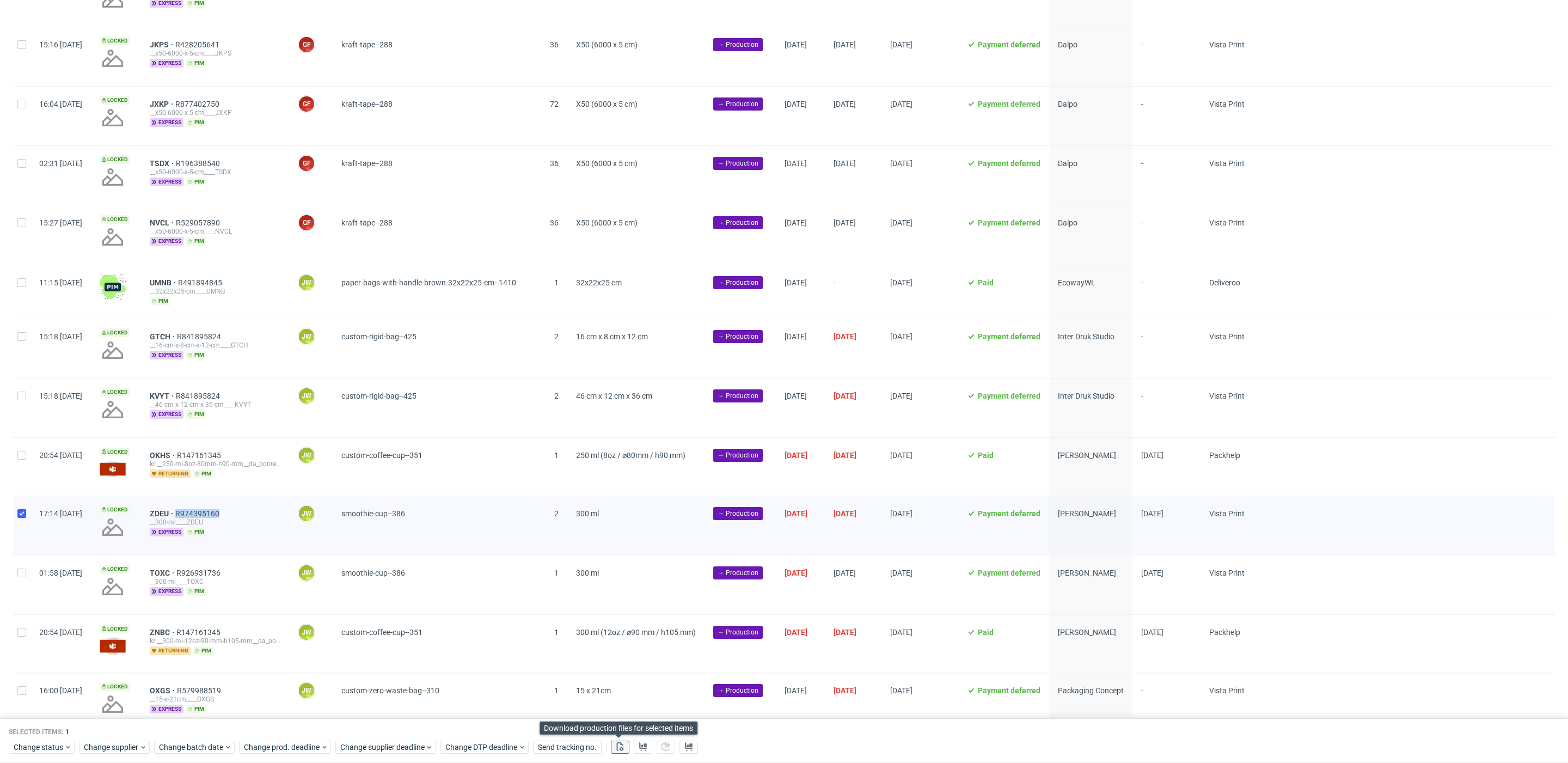
click at [621, 747] on icon at bounding box center [620, 747] width 9 height 9
click at [639, 747] on use at bounding box center [643, 747] width 7 height 9
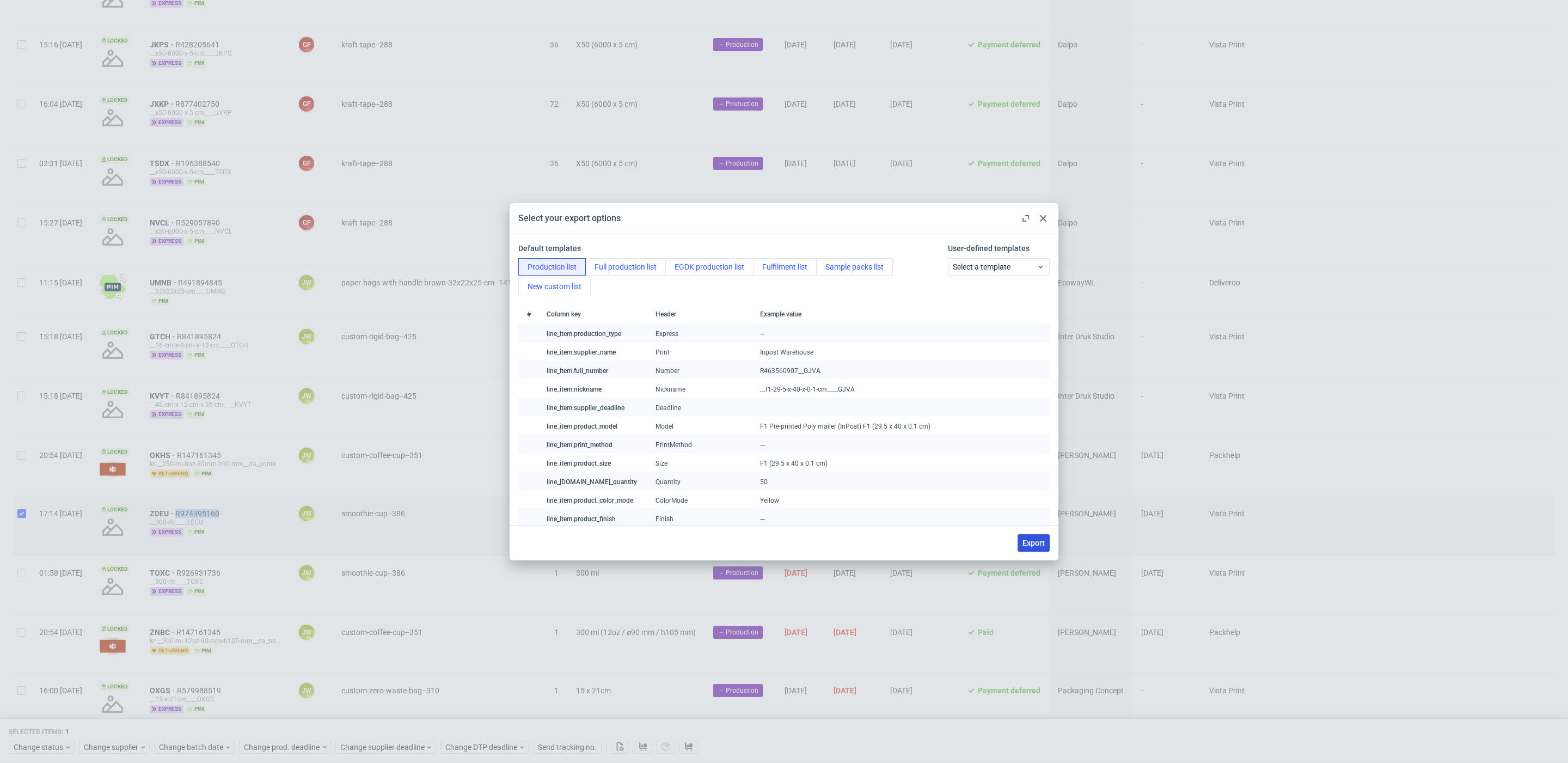
click at [1042, 540] on span "Export" at bounding box center [1033, 543] width 23 height 7
checkbox input "false"
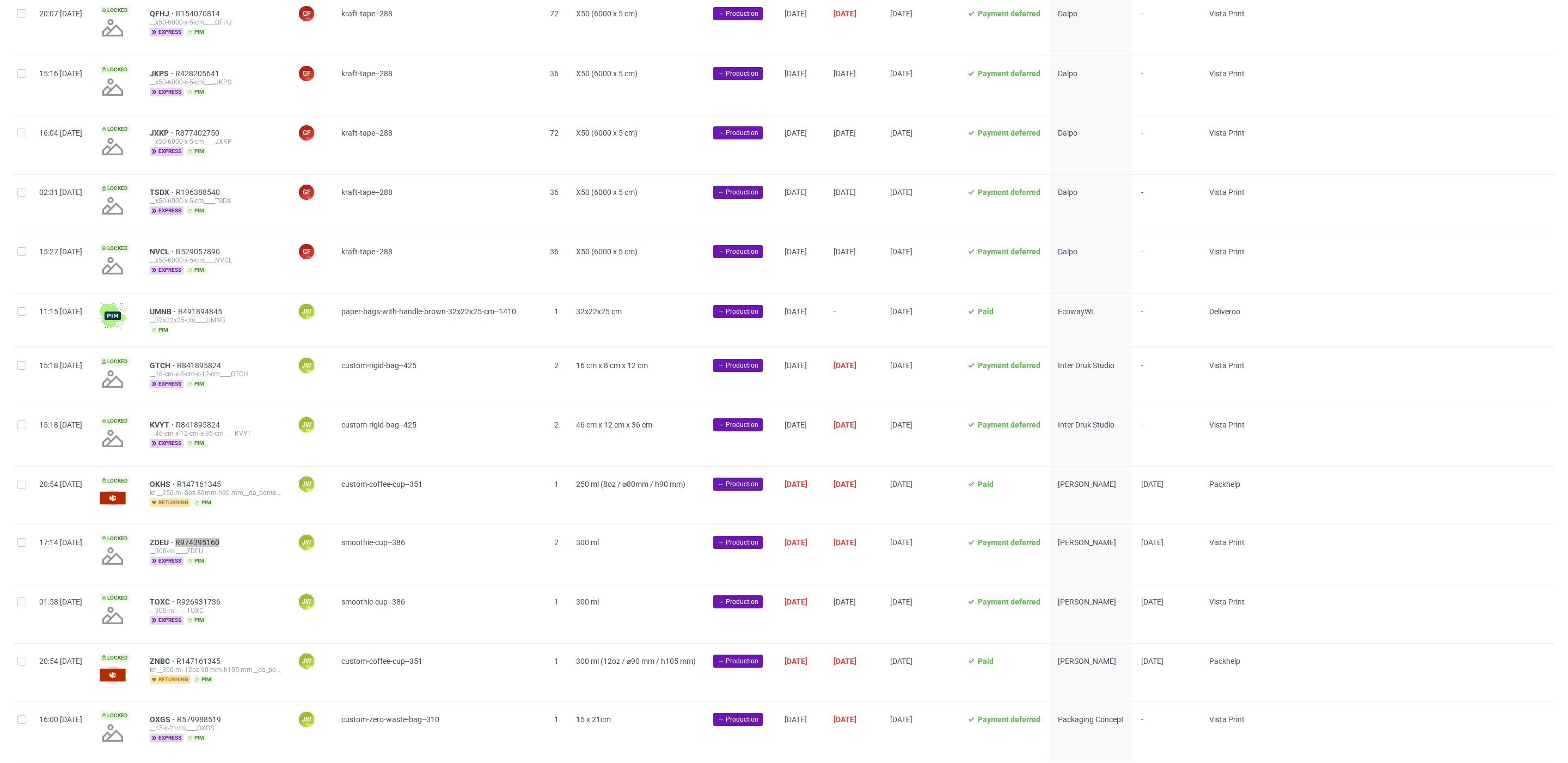
scroll to position [228, 0]
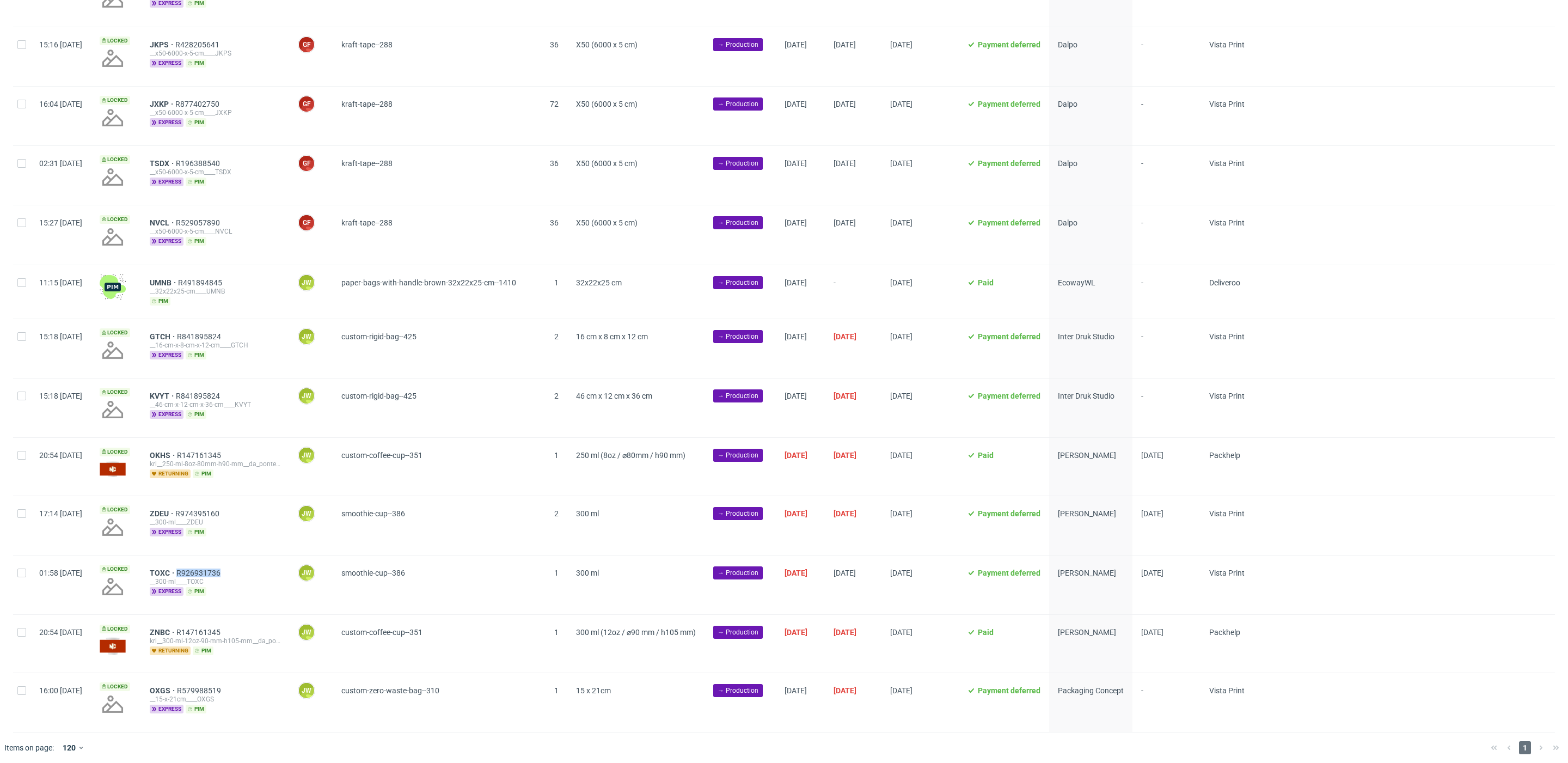
drag, startPoint x: 233, startPoint y: 568, endPoint x: 344, endPoint y: 595, distance: 114.2
click at [208, 570] on div "TOXC R926931736" at bounding box center [215, 573] width 131 height 9
copy span "R926931736"
click at [20, 569] on input "checkbox" at bounding box center [22, 573] width 9 height 9
checkbox input "true"
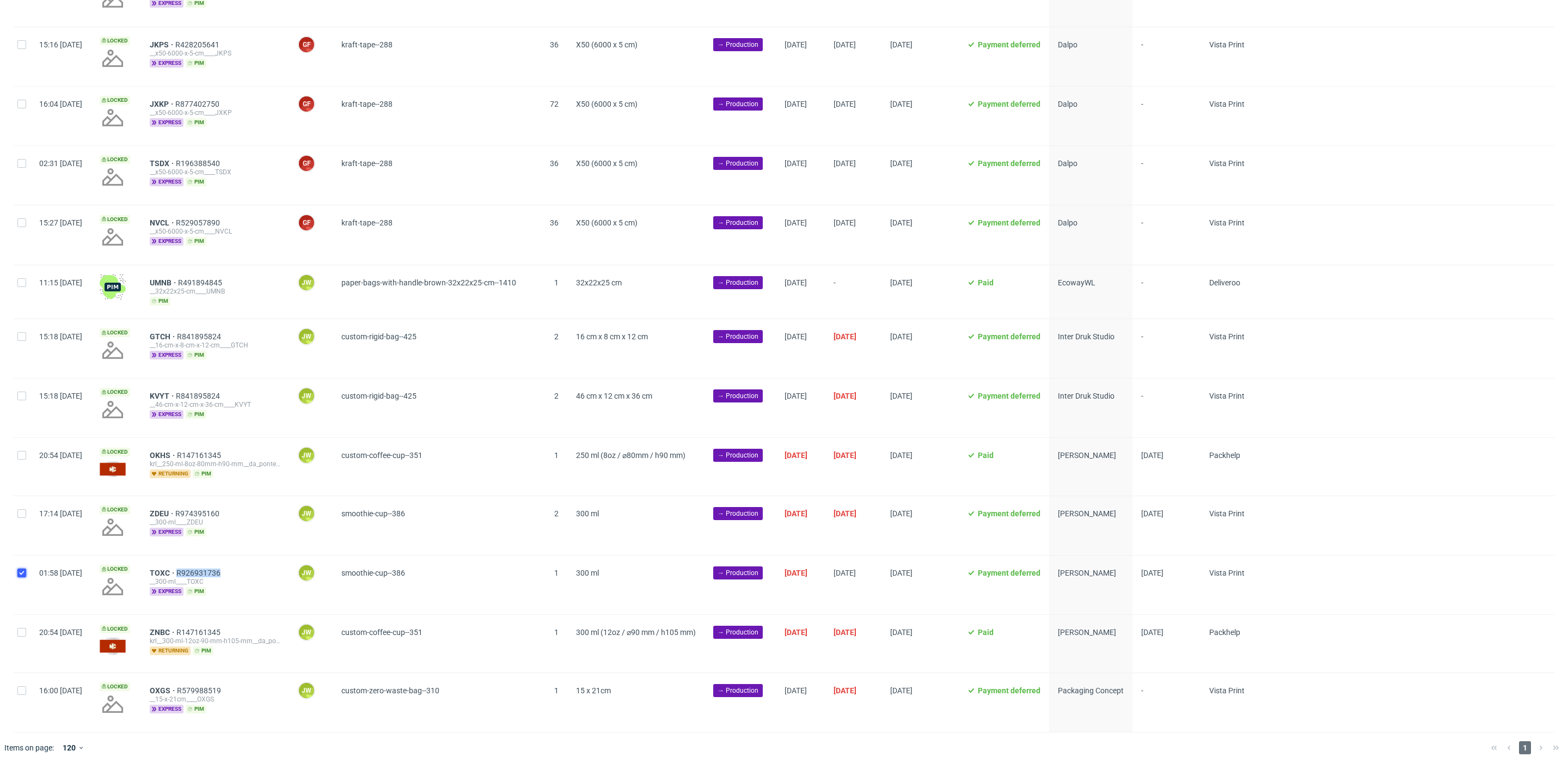
checkbox input "true"
click at [20, 569] on input "checkbox" at bounding box center [22, 573] width 9 height 9
checkbox input "false"
click at [23, 569] on input "checkbox" at bounding box center [22, 573] width 9 height 9
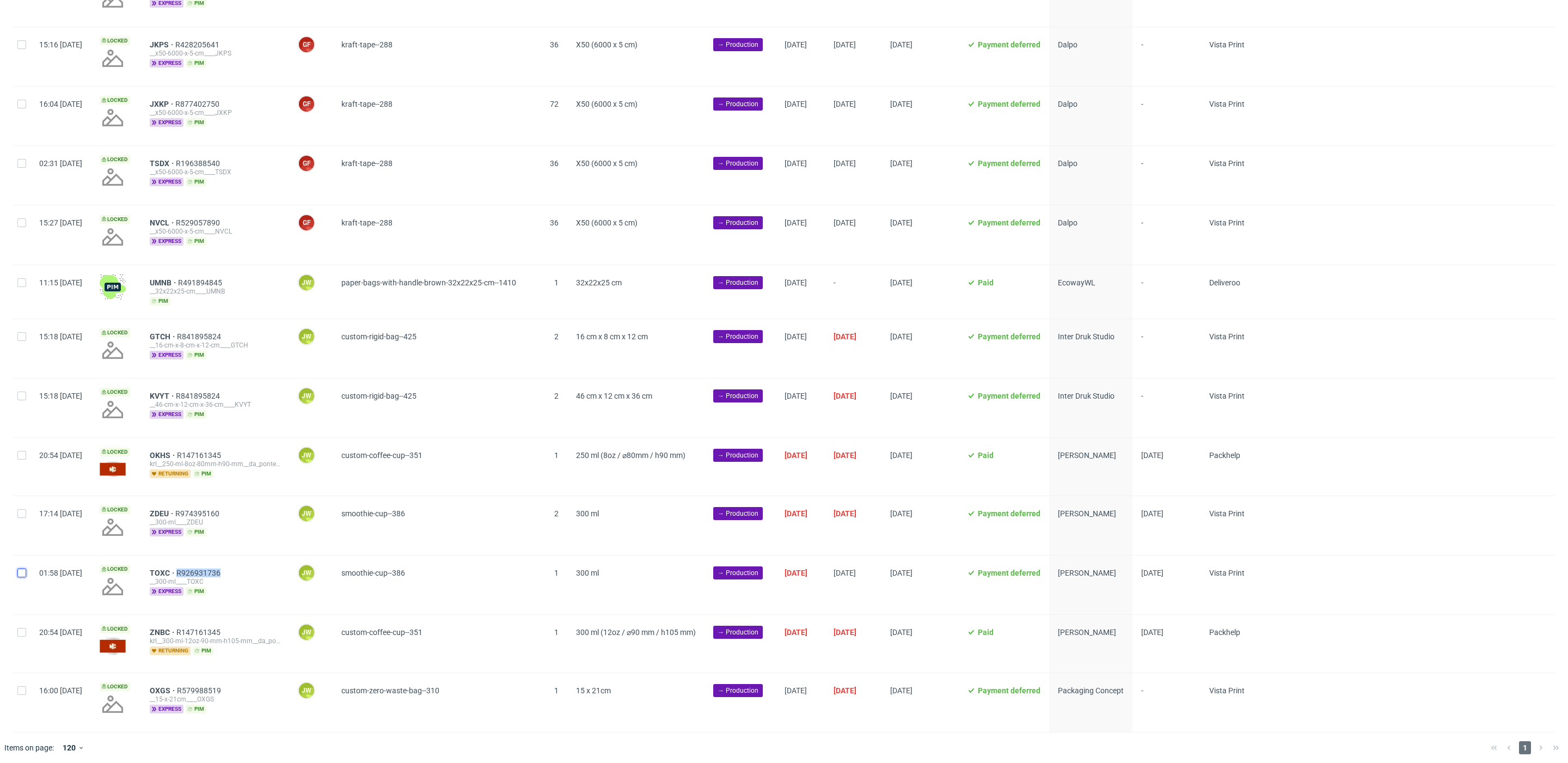
checkbox input "true"
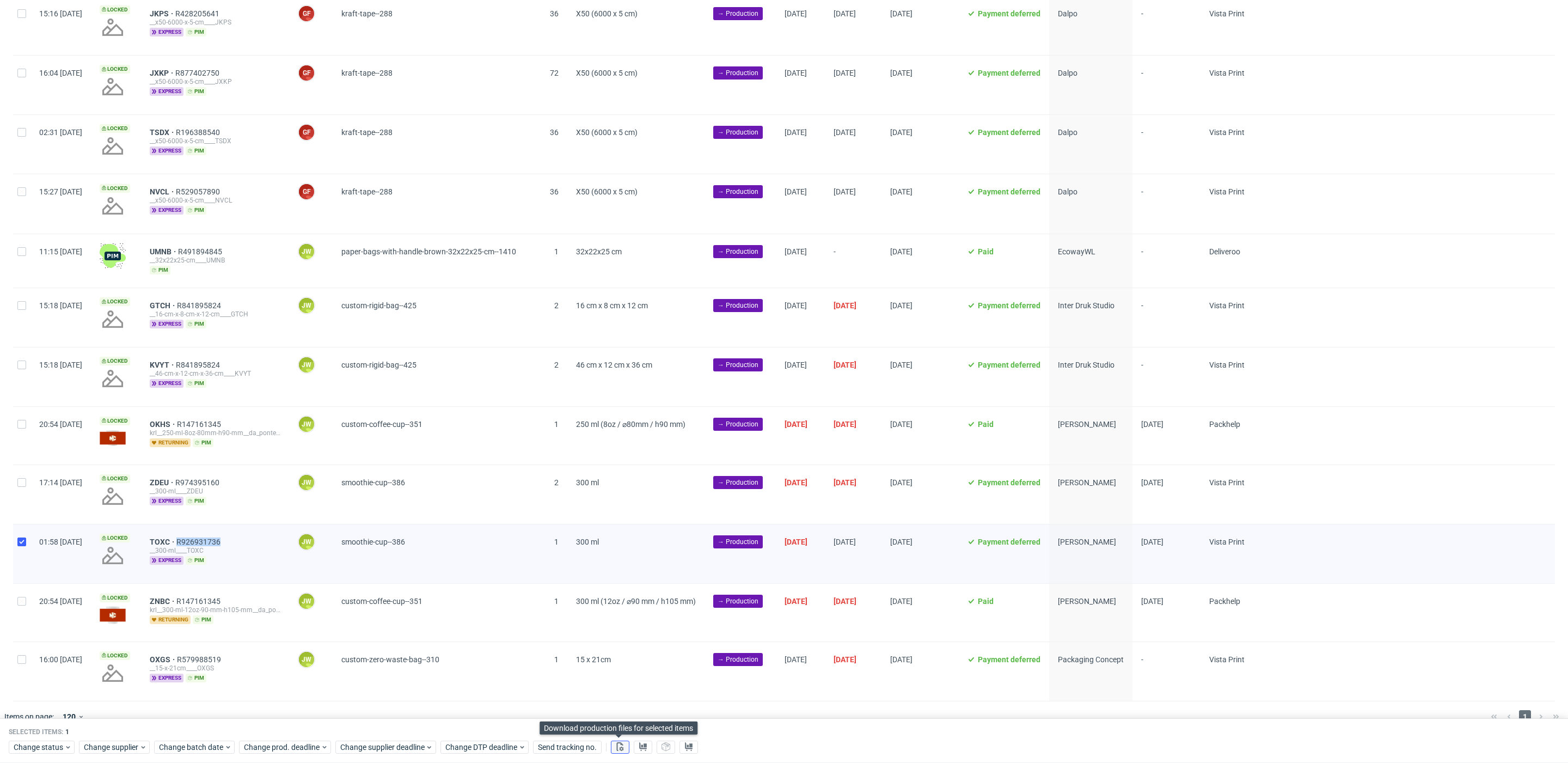
click at [619, 743] on use at bounding box center [620, 747] width 7 height 9
click at [641, 745] on icon at bounding box center [643, 747] width 9 height 9
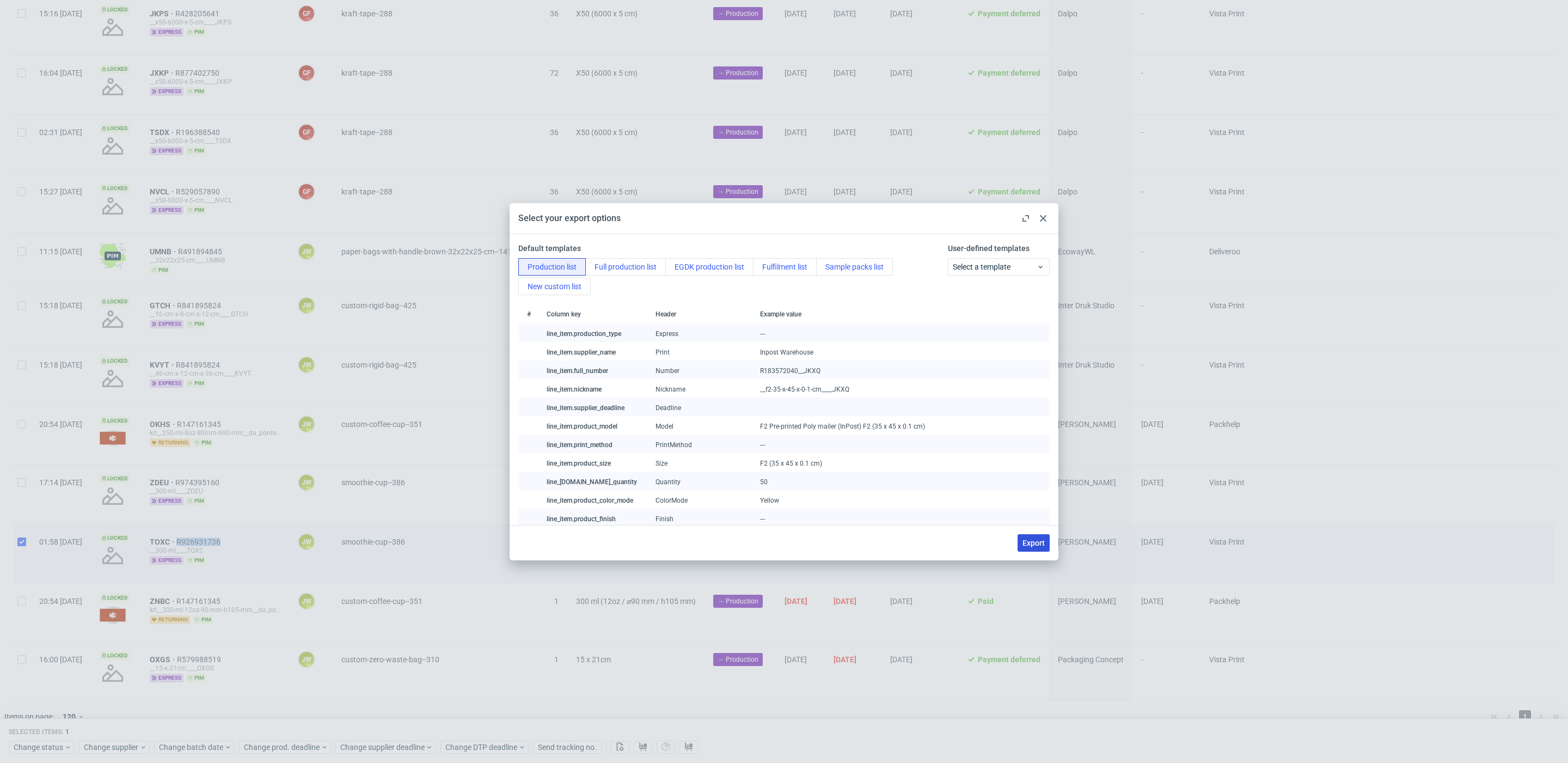
click at [1030, 540] on span "Export" at bounding box center [1033, 543] width 23 height 7
checkbox input "false"
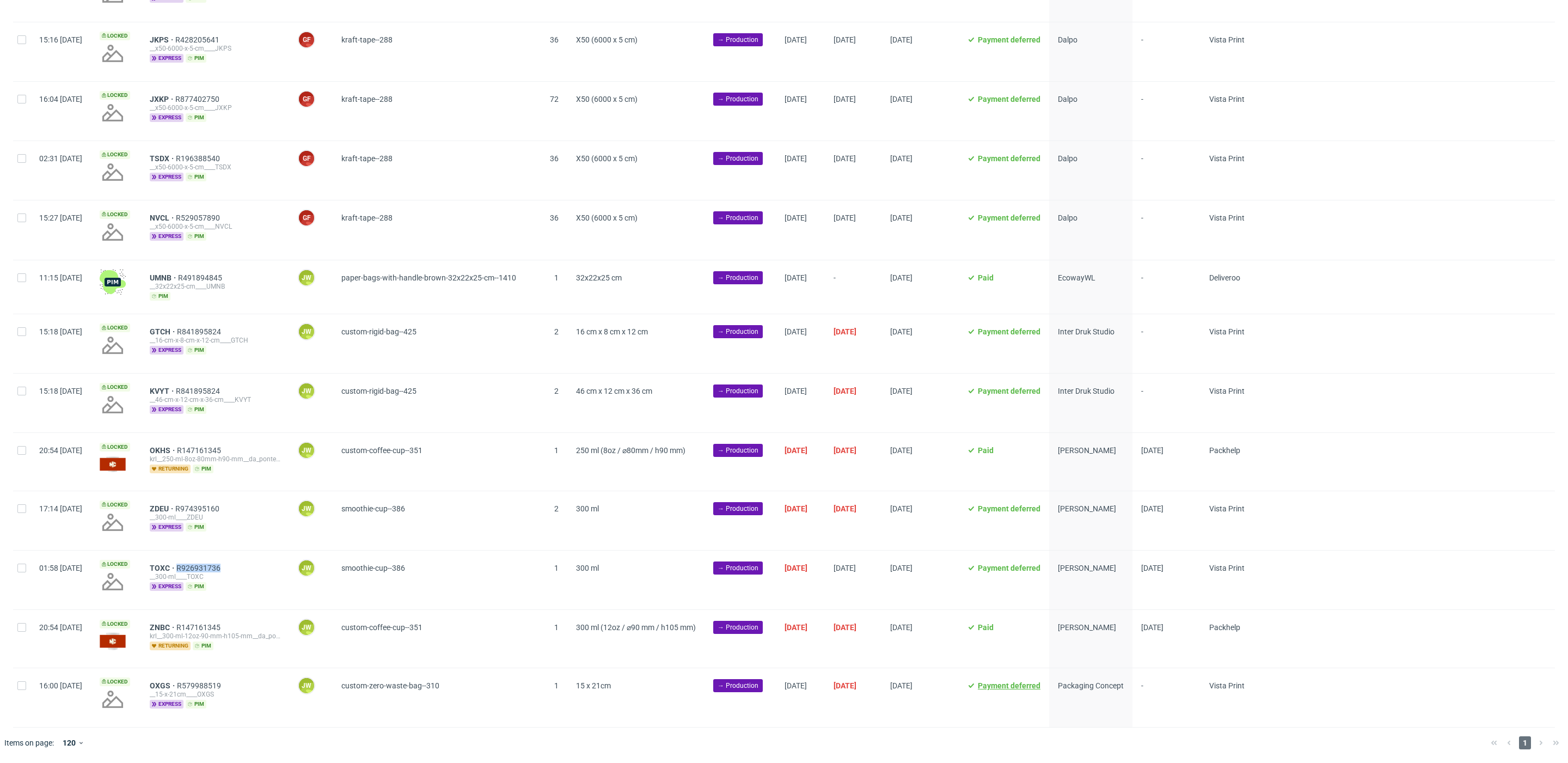
scroll to position [228, 0]
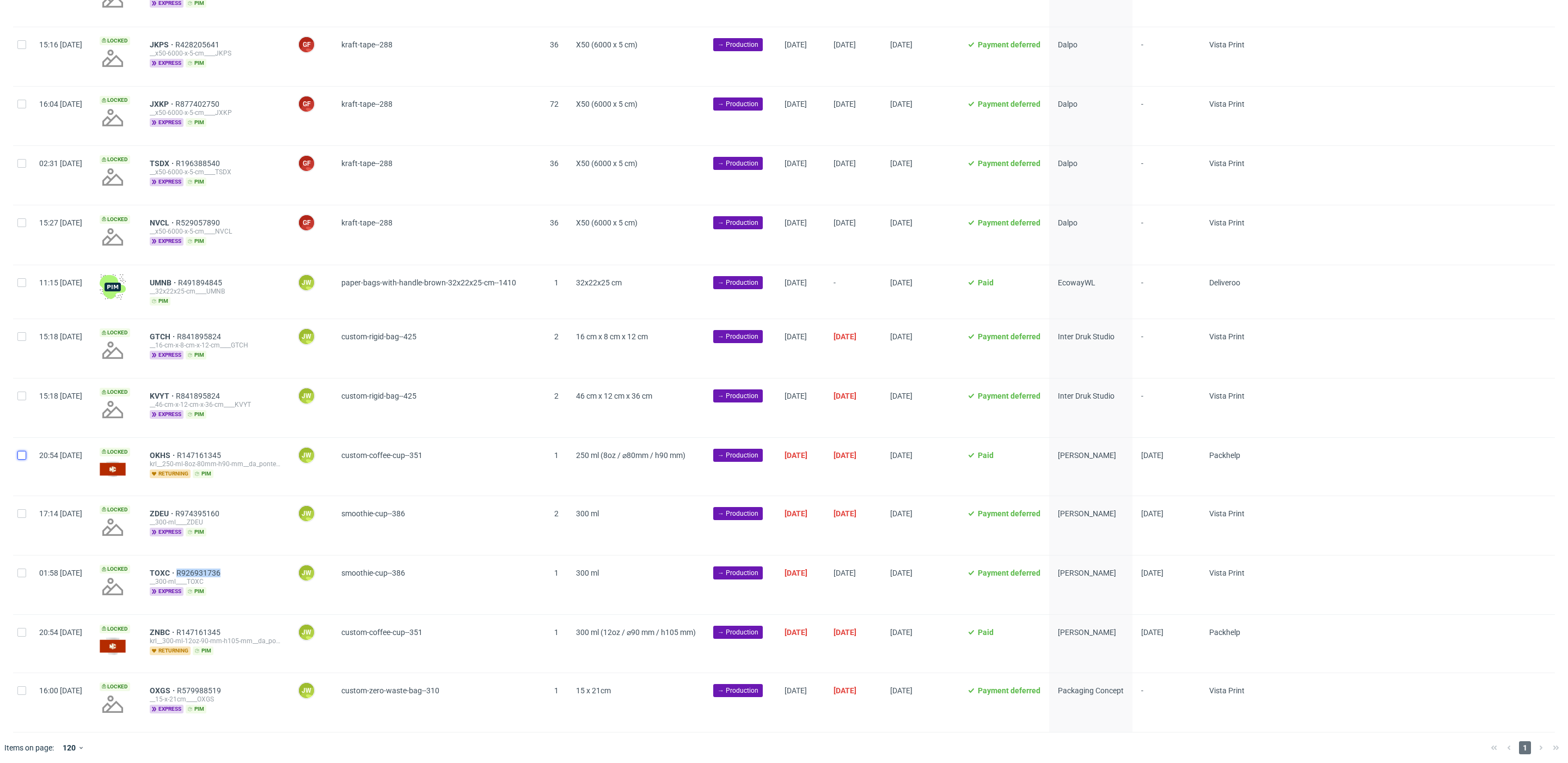
drag, startPoint x: 22, startPoint y: 454, endPoint x: 27, endPoint y: 513, distance: 59.2
click at [23, 457] on div at bounding box center [22, 467] width 18 height 57
checkbox input "true"
drag, startPoint x: 26, startPoint y: 511, endPoint x: 20, endPoint y: 554, distance: 43.4
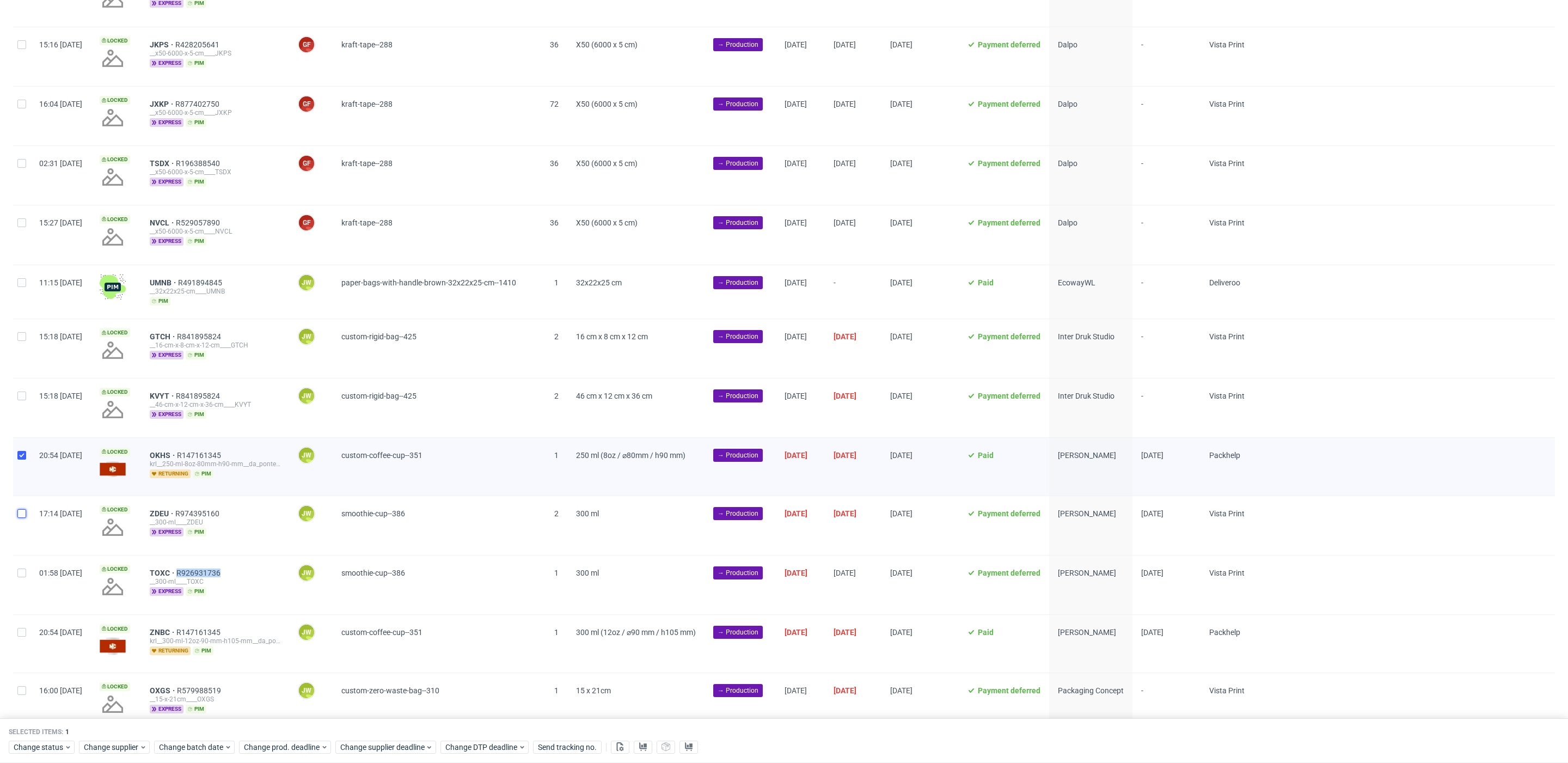
click at [25, 514] on div at bounding box center [22, 525] width 18 height 59
checkbox input "true"
drag, startPoint x: 23, startPoint y: 568, endPoint x: 33, endPoint y: 598, distance: 31.6
click at [23, 569] on input "checkbox" at bounding box center [22, 573] width 9 height 9
checkbox input "true"
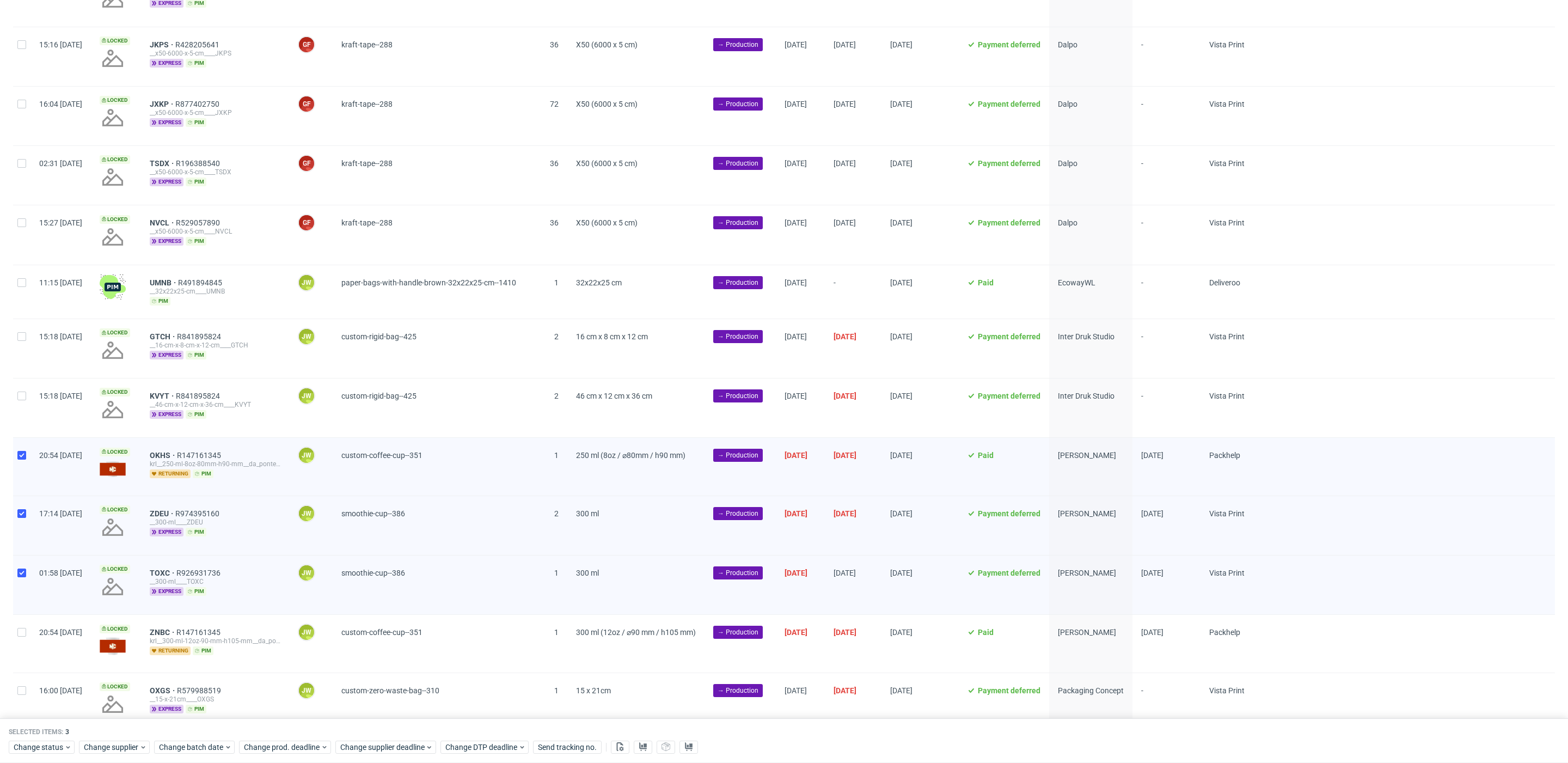
click at [28, 625] on div at bounding box center [22, 643] width 18 height 57
checkbox input "true"
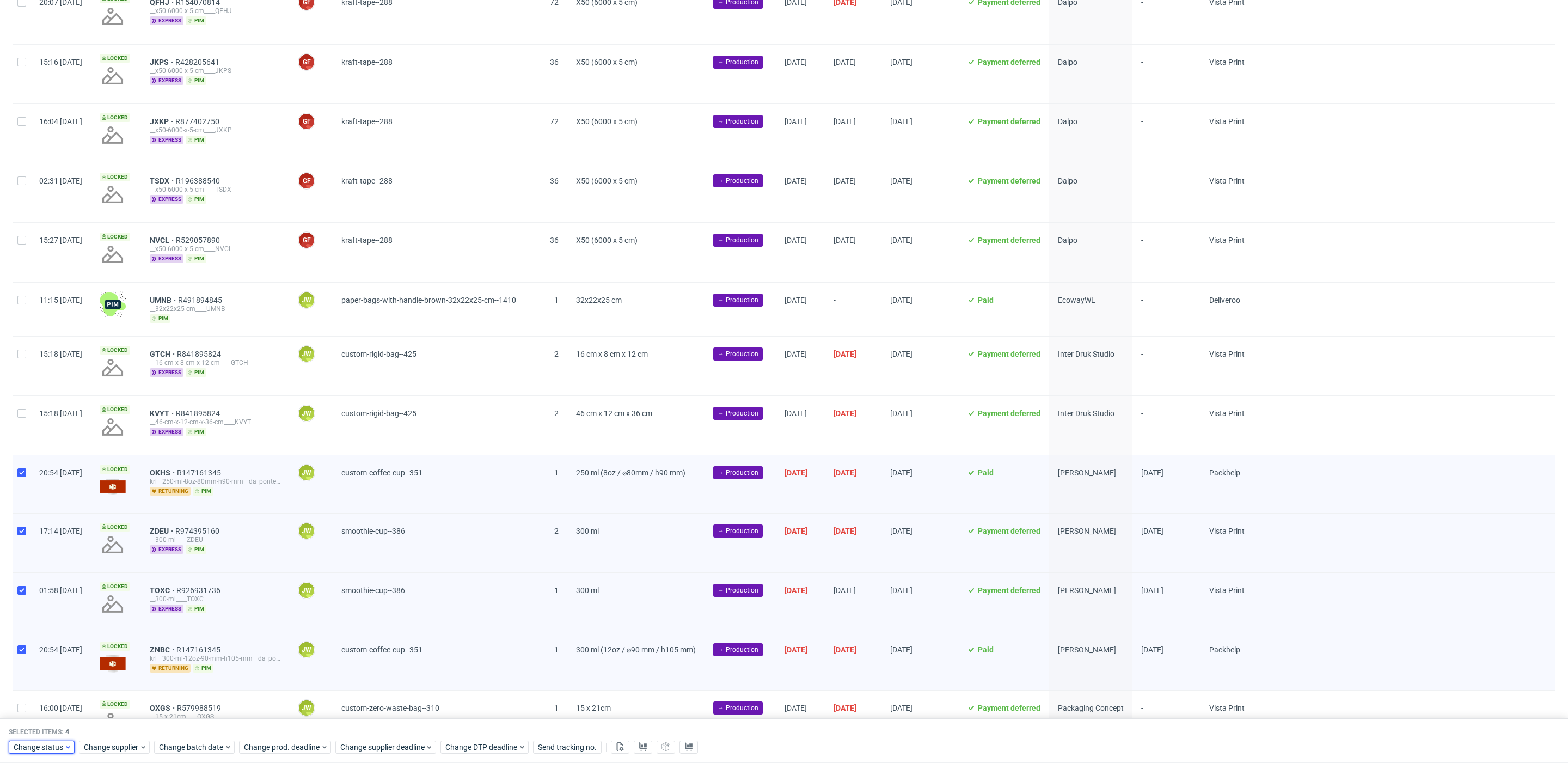
scroll to position [214, 0]
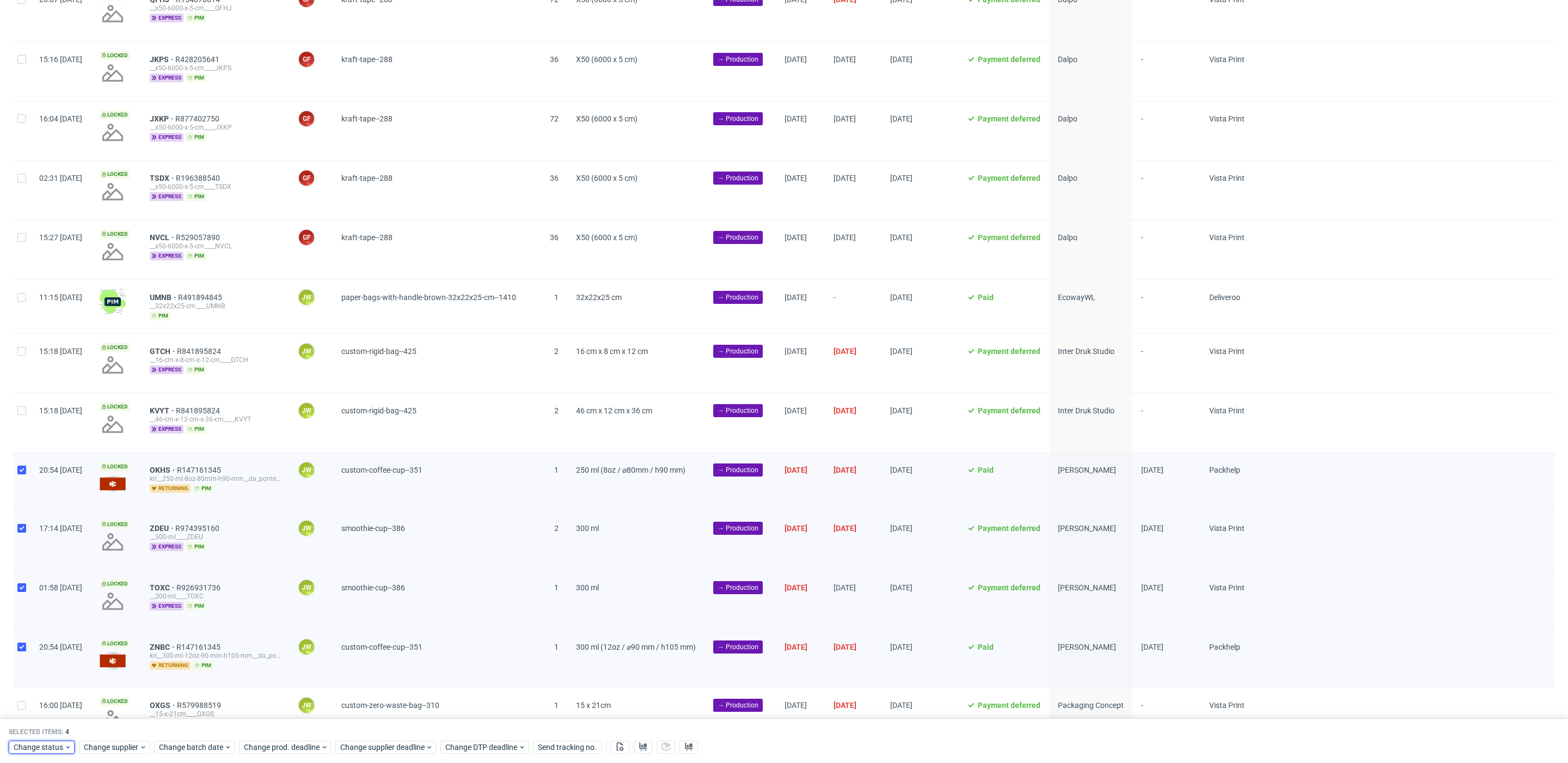
click at [57, 751] on span "Change status" at bounding box center [39, 747] width 50 height 11
click at [88, 626] on div "In Production" at bounding box center [75, 623] width 124 height 15
click at [116, 723] on span "Save" at bounding box center [124, 725] width 17 height 7
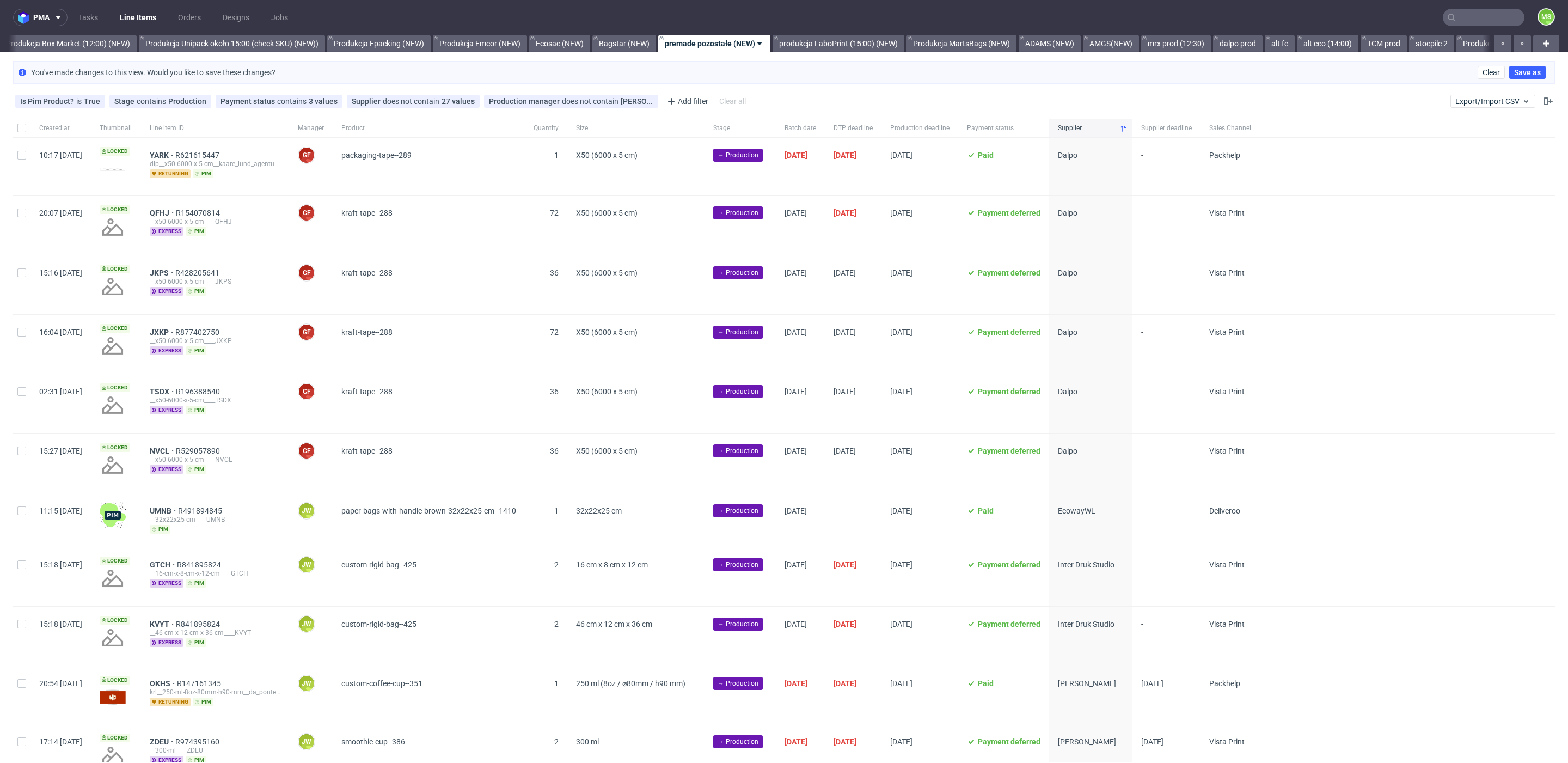
scroll to position [0, 2028]
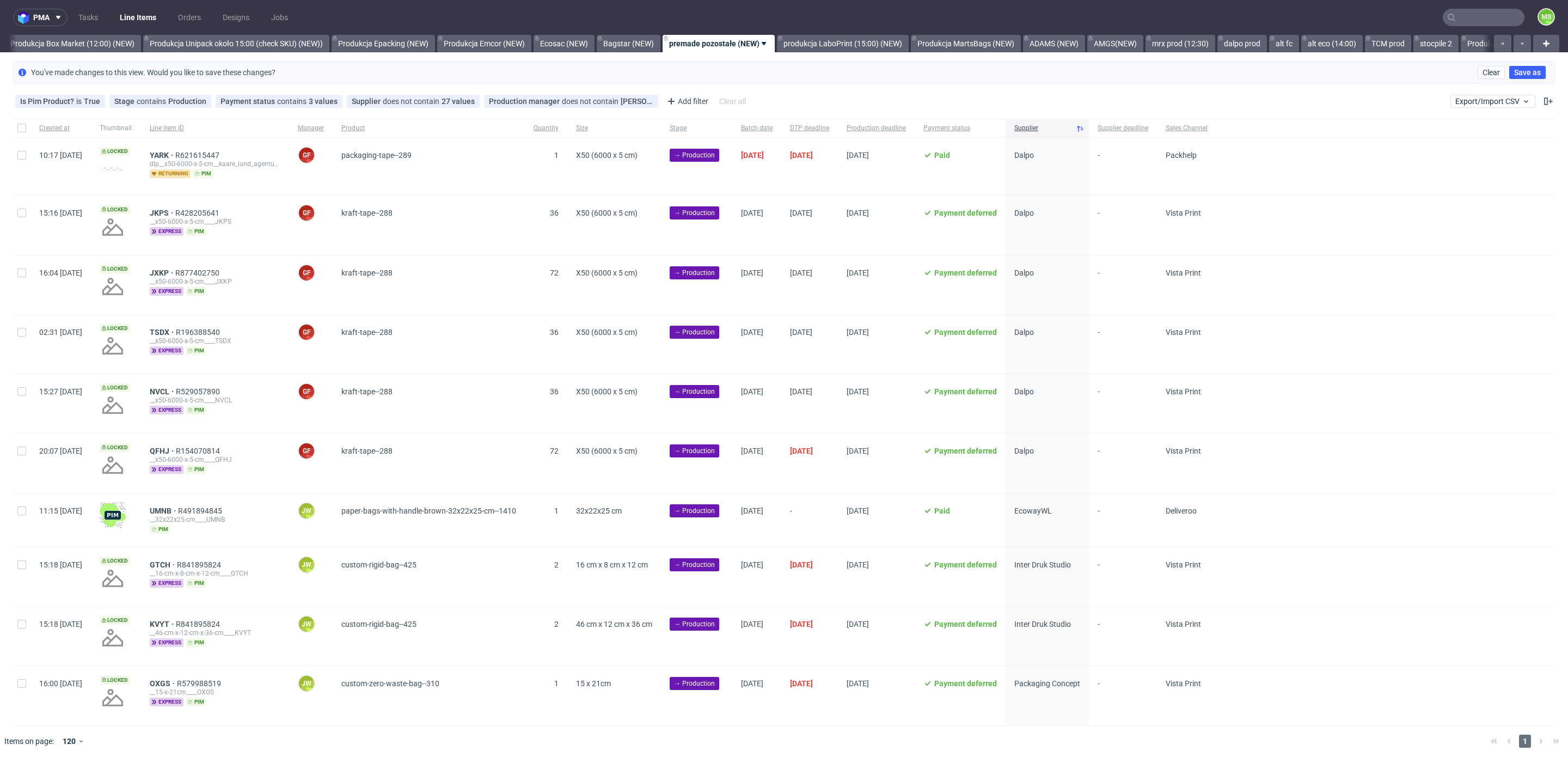
scroll to position [0, 2021]
click at [20, 685] on input "checkbox" at bounding box center [22, 683] width 9 height 9
checkbox input "true"
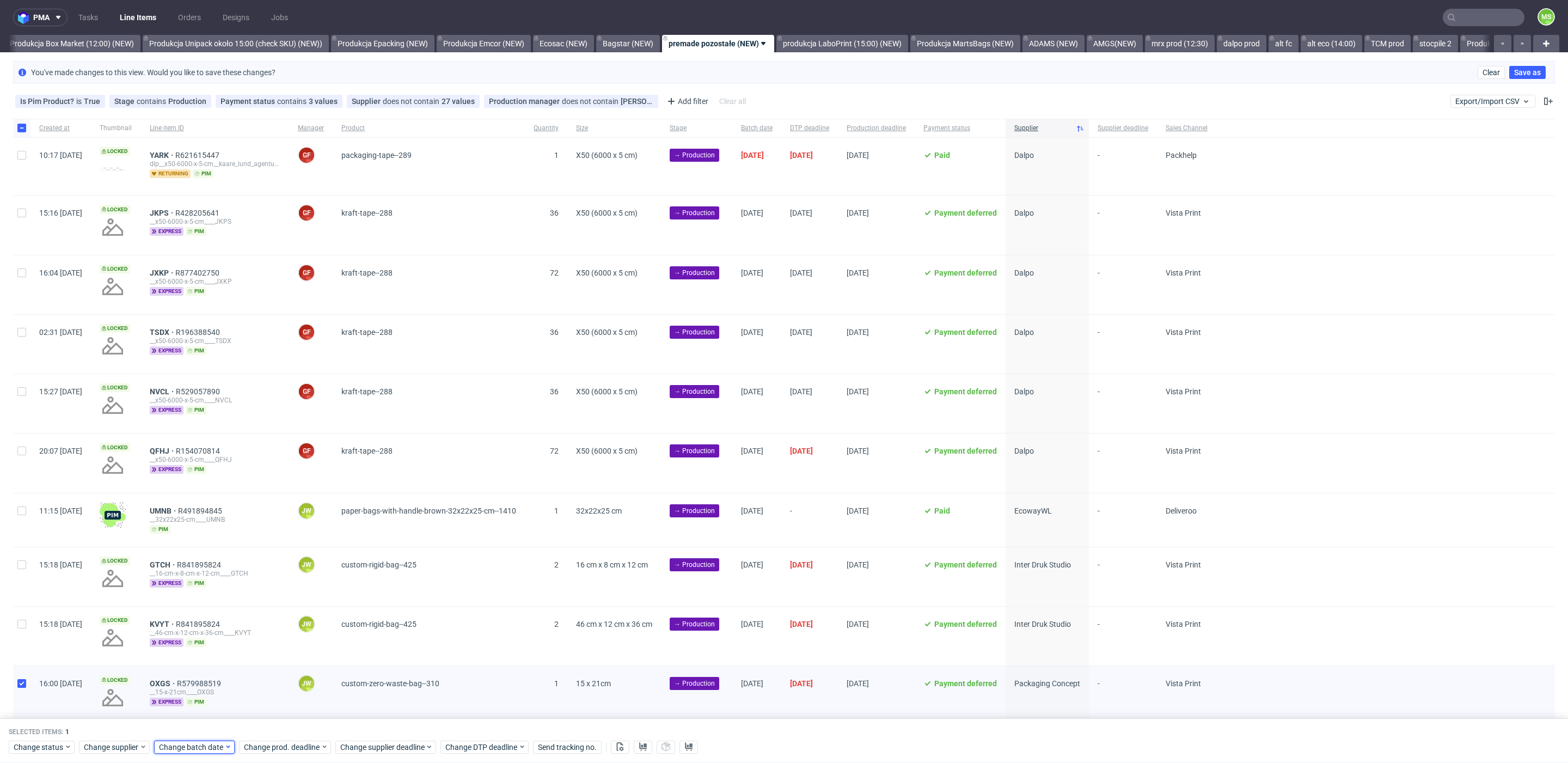
click at [178, 745] on span "Change batch date" at bounding box center [191, 747] width 65 height 11
click at [230, 634] on span "10" at bounding box center [227, 630] width 9 height 11
click at [290, 729] on span "Save" at bounding box center [283, 725] width 17 height 7
click at [295, 742] on span "Change prod. deadline" at bounding box center [282, 747] width 77 height 11
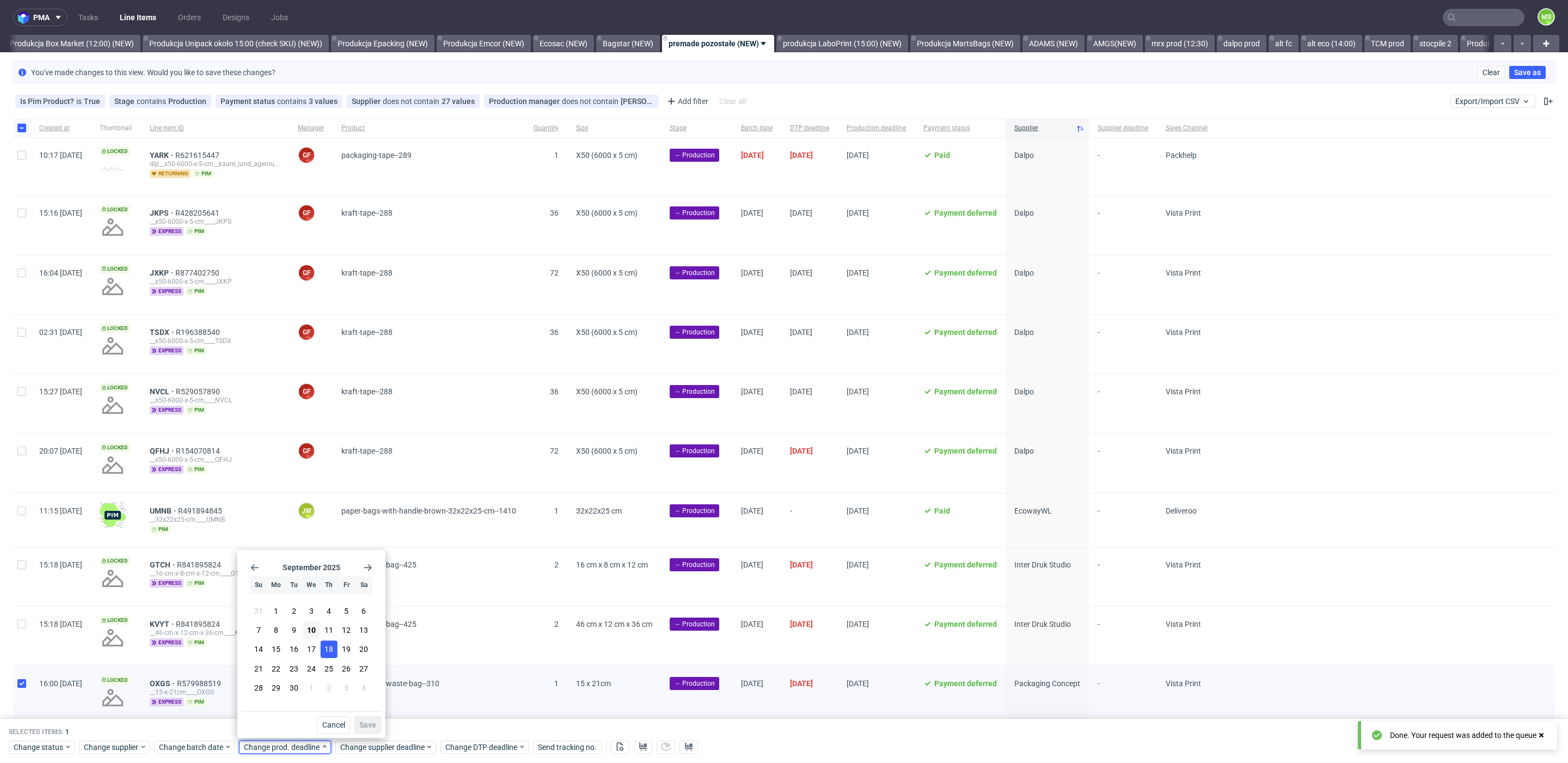
drag, startPoint x: 325, startPoint y: 643, endPoint x: 333, endPoint y: 647, distance: 8.9
click at [325, 643] on button "18" at bounding box center [328, 650] width 17 height 18
click at [369, 721] on span "Save" at bounding box center [367, 725] width 17 height 7
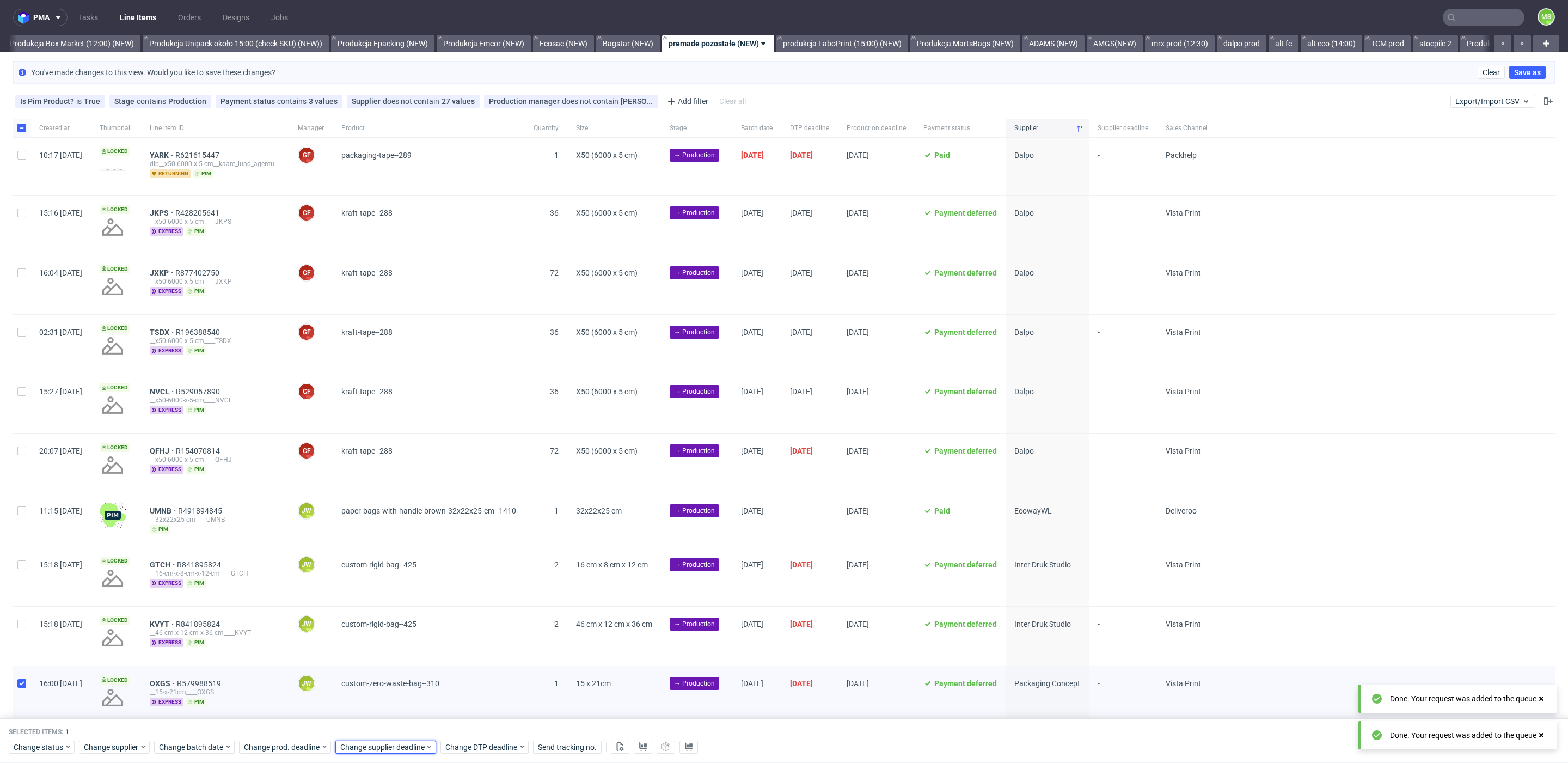
drag, startPoint x: 392, startPoint y: 749, endPoint x: 408, endPoint y: 739, distance: 18.9
click at [394, 748] on span "Change supplier deadline" at bounding box center [382, 747] width 85 height 11
click at [423, 650] on span "18" at bounding box center [425, 650] width 9 height 11
drag, startPoint x: 464, startPoint y: 729, endPoint x: 472, endPoint y: 721, distance: 11.3
click at [464, 729] on span "Save" at bounding box center [464, 725] width 17 height 7
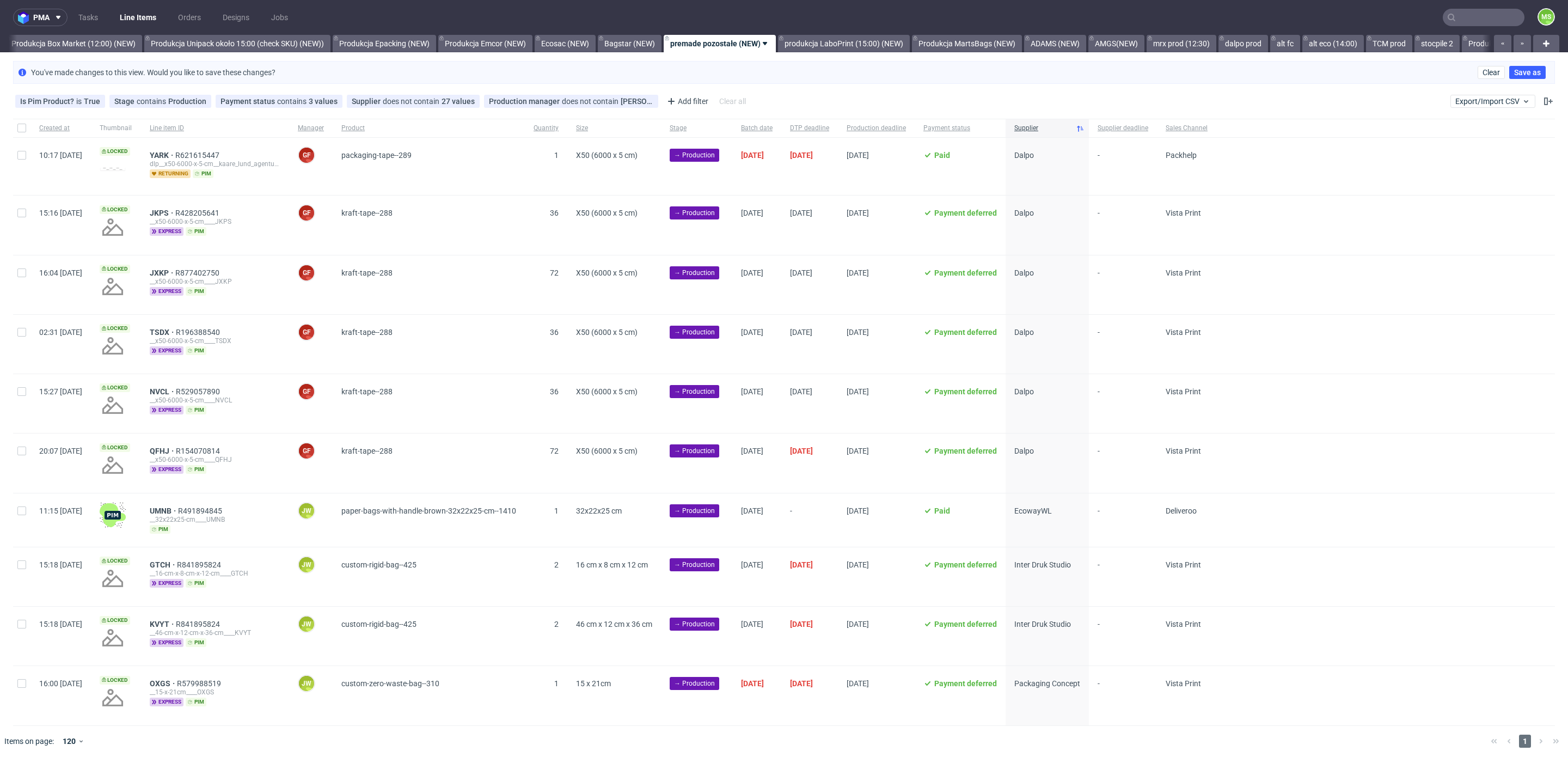
scroll to position [0, 2021]
click at [29, 683] on div at bounding box center [22, 695] width 18 height 59
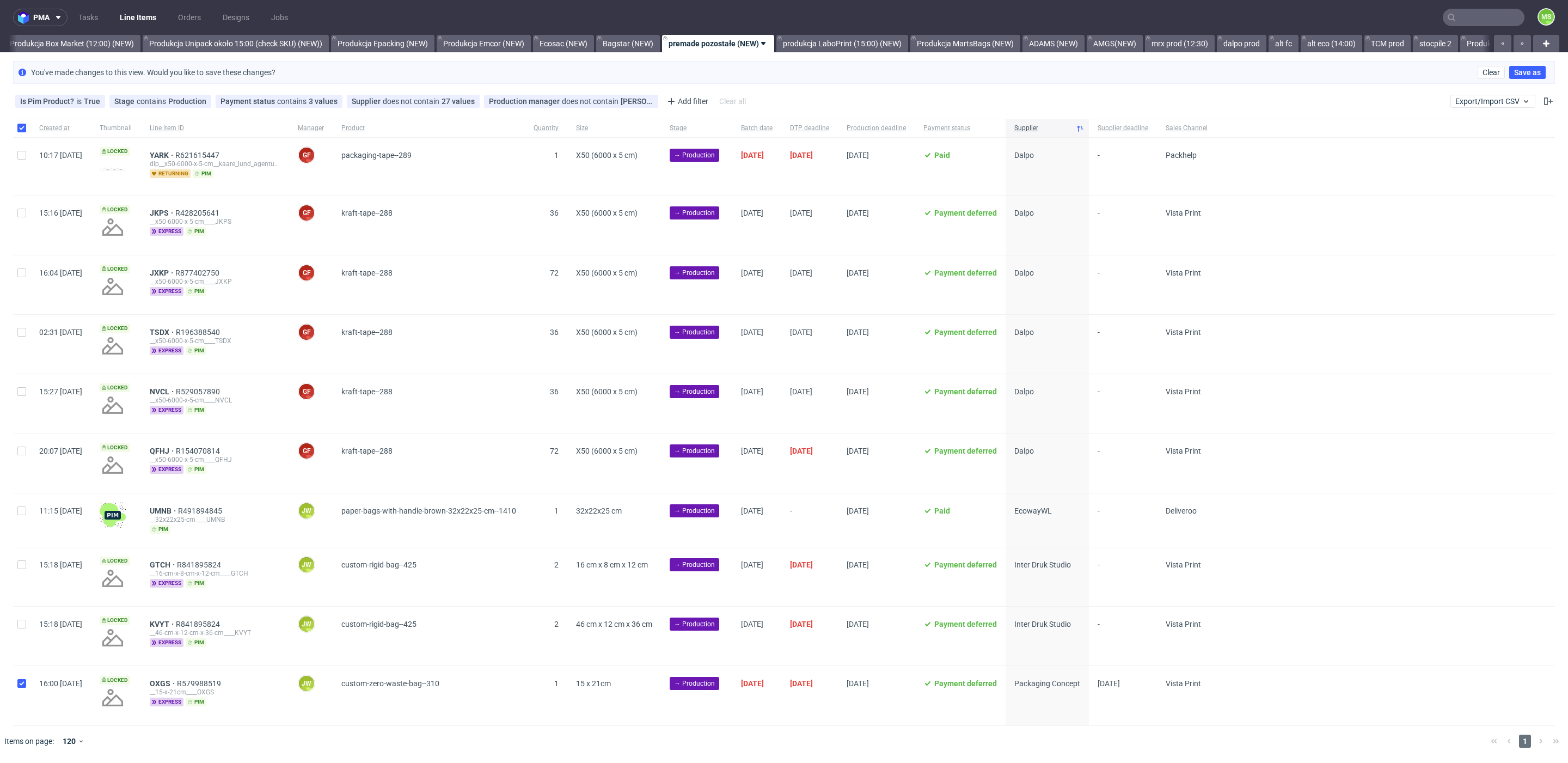
checkbox input "true"
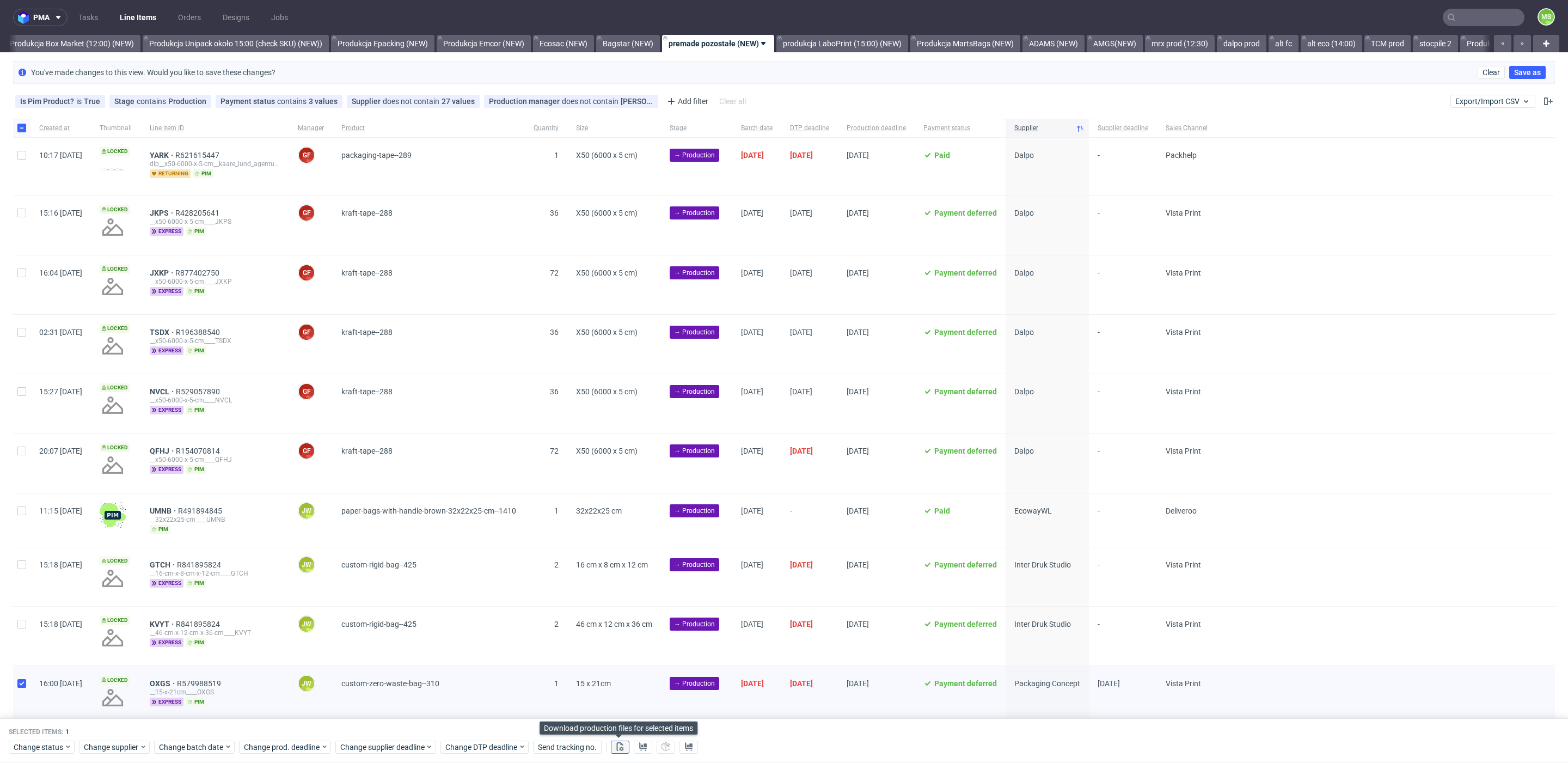
click at [625, 745] on button at bounding box center [619, 747] width 18 height 13
click at [642, 747] on use at bounding box center [643, 747] width 7 height 9
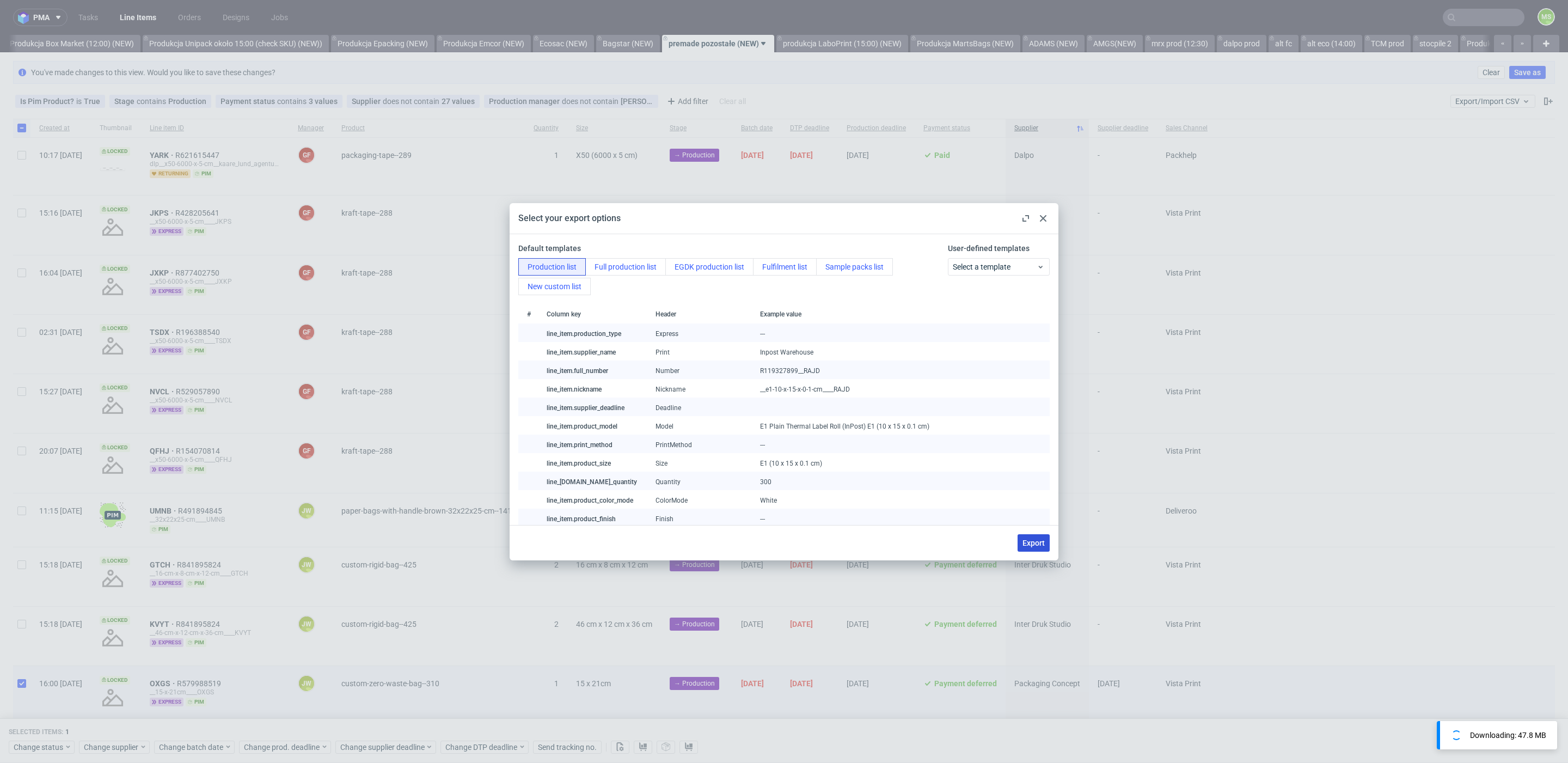
click at [1030, 545] on span "Export" at bounding box center [1033, 543] width 23 height 7
checkbox input "false"
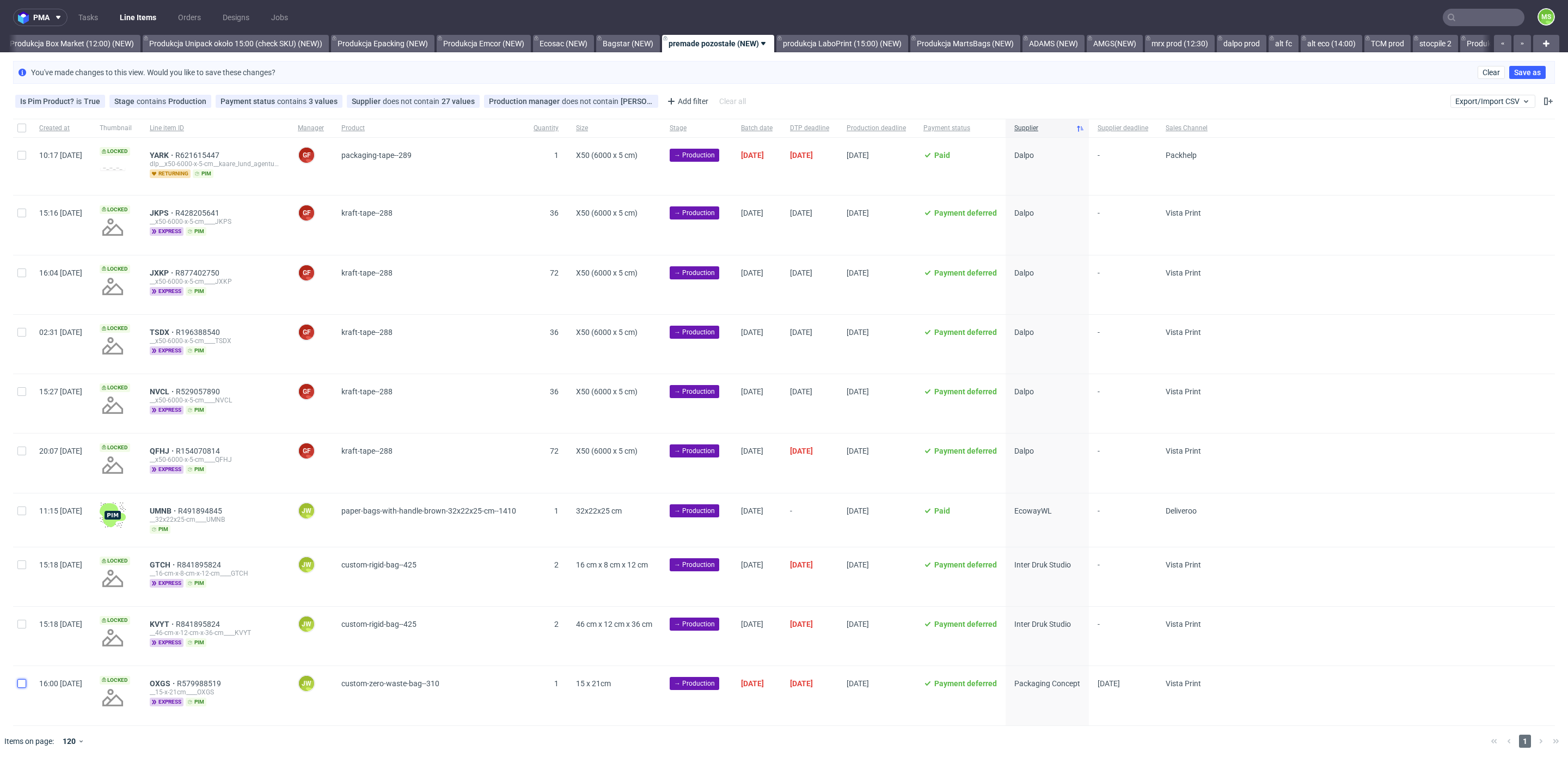
click at [23, 685] on input "checkbox" at bounding box center [22, 683] width 9 height 9
checkbox input "true"
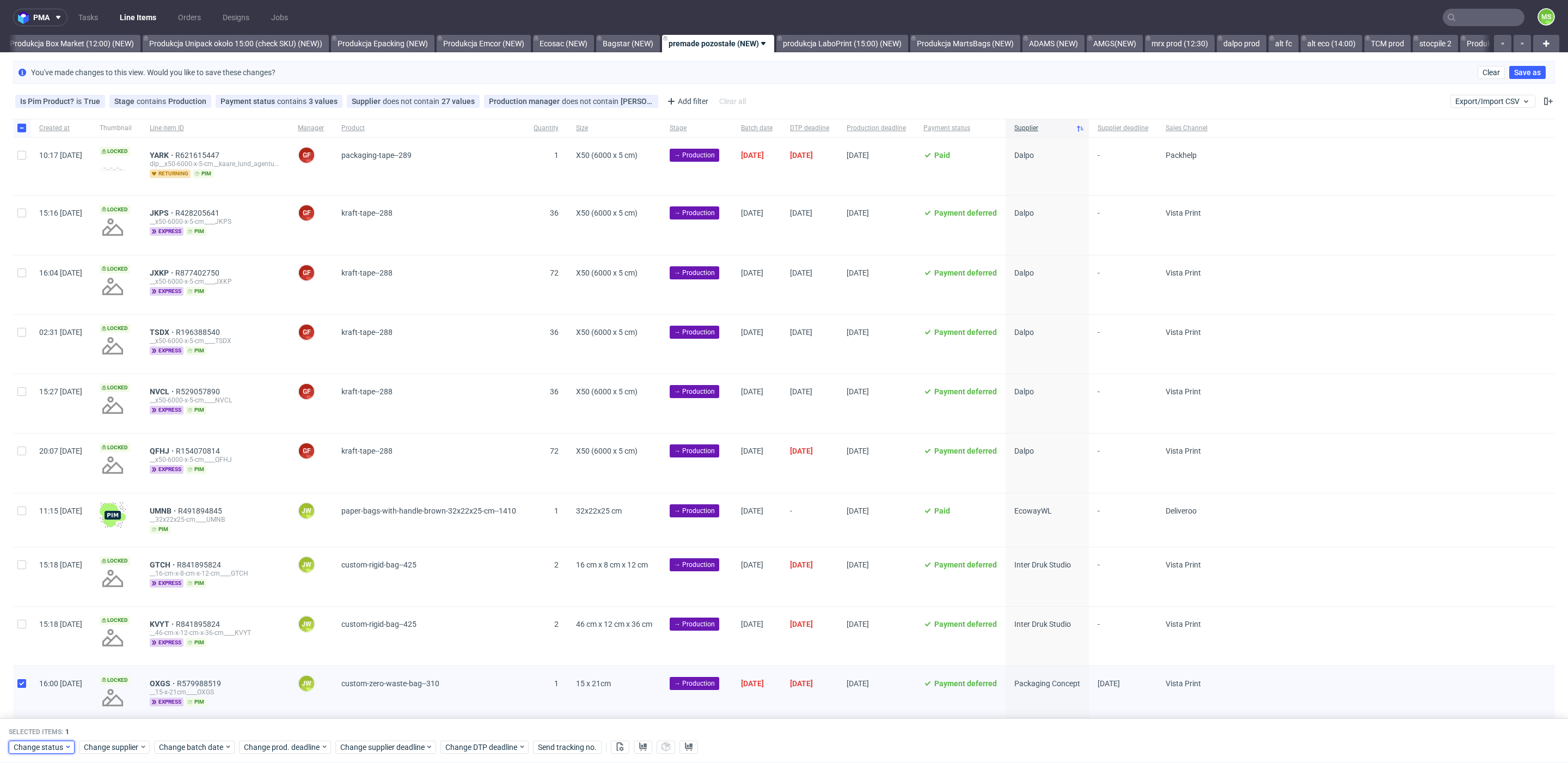
click at [48, 747] on span "Change status" at bounding box center [39, 747] width 50 height 11
click at [90, 624] on div "In Production" at bounding box center [75, 623] width 124 height 15
click at [116, 726] on span "Save" at bounding box center [124, 725] width 17 height 7
click at [977, 45] on link "Produkcja MartsBags (NEW)" at bounding box center [965, 44] width 110 height 18
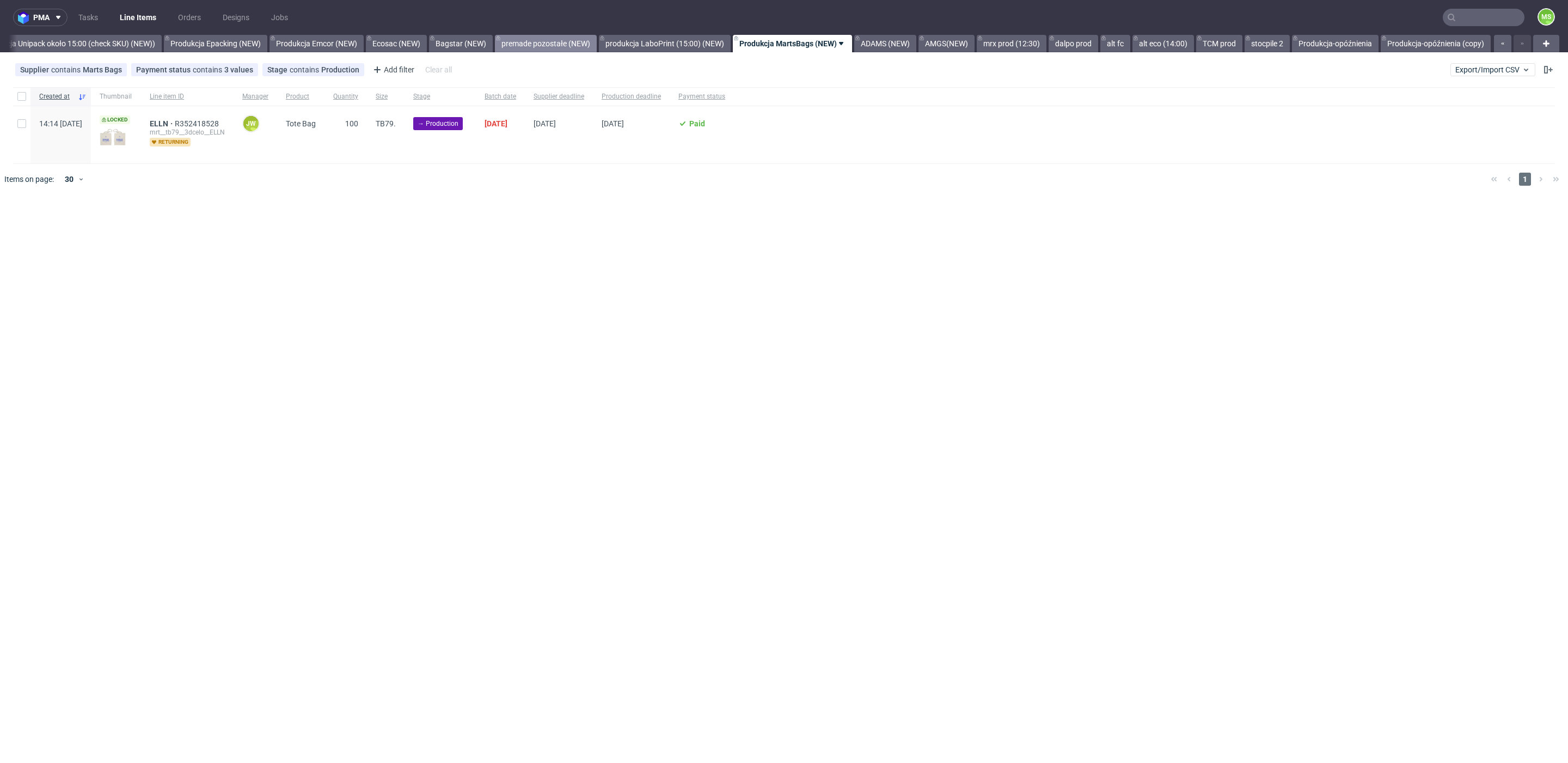
click at [559, 44] on link "premade pozostałe (NEW)" at bounding box center [546, 44] width 102 height 18
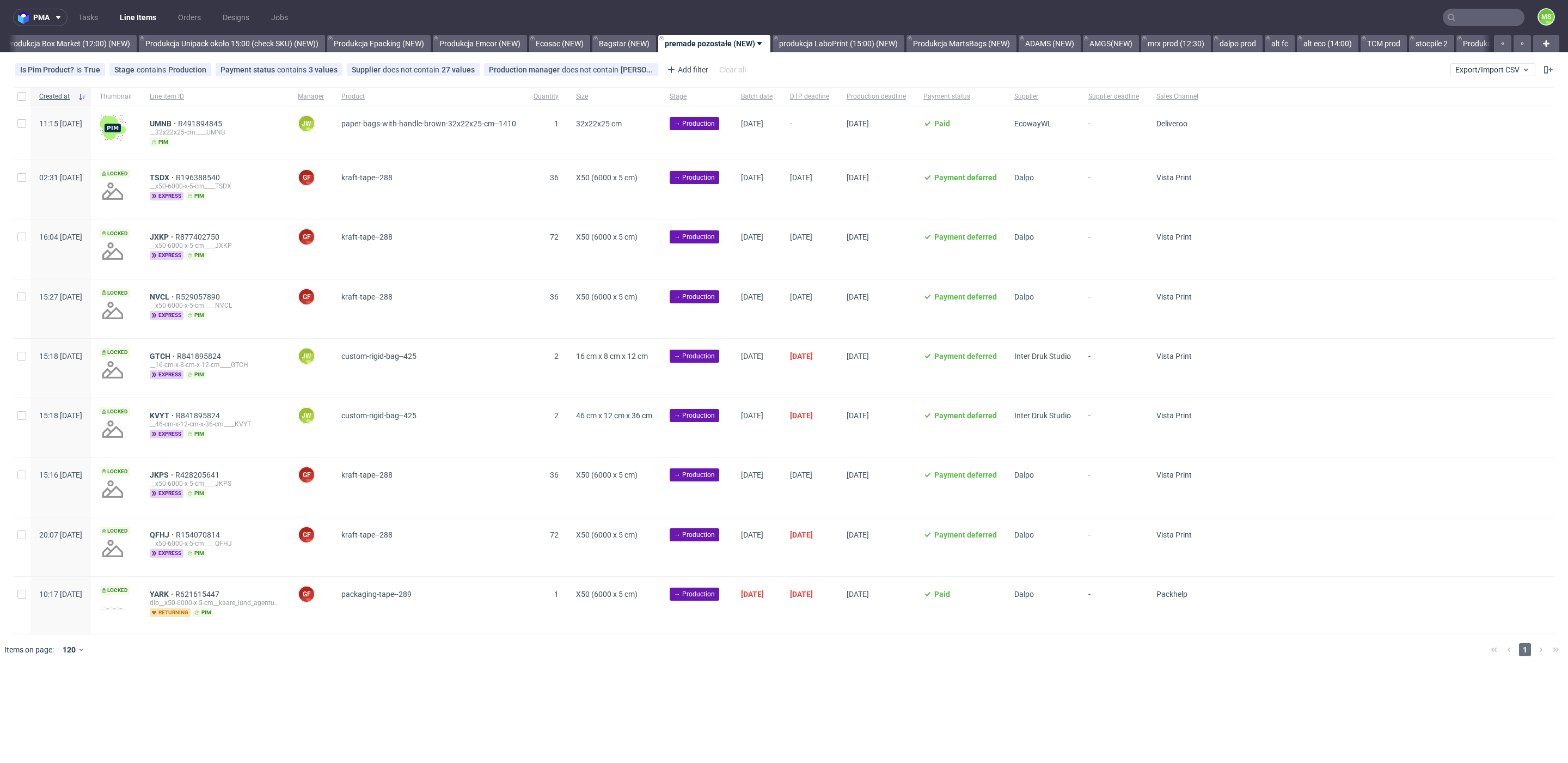
scroll to position [0, 2021]
click at [976, 37] on link "Produkcja MartsBags (NEW)" at bounding box center [965, 44] width 110 height 18
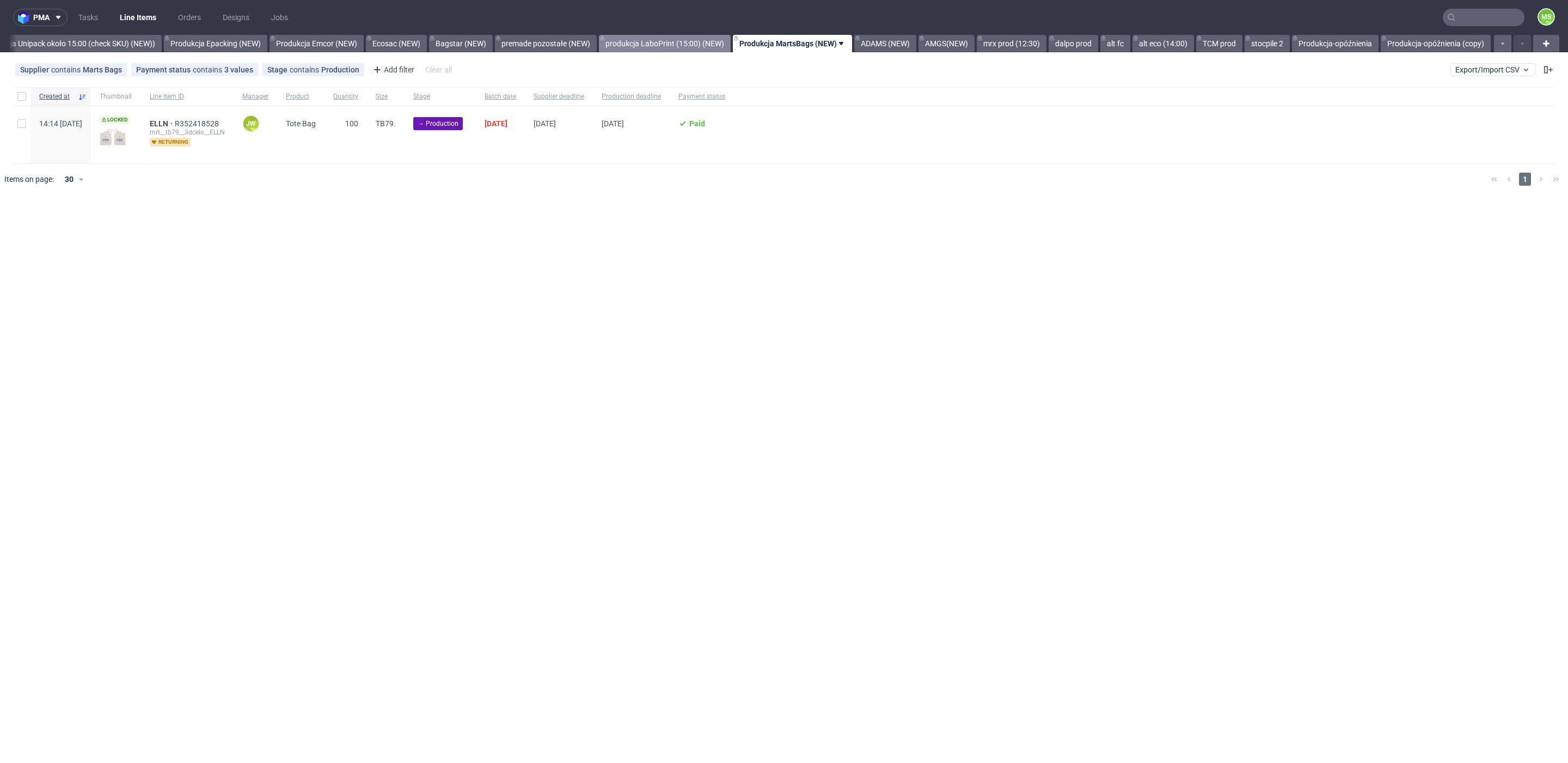
click at [663, 43] on link "produkcja LaboPrint (15:00) (NEW)" at bounding box center [665, 44] width 132 height 18
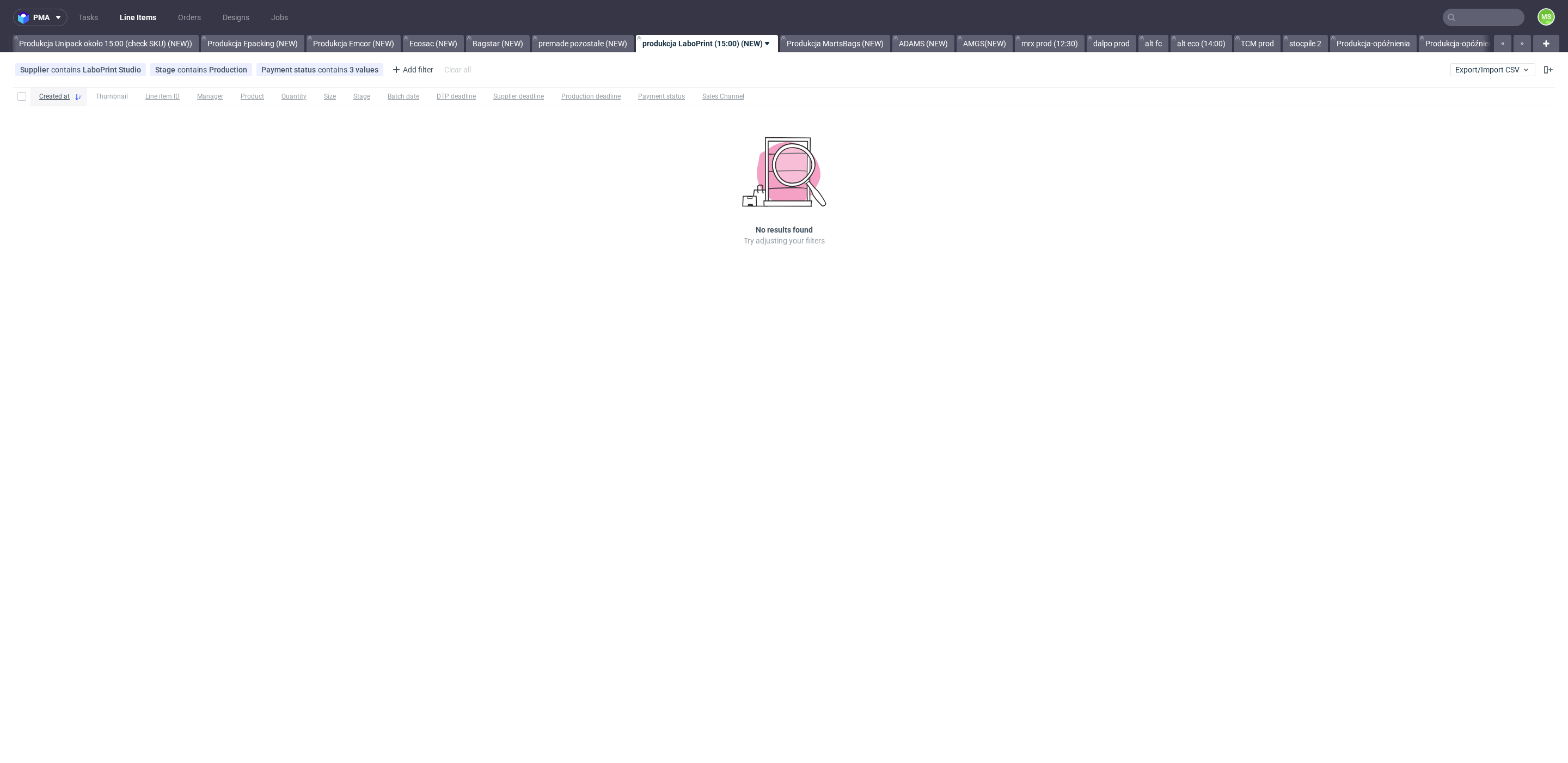
scroll to position [0, 2141]
click at [872, 42] on link "Produkcja MartsBags (NEW)" at bounding box center [846, 44] width 110 height 18
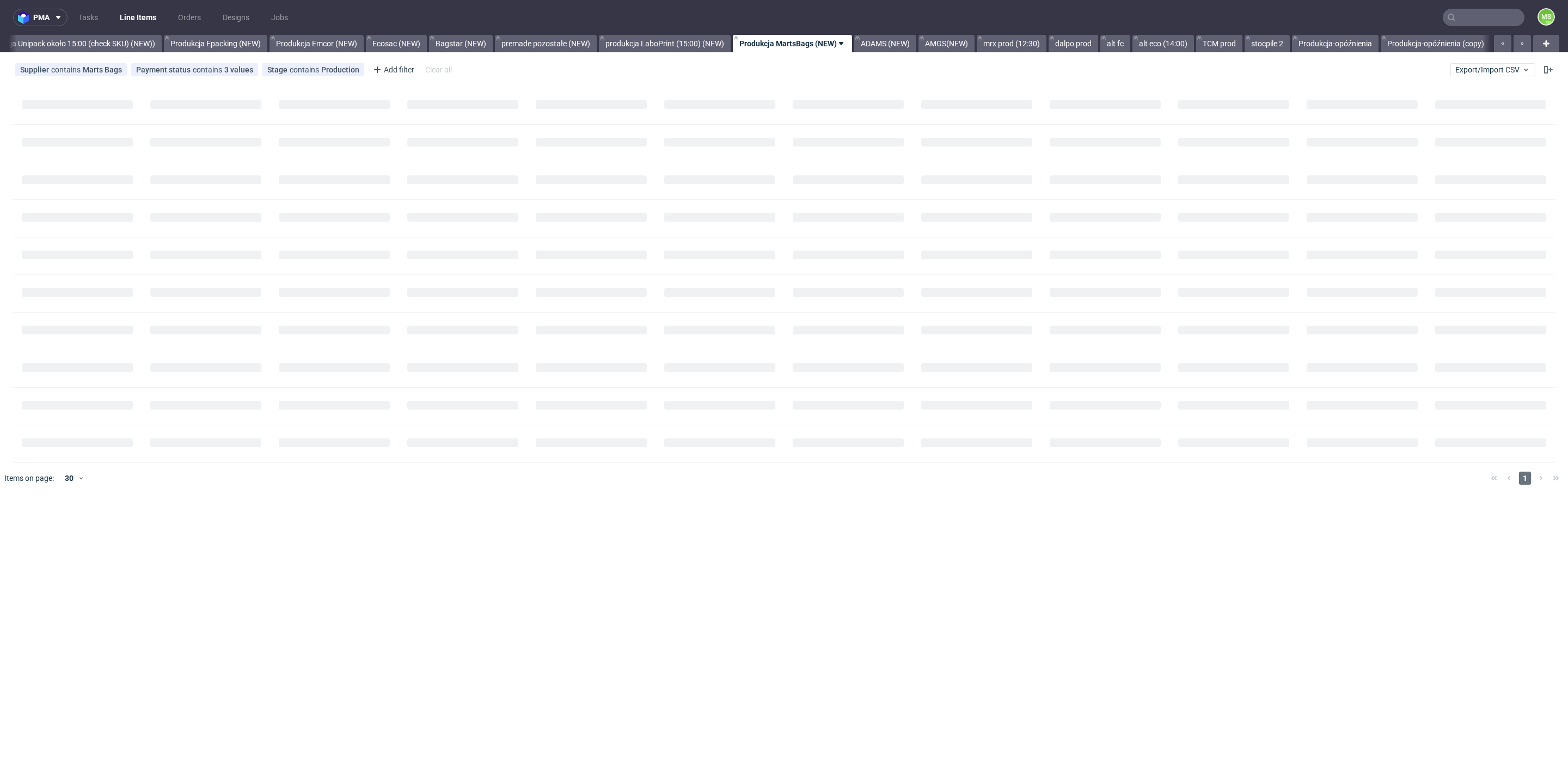
scroll to position [0, 2221]
click at [23, 127] on input "checkbox" at bounding box center [22, 124] width 9 height 9
checkbox input "true"
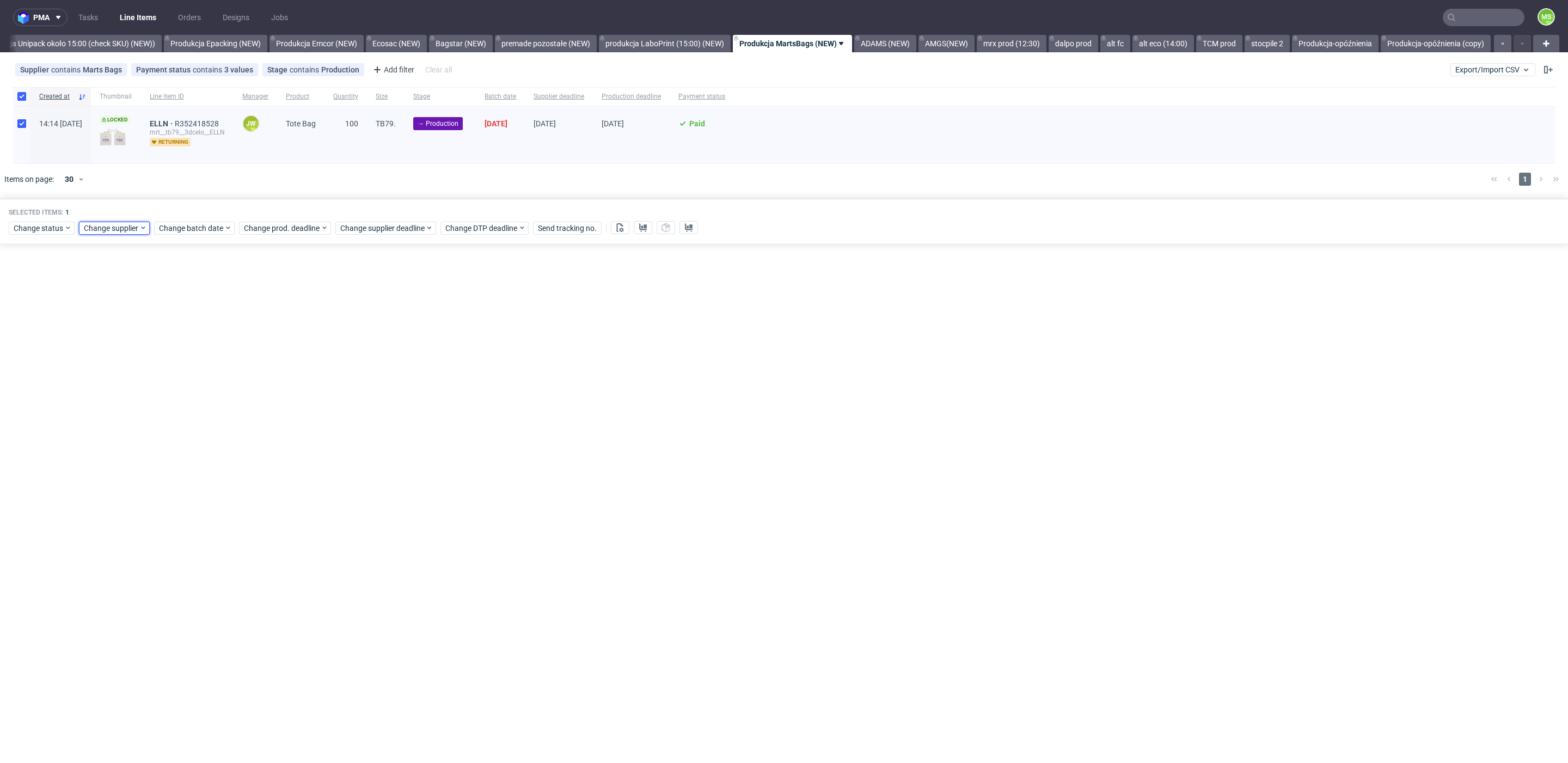
click at [114, 233] on div "Change supplier" at bounding box center [114, 228] width 71 height 13
click at [165, 225] on span "Change batch date" at bounding box center [191, 228] width 65 height 11
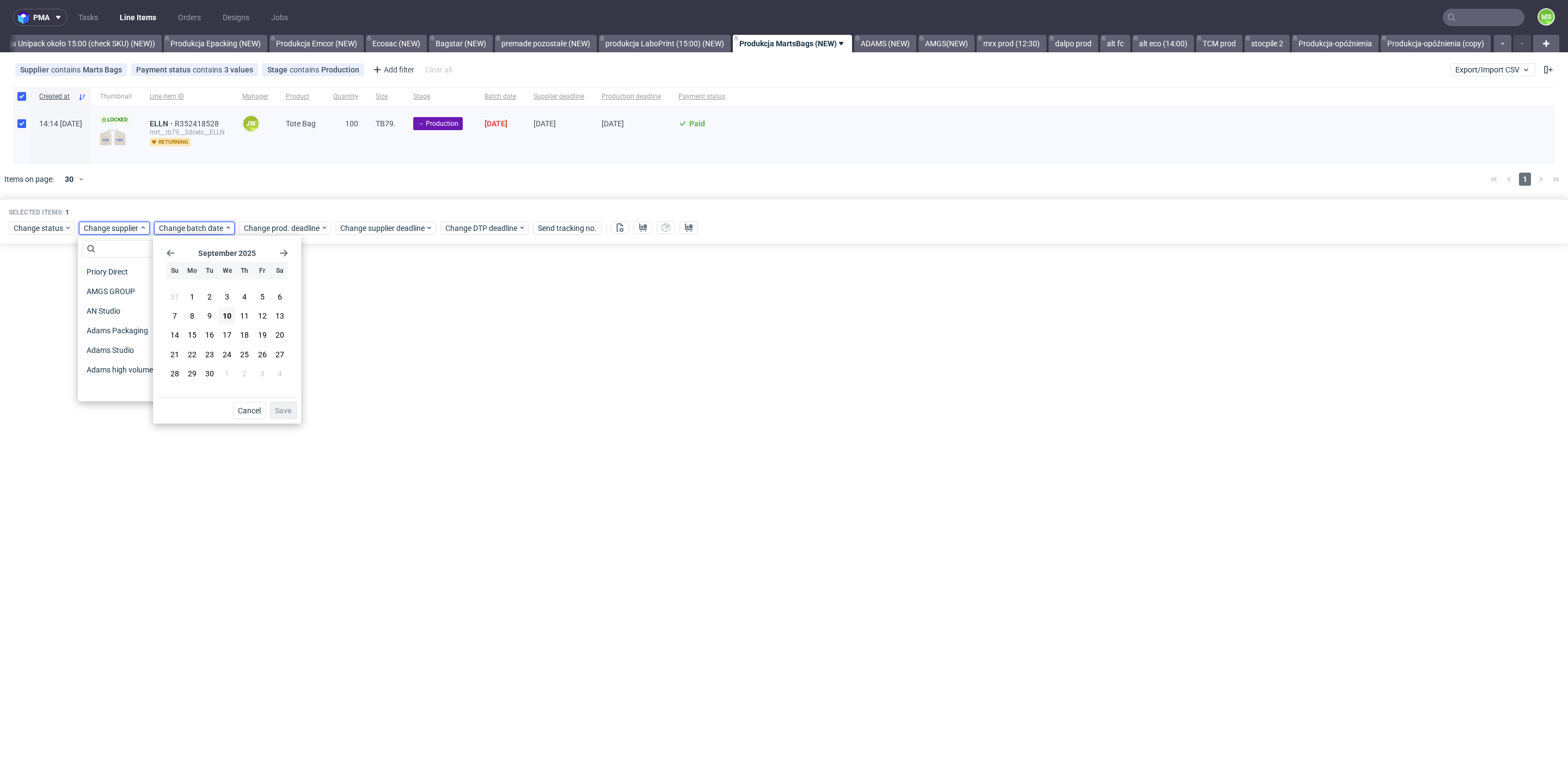
click at [123, 225] on span "Change supplier" at bounding box center [112, 228] width 56 height 11
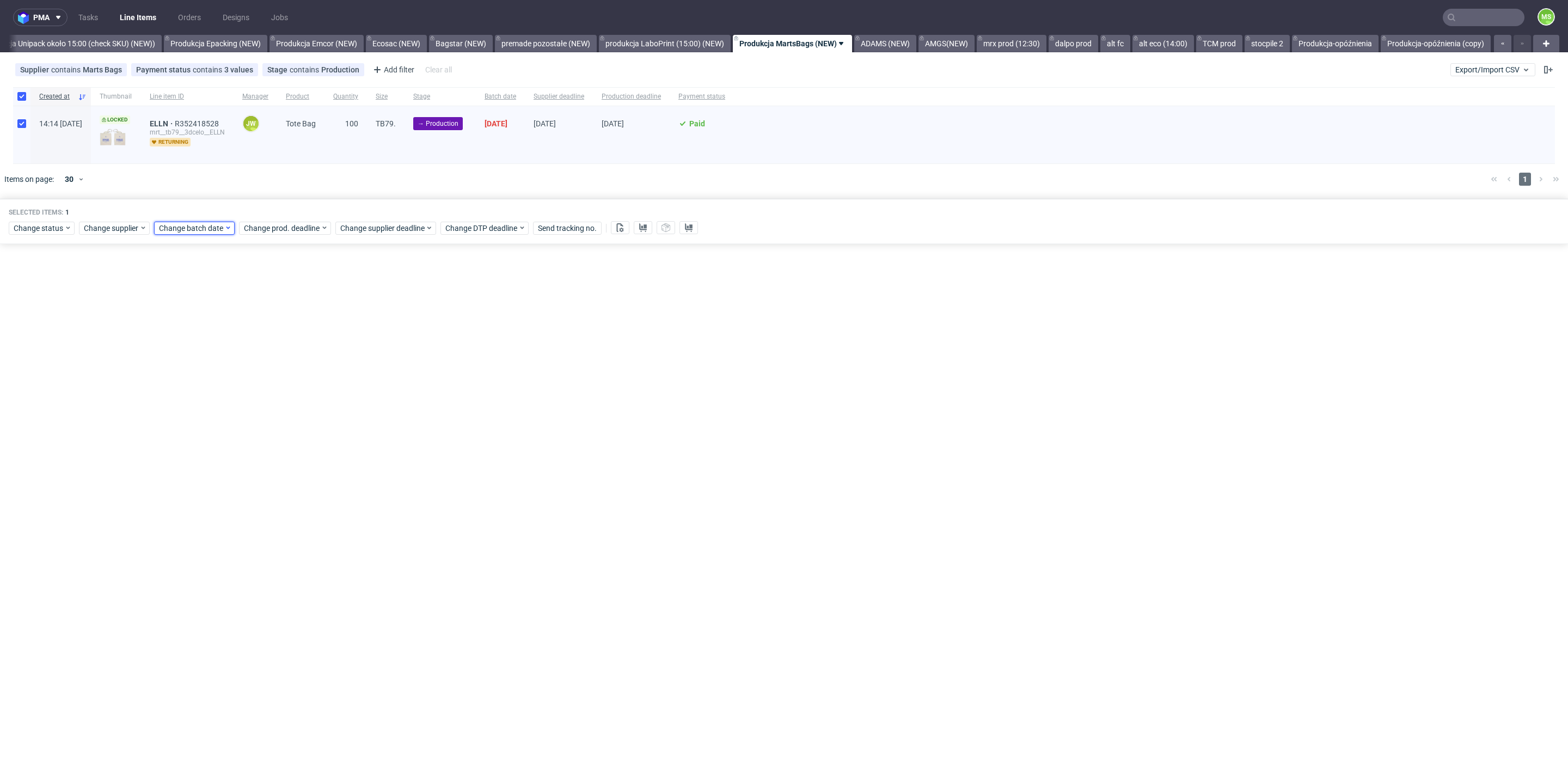
drag, startPoint x: 180, startPoint y: 227, endPoint x: 184, endPoint y: 233, distance: 7.2
click at [180, 227] on span "Change batch date" at bounding box center [191, 228] width 65 height 11
click at [227, 317] on span "10" at bounding box center [227, 315] width 9 height 11
click at [280, 403] on button "Save" at bounding box center [283, 410] width 26 height 18
click at [309, 227] on span "Change prod. deadline" at bounding box center [282, 228] width 77 height 11
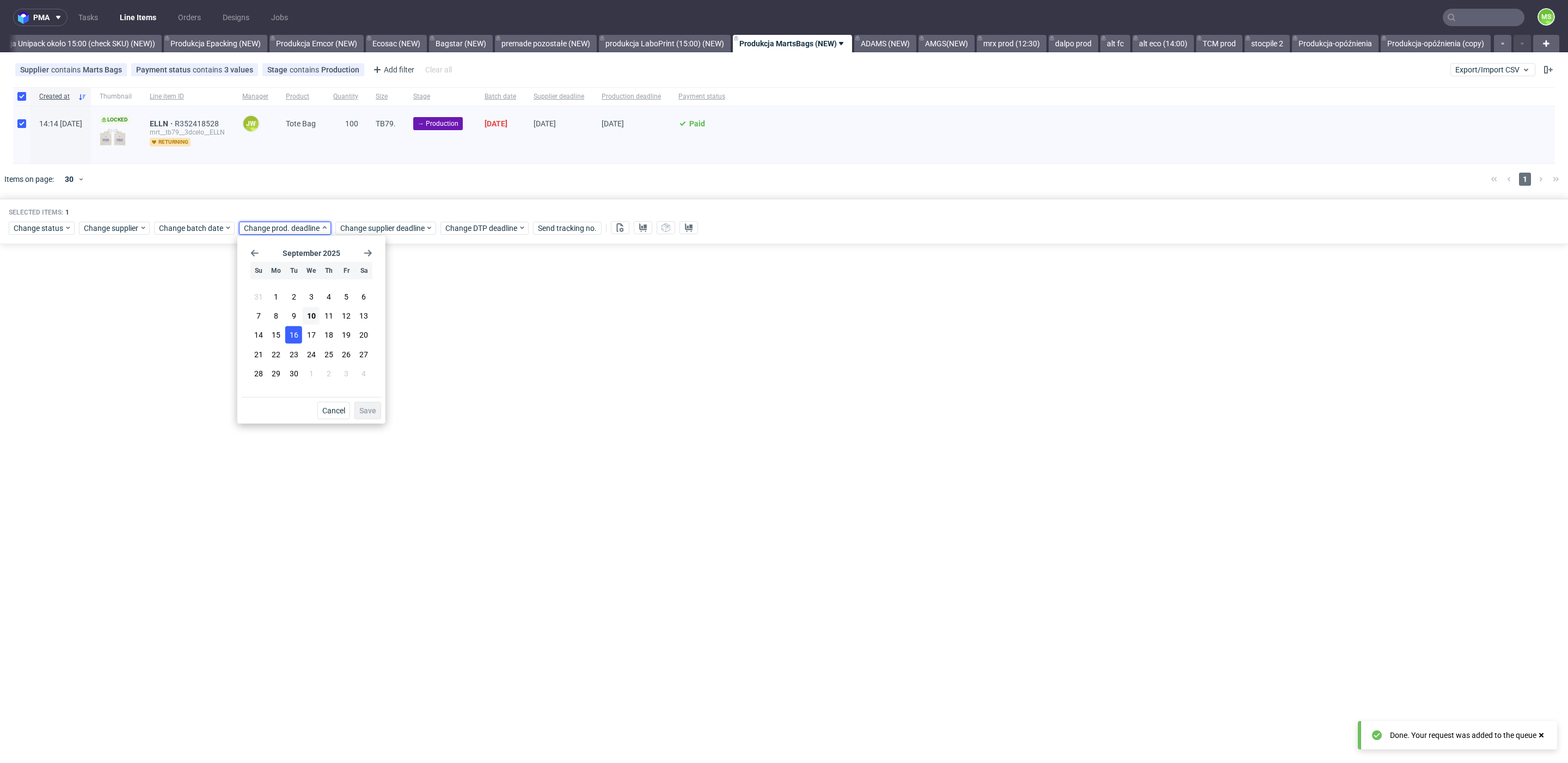
click at [292, 333] on span "16" at bounding box center [294, 334] width 9 height 11
drag, startPoint x: 369, startPoint y: 408, endPoint x: 374, endPoint y: 293, distance: 115.1
click at [369, 408] on span "Save" at bounding box center [367, 410] width 17 height 7
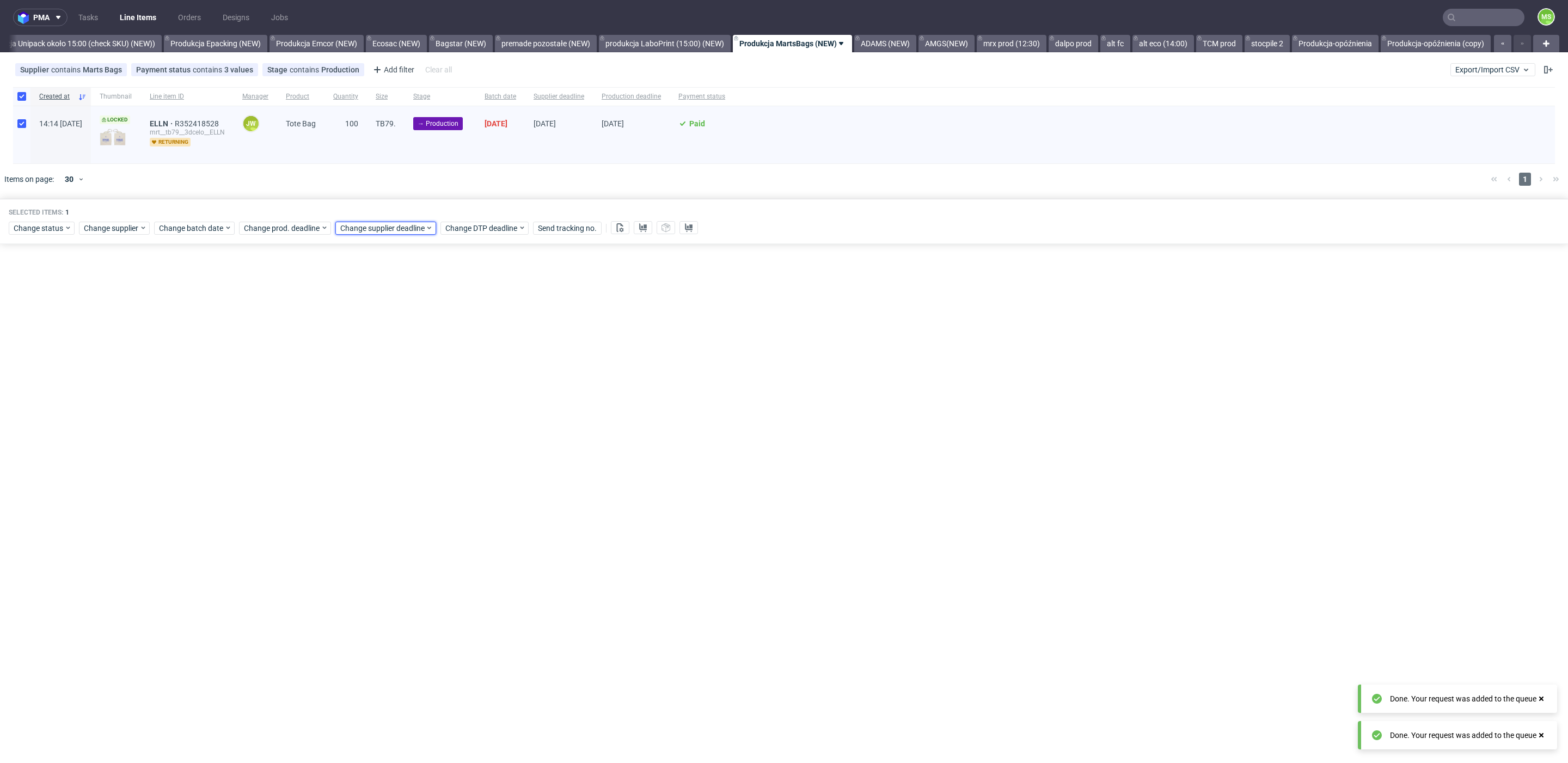
drag, startPoint x: 382, startPoint y: 225, endPoint x: 386, endPoint y: 234, distance: 9.8
click at [382, 225] on span "Change supplier deadline" at bounding box center [382, 228] width 85 height 11
click at [395, 338] on button "16" at bounding box center [390, 335] width 17 height 18
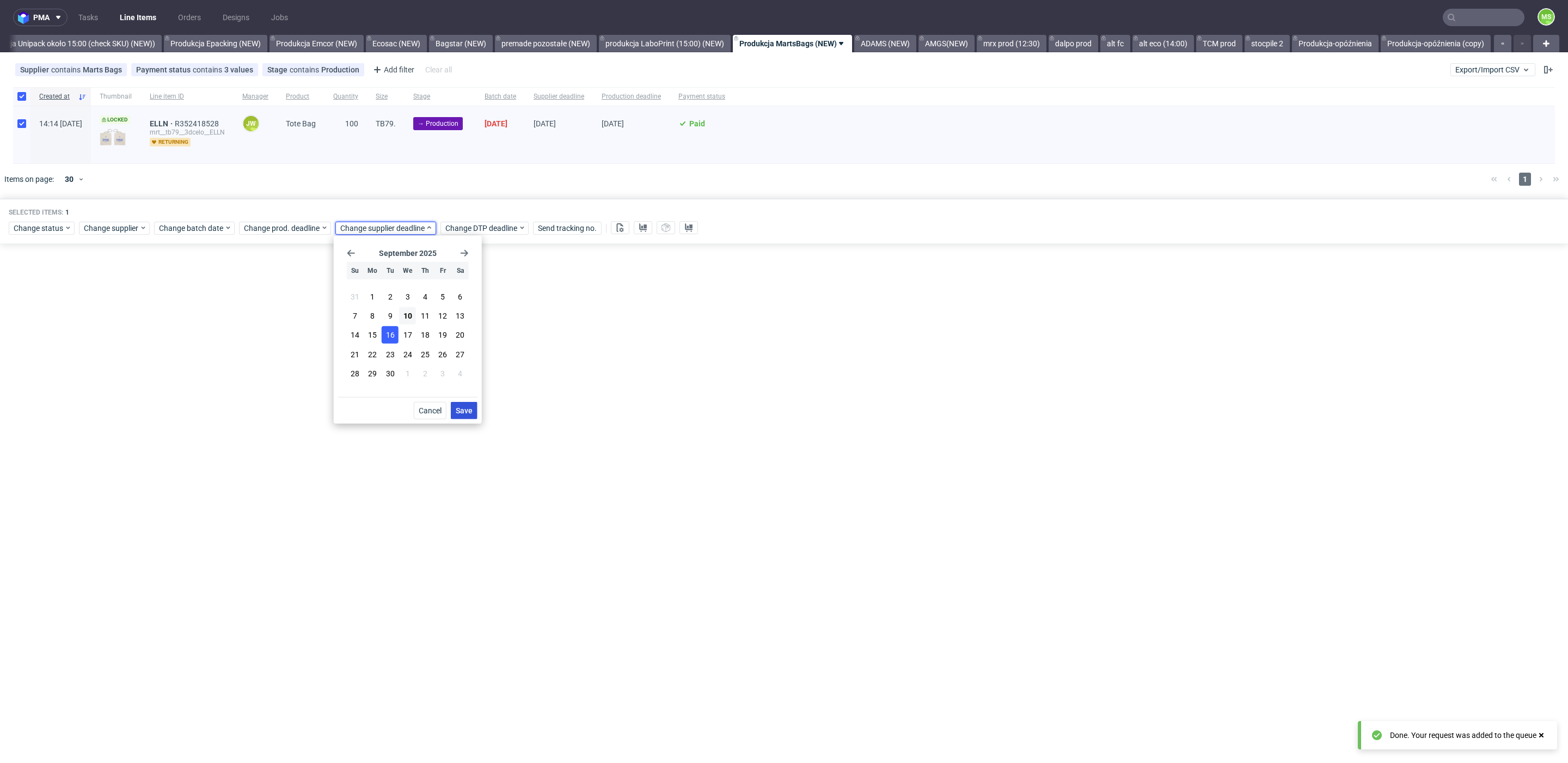
click at [466, 407] on span "Save" at bounding box center [464, 410] width 17 height 7
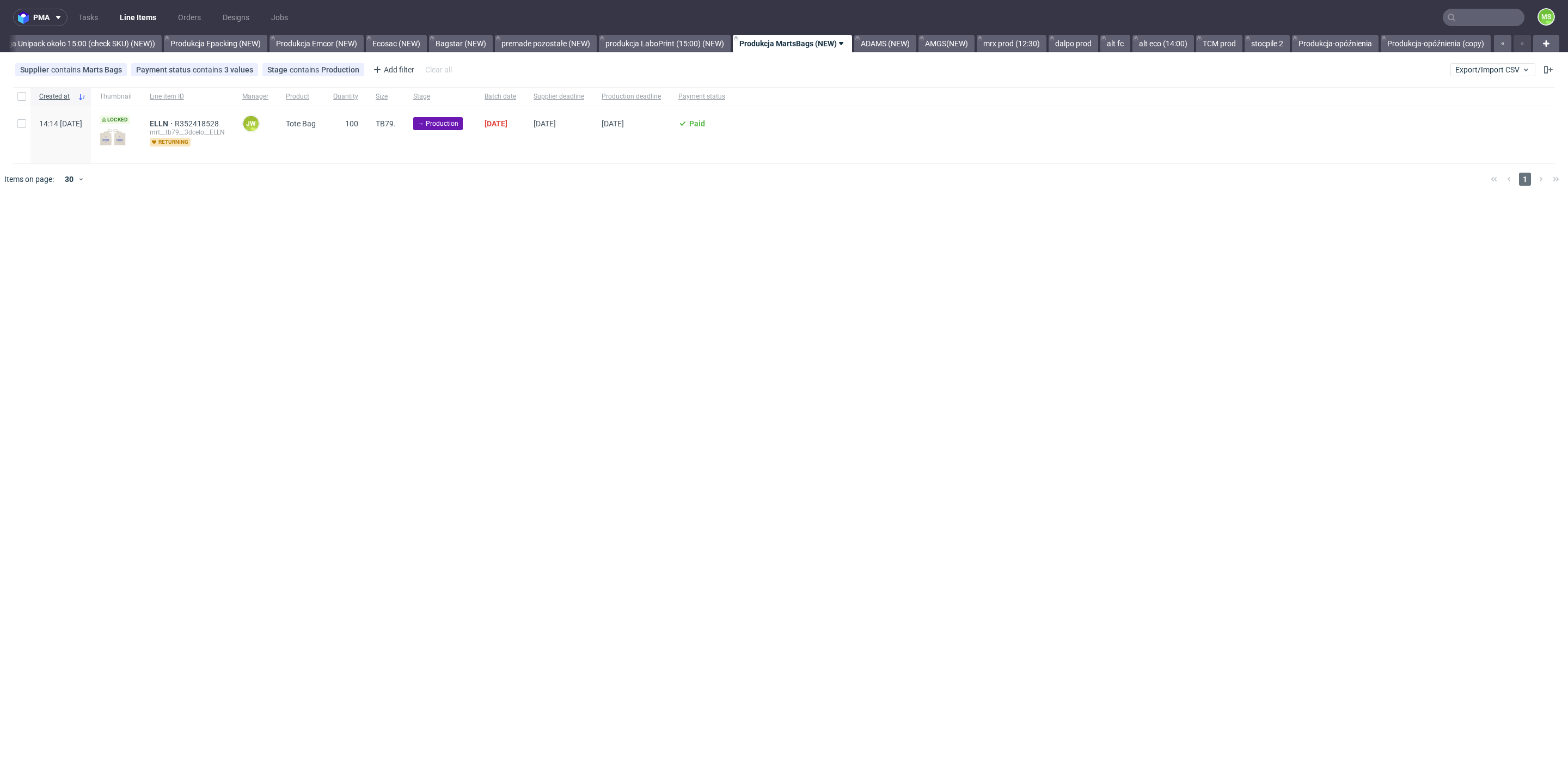
scroll to position [0, 2221]
click at [23, 124] on input "checkbox" at bounding box center [22, 124] width 9 height 9
checkbox input "true"
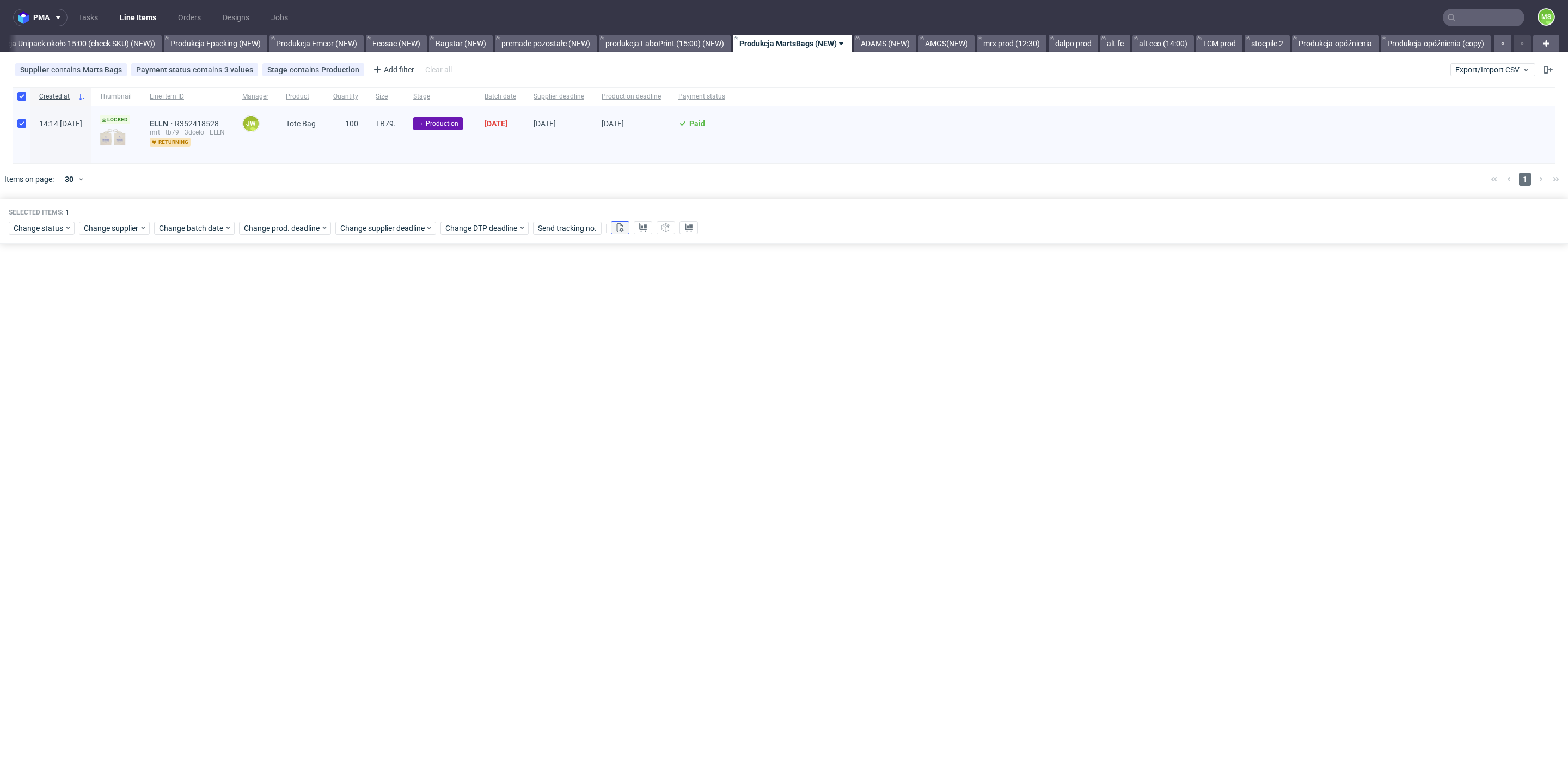
click at [619, 230] on use at bounding box center [620, 228] width 7 height 9
click at [641, 224] on icon at bounding box center [643, 228] width 9 height 9
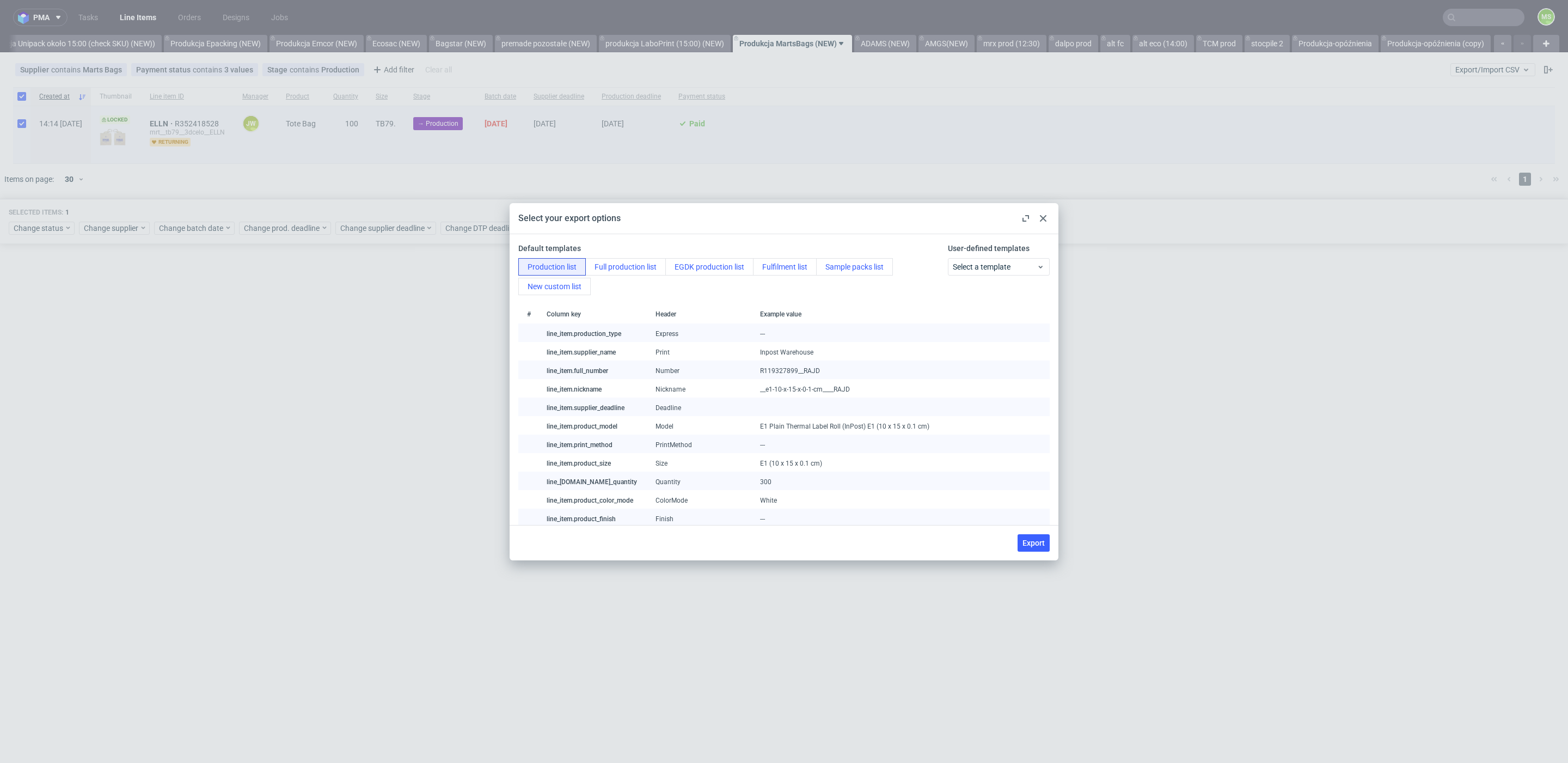
click at [1045, 546] on button "Export" at bounding box center [1033, 543] width 32 height 18
checkbox input "false"
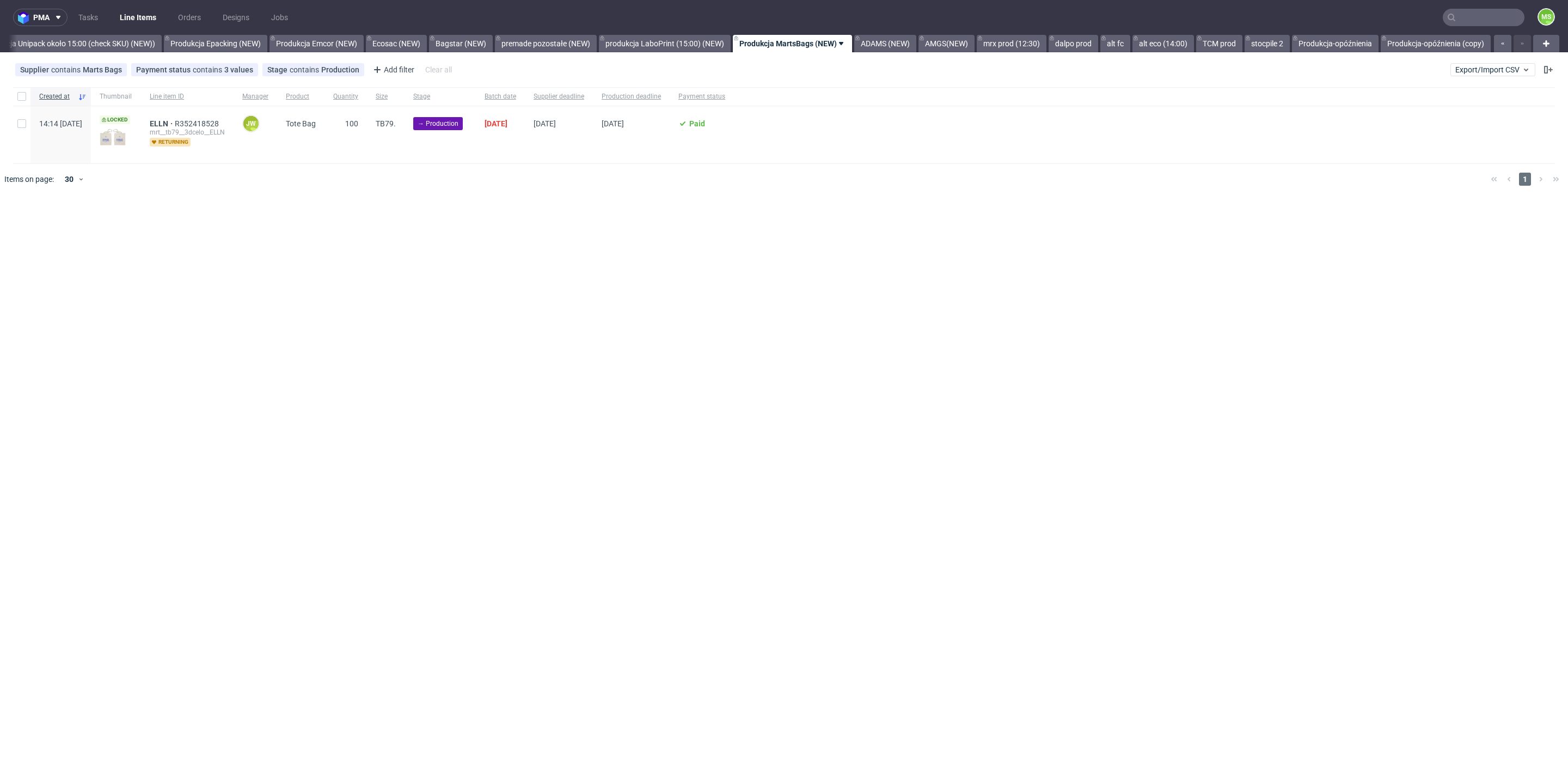
click at [27, 124] on div at bounding box center [22, 135] width 18 height 57
checkbox input "true"
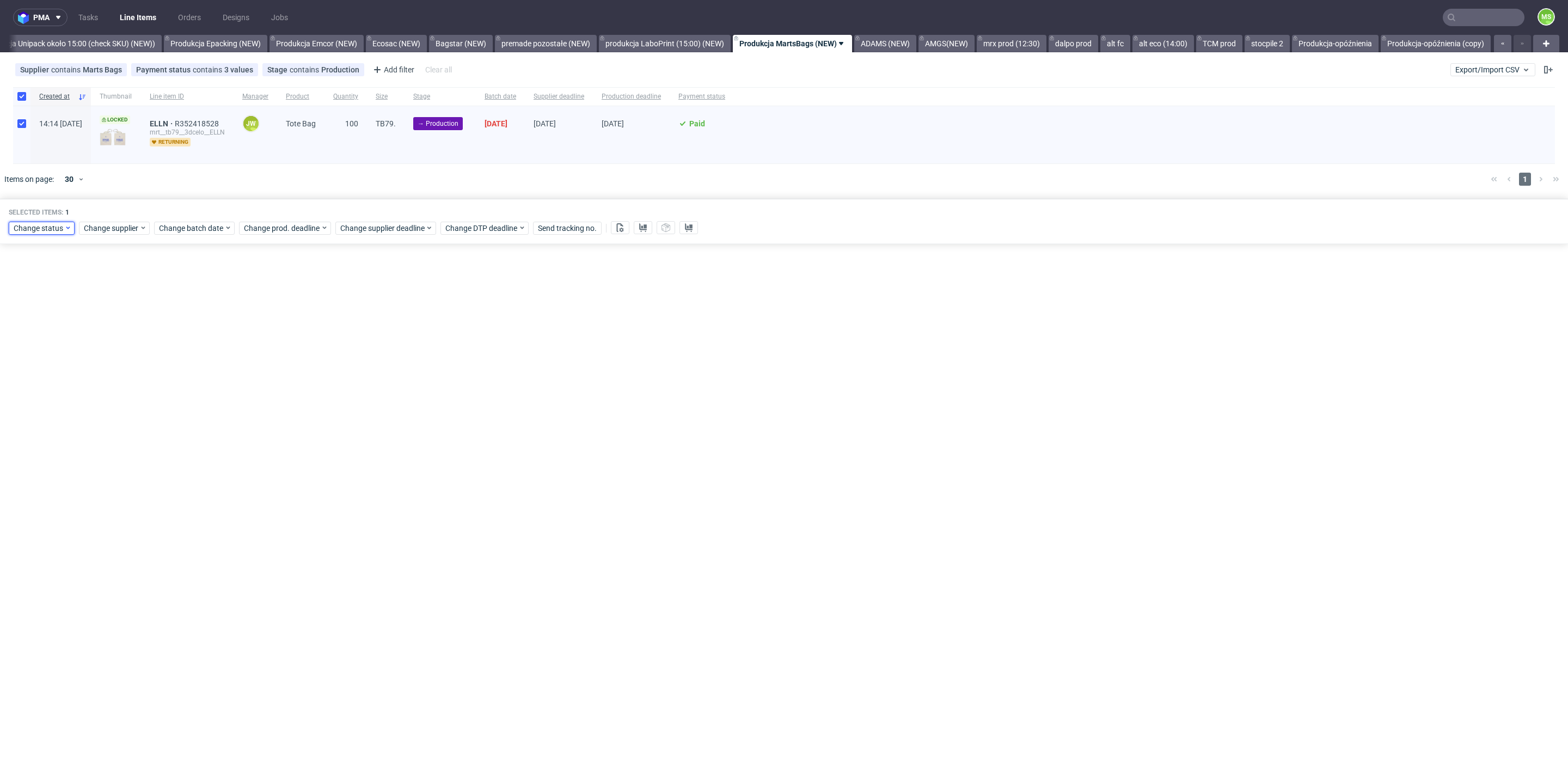
click at [50, 225] on span "Change status" at bounding box center [39, 228] width 50 height 11
click at [56, 287] on span "In Production" at bounding box center [40, 286] width 55 height 15
click at [116, 387] on span "Save" at bounding box center [124, 388] width 17 height 7
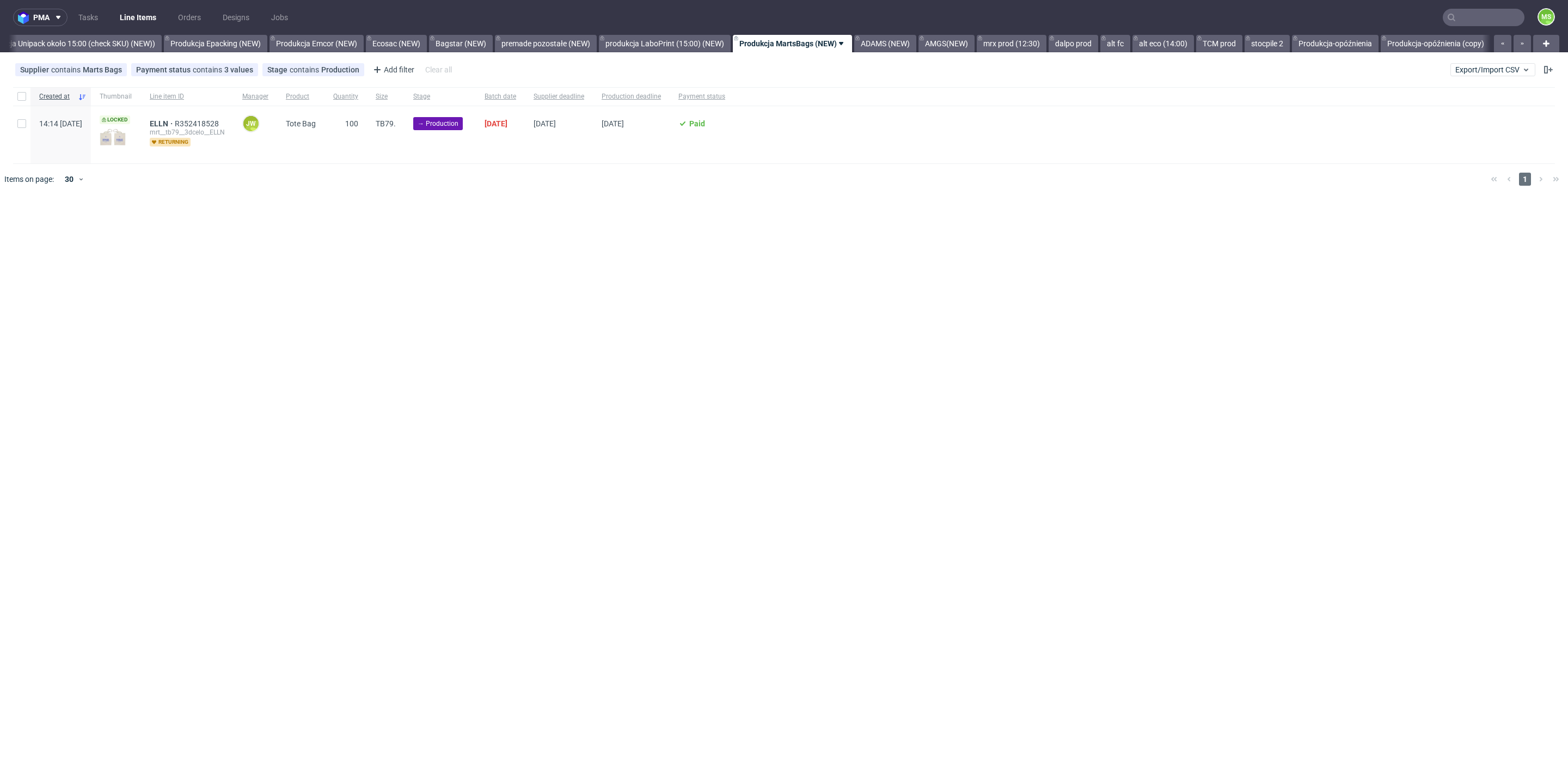
scroll to position [0, 2221]
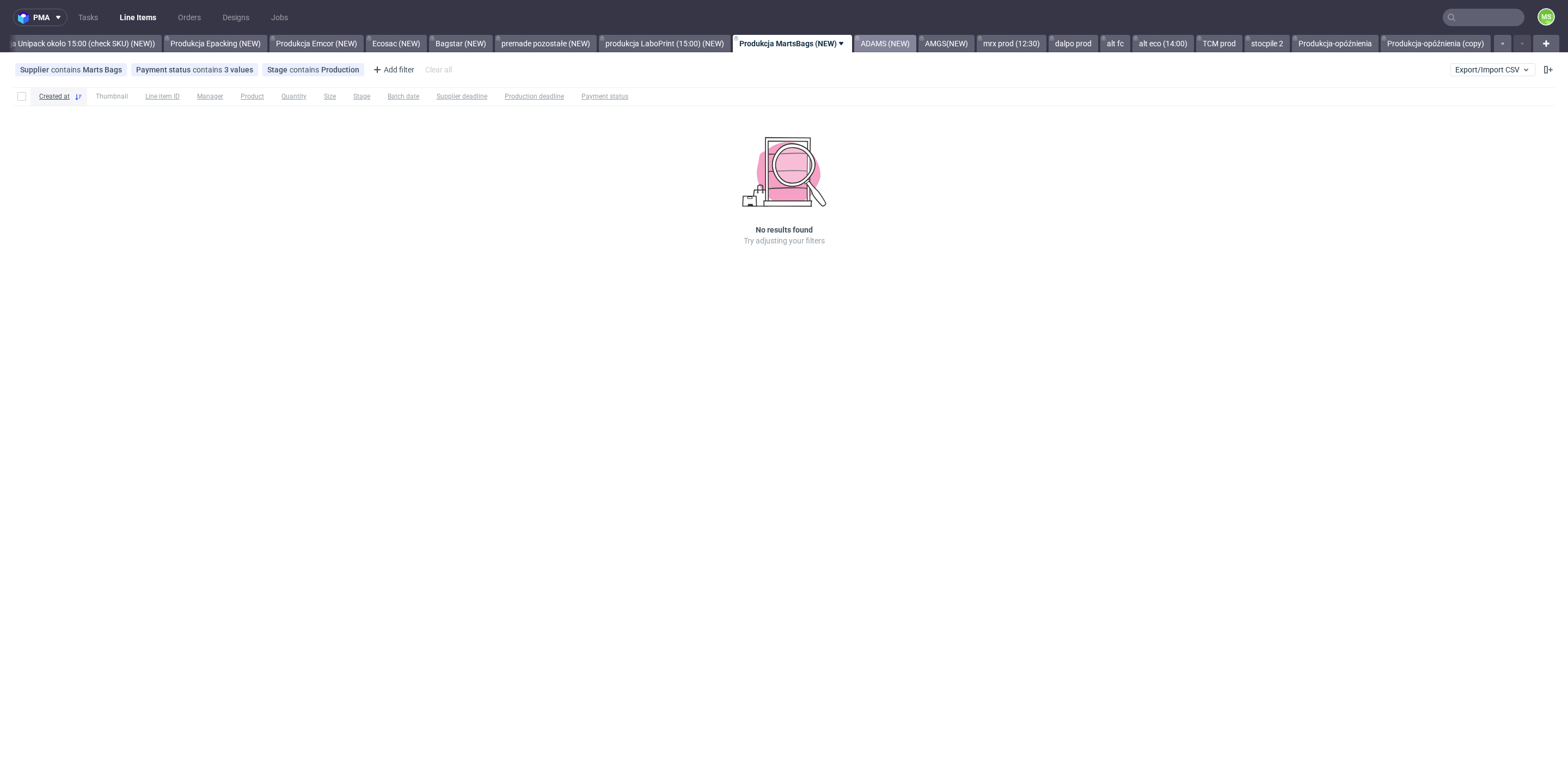
click at [885, 48] on link "ADAMS (NEW)" at bounding box center [885, 44] width 62 height 18
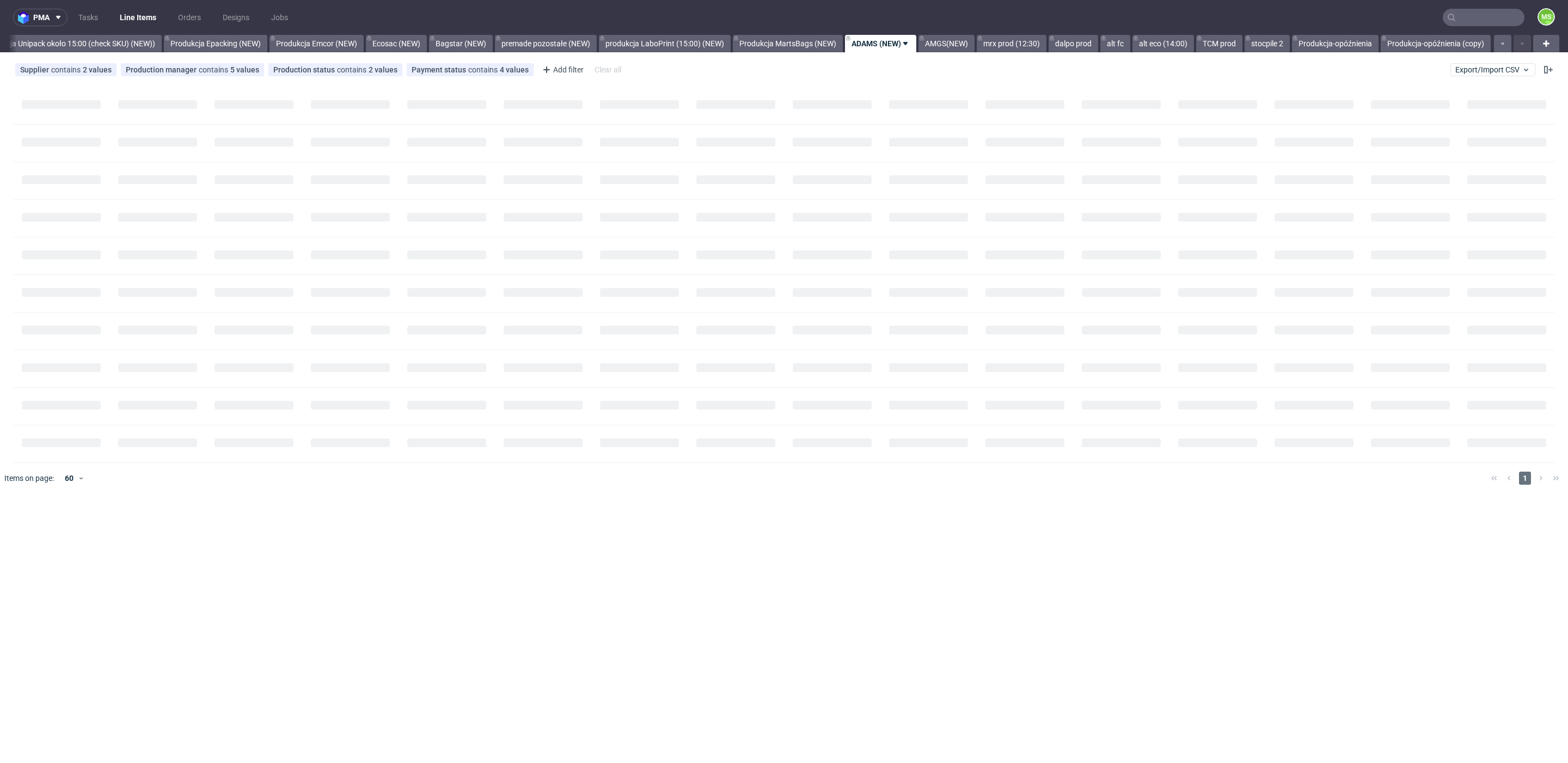
scroll to position [0, 2221]
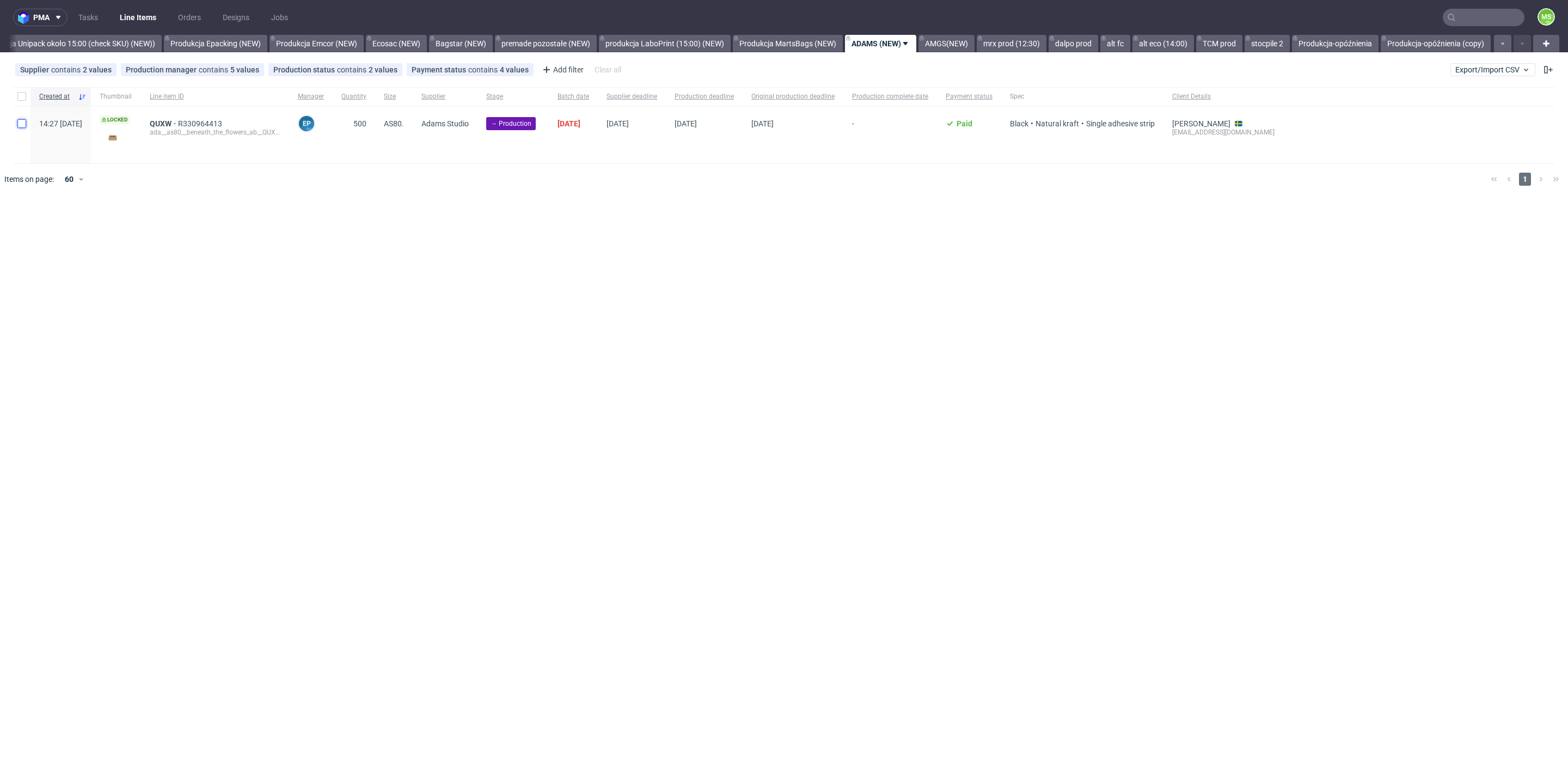
click at [18, 124] on input "checkbox" at bounding box center [22, 124] width 9 height 9
checkbox input "true"
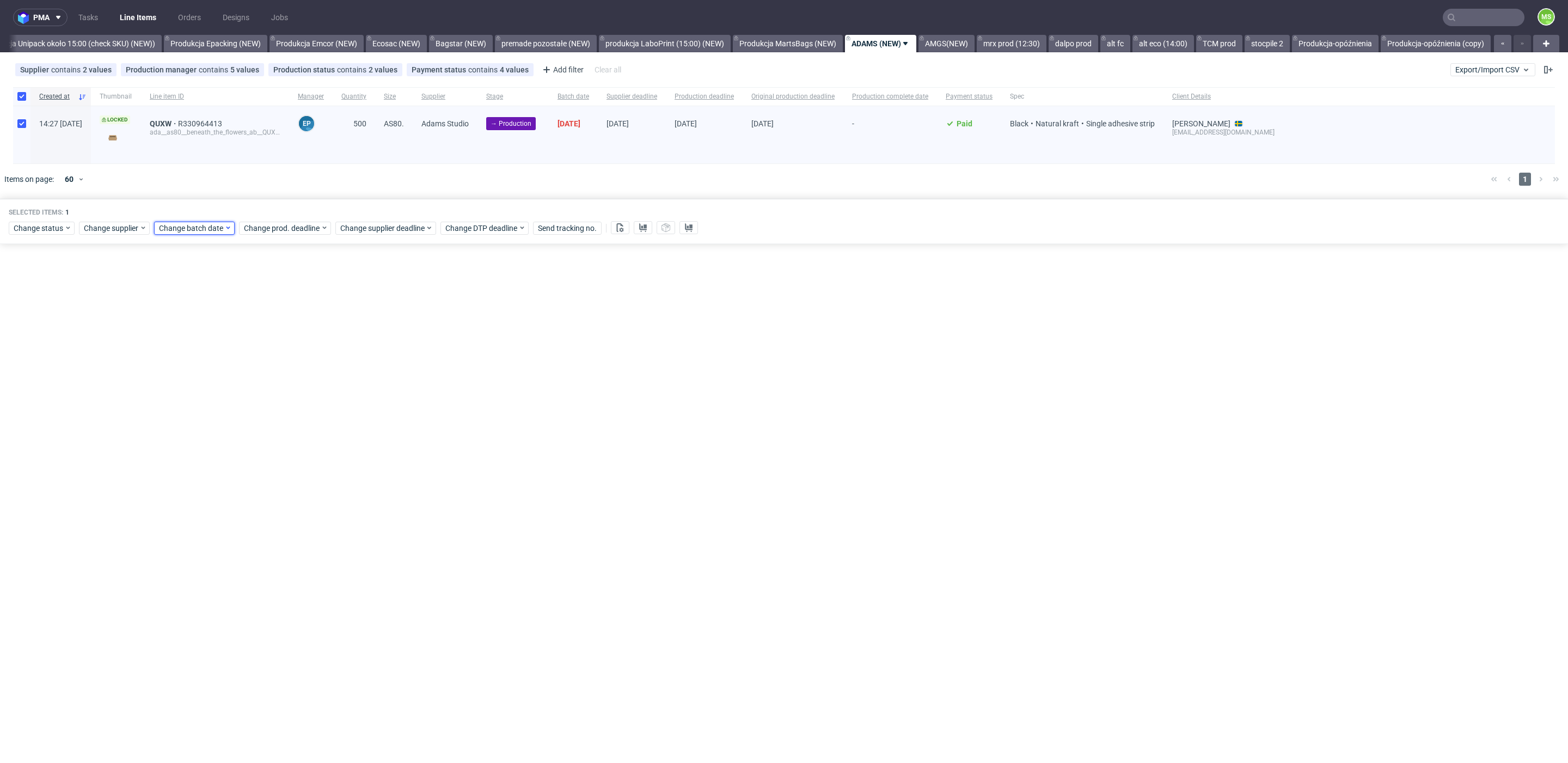
click at [186, 227] on span "Change batch date" at bounding box center [191, 228] width 65 height 11
click at [230, 316] on span "10" at bounding box center [227, 315] width 9 height 11
drag, startPoint x: 282, startPoint y: 406, endPoint x: 300, endPoint y: 281, distance: 126.3
click at [282, 404] on button "Save" at bounding box center [283, 410] width 26 height 18
click at [304, 233] on div "Change prod. deadline" at bounding box center [285, 228] width 92 height 13
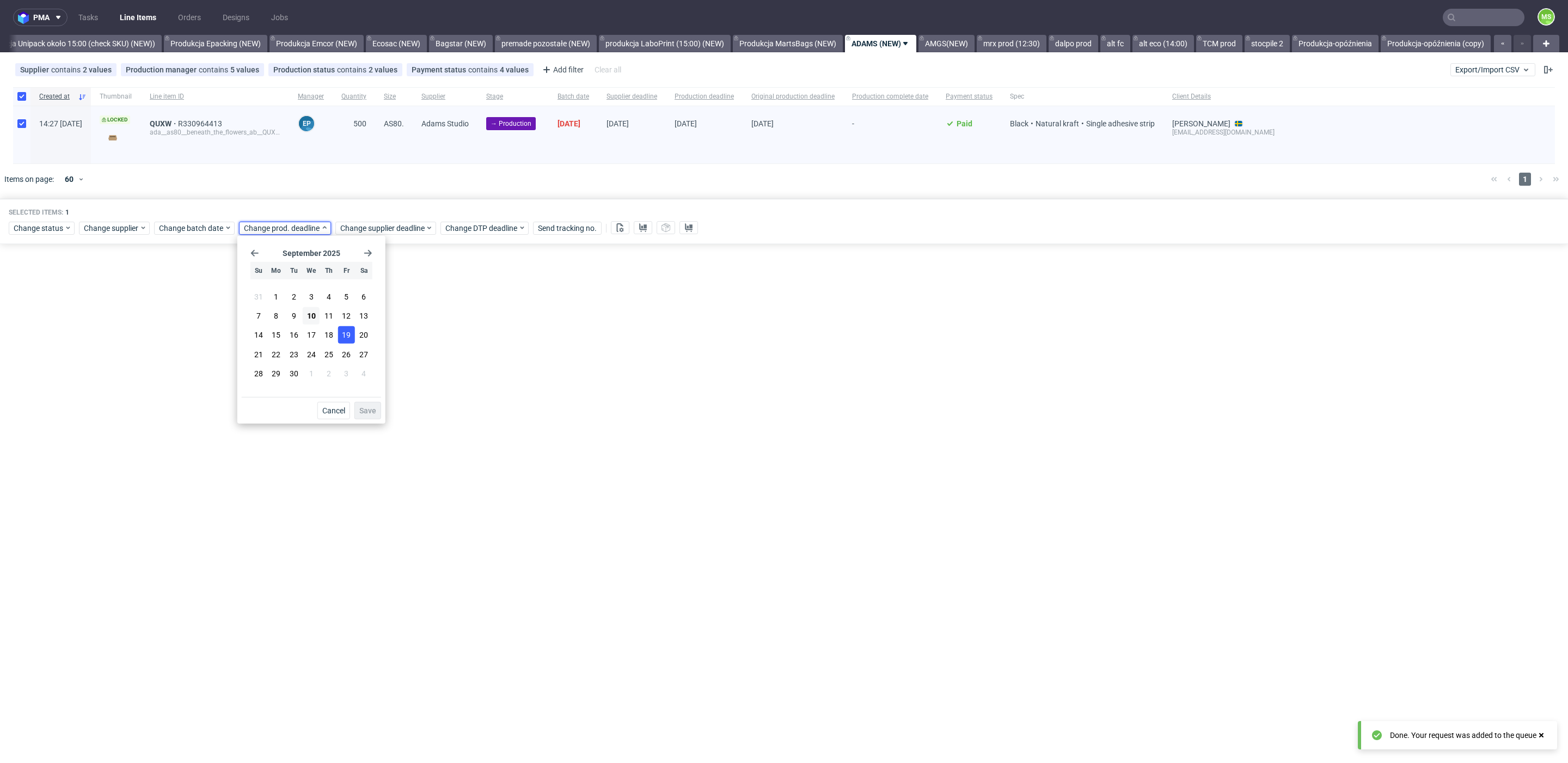
click at [344, 335] on span "19" at bounding box center [347, 334] width 9 height 11
drag, startPoint x: 374, startPoint y: 408, endPoint x: 399, endPoint y: 251, distance: 159.0
click at [374, 407] on span "Save" at bounding box center [367, 410] width 17 height 7
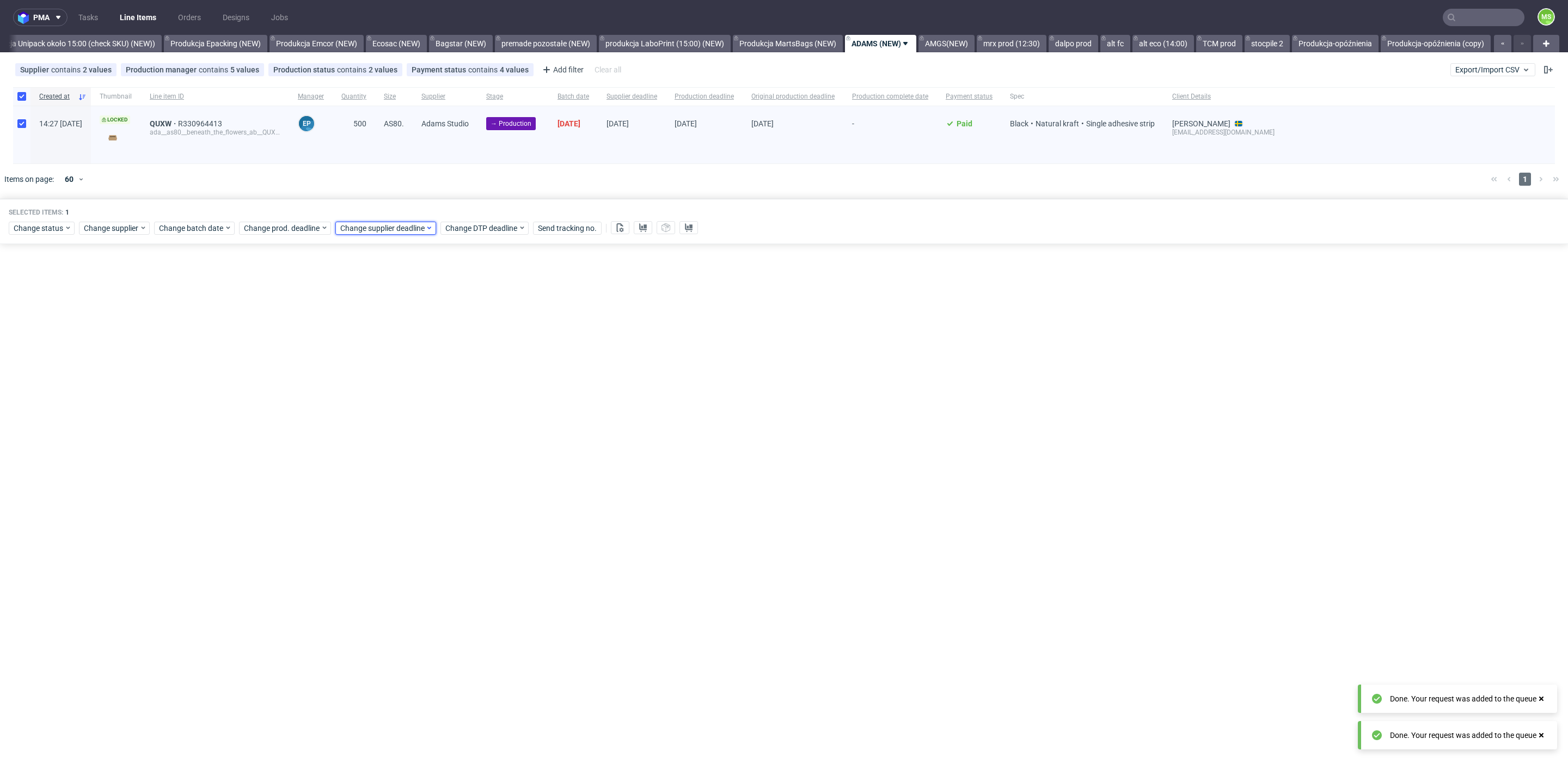
click at [399, 223] on span "Change supplier deadline" at bounding box center [382, 228] width 85 height 11
drag, startPoint x: 438, startPoint y: 333, endPoint x: 442, endPoint y: 338, distance: 6.4
click at [439, 334] on span "19" at bounding box center [442, 334] width 9 height 11
click at [473, 417] on div "September 2025 Su Mo Tu We Th Fr Sa 31 1 2 3 4 5 6 7 8 9 10 11 12 13 14 15 16 1…" at bounding box center [407, 329] width 148 height 188
drag, startPoint x: 472, startPoint y: 413, endPoint x: 430, endPoint y: 350, distance: 75.7
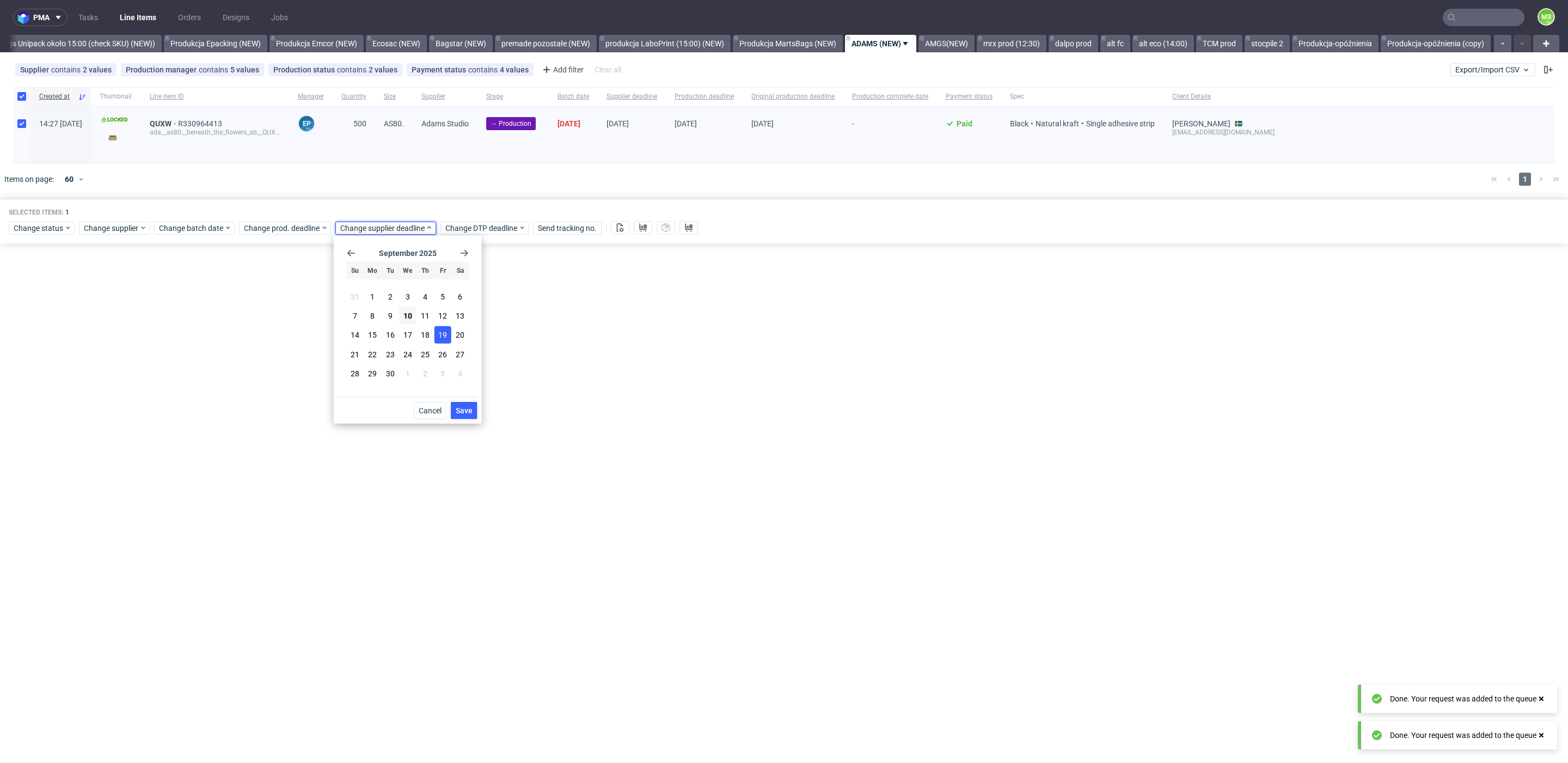
click at [472, 412] on button "Save" at bounding box center [464, 410] width 26 height 18
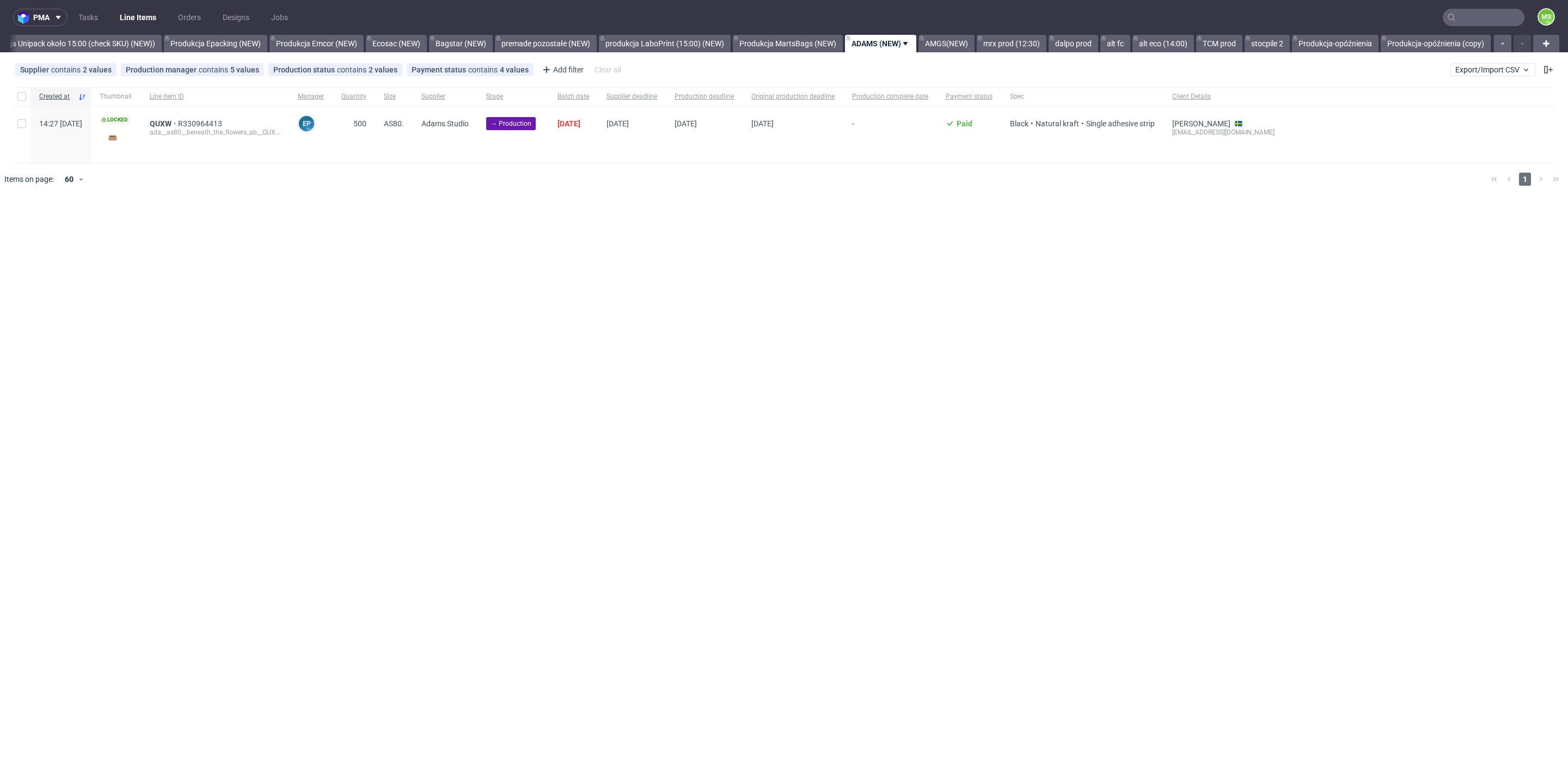
scroll to position [0, 2221]
click at [24, 123] on input "checkbox" at bounding box center [22, 124] width 9 height 9
checkbox input "true"
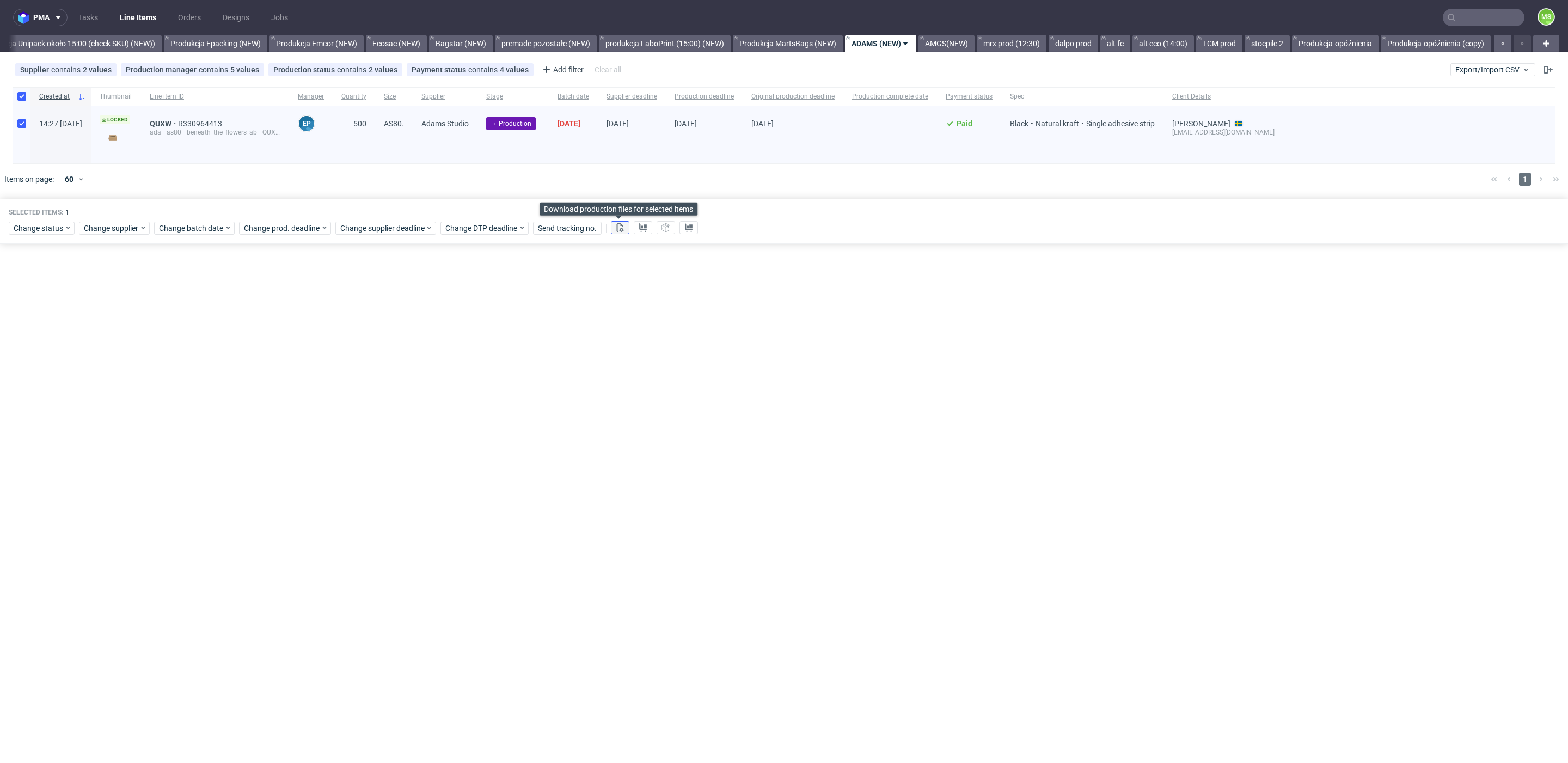
click at [622, 229] on use at bounding box center [620, 228] width 7 height 9
click at [638, 229] on icon at bounding box center [643, 228] width 9 height 9
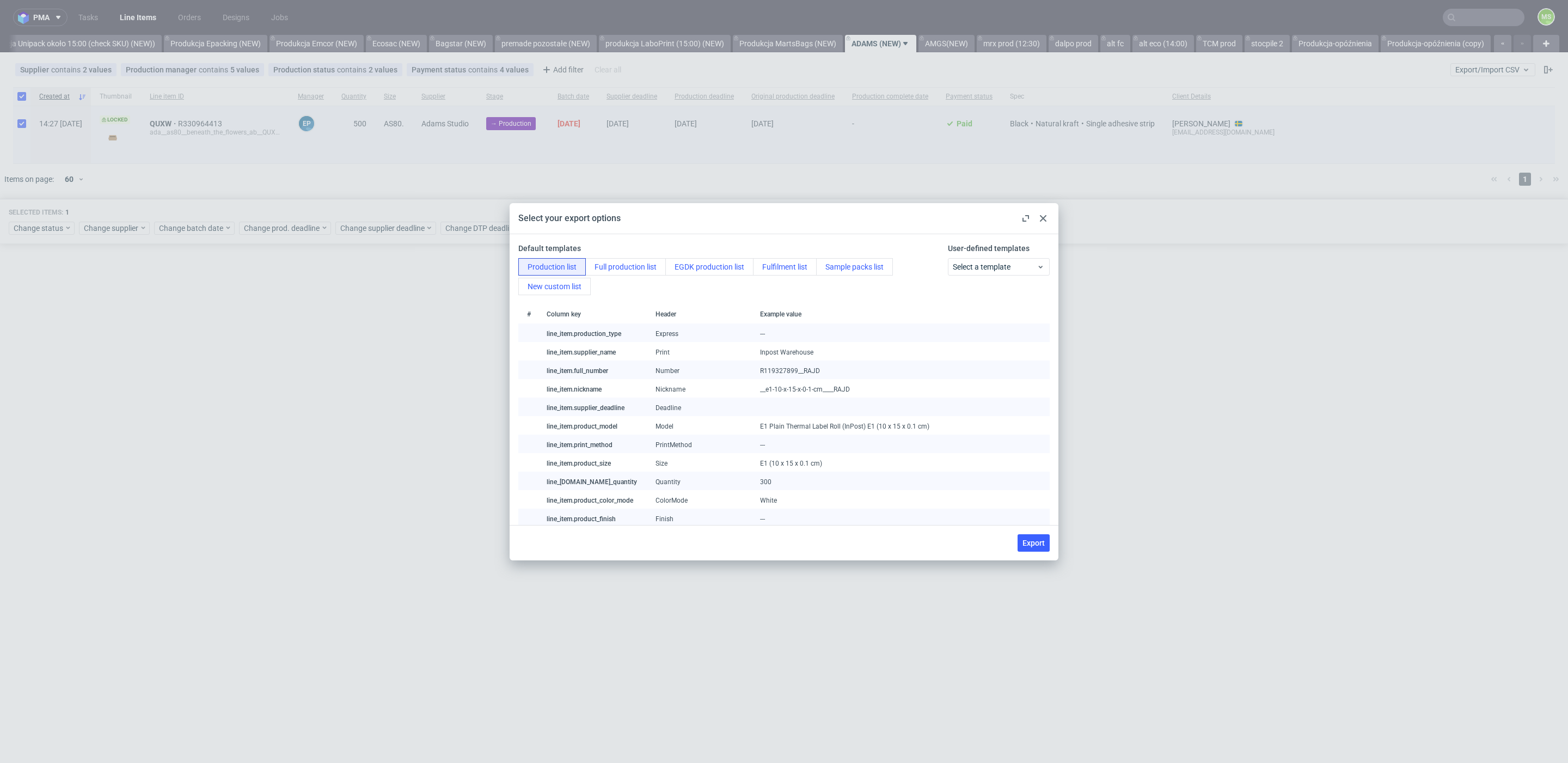
click at [1028, 539] on span "Export" at bounding box center [1033, 543] width 23 height 7
checkbox input "false"
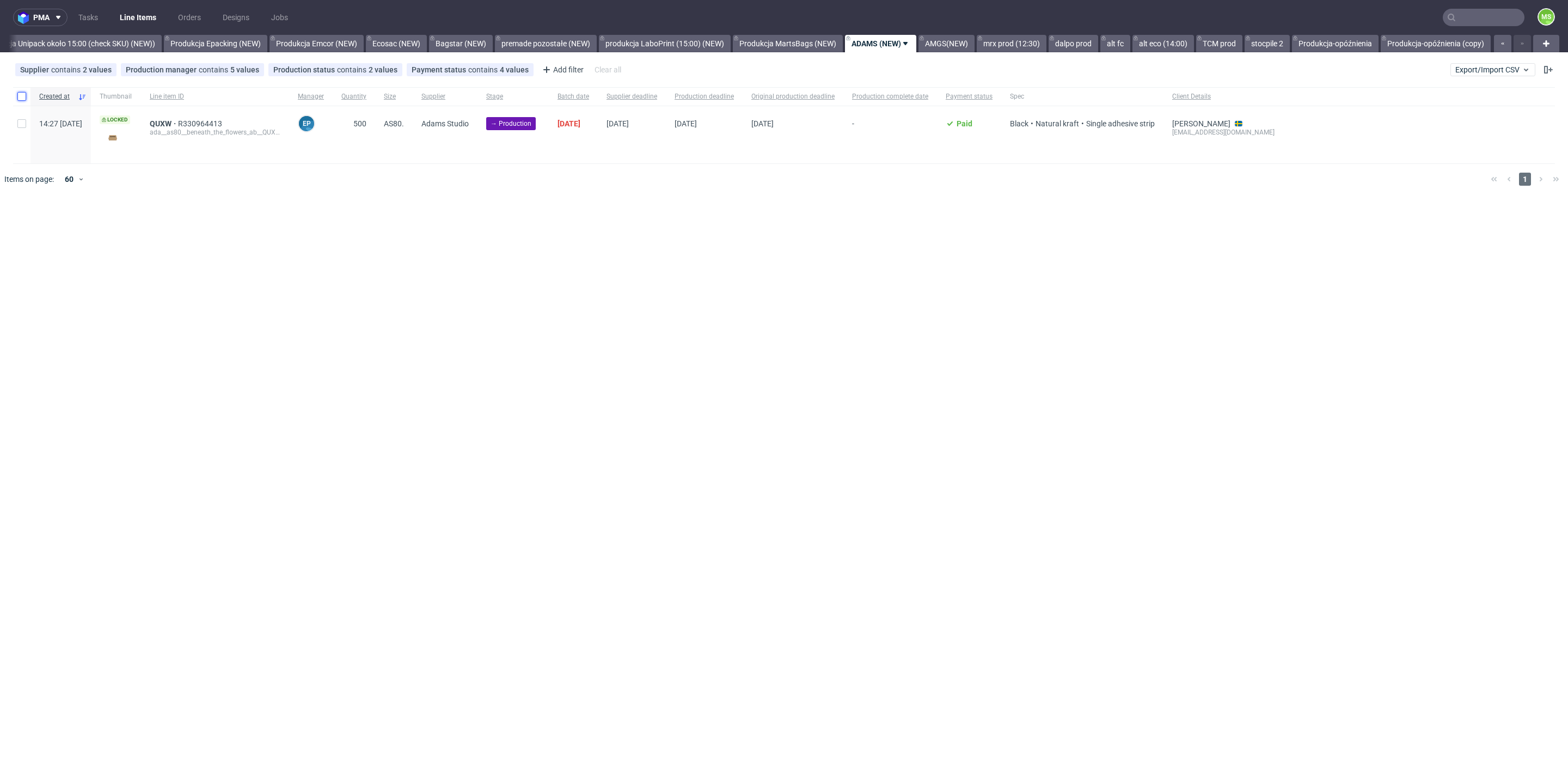
drag, startPoint x: 24, startPoint y: 99, endPoint x: 34, endPoint y: 165, distance: 66.8
click at [25, 99] on input "checkbox" at bounding box center [22, 97] width 9 height 9
checkbox input "true"
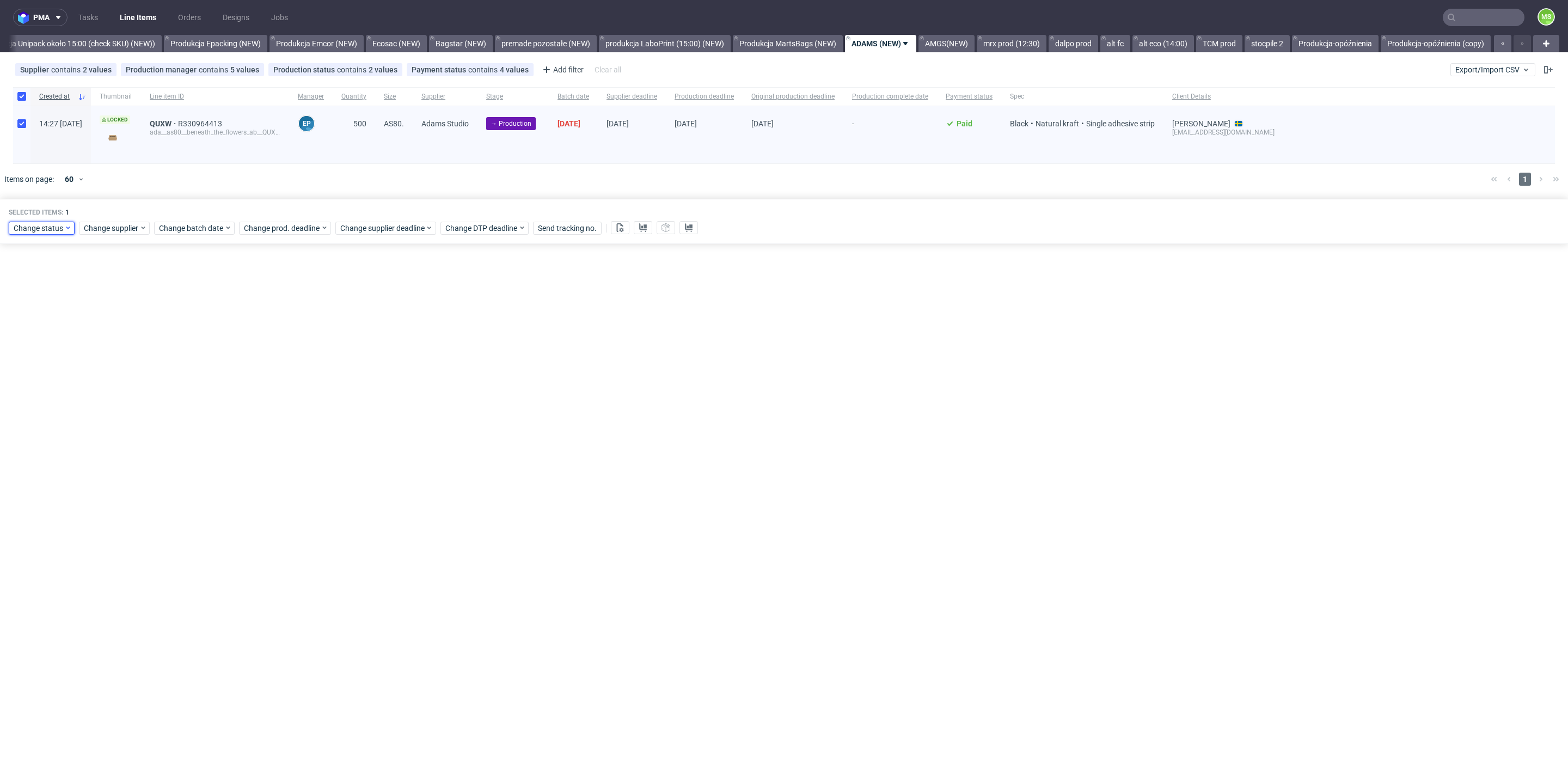
click at [52, 231] on span "Change status" at bounding box center [39, 228] width 50 height 11
drag, startPoint x: 86, startPoint y: 286, endPoint x: 116, endPoint y: 340, distance: 61.8
click at [87, 286] on div "In Production" at bounding box center [75, 286] width 124 height 15
click at [116, 391] on span "Save" at bounding box center [124, 388] width 17 height 7
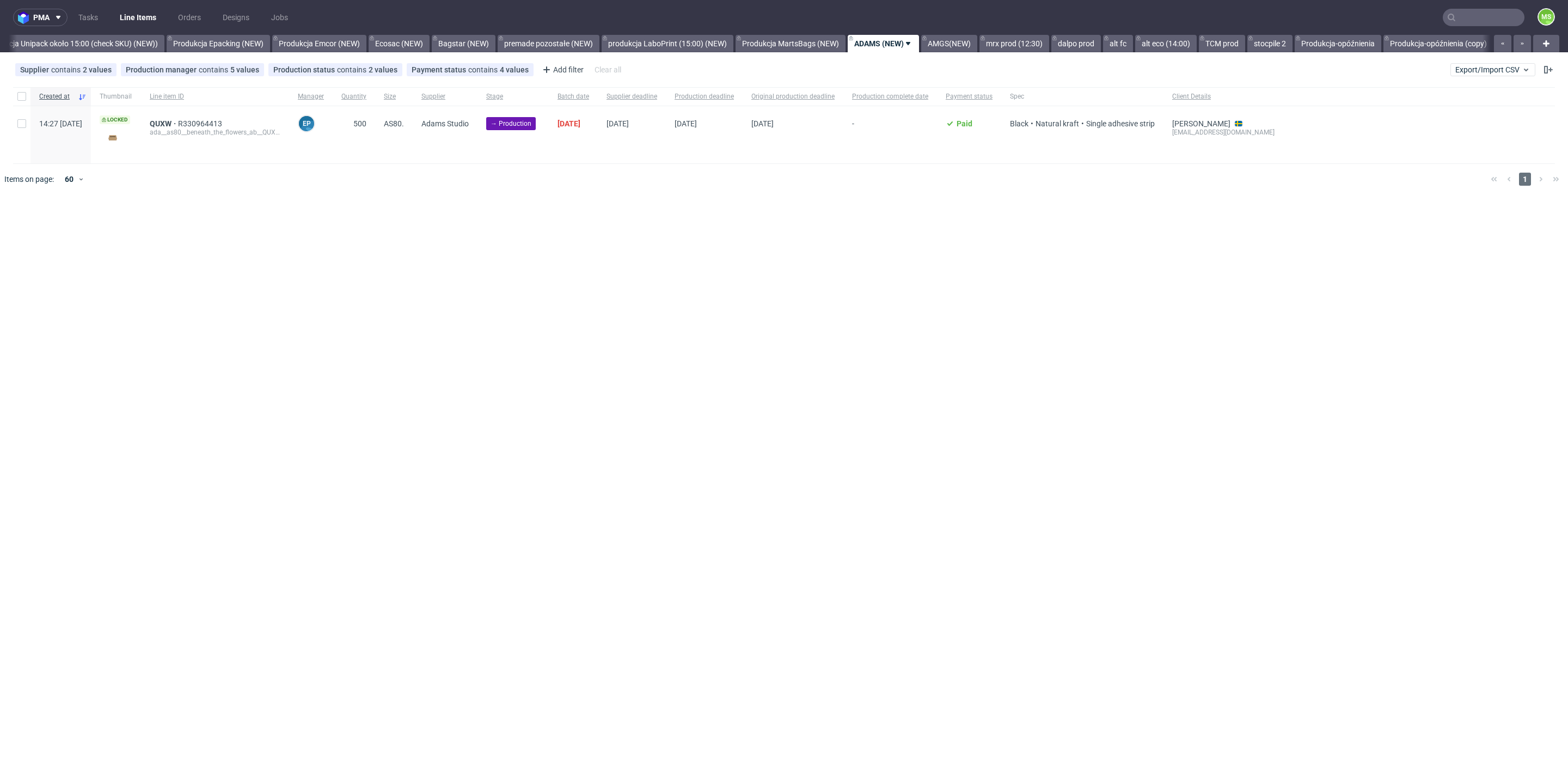
scroll to position [0, 2221]
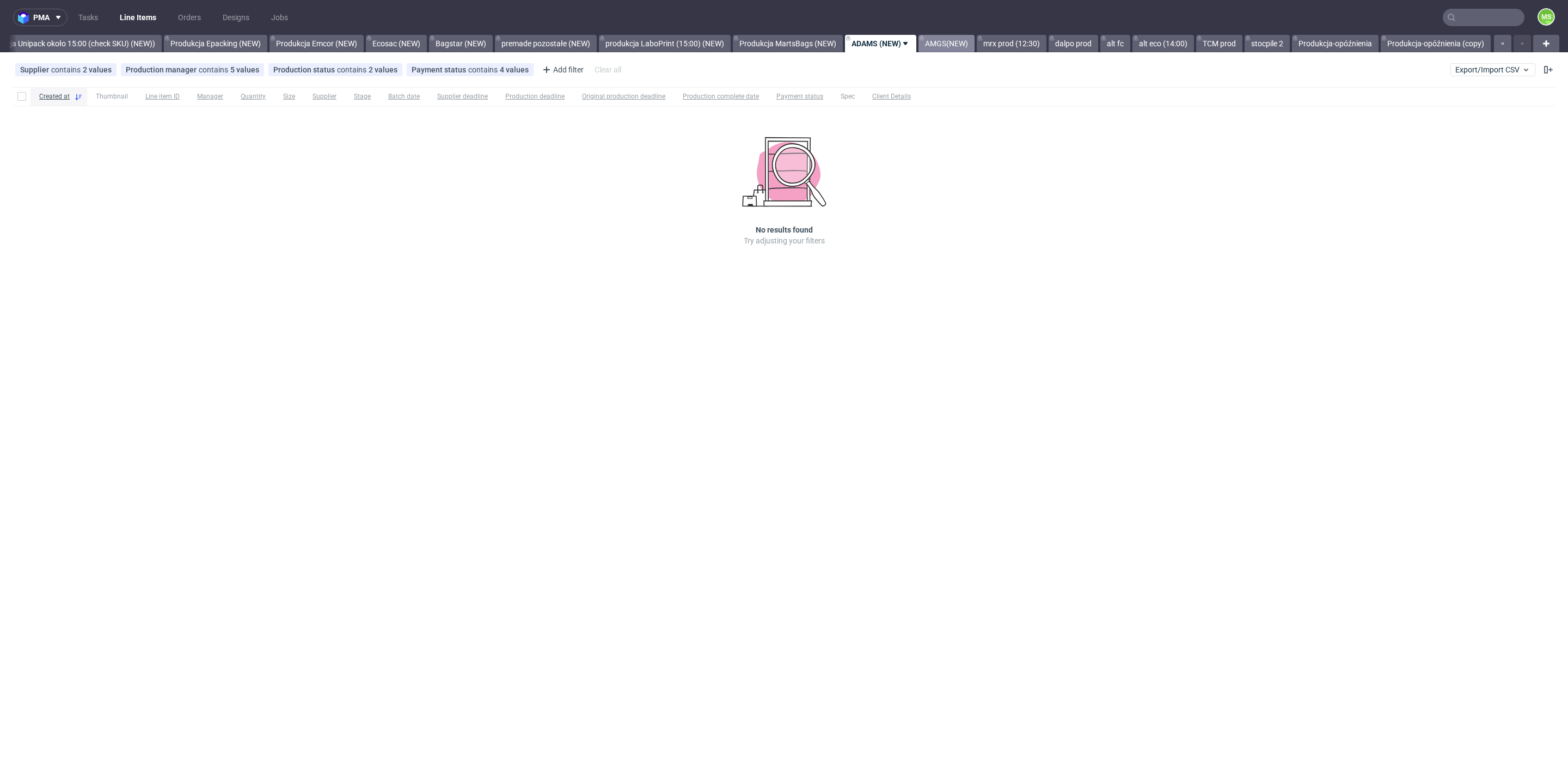
scroll to position [0, 2221]
click at [954, 42] on link "AMGS(NEW)" at bounding box center [946, 44] width 56 height 18
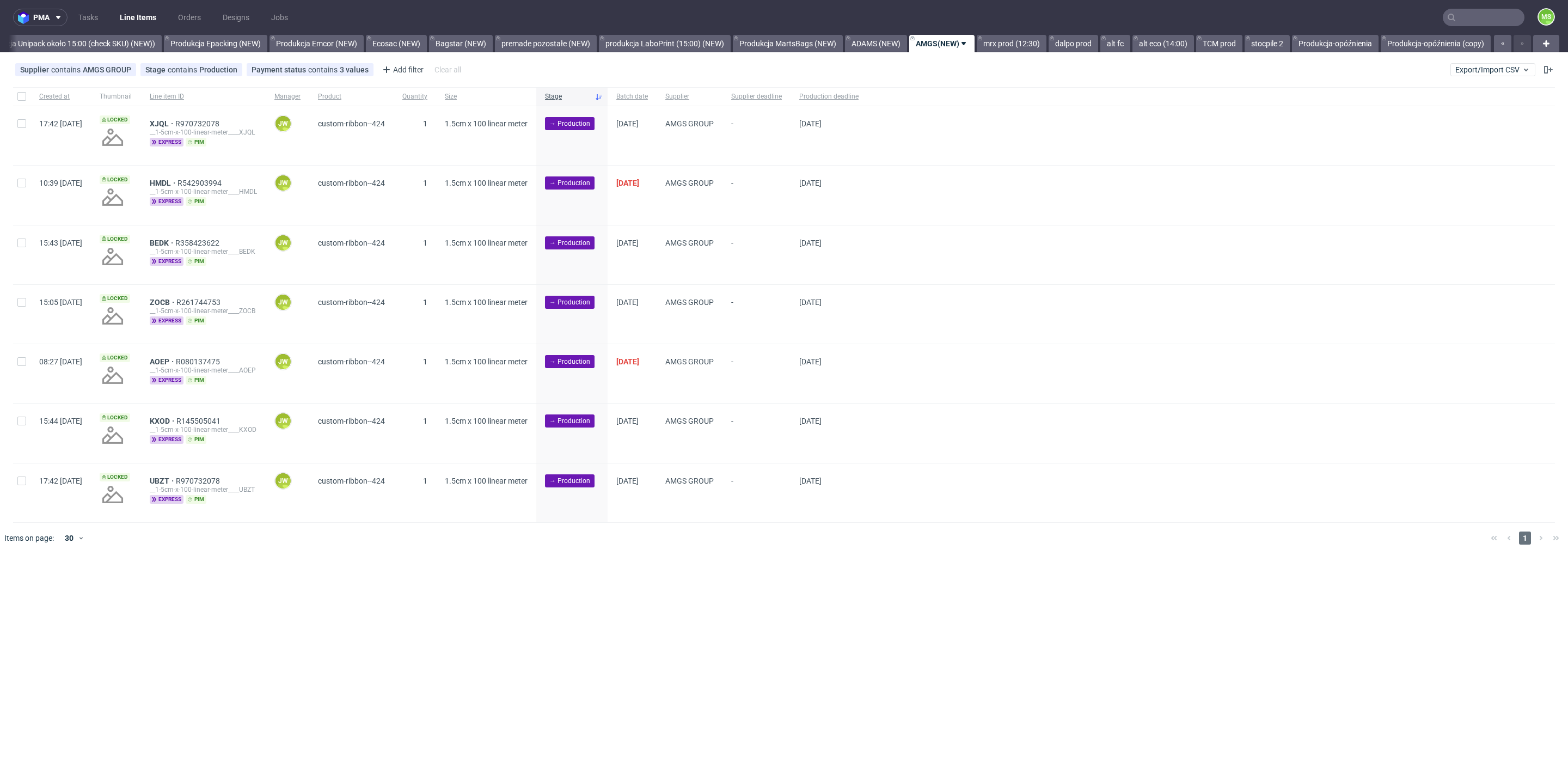
drag, startPoint x: 16, startPoint y: 97, endPoint x: 36, endPoint y: 118, distance: 29.0
click at [16, 97] on div at bounding box center [22, 96] width 18 height 18
checkbox input "true"
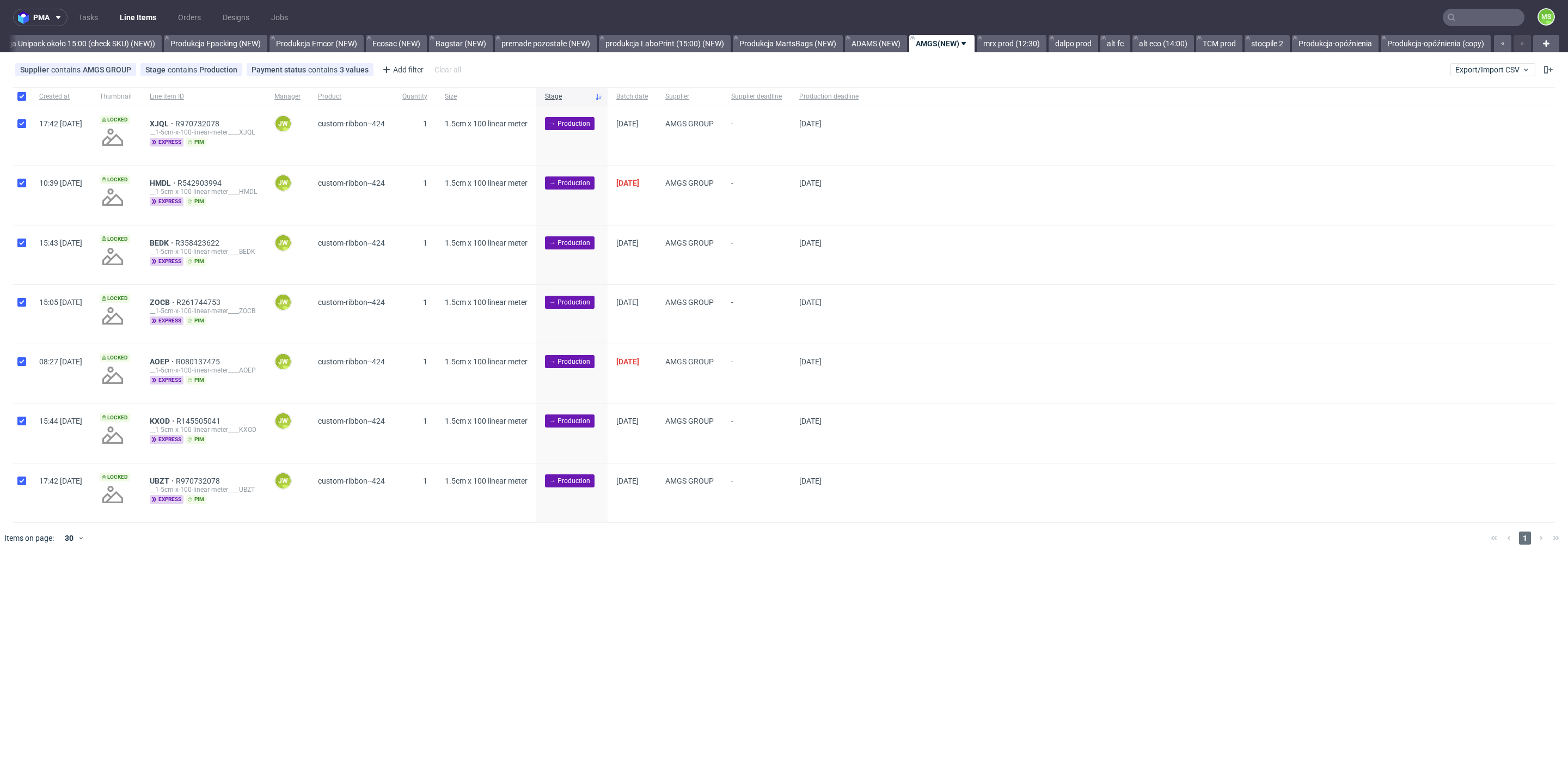
checkbox input "true"
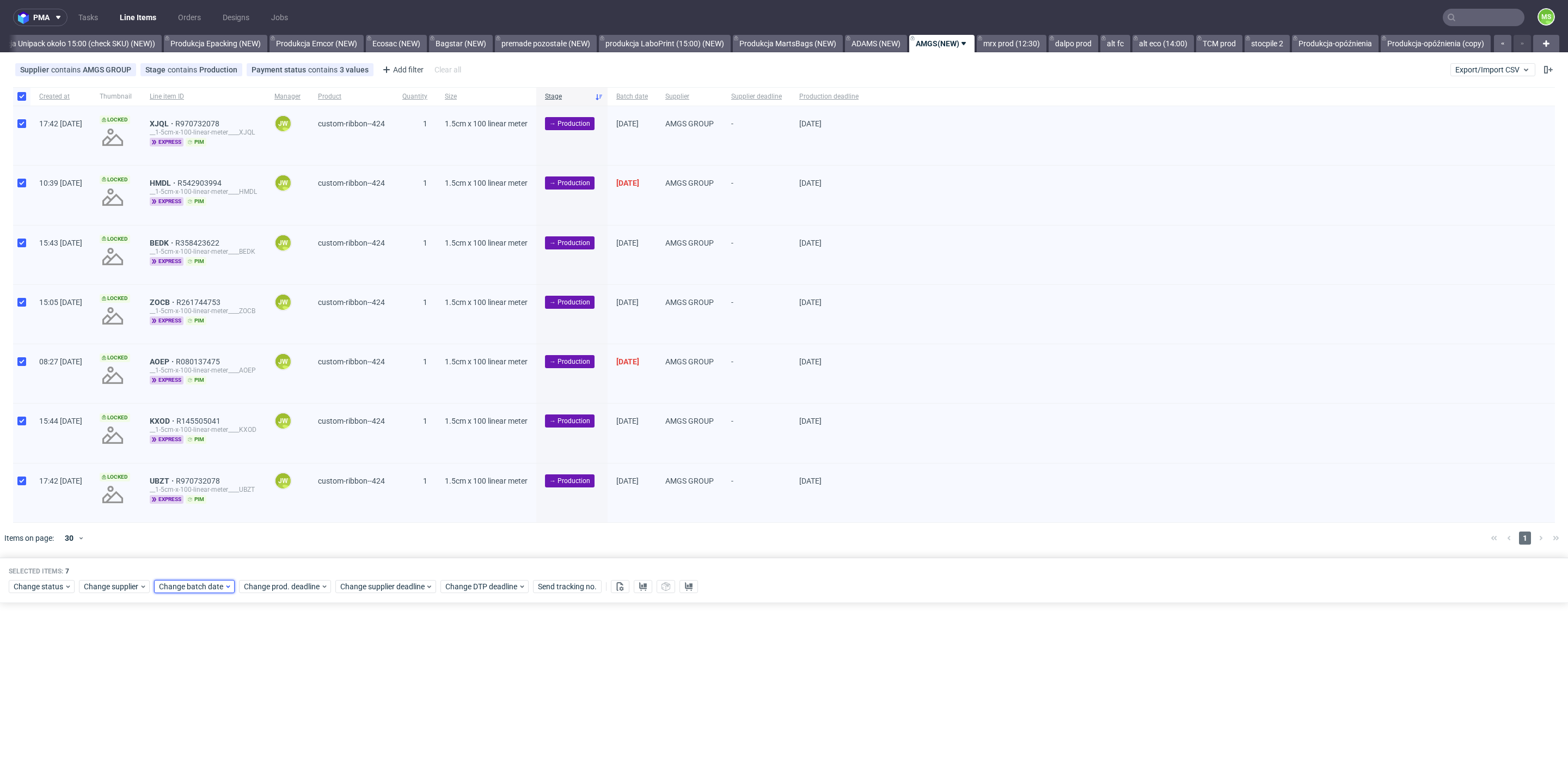
click at [180, 591] on div "Change batch date" at bounding box center [195, 587] width 80 height 13
drag, startPoint x: 227, startPoint y: 472, endPoint x: 263, endPoint y: 544, distance: 80.5
click at [227, 472] on span "10" at bounding box center [227, 469] width 9 height 11
click at [282, 555] on button "Save" at bounding box center [283, 564] width 26 height 18
click at [286, 581] on span "Change prod. deadline" at bounding box center [282, 586] width 77 height 11
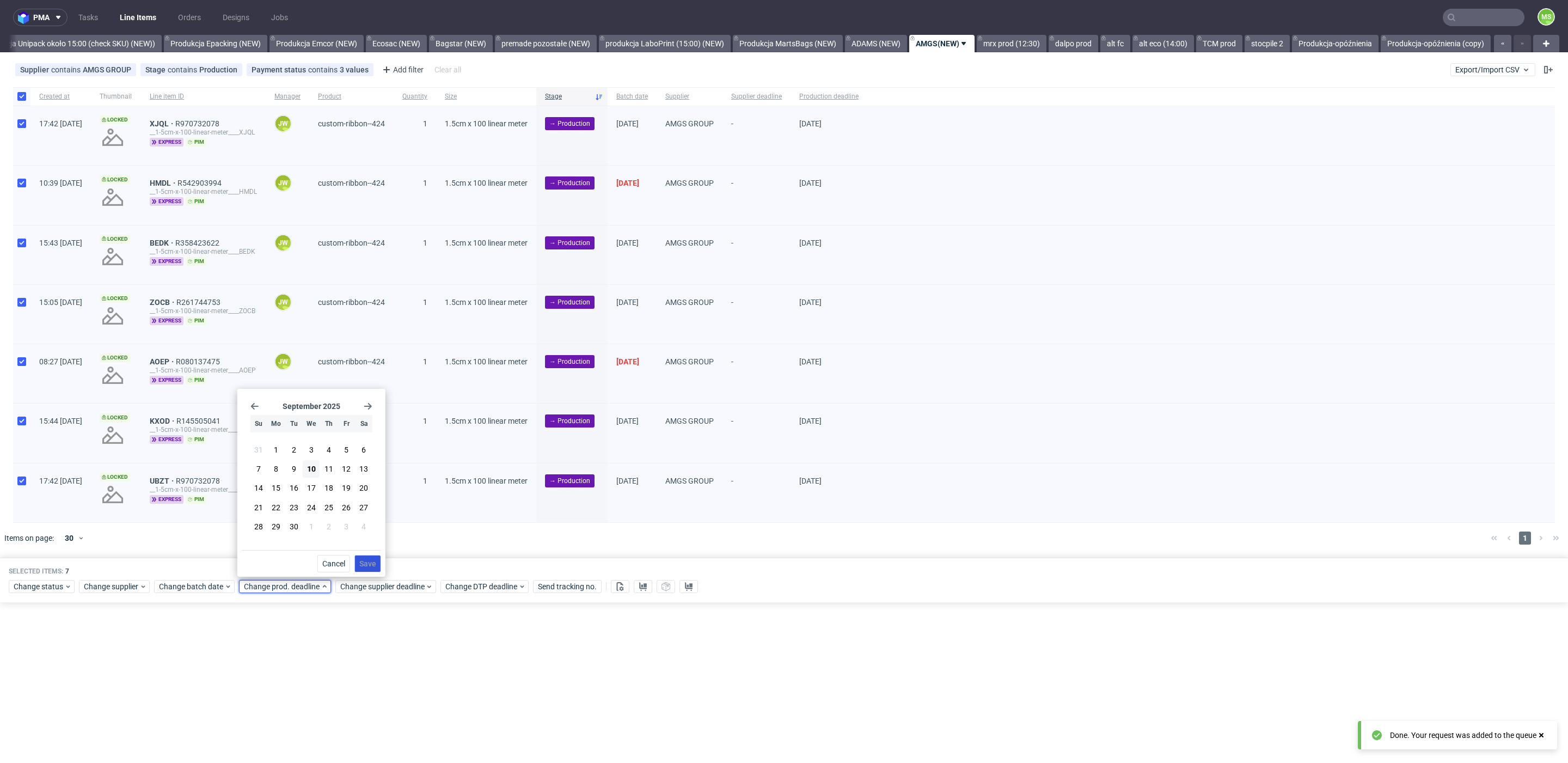
drag, startPoint x: 315, startPoint y: 492, endPoint x: 357, endPoint y: 556, distance: 76.6
click at [316, 493] on button "17" at bounding box center [311, 488] width 17 height 18
click at [363, 565] on span "Save" at bounding box center [367, 563] width 17 height 7
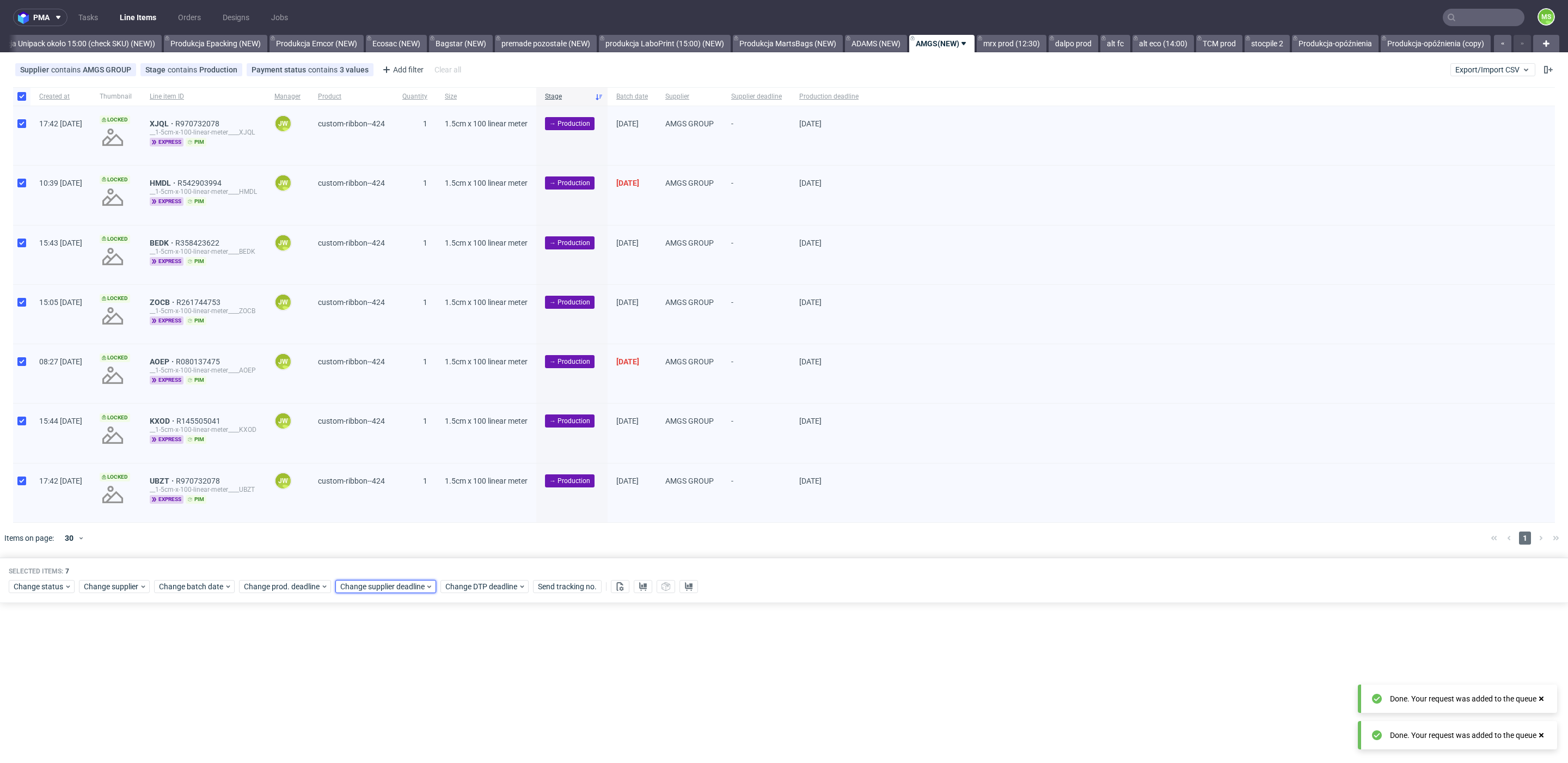
drag, startPoint x: 380, startPoint y: 587, endPoint x: 393, endPoint y: 578, distance: 15.8
click at [382, 585] on span "Change supplier deadline" at bounding box center [382, 586] width 85 height 11
drag, startPoint x: 412, startPoint y: 490, endPoint x: 444, endPoint y: 537, distance: 56.9
click at [416, 495] on section "31 1 2 3 4 5 6 7 8 9 10 11 12 13 14 15 16 17 18 19 20 21 22 23 24 25 26 27 28 2…" at bounding box center [407, 489] width 122 height 96
click at [467, 565] on div "Cancel Save" at bounding box center [407, 561] width 140 height 23
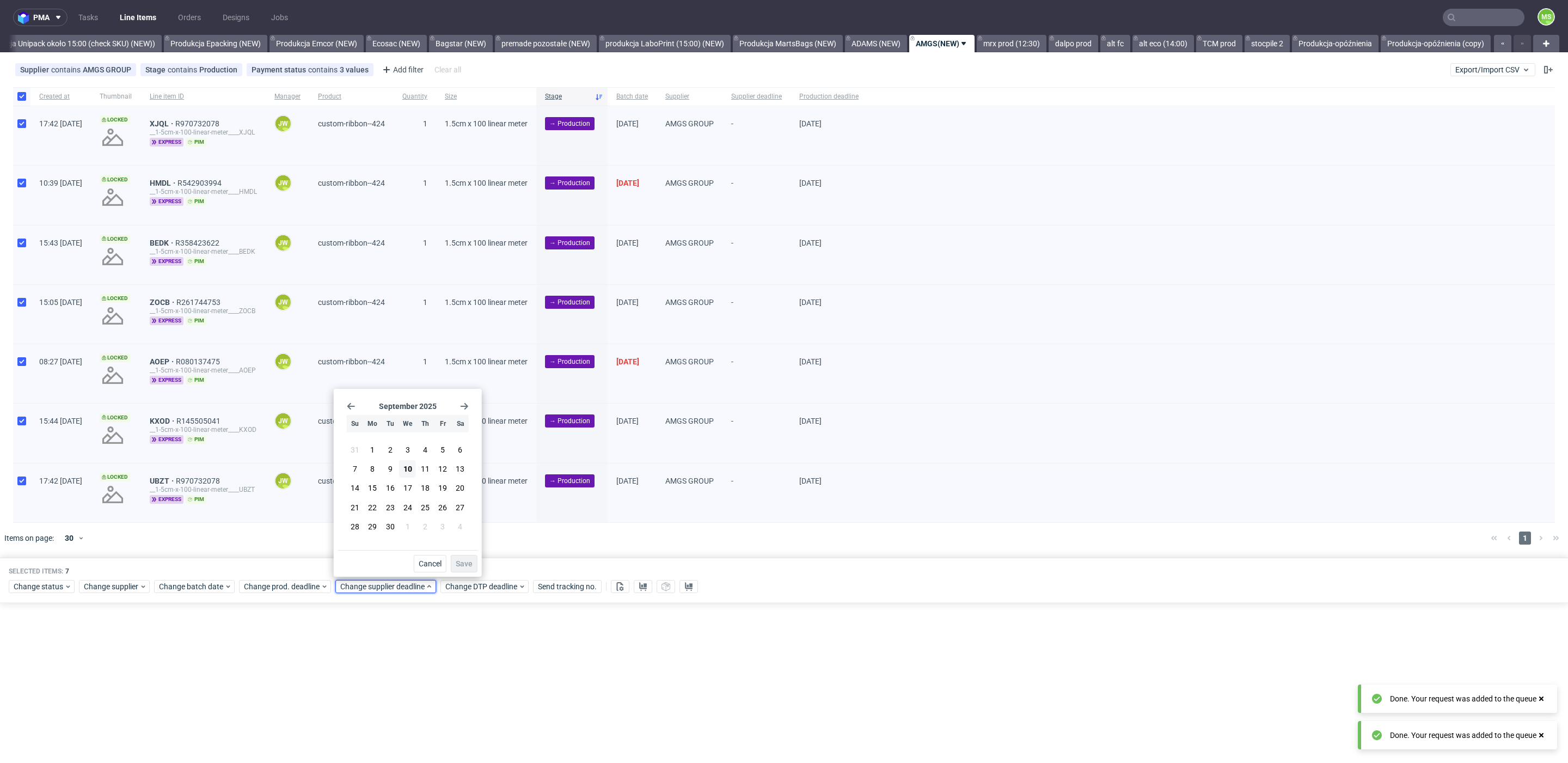
drag, startPoint x: 409, startPoint y: 486, endPoint x: 457, endPoint y: 546, distance: 76.8
click at [415, 491] on button "17" at bounding box center [407, 488] width 17 height 18
click at [461, 562] on span "Save" at bounding box center [464, 563] width 17 height 7
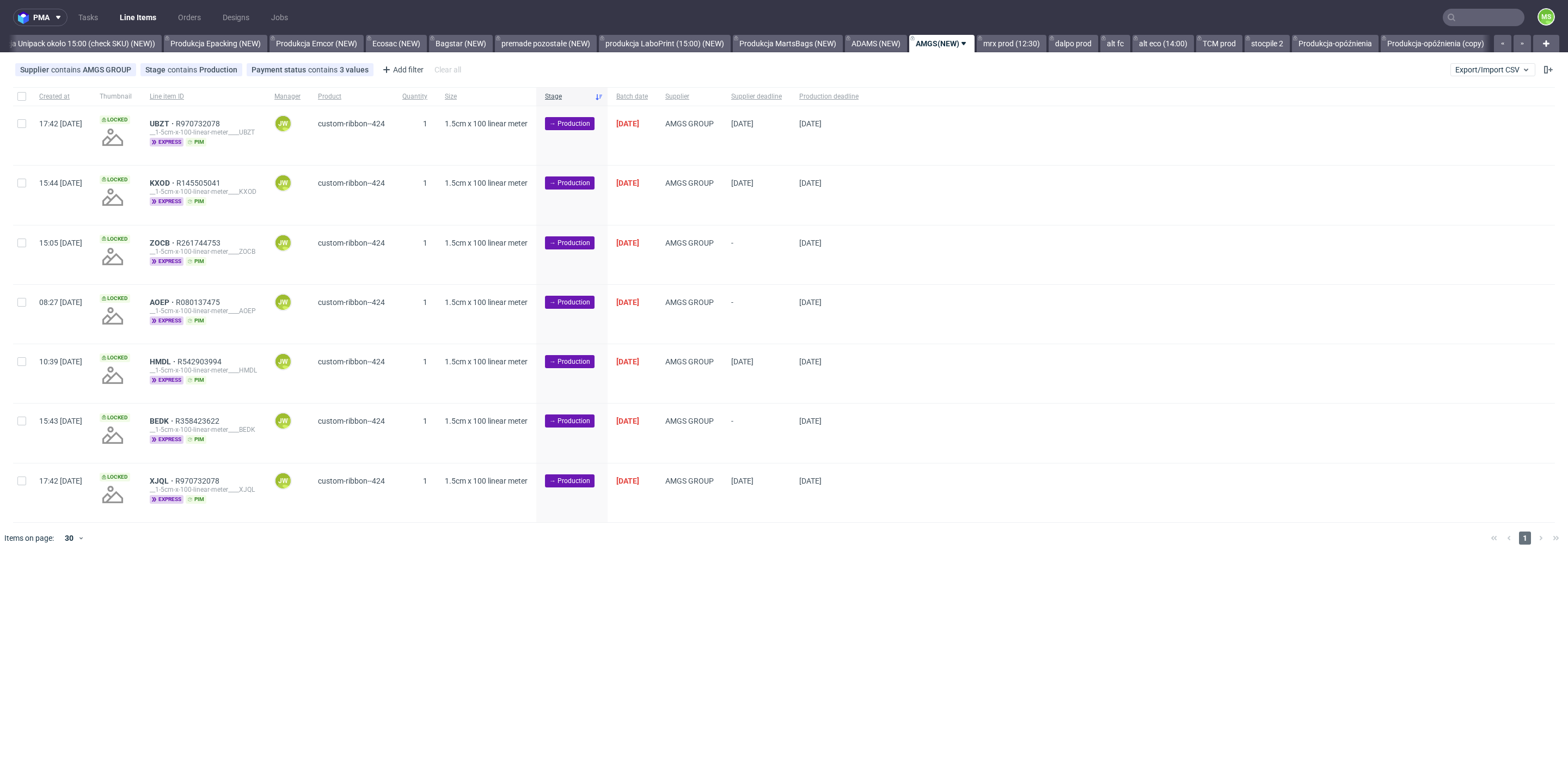
scroll to position [0, 2221]
click at [17, 96] on div at bounding box center [22, 96] width 18 height 18
checkbox input "true"
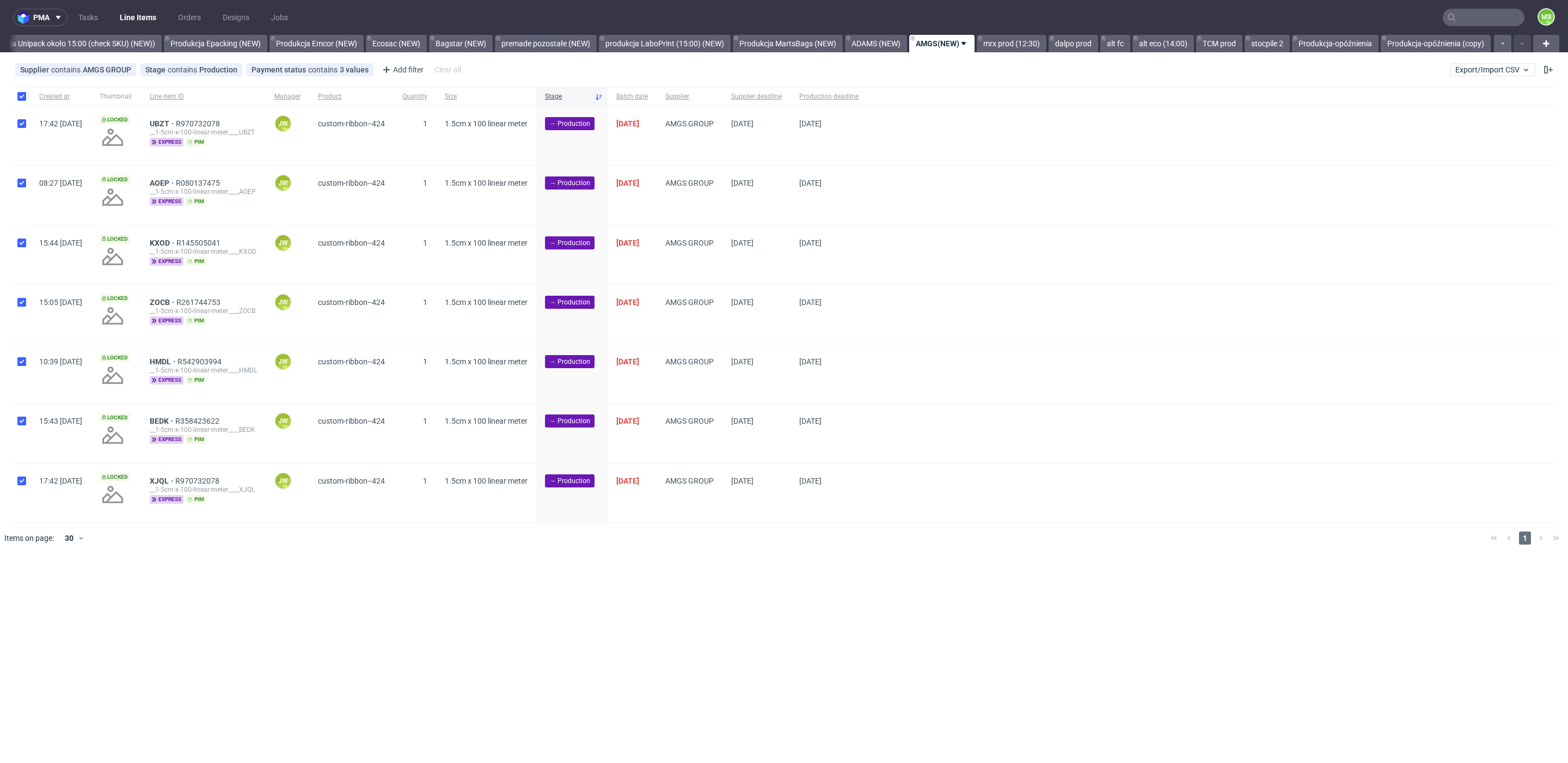
checkbox input "true"
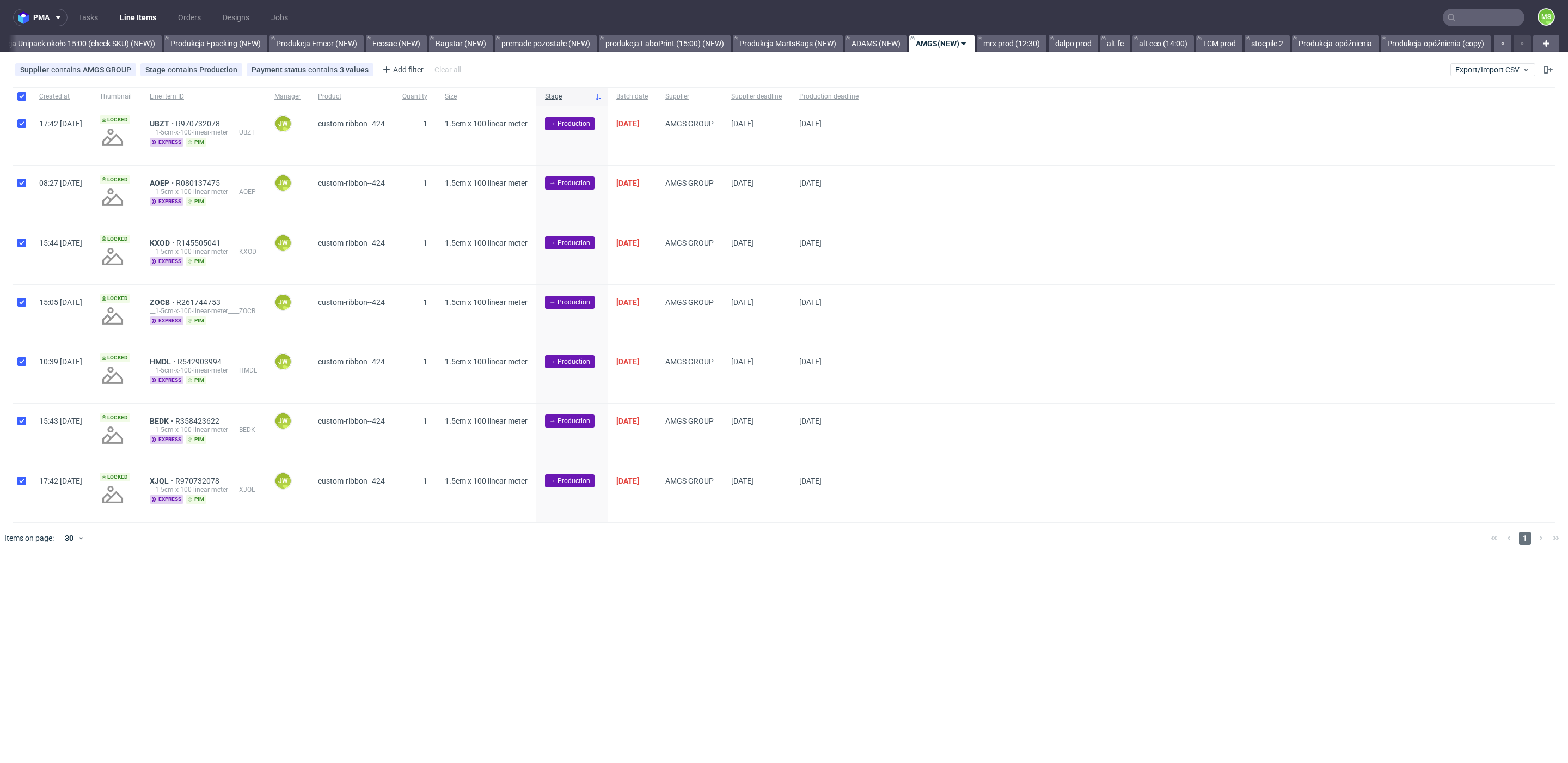
checkbox input "true"
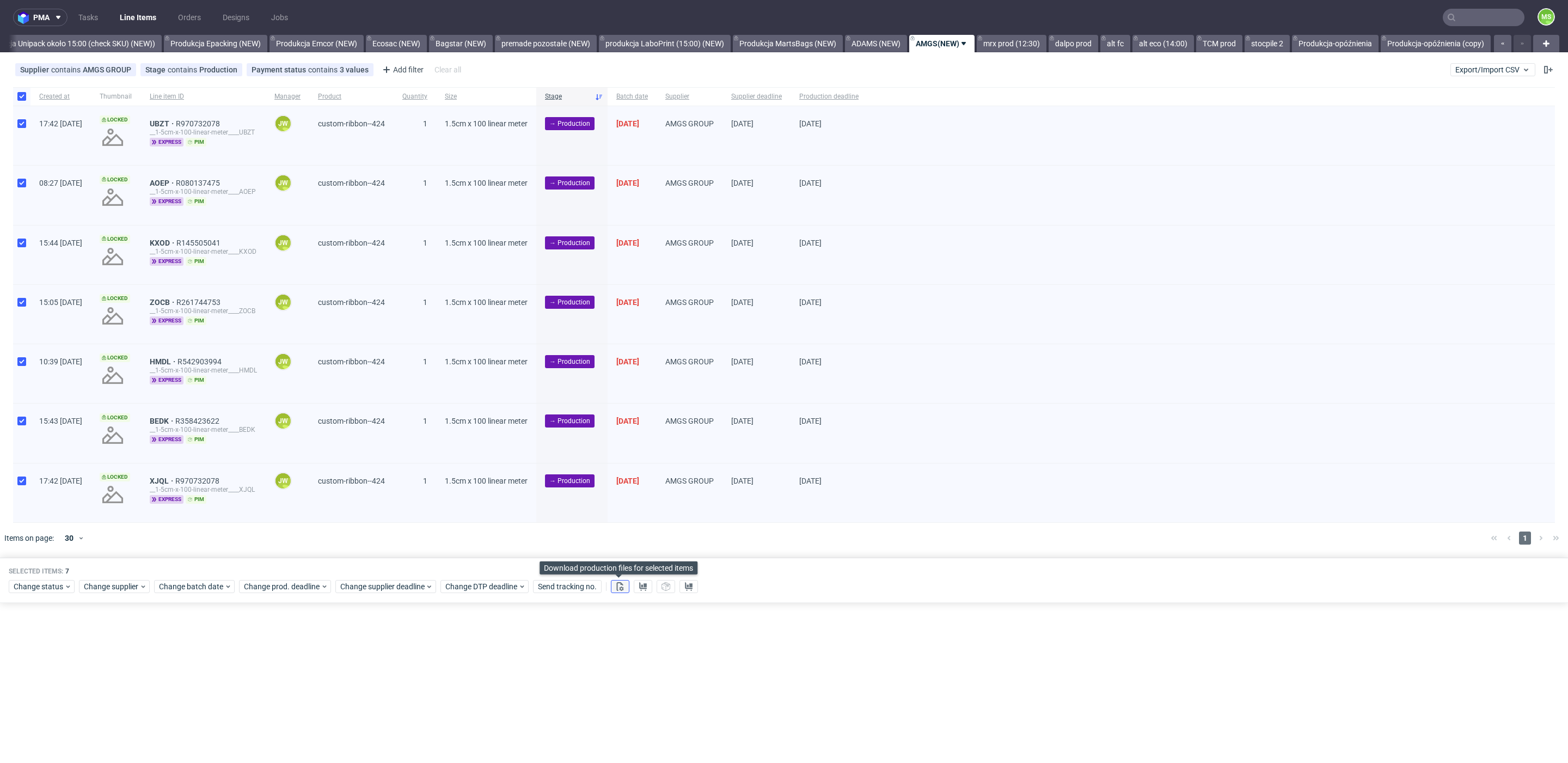
click at [622, 588] on icon at bounding box center [620, 587] width 9 height 9
click at [642, 587] on icon at bounding box center [643, 587] width 9 height 9
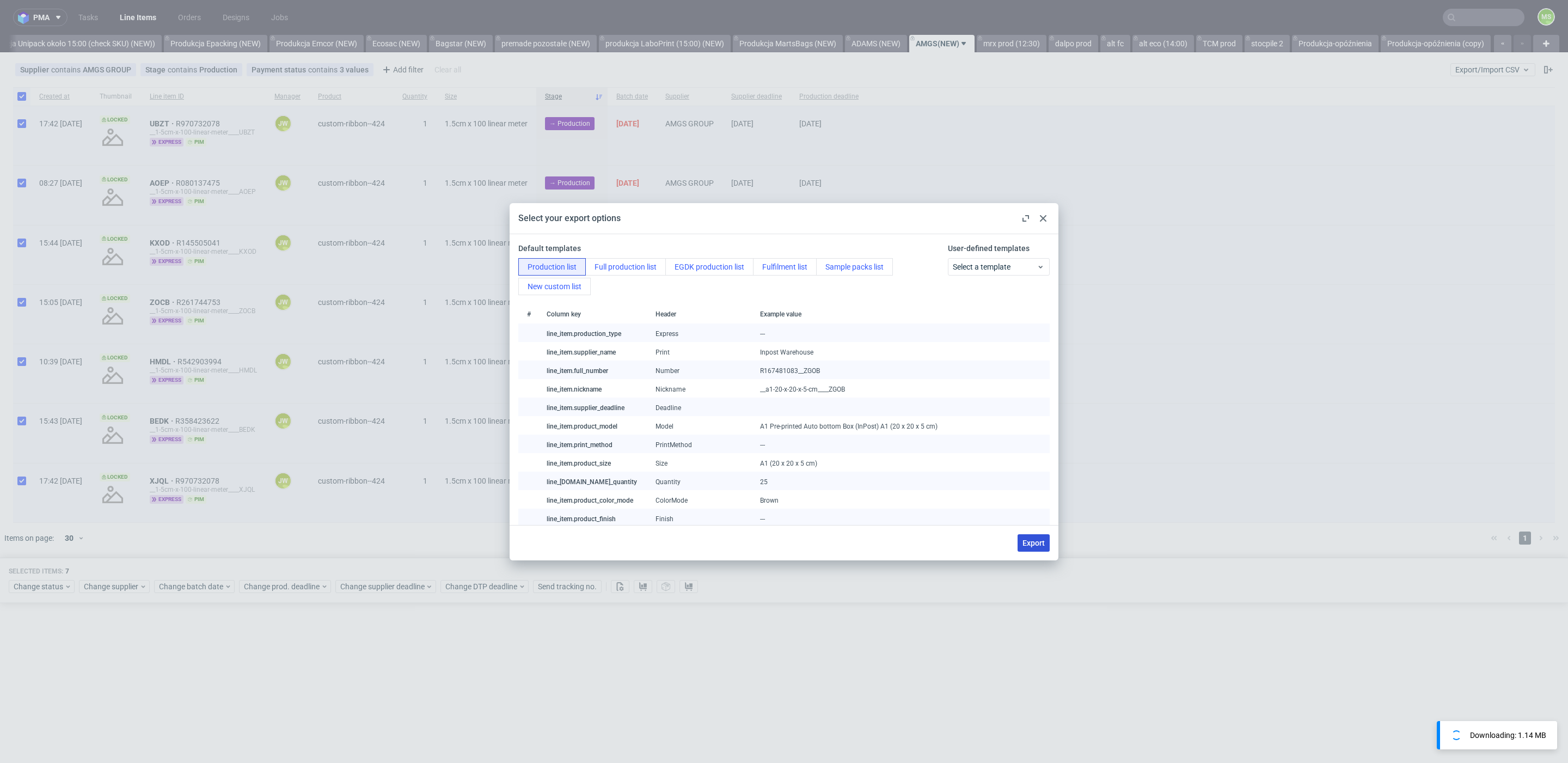
click at [1049, 547] on button "Export" at bounding box center [1033, 543] width 32 height 18
checkbox input "false"
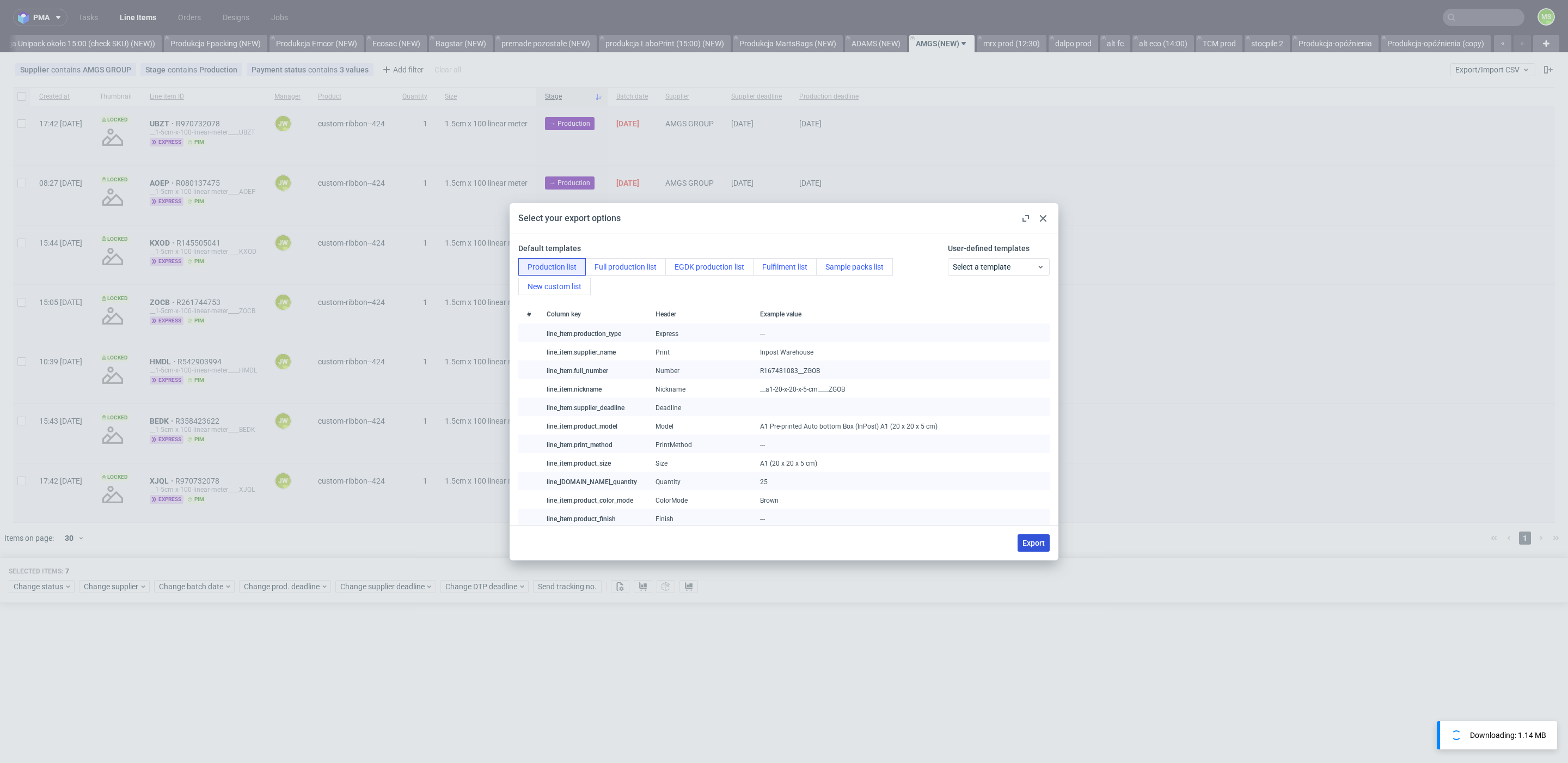
checkbox input "false"
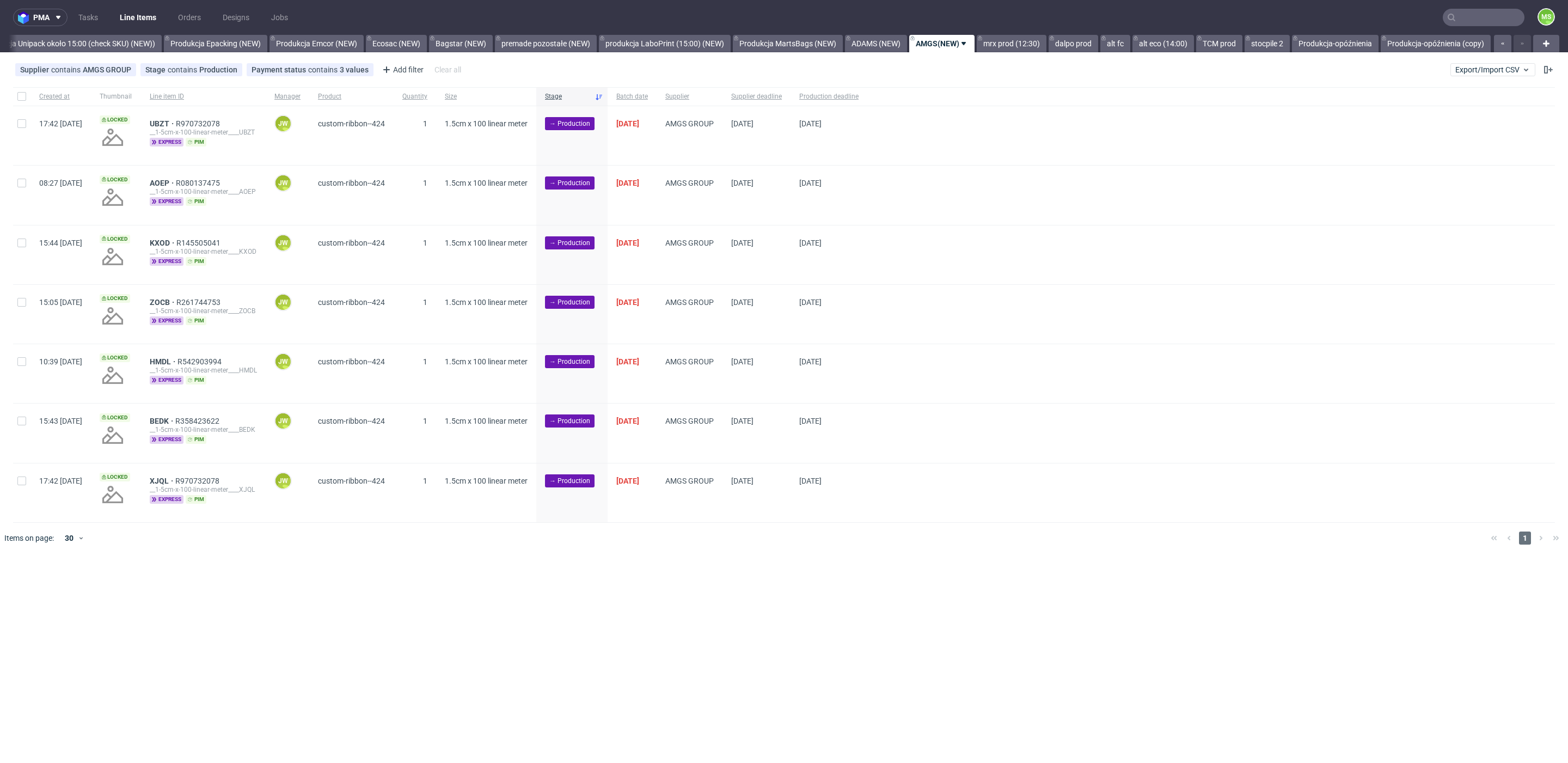
click at [28, 94] on div at bounding box center [22, 96] width 18 height 18
checkbox input "true"
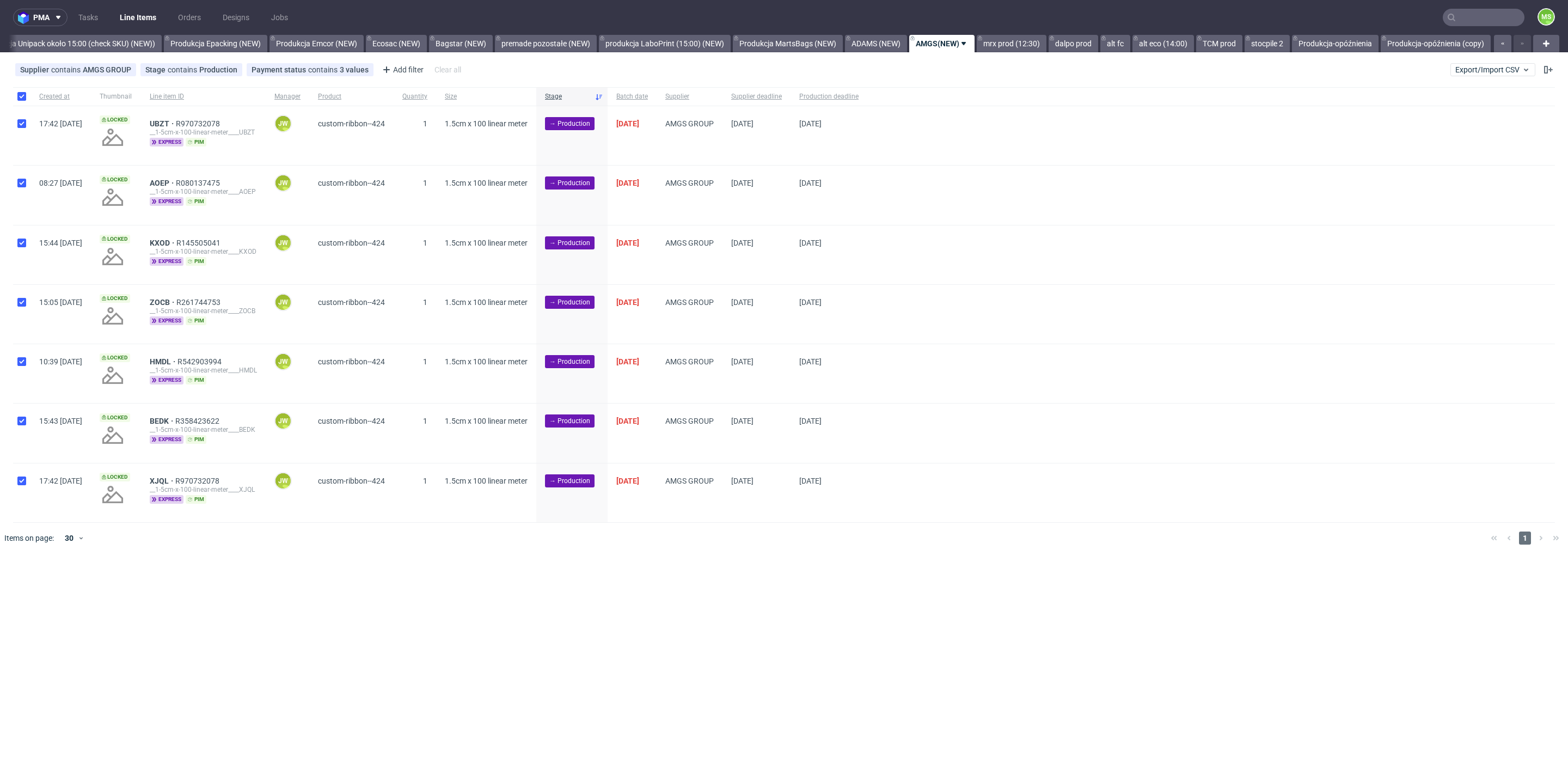
checkbox input "true"
click at [48, 585] on span "Change status" at bounding box center [39, 586] width 50 height 11
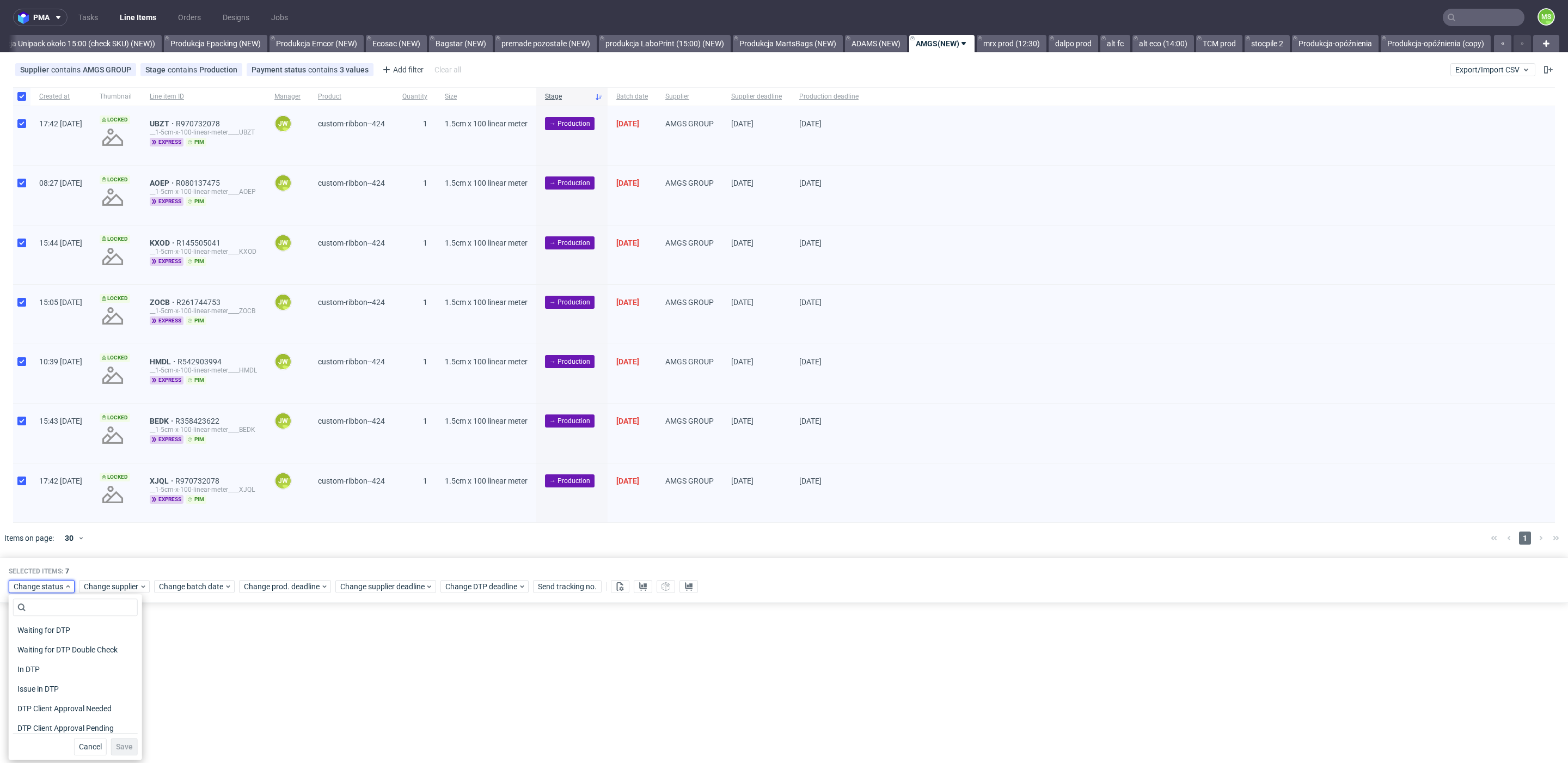
scroll to position [142, 0]
drag, startPoint x: 75, startPoint y: 650, endPoint x: 79, endPoint y: 664, distance: 14.6
click at [75, 649] on div "In Production" at bounding box center [75, 644] width 124 height 15
click at [121, 748] on span "Save" at bounding box center [124, 746] width 17 height 7
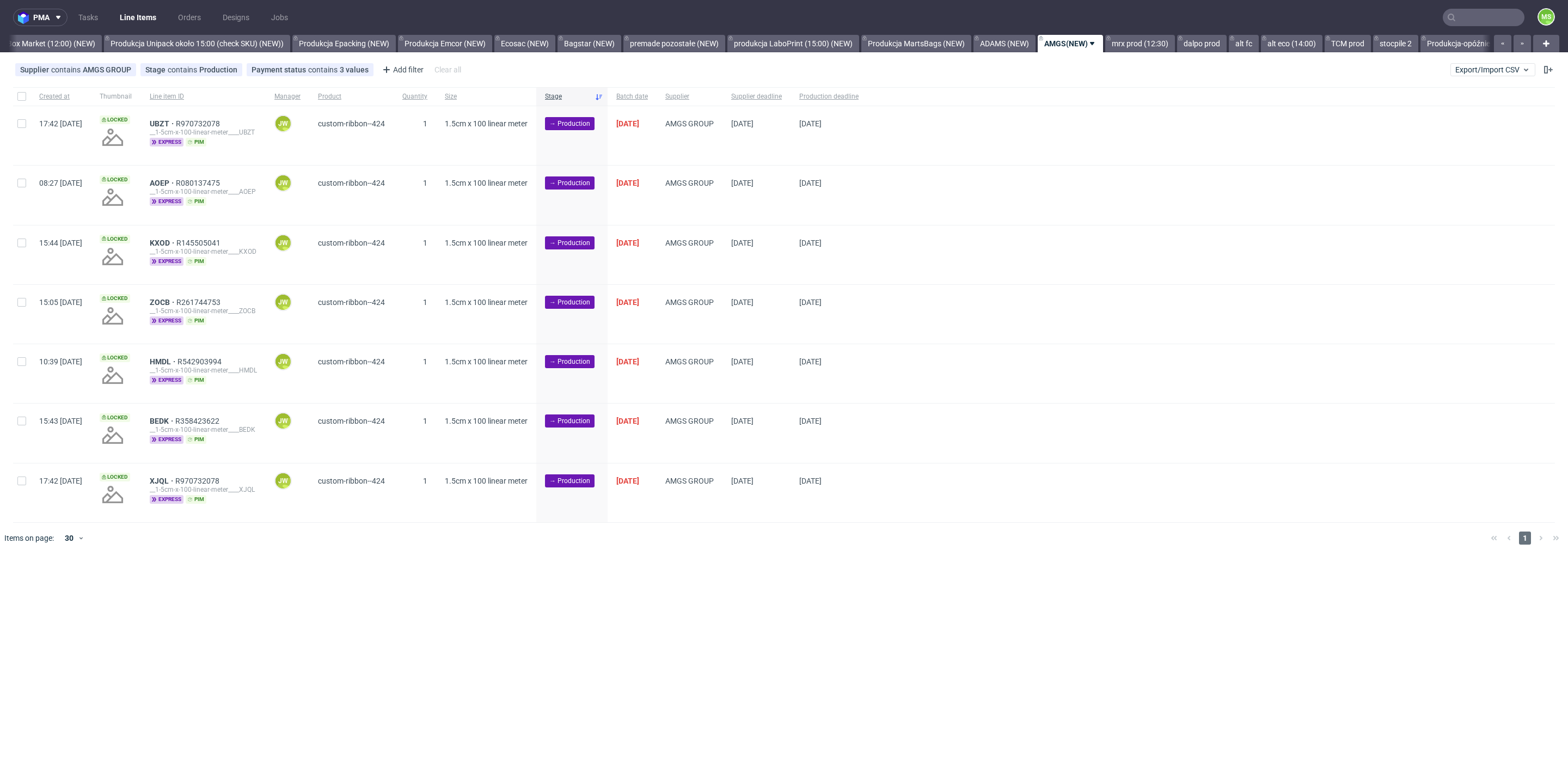
scroll to position [0, 2138]
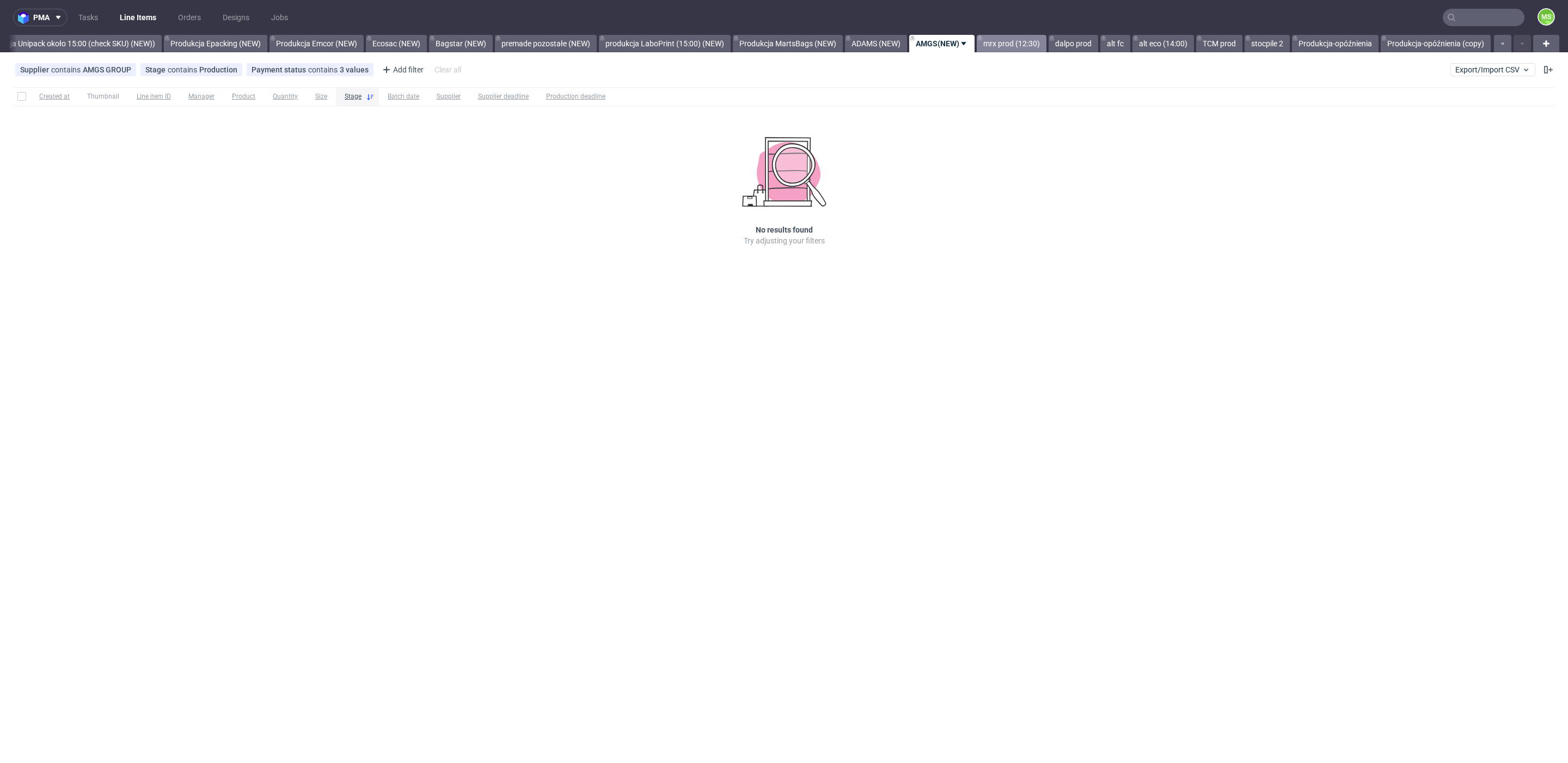
click at [1019, 46] on link "mrx prod (12:30)" at bounding box center [1011, 44] width 69 height 18
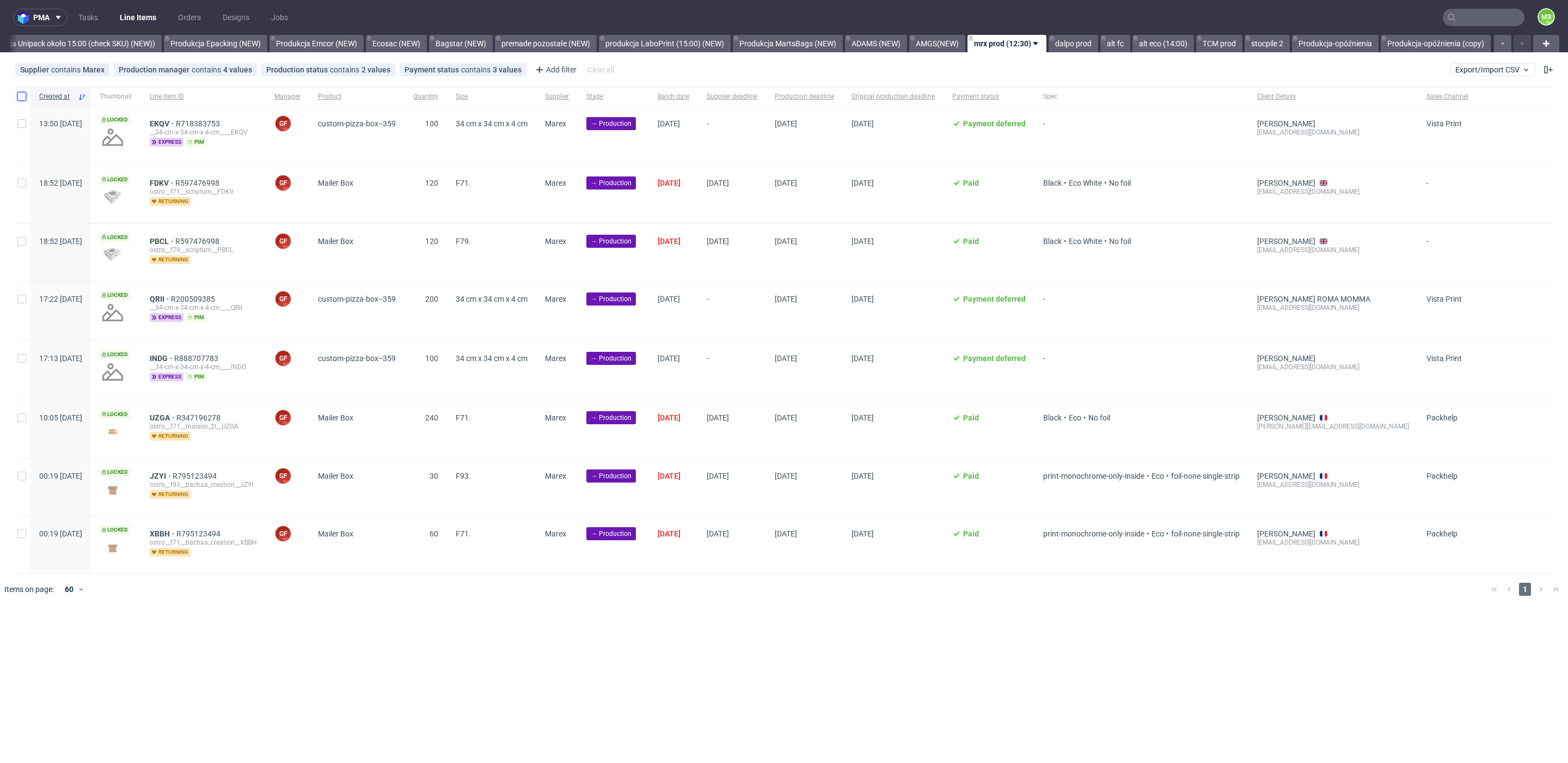
click at [23, 97] on input "checkbox" at bounding box center [22, 97] width 9 height 9
checkbox input "true"
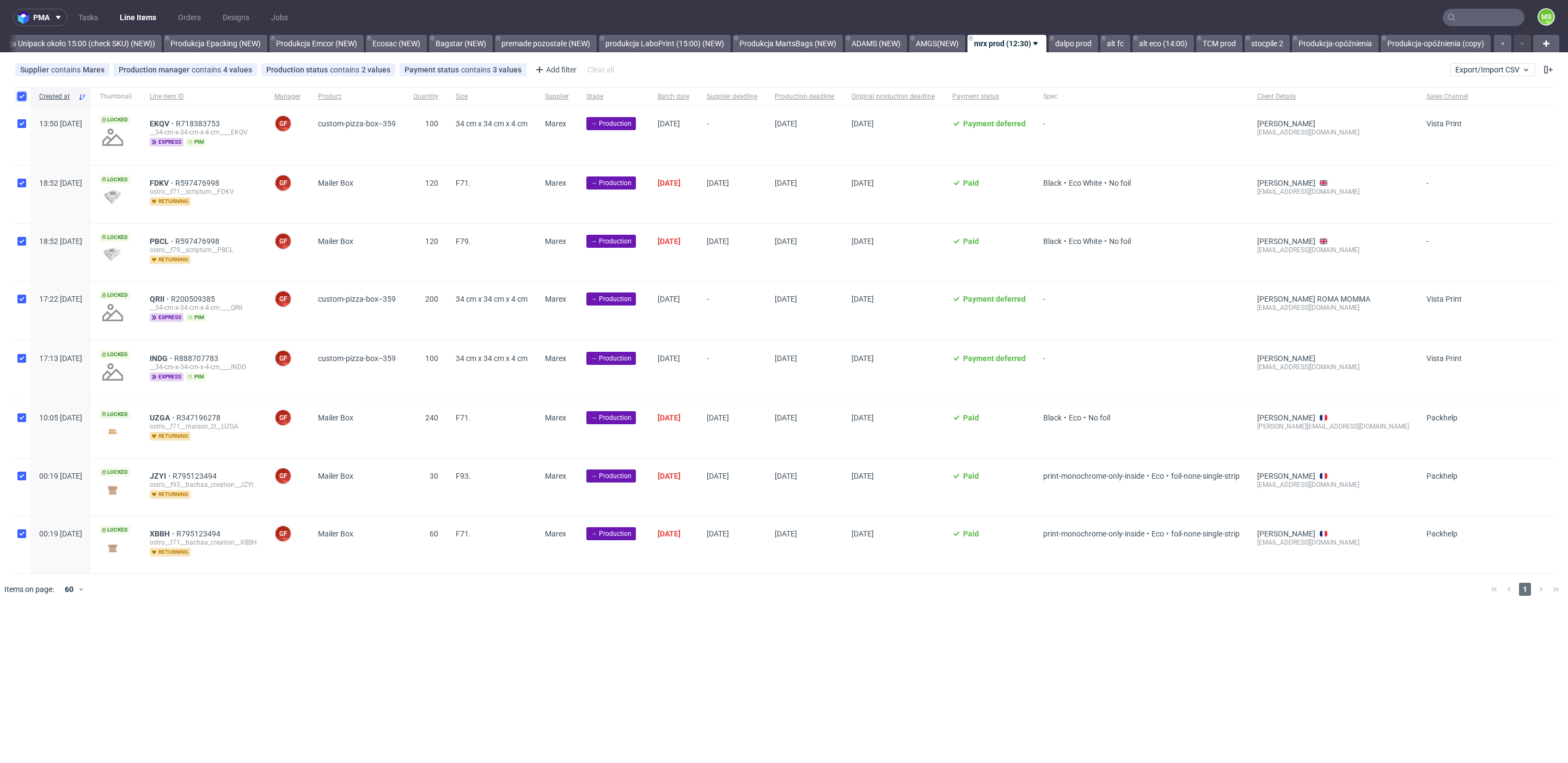
checkbox input "true"
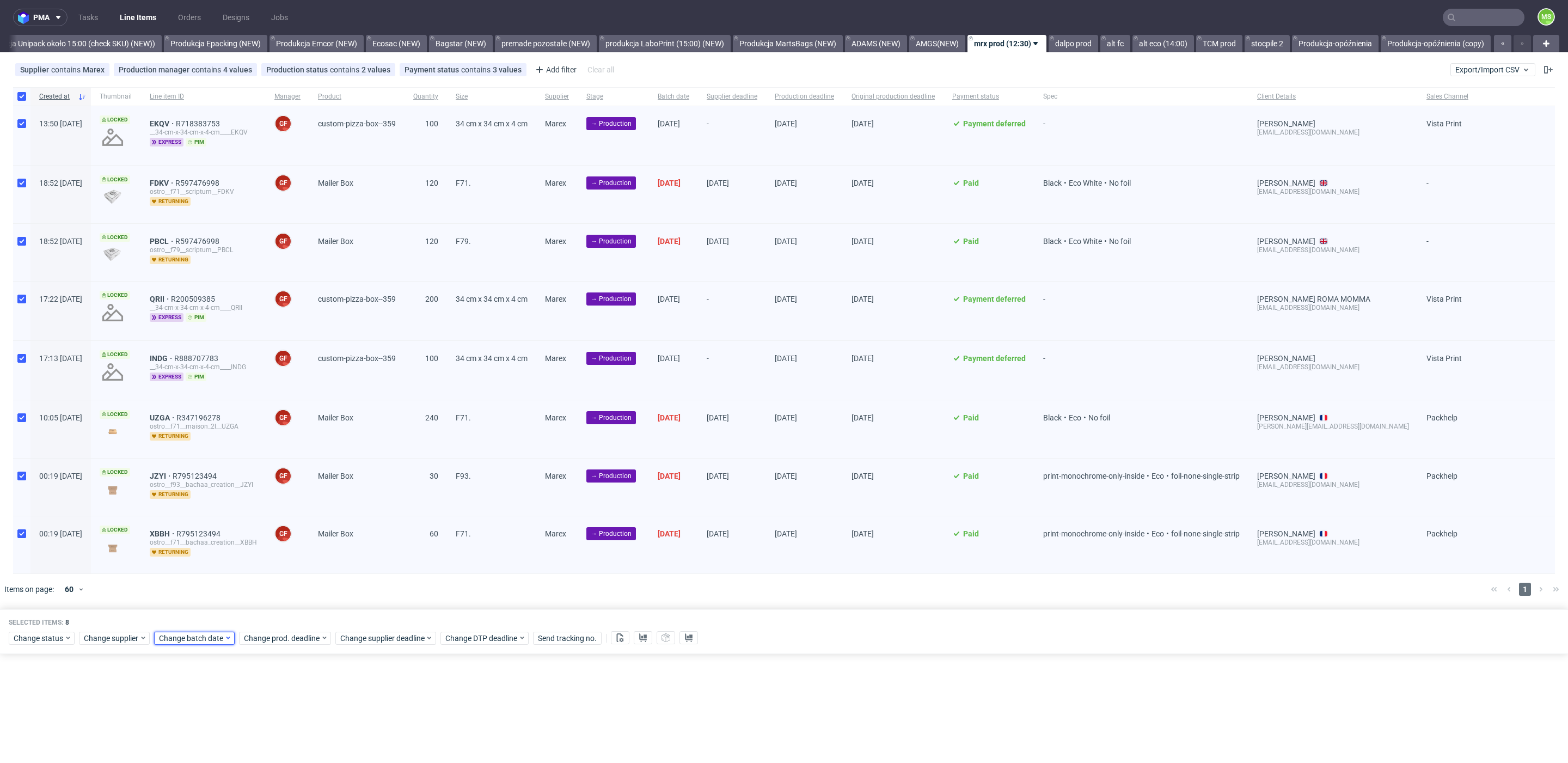
click at [176, 634] on span "Change batch date" at bounding box center [191, 638] width 65 height 11
click at [223, 519] on span "10" at bounding box center [227, 517] width 9 height 11
click at [251, 613] on span "Cancel" at bounding box center [249, 612] width 23 height 7
click at [1078, 46] on link "dalpo prod" at bounding box center [1074, 44] width 50 height 18
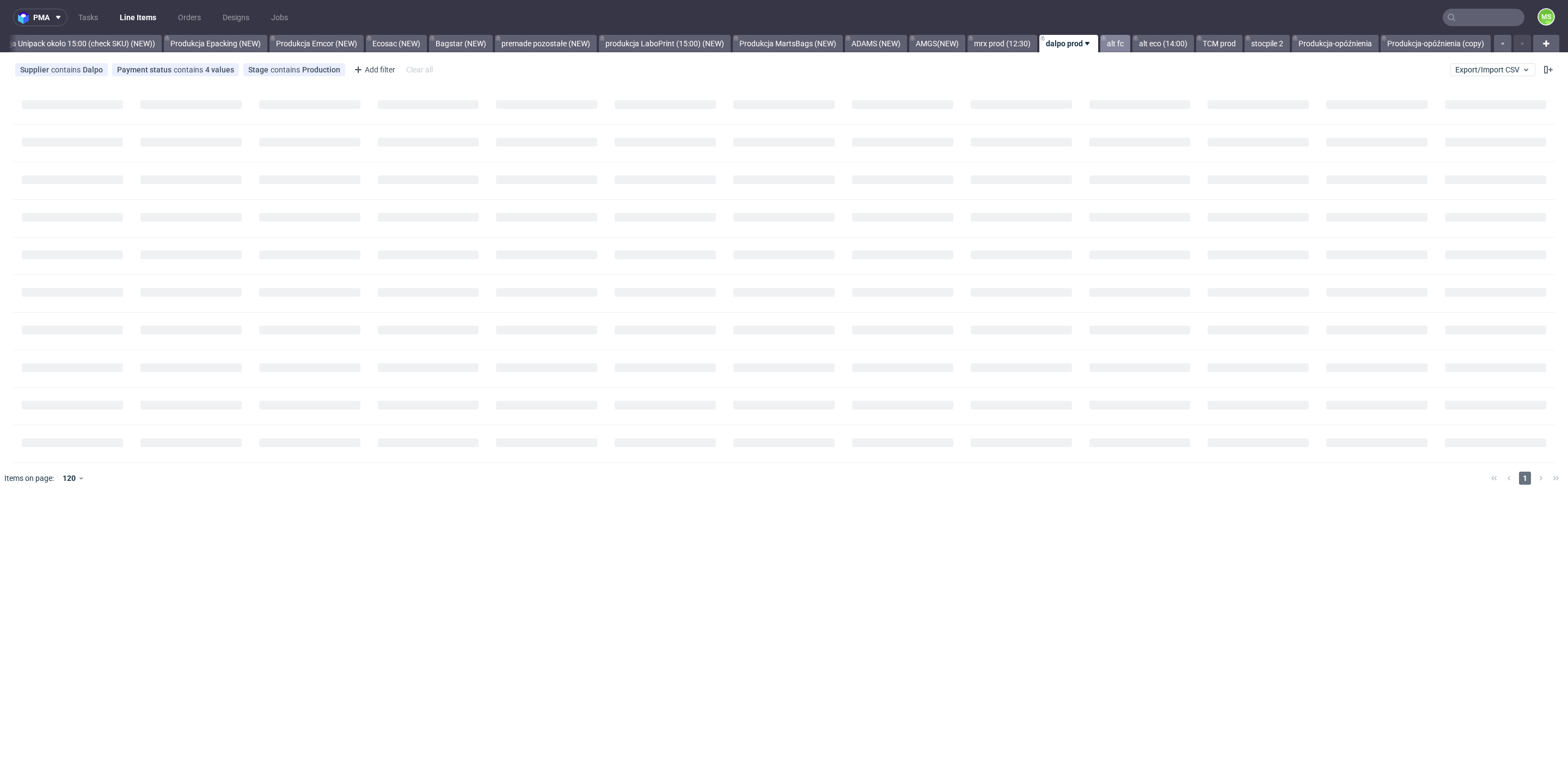
scroll to position [0, 2221]
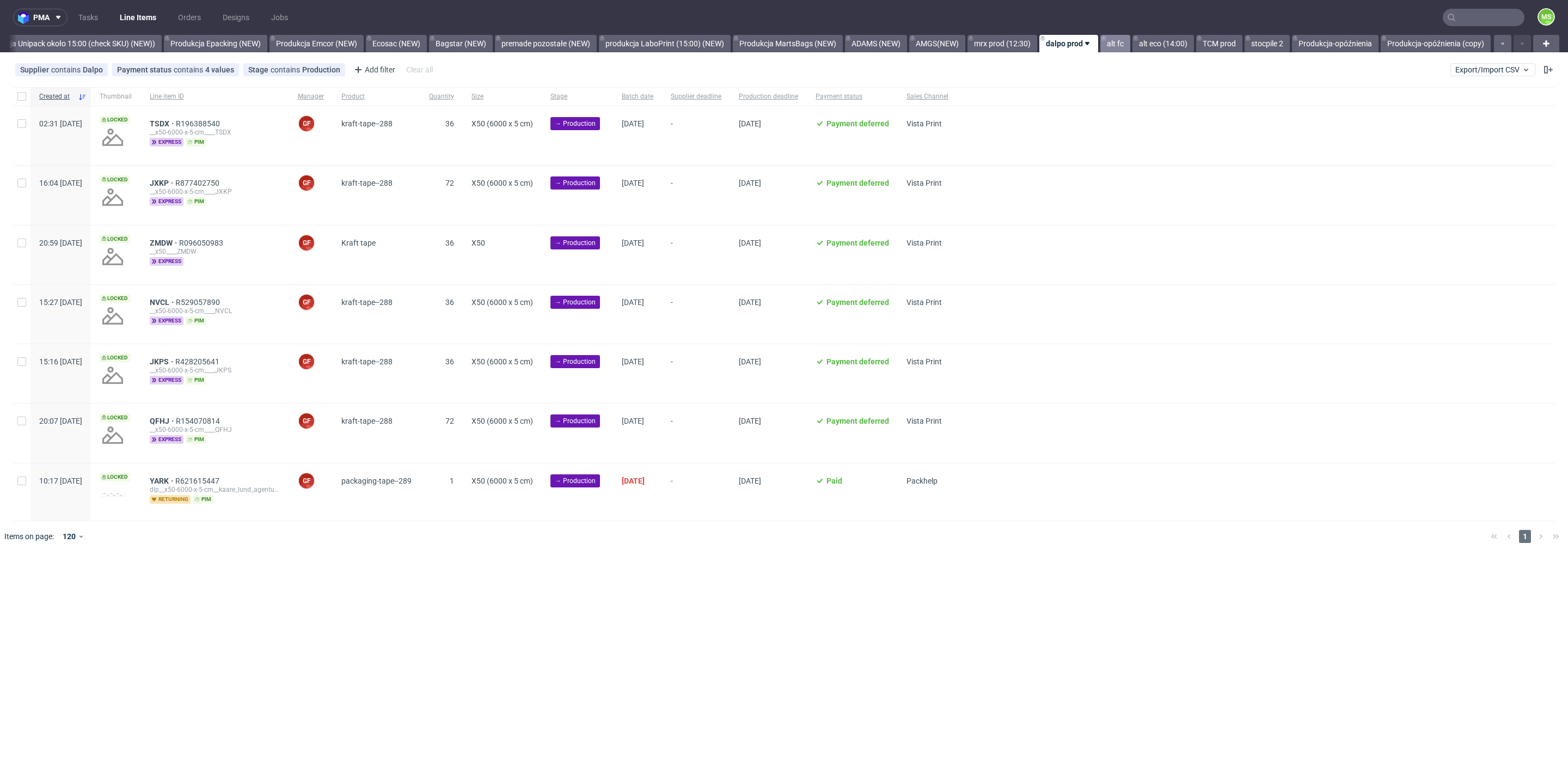
click at [1112, 45] on link "alt fc" at bounding box center [1115, 44] width 30 height 18
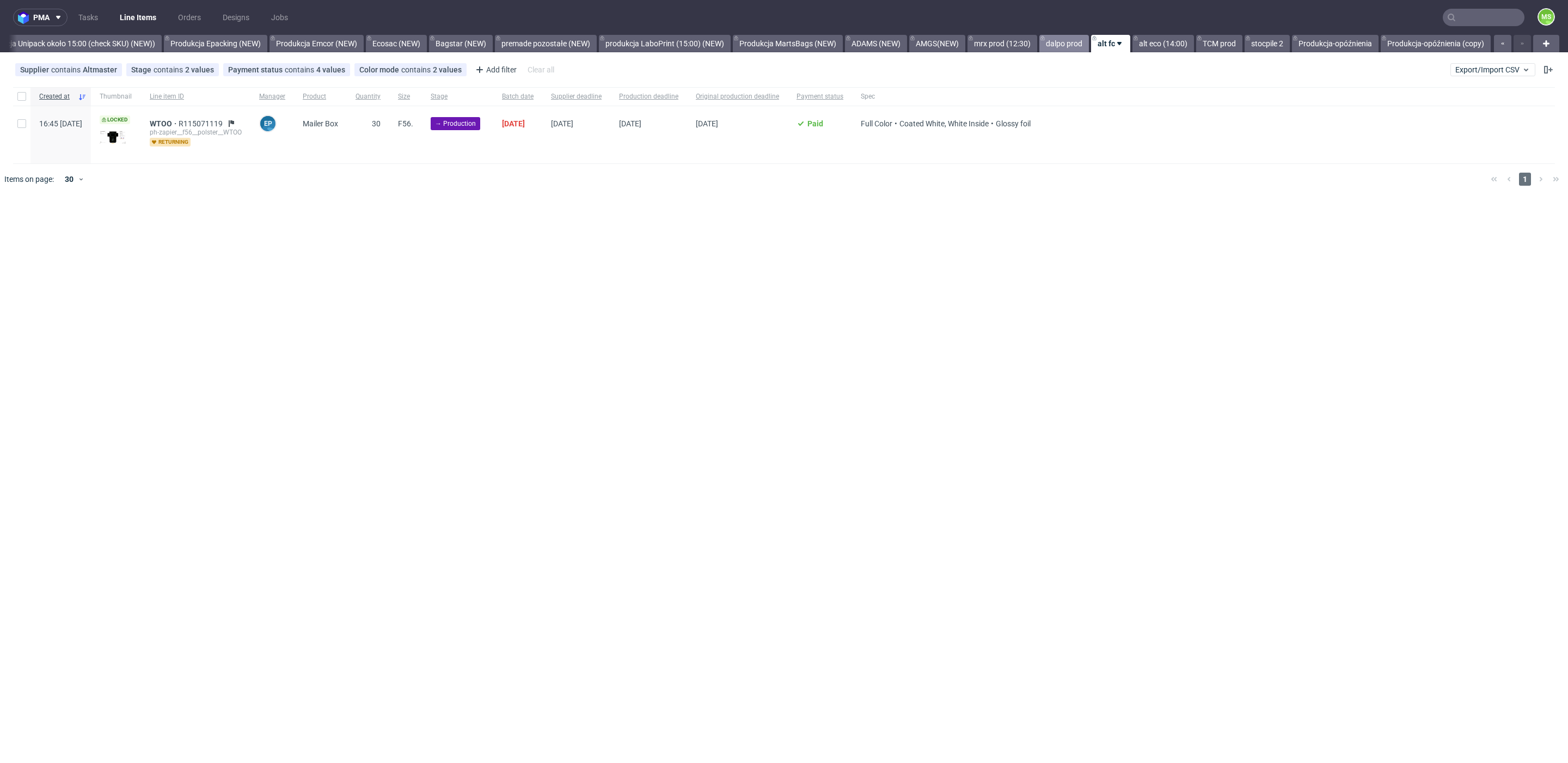
click at [1052, 45] on link "dalpo prod" at bounding box center [1064, 44] width 50 height 18
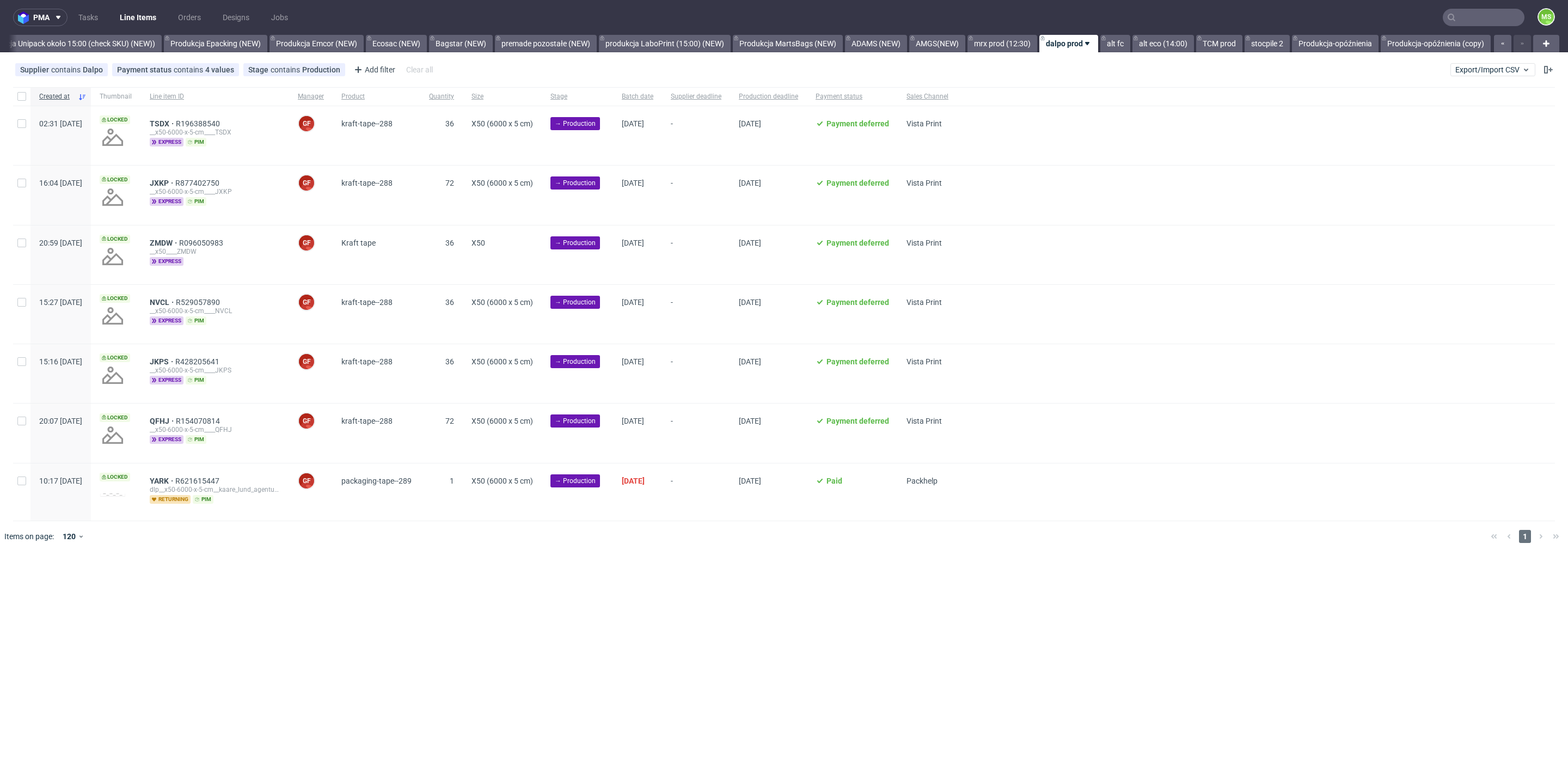
click at [14, 93] on div at bounding box center [22, 96] width 18 height 18
checkbox input "true"
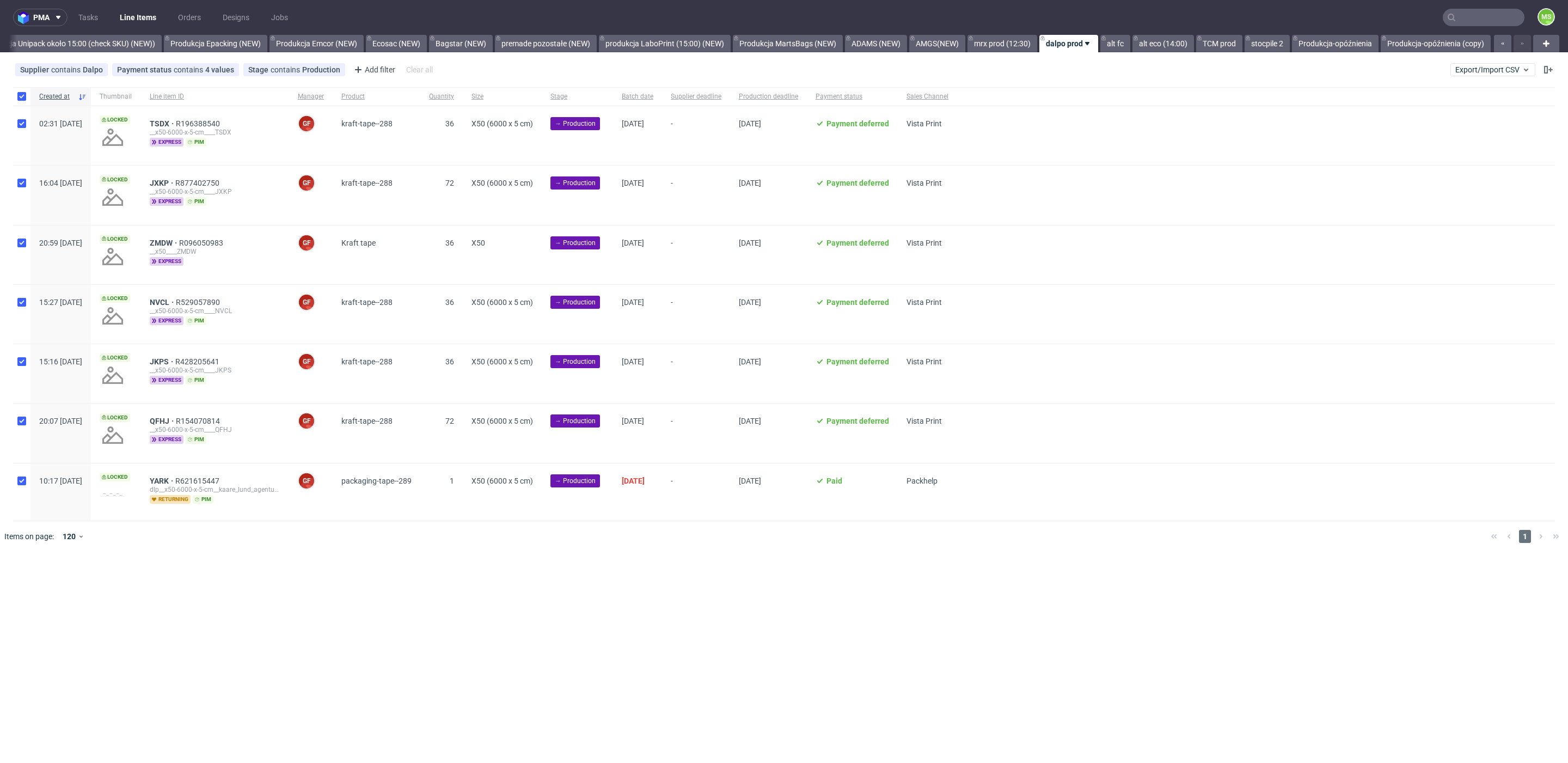
checkbox input "true"
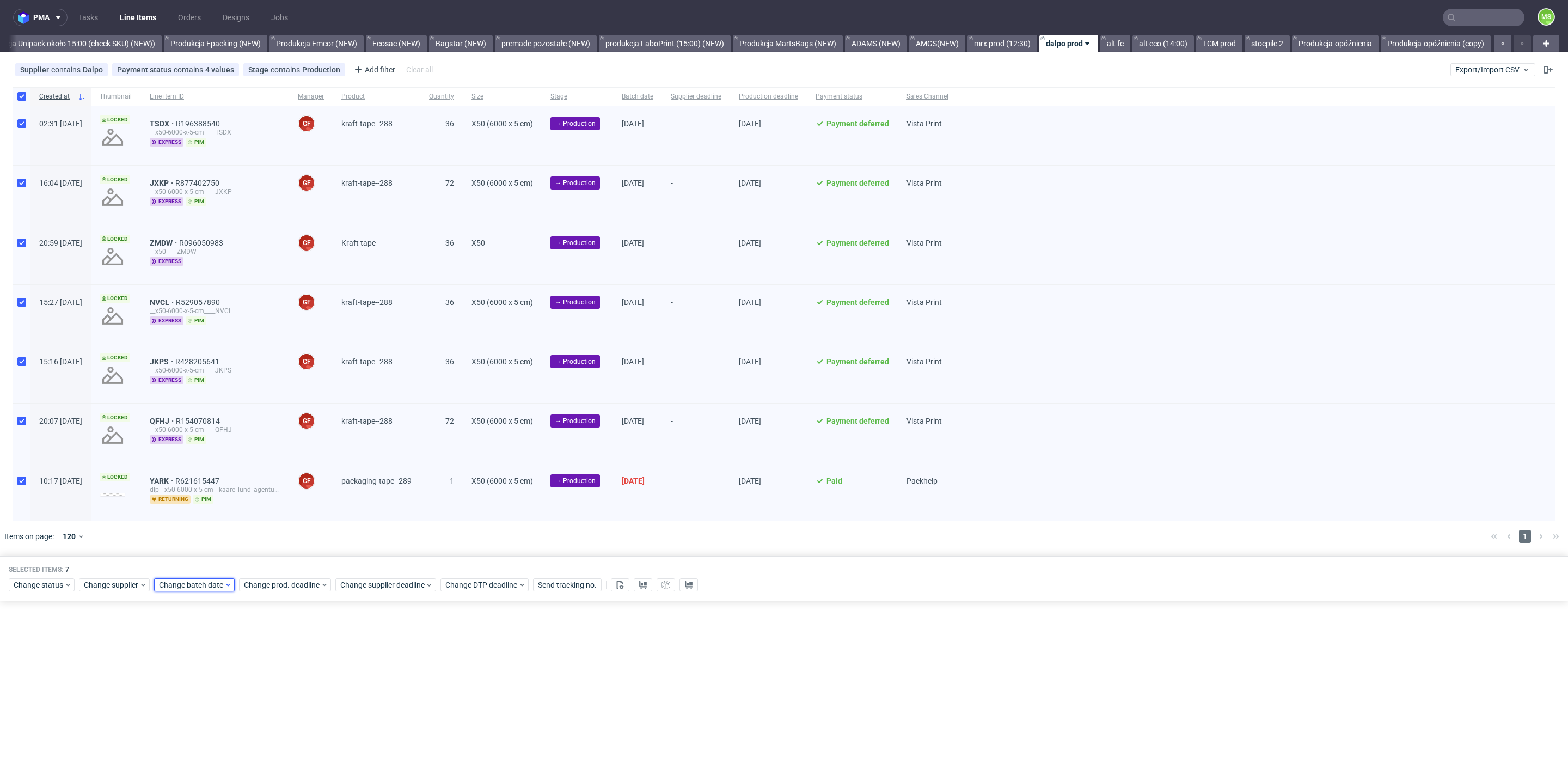
click at [181, 579] on span "Change batch date" at bounding box center [191, 585] width 65 height 11
drag, startPoint x: 228, startPoint y: 467, endPoint x: 250, endPoint y: 485, distance: 28.4
click at [228, 467] on span "10" at bounding box center [227, 467] width 9 height 11
click at [285, 560] on span "Save" at bounding box center [283, 561] width 17 height 7
click at [291, 583] on span "Change prod. deadline" at bounding box center [282, 585] width 77 height 11
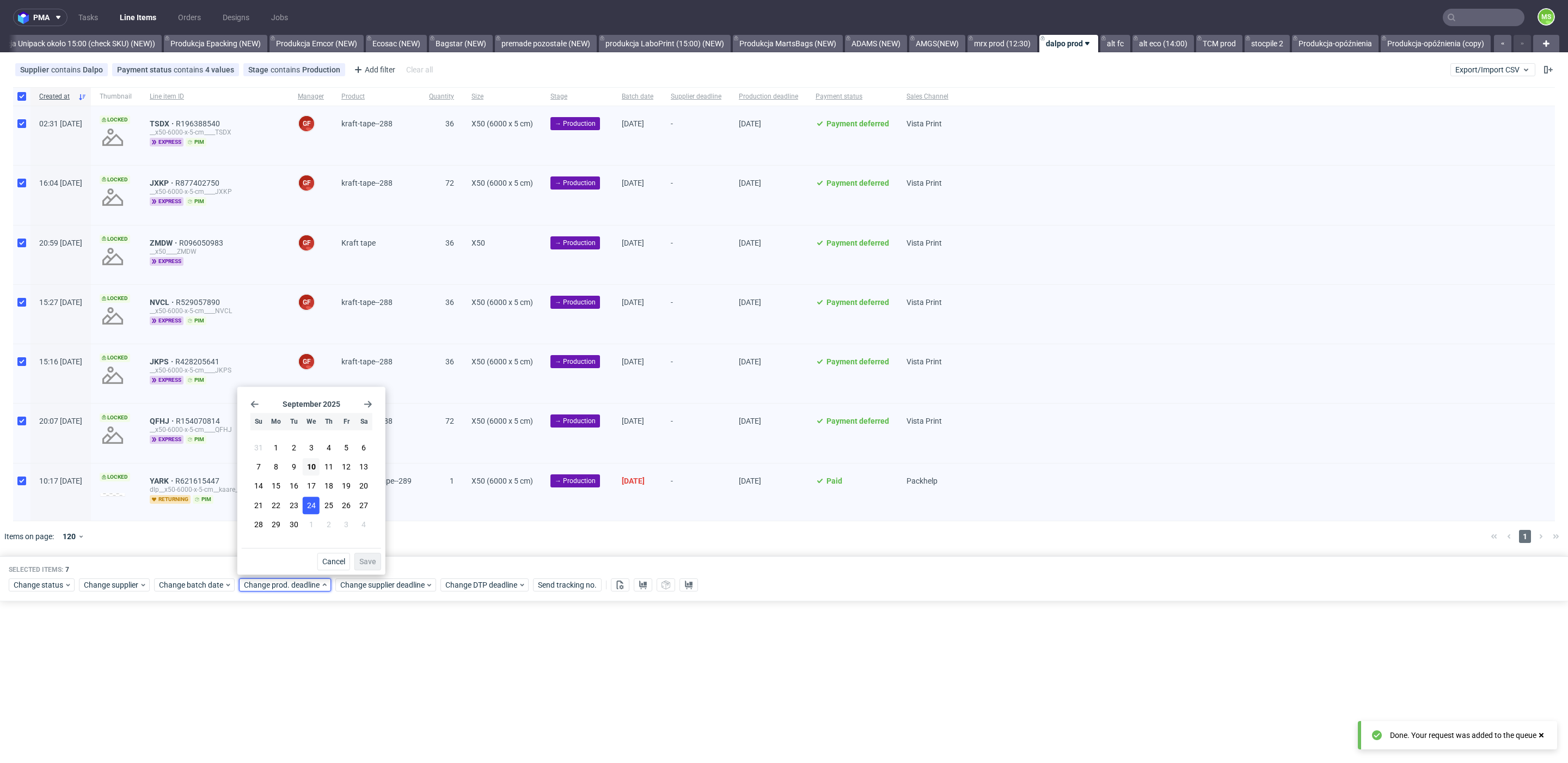
click at [314, 502] on span "24" at bounding box center [312, 505] width 9 height 11
drag, startPoint x: 366, startPoint y: 557, endPoint x: 368, endPoint y: 563, distance: 6.3
click at [366, 557] on button "Save" at bounding box center [368, 562] width 26 height 18
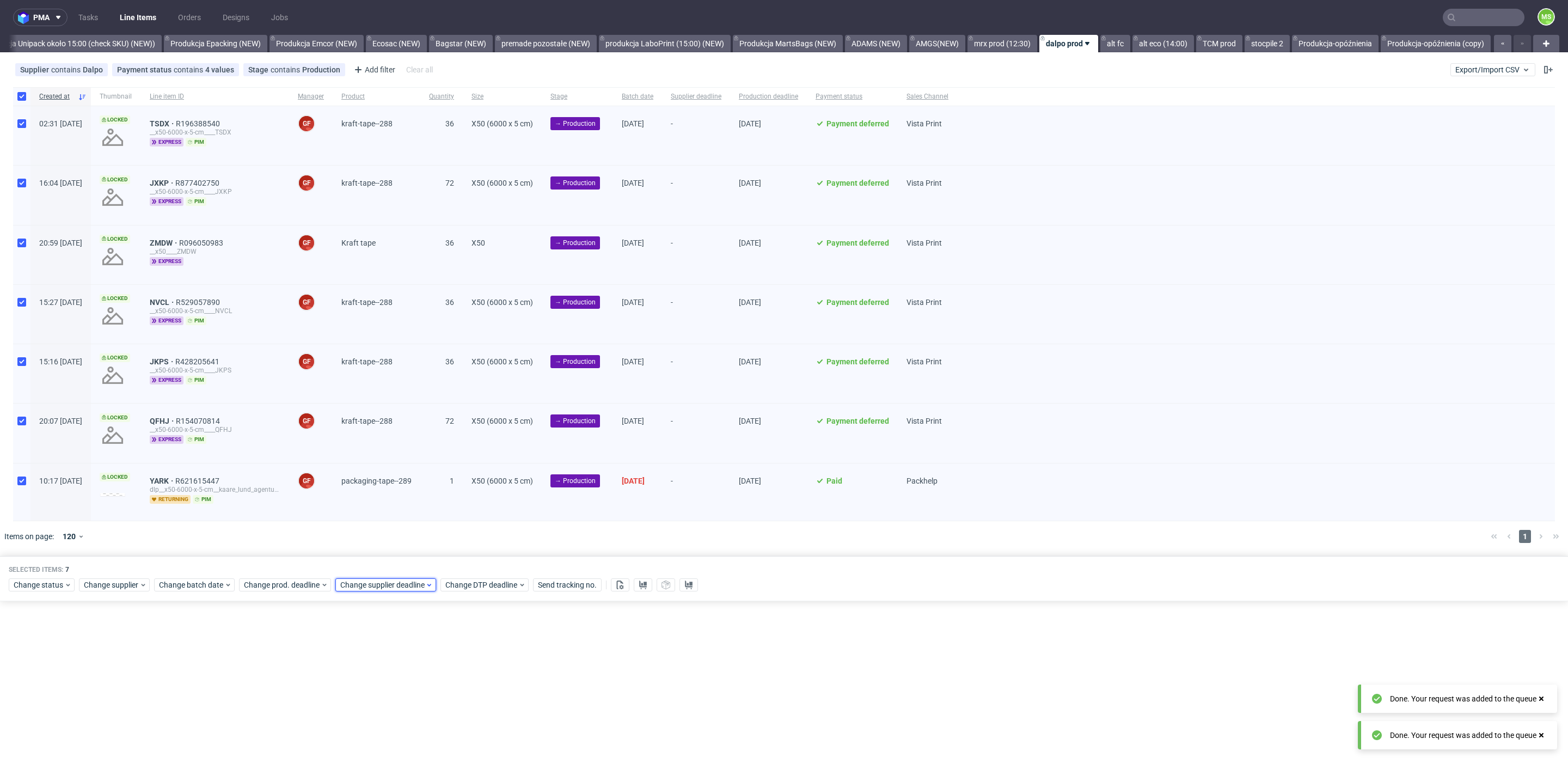
click at [377, 581] on span "Change supplier deadline" at bounding box center [382, 585] width 85 height 11
click at [410, 502] on span "24" at bounding box center [408, 505] width 9 height 11
drag, startPoint x: 457, startPoint y: 561, endPoint x: 287, endPoint y: 334, distance: 283.6
click at [457, 558] on span "Save" at bounding box center [464, 561] width 17 height 7
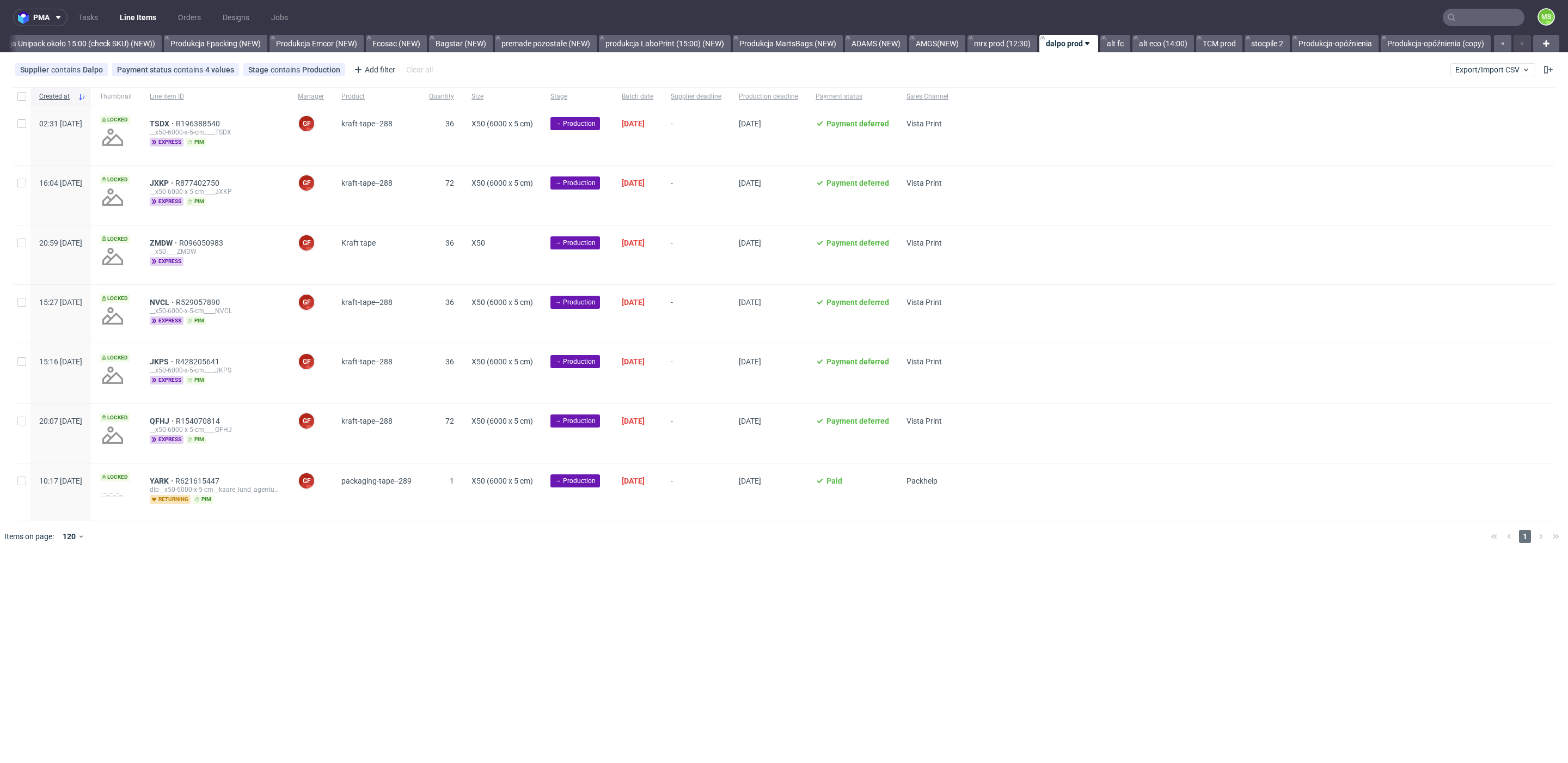
scroll to position [0, 2221]
click at [18, 97] on input "checkbox" at bounding box center [22, 97] width 9 height 9
checkbox input "true"
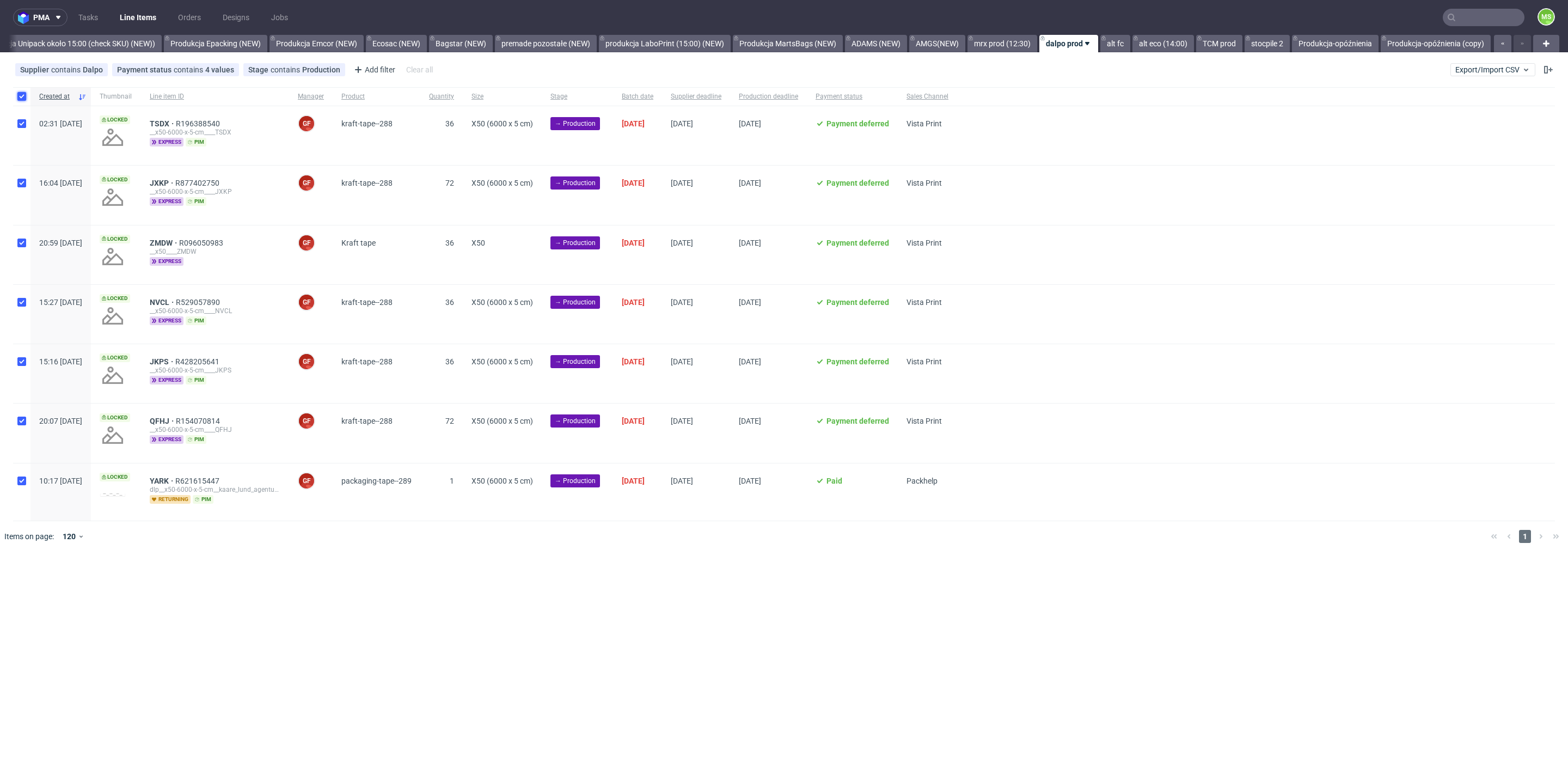
checkbox input "true"
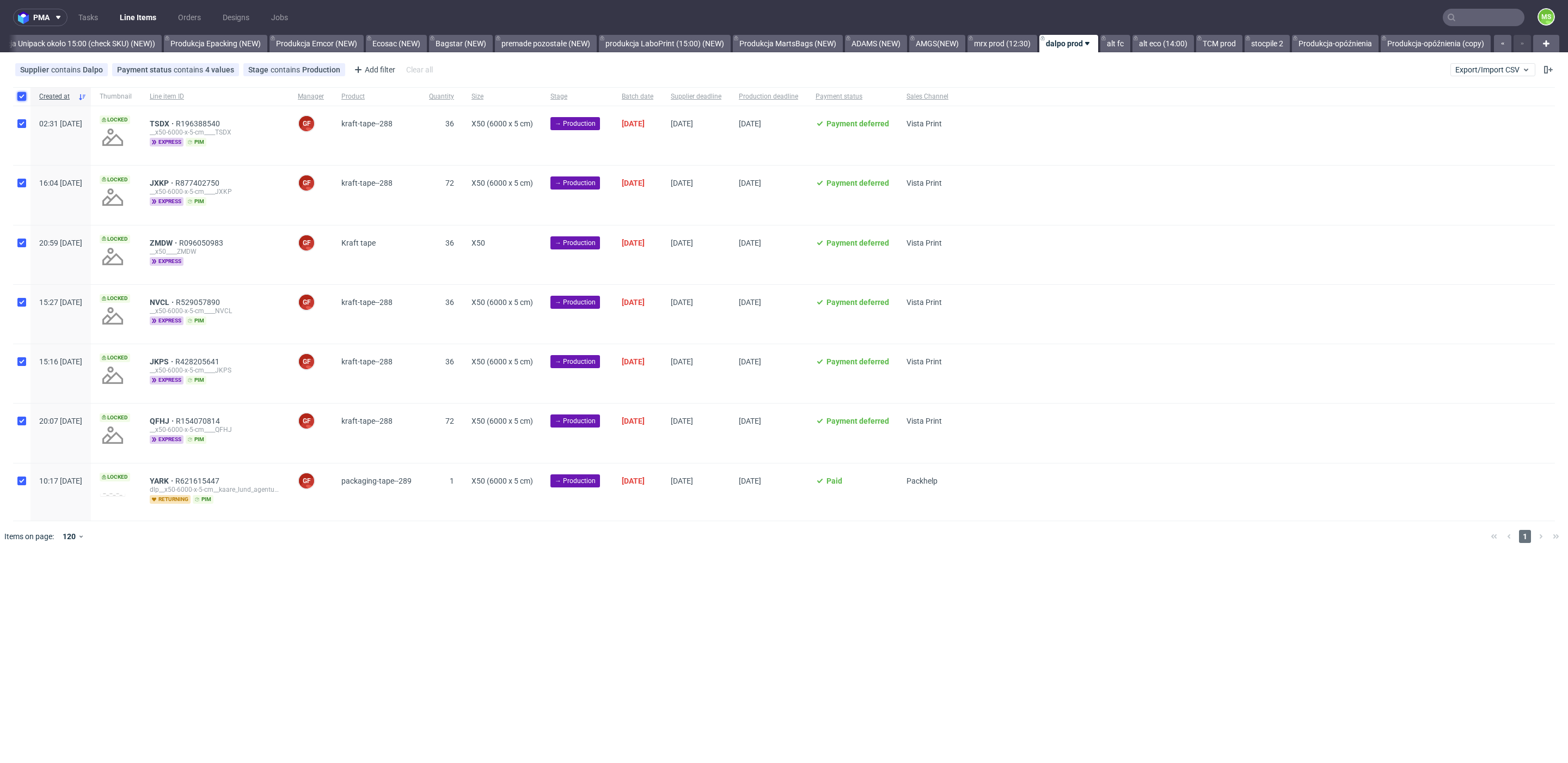
checkbox input "true"
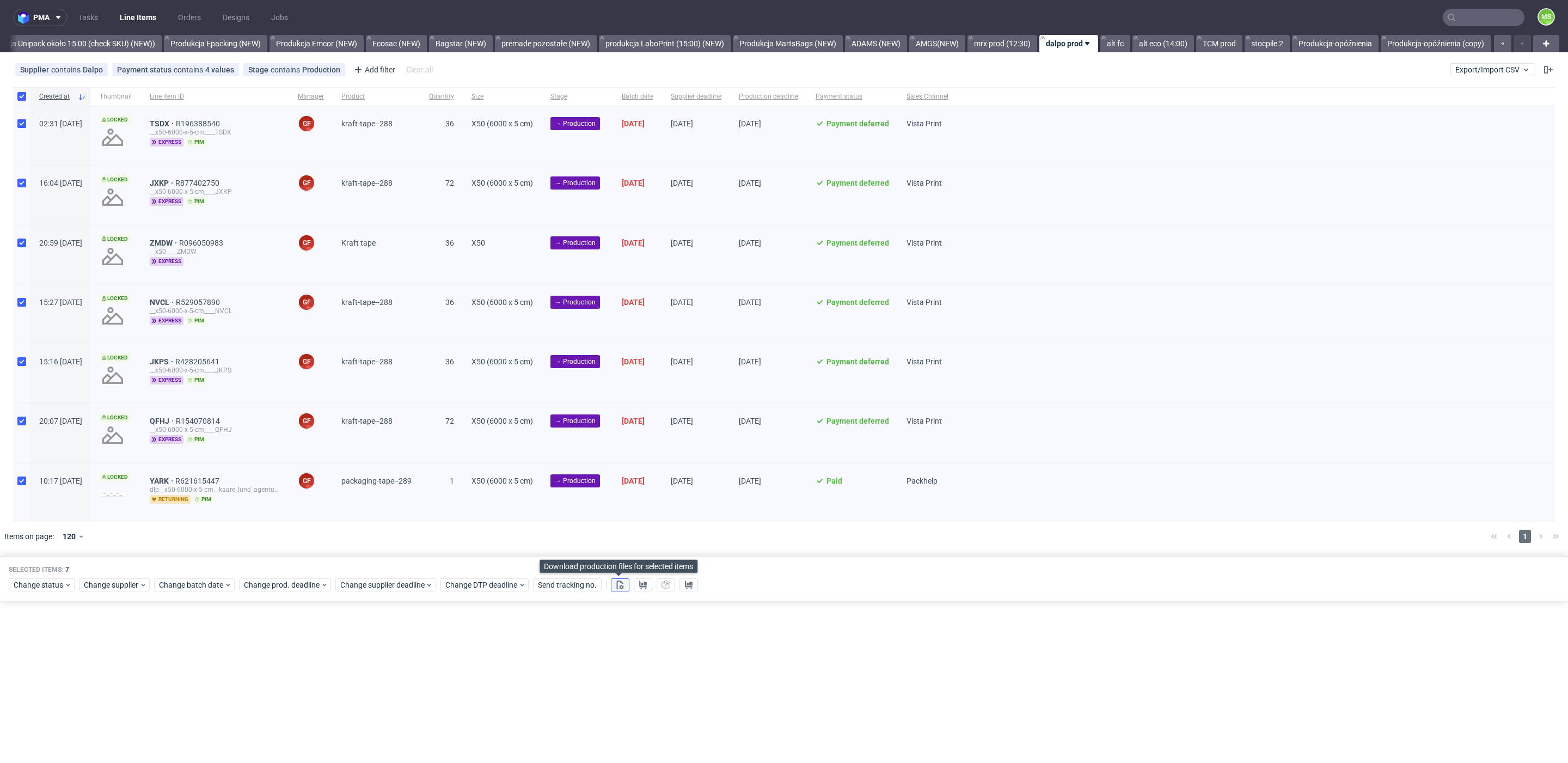
click at [618, 583] on icon at bounding box center [620, 585] width 9 height 9
click at [641, 587] on icon at bounding box center [643, 585] width 9 height 9
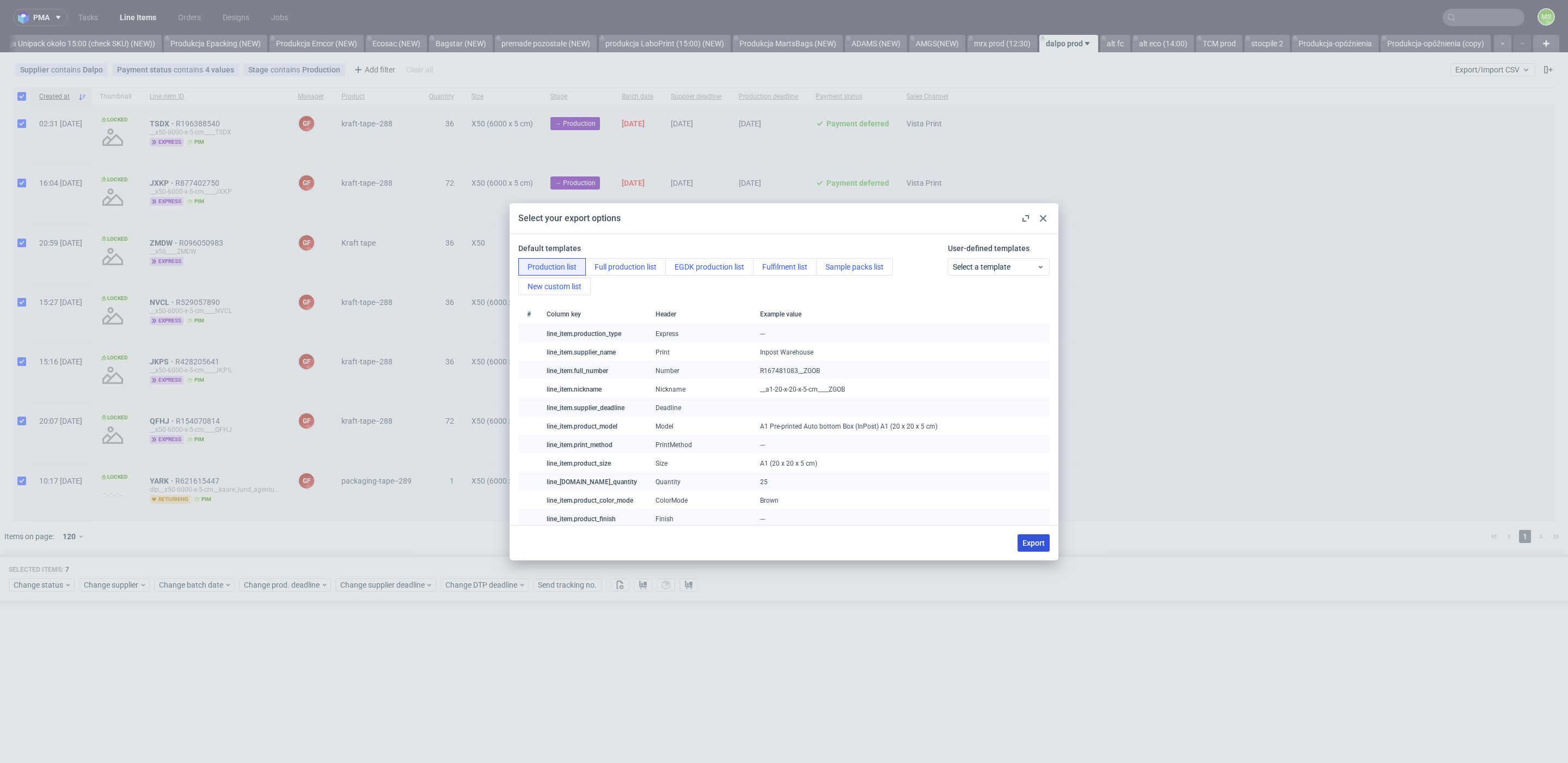
click at [1036, 544] on span "Export" at bounding box center [1033, 543] width 23 height 7
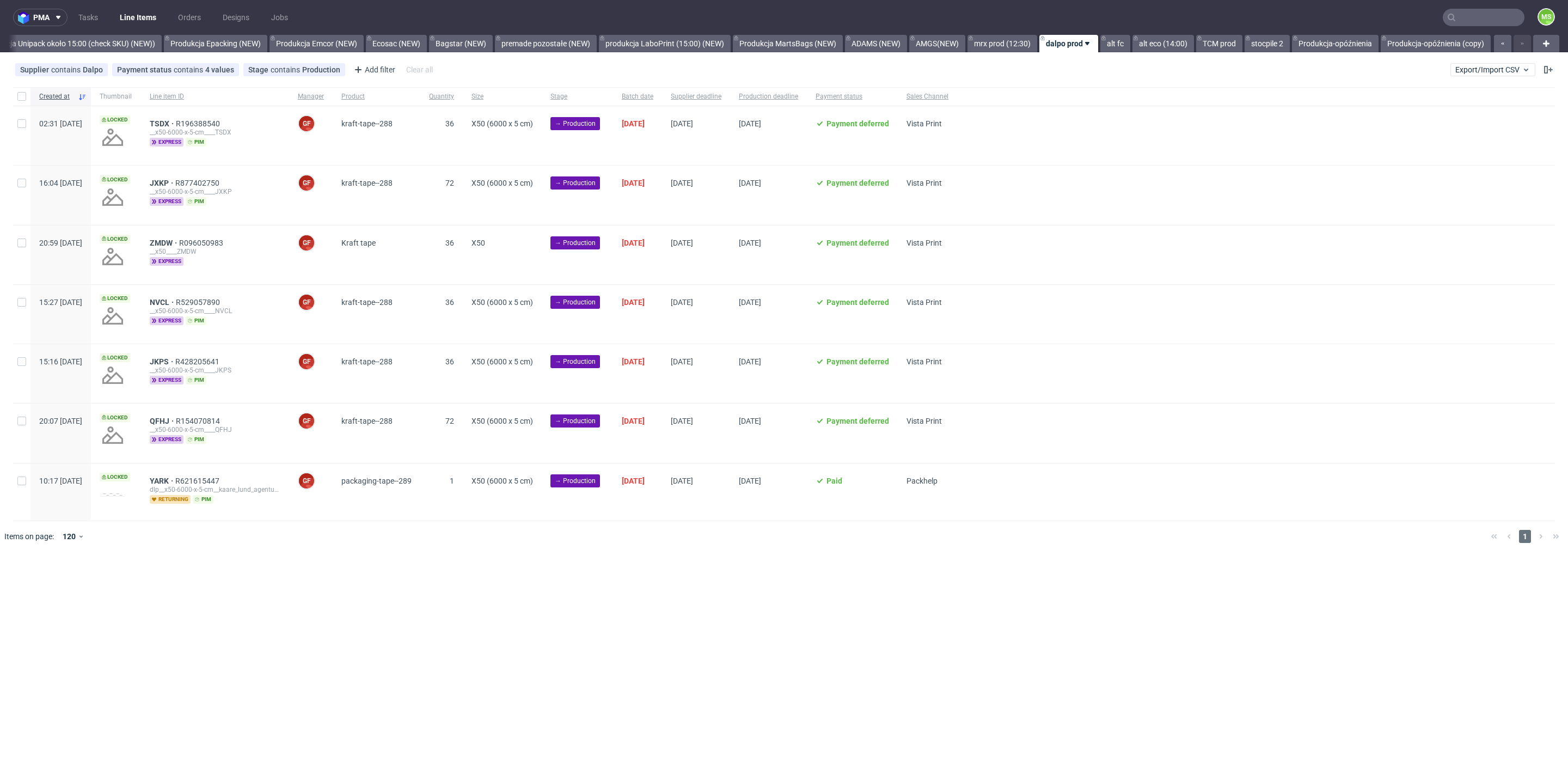
checkbox input "false"
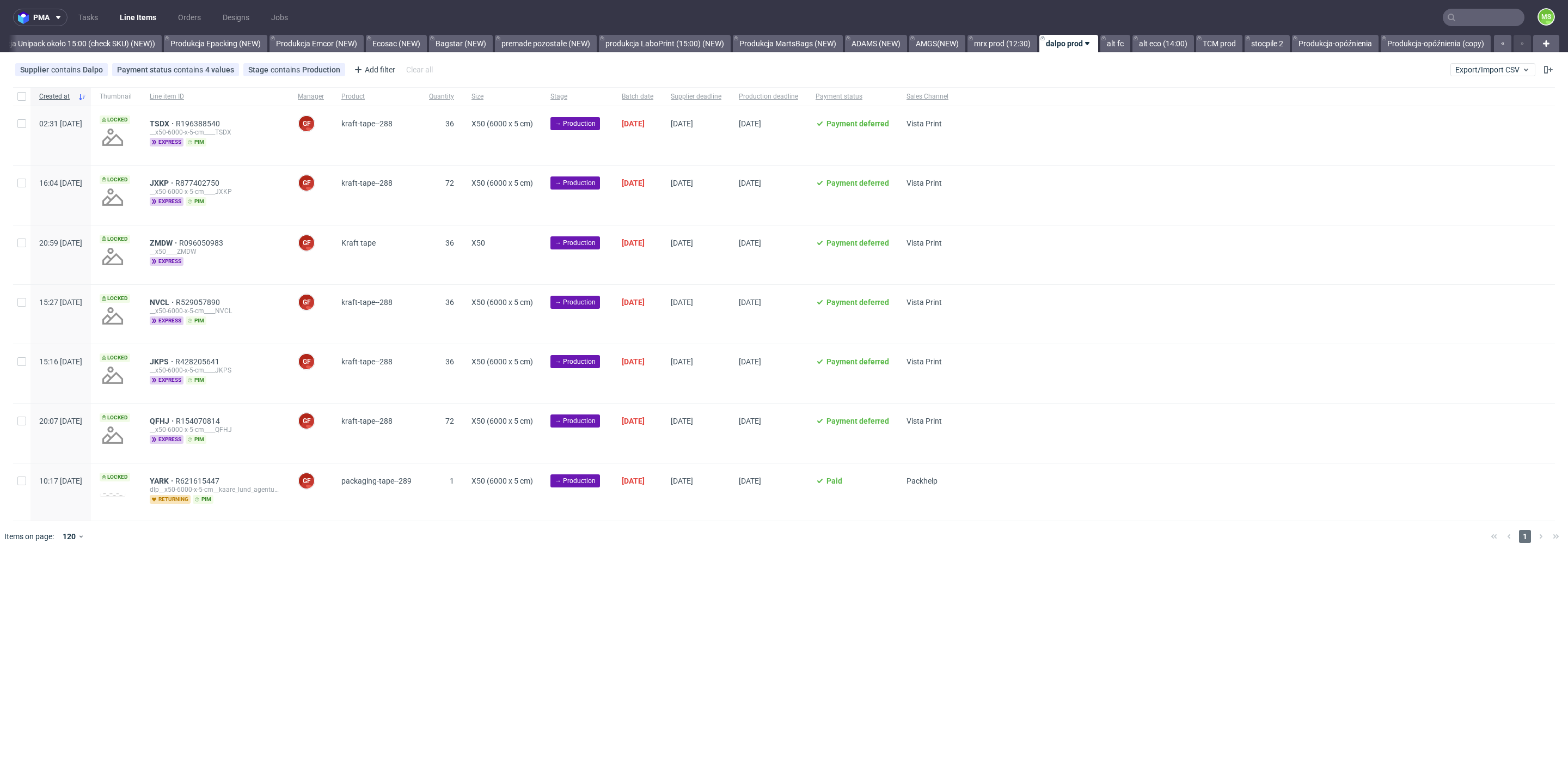
checkbox input "false"
click at [18, 97] on input "checkbox" at bounding box center [22, 97] width 9 height 9
checkbox input "true"
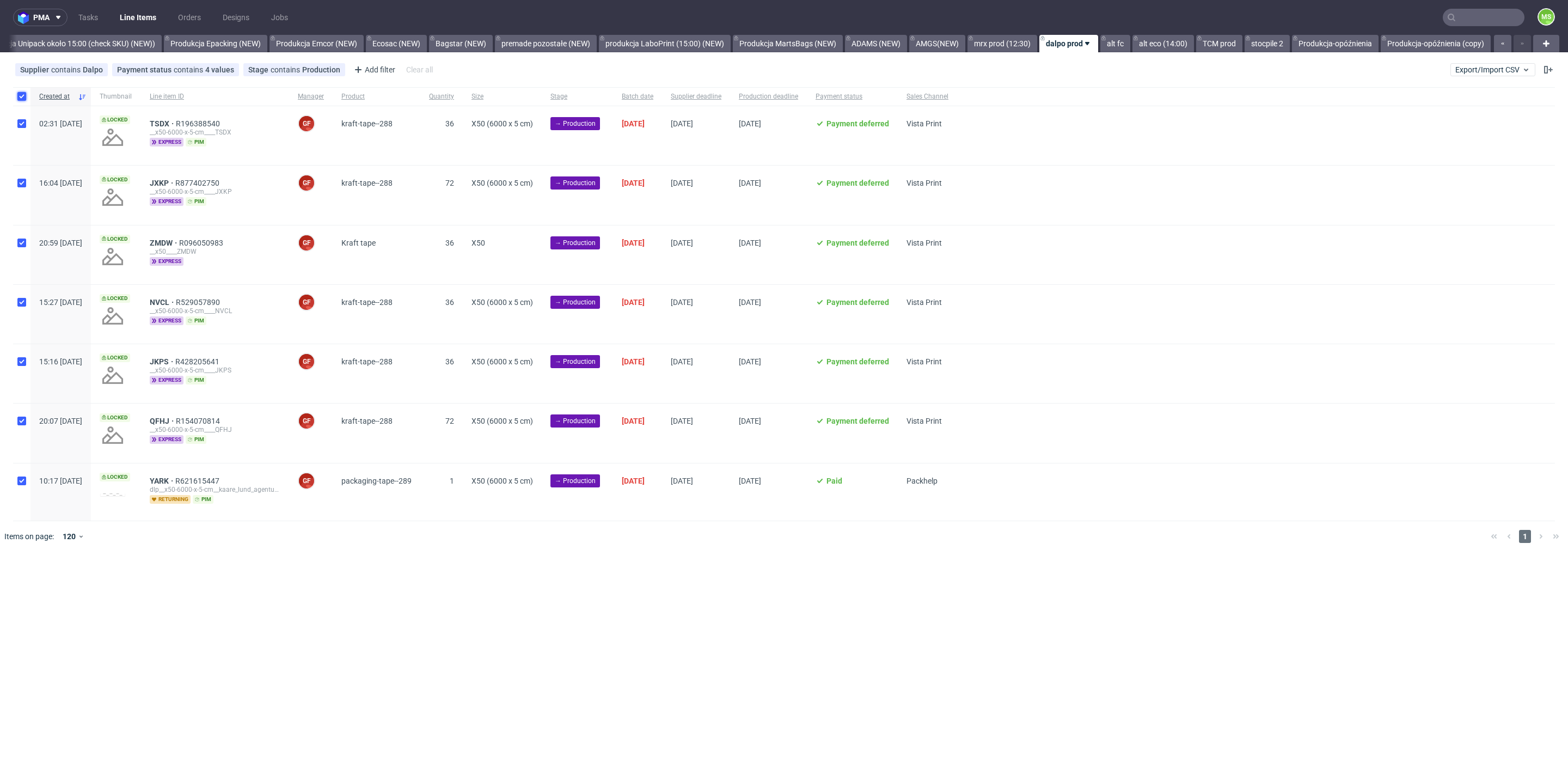
checkbox input "true"
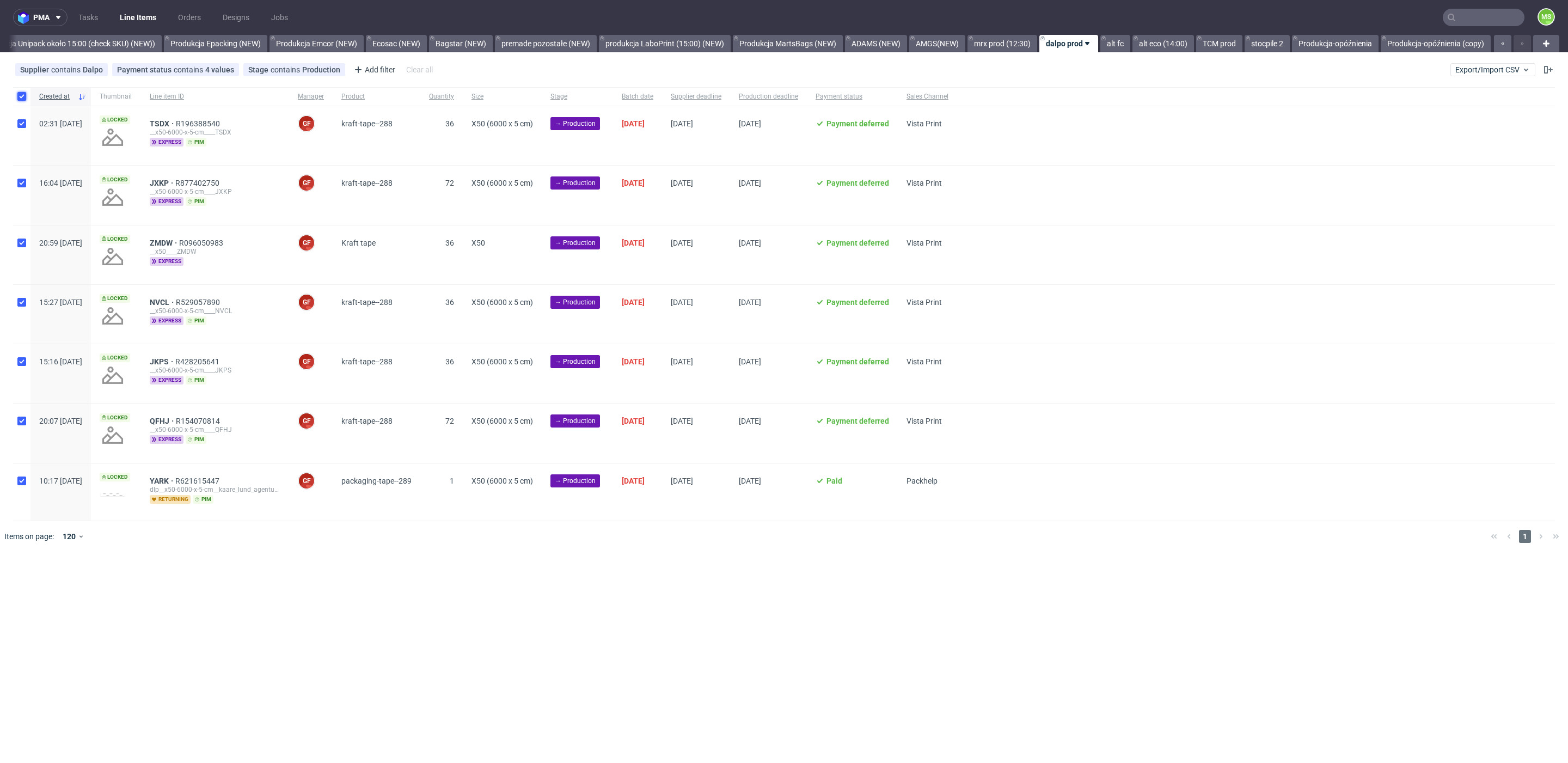
checkbox input "true"
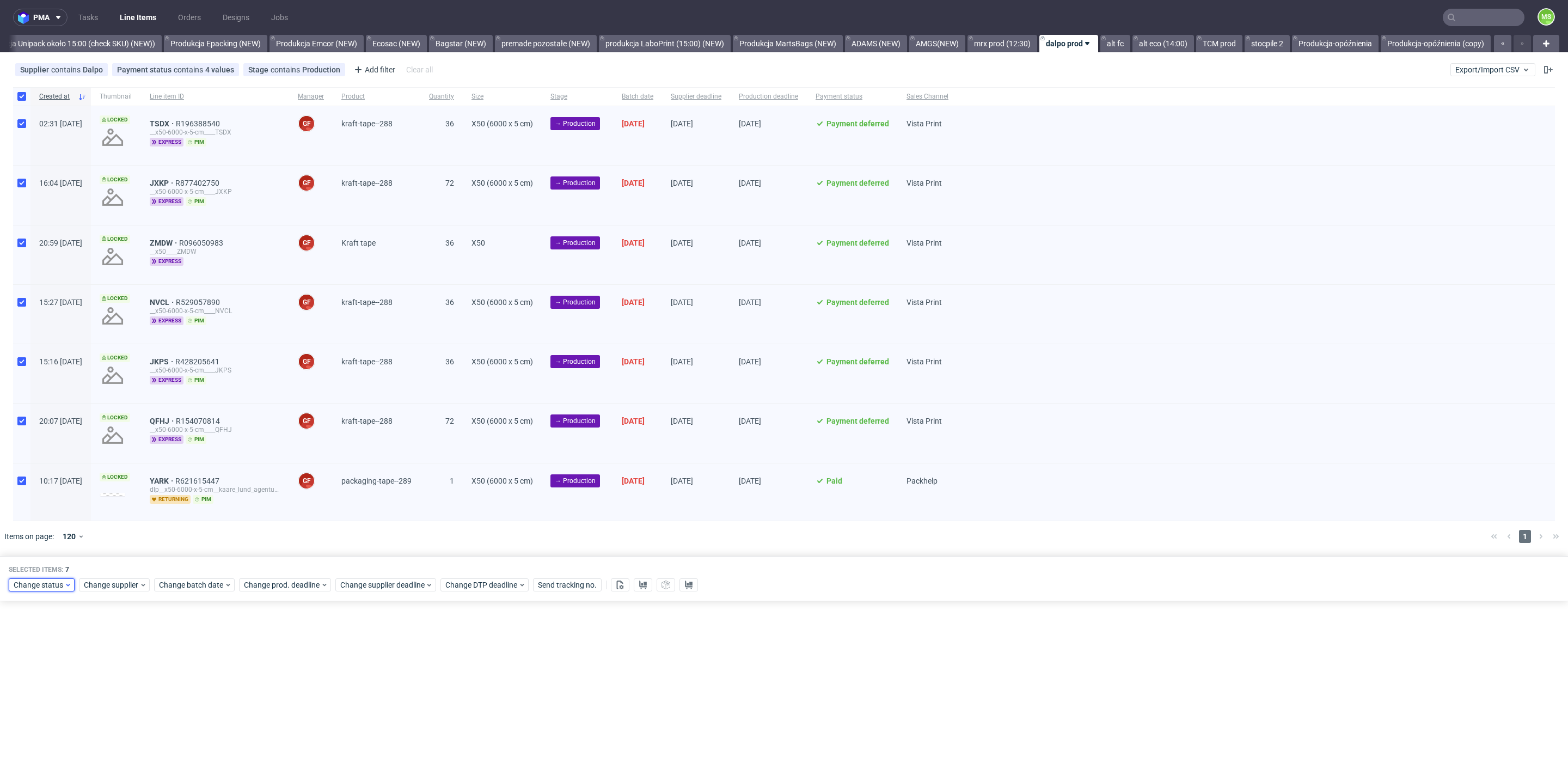
click at [41, 585] on span "Change status" at bounding box center [39, 585] width 50 height 11
drag, startPoint x: 69, startPoint y: 644, endPoint x: 85, endPoint y: 650, distance: 17.1
click at [68, 644] on div "In Production" at bounding box center [75, 643] width 124 height 15
click at [116, 743] on span "Save" at bounding box center [124, 745] width 17 height 7
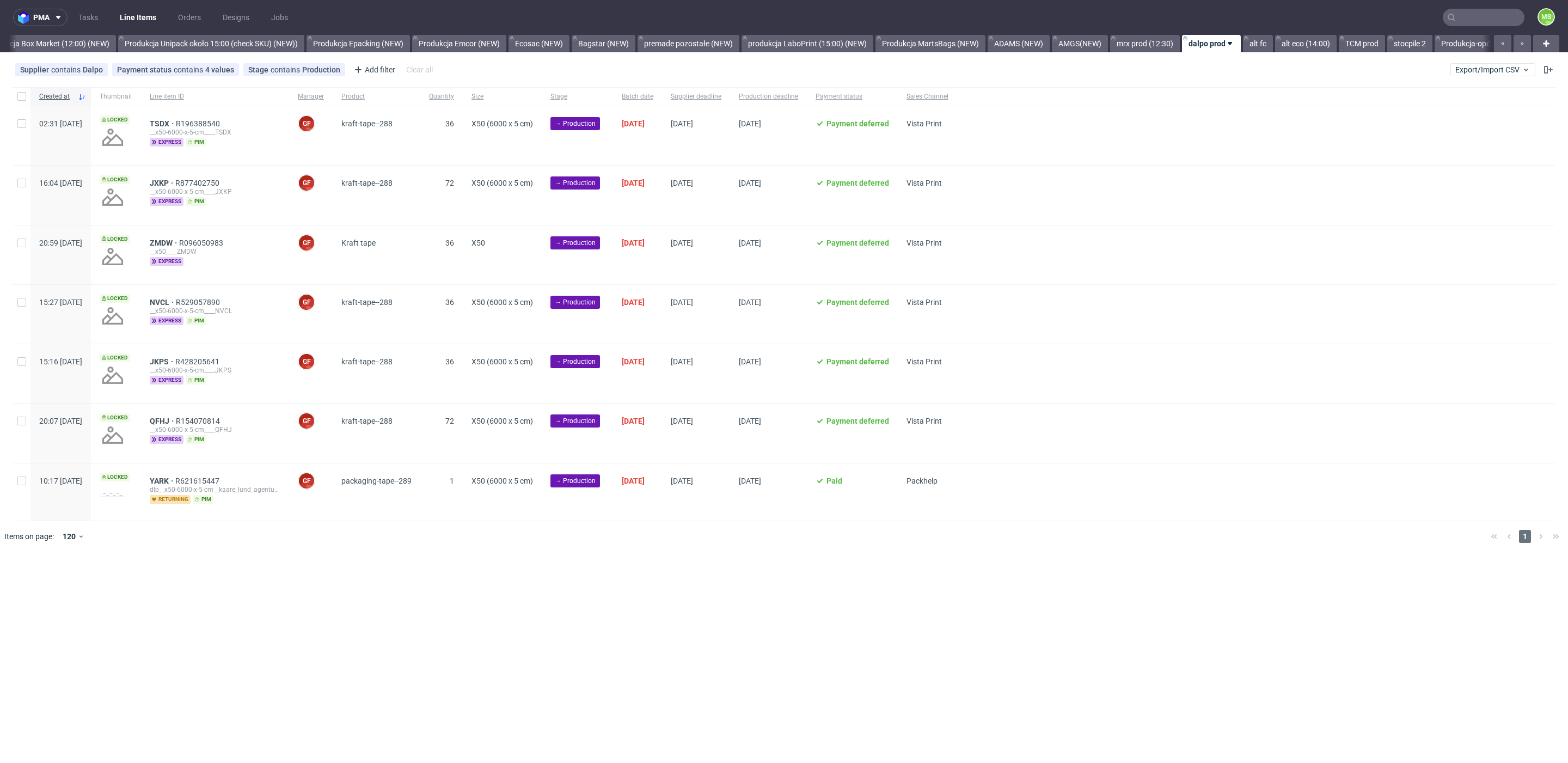
scroll to position [0, 2130]
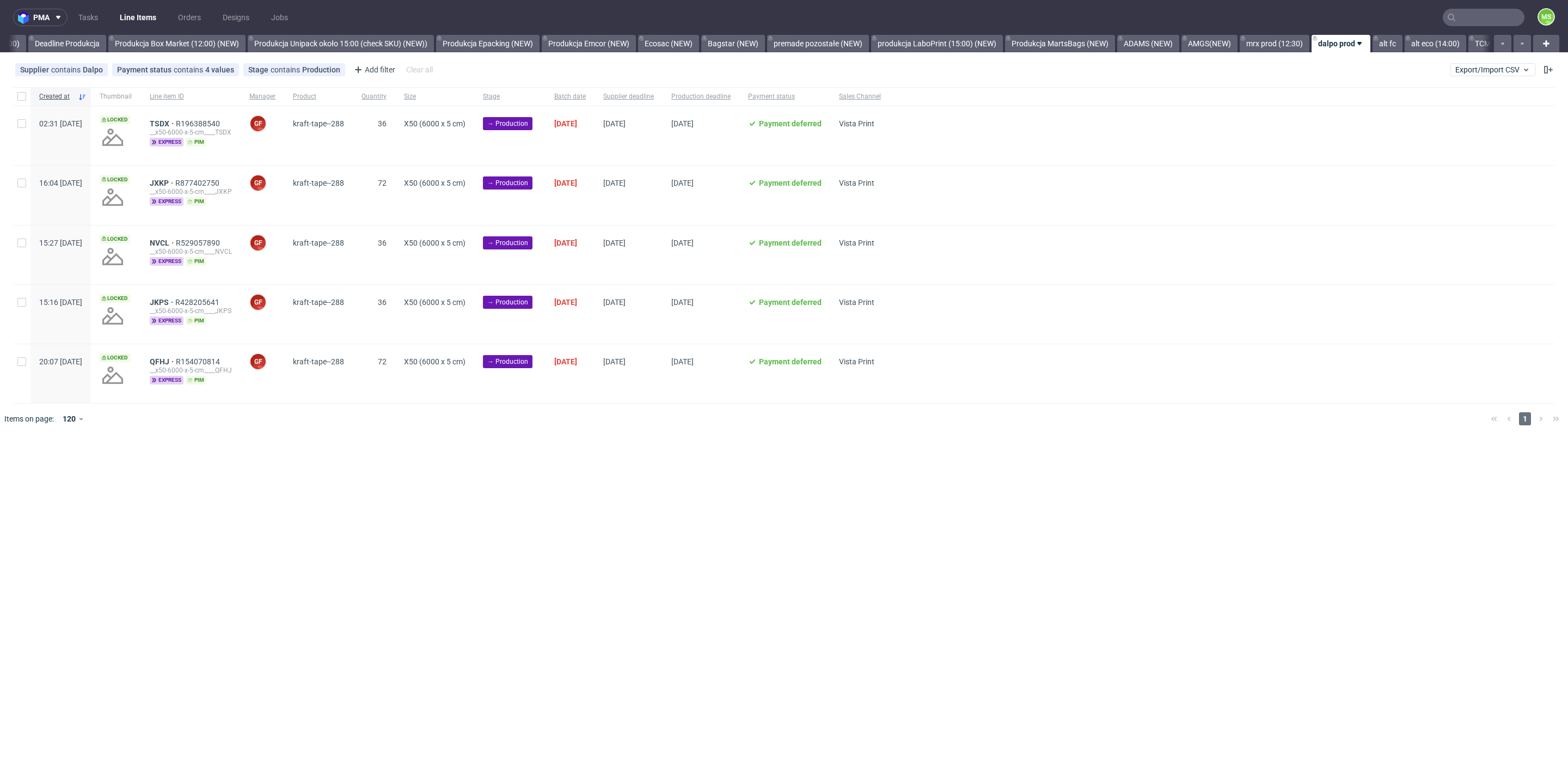
scroll to position [0, 2046]
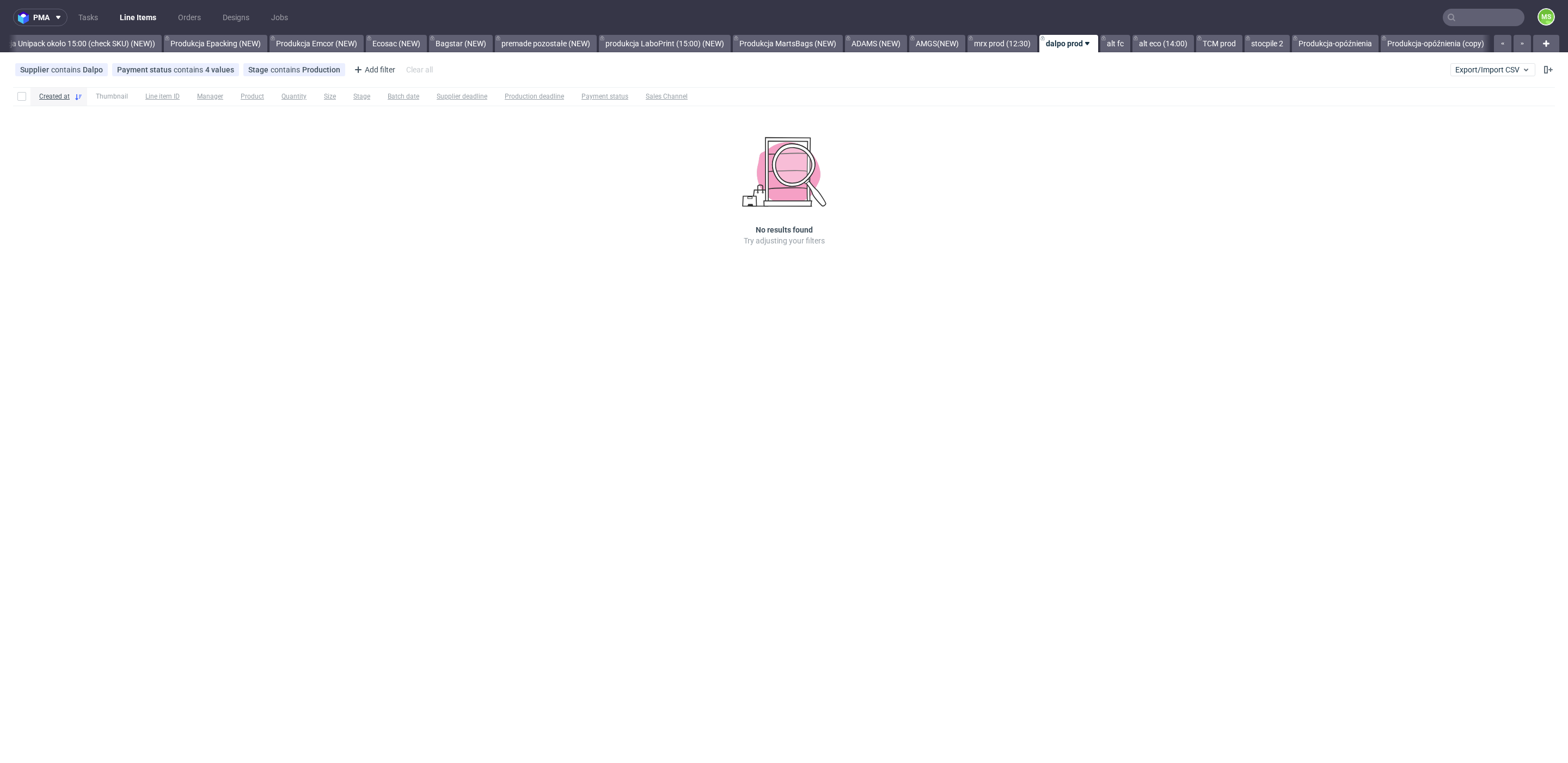
scroll to position [0, 2221]
click at [1113, 50] on link "alt fc" at bounding box center [1115, 44] width 30 height 18
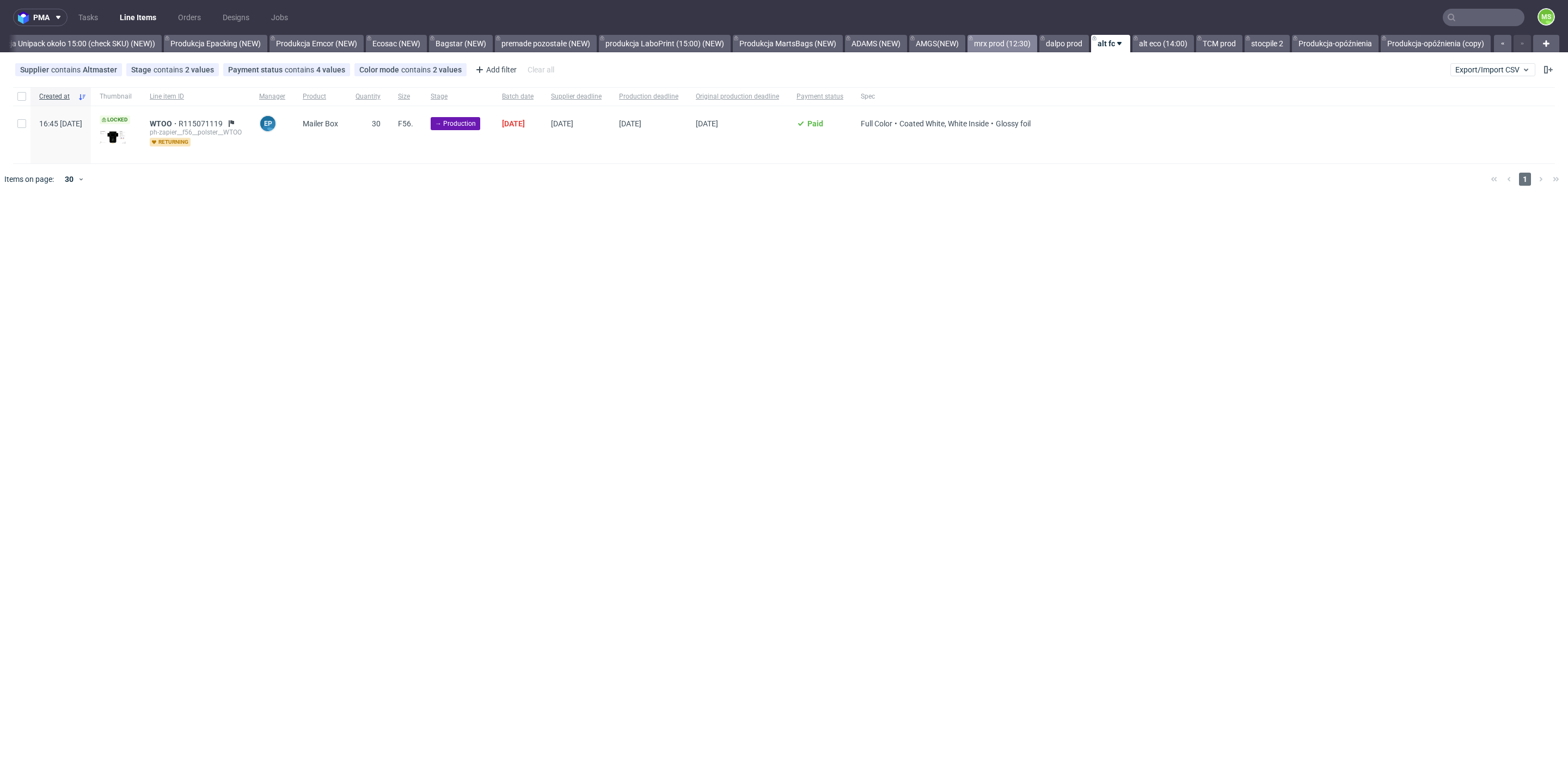
click at [1017, 48] on link "mrx prod (12:30)" at bounding box center [1002, 44] width 69 height 18
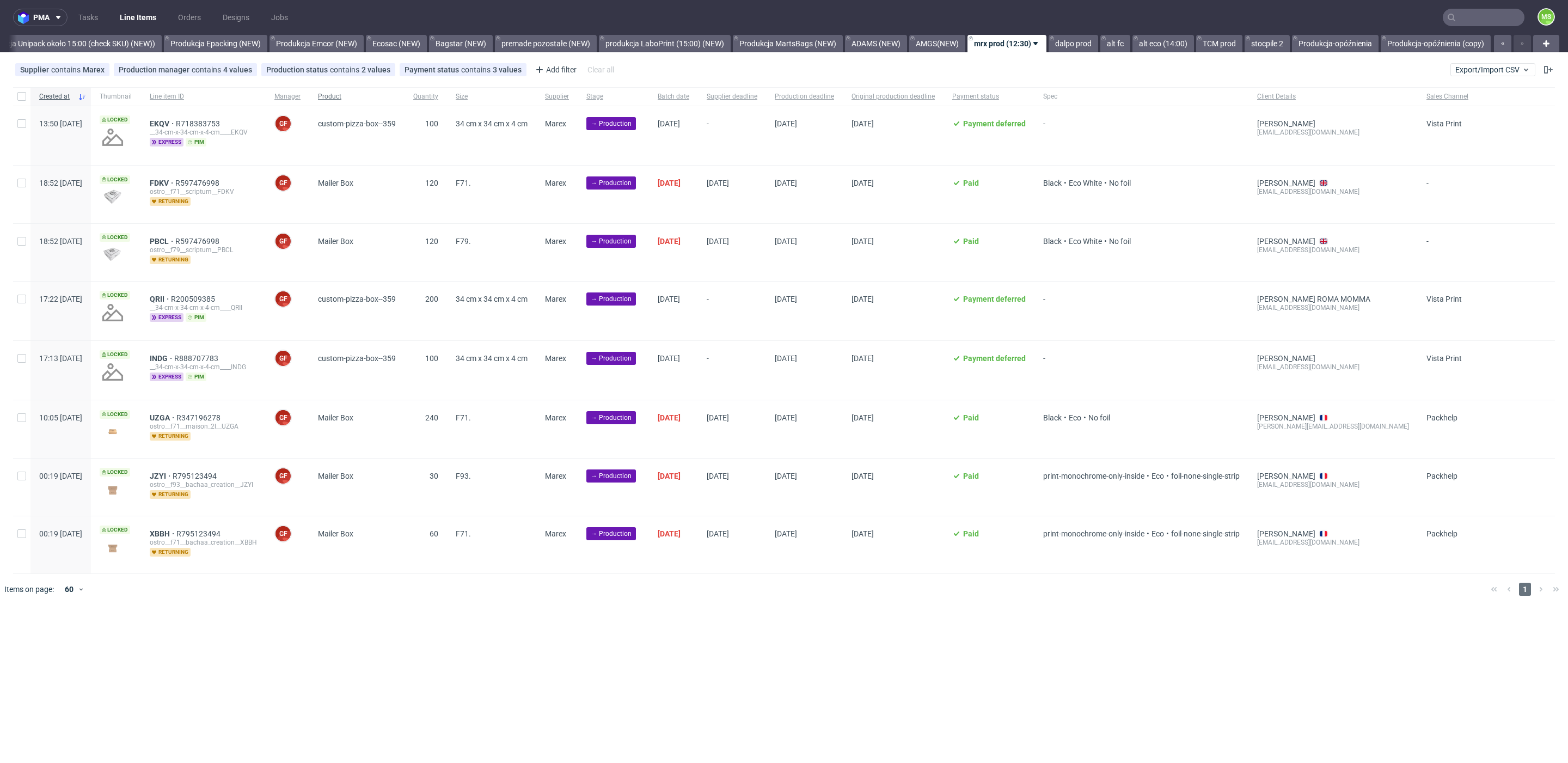
click at [376, 97] on span "Product" at bounding box center [357, 97] width 78 height 10
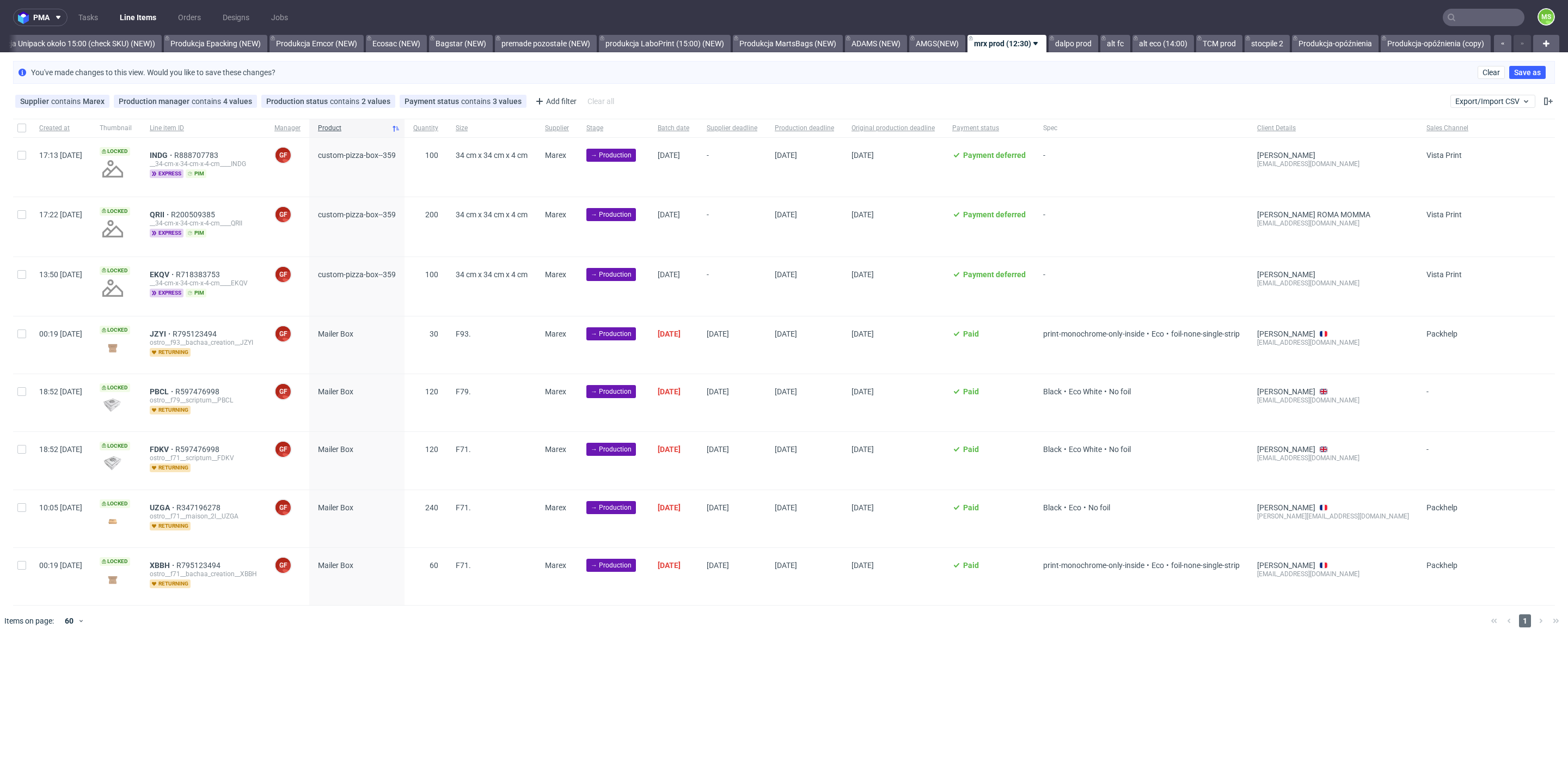
click at [25, 127] on div at bounding box center [22, 127] width 18 height 18
checkbox input "true"
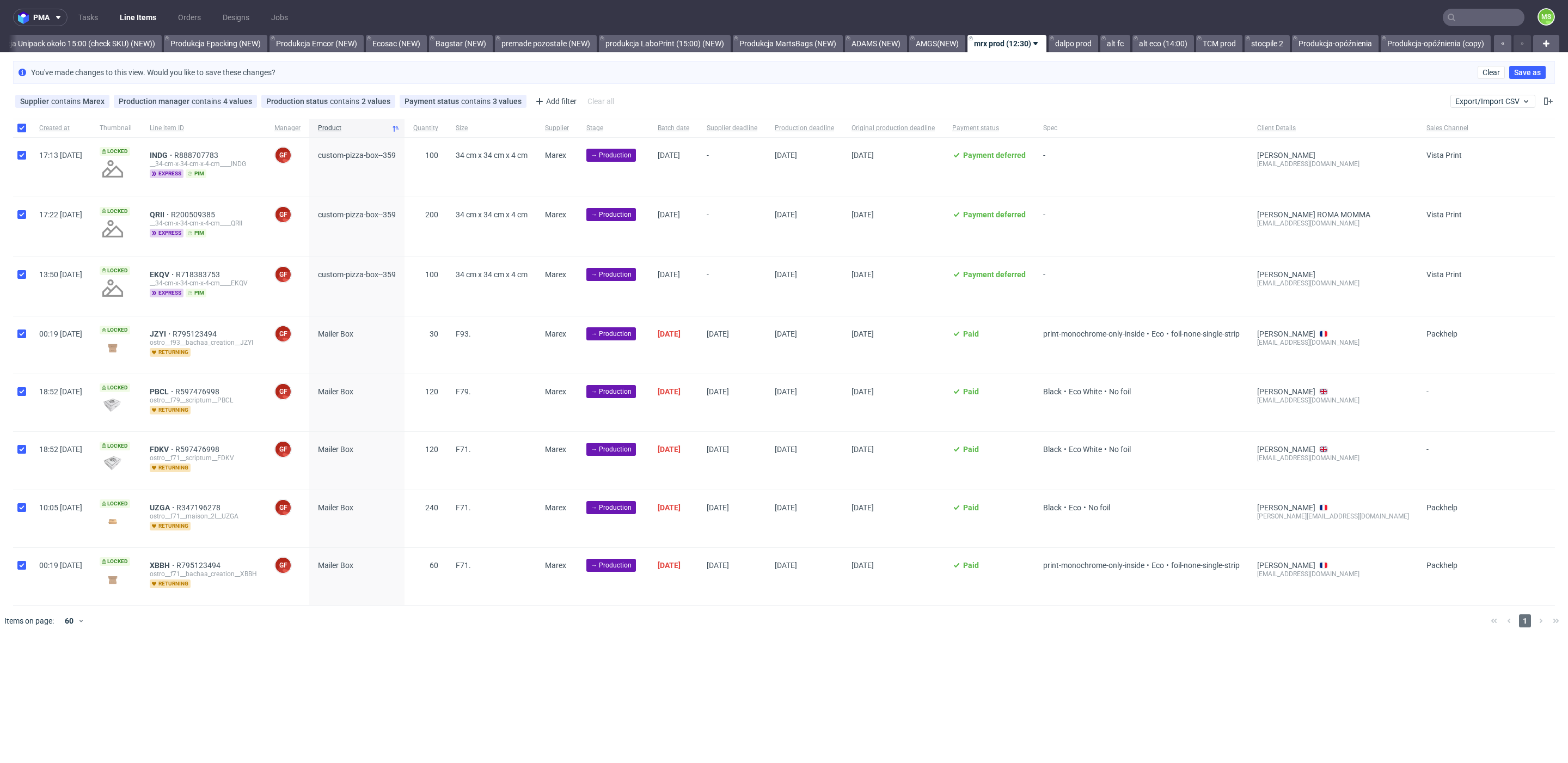
checkbox input "true"
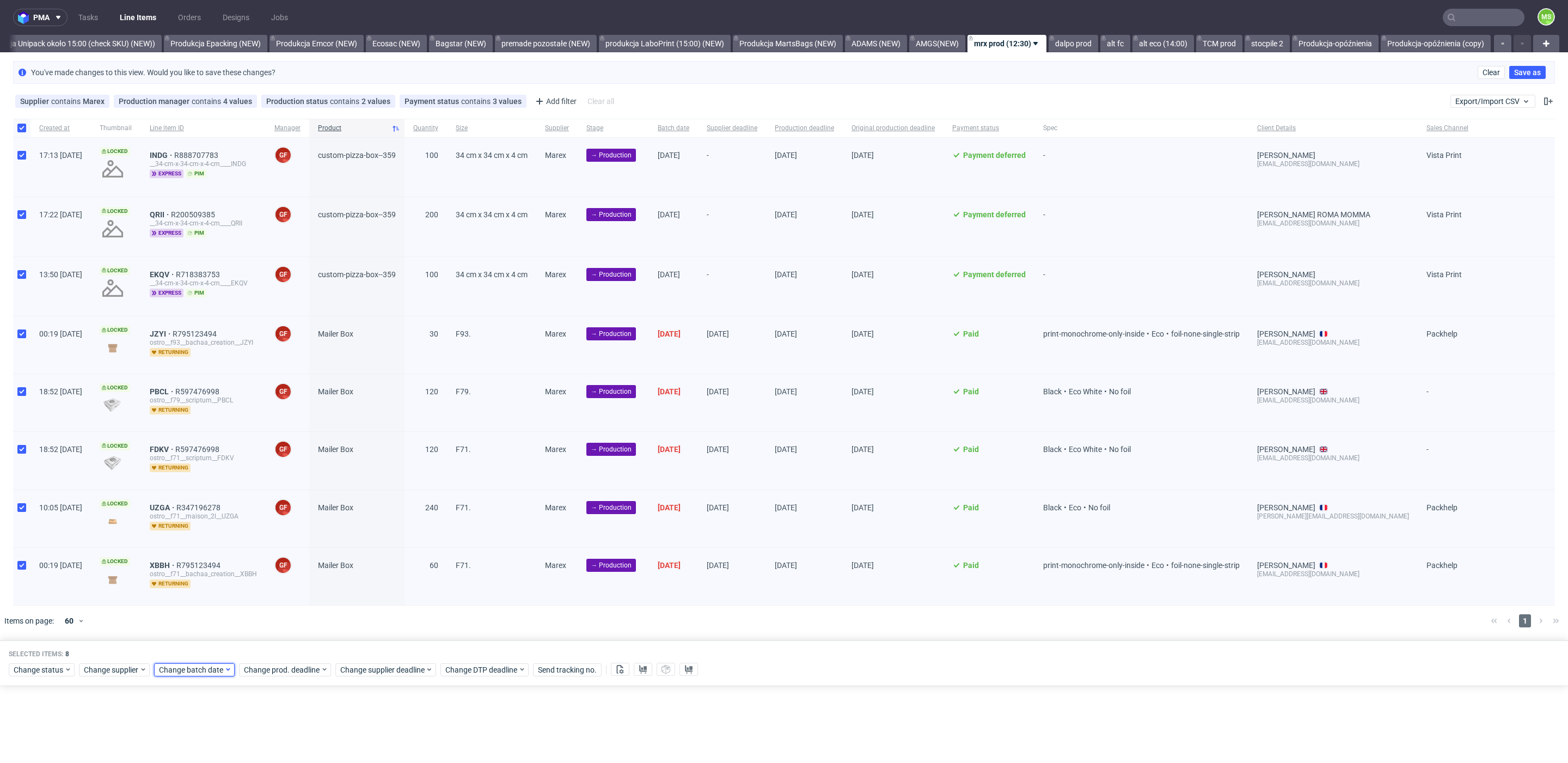
click at [180, 664] on span "Change batch date" at bounding box center [191, 669] width 65 height 11
click at [227, 551] on span "10" at bounding box center [227, 549] width 9 height 11
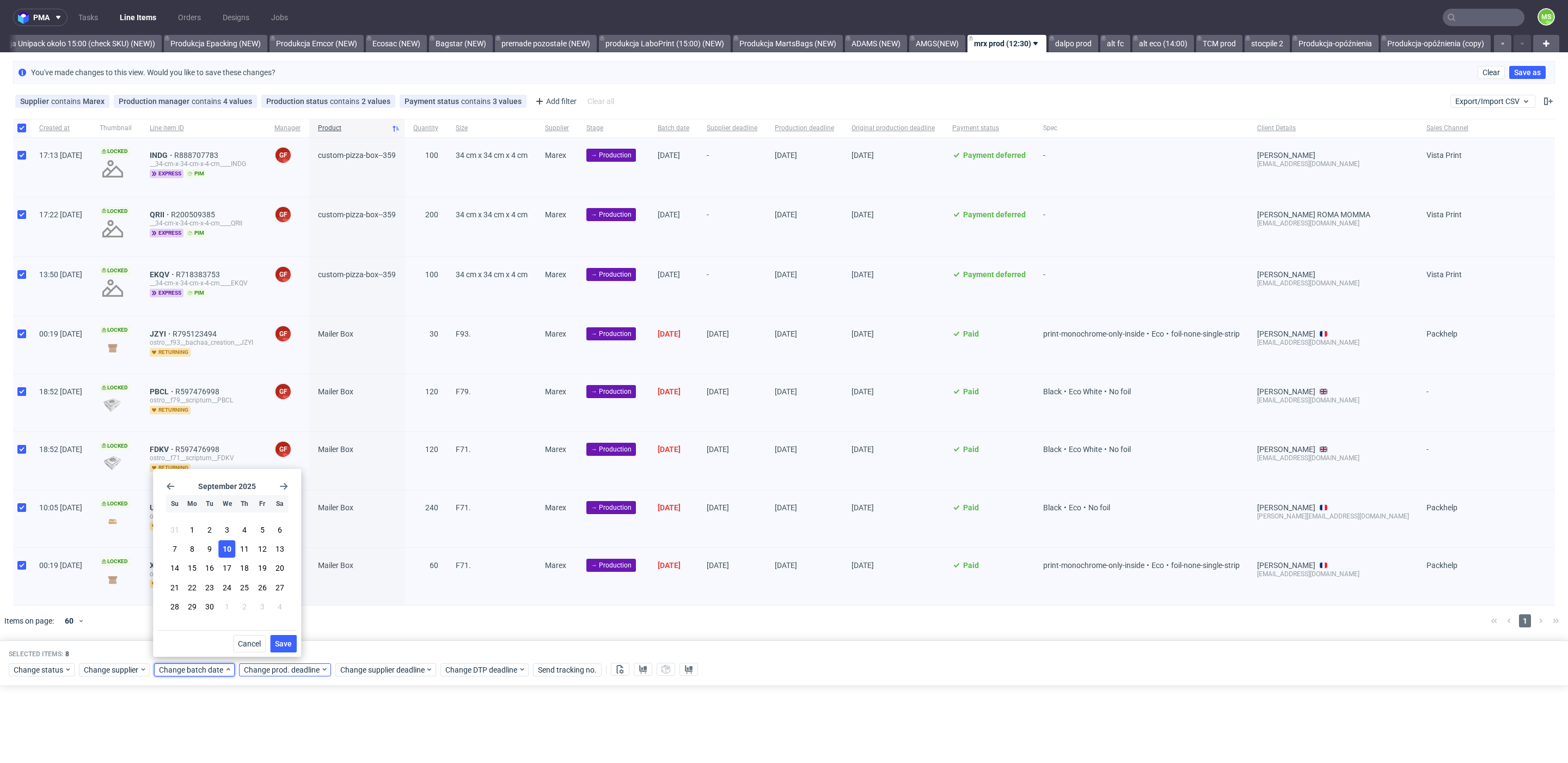
drag, startPoint x: 288, startPoint y: 646, endPoint x: 304, endPoint y: 665, distance: 24.8
click at [288, 646] on span "Save" at bounding box center [283, 644] width 17 height 7
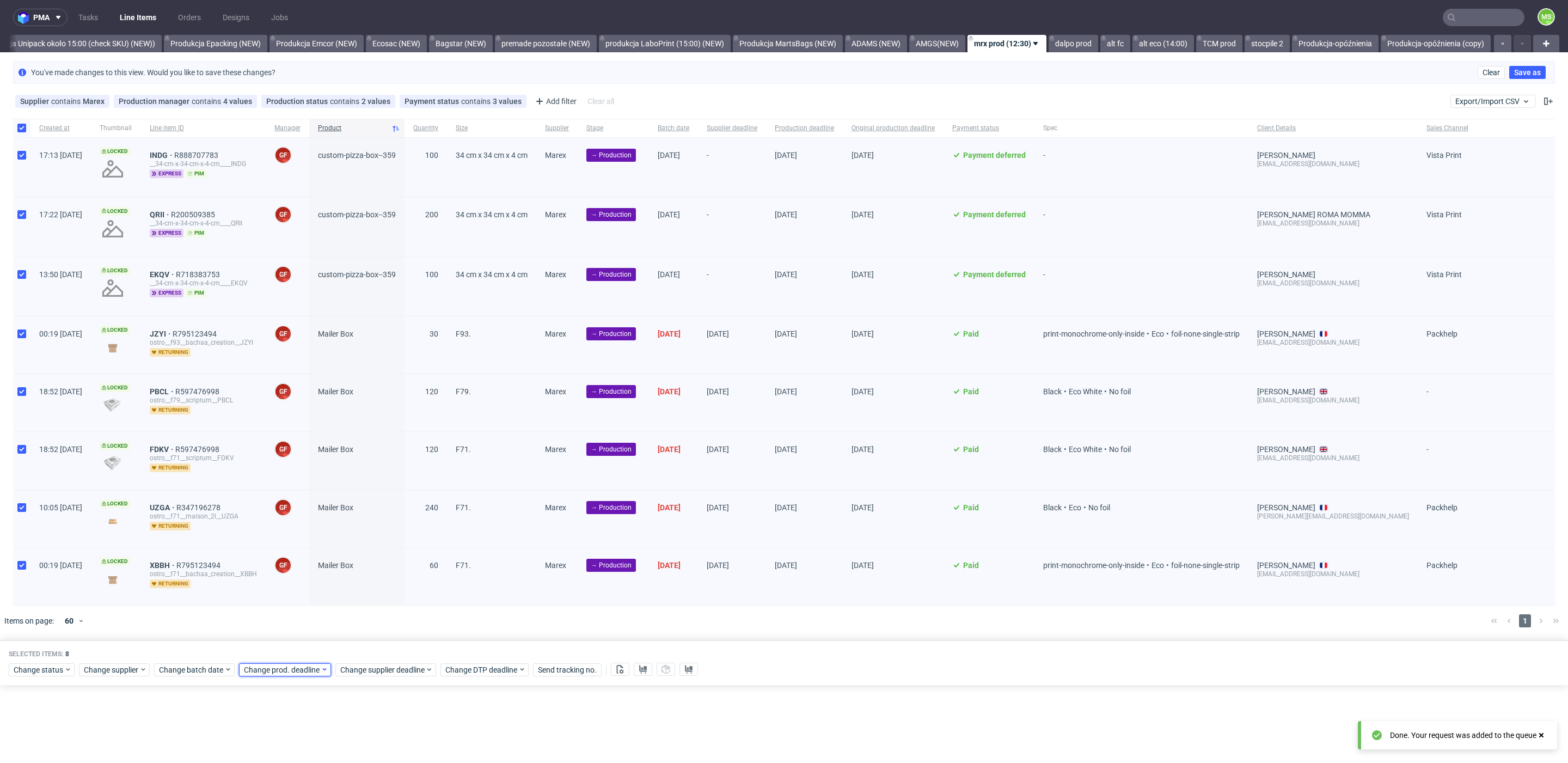
click at [313, 668] on span "Change prod. deadline" at bounding box center [282, 669] width 77 height 11
click at [344, 566] on span "19" at bounding box center [347, 568] width 9 height 11
click at [368, 643] on span "Save" at bounding box center [367, 644] width 17 height 7
drag, startPoint x: 382, startPoint y: 667, endPoint x: 387, endPoint y: 661, distance: 7.8
click at [382, 666] on span "Change supplier deadline" at bounding box center [382, 669] width 85 height 11
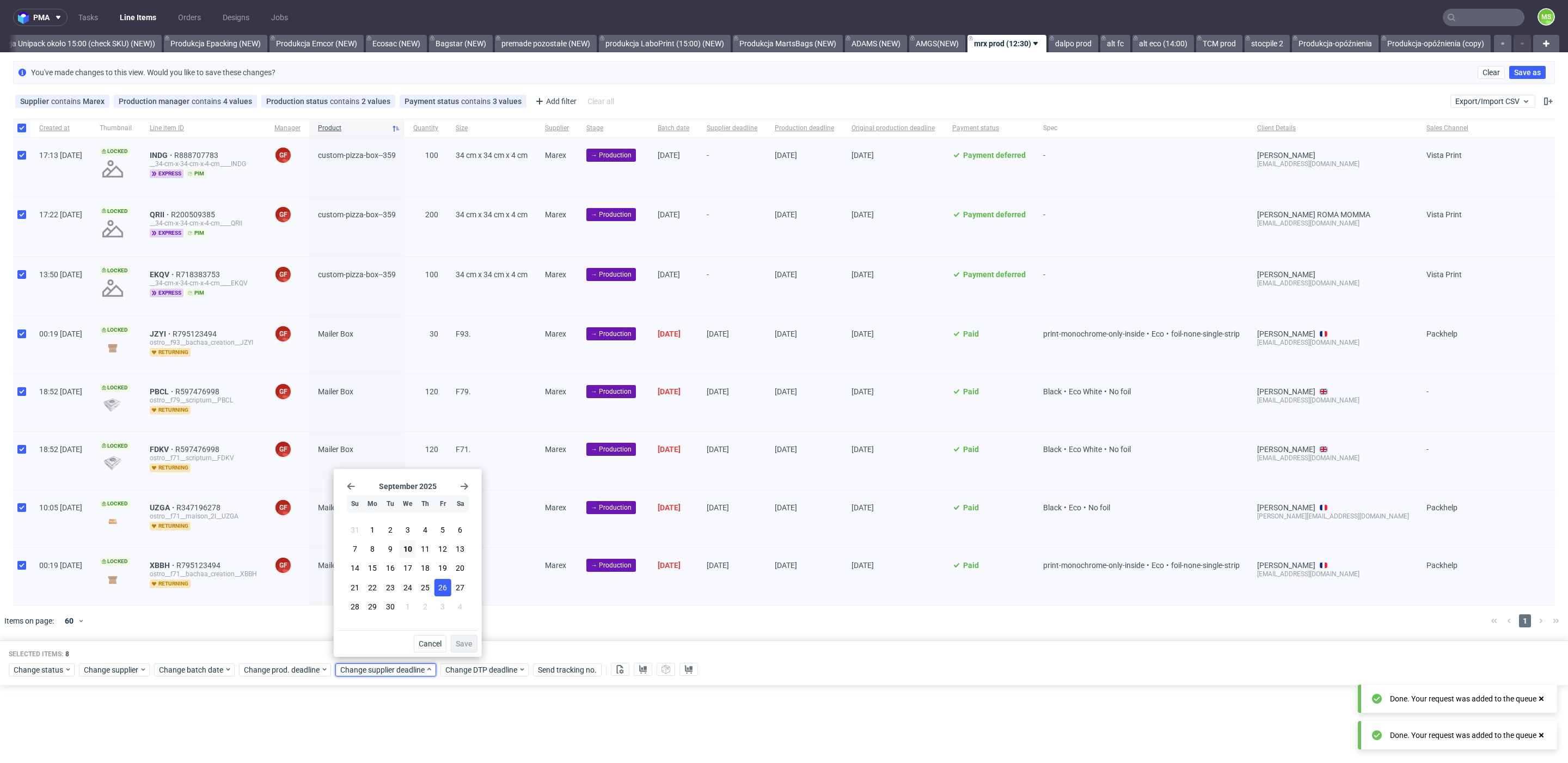
drag, startPoint x: 442, startPoint y: 572, endPoint x: 443, endPoint y: 581, distance: 9.1
click at [442, 572] on span "19" at bounding box center [442, 568] width 9 height 11
drag, startPoint x: 464, startPoint y: 642, endPoint x: 478, endPoint y: 587, distance: 56.8
click at [464, 642] on span "Save" at bounding box center [464, 644] width 17 height 7
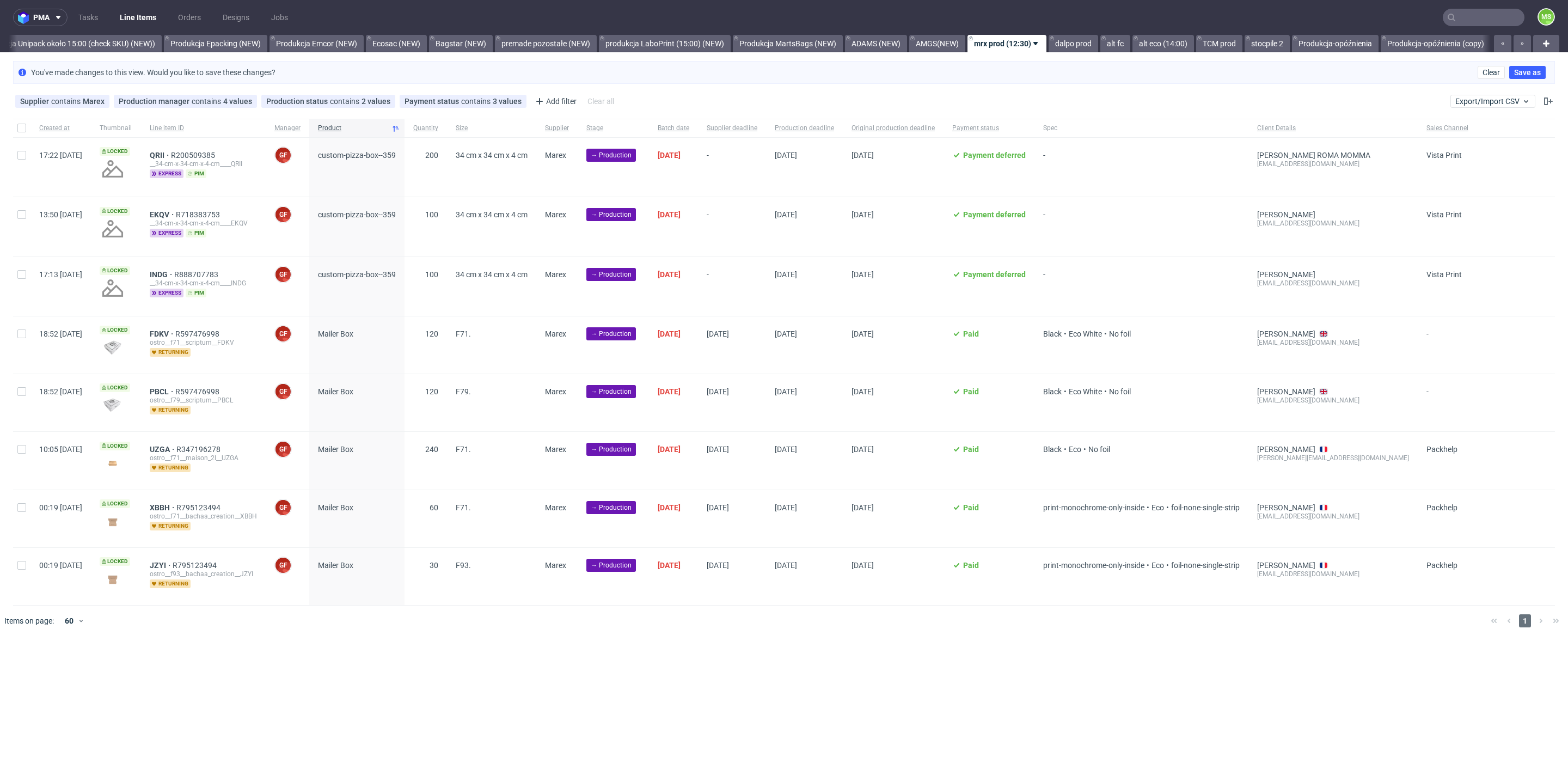
scroll to position [0, 2221]
click at [436, 674] on div "pma Tasks Line Items Orders Designs Jobs MS All DTP Late Shipped Shipments DTP …" at bounding box center [784, 381] width 1568 height 763
drag, startPoint x: 23, startPoint y: 127, endPoint x: 31, endPoint y: 135, distance: 11.3
click at [23, 127] on input "checkbox" at bounding box center [22, 128] width 9 height 9
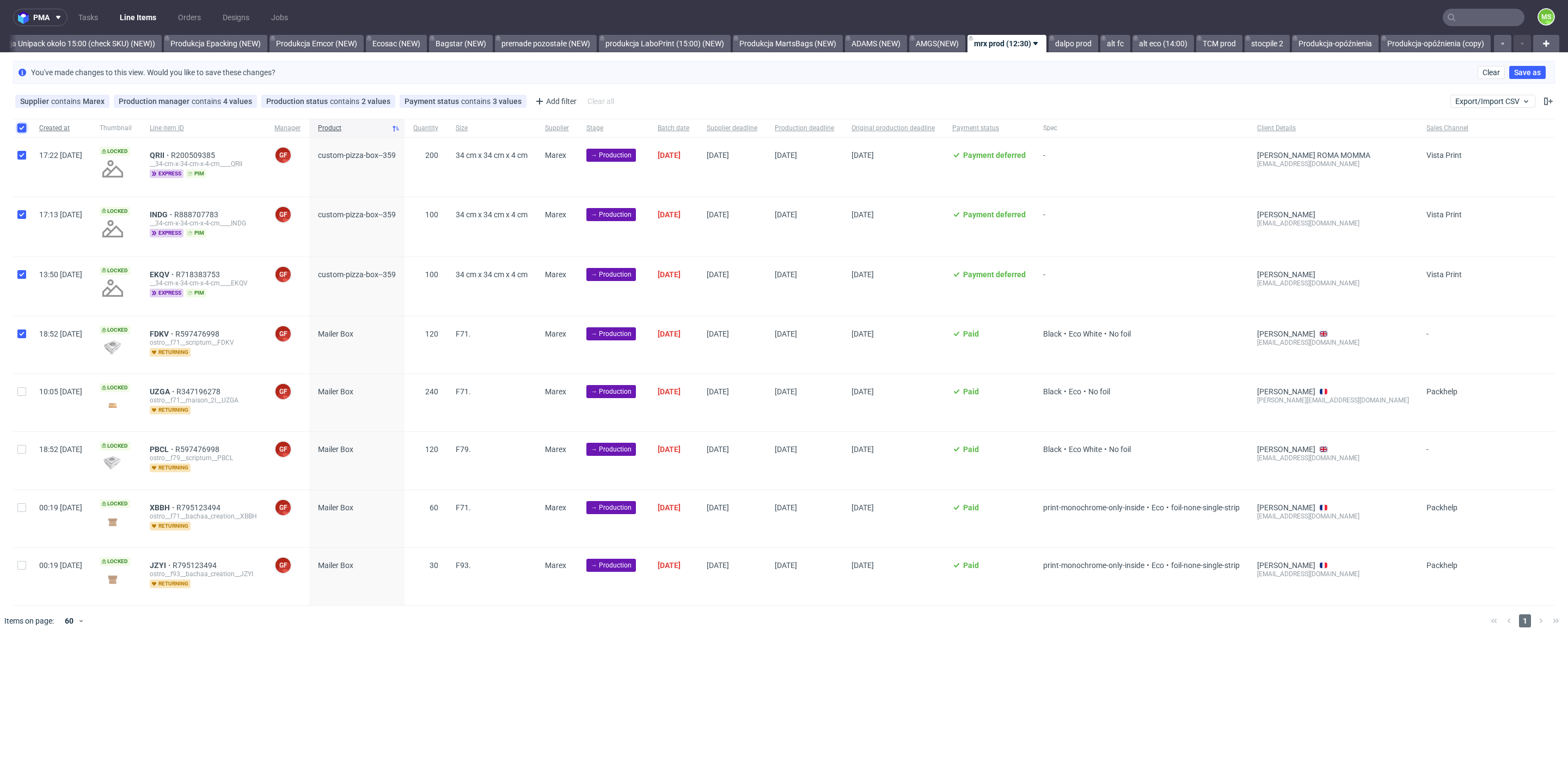
checkbox input "true"
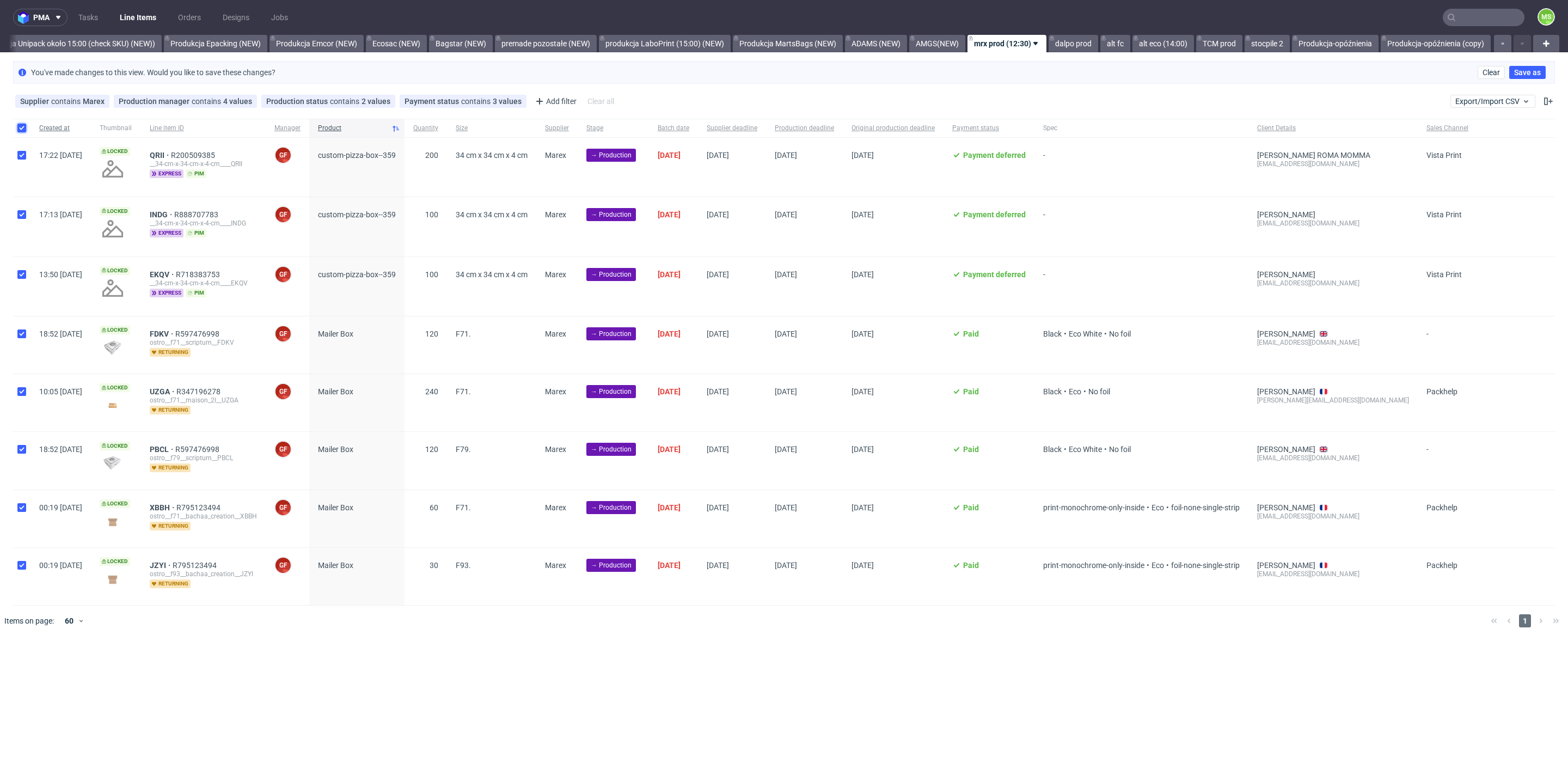
checkbox input "true"
click at [621, 665] on icon at bounding box center [620, 669] width 9 height 9
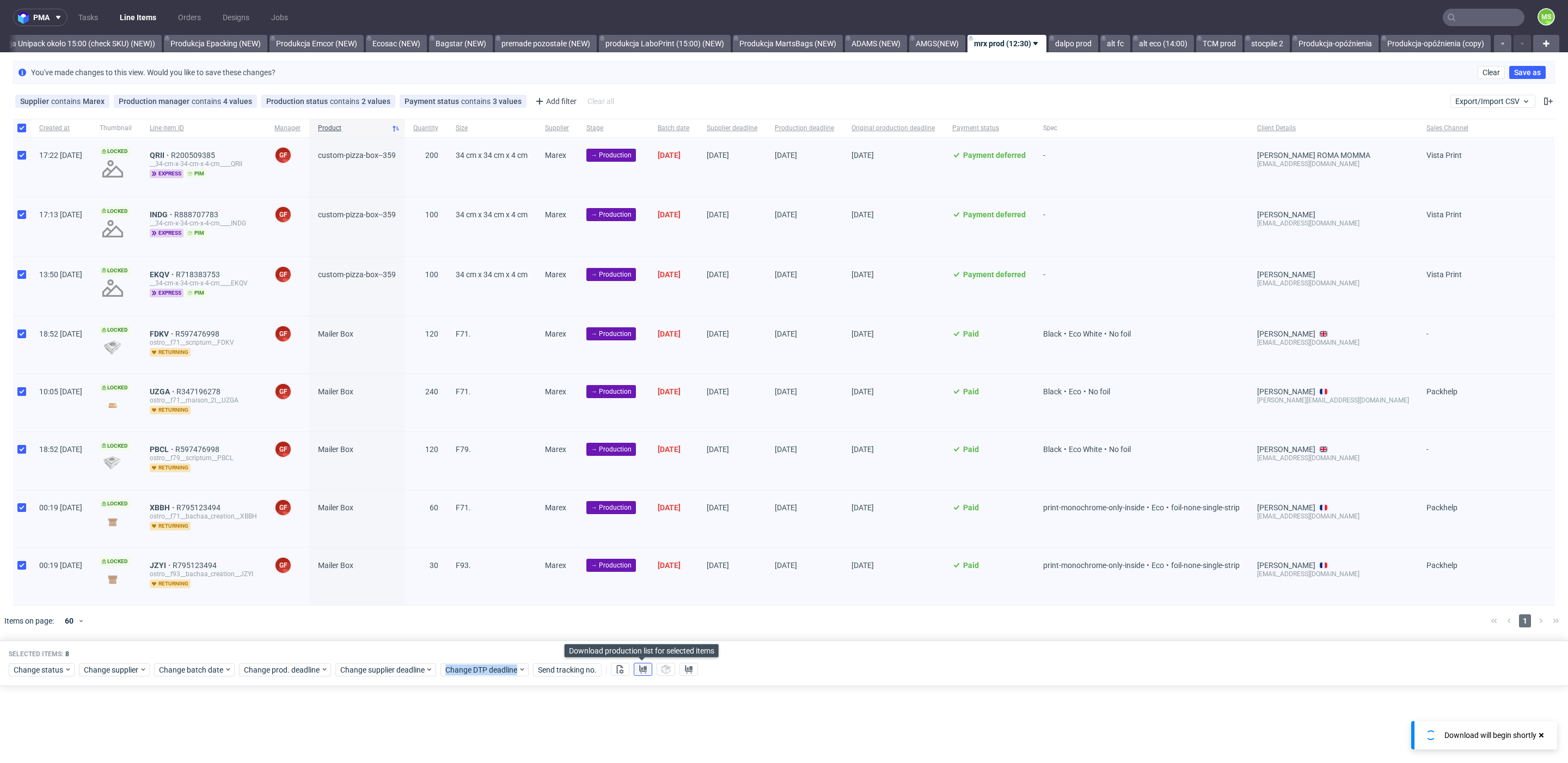
click at [640, 665] on use at bounding box center [643, 669] width 7 height 9
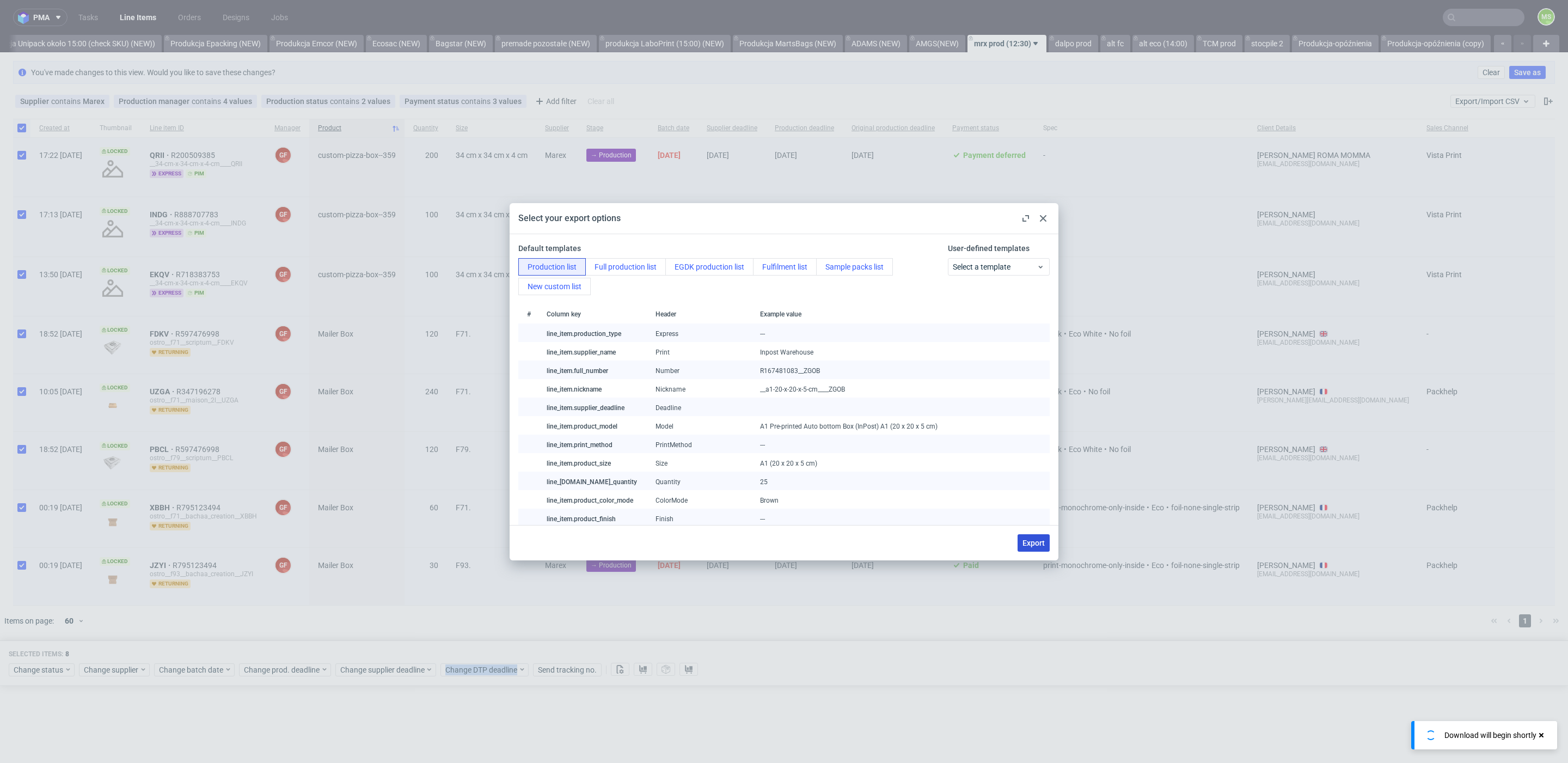
click at [1044, 544] on button "Export" at bounding box center [1033, 543] width 32 height 18
checkbox input "false"
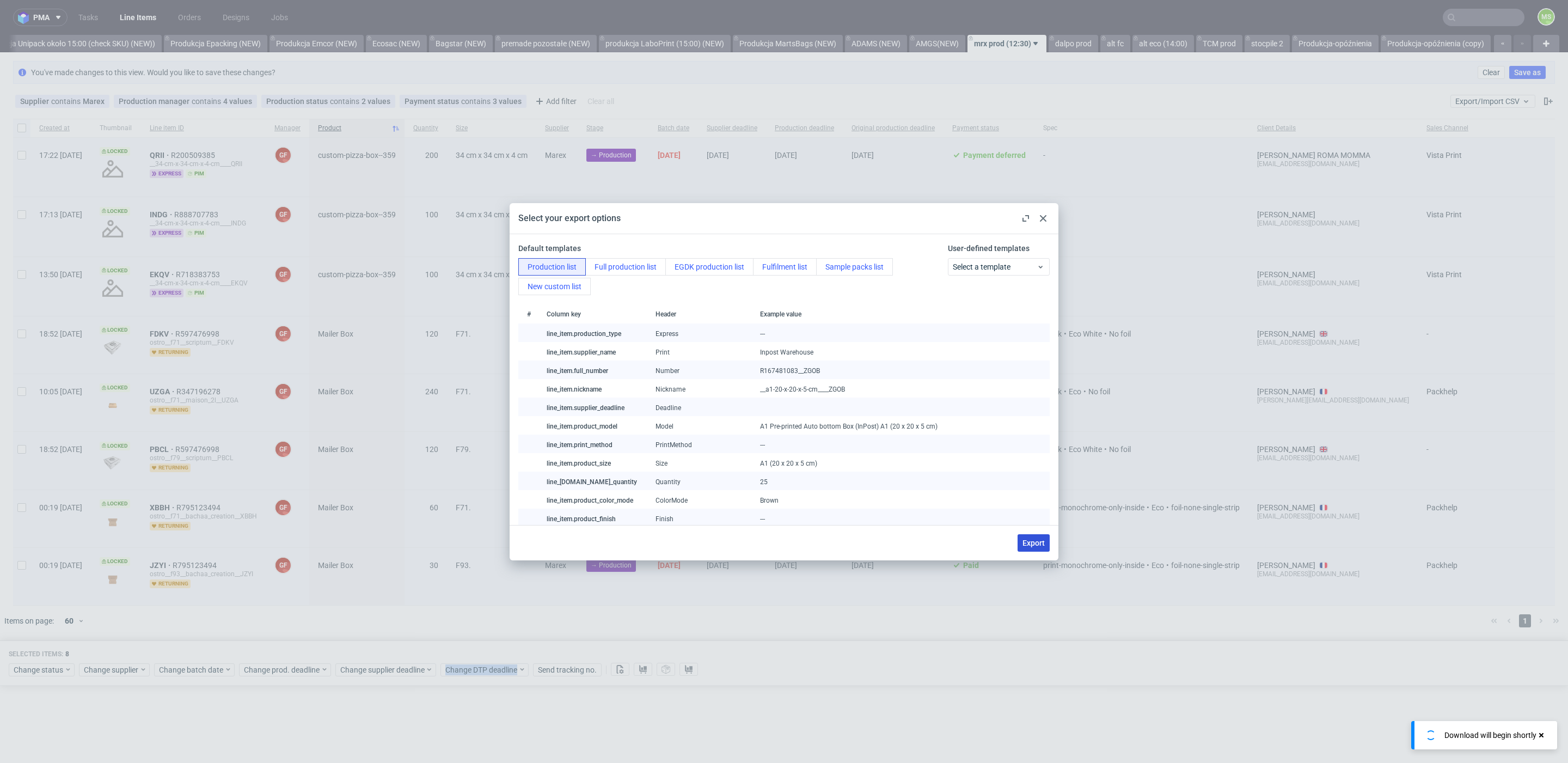
checkbox input "false"
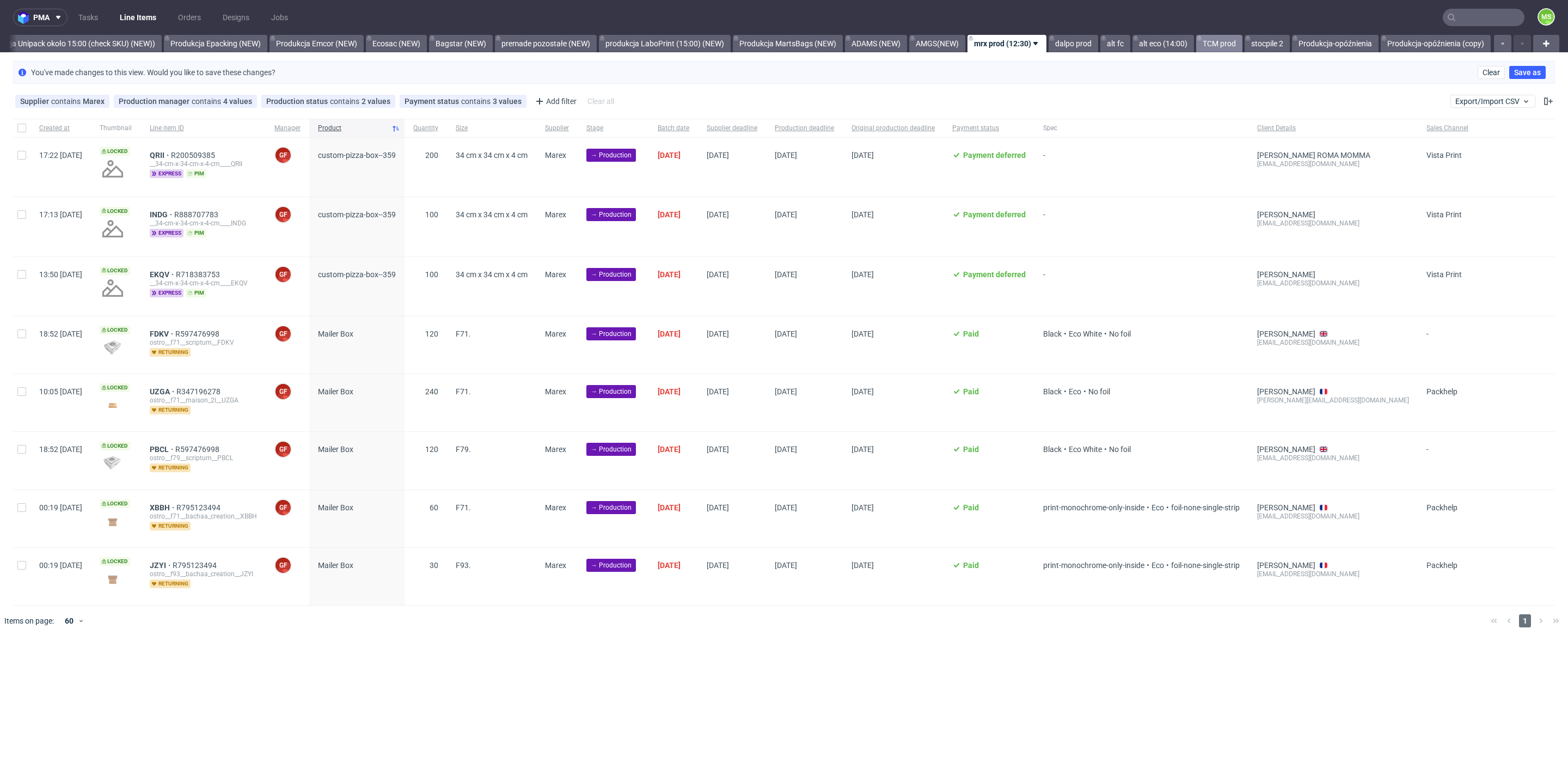
click at [1220, 44] on link "TCM prod" at bounding box center [1219, 44] width 46 height 18
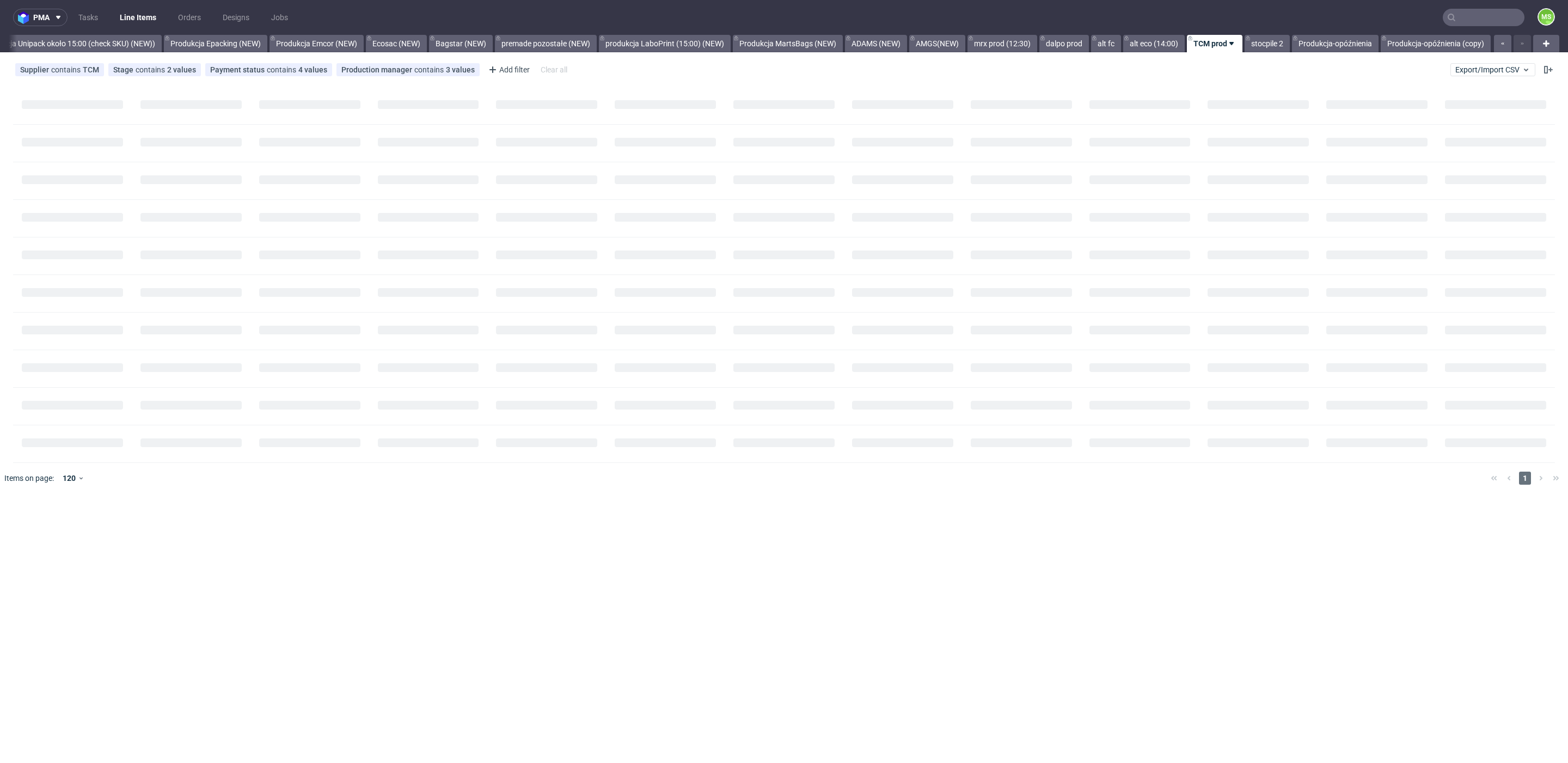
scroll to position [0, 2221]
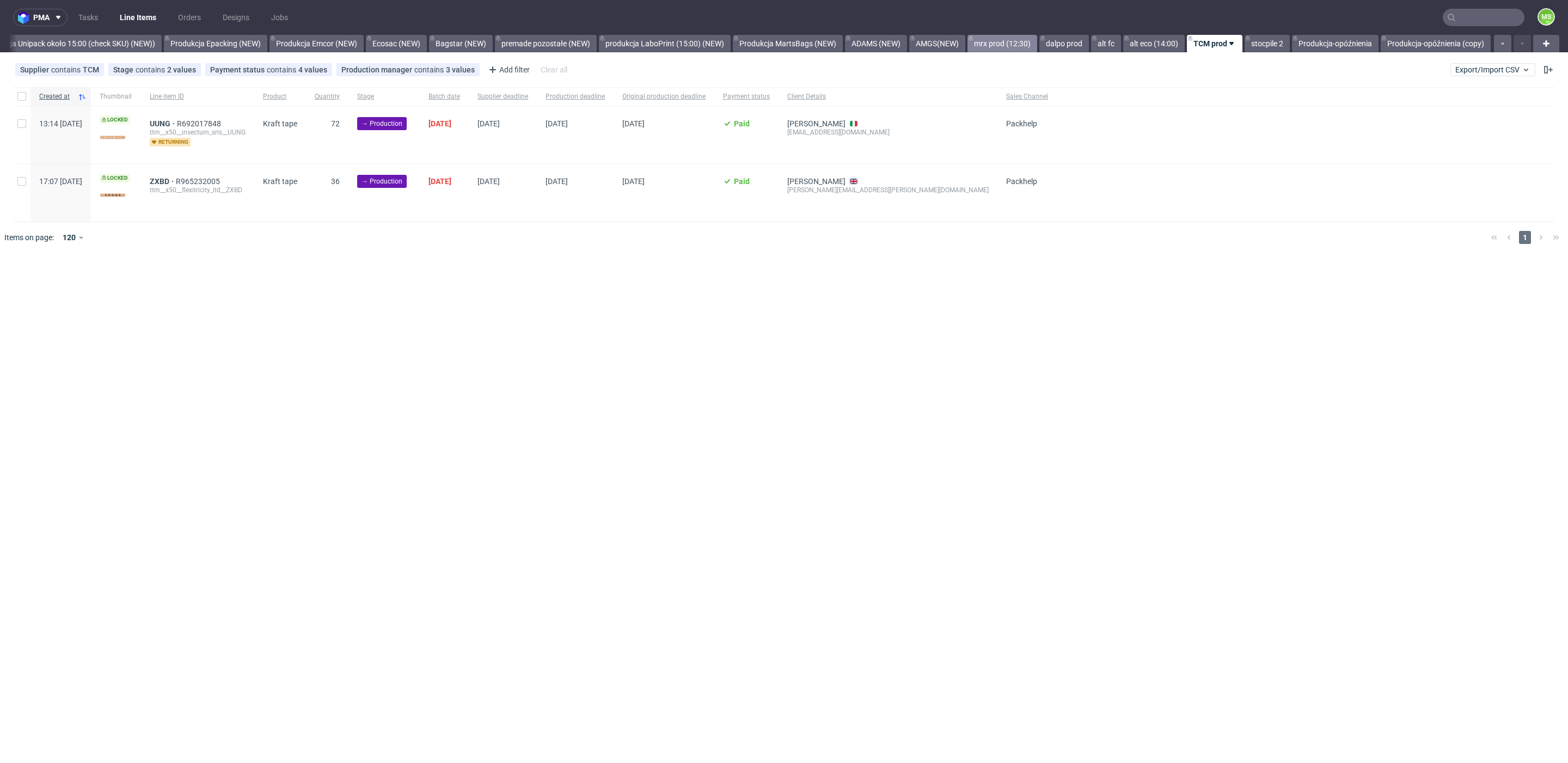
click at [998, 41] on link "mrx prod (12:30)" at bounding box center [1002, 44] width 69 height 18
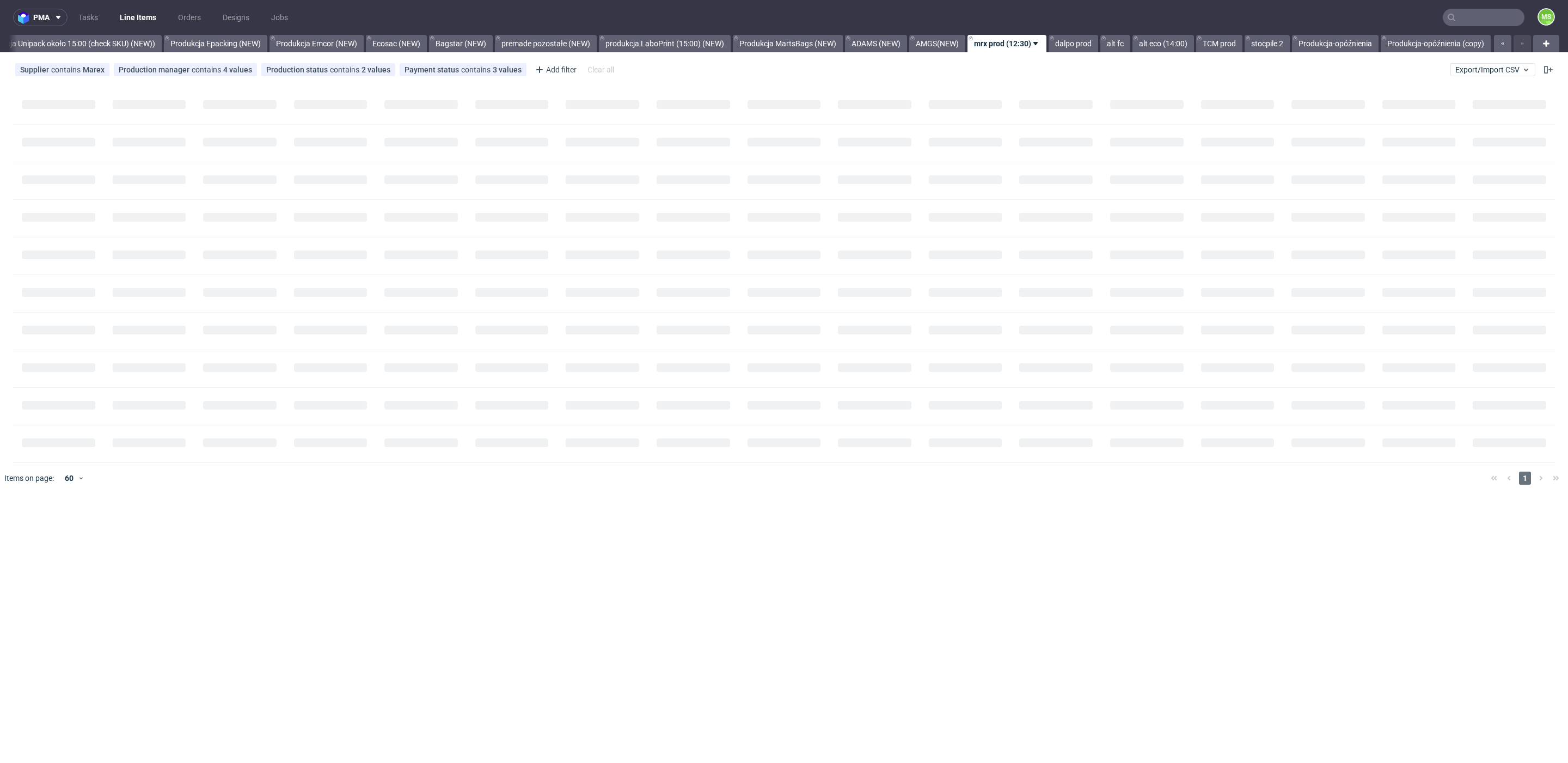
scroll to position [0, 2221]
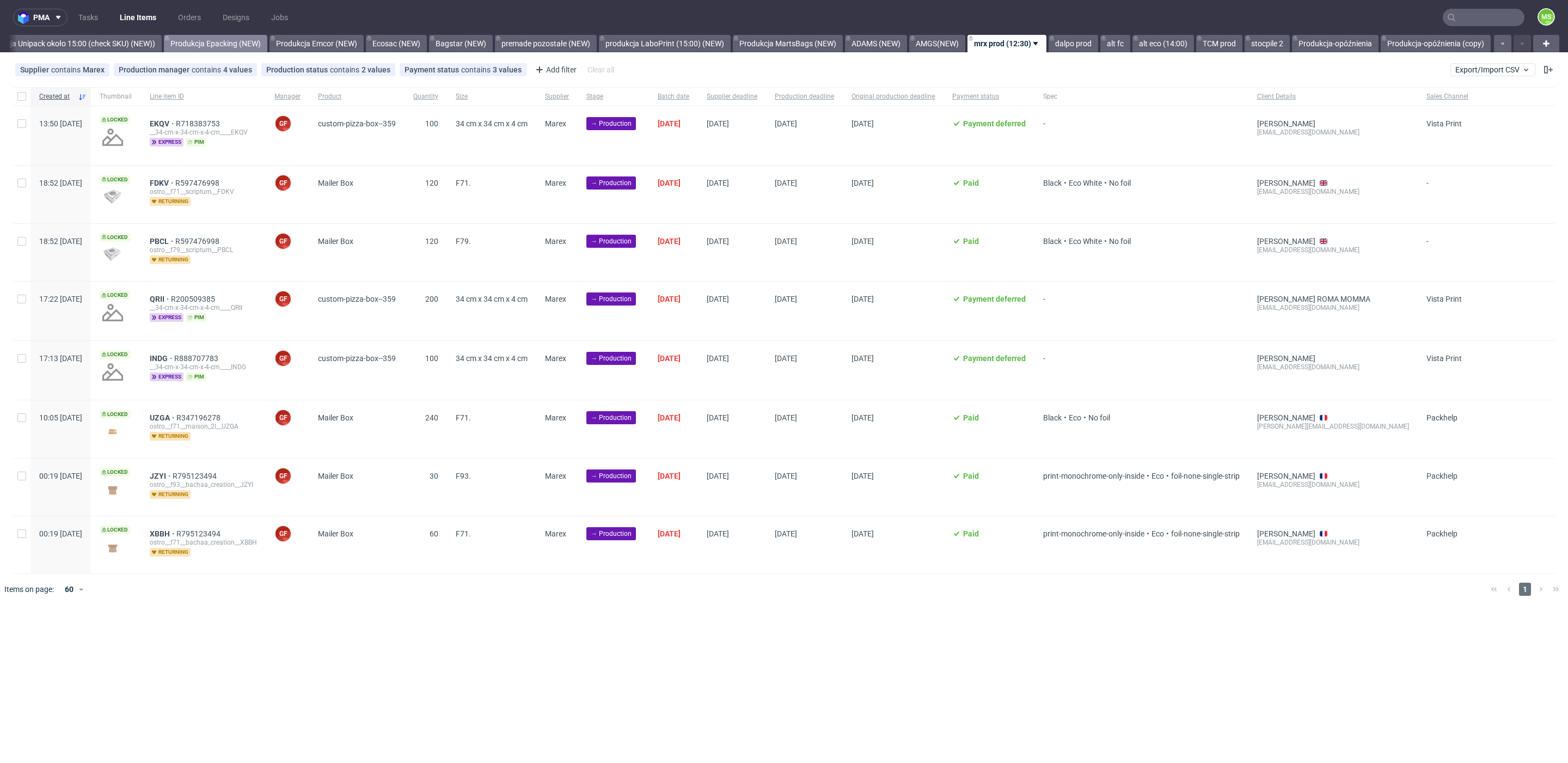
click at [206, 38] on link "Produkcja Epacking (NEW)" at bounding box center [215, 44] width 103 height 18
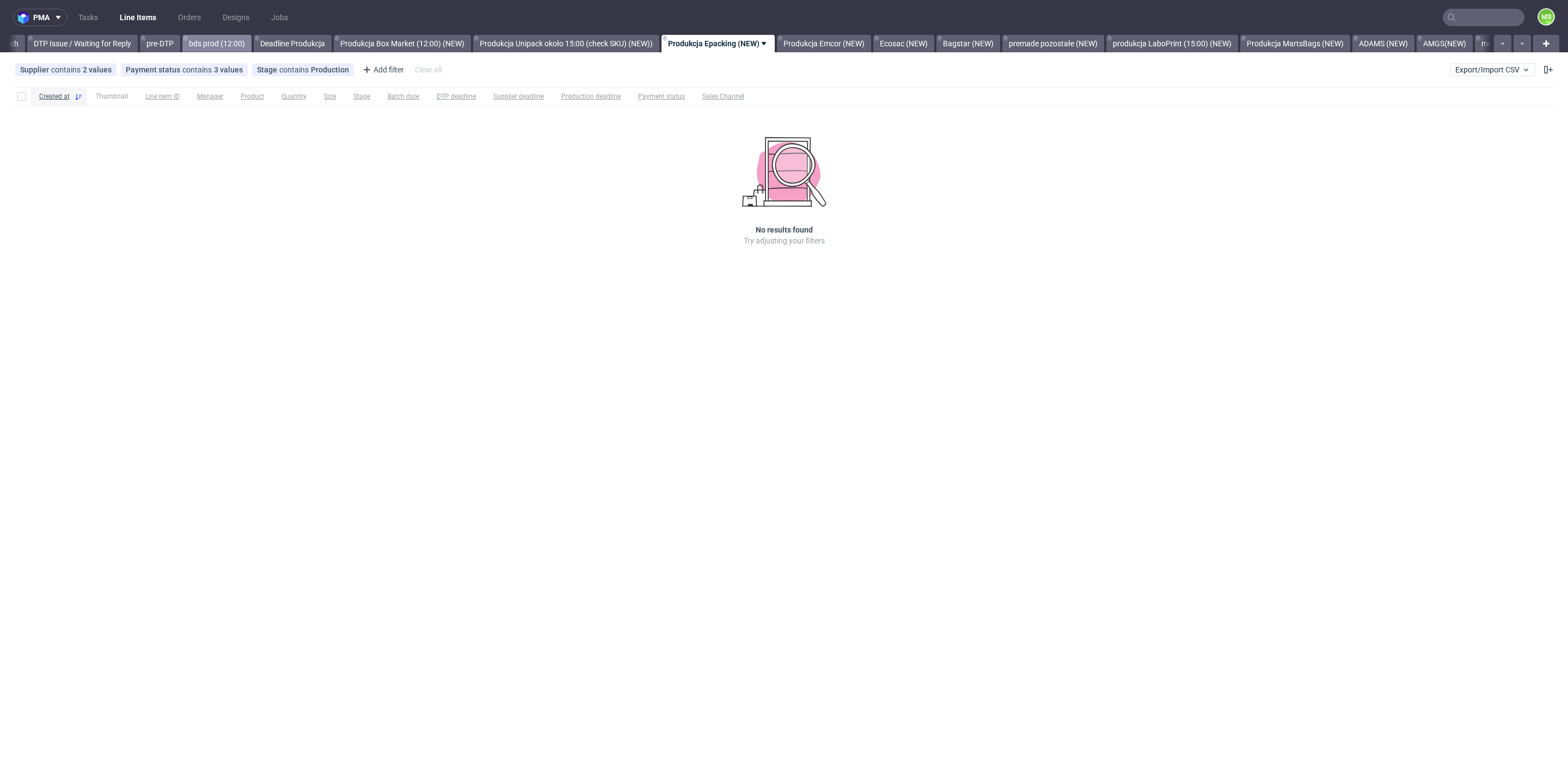
click at [227, 40] on link "bds prod (12:00)" at bounding box center [216, 44] width 69 height 18
click at [1486, 74] on span "Export/Import CSV" at bounding box center [1493, 69] width 75 height 9
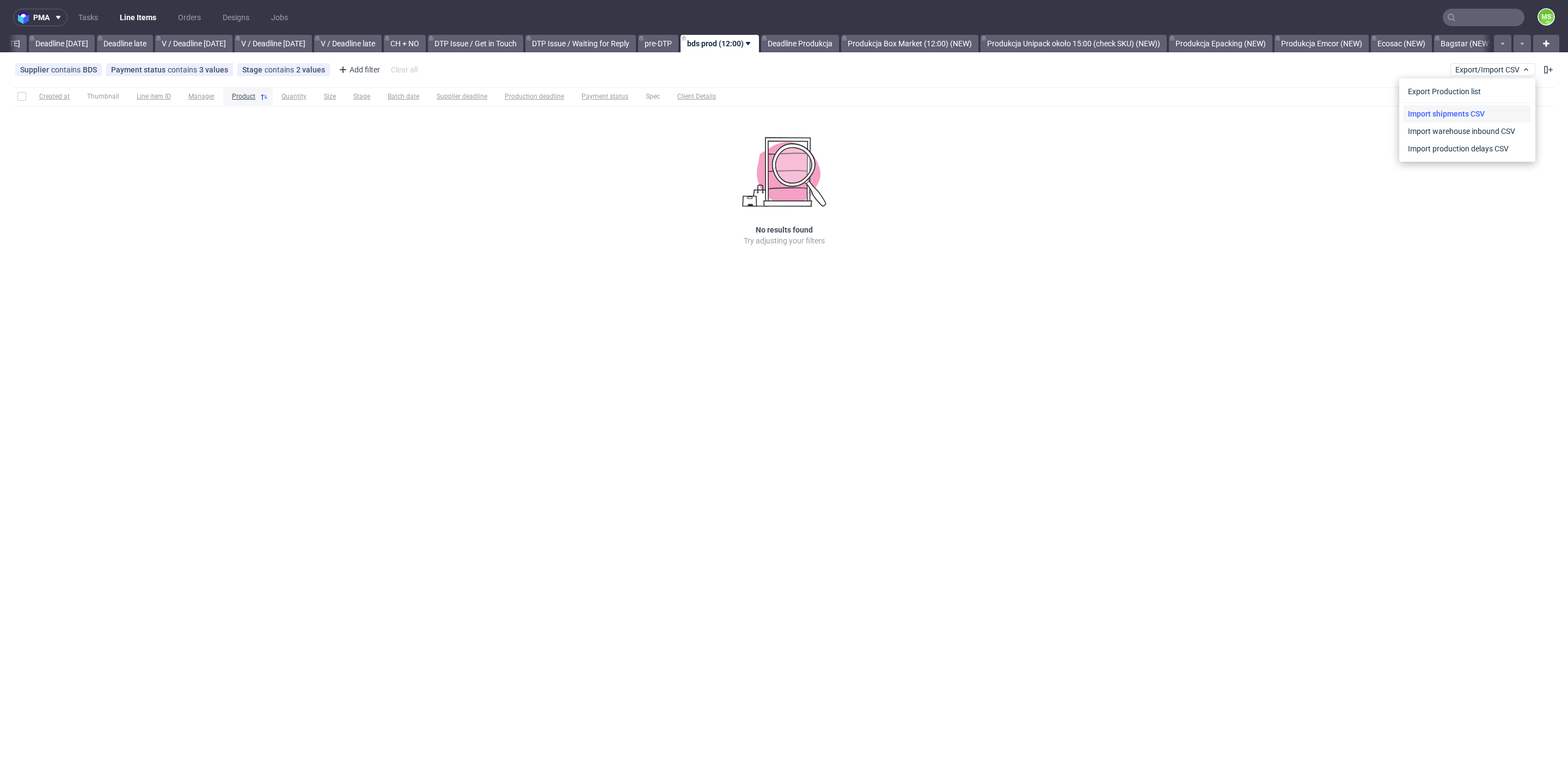
click at [1471, 110] on link "Import shipments CSV" at bounding box center [1467, 114] width 127 height 18
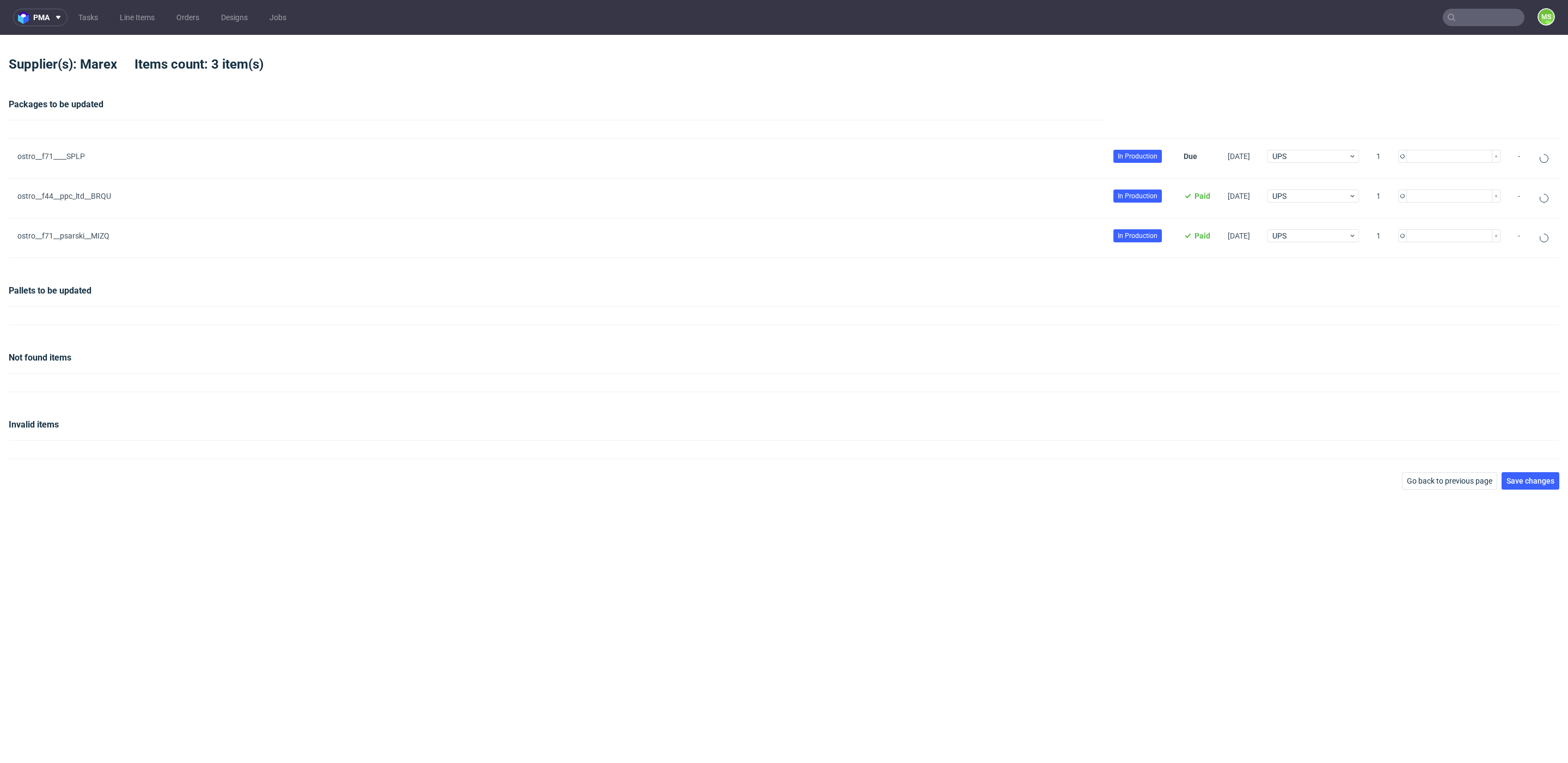
type input "1"
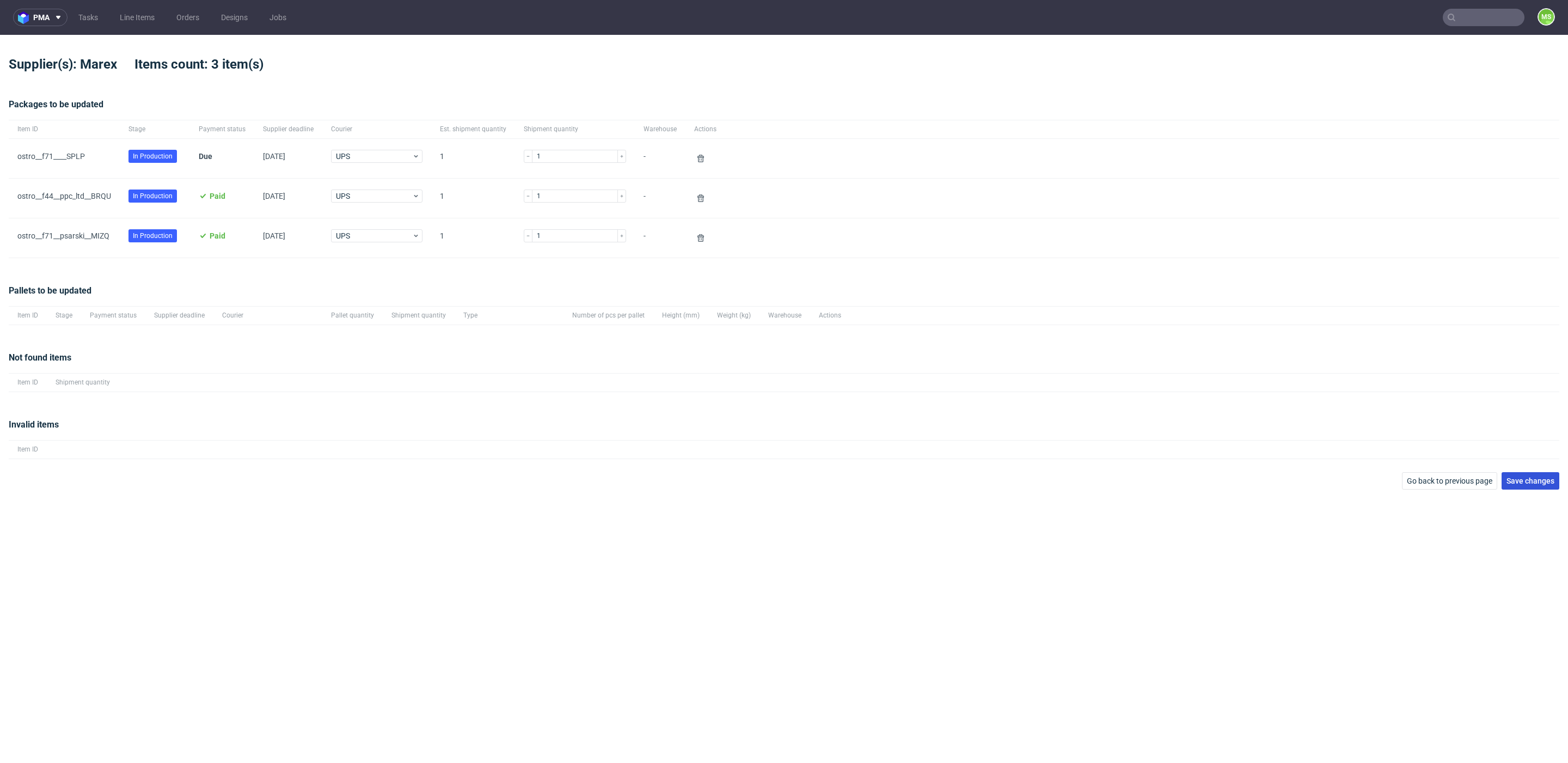
click at [1537, 484] on span "Save changes" at bounding box center [1531, 481] width 48 height 7
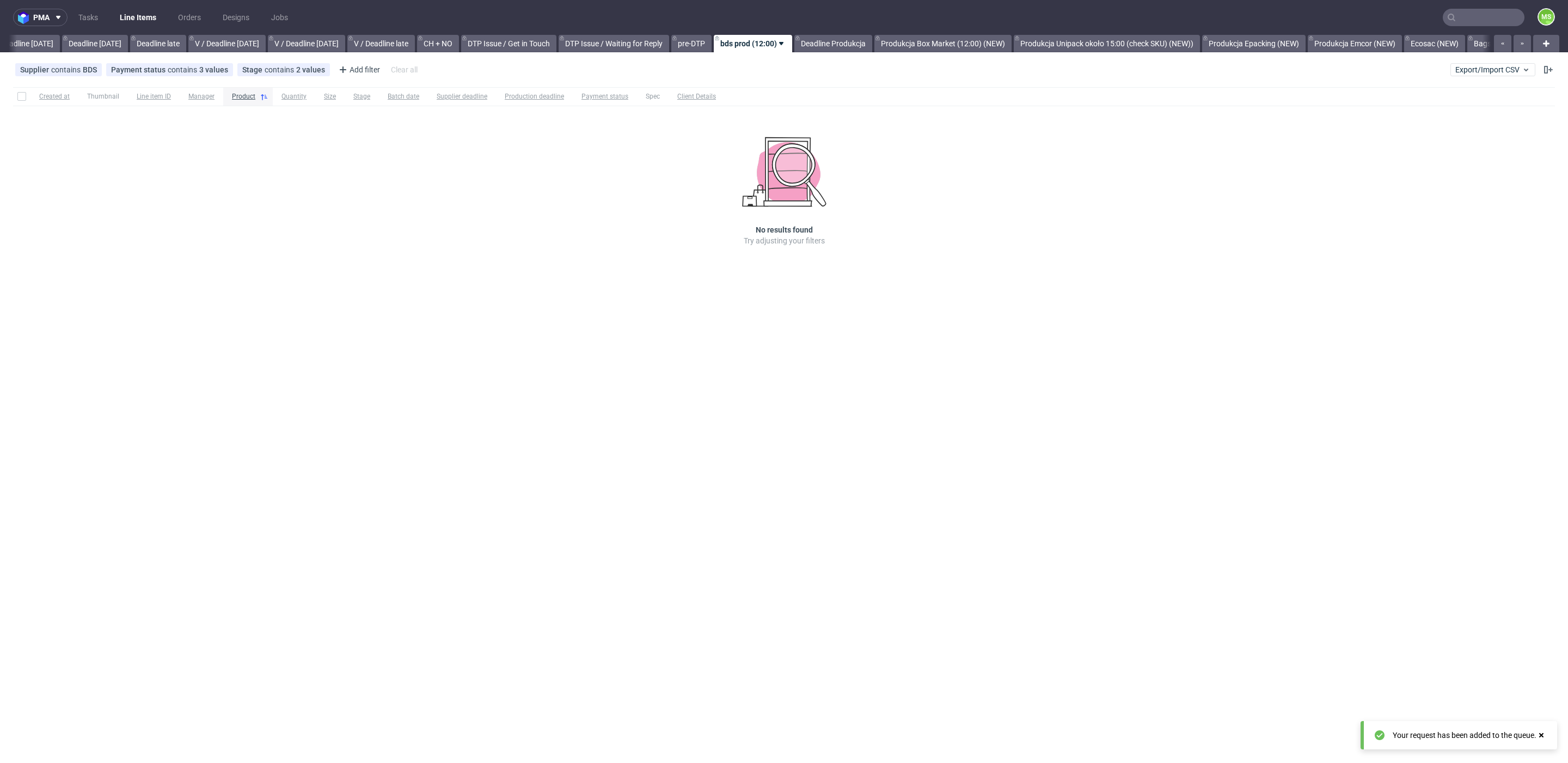
scroll to position [0, 1193]
click at [1505, 72] on span "Export/Import CSV" at bounding box center [1493, 69] width 75 height 9
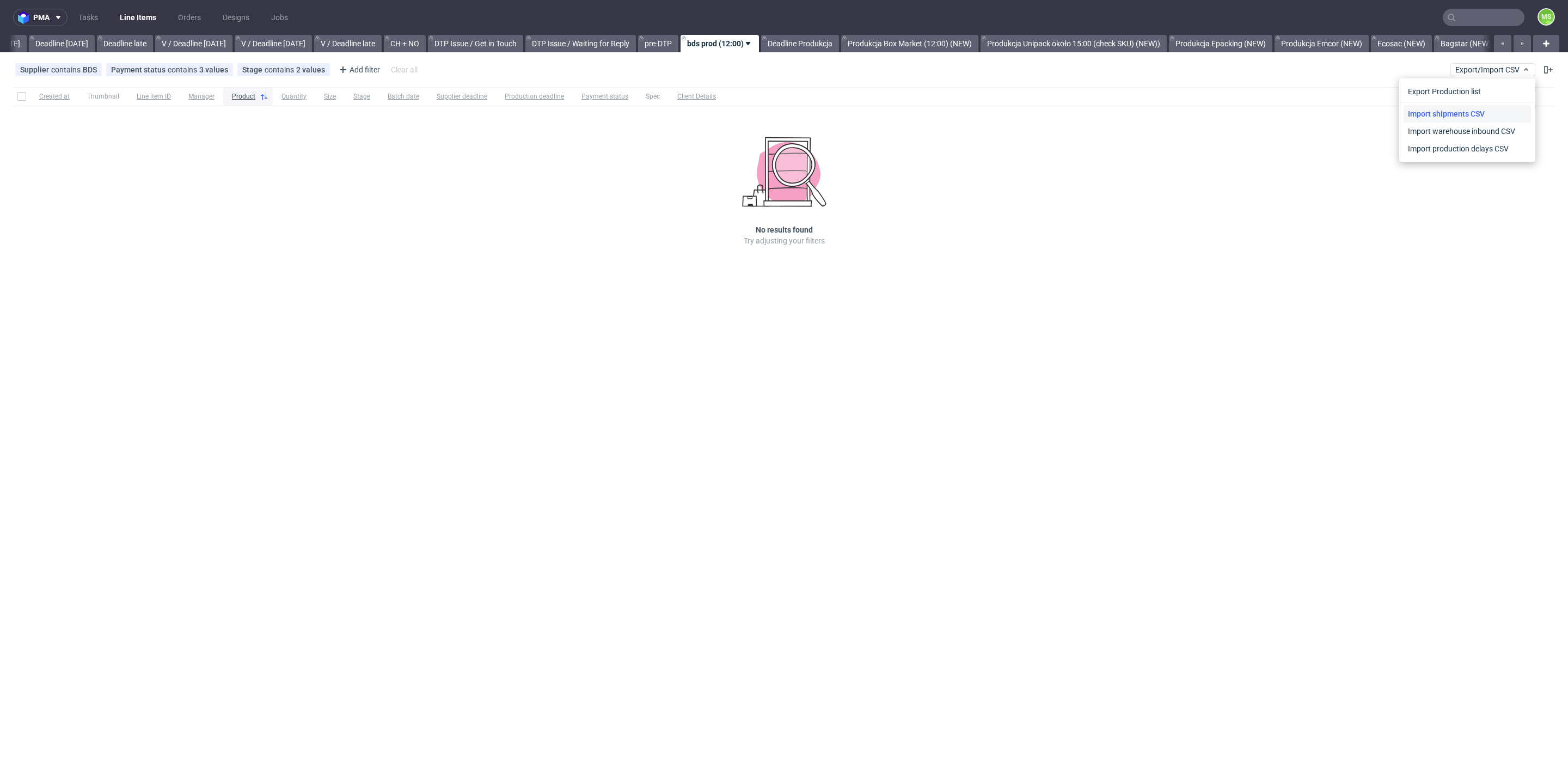
click at [1493, 114] on link "Import shipments CSV" at bounding box center [1467, 114] width 127 height 18
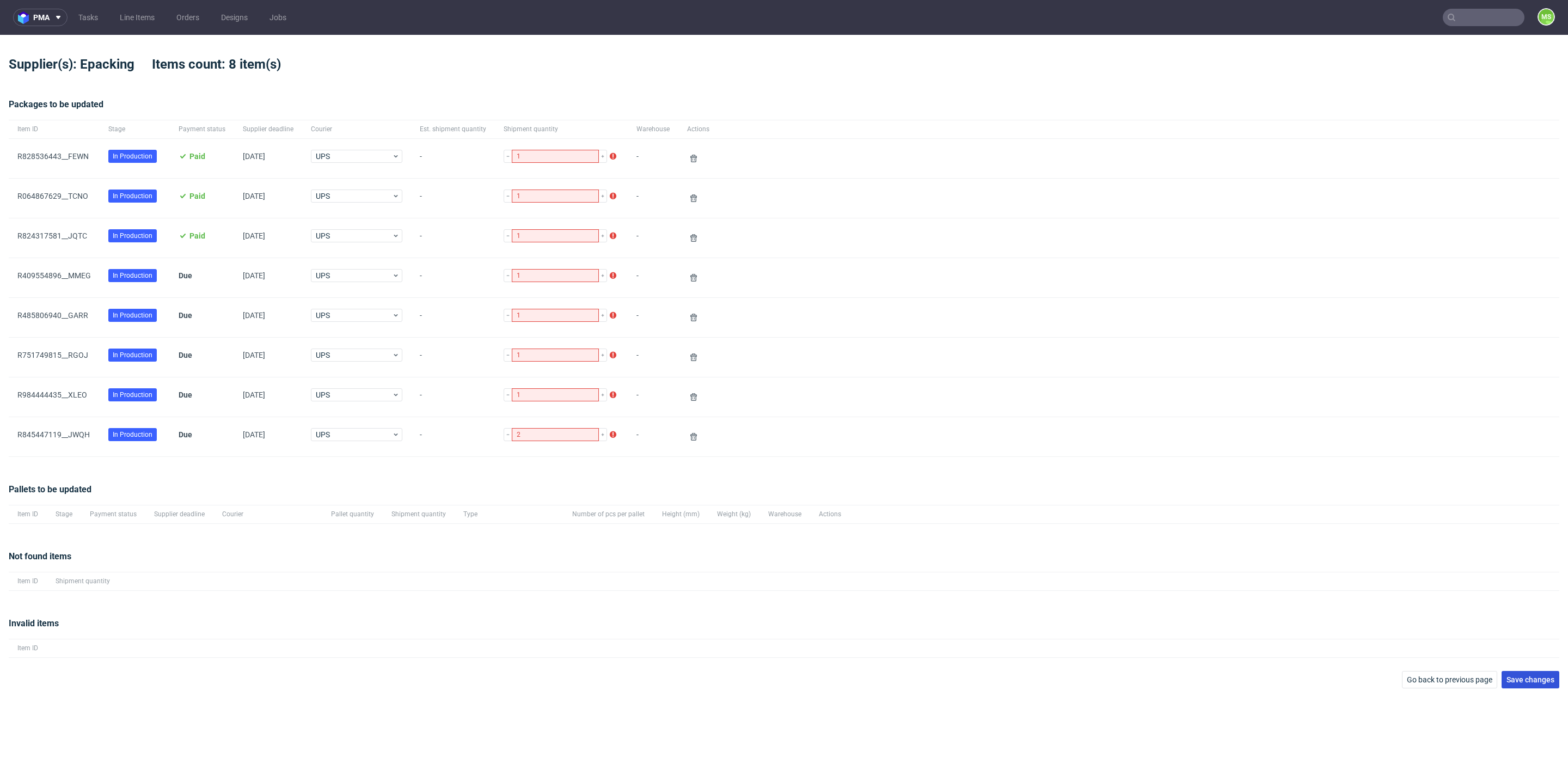
click at [1549, 680] on span "Save changes" at bounding box center [1531, 680] width 48 height 7
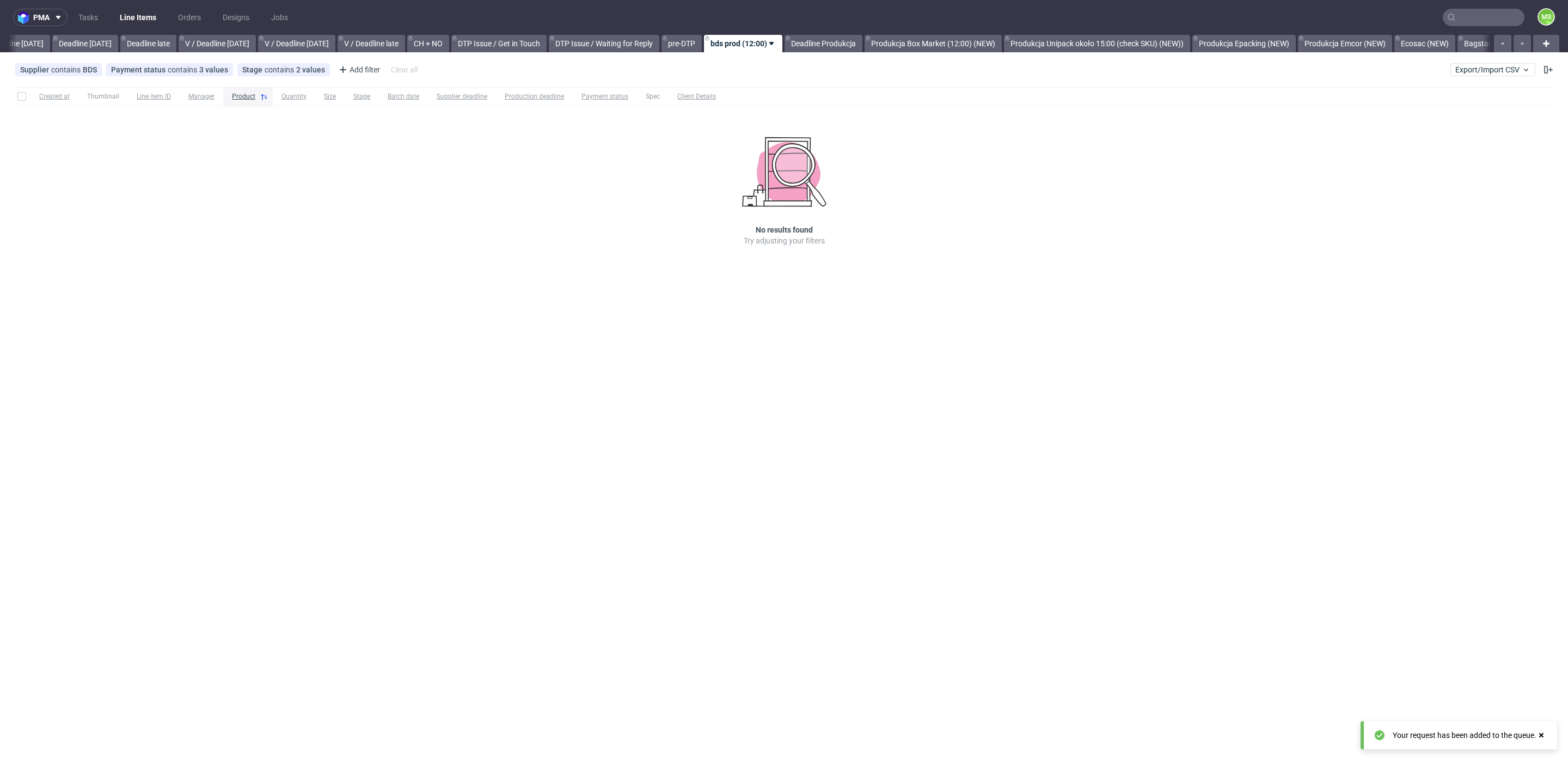
scroll to position [0, 1193]
click at [75, 43] on link "Deadline [DATE]" at bounding box center [61, 44] width 66 height 18
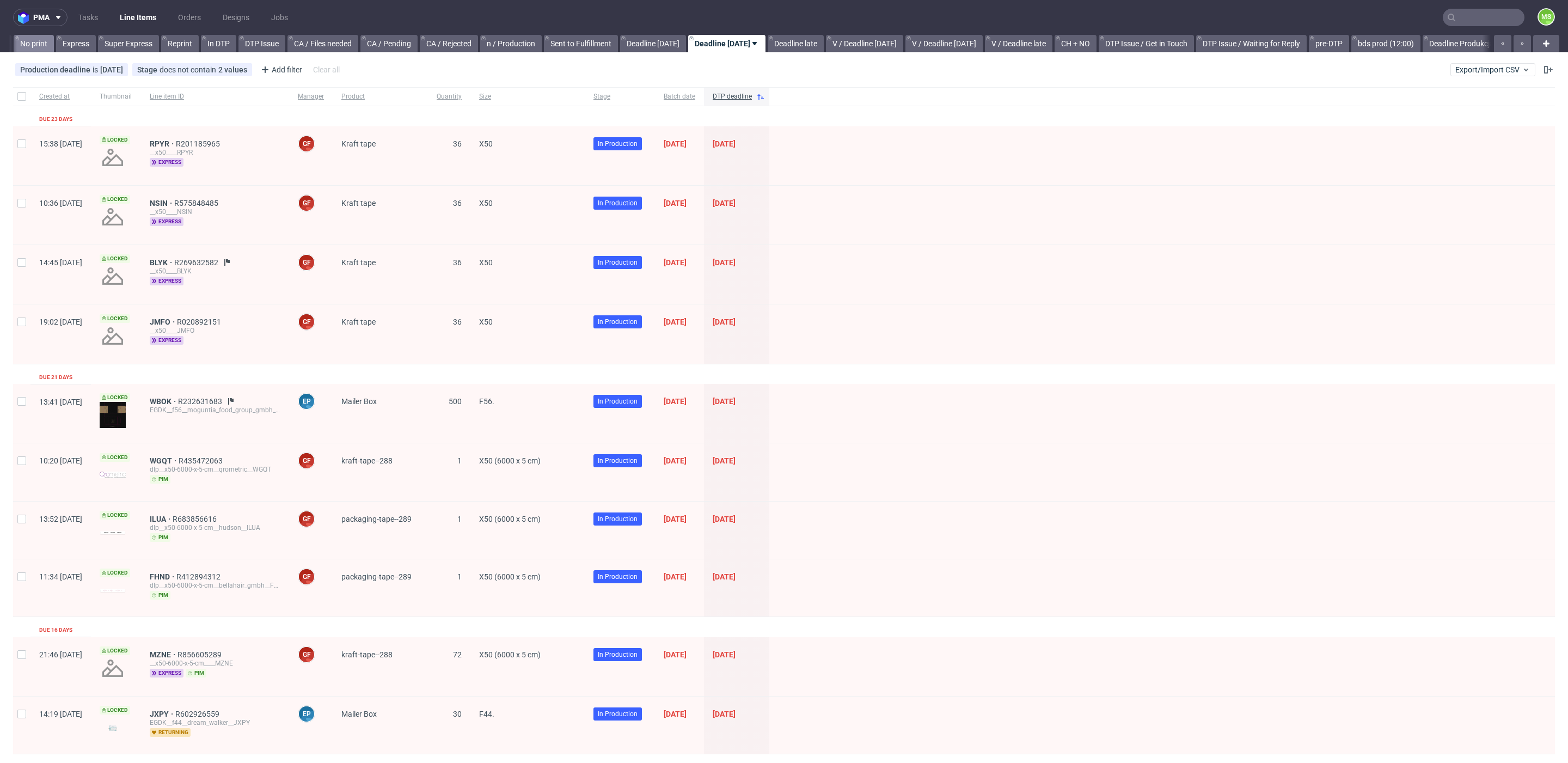
click at [43, 43] on link "No print" at bounding box center [34, 44] width 40 height 18
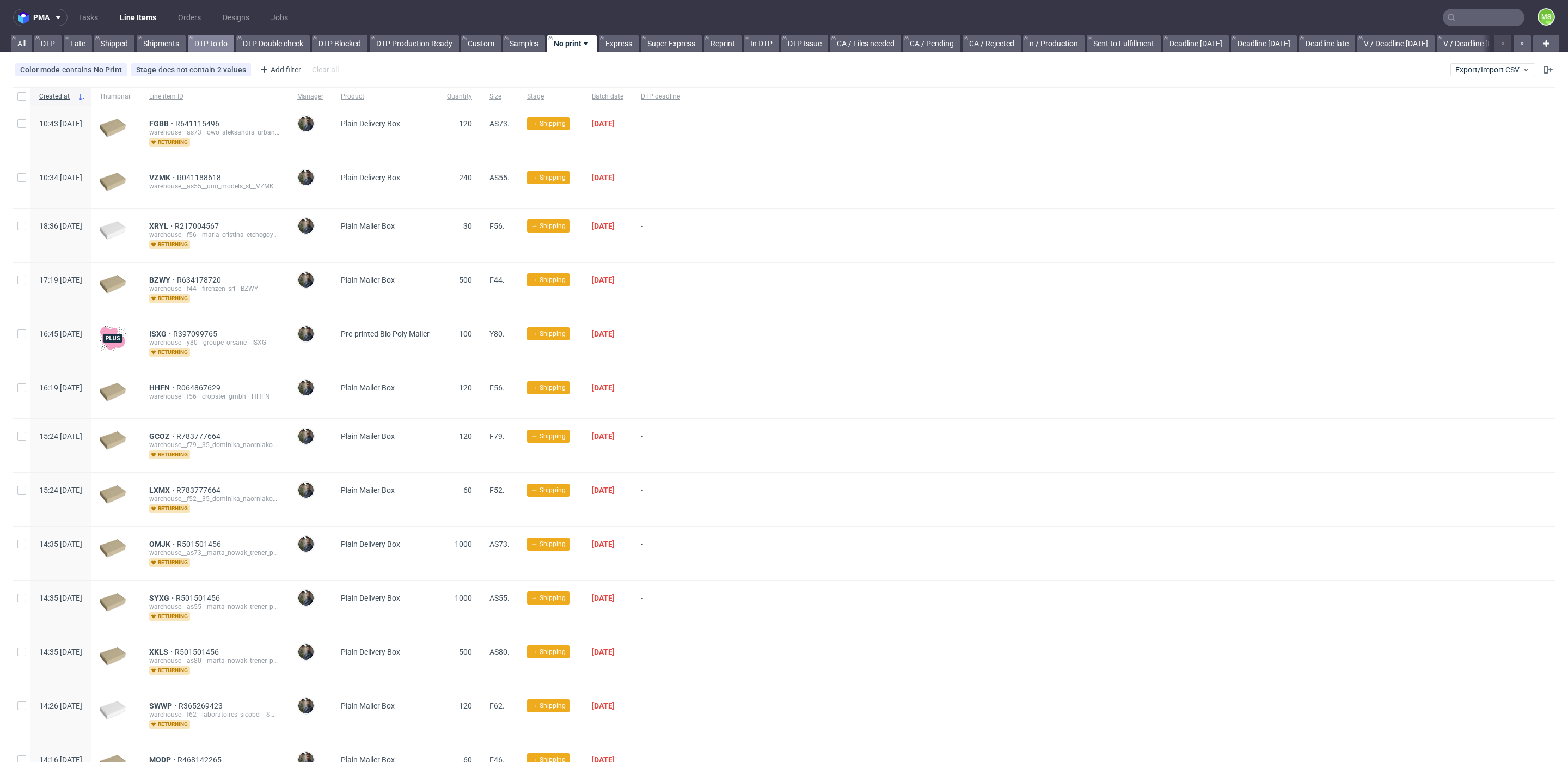
click at [43, 43] on link "DTP" at bounding box center [48, 44] width 27 height 18
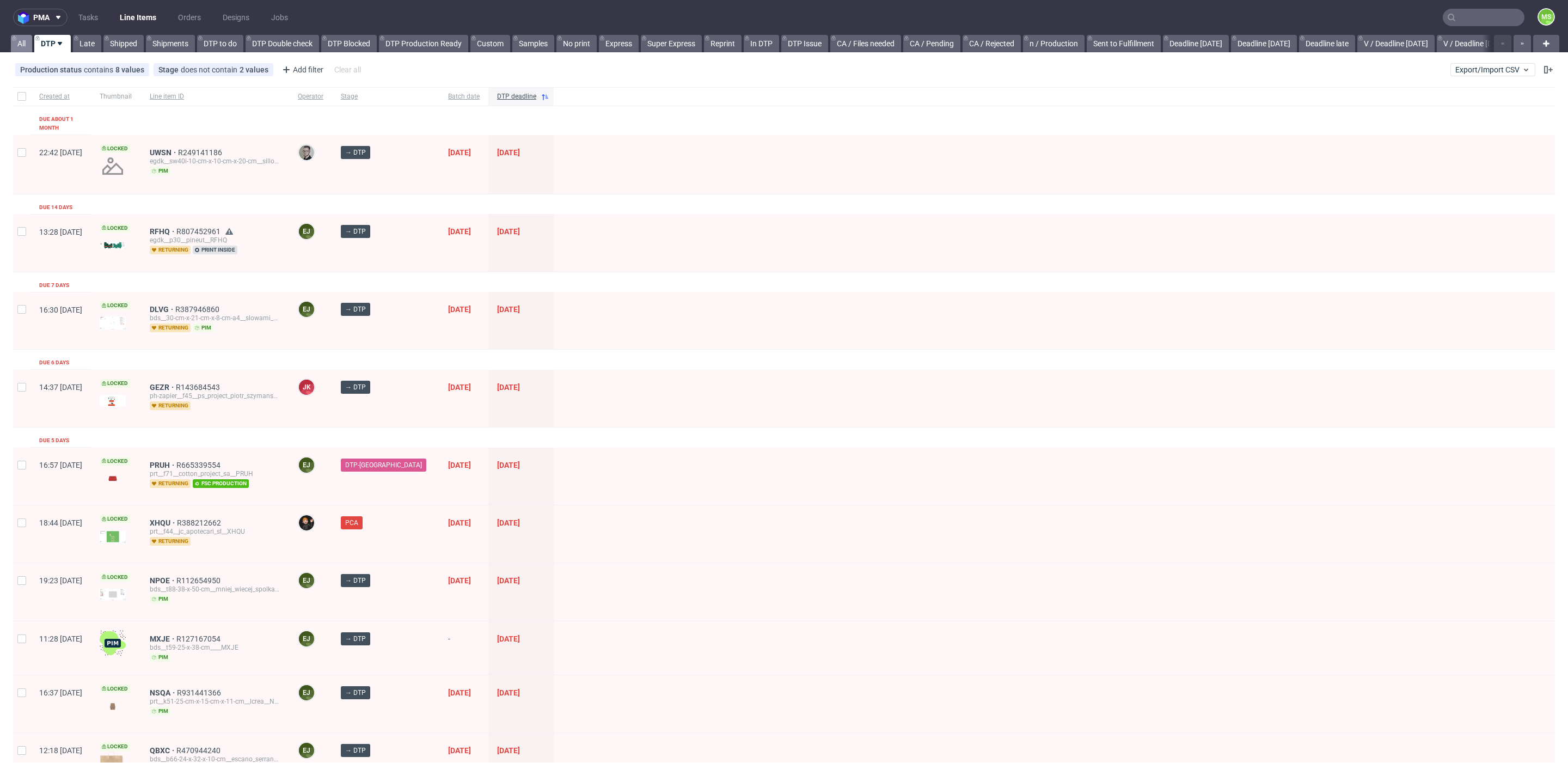
click at [25, 43] on link "All" at bounding box center [21, 44] width 21 height 18
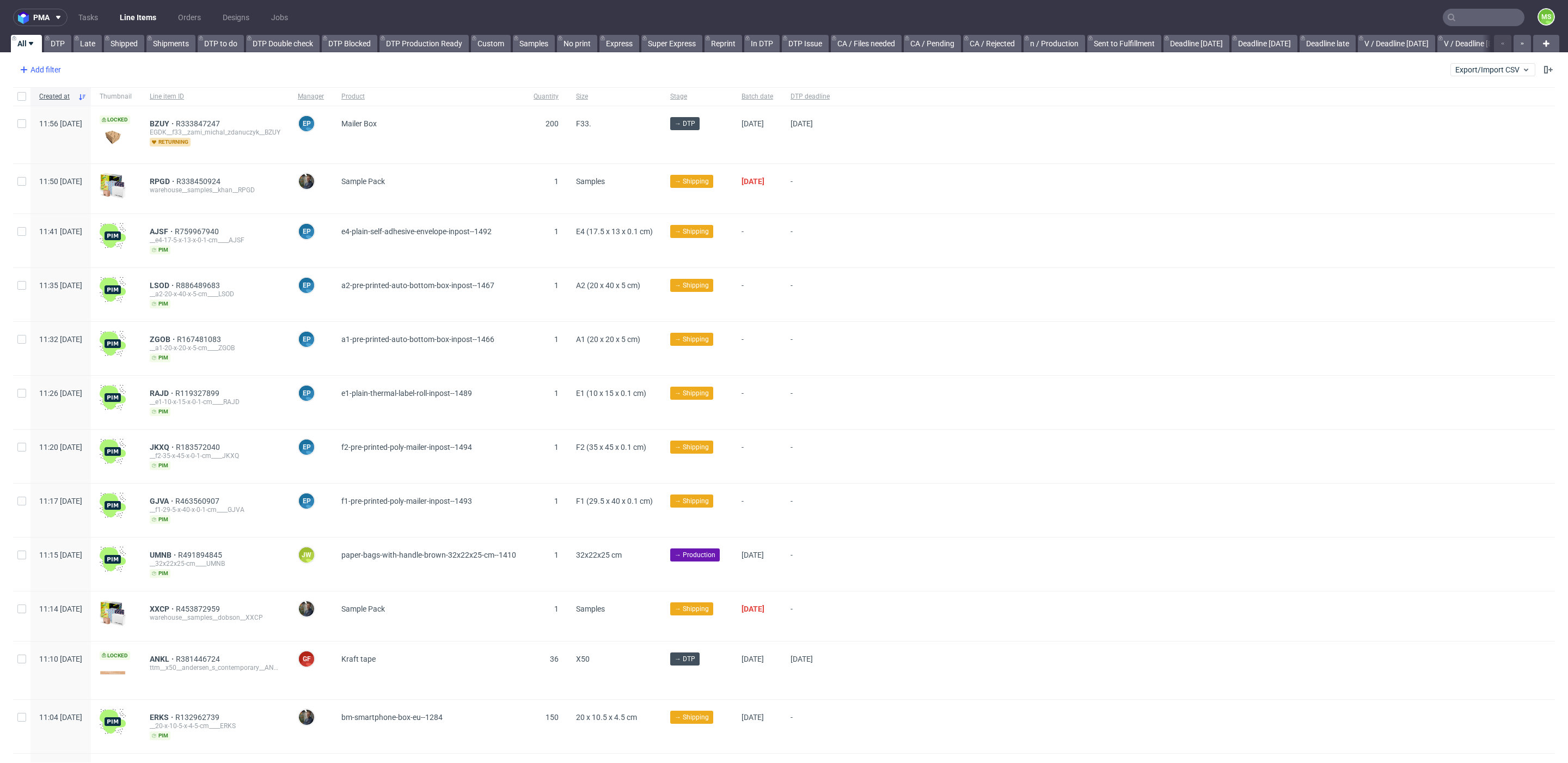
click at [39, 66] on div "Add filter" at bounding box center [39, 69] width 48 height 18
click at [75, 95] on input "text" at bounding box center [85, 94] width 131 height 18
type input "suppl"
click at [74, 116] on div "Supplier" at bounding box center [85, 116] width 131 height 15
click at [87, 122] on input "text" at bounding box center [85, 119] width 131 height 18
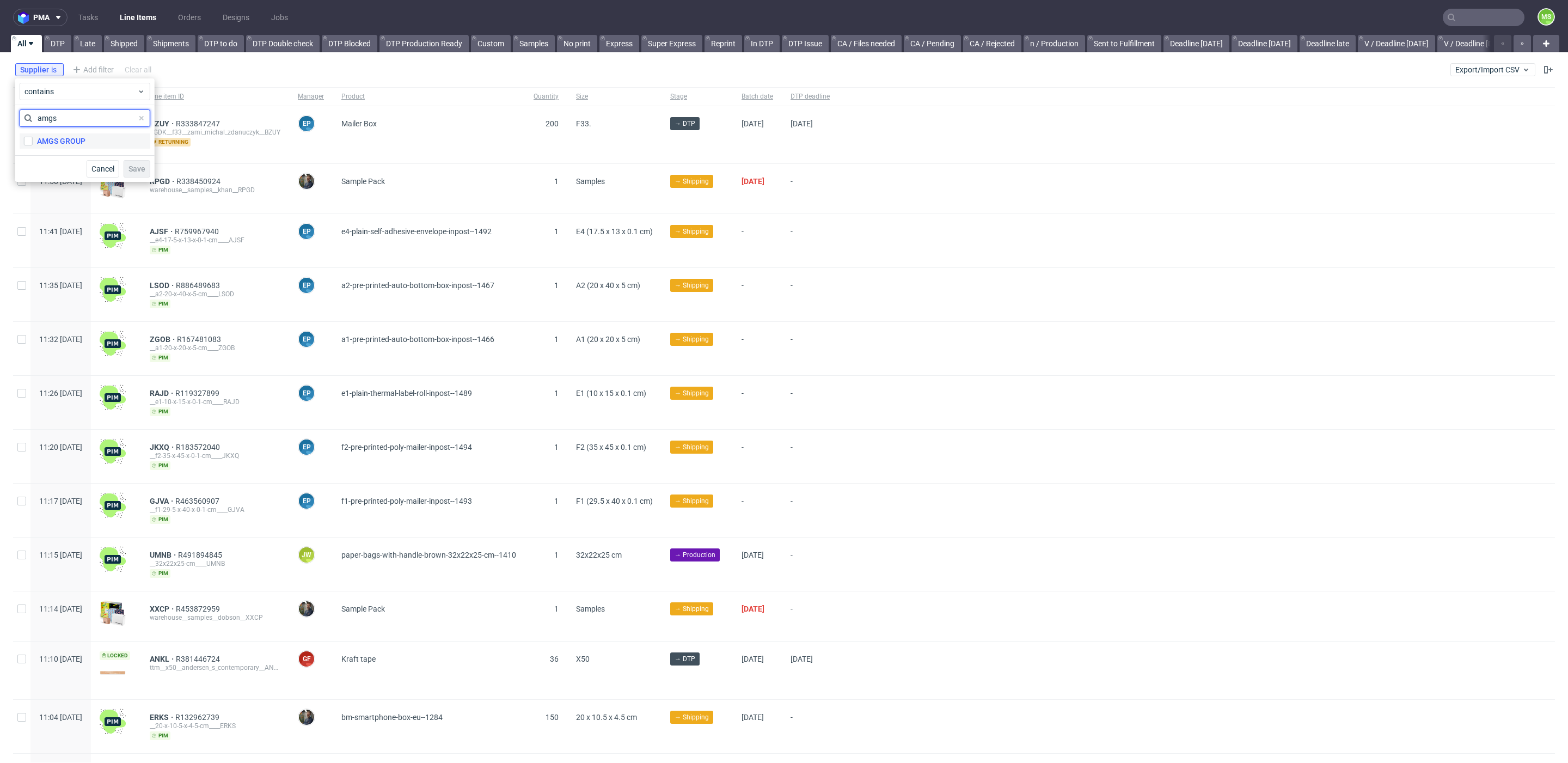
type input "amgs"
click at [88, 143] on label "AMGS GROUP" at bounding box center [85, 140] width 131 height 15
click at [33, 143] on input "AMGS GROUP" at bounding box center [29, 141] width 9 height 9
checkbox input "true"
click at [132, 165] on span "Save" at bounding box center [137, 169] width 17 height 7
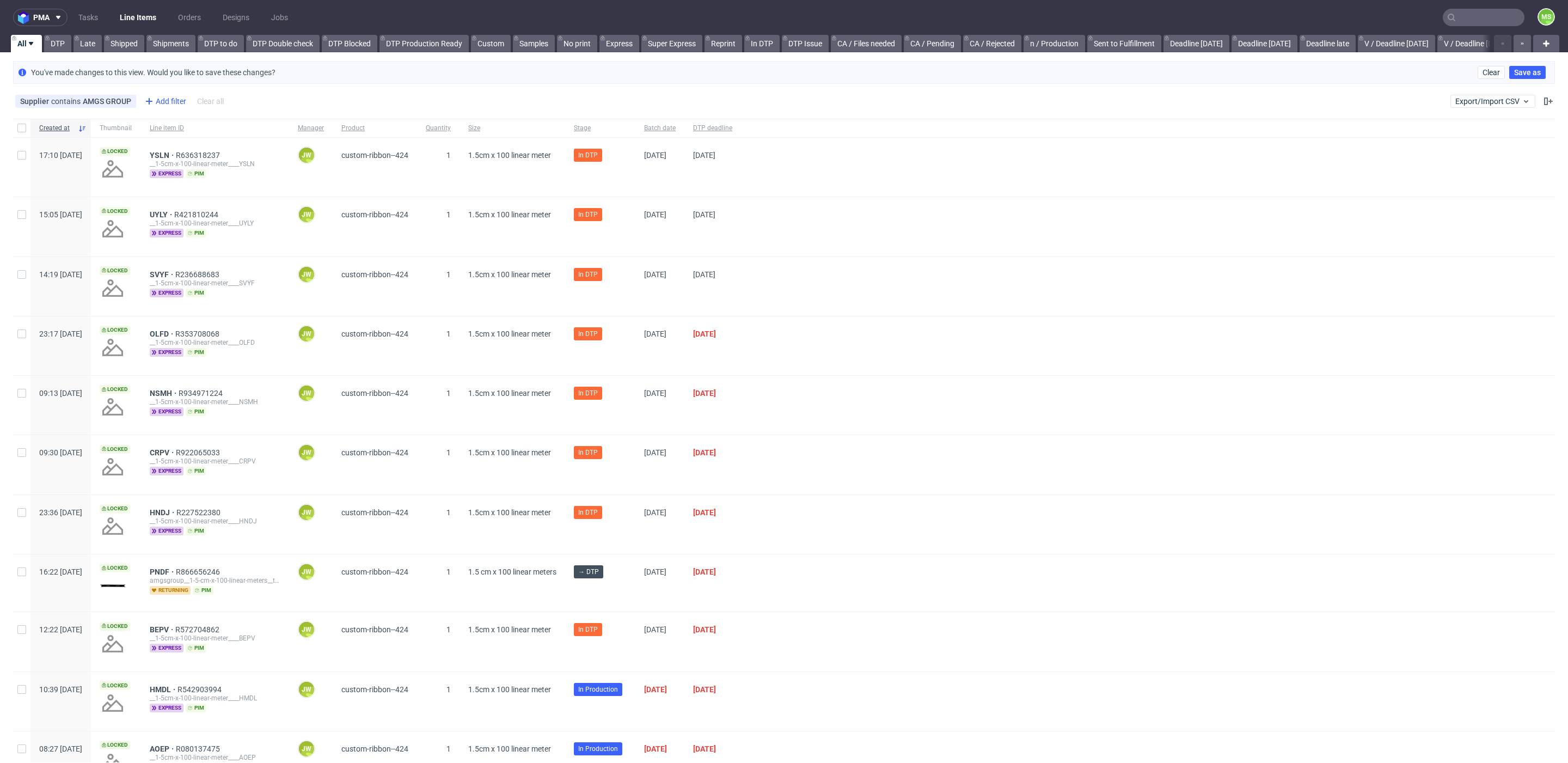
click at [152, 105] on icon at bounding box center [149, 102] width 13 height 13
click at [211, 127] on input "text" at bounding box center [209, 125] width 131 height 18
type input "stage"
click at [178, 151] on div "Stage" at bounding box center [209, 148] width 131 height 15
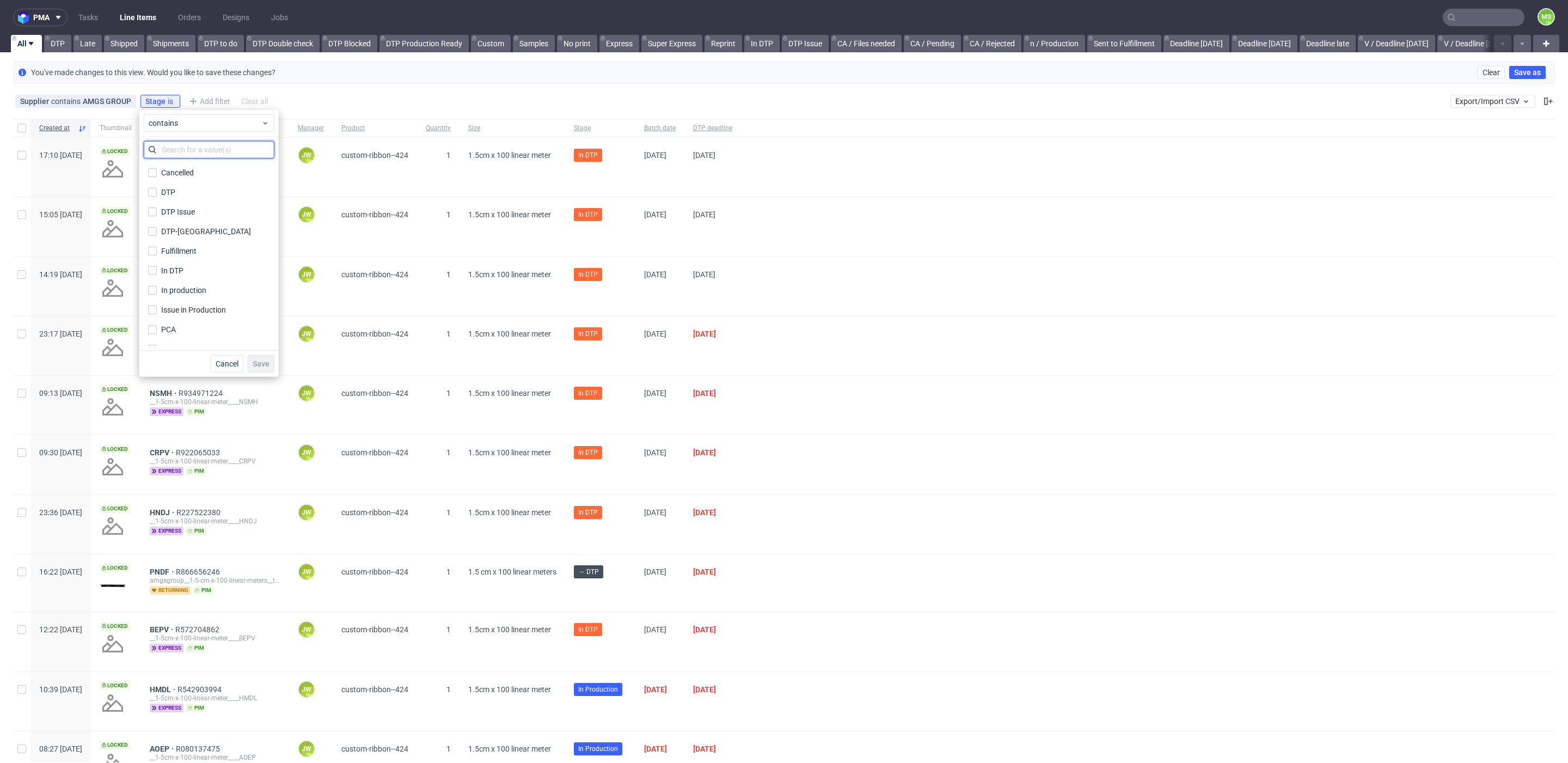
click at [176, 148] on input "text" at bounding box center [209, 150] width 131 height 18
type input "in"
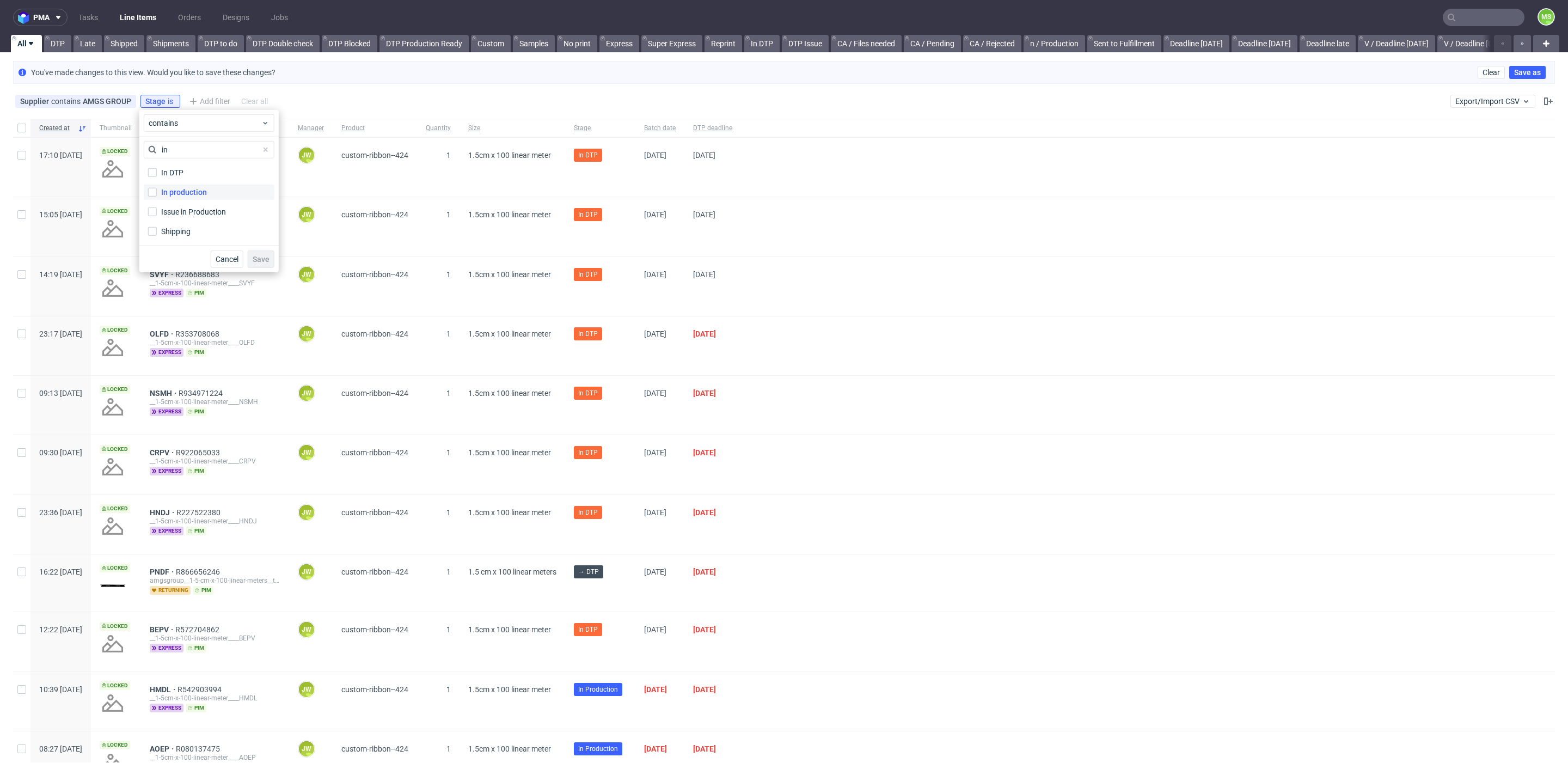
drag, startPoint x: 169, startPoint y: 187, endPoint x: 186, endPoint y: 195, distance: 18.8
click at [170, 187] on div "In production" at bounding box center [184, 192] width 46 height 11
click at [157, 188] on input "In production" at bounding box center [152, 192] width 9 height 9
checkbox input "true"
click at [266, 259] on span "Save" at bounding box center [260, 259] width 17 height 7
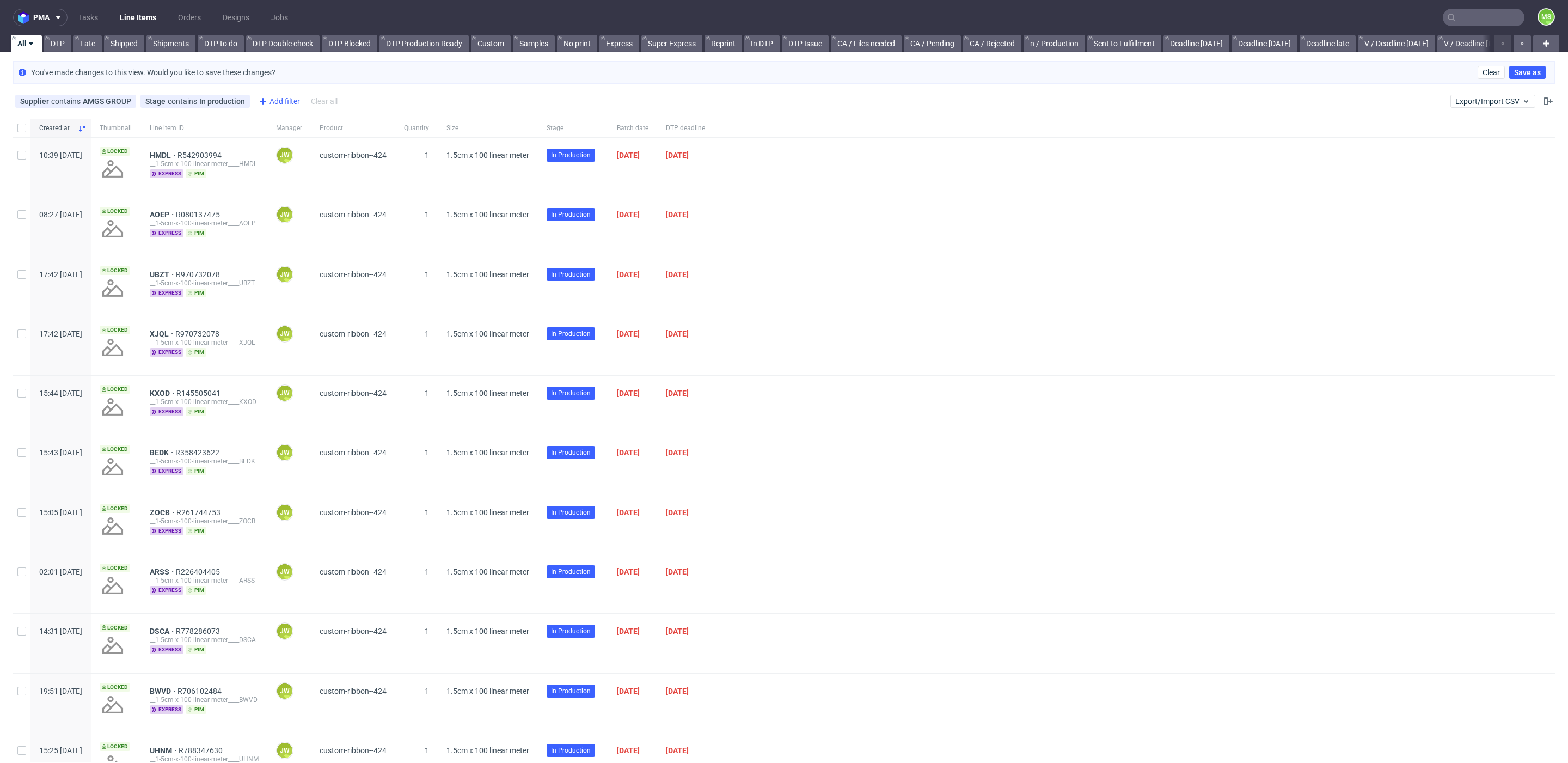
click at [274, 93] on div "Add filter" at bounding box center [279, 102] width 48 height 18
click at [300, 132] on div "DTP operator Account manager Badge Batch date Client details Color mode Country…" at bounding box center [321, 219] width 131 height 205
click at [304, 129] on input "text" at bounding box center [321, 125] width 131 height 18
type input "batch"
click at [298, 144] on span "Batch date" at bounding box center [279, 148] width 46 height 15
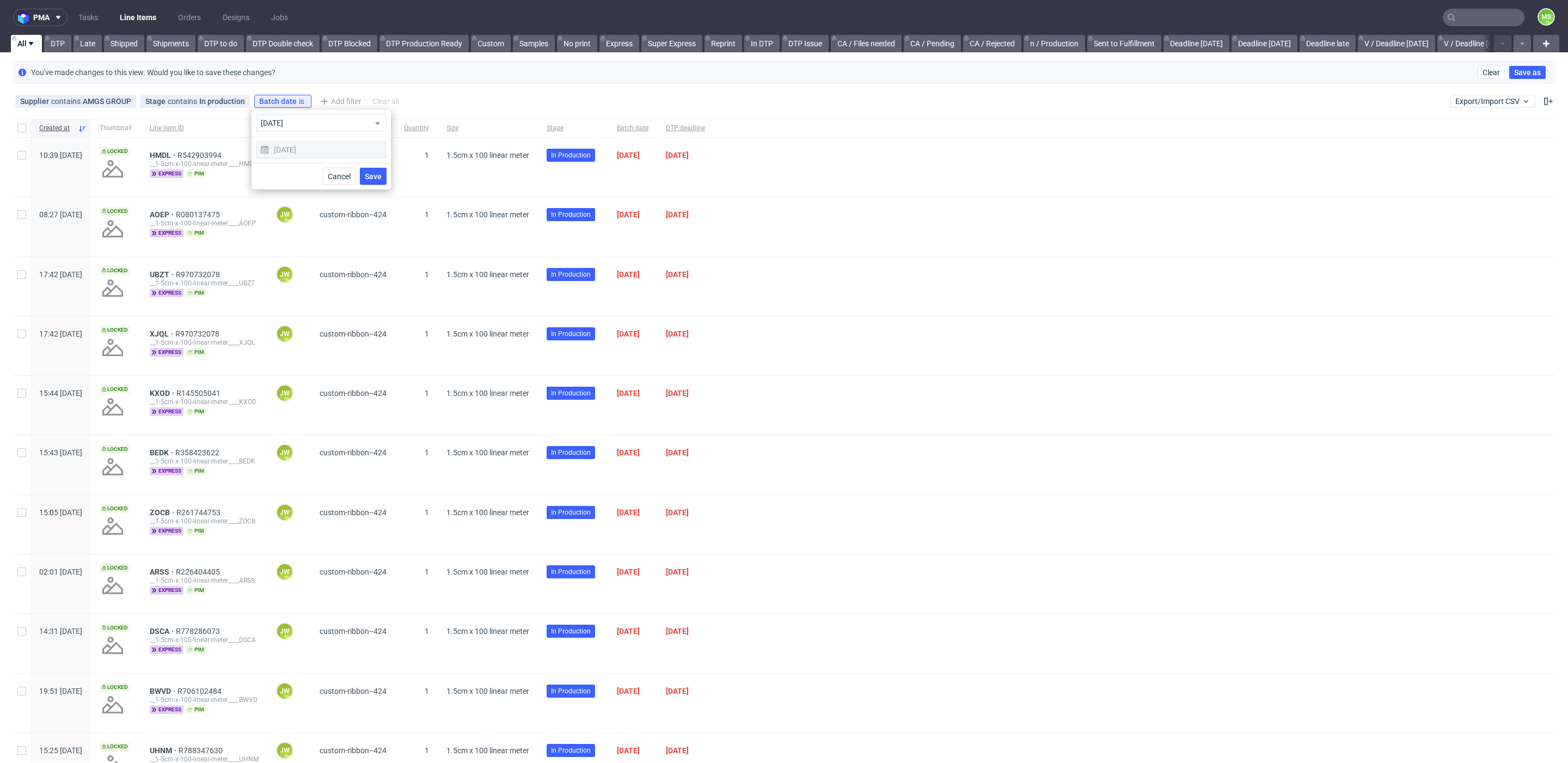
click at [301, 154] on div "[DATE]" at bounding box center [321, 150] width 131 height 18
click at [365, 173] on button "Save" at bounding box center [373, 176] width 26 height 18
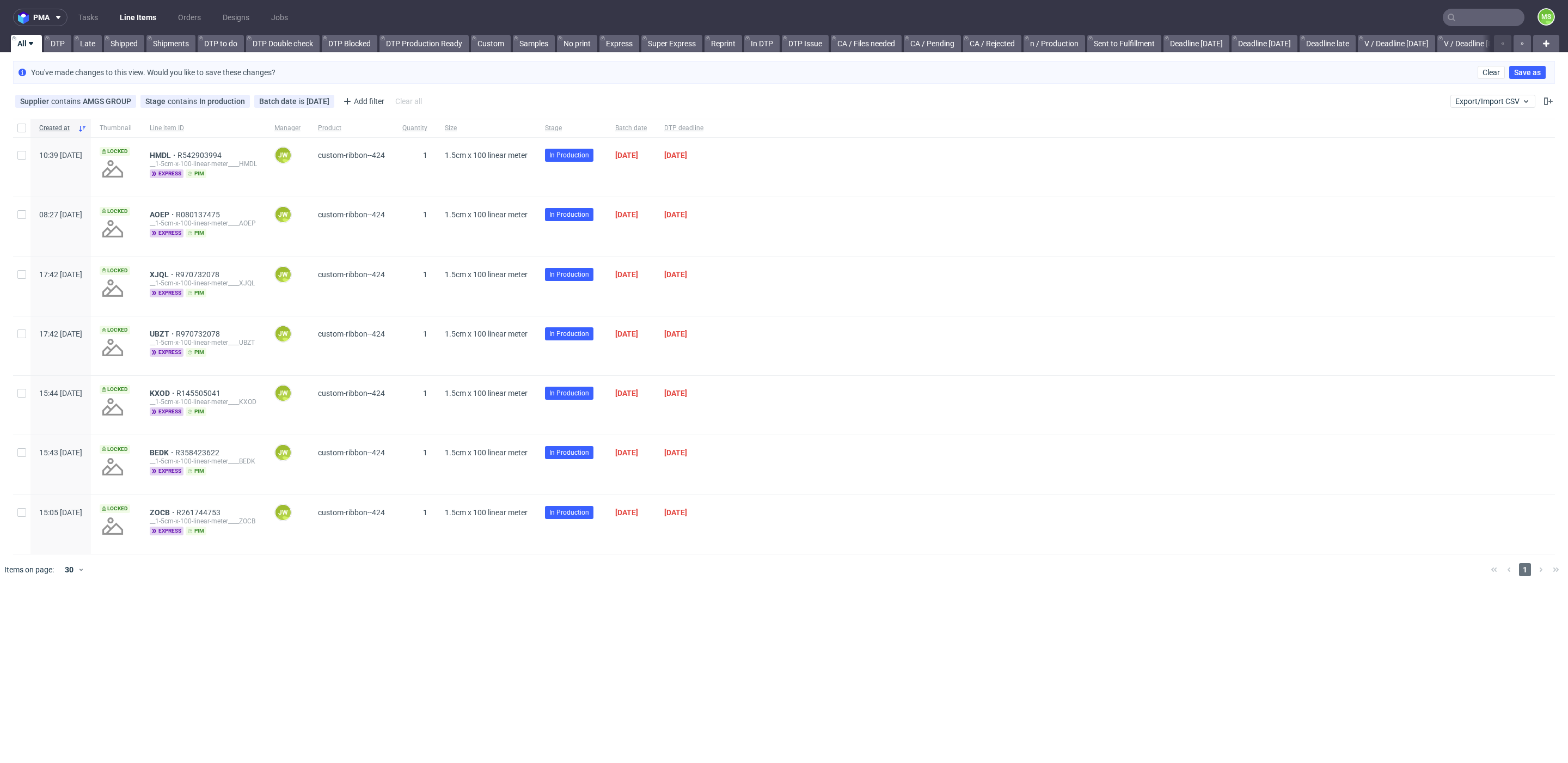
click at [26, 129] on div at bounding box center [22, 127] width 18 height 18
checkbox input "true"
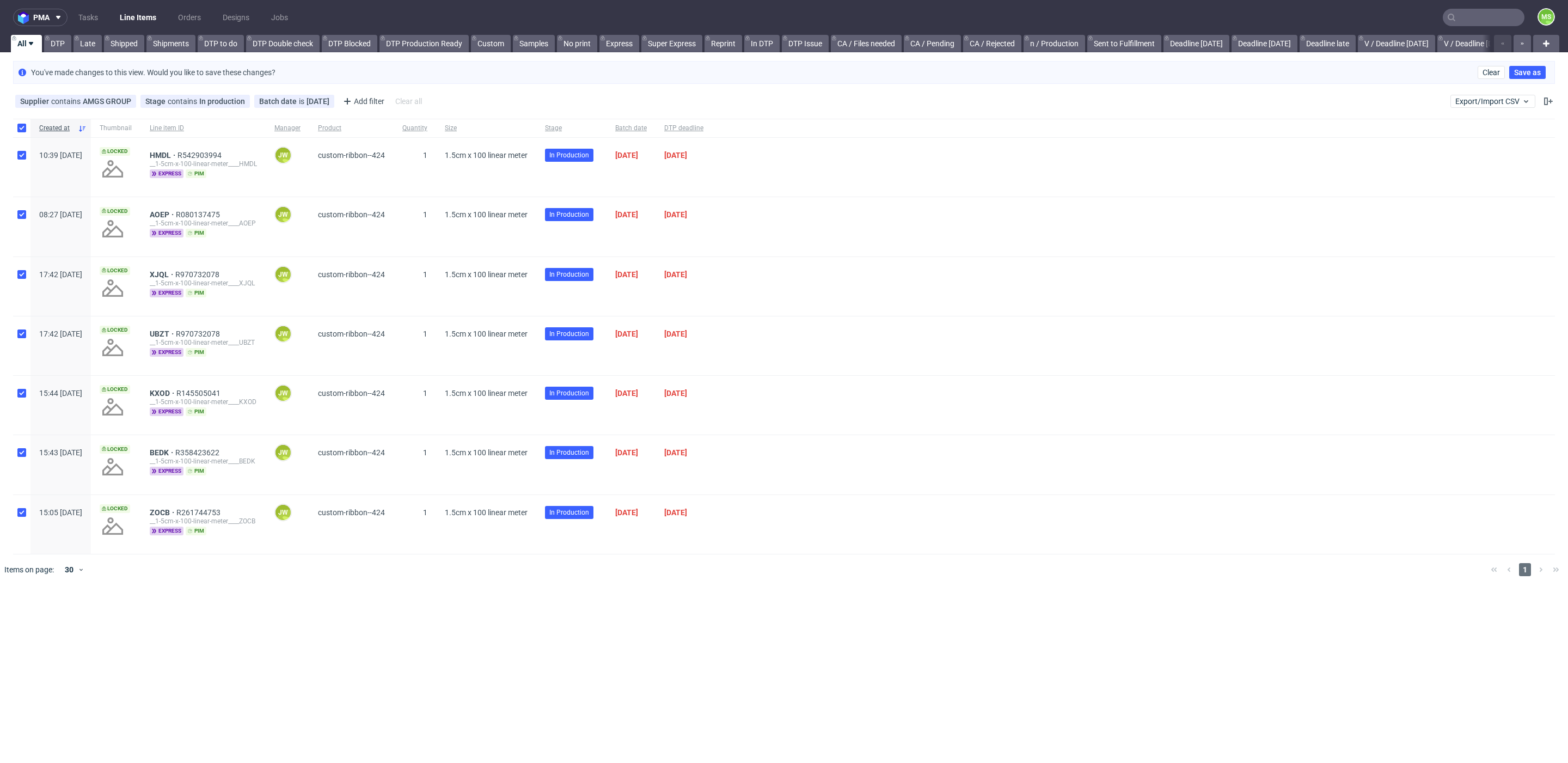
checkbox input "true"
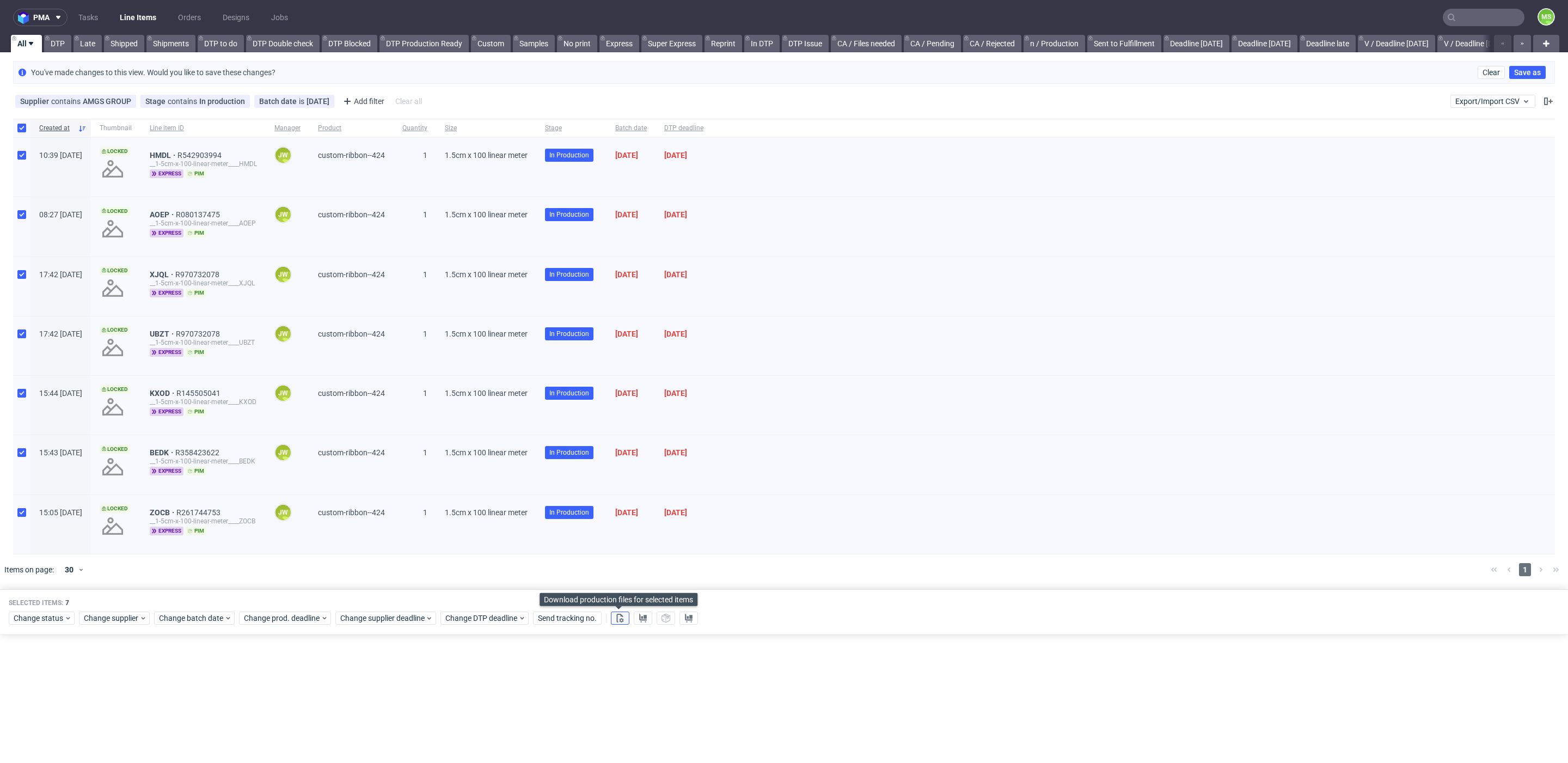
click at [621, 618] on icon at bounding box center [620, 618] width 9 height 9
click at [639, 616] on use at bounding box center [643, 618] width 7 height 9
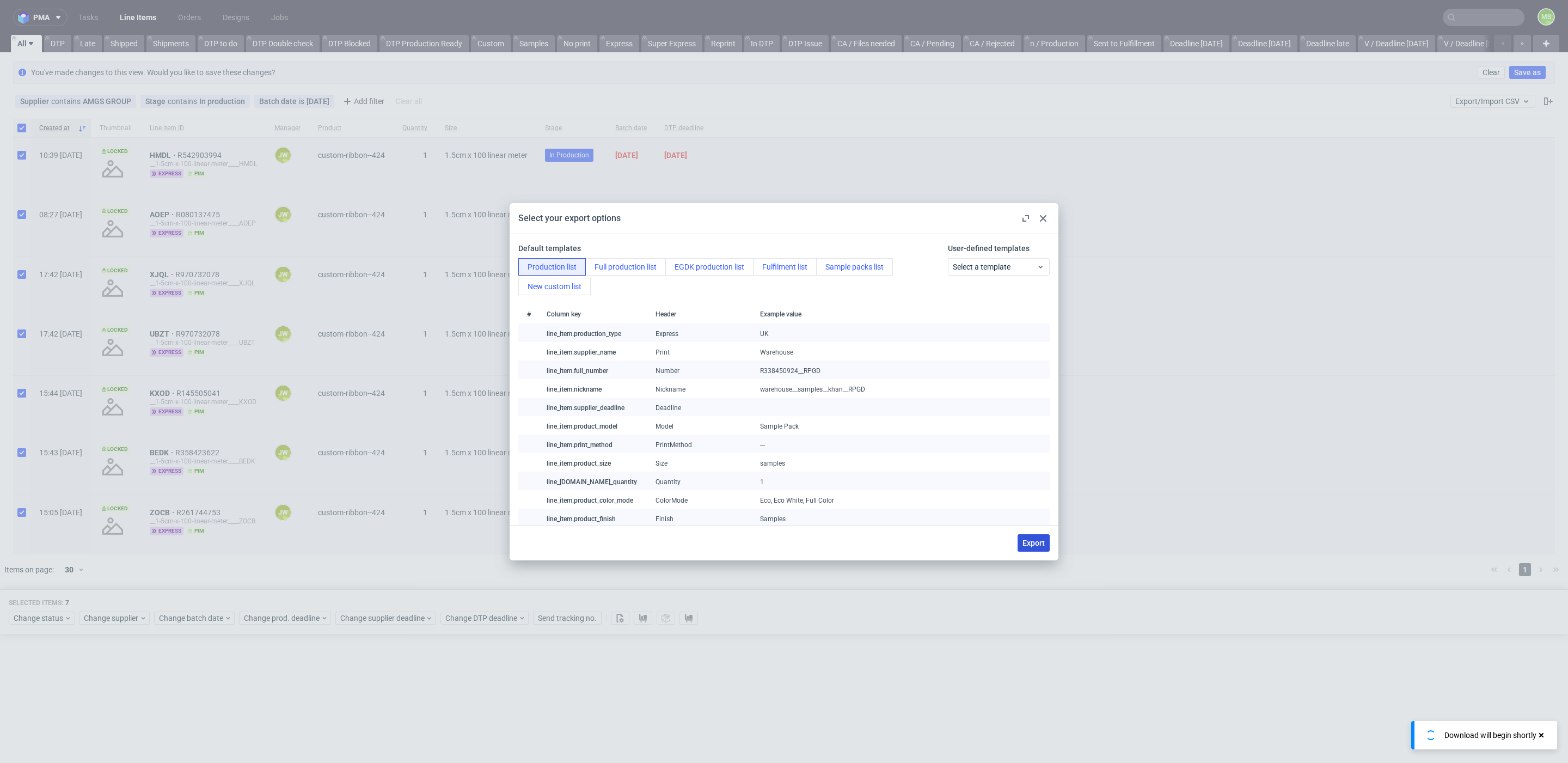
click at [1032, 539] on span "Export" at bounding box center [1033, 543] width 23 height 7
checkbox input "false"
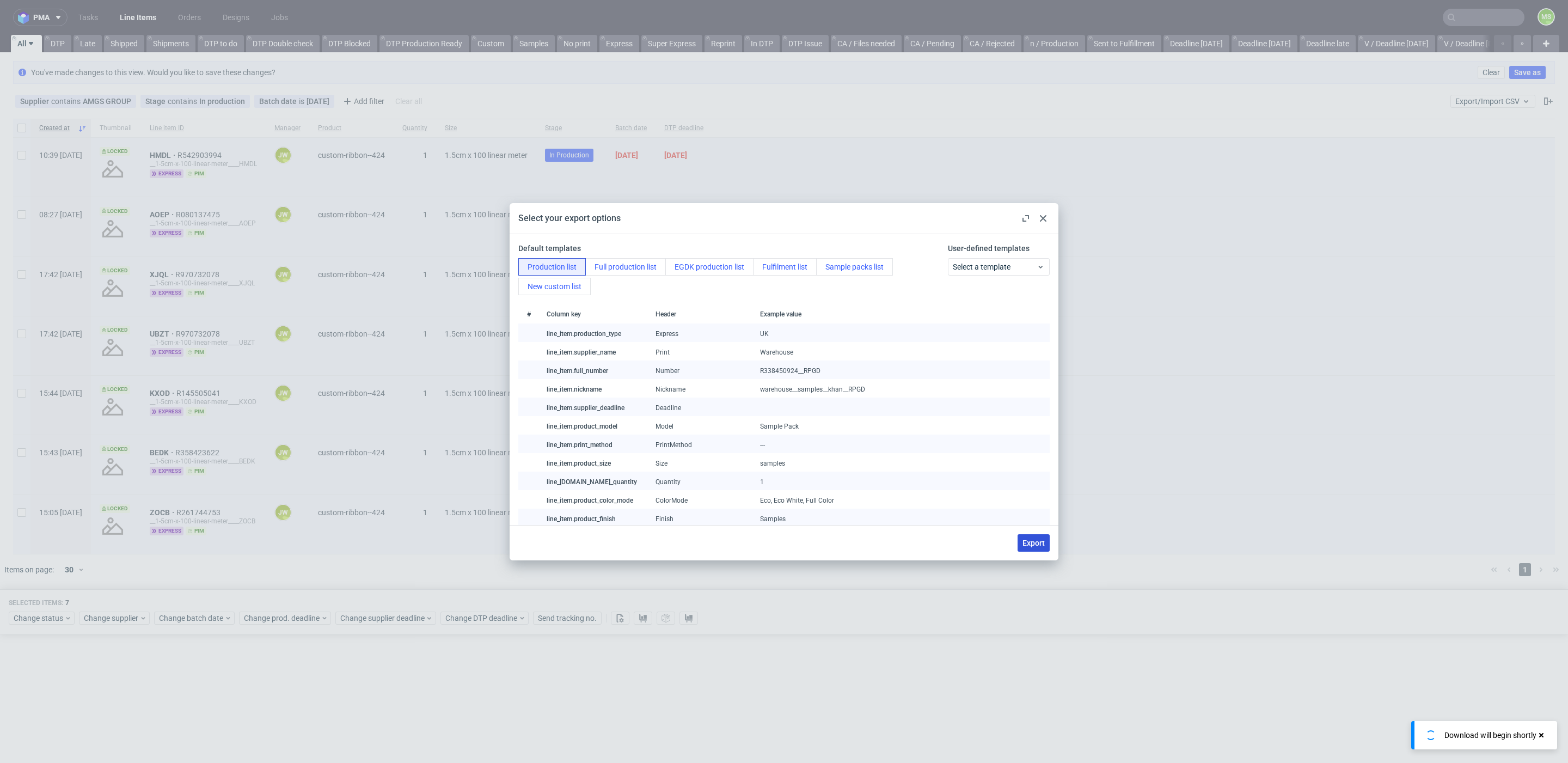
checkbox input "false"
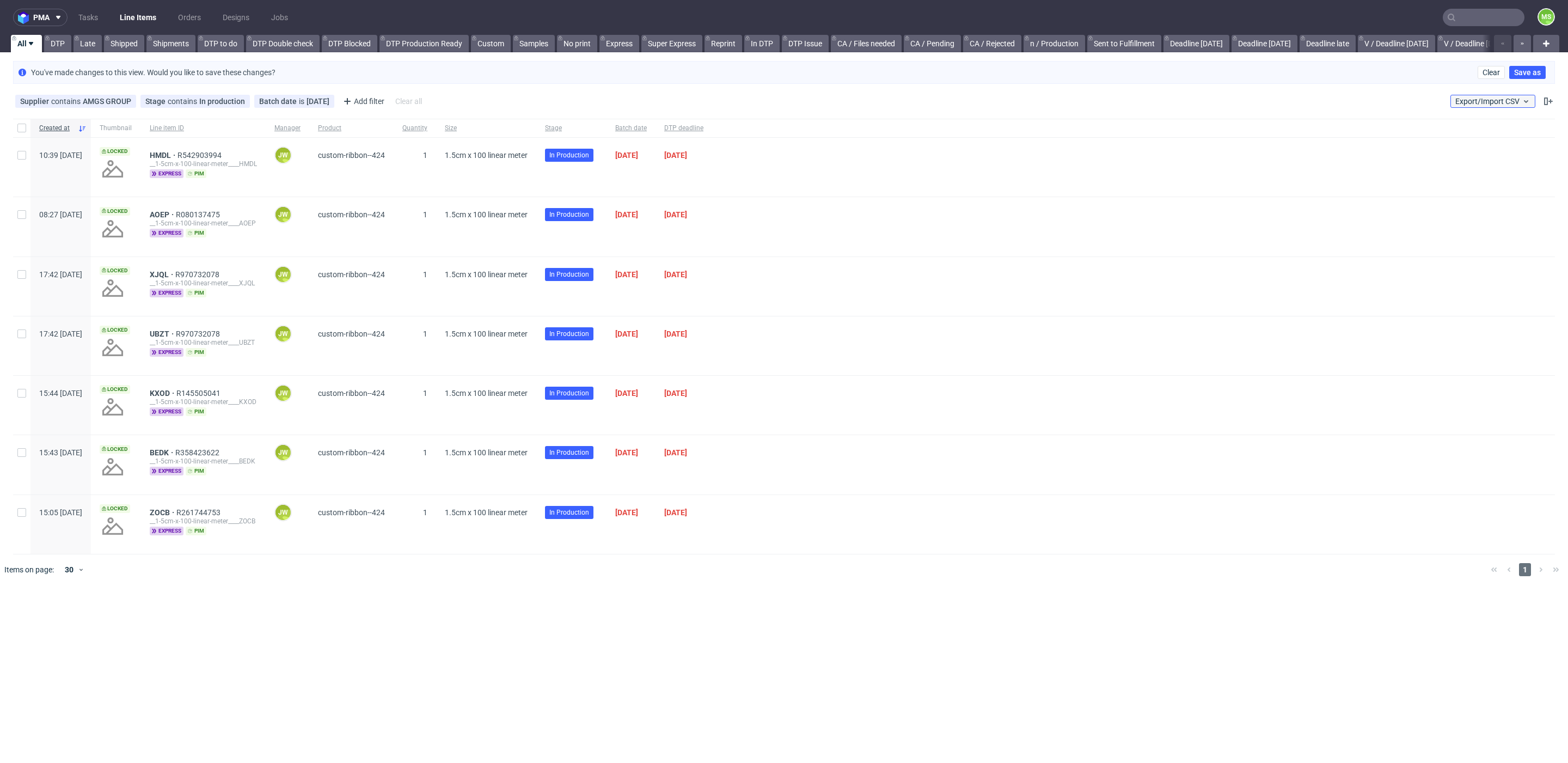
click at [1509, 97] on span "Export/Import CSV" at bounding box center [1493, 102] width 75 height 9
click at [1467, 146] on link "Import shipments CSV" at bounding box center [1467, 146] width 127 height 18
